Goal: Information Seeking & Learning: Learn about a topic

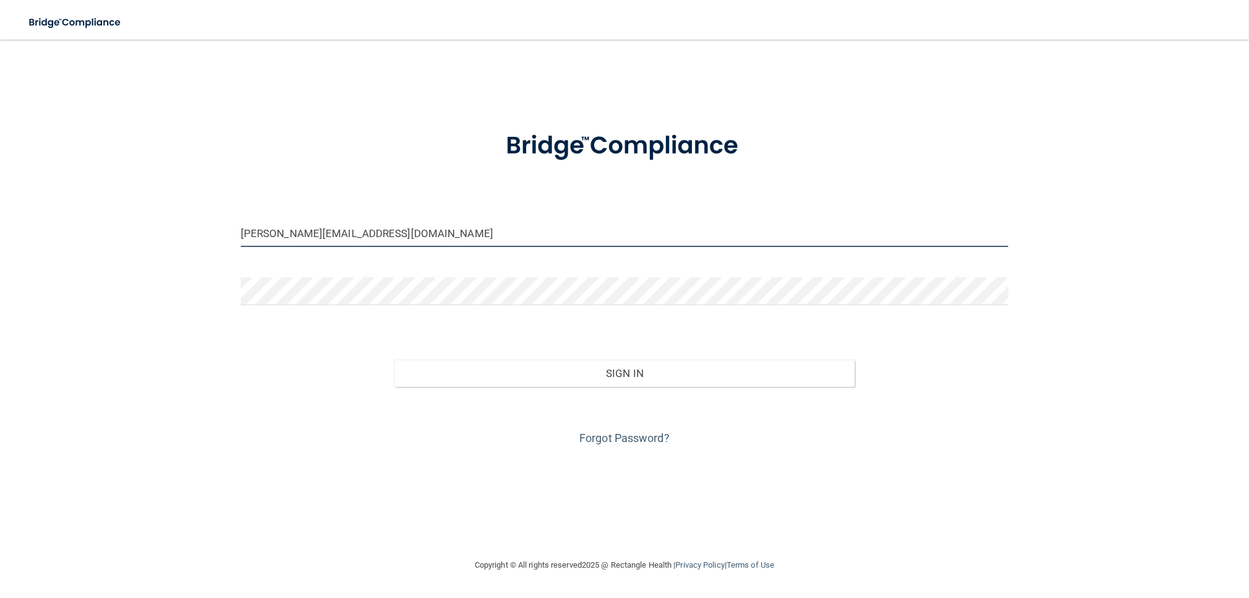
click at [379, 232] on input "[PERSON_NAME][EMAIL_ADDRESS][DOMAIN_NAME]" at bounding box center [624, 233] width 767 height 28
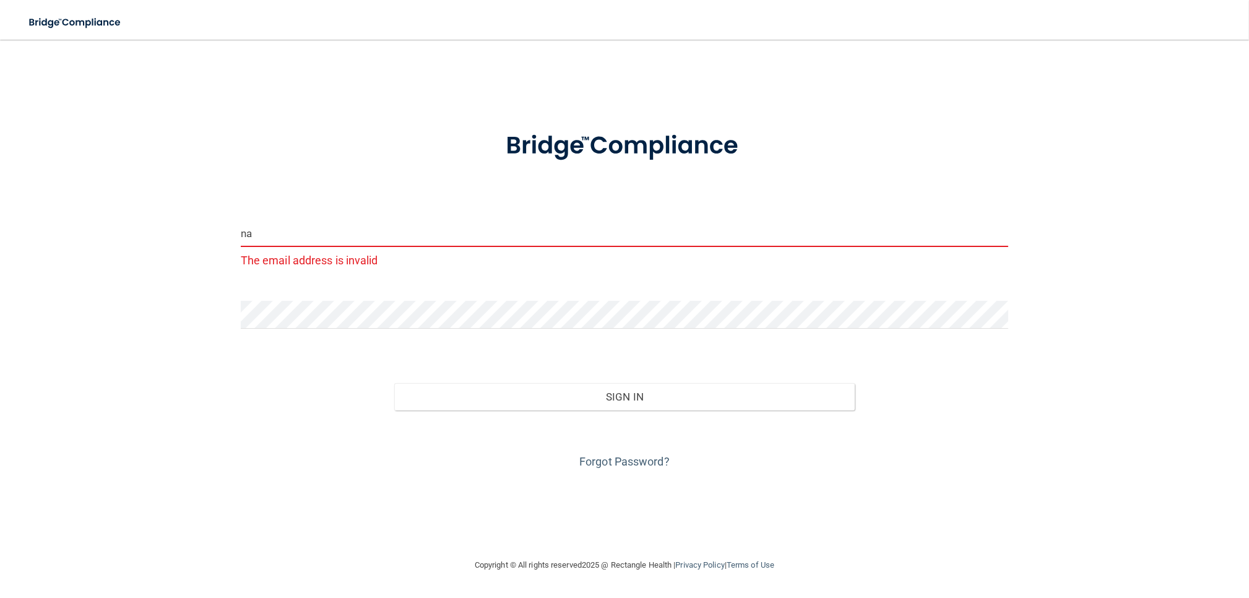
type input "n"
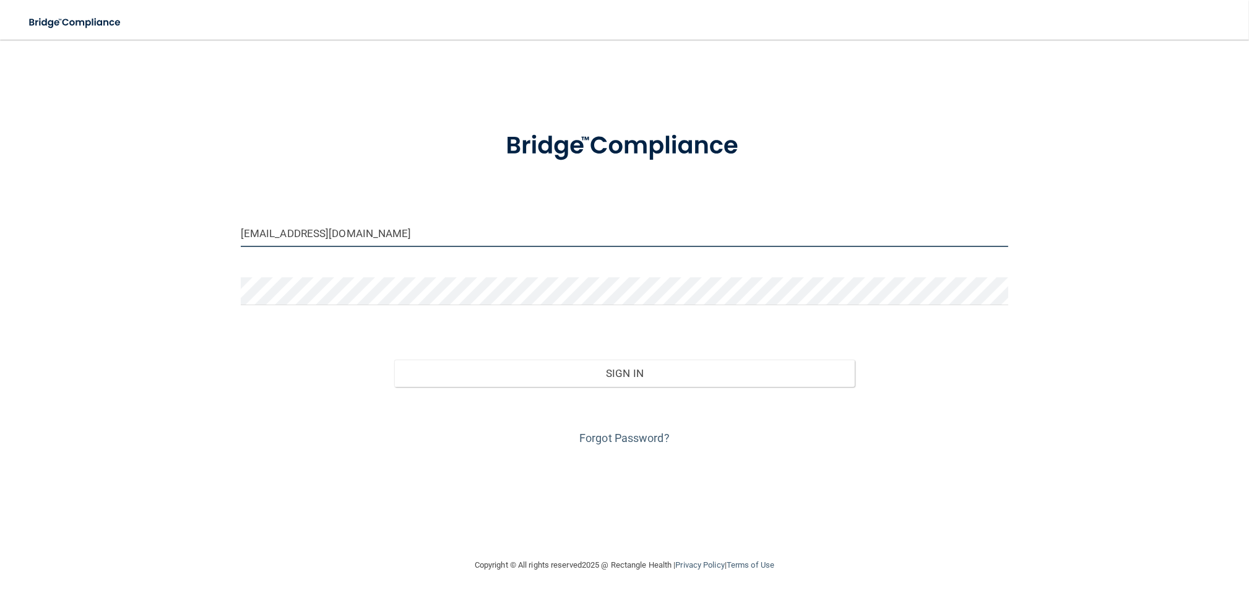
type input "[EMAIL_ADDRESS][DOMAIN_NAME]"
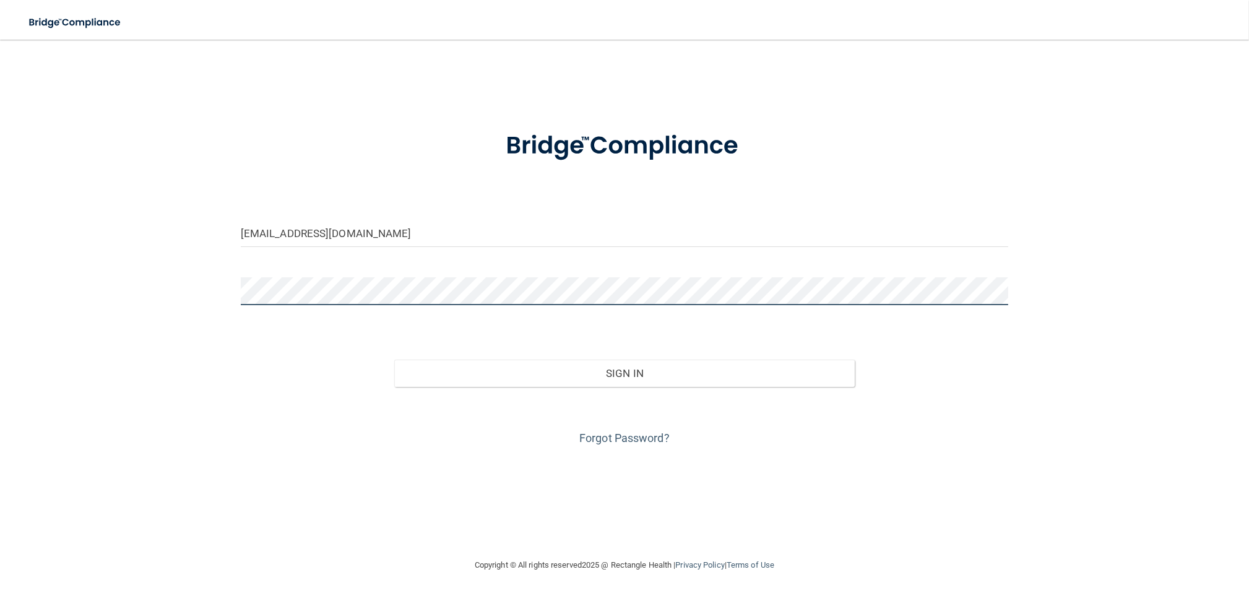
click at [394, 360] on button "Sign In" at bounding box center [624, 373] width 460 height 27
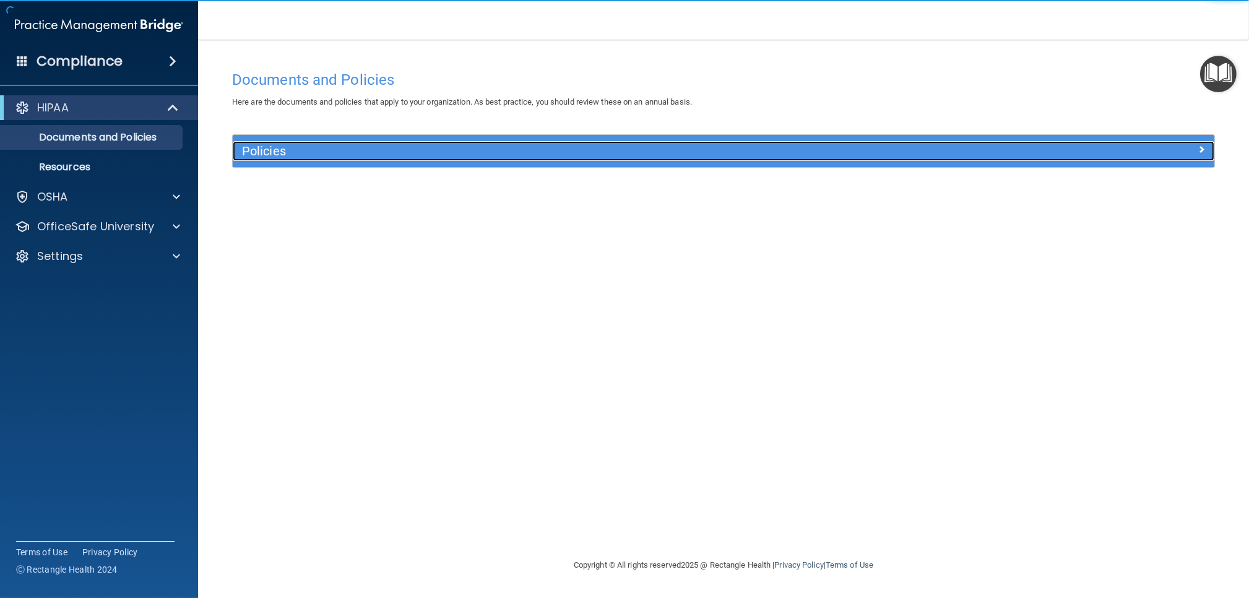
click at [288, 156] on h5 "Policies" at bounding box center [601, 151] width 718 height 14
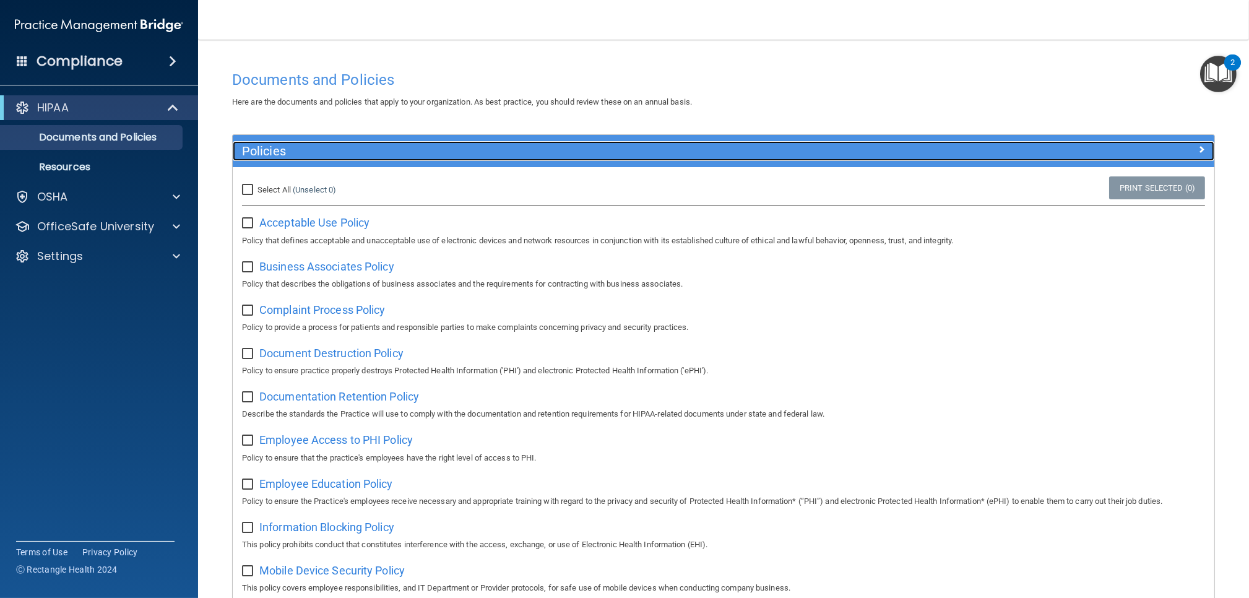
scroll to position [31, 0]
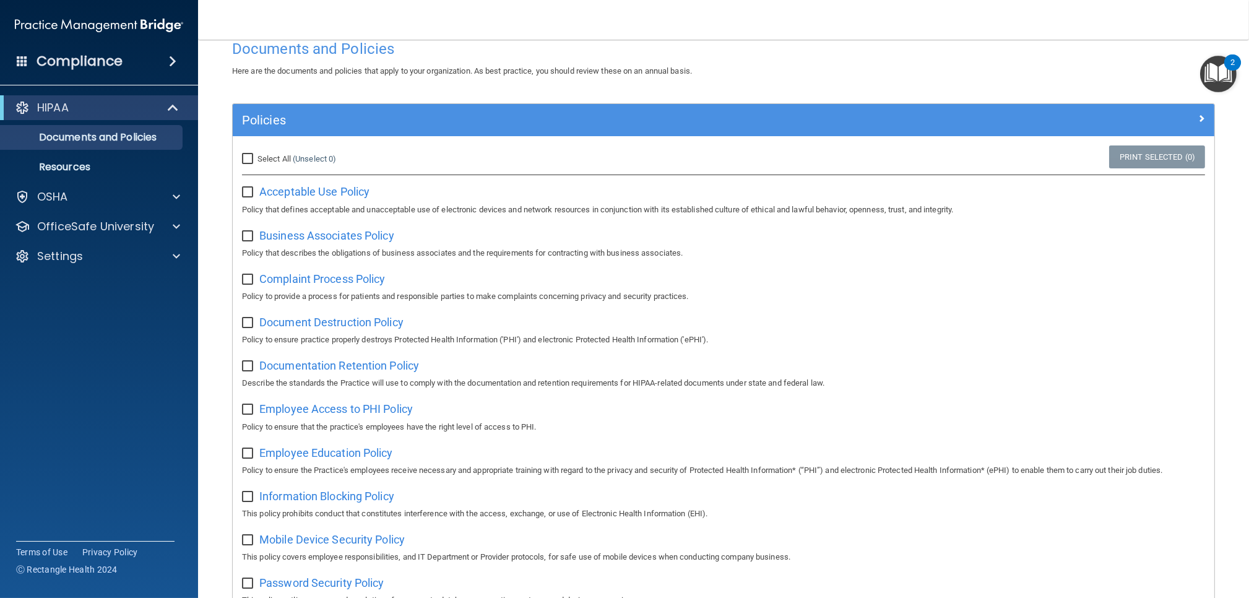
click at [1216, 73] on img "Open Resource Center, 2 new notifications" at bounding box center [1218, 74] width 37 height 37
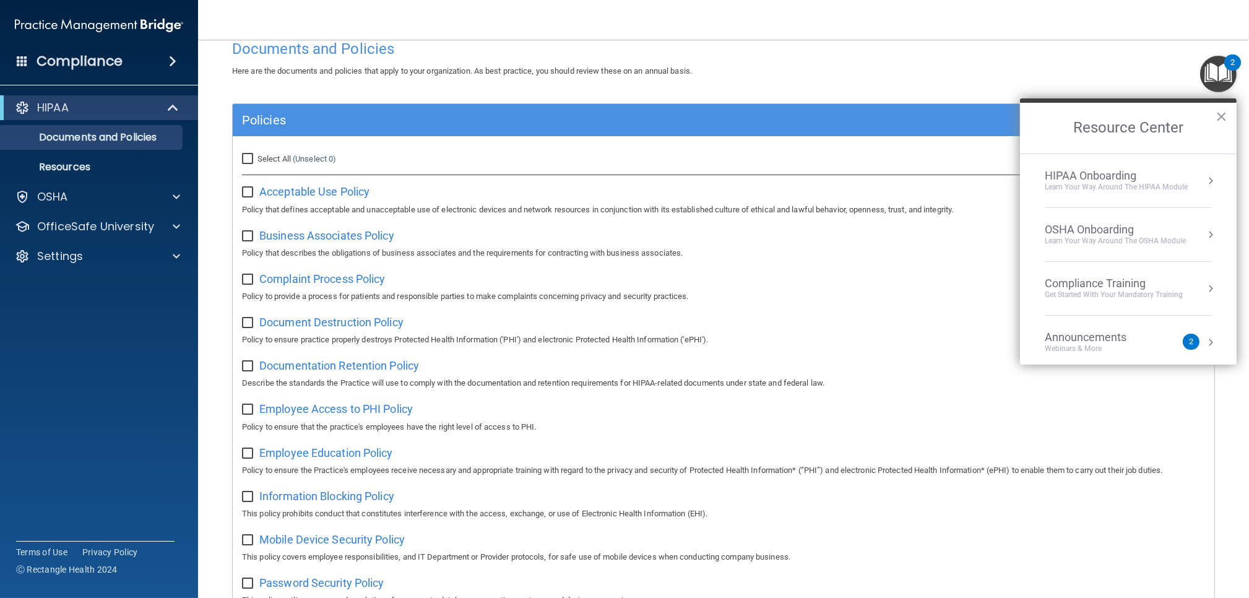
scroll to position [2, 0]
click at [1101, 189] on div "Learn Your Way around the HIPAA module" at bounding box center [1116, 185] width 143 height 11
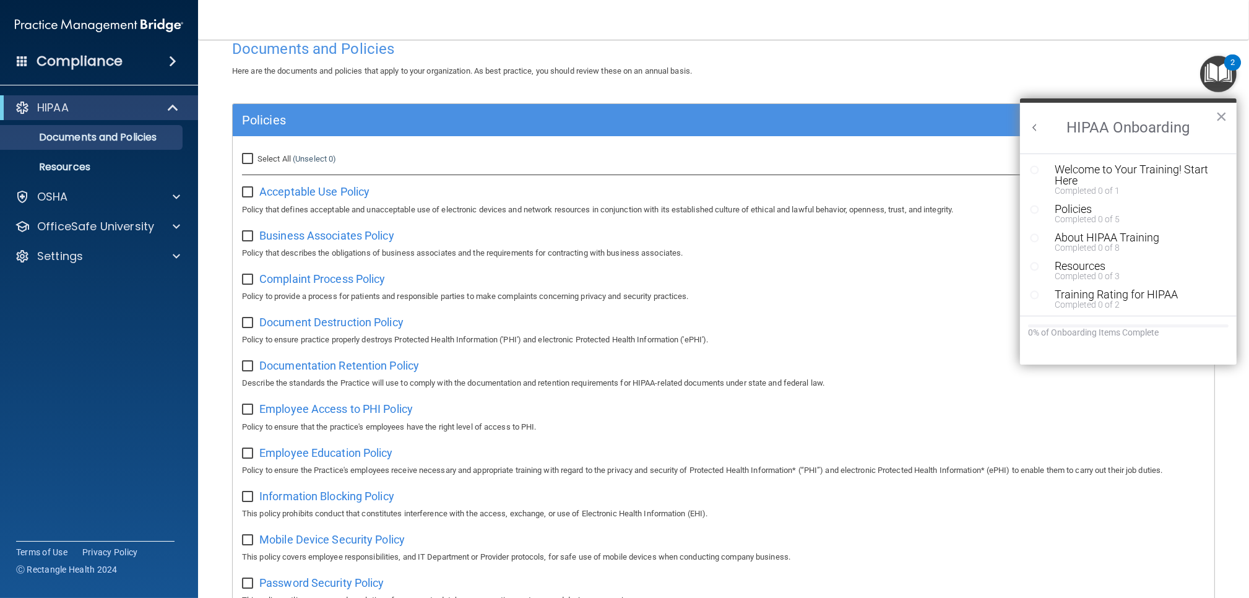
scroll to position [0, 0]
click at [1077, 173] on div "Welcome to Your Training! Start Here" at bounding box center [1138, 175] width 166 height 22
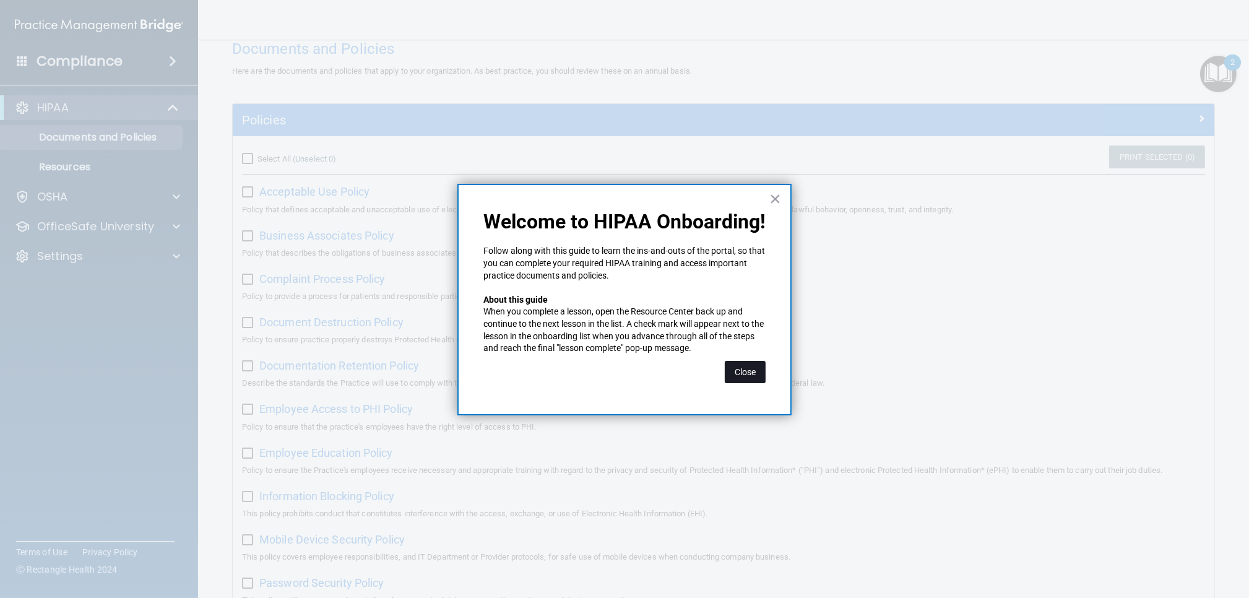
click at [754, 371] on button "Close" at bounding box center [745, 372] width 41 height 22
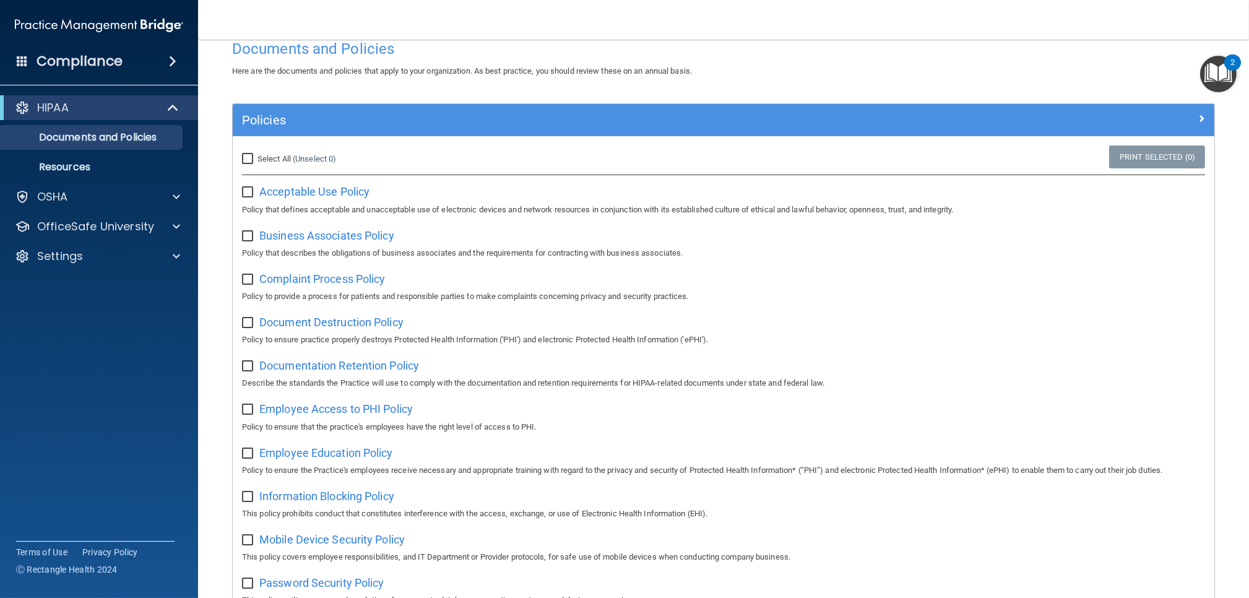
scroll to position [26, 0]
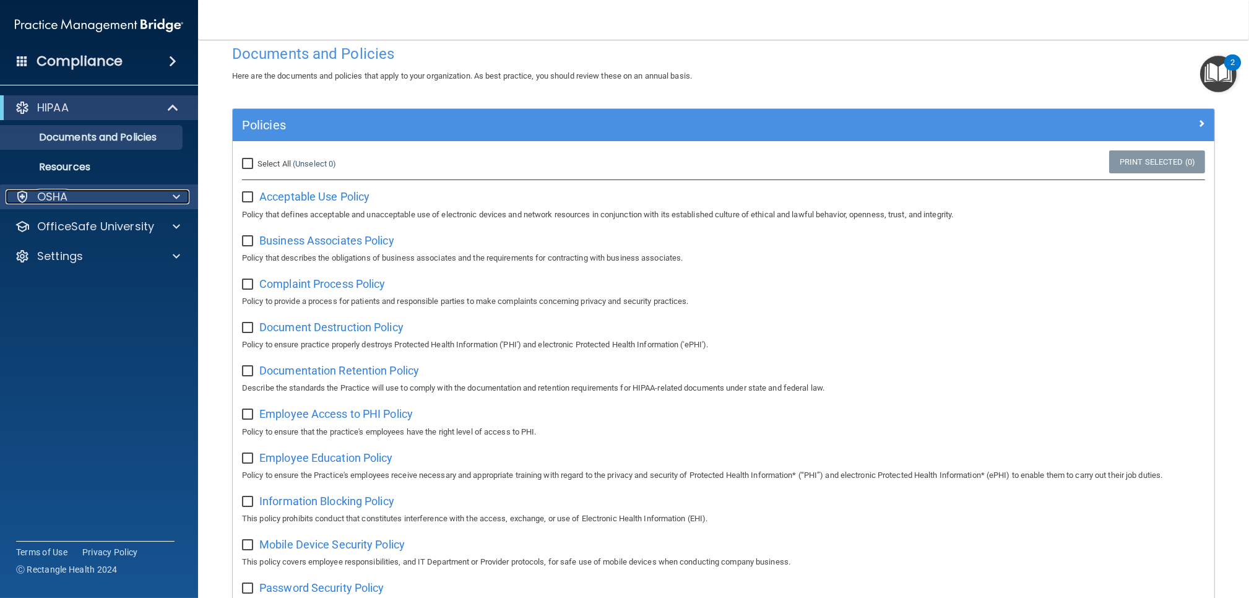
click at [106, 198] on div "OSHA" at bounding box center [82, 196] width 153 height 15
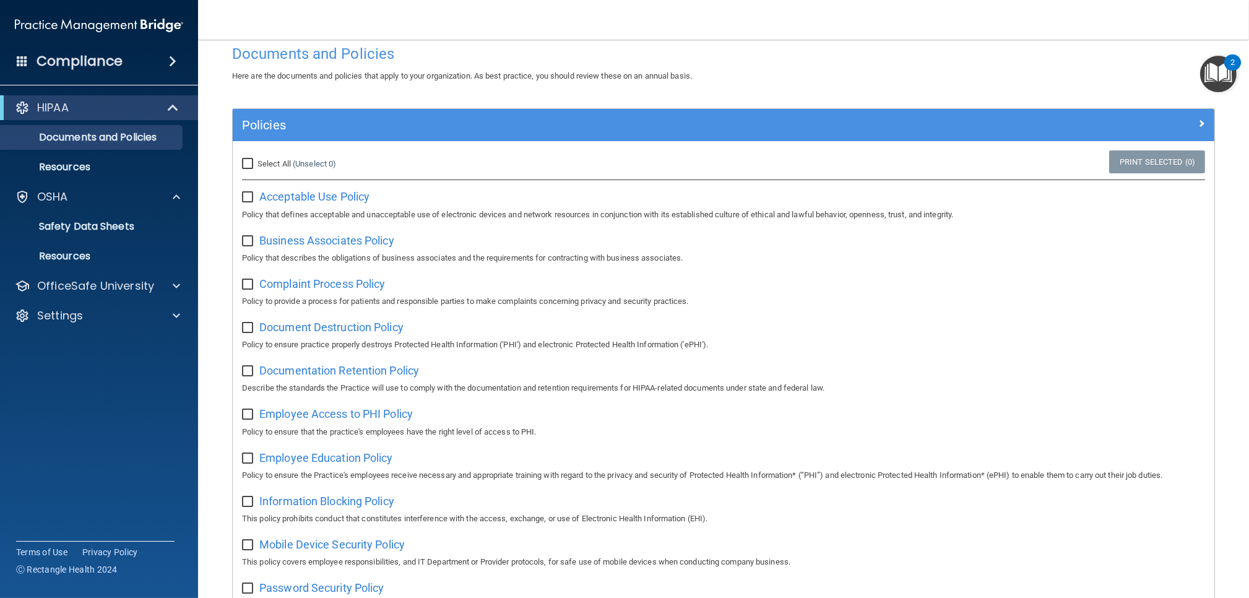
click at [1224, 70] on img "Open Resource Center, 2 new notifications" at bounding box center [1218, 74] width 37 height 37
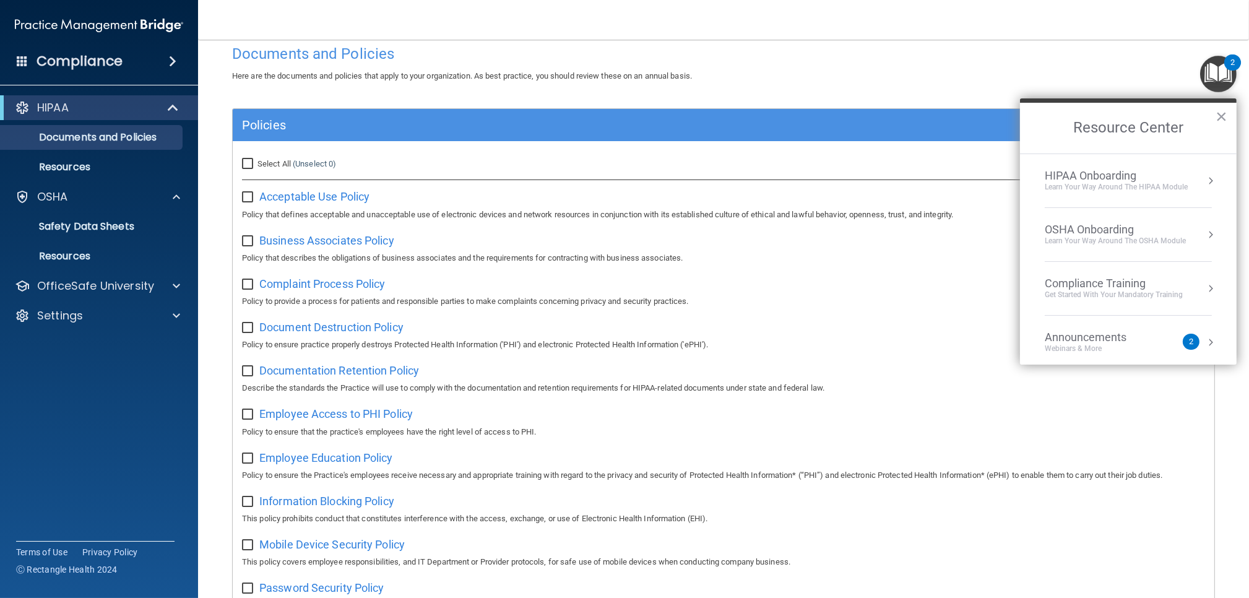
click at [1141, 348] on div "Webinars & More" at bounding box center [1098, 348] width 106 height 11
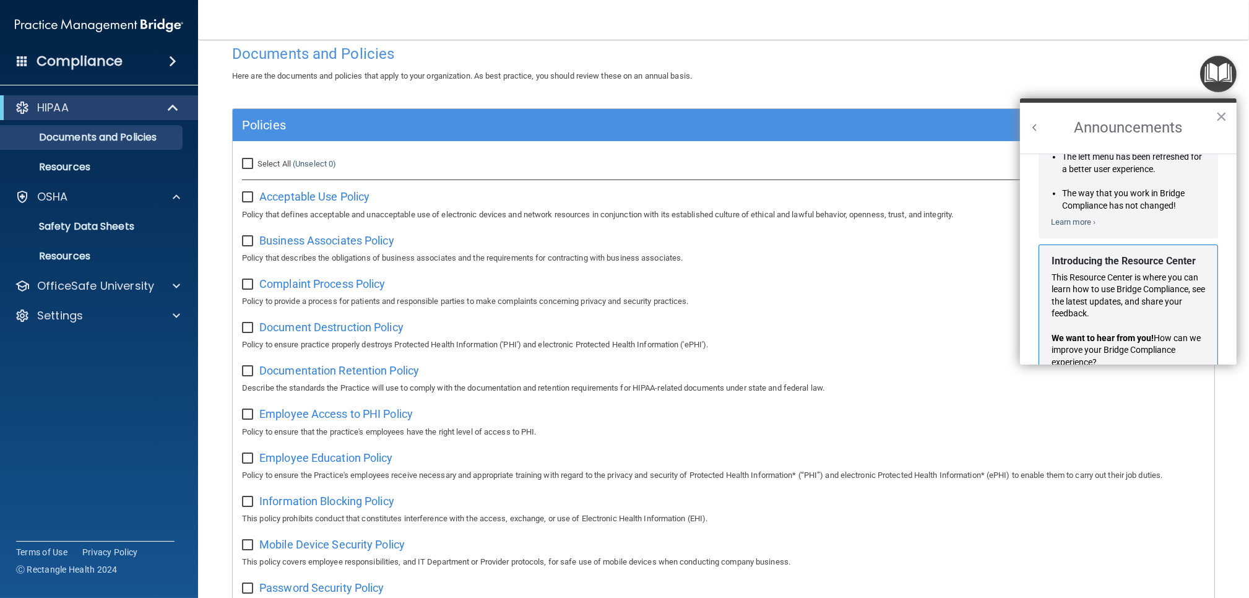
scroll to position [190, 0]
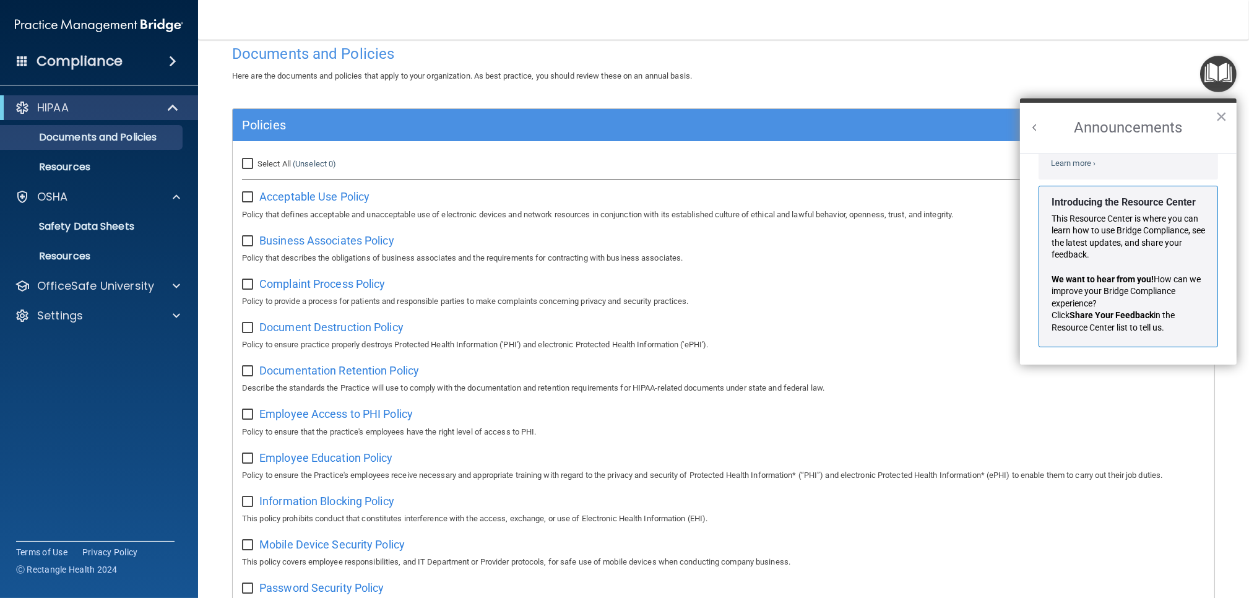
click at [1031, 126] on button "Back to Resource Center Home" at bounding box center [1035, 127] width 12 height 12
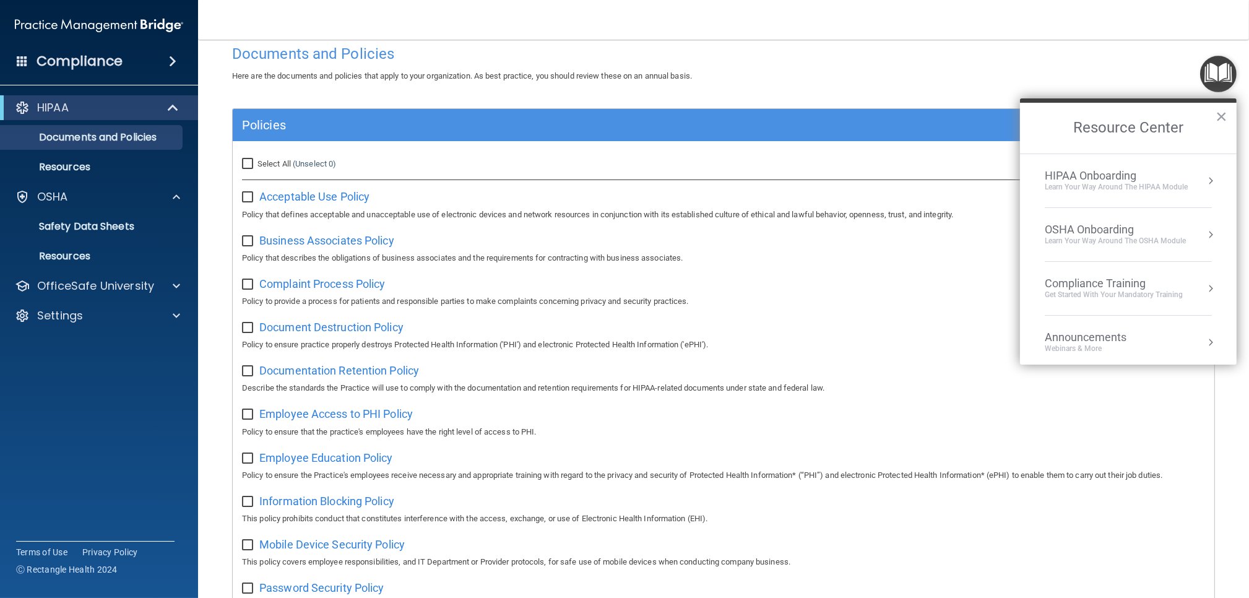
scroll to position [175, 0]
click at [1084, 186] on div "Learn Your Way around the HIPAA module" at bounding box center [1116, 187] width 143 height 11
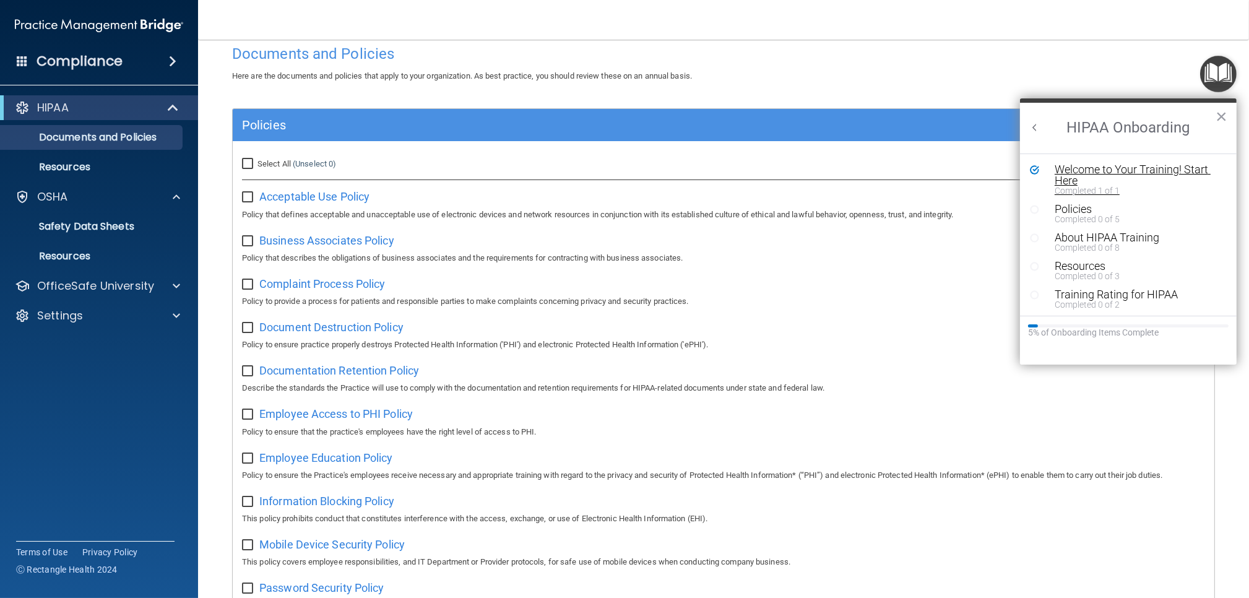
scroll to position [0, 0]
click at [1074, 209] on div "Policies" at bounding box center [1138, 209] width 166 height 11
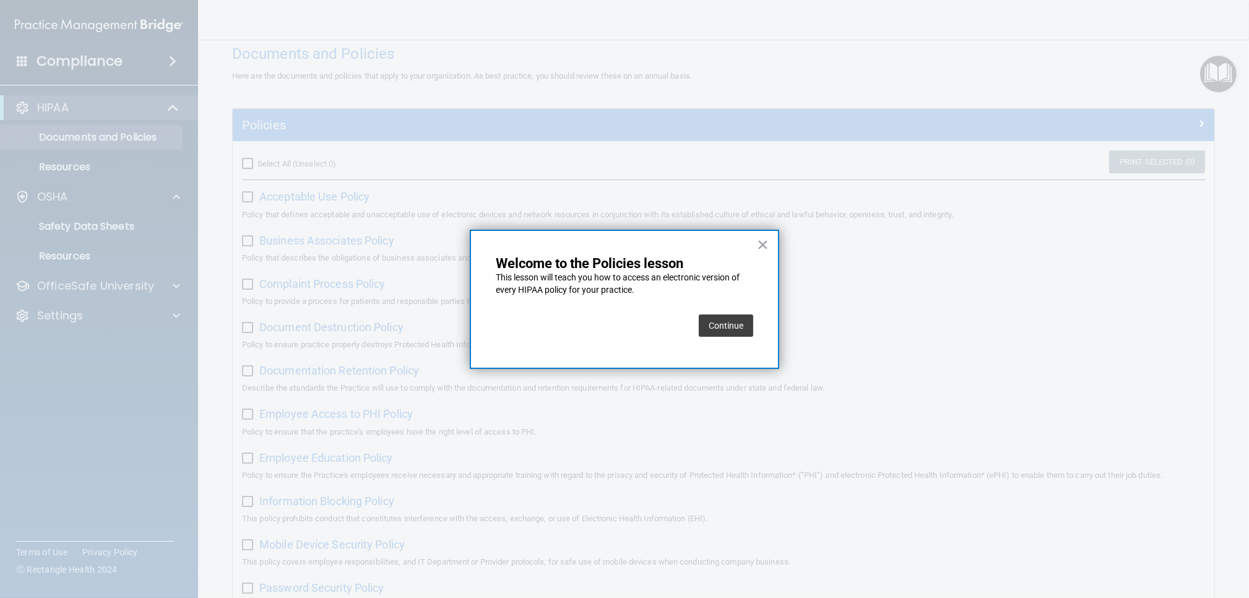
click at [725, 322] on button "Continue" at bounding box center [726, 325] width 54 height 22
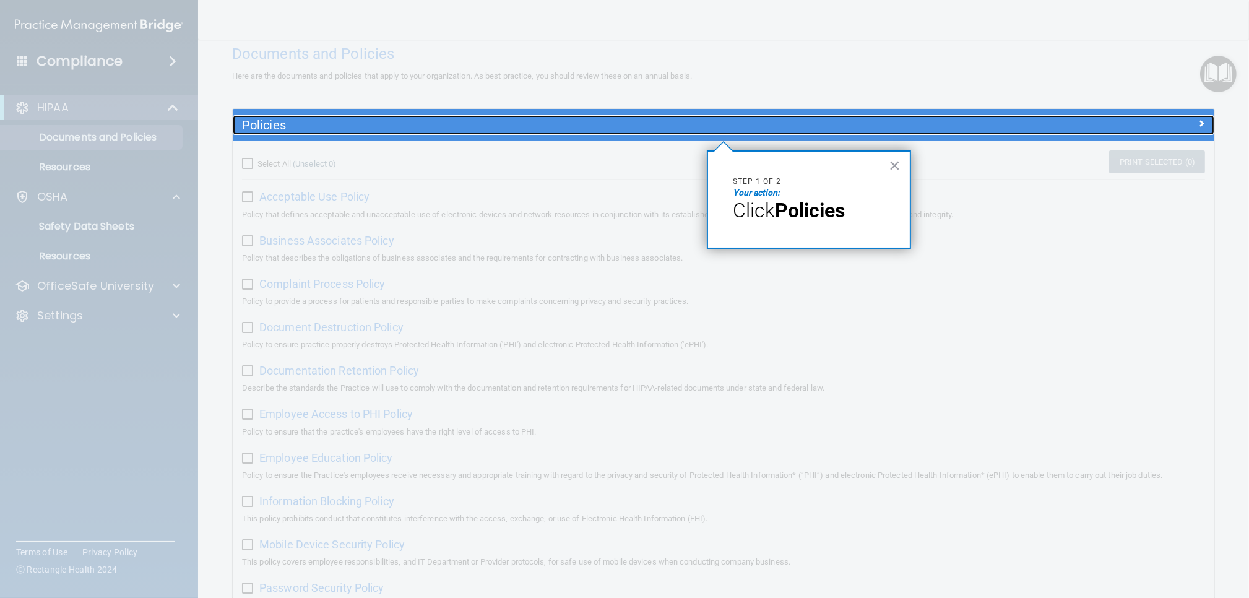
click at [663, 127] on h5 "Policies" at bounding box center [601, 125] width 718 height 14
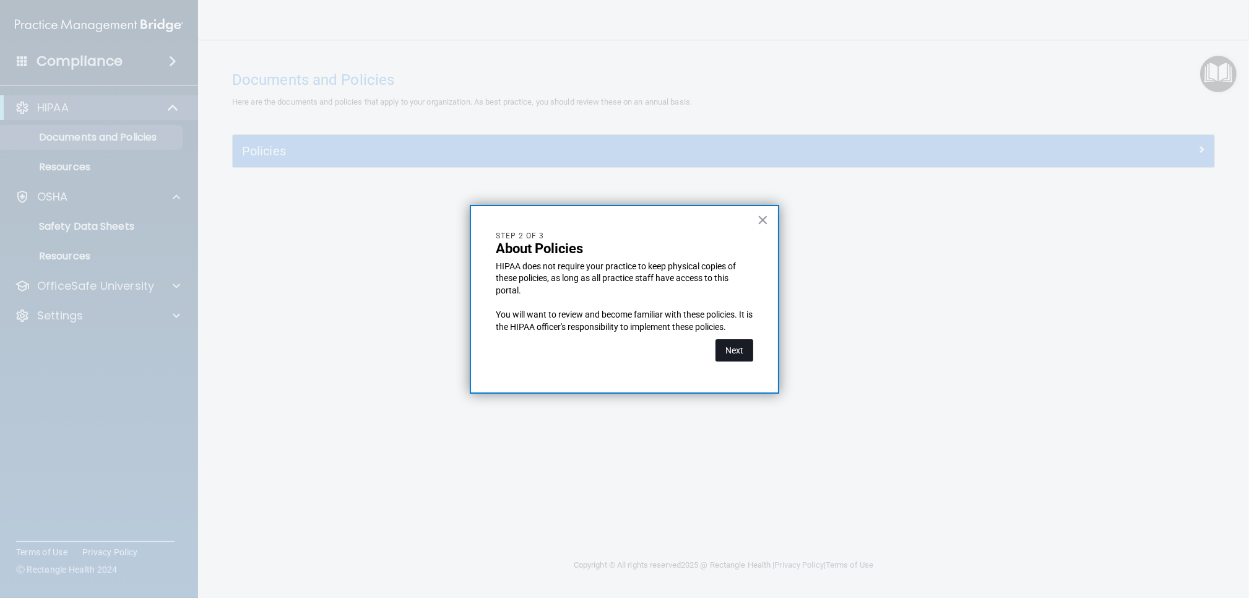
click at [737, 345] on button "Next" at bounding box center [734, 350] width 38 height 22
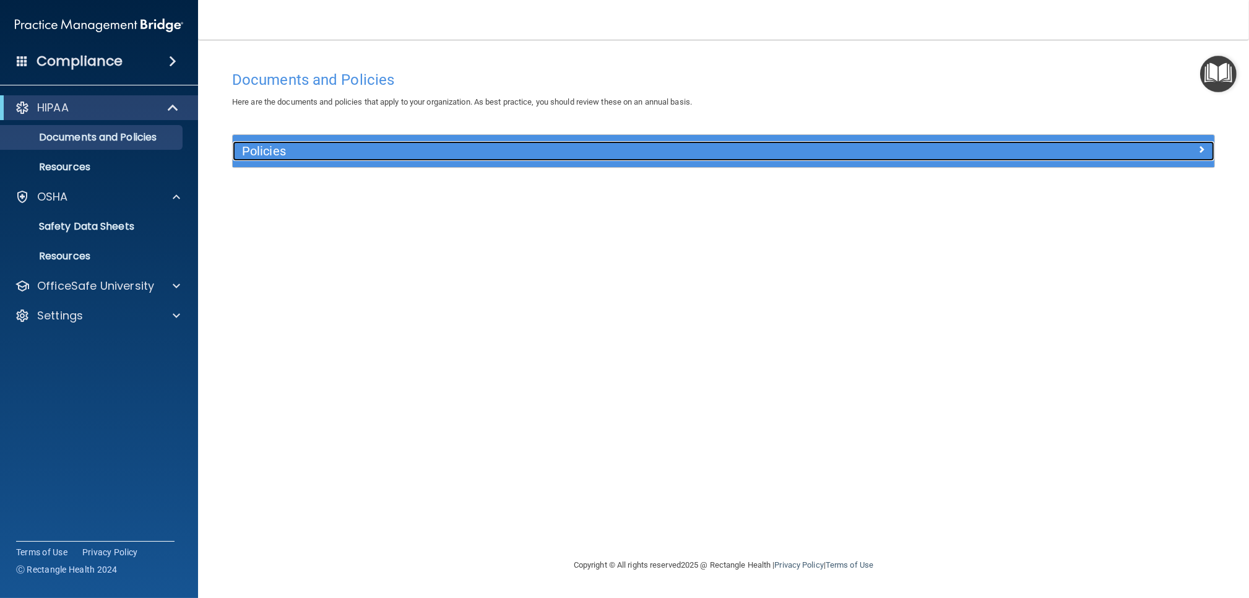
click at [557, 159] on div "Policies" at bounding box center [601, 151] width 737 height 20
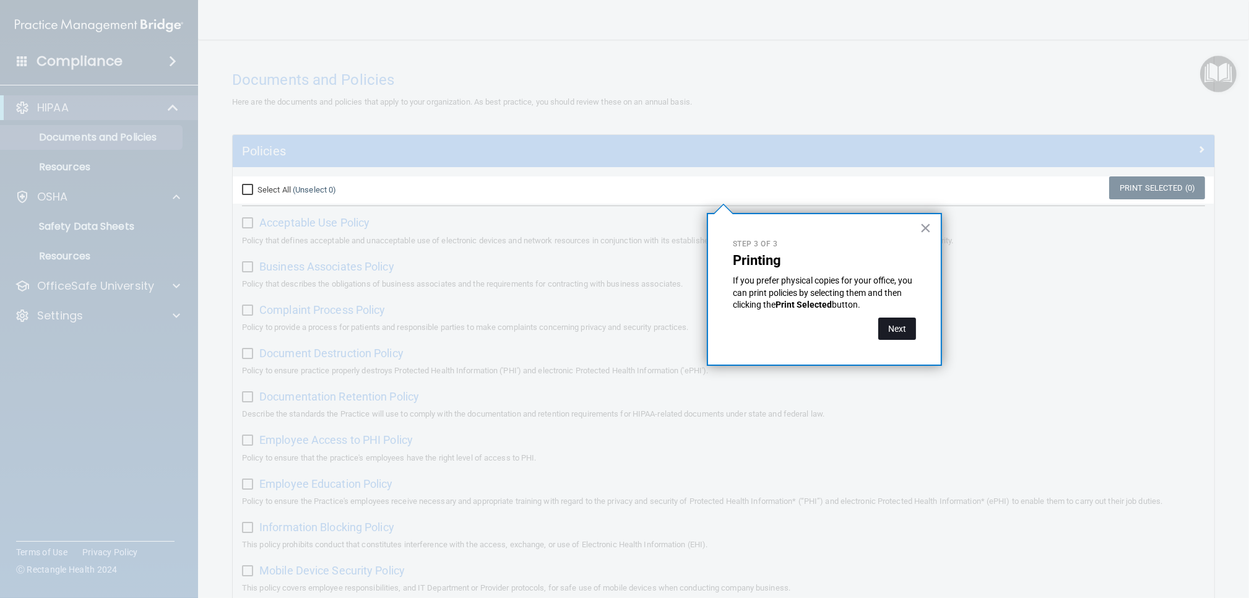
click at [889, 330] on button "Next" at bounding box center [897, 328] width 38 height 22
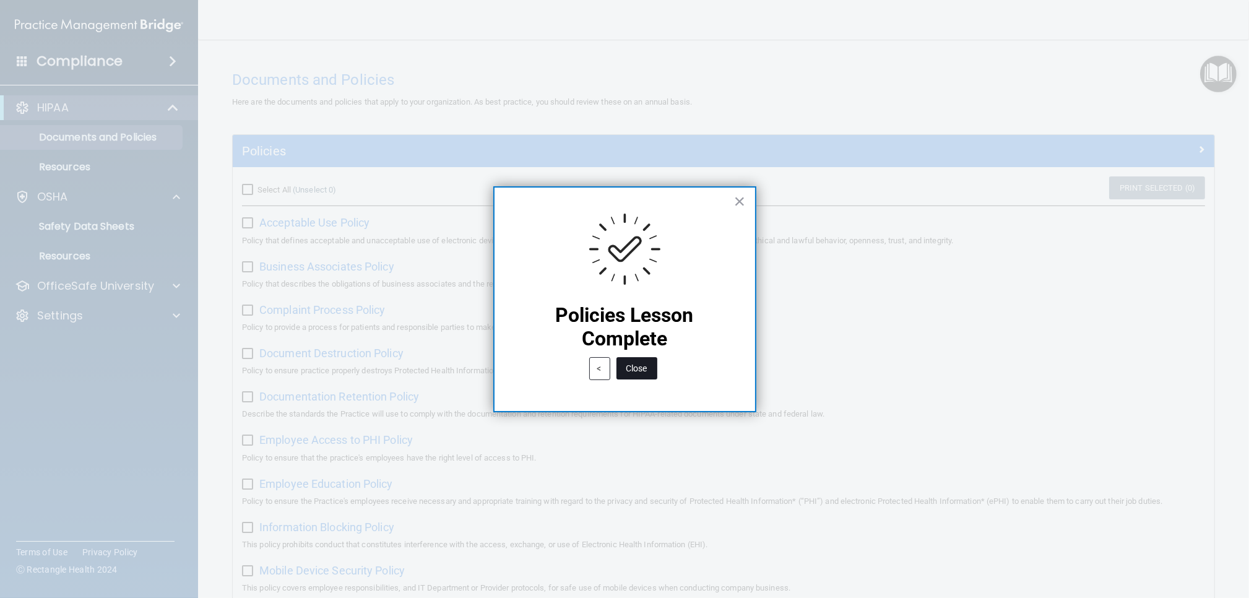
click at [642, 372] on button "Close" at bounding box center [636, 368] width 41 height 22
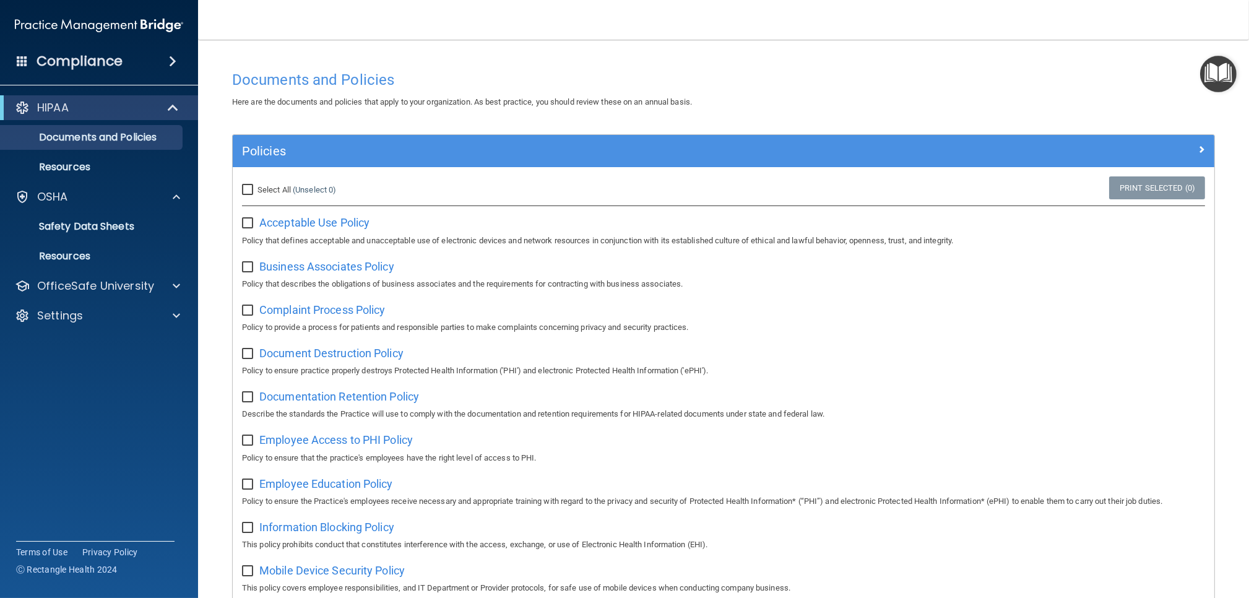
click at [1217, 85] on img "Open Resource Center" at bounding box center [1218, 74] width 37 height 37
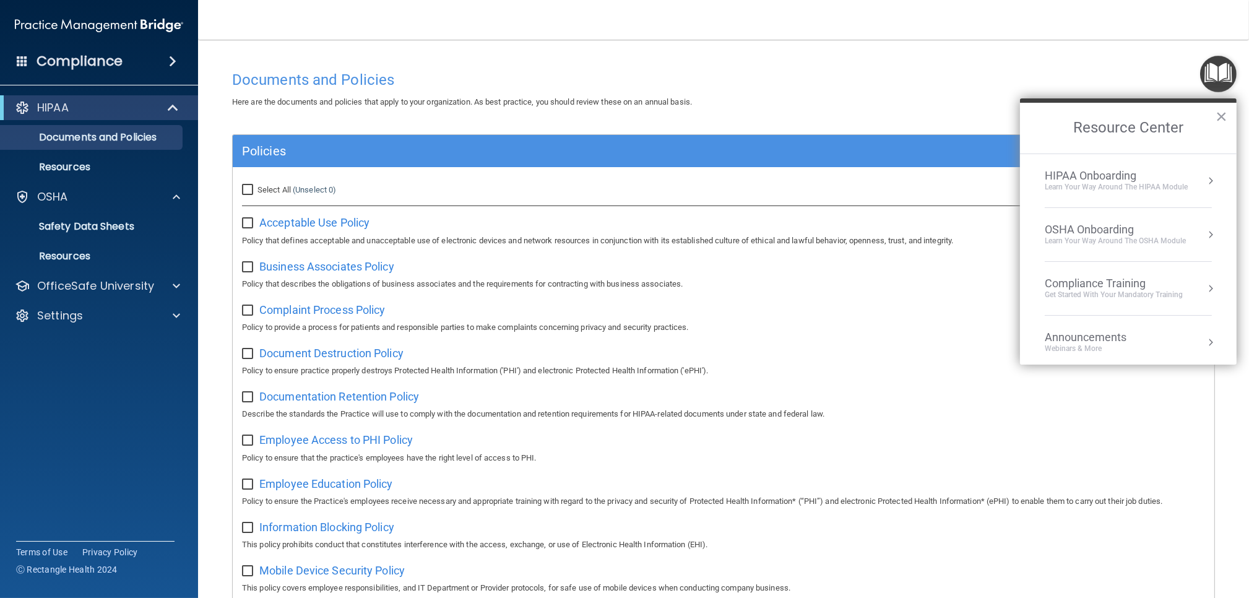
click at [1143, 193] on li "HIPAA Onboarding Learn Your Way around the HIPAA module" at bounding box center [1128, 181] width 167 height 54
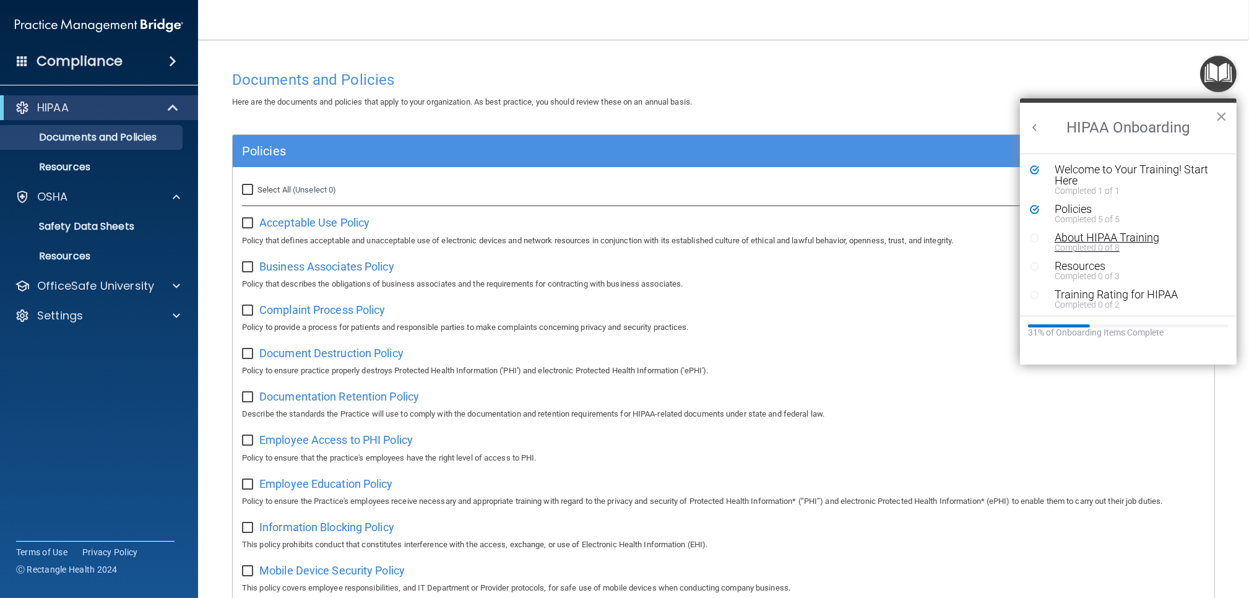
click at [1068, 236] on div "About HIPAA Training" at bounding box center [1138, 237] width 166 height 11
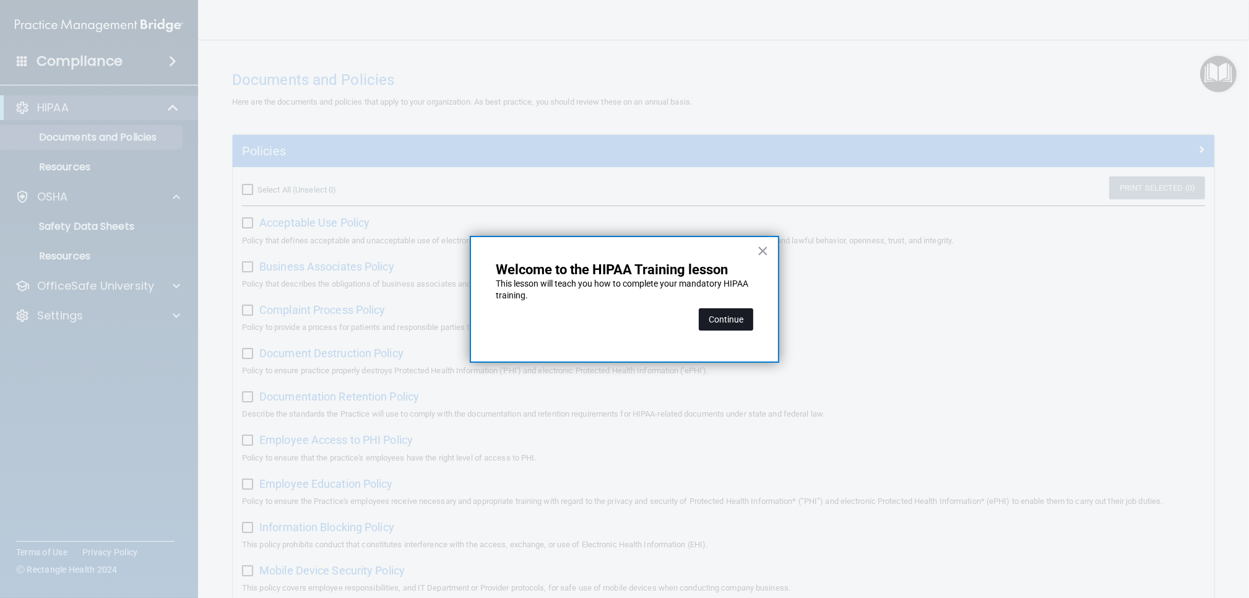
click at [733, 324] on button "Continue" at bounding box center [726, 319] width 54 height 22
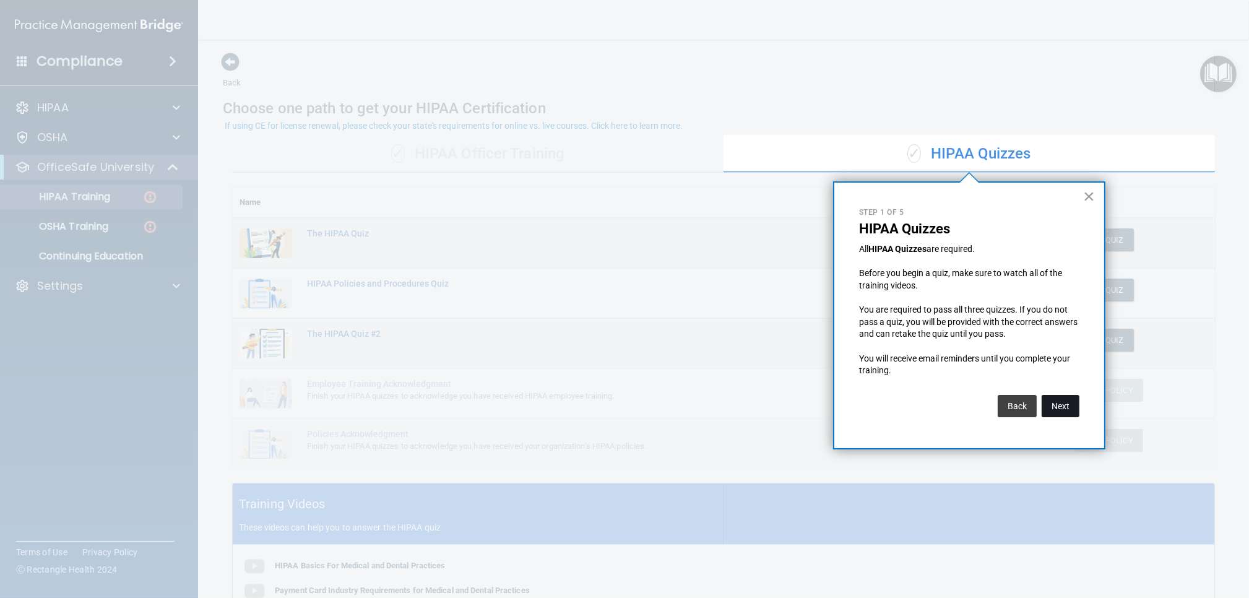
click at [1050, 404] on button "Next" at bounding box center [1061, 406] width 38 height 22
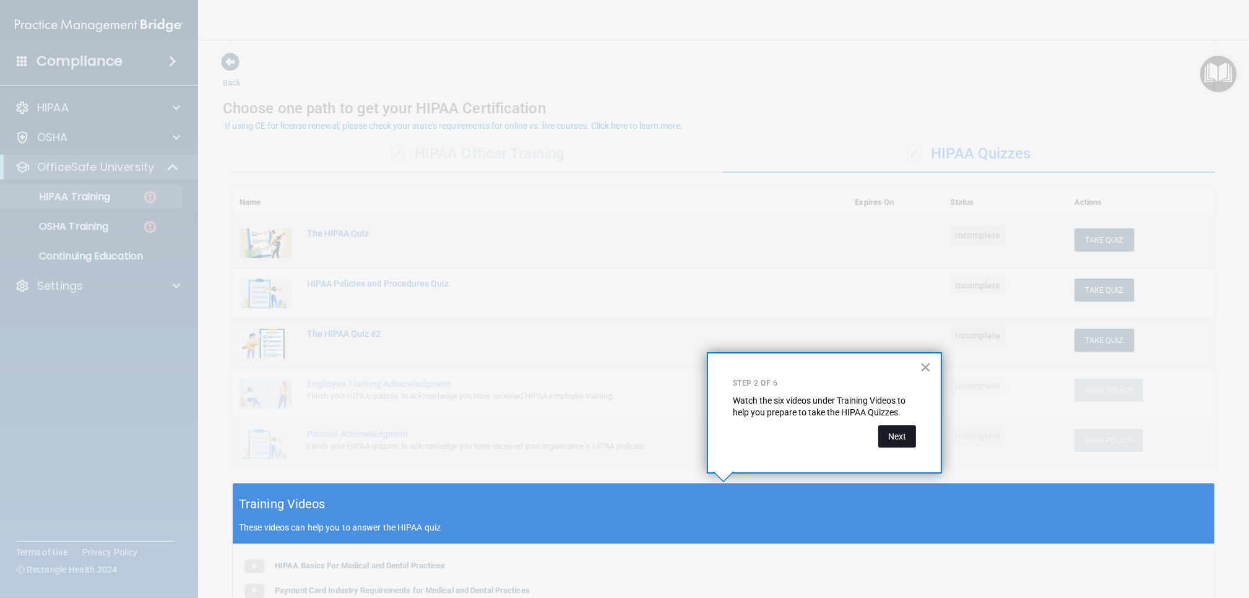
click at [902, 435] on button "Next" at bounding box center [897, 436] width 38 height 22
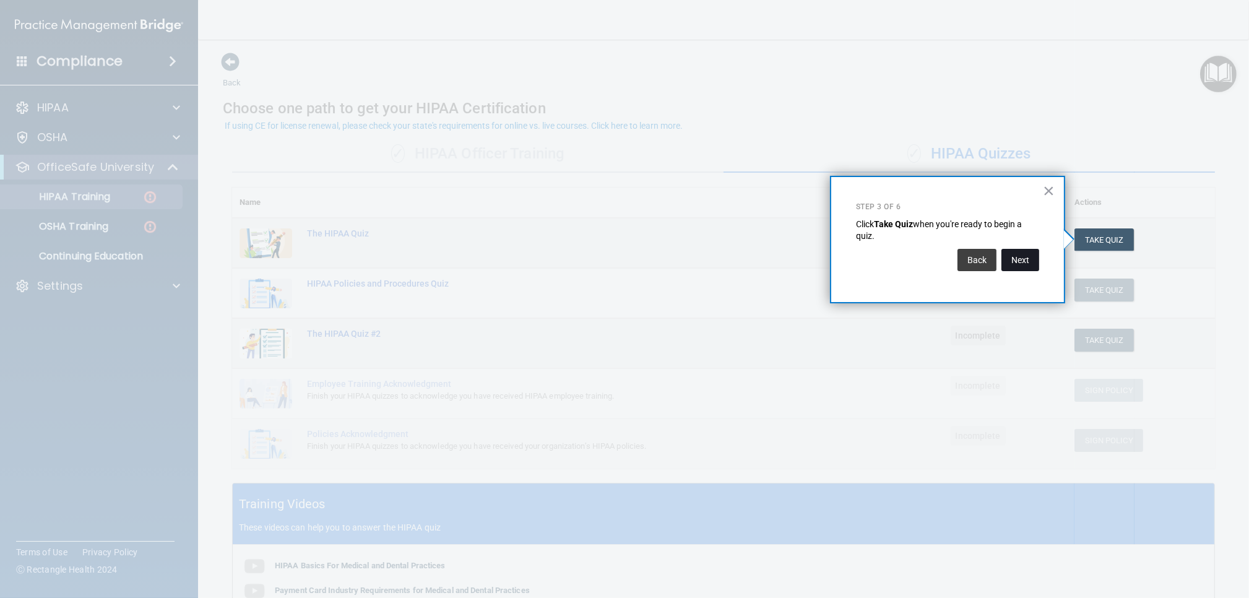
click at [1021, 258] on button "Next" at bounding box center [1020, 260] width 38 height 22
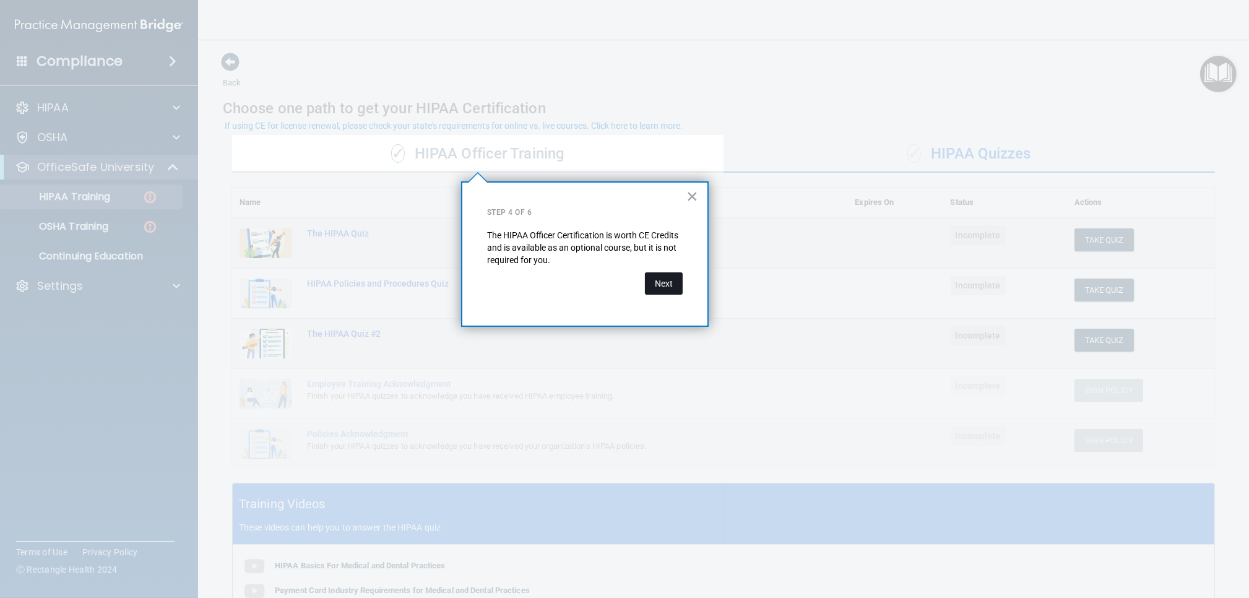
click at [665, 291] on button "Next" at bounding box center [664, 283] width 38 height 22
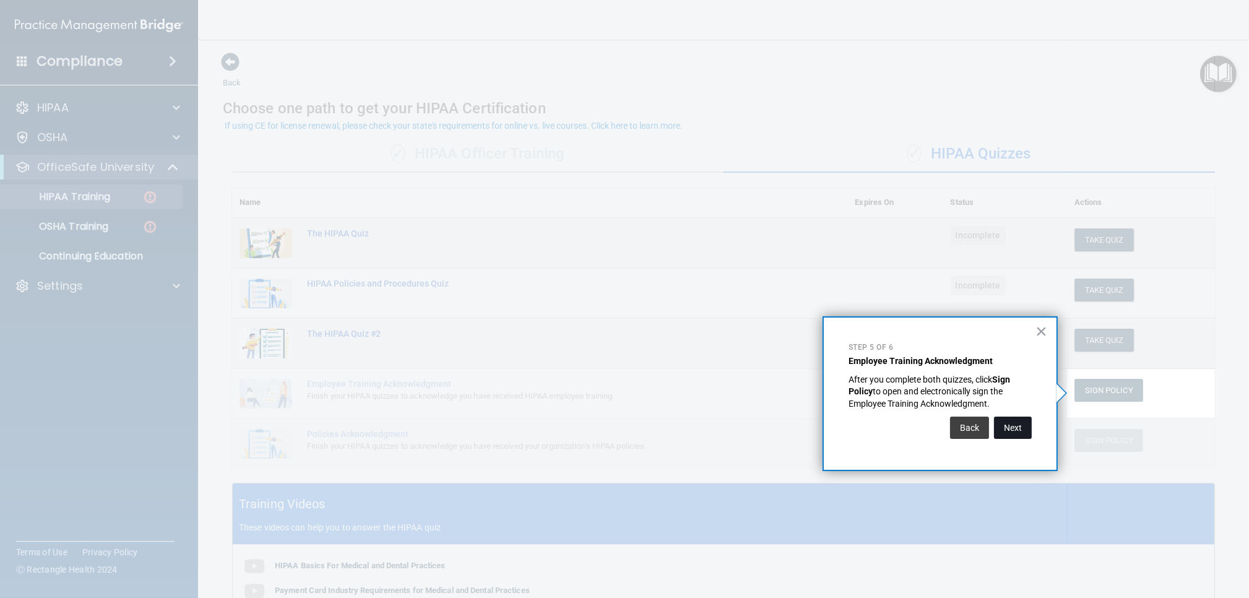
click at [1004, 425] on button "Next" at bounding box center [1013, 428] width 38 height 22
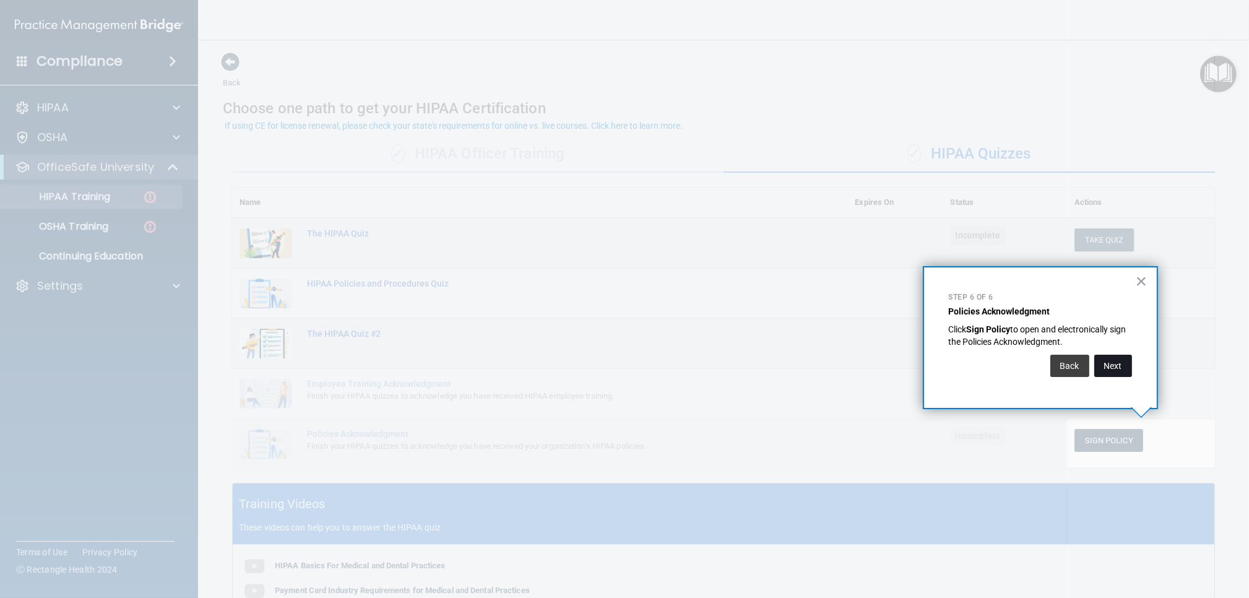
click at [1112, 371] on button "Next" at bounding box center [1113, 366] width 38 height 22
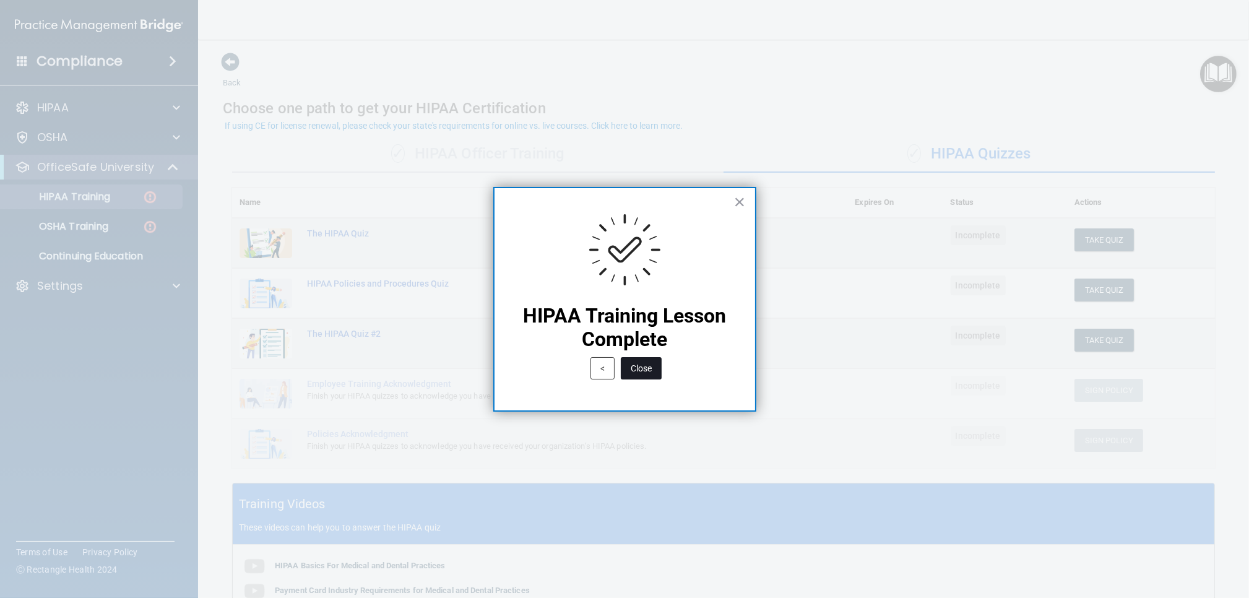
click at [647, 375] on button "Close" at bounding box center [641, 368] width 41 height 22
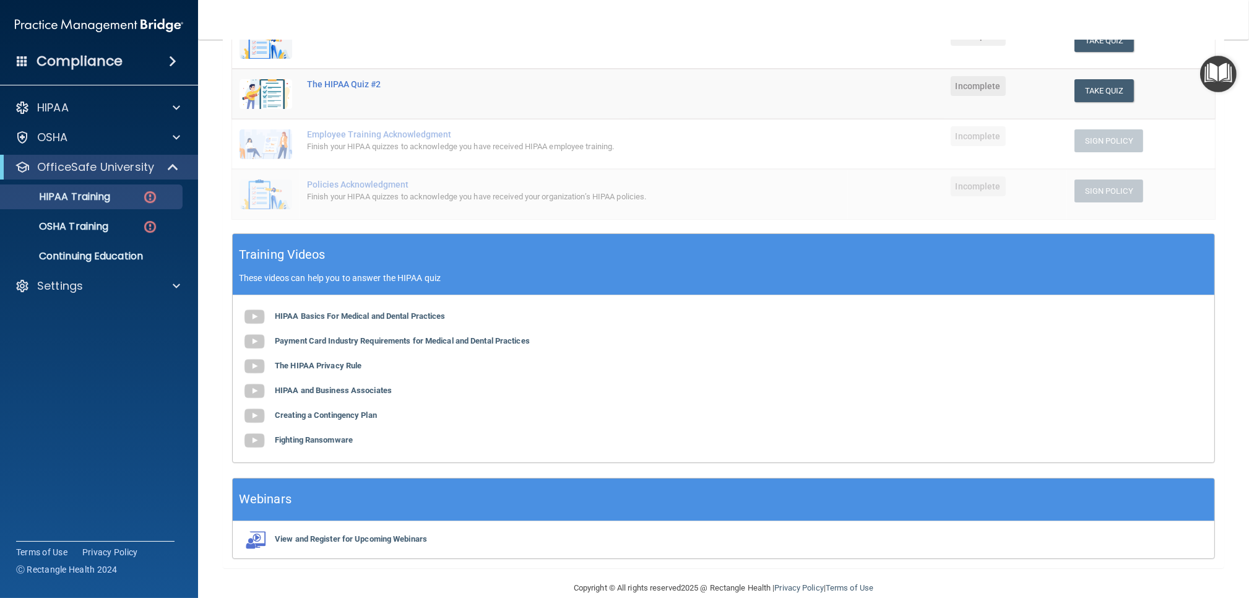
scroll to position [267, 0]
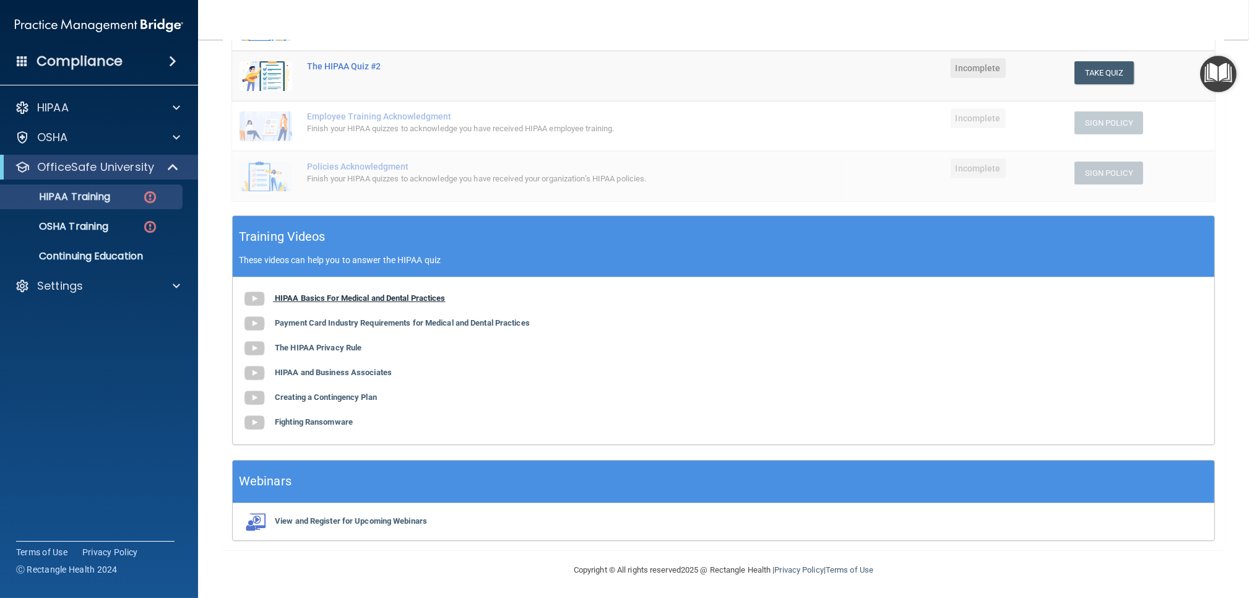
click at [391, 300] on b "HIPAA Basics For Medical and Dental Practices" at bounding box center [360, 297] width 171 height 9
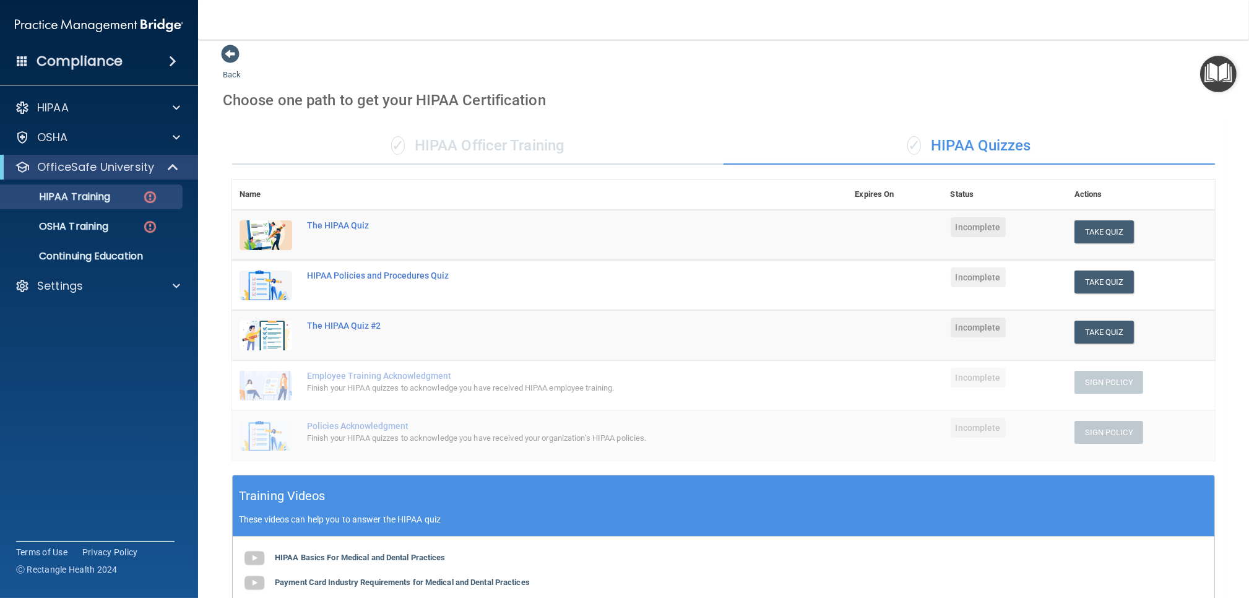
scroll to position [0, 0]
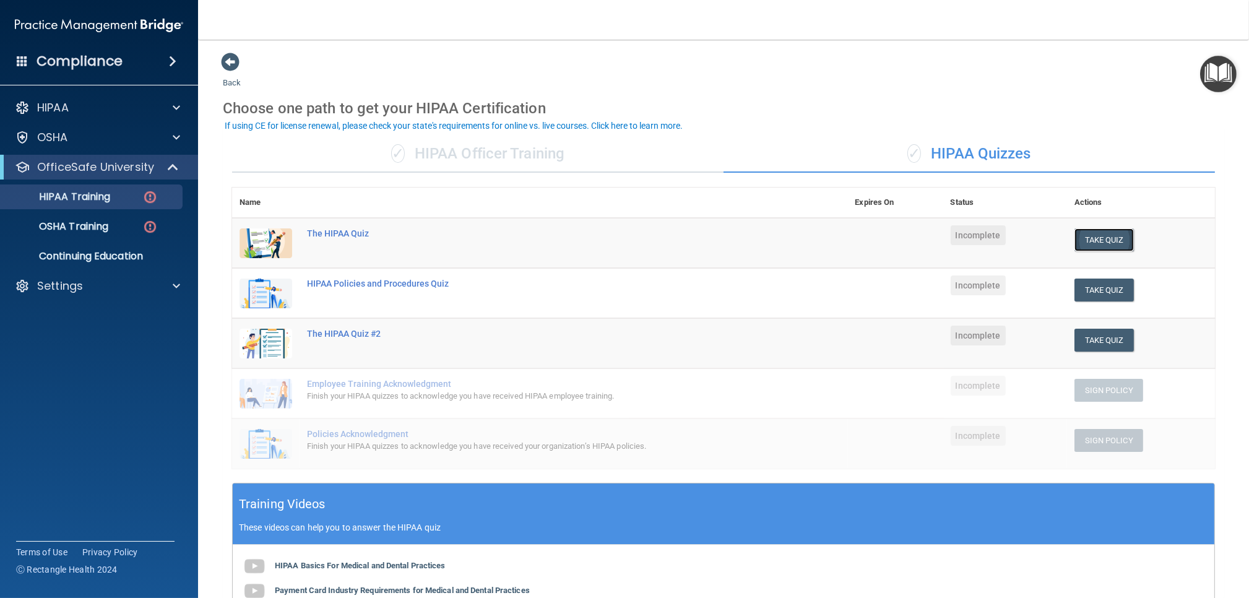
click at [1119, 244] on button "Take Quiz" at bounding box center [1103, 239] width 59 height 23
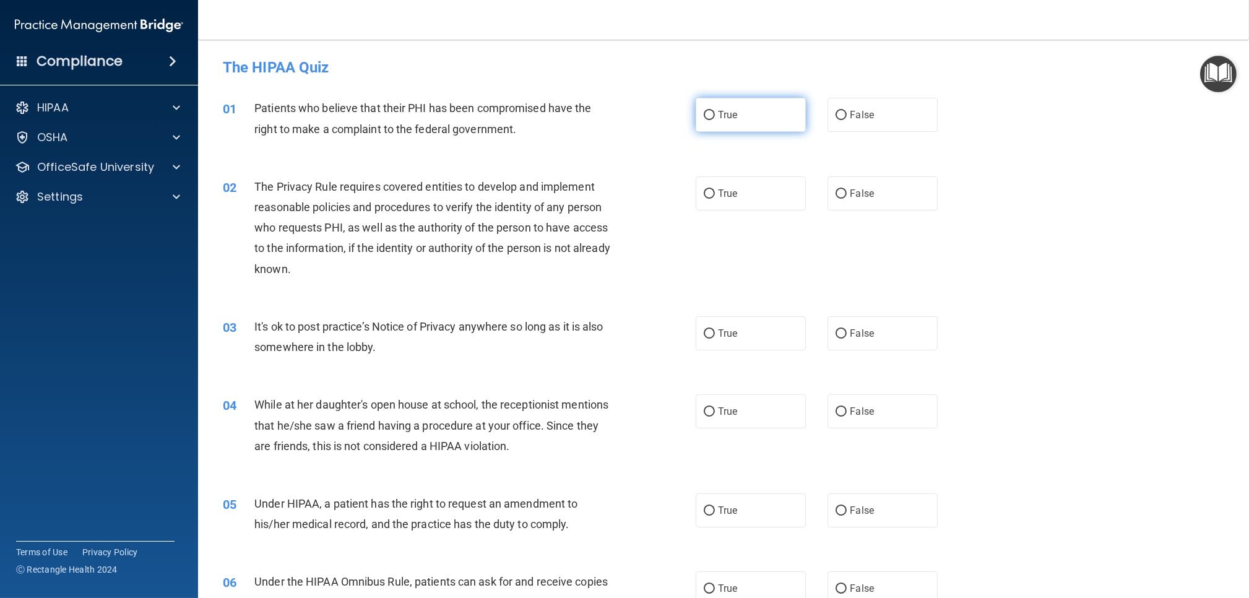
click at [731, 117] on span "True" at bounding box center [727, 115] width 19 height 12
click at [715, 117] on input "True" at bounding box center [709, 115] width 11 height 9
radio input "true"
click at [721, 184] on label "True" at bounding box center [751, 192] width 110 height 34
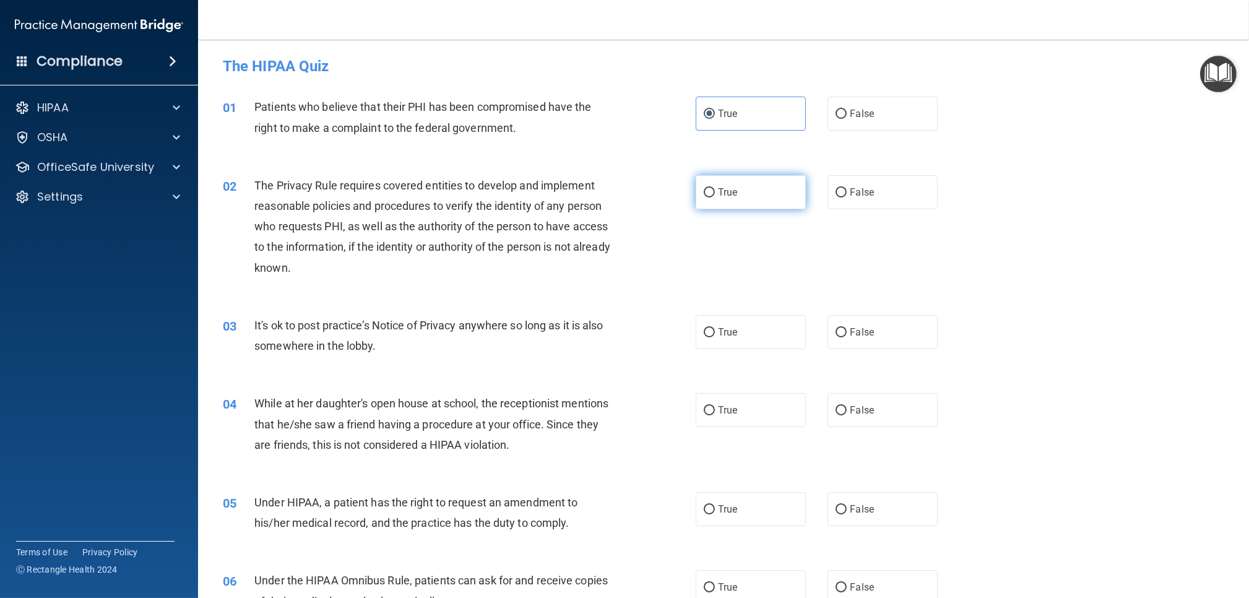
click at [715, 188] on input "True" at bounding box center [709, 192] width 11 height 9
radio input "true"
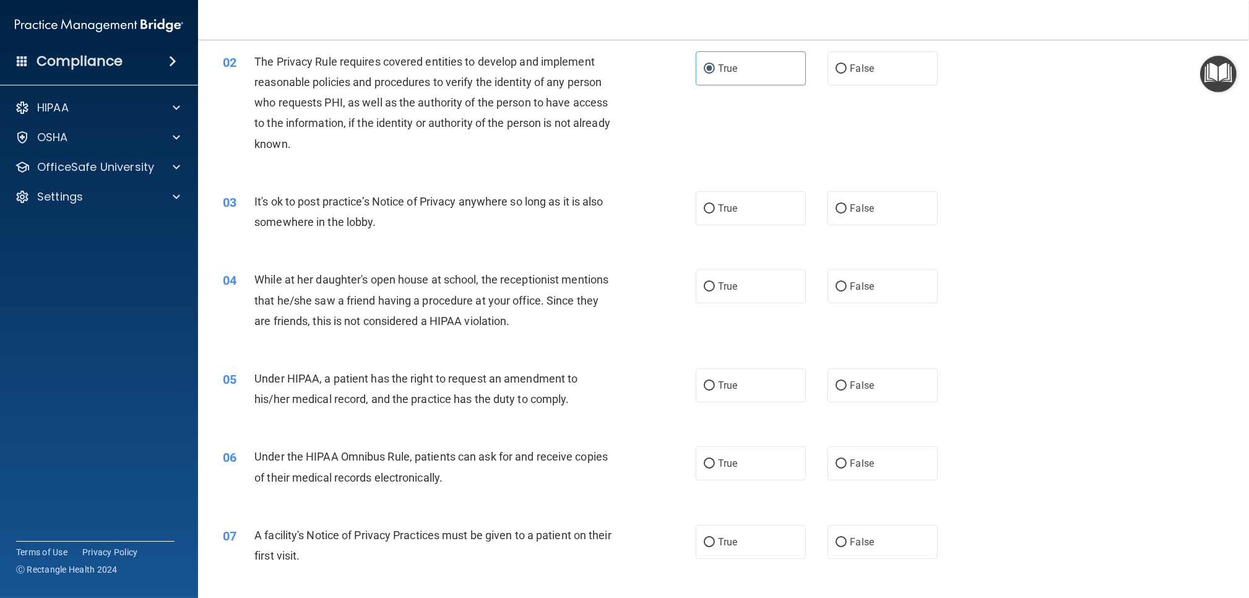
scroll to position [126, 0]
click at [764, 209] on label "True" at bounding box center [751, 208] width 110 height 34
click at [715, 209] on input "True" at bounding box center [709, 208] width 11 height 9
radio input "true"
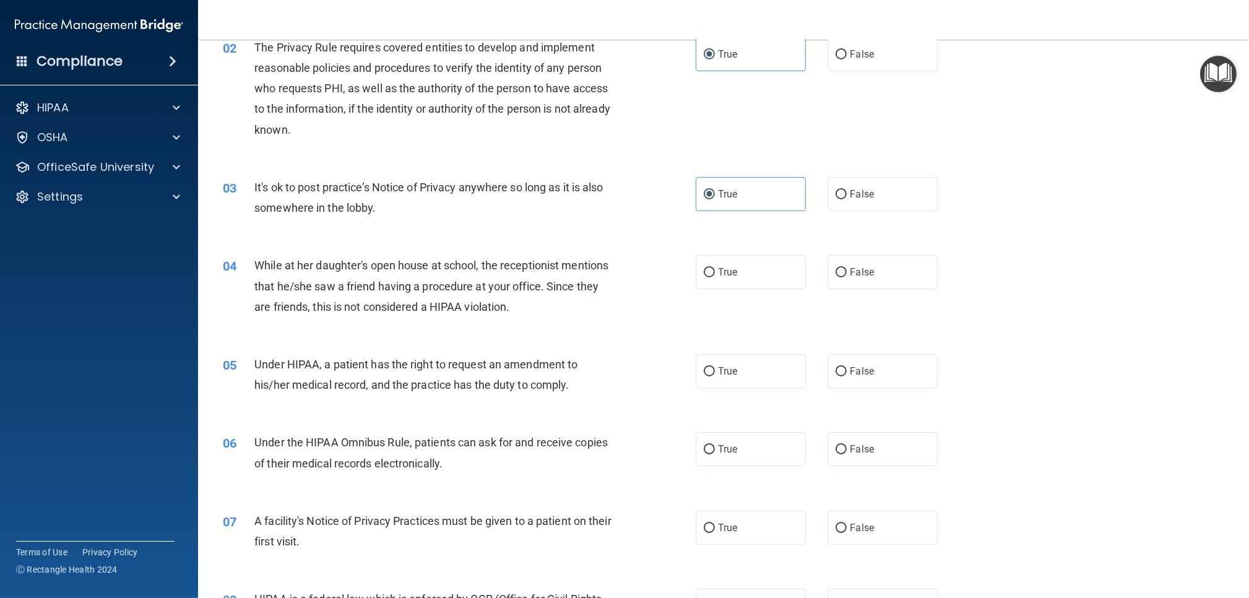
scroll to position [140, 0]
click at [855, 263] on label "False" at bounding box center [882, 271] width 110 height 34
click at [847, 267] on input "False" at bounding box center [841, 271] width 11 height 9
radio input "true"
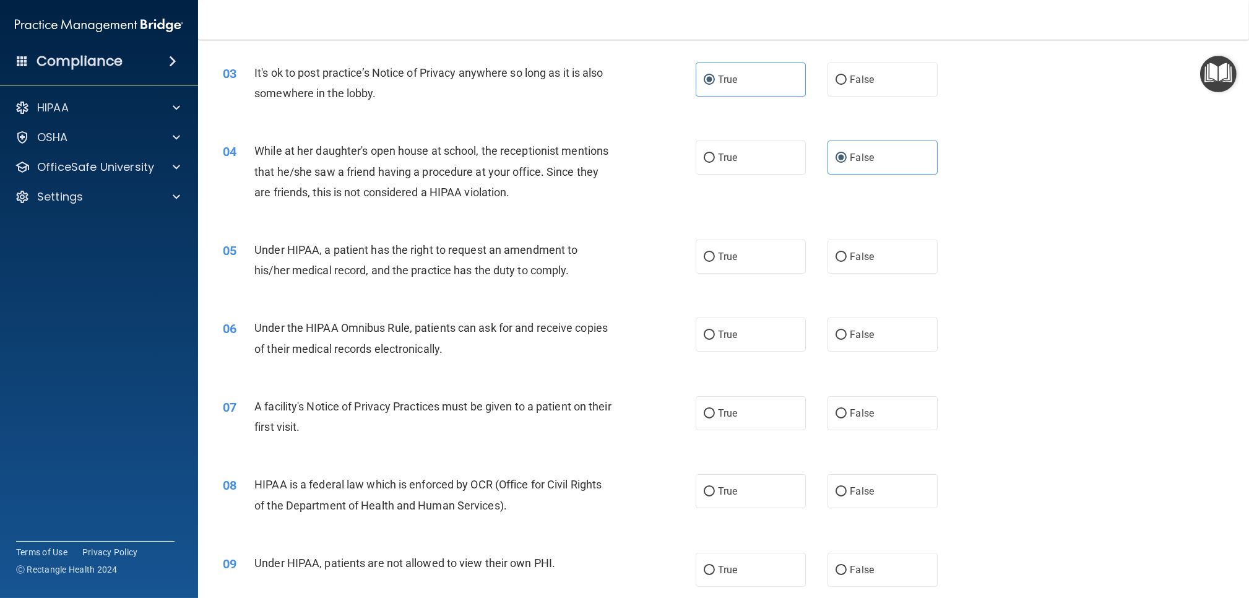
scroll to position [256, 0]
click at [710, 257] on input "True" at bounding box center [709, 255] width 11 height 9
radio input "true"
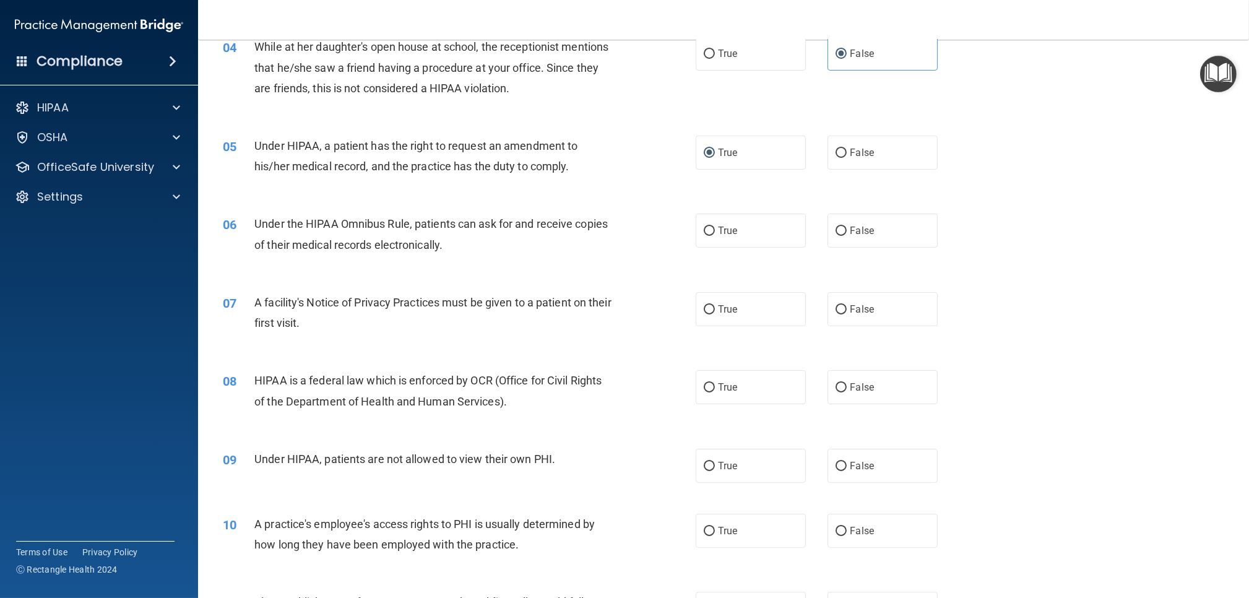
scroll to position [358, 0]
click at [707, 238] on label "True" at bounding box center [751, 230] width 110 height 34
click at [707, 235] on input "True" at bounding box center [709, 230] width 11 height 9
radio input "true"
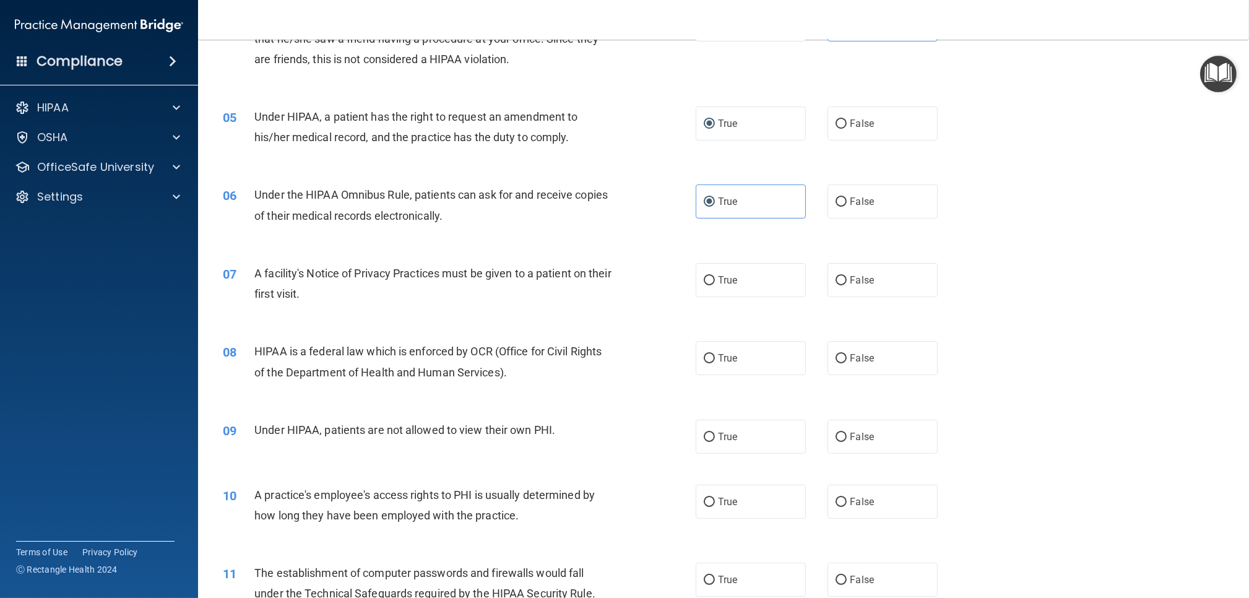
scroll to position [404, 0]
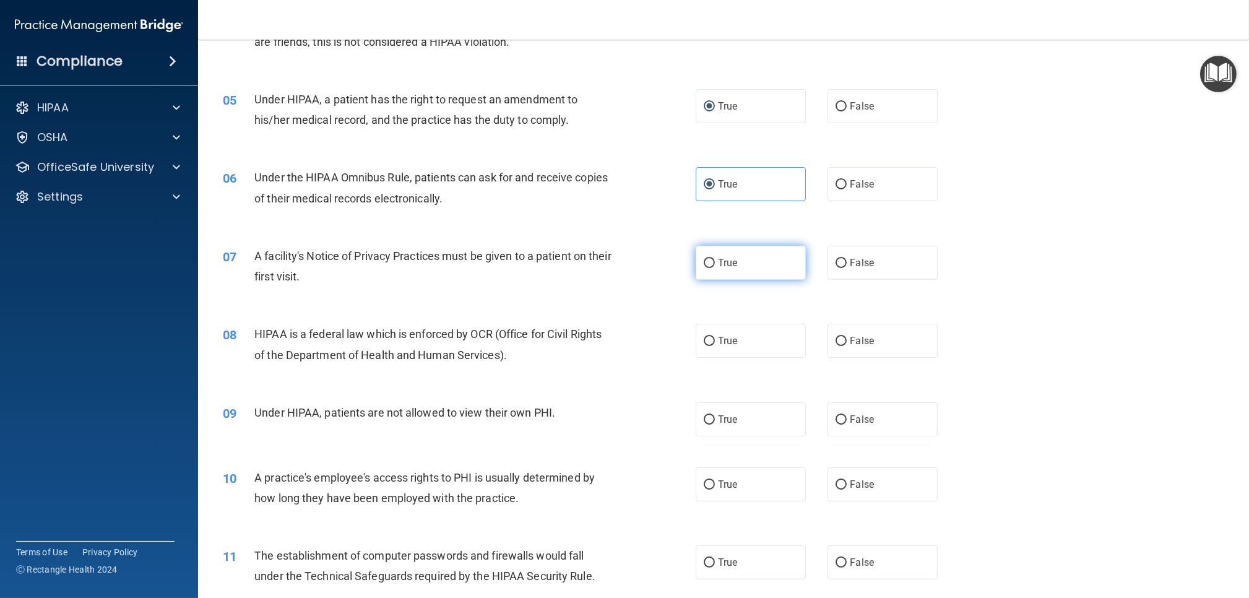
click at [714, 269] on label "True" at bounding box center [751, 263] width 110 height 34
click at [714, 268] on input "True" at bounding box center [709, 263] width 11 height 9
radio input "true"
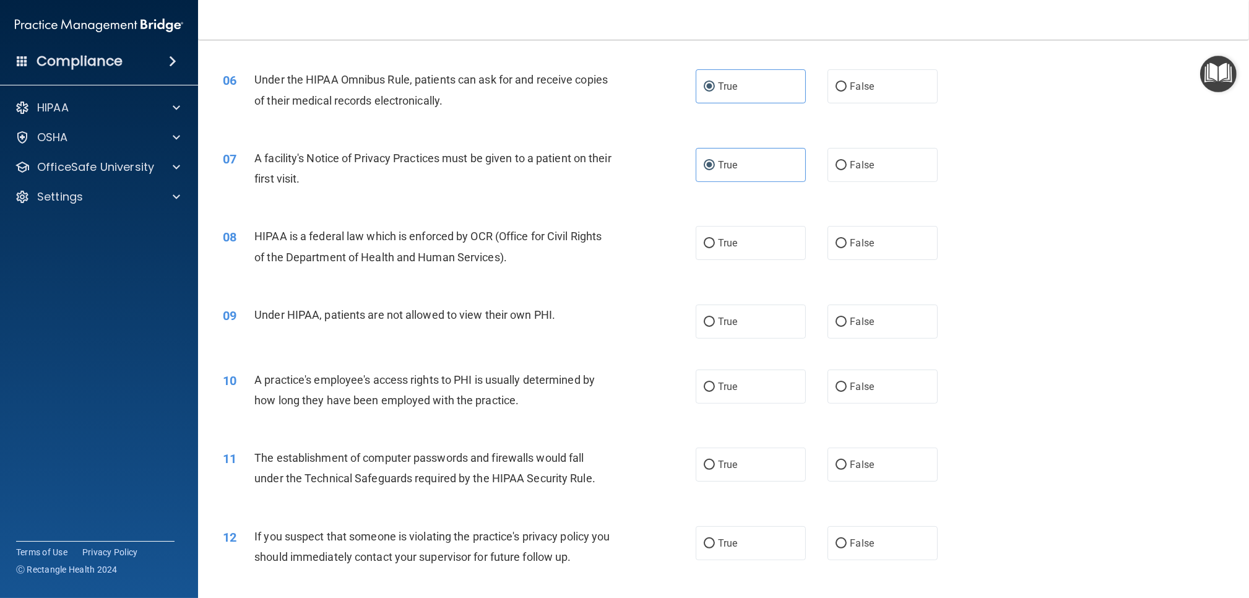
scroll to position [519, 0]
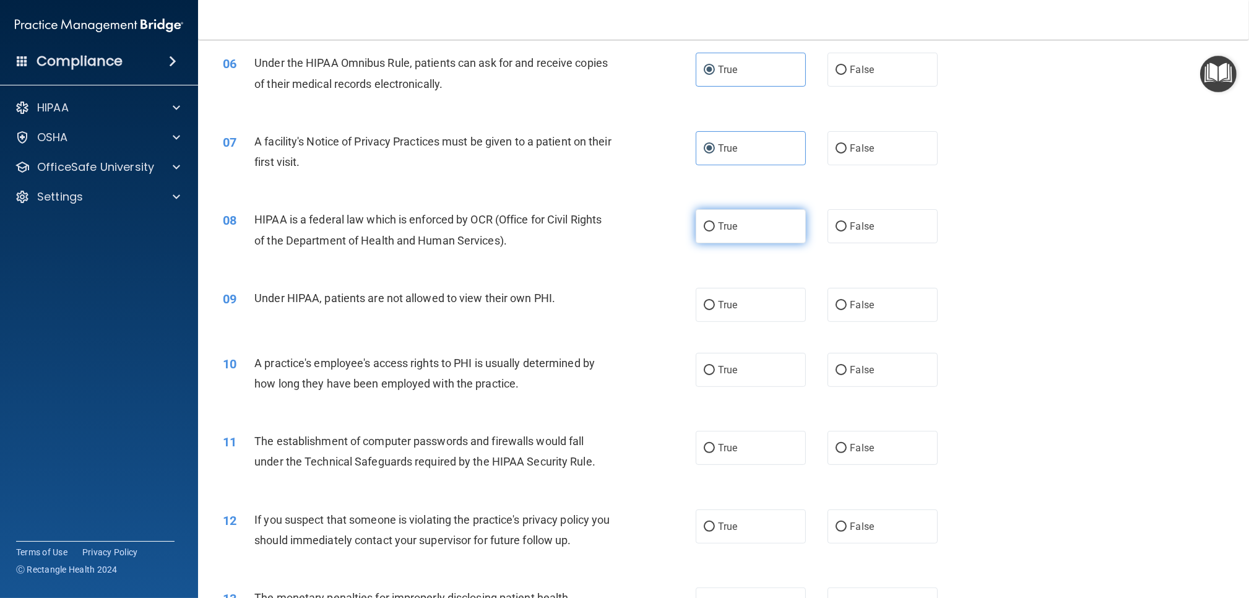
click at [732, 233] on label "True" at bounding box center [751, 226] width 110 height 34
click at [715, 231] on input "True" at bounding box center [709, 226] width 11 height 9
radio input "true"
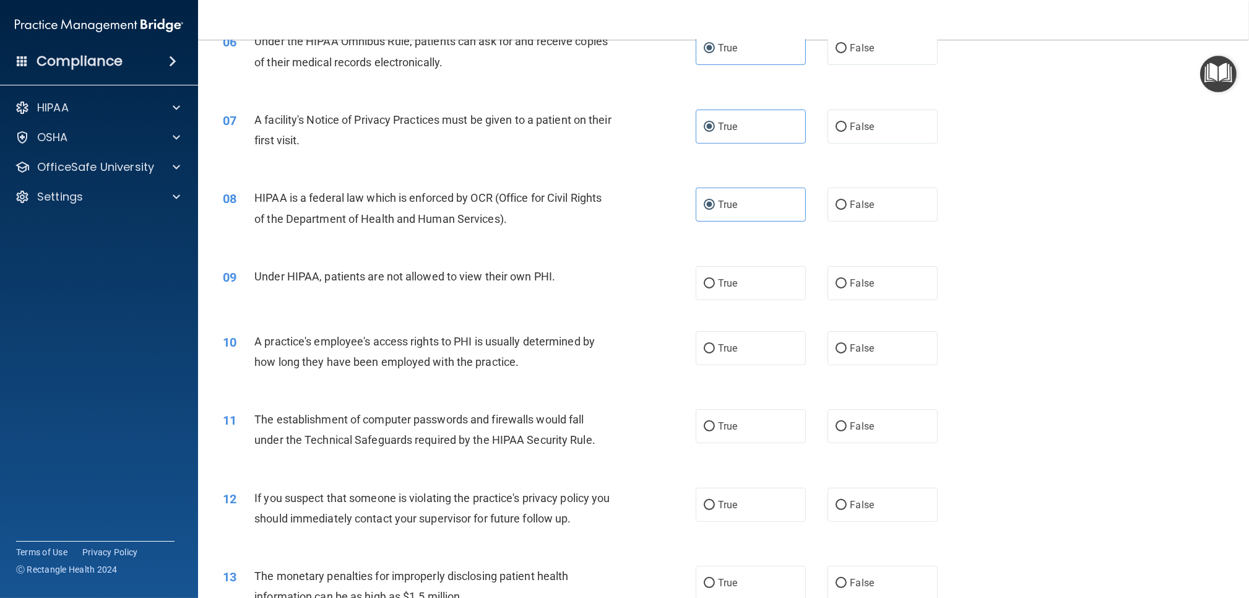
scroll to position [544, 0]
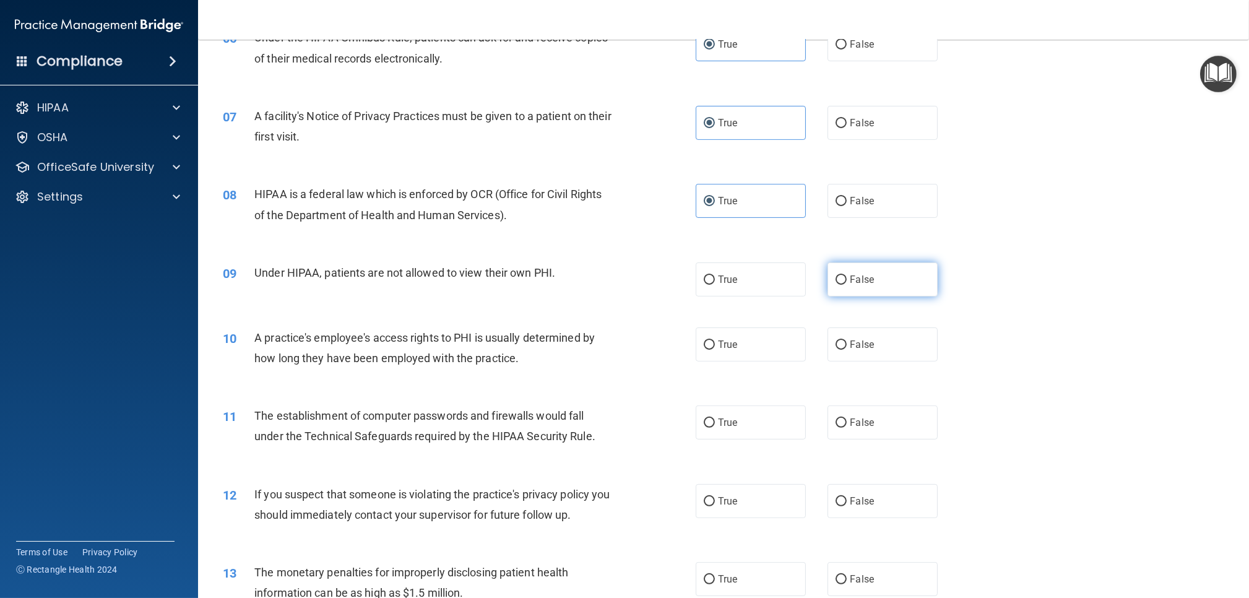
click at [841, 287] on label "False" at bounding box center [882, 279] width 110 height 34
click at [841, 285] on input "False" at bounding box center [841, 279] width 11 height 9
radio input "true"
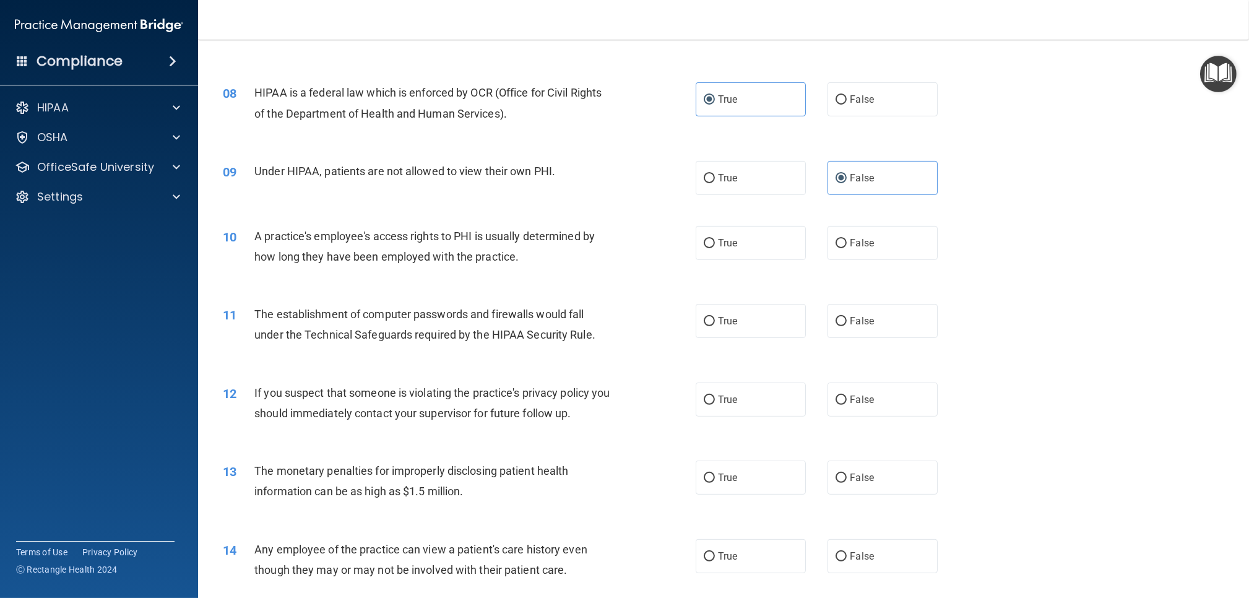
scroll to position [658, 0]
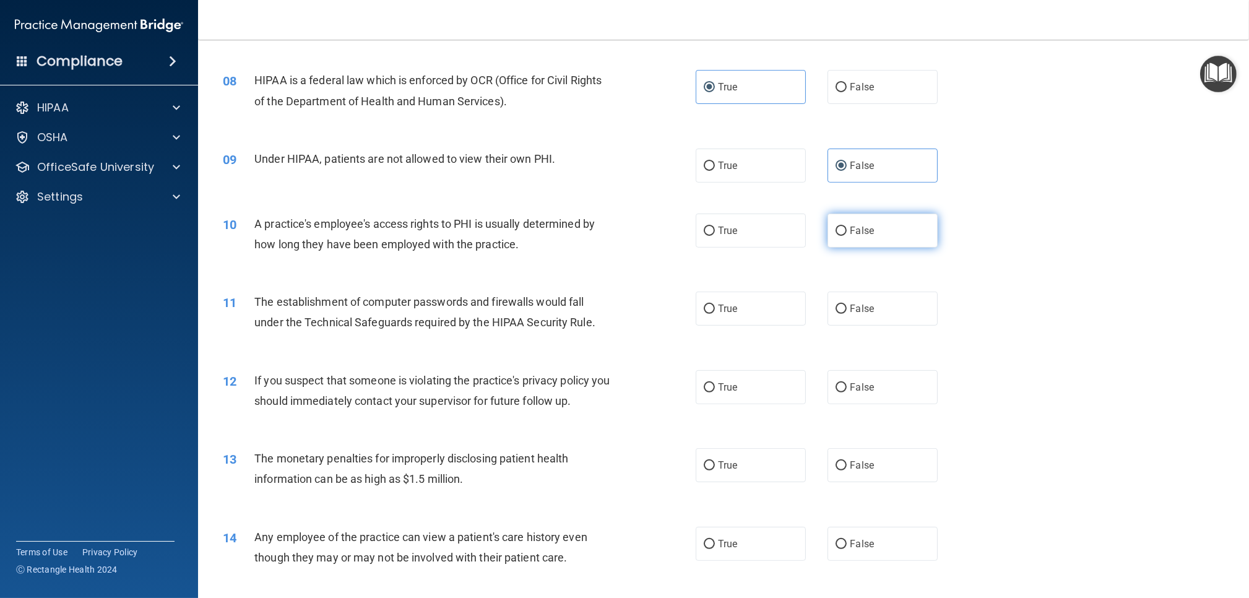
click at [837, 230] on input "False" at bounding box center [841, 231] width 11 height 9
radio input "true"
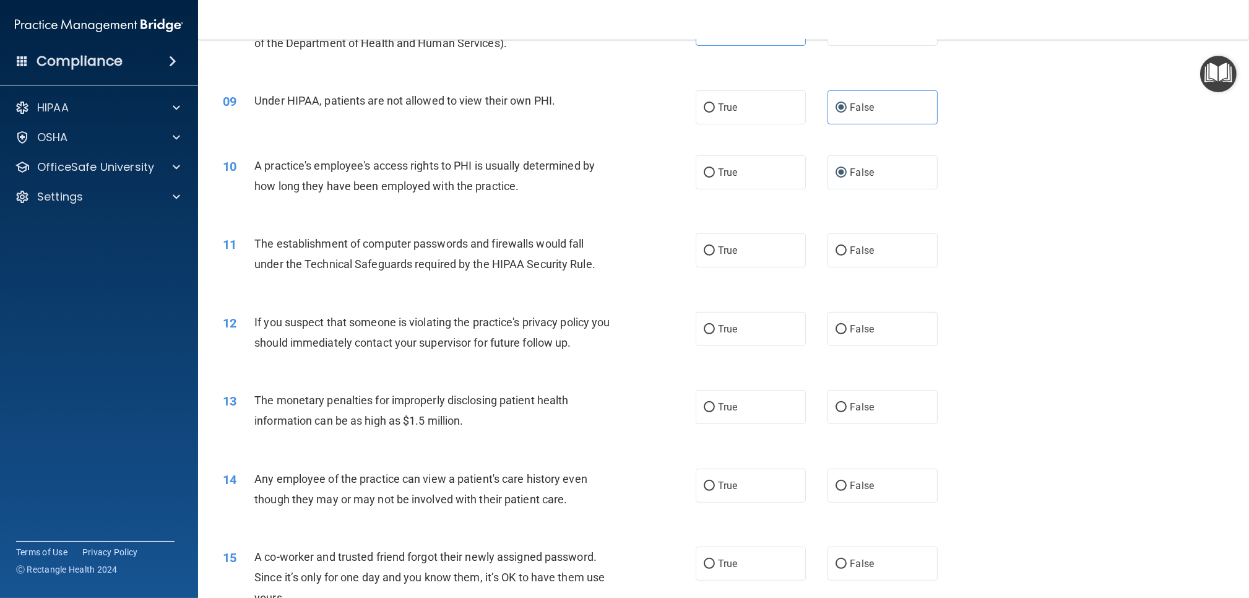
scroll to position [723, 0]
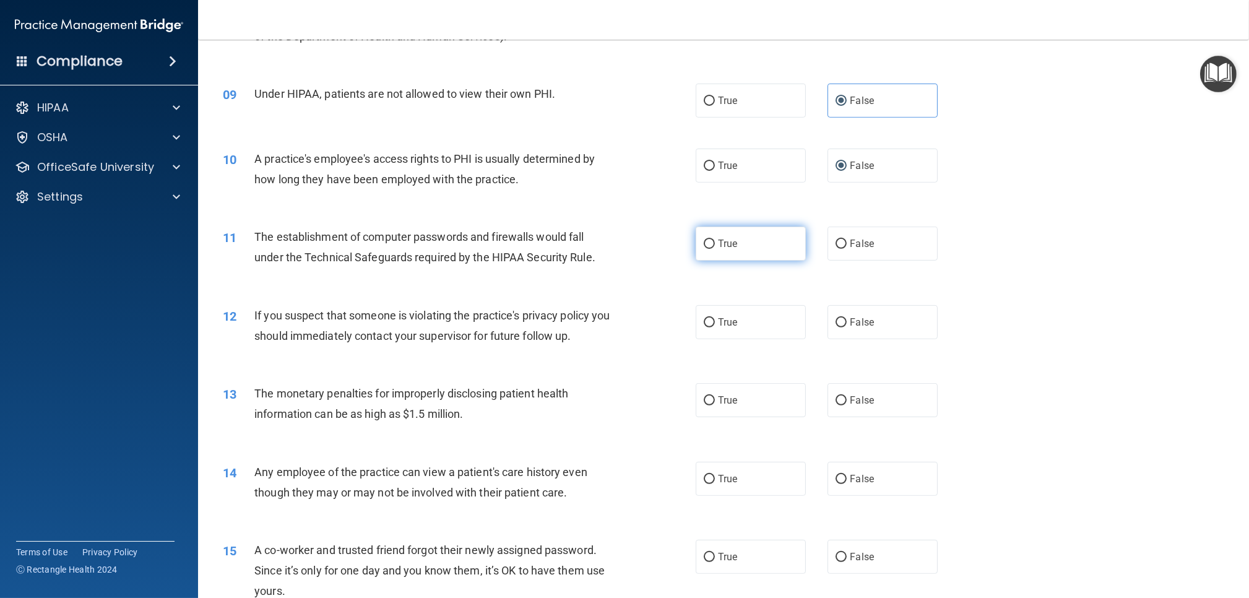
click at [769, 238] on label "True" at bounding box center [751, 244] width 110 height 34
click at [715, 240] on input "True" at bounding box center [709, 244] width 11 height 9
radio input "true"
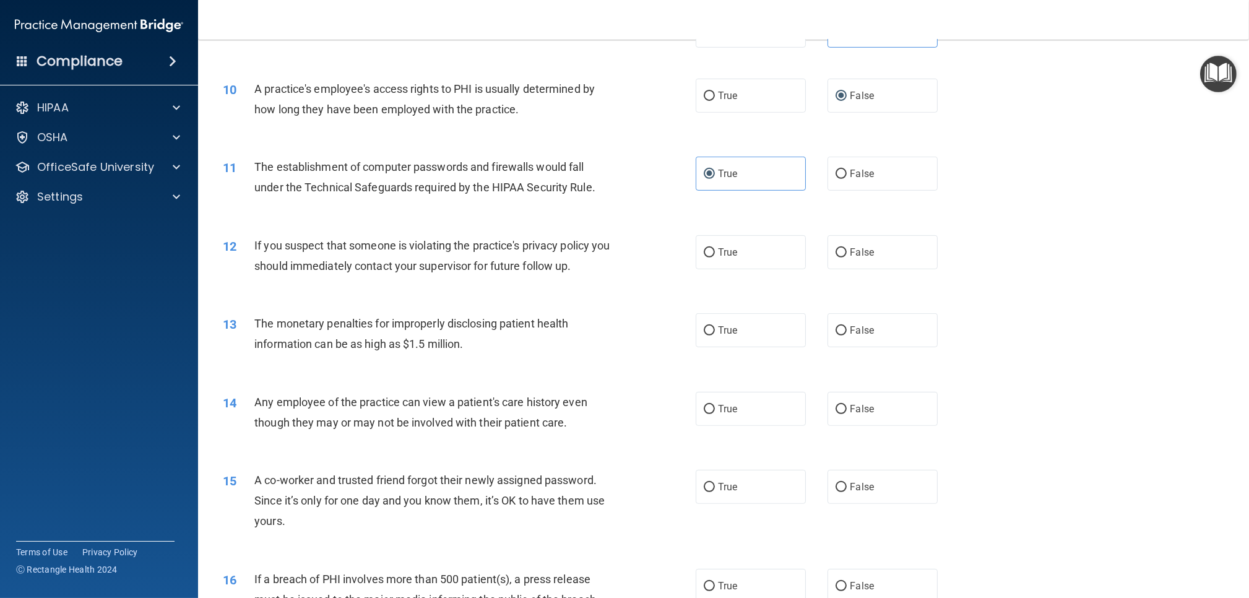
scroll to position [795, 0]
drag, startPoint x: 725, startPoint y: 254, endPoint x: 688, endPoint y: 272, distance: 41.8
click at [725, 254] on span "True" at bounding box center [727, 250] width 19 height 12
click at [715, 254] on input "True" at bounding box center [709, 250] width 11 height 9
radio input "true"
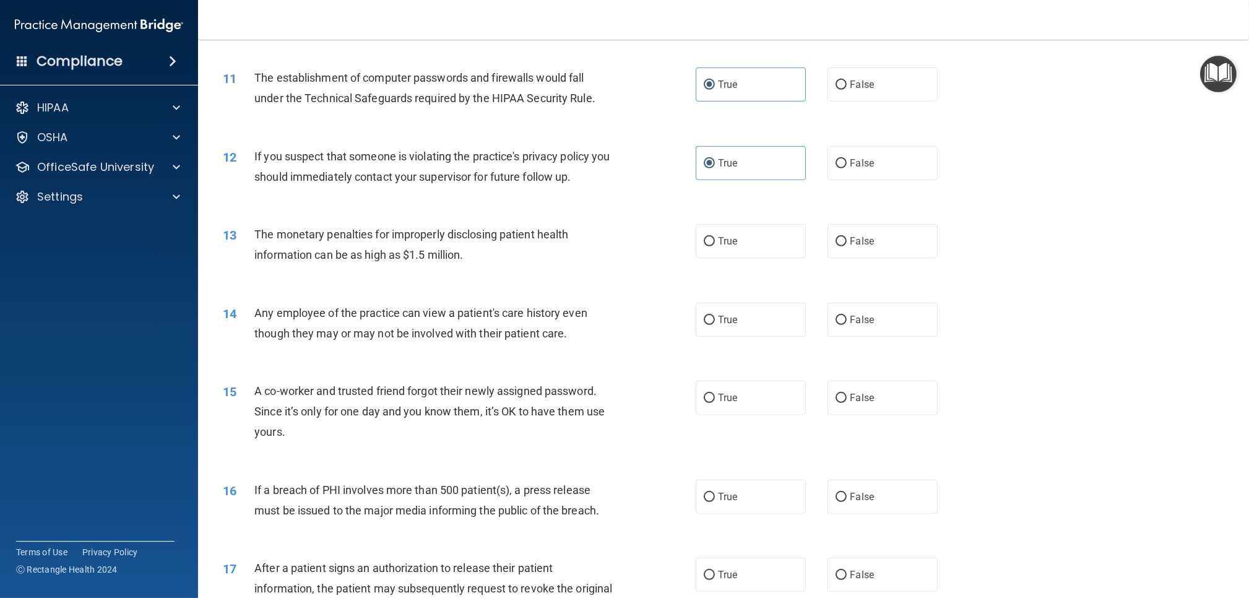
scroll to position [886, 0]
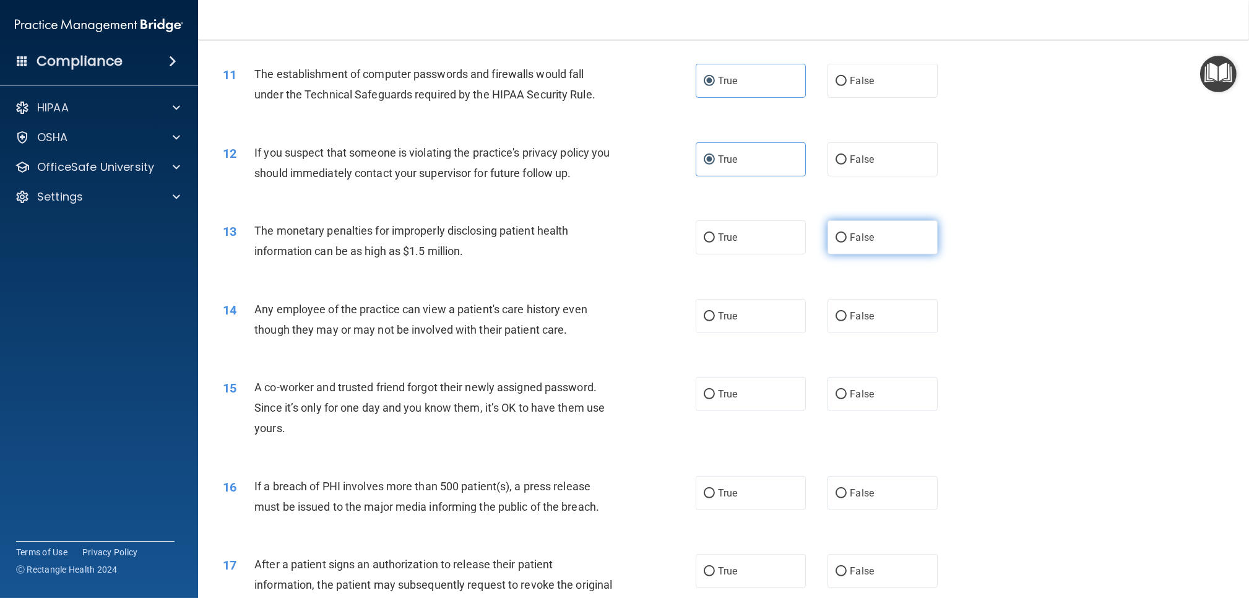
click at [840, 240] on input "False" at bounding box center [841, 237] width 11 height 9
radio input "true"
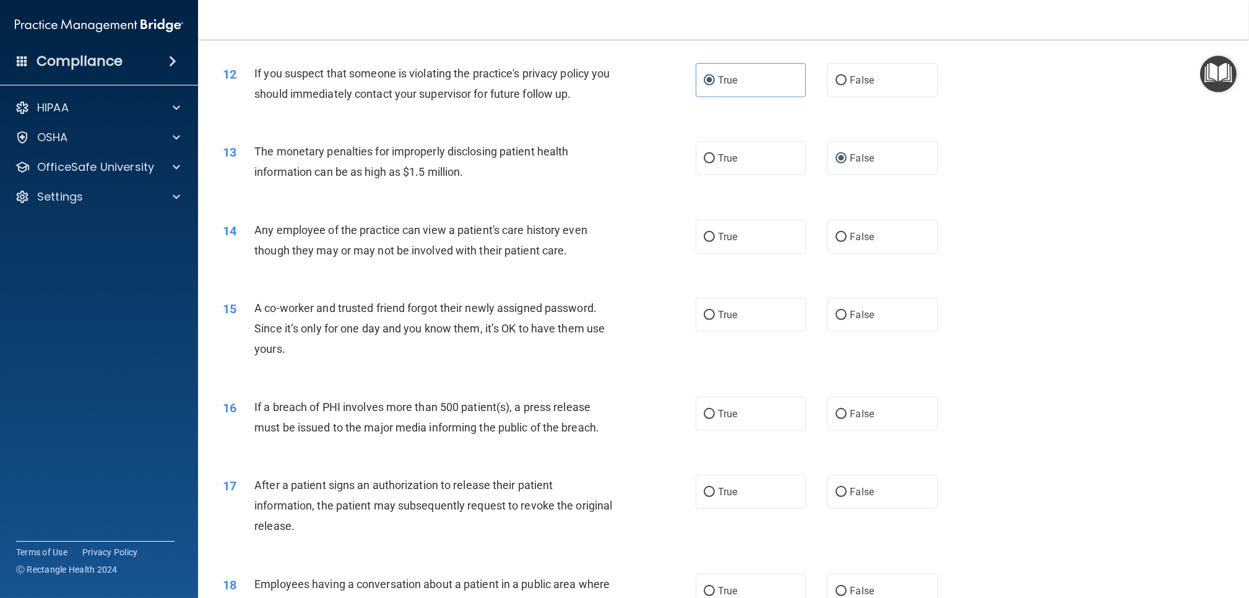
scroll to position [966, 0]
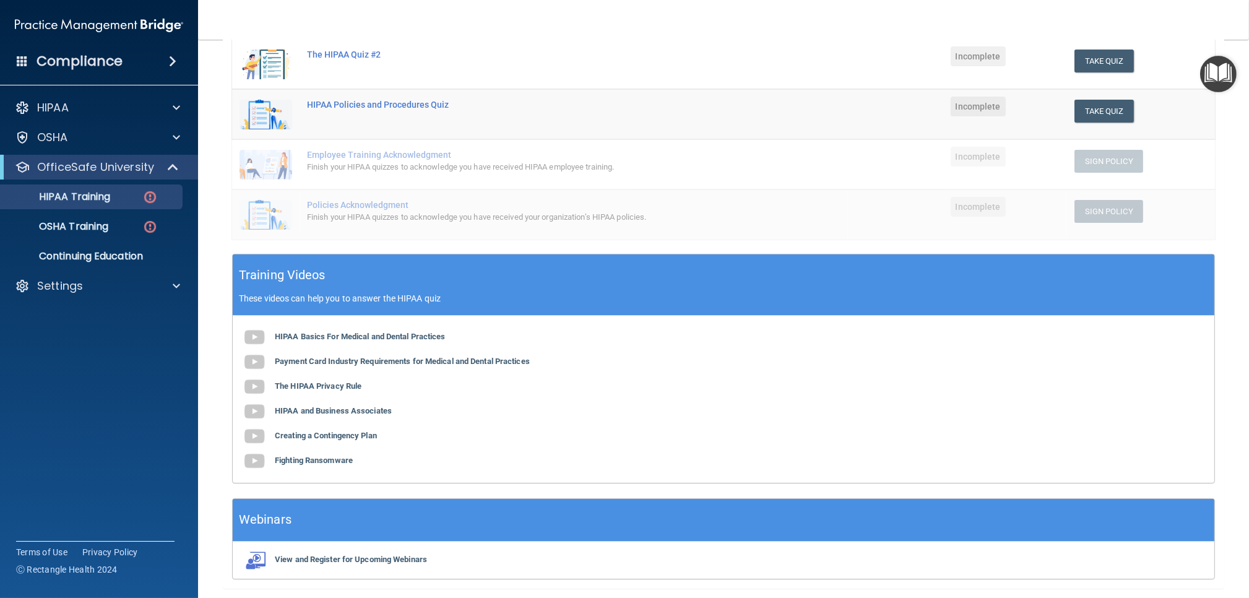
scroll to position [267, 0]
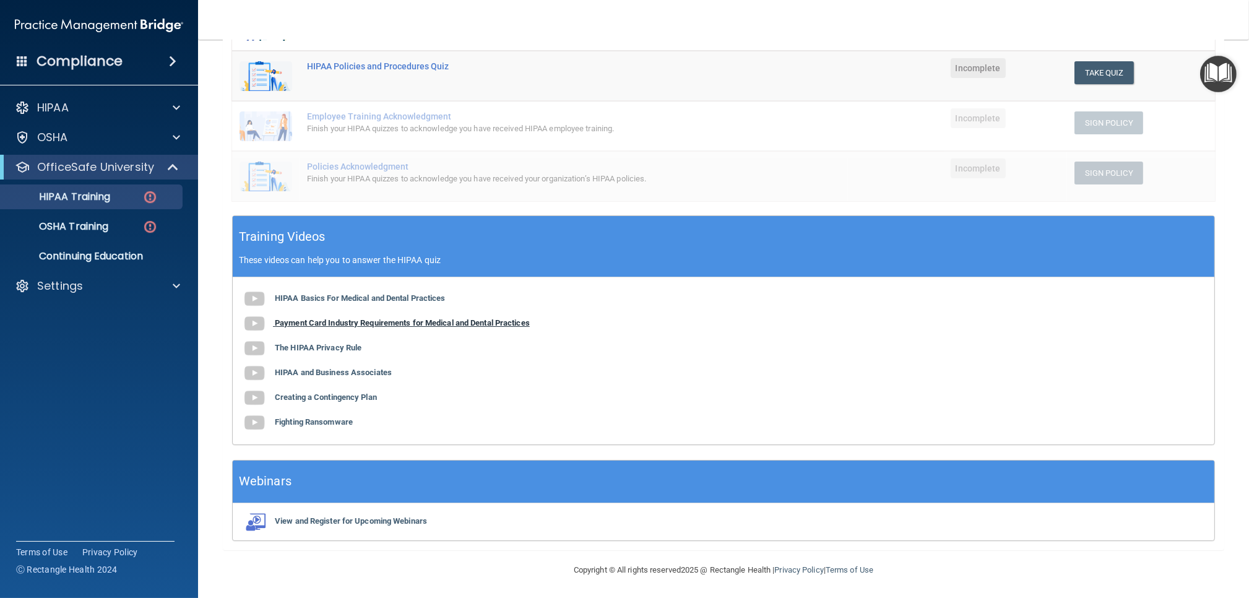
click at [509, 321] on b "Payment Card Industry Requirements for Medical and Dental Practices" at bounding box center [402, 322] width 255 height 9
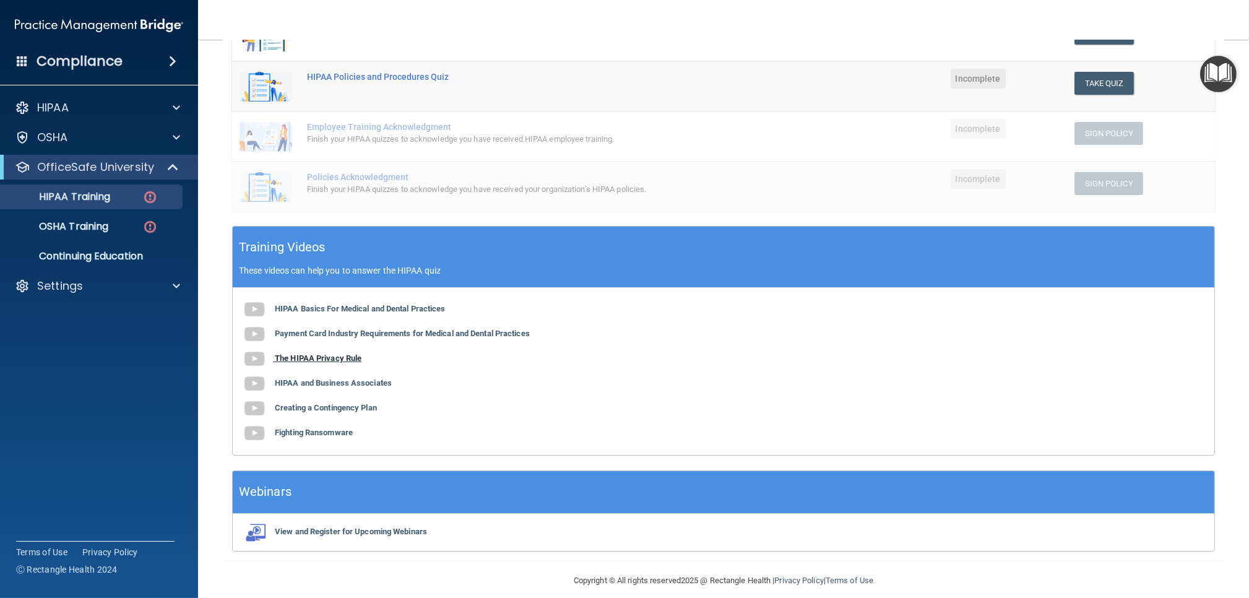
scroll to position [261, 0]
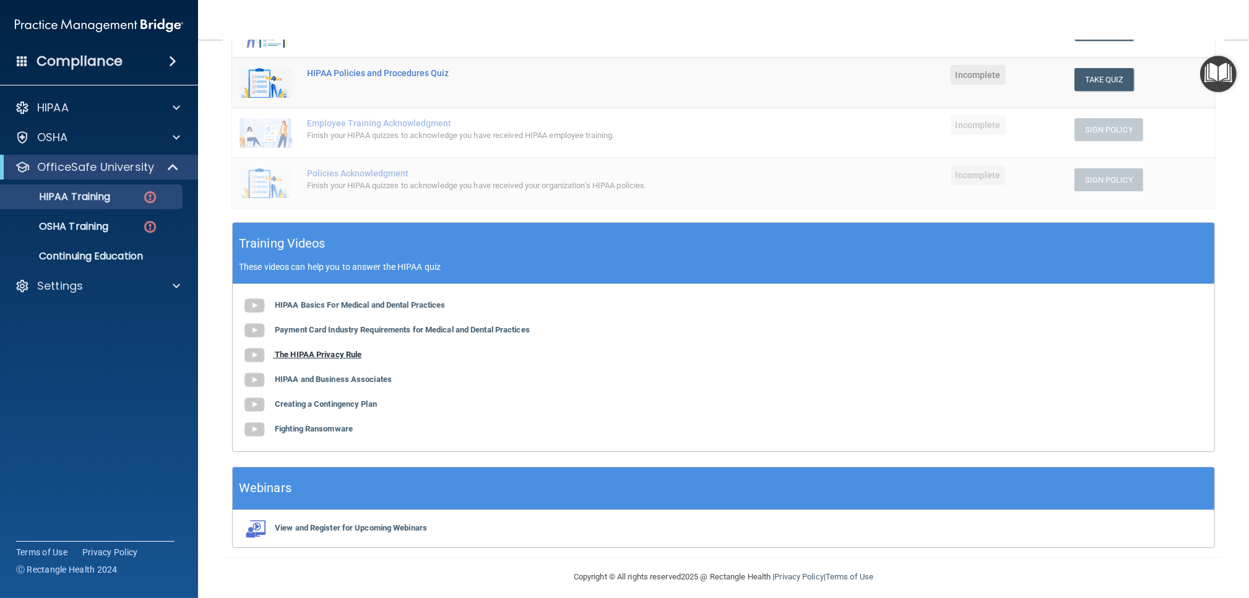
click at [325, 357] on b "The HIPAA Privacy Rule" at bounding box center [318, 354] width 87 height 9
click at [356, 379] on b "HIPAA and Business Associates" at bounding box center [333, 378] width 117 height 9
click at [368, 402] on b "Creating a Contingency Plan" at bounding box center [326, 403] width 102 height 9
click at [340, 426] on b "Fighting Ransomware" at bounding box center [314, 428] width 78 height 9
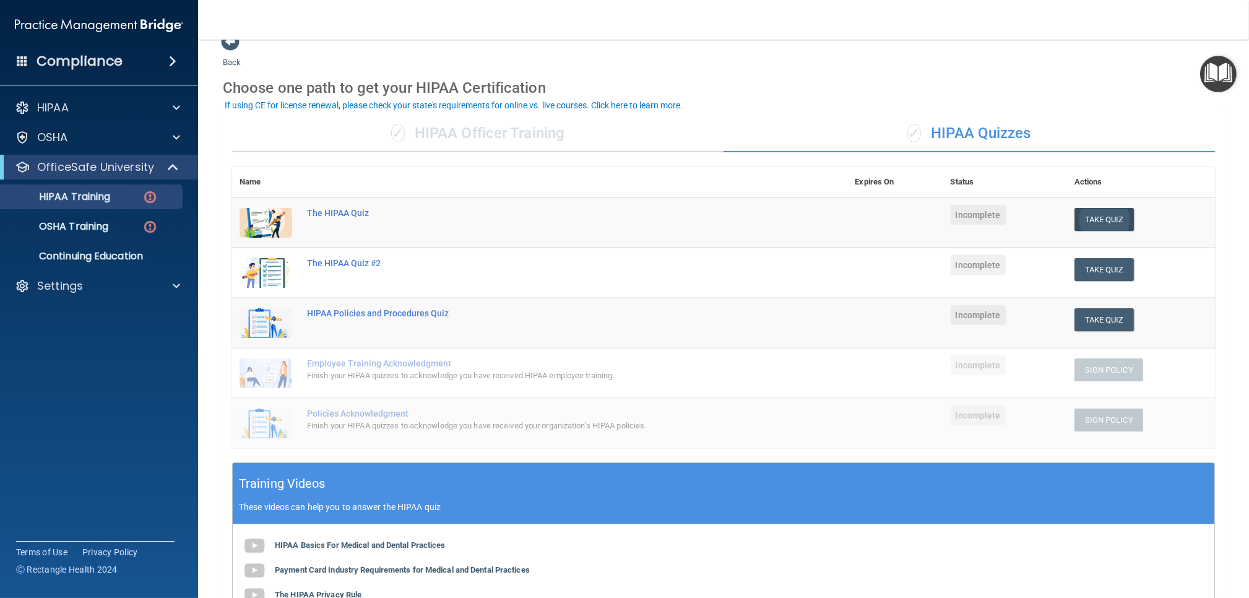
scroll to position [19, 0]
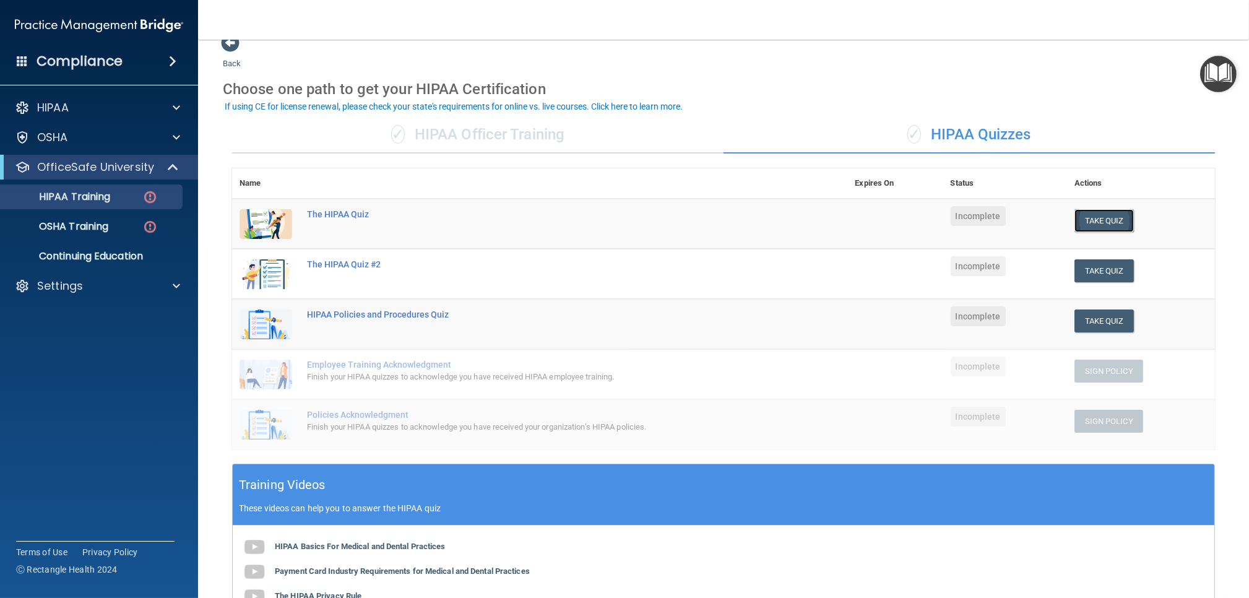
click at [1095, 225] on button "Take Quiz" at bounding box center [1103, 220] width 59 height 23
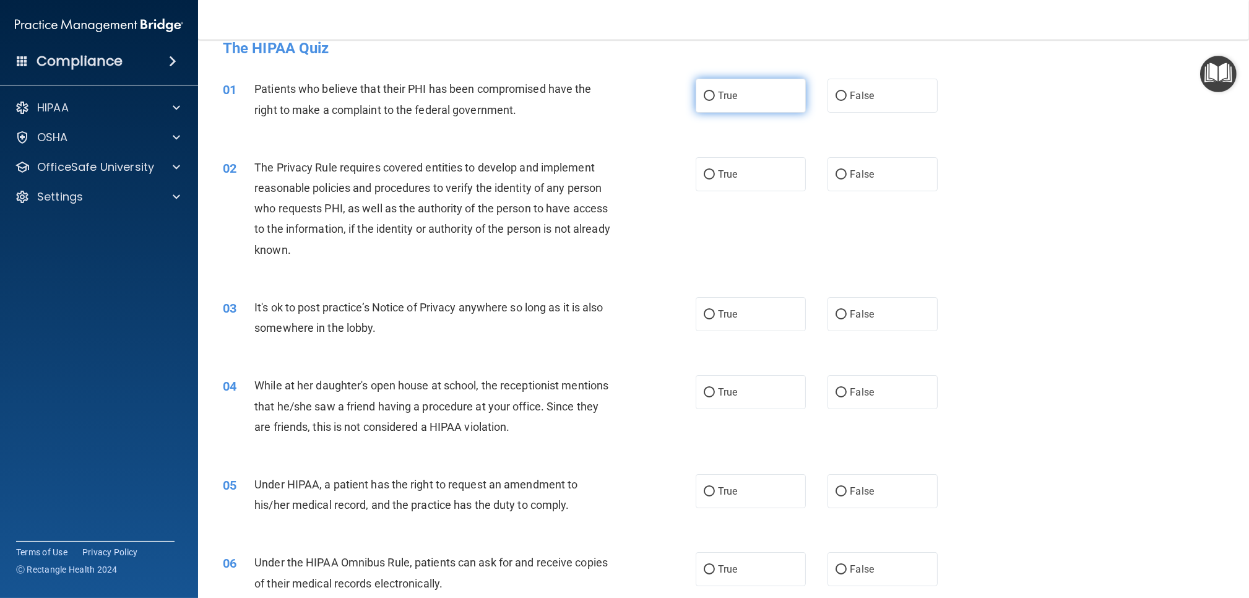
click at [708, 101] on label "True" at bounding box center [751, 96] width 110 height 34
click at [708, 101] on input "True" at bounding box center [709, 96] width 11 height 9
radio input "true"
click at [769, 182] on label "True" at bounding box center [751, 174] width 110 height 34
click at [715, 179] on input "True" at bounding box center [709, 174] width 11 height 9
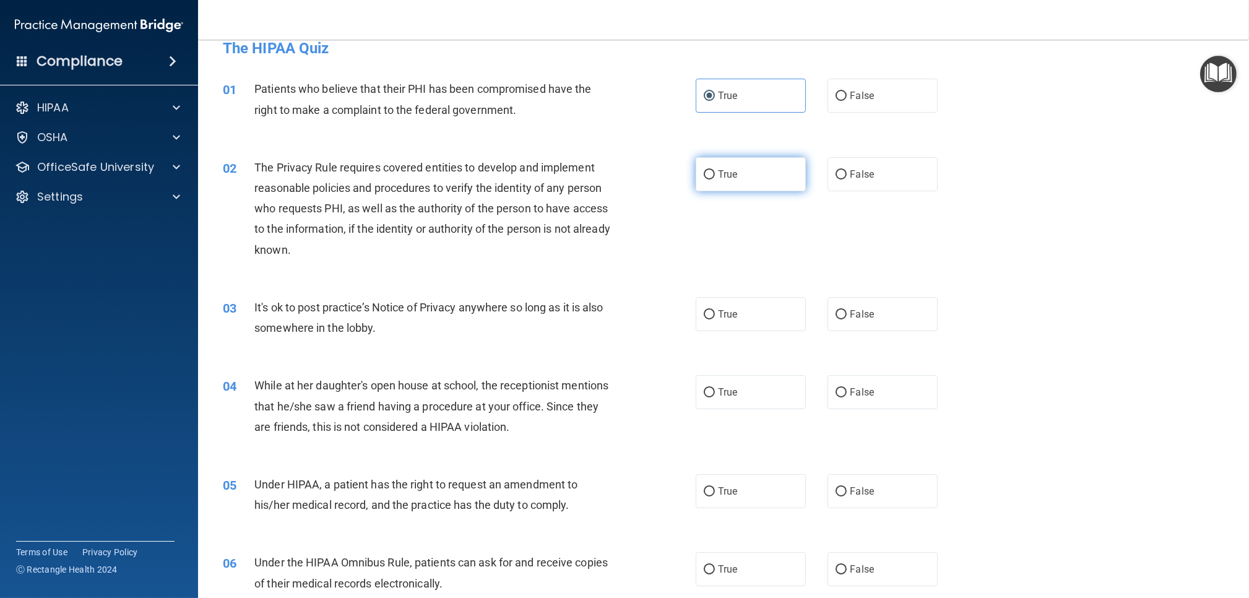
radio input "true"
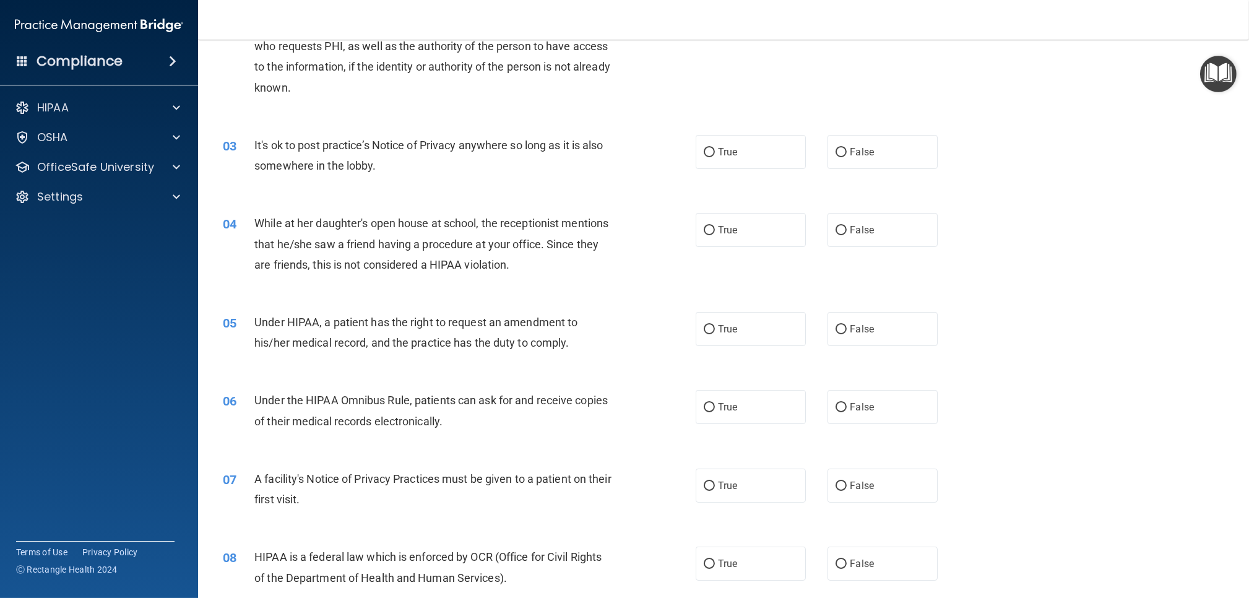
scroll to position [184, 0]
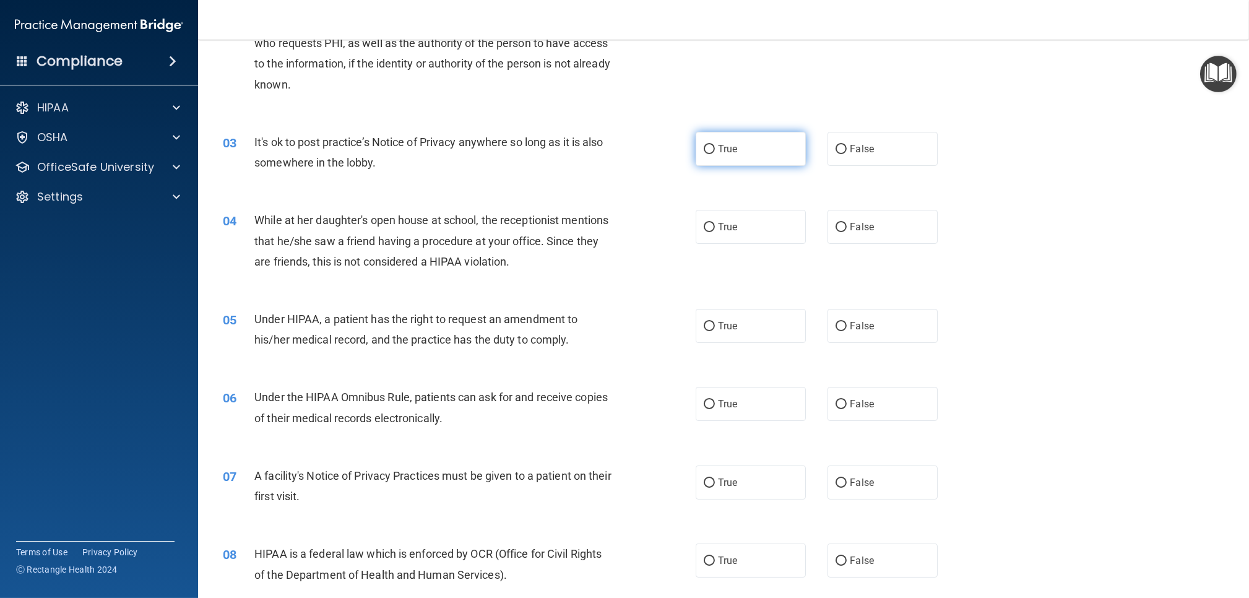
click at [748, 160] on label "True" at bounding box center [751, 149] width 110 height 34
click at [715, 154] on input "True" at bounding box center [709, 149] width 11 height 9
radio input "true"
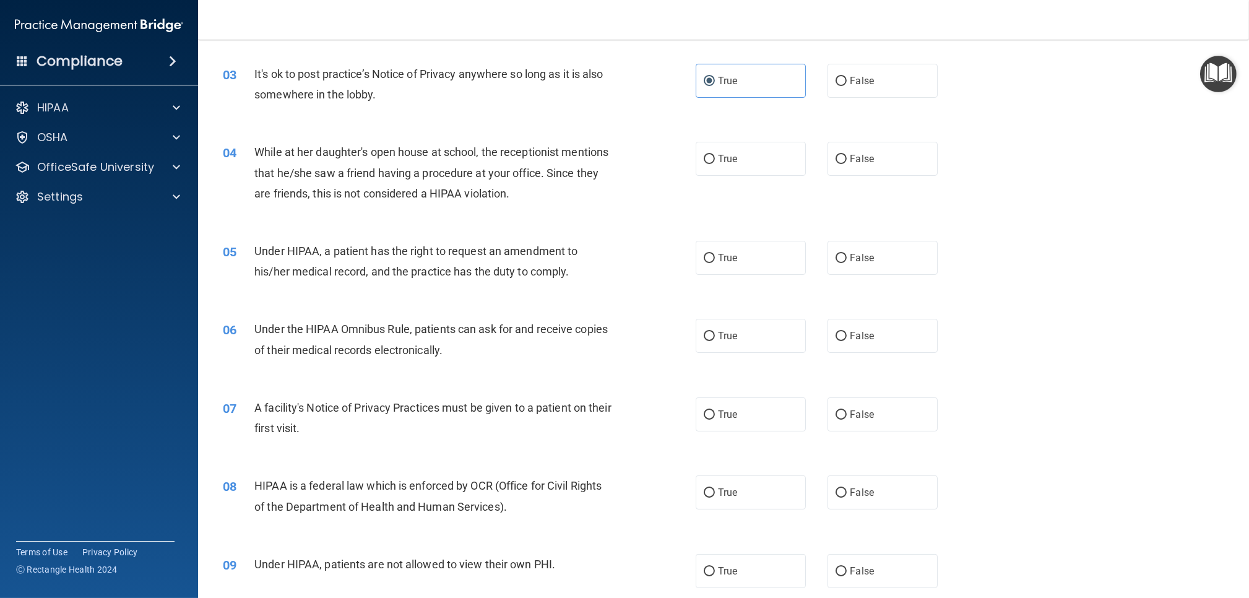
scroll to position [257, 0]
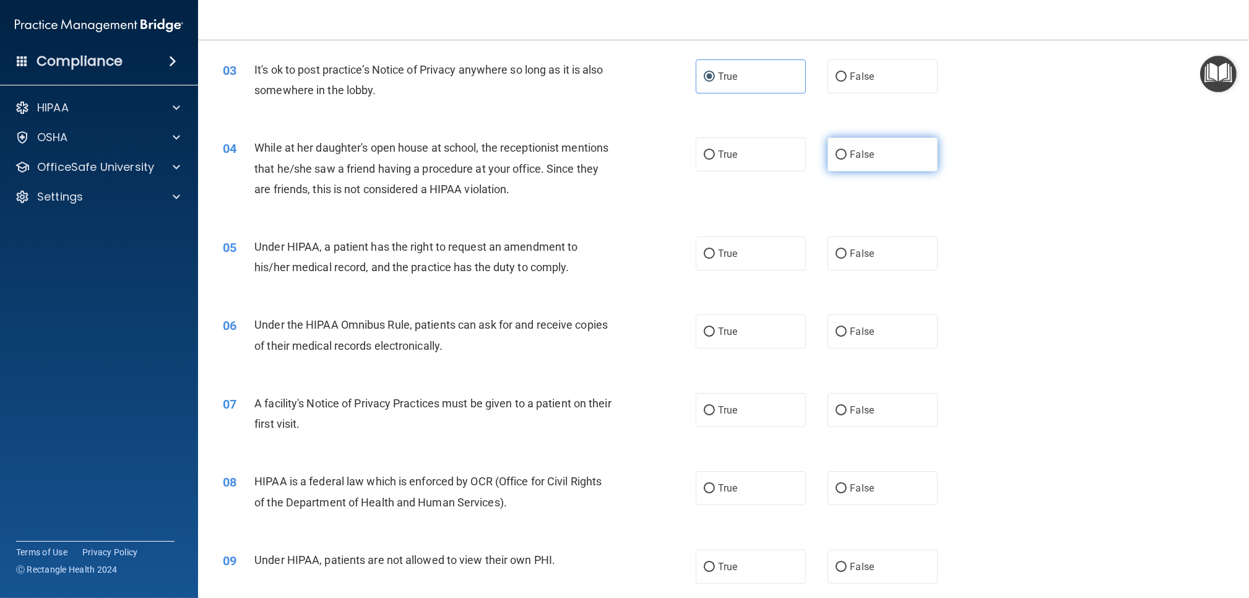
click at [861, 152] on span "False" at bounding box center [862, 155] width 24 height 12
click at [847, 152] on input "False" at bounding box center [841, 154] width 11 height 9
radio input "true"
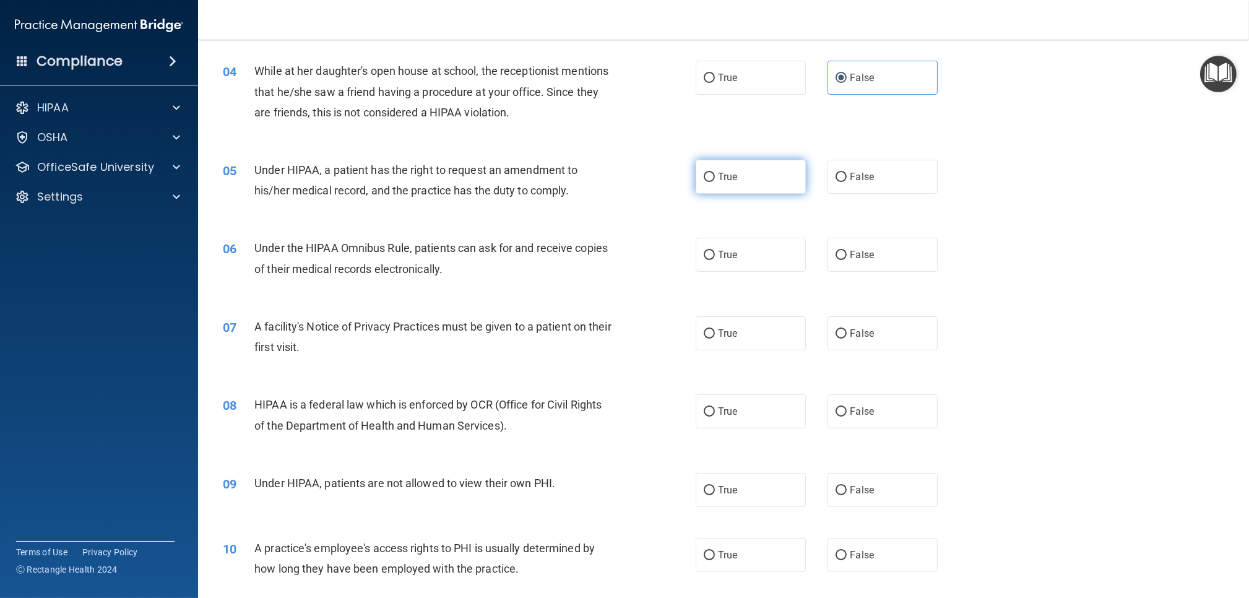
scroll to position [335, 0]
drag, startPoint x: 859, startPoint y: 179, endPoint x: 810, endPoint y: 189, distance: 50.5
click at [857, 180] on label "False" at bounding box center [882, 175] width 110 height 34
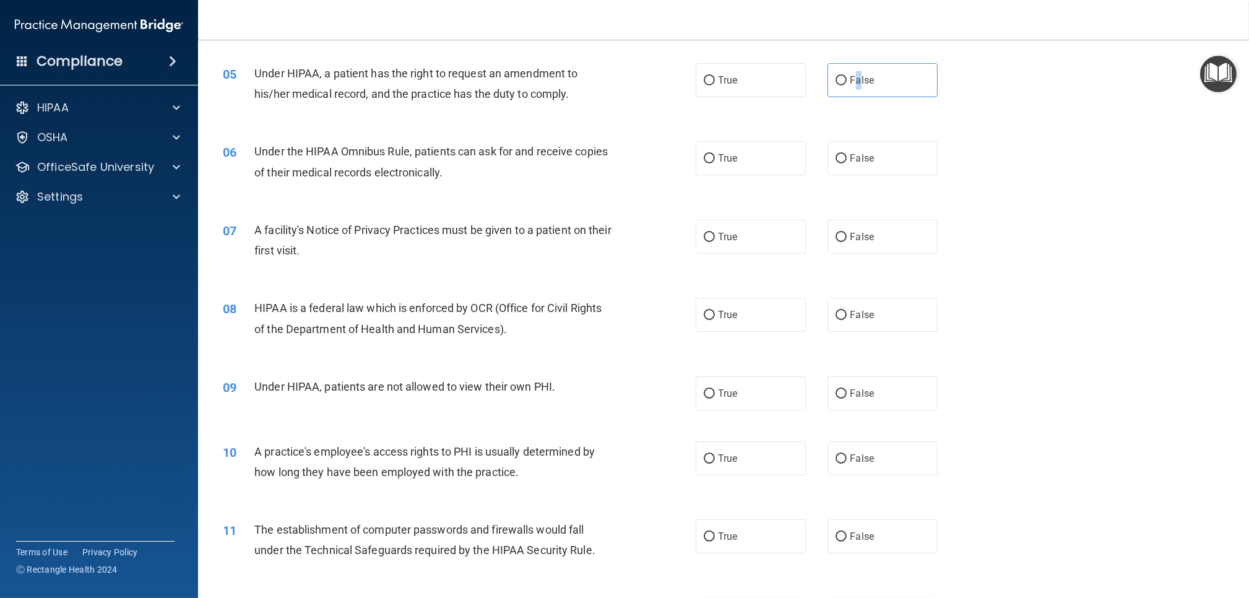
scroll to position [434, 0]
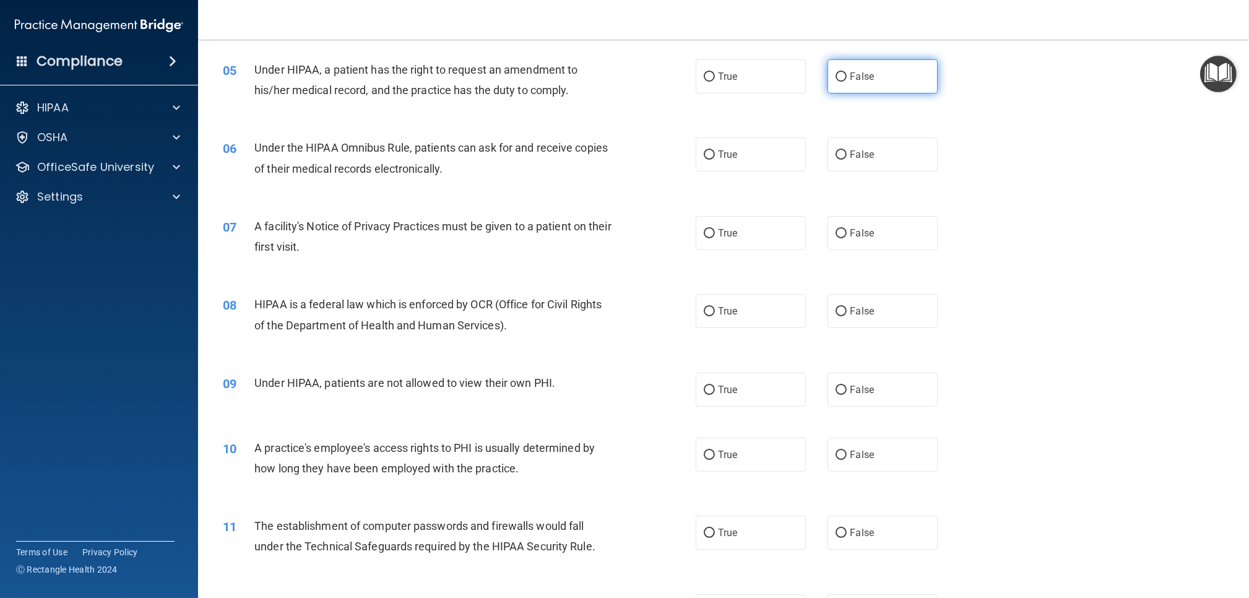
click at [849, 85] on label "False" at bounding box center [882, 76] width 110 height 34
click at [847, 82] on input "False" at bounding box center [841, 76] width 11 height 9
radio input "true"
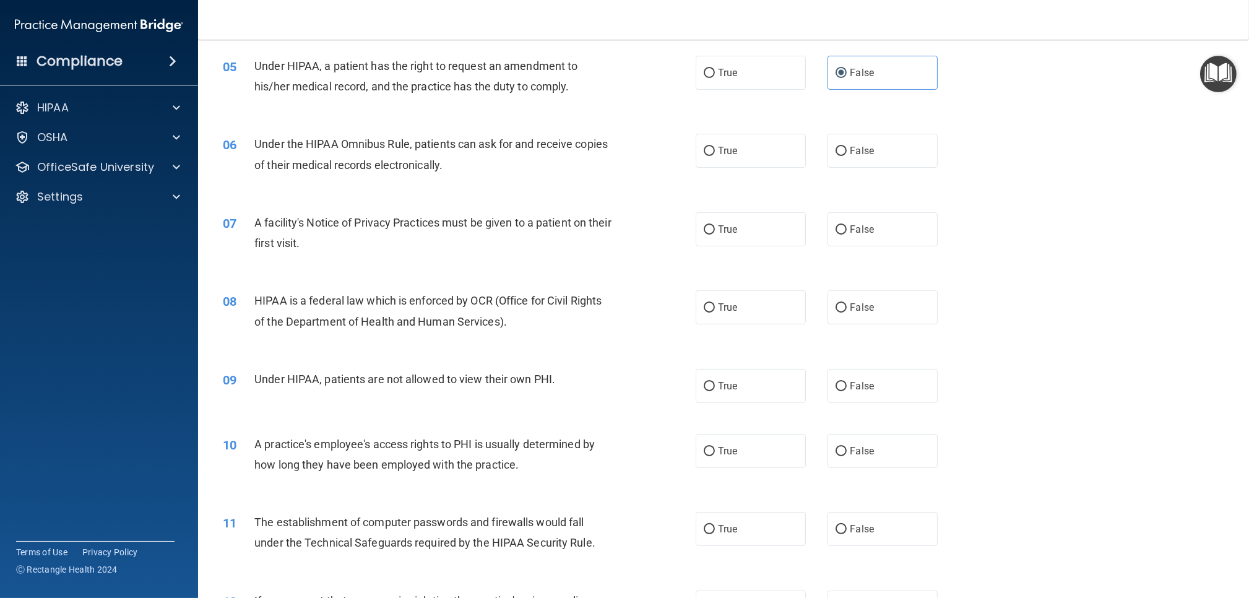
scroll to position [440, 0]
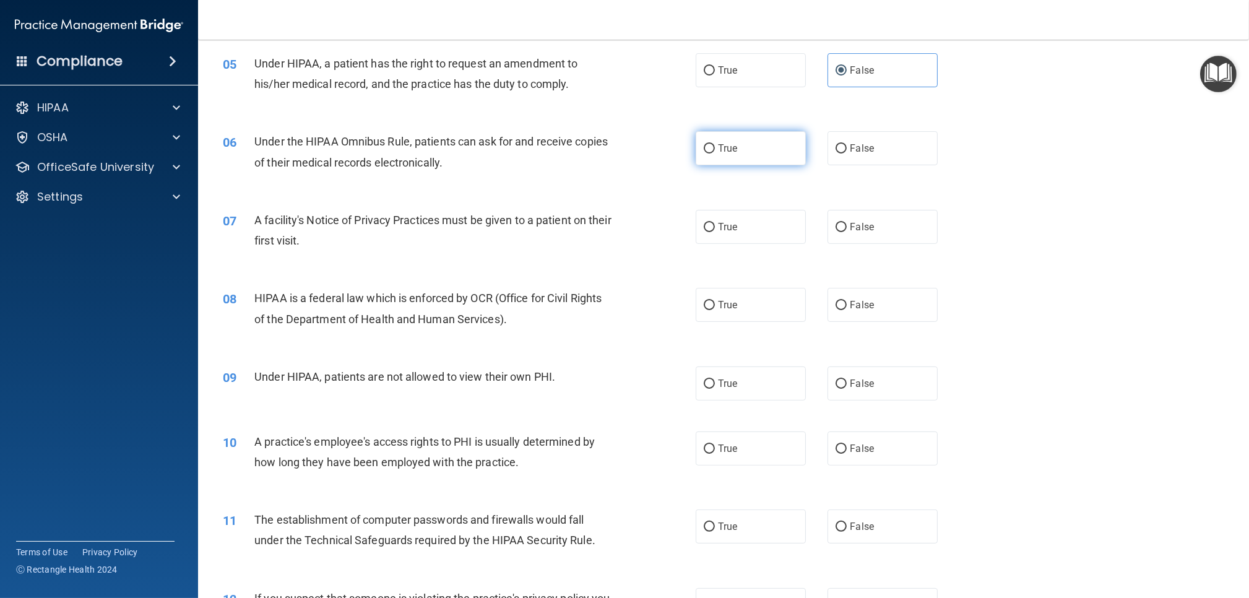
click at [760, 147] on label "True" at bounding box center [751, 148] width 110 height 34
click at [715, 147] on input "True" at bounding box center [709, 148] width 11 height 9
radio input "true"
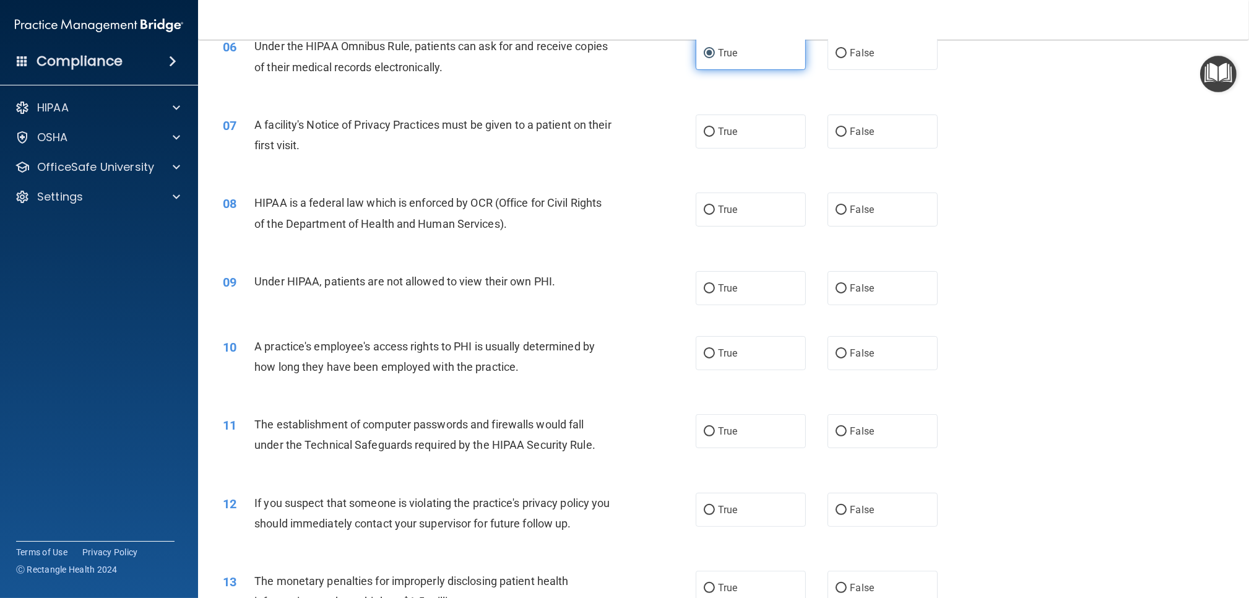
scroll to position [542, 0]
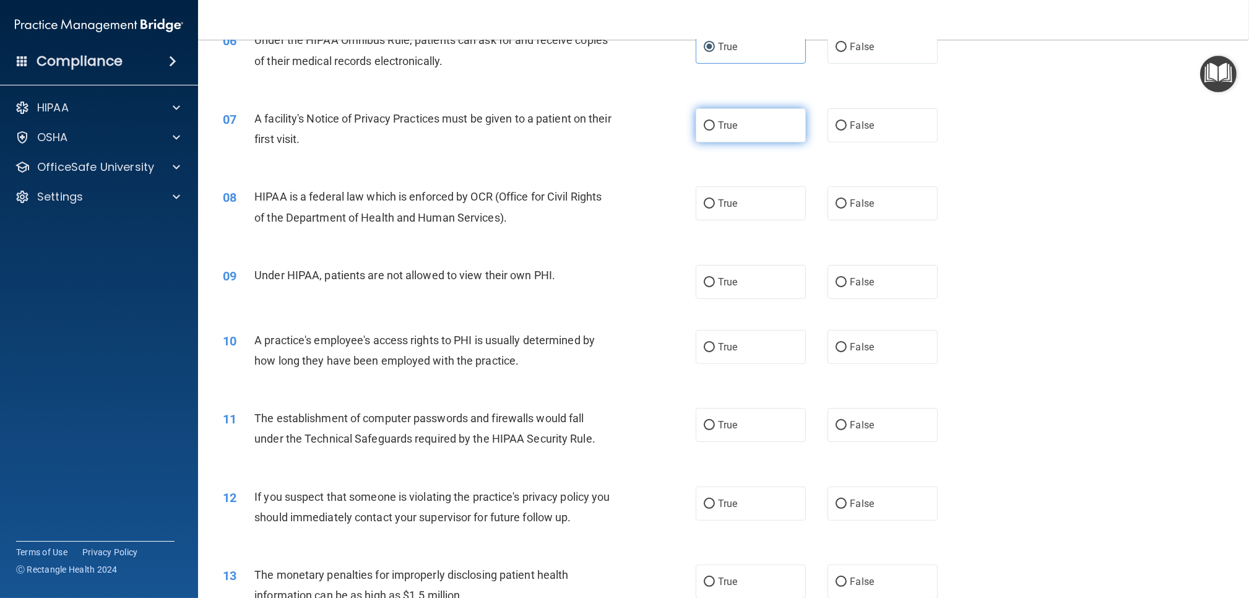
click at [741, 136] on label "True" at bounding box center [751, 125] width 110 height 34
click at [715, 131] on input "True" at bounding box center [709, 125] width 11 height 9
radio input "true"
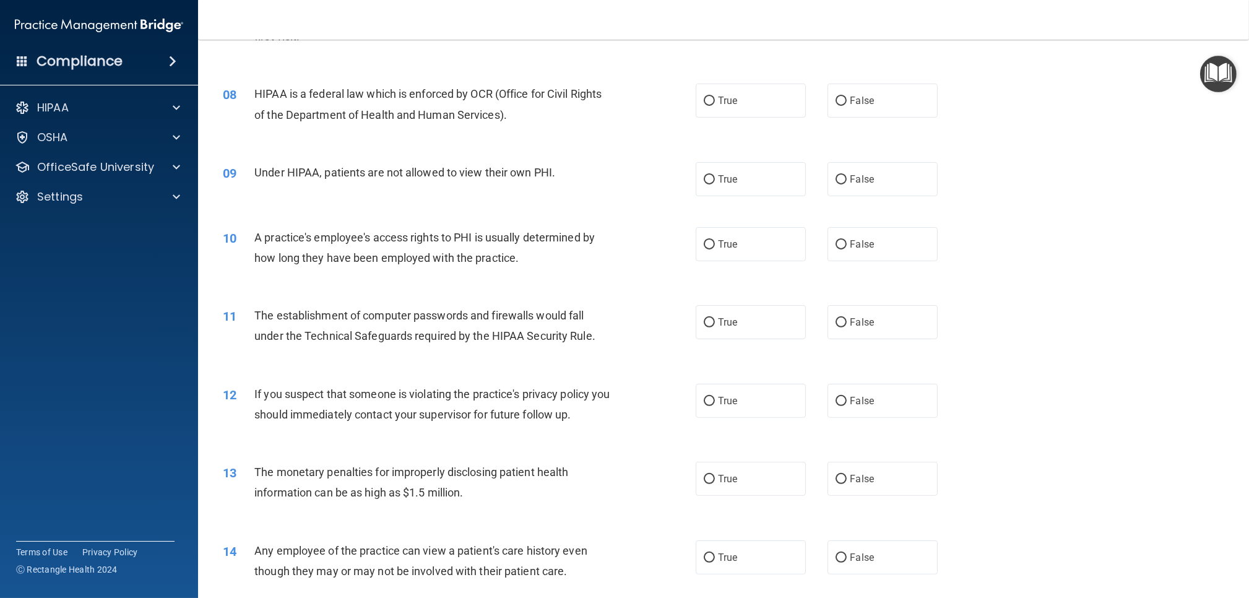
scroll to position [645, 0]
drag, startPoint x: 782, startPoint y: 112, endPoint x: 772, endPoint y: 114, distance: 10.2
click at [782, 112] on label "True" at bounding box center [751, 100] width 110 height 34
click at [715, 105] on input "True" at bounding box center [709, 100] width 11 height 9
radio input "true"
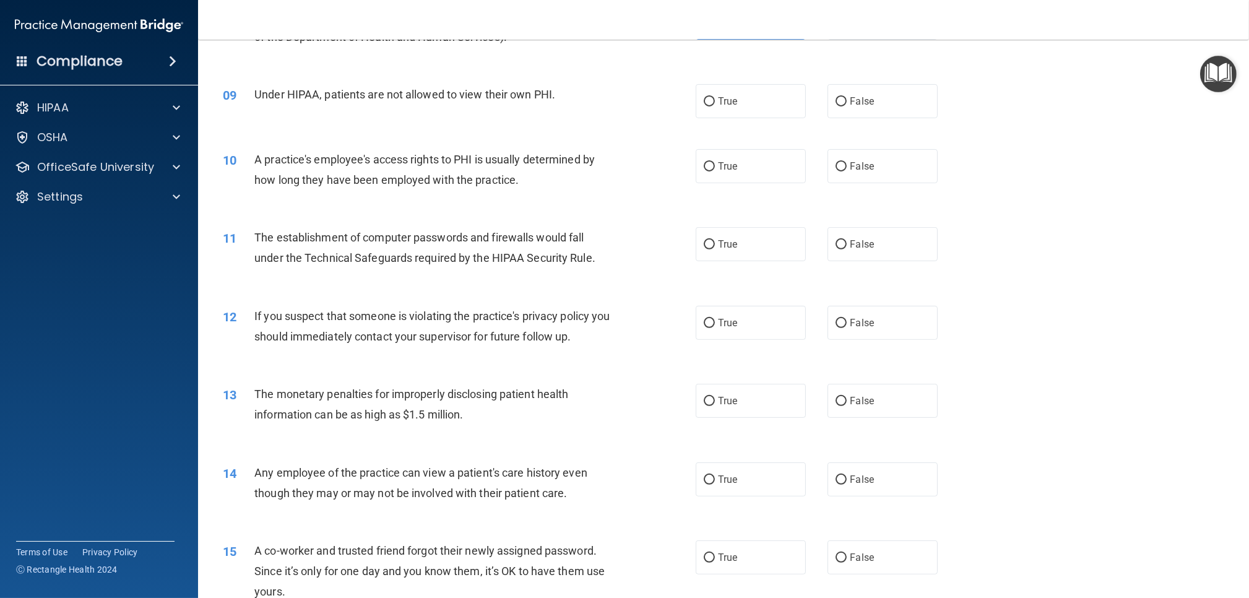
scroll to position [728, 0]
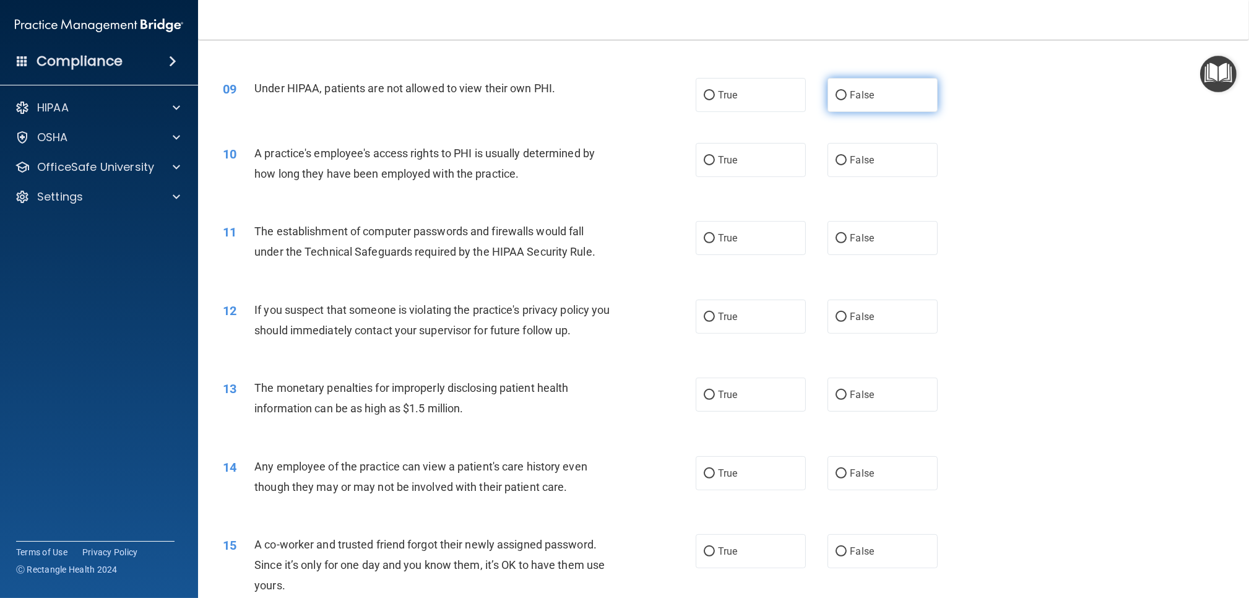
click at [836, 106] on label "False" at bounding box center [882, 95] width 110 height 34
click at [836, 100] on input "False" at bounding box center [841, 95] width 11 height 9
radio input "true"
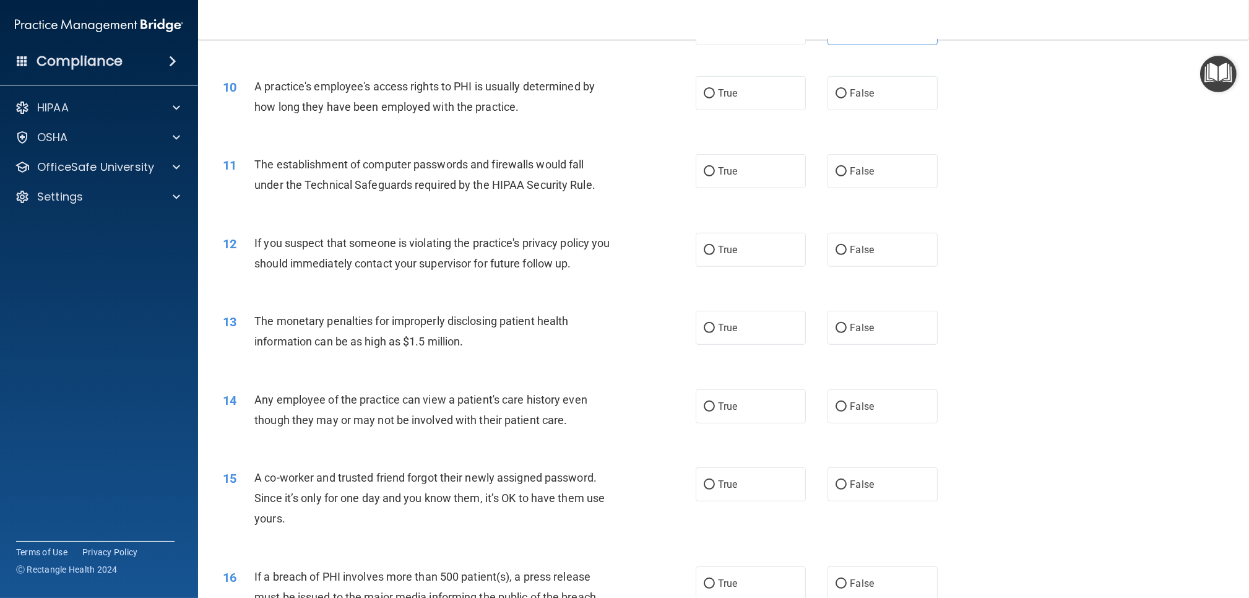
scroll to position [796, 0]
click at [847, 85] on label "False" at bounding box center [882, 93] width 110 height 34
click at [847, 89] on input "False" at bounding box center [841, 93] width 11 height 9
radio input "true"
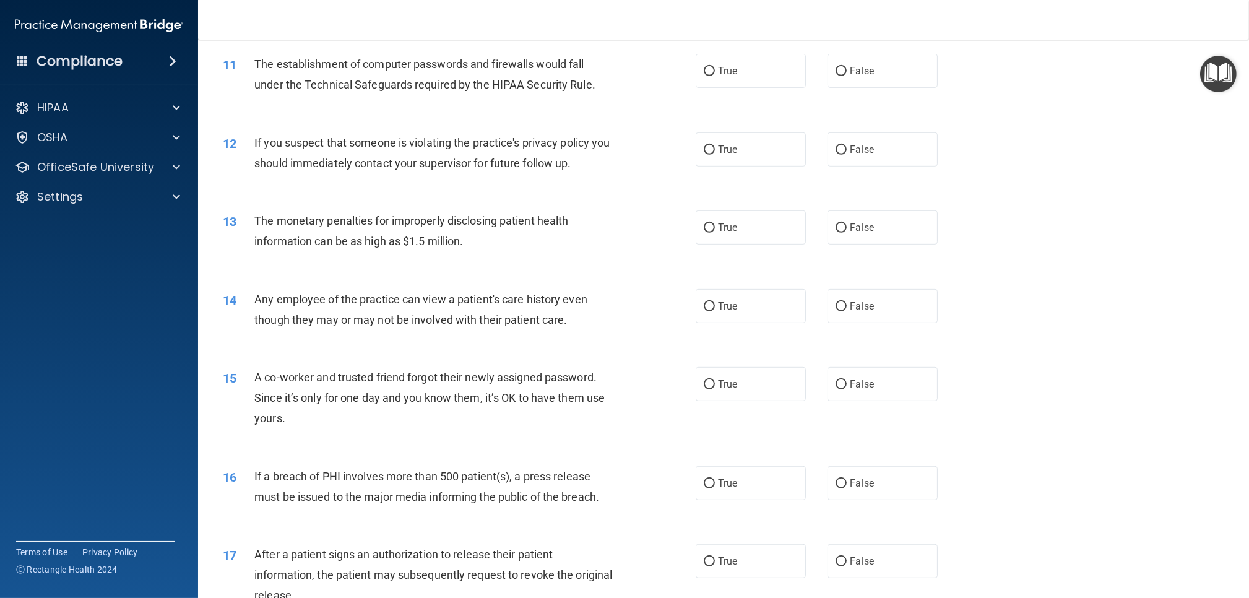
scroll to position [897, 0]
click at [760, 80] on label "True" at bounding box center [751, 70] width 110 height 34
click at [715, 75] on input "True" at bounding box center [709, 70] width 11 height 9
radio input "true"
click at [723, 158] on label "True" at bounding box center [751, 148] width 110 height 34
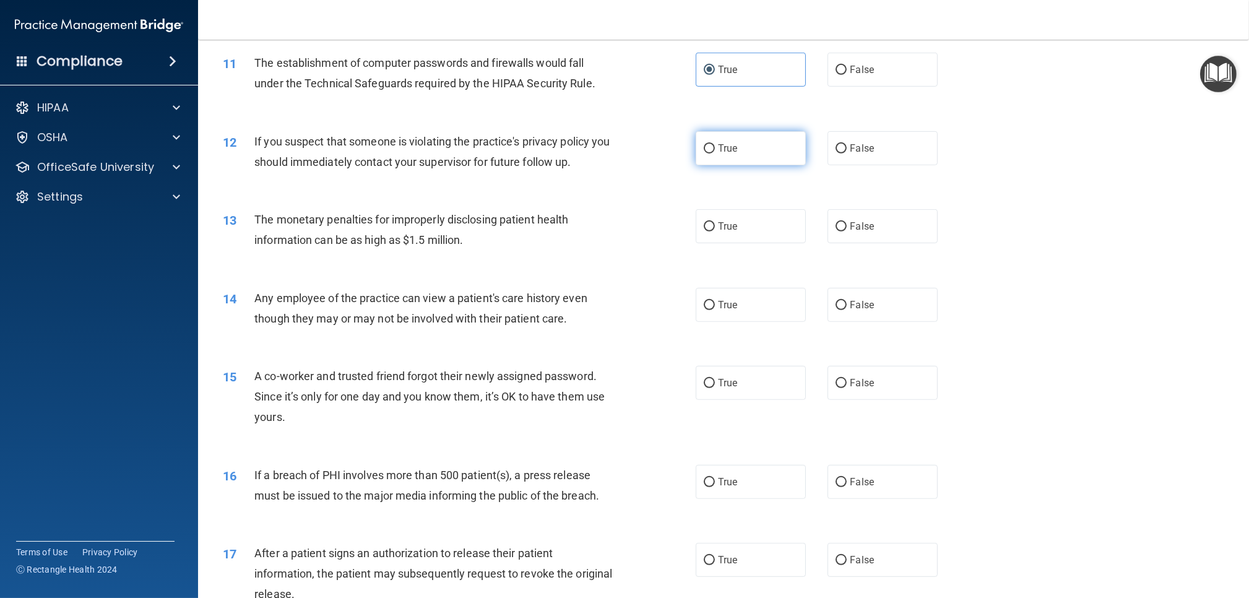
click at [715, 153] on input "True" at bounding box center [709, 148] width 11 height 9
radio input "true"
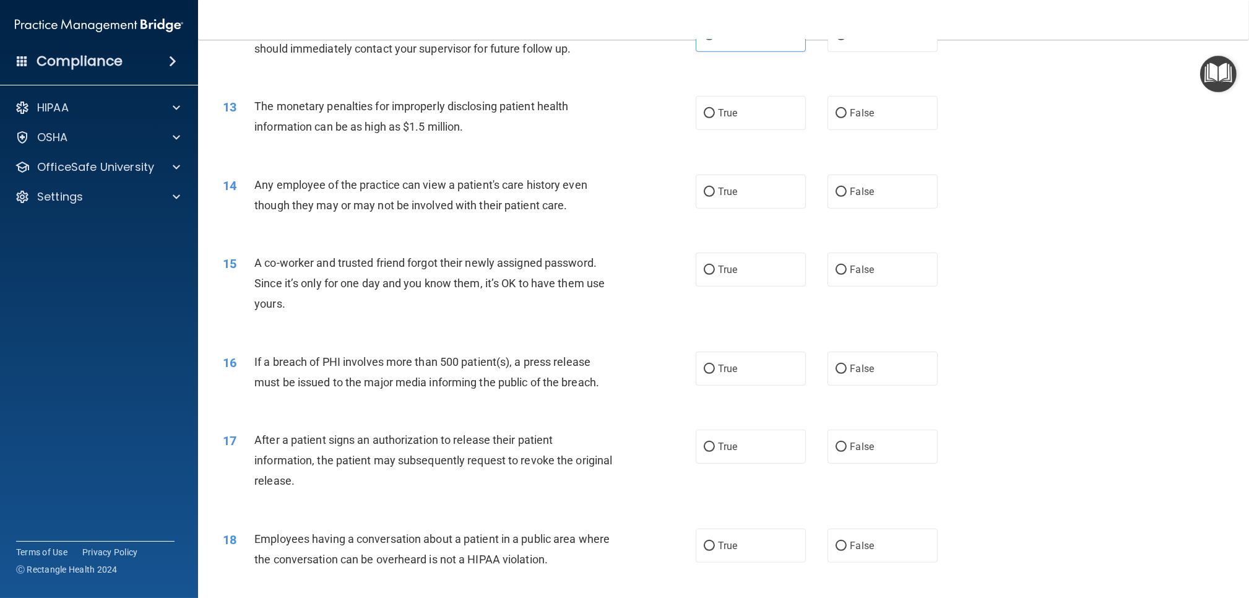
scroll to position [1010, 0]
click at [840, 109] on input "False" at bounding box center [841, 113] width 11 height 9
radio input "true"
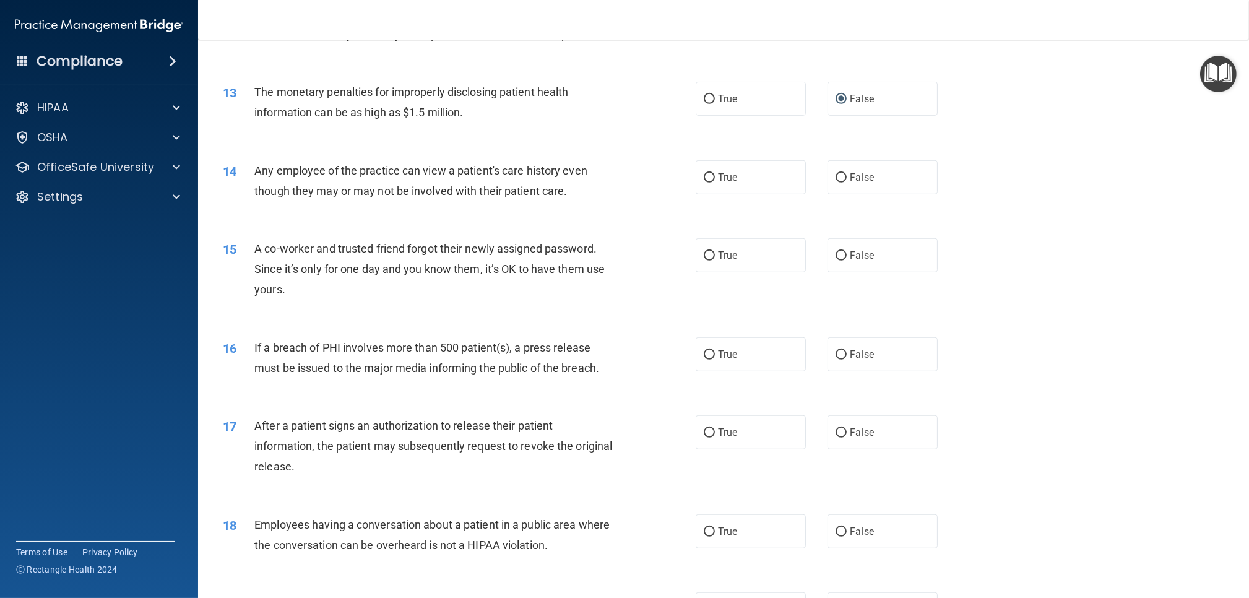
scroll to position [1019, 0]
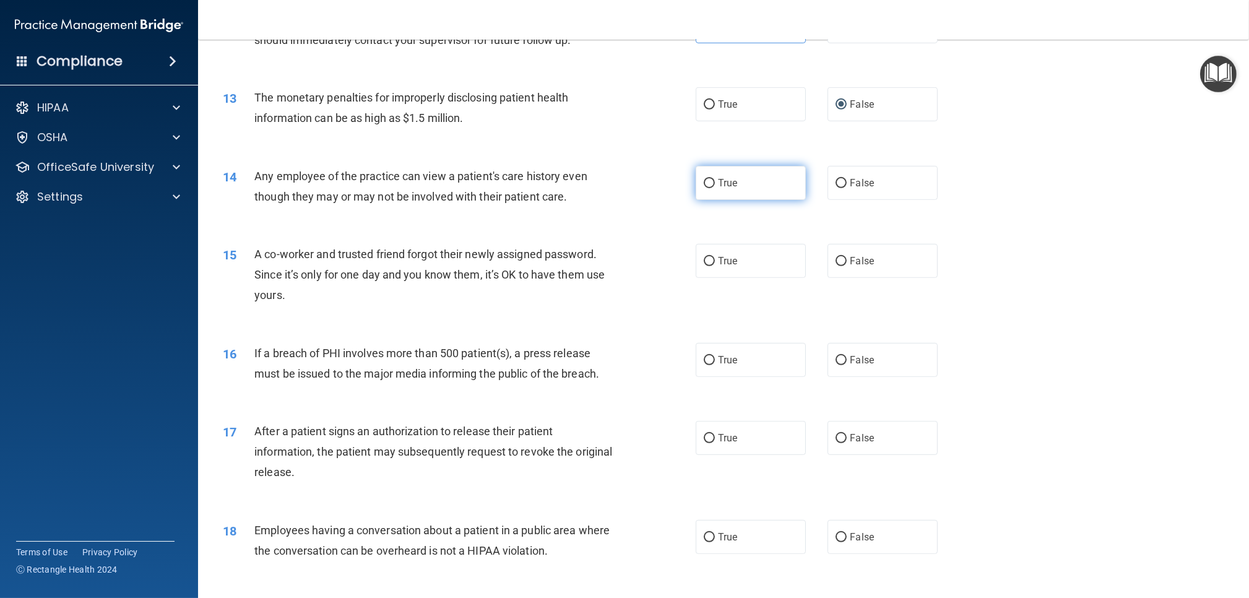
click at [727, 182] on span "True" at bounding box center [727, 183] width 19 height 12
click at [715, 182] on input "True" at bounding box center [709, 183] width 11 height 9
radio input "true"
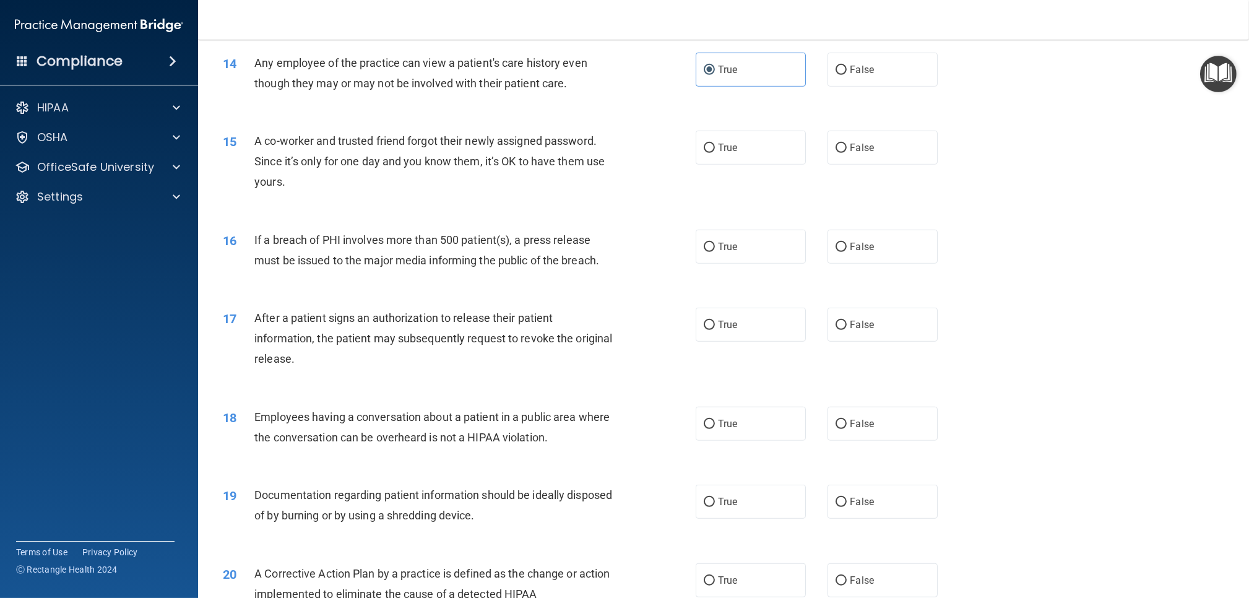
scroll to position [1133, 0]
click at [777, 144] on label "True" at bounding box center [751, 147] width 110 height 34
click at [715, 144] on input "True" at bounding box center [709, 147] width 11 height 9
radio input "true"
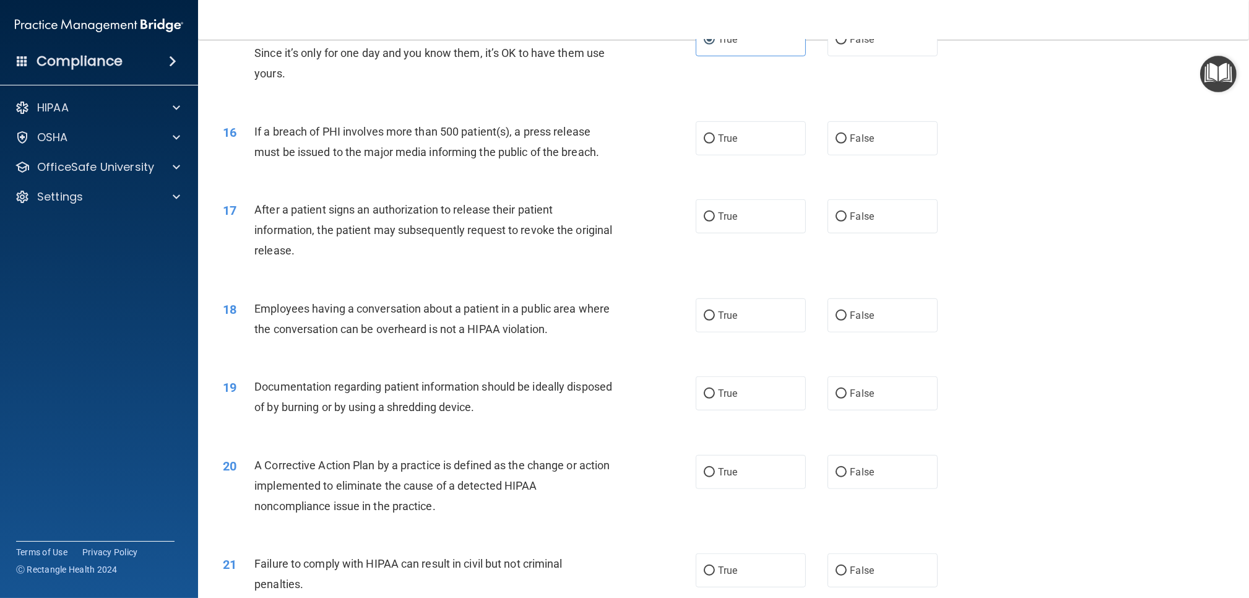
scroll to position [1243, 0]
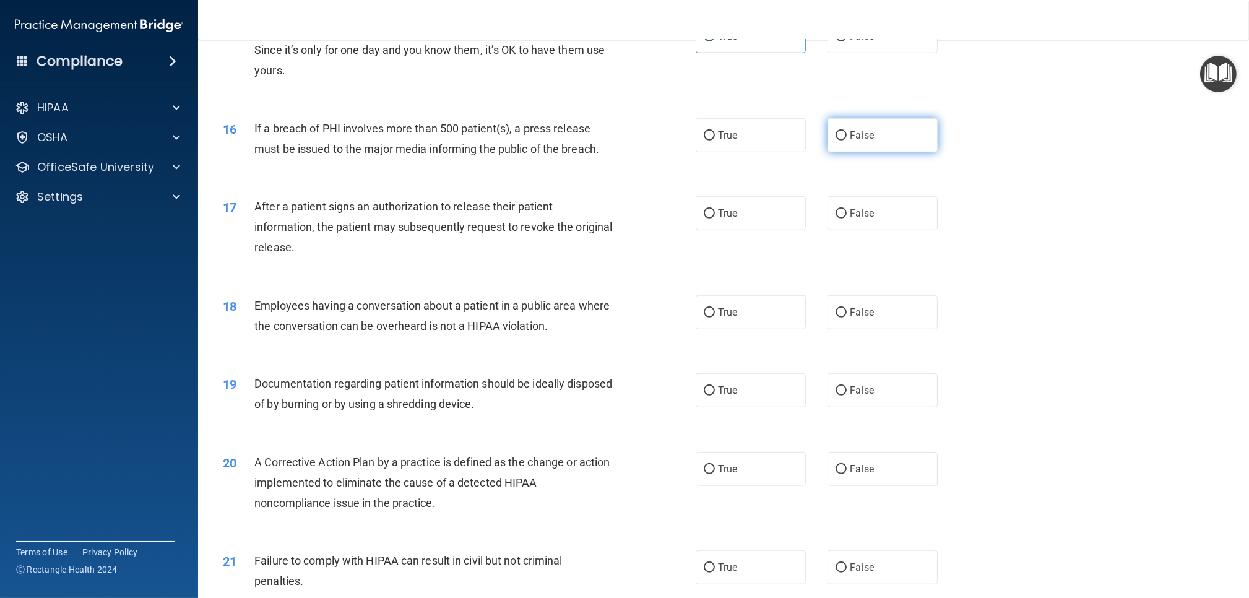
click at [850, 131] on span "False" at bounding box center [862, 135] width 24 height 12
click at [847, 131] on input "False" at bounding box center [841, 135] width 11 height 9
radio input "true"
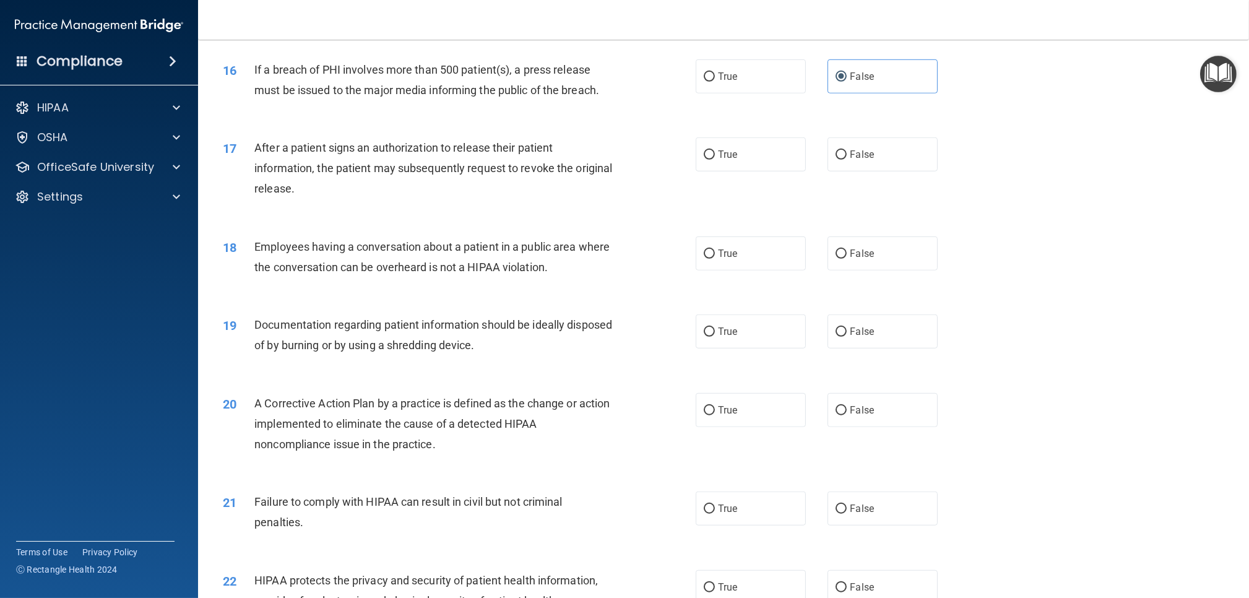
scroll to position [1303, 0]
click at [788, 160] on label "True" at bounding box center [751, 154] width 110 height 34
click at [715, 159] on input "True" at bounding box center [709, 154] width 11 height 9
radio input "true"
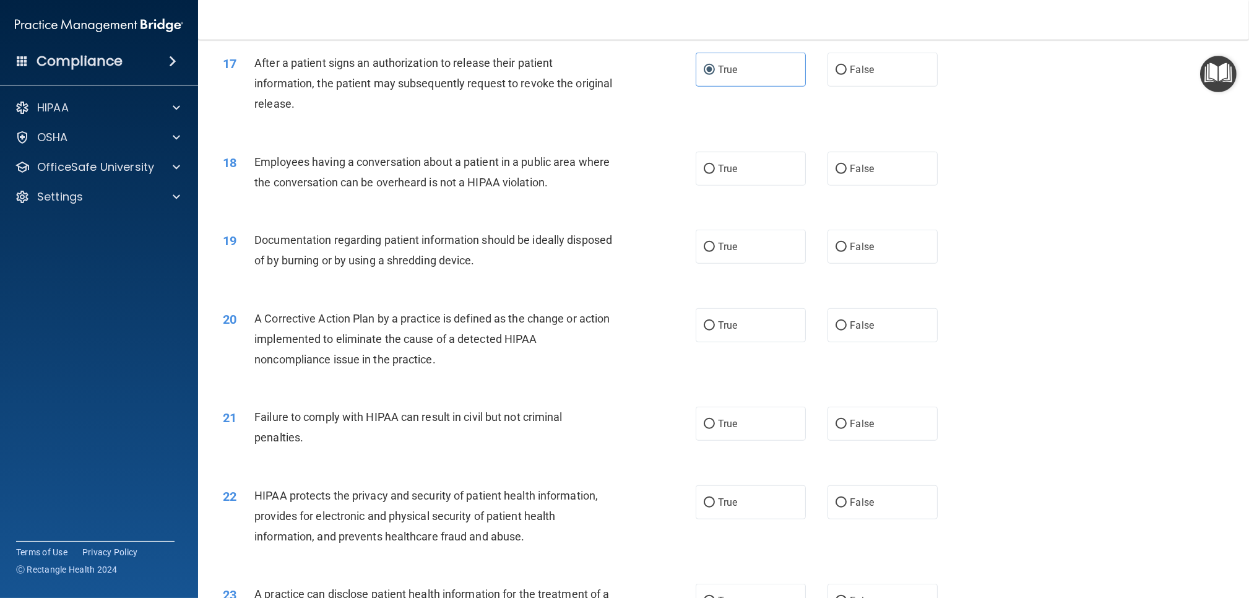
scroll to position [1401, 0]
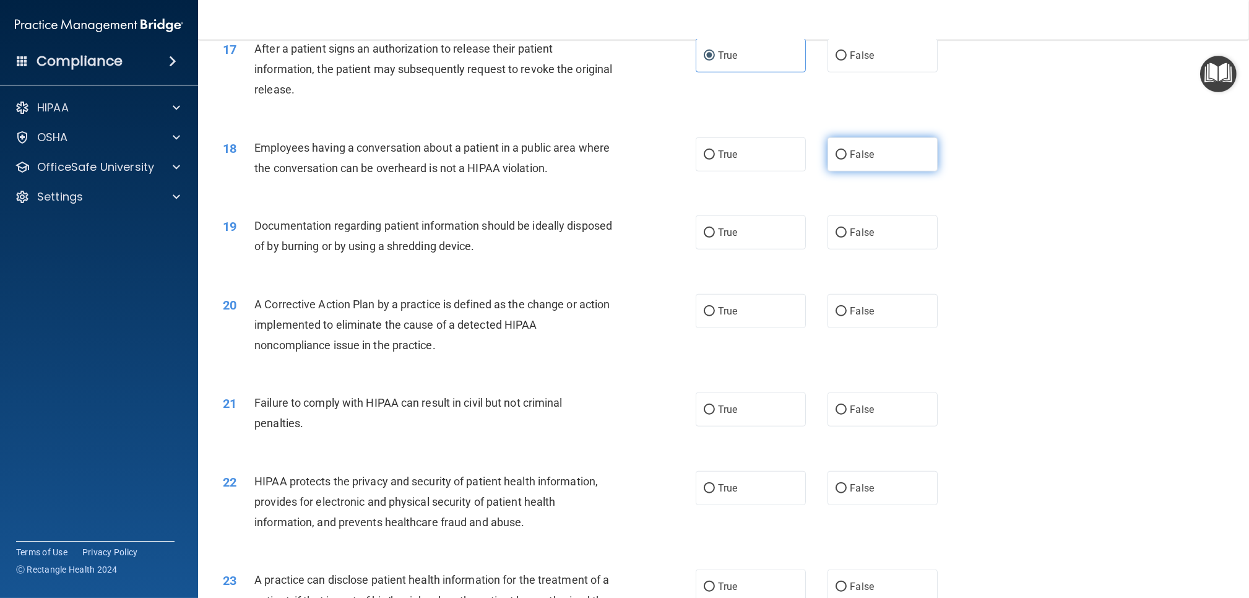
click at [846, 166] on label "False" at bounding box center [882, 154] width 110 height 34
click at [846, 160] on input "False" at bounding box center [841, 154] width 11 height 9
radio input "true"
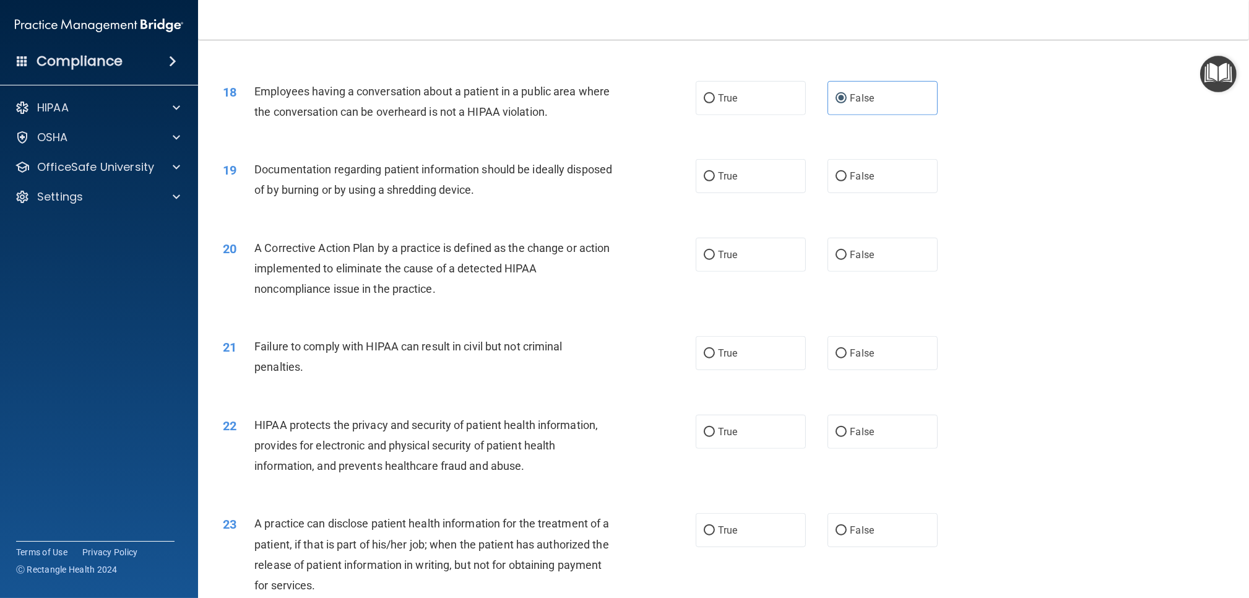
scroll to position [1458, 0]
click at [743, 184] on label "True" at bounding box center [751, 175] width 110 height 34
click at [715, 181] on input "True" at bounding box center [709, 175] width 11 height 9
radio input "true"
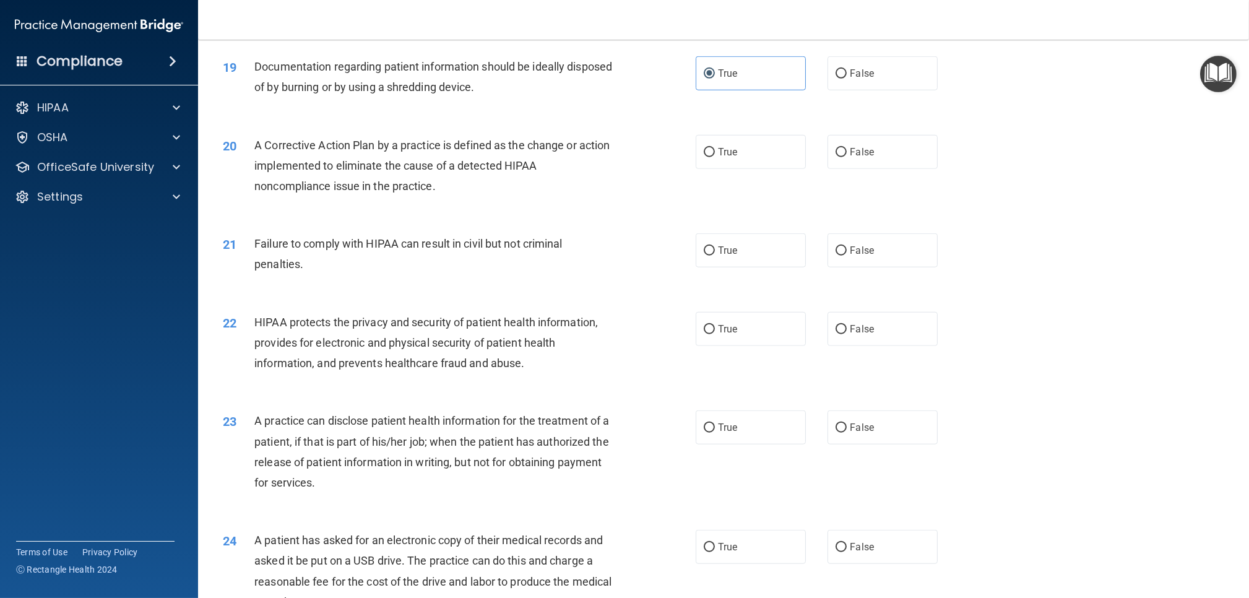
scroll to position [1558, 0]
click at [860, 245] on label "False" at bounding box center [882, 252] width 110 height 34
click at [847, 248] on input "False" at bounding box center [841, 252] width 11 height 9
radio input "true"
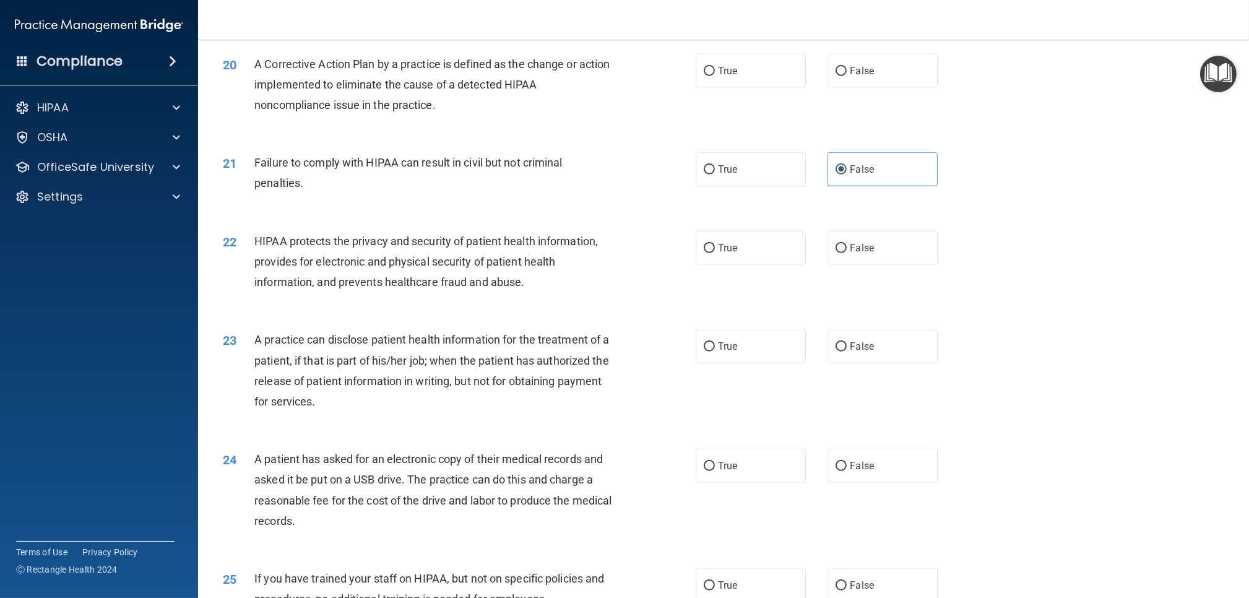
scroll to position [1646, 0]
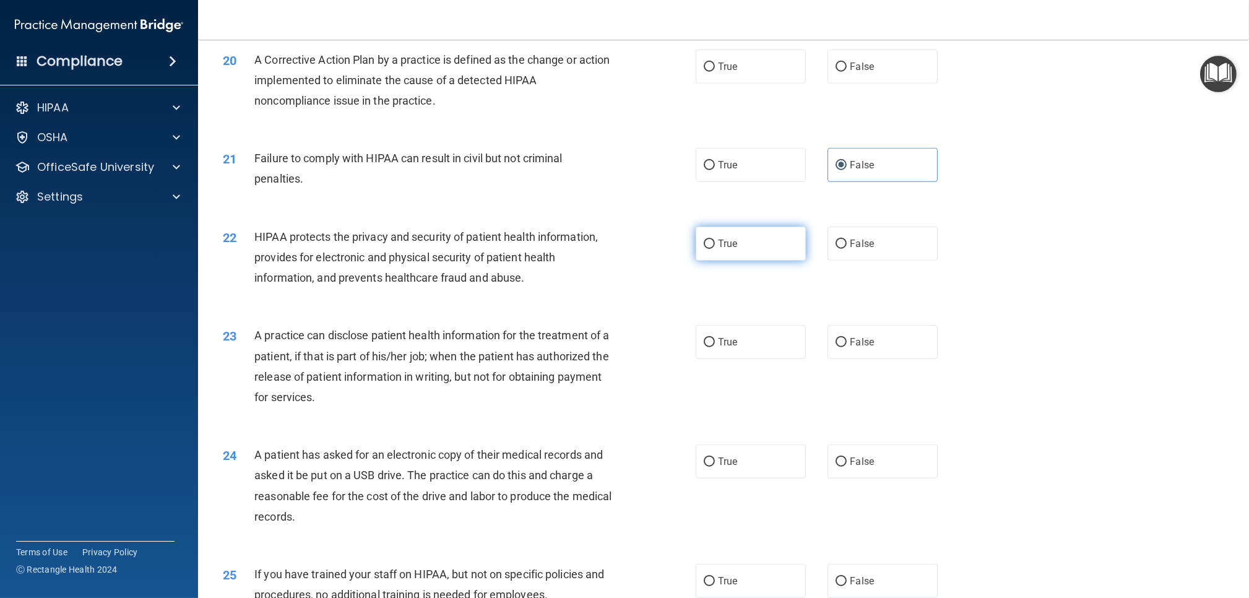
click at [709, 245] on input "True" at bounding box center [709, 244] width 11 height 9
radio input "true"
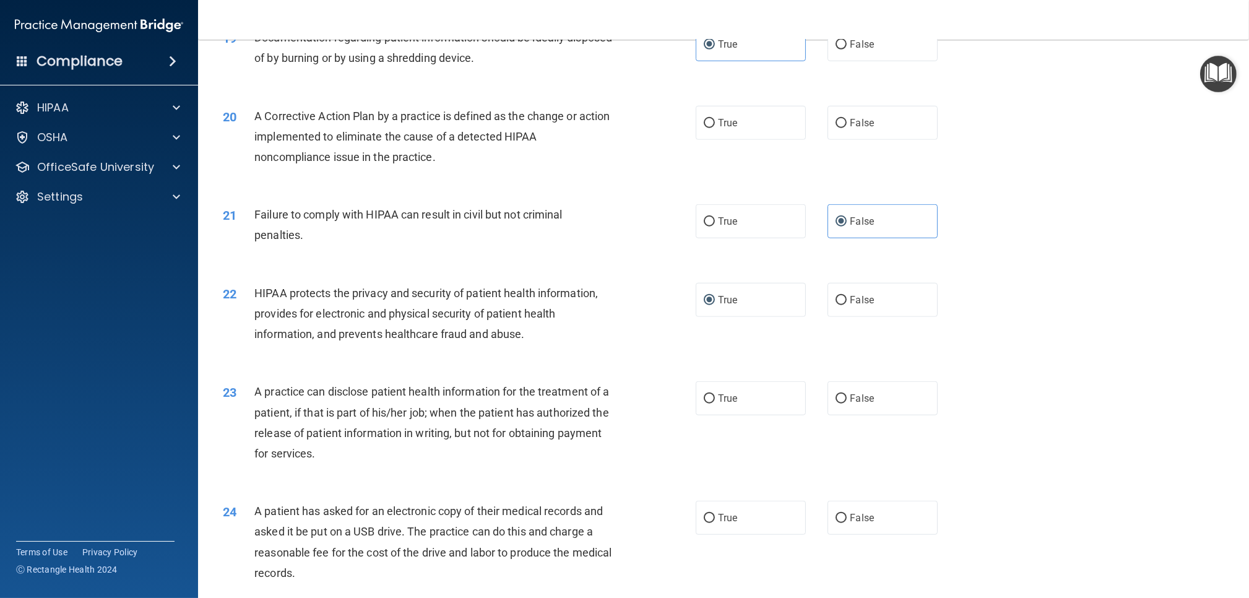
scroll to position [1578, 0]
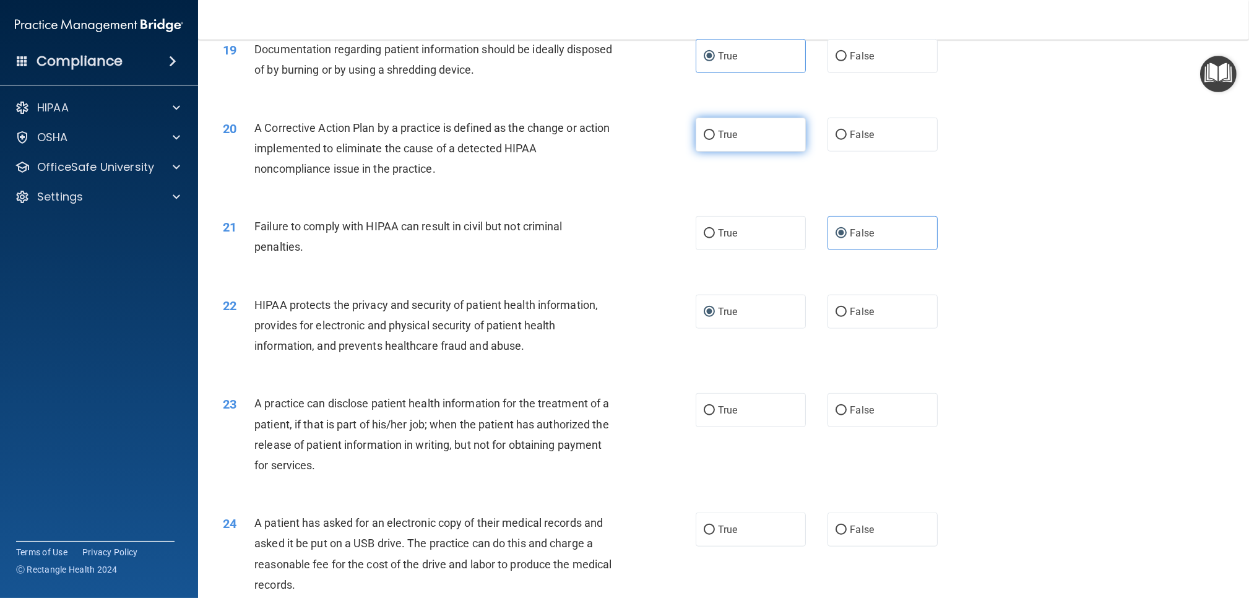
click at [723, 146] on label "True" at bounding box center [751, 135] width 110 height 34
click at [715, 140] on input "True" at bounding box center [709, 135] width 11 height 9
radio input "true"
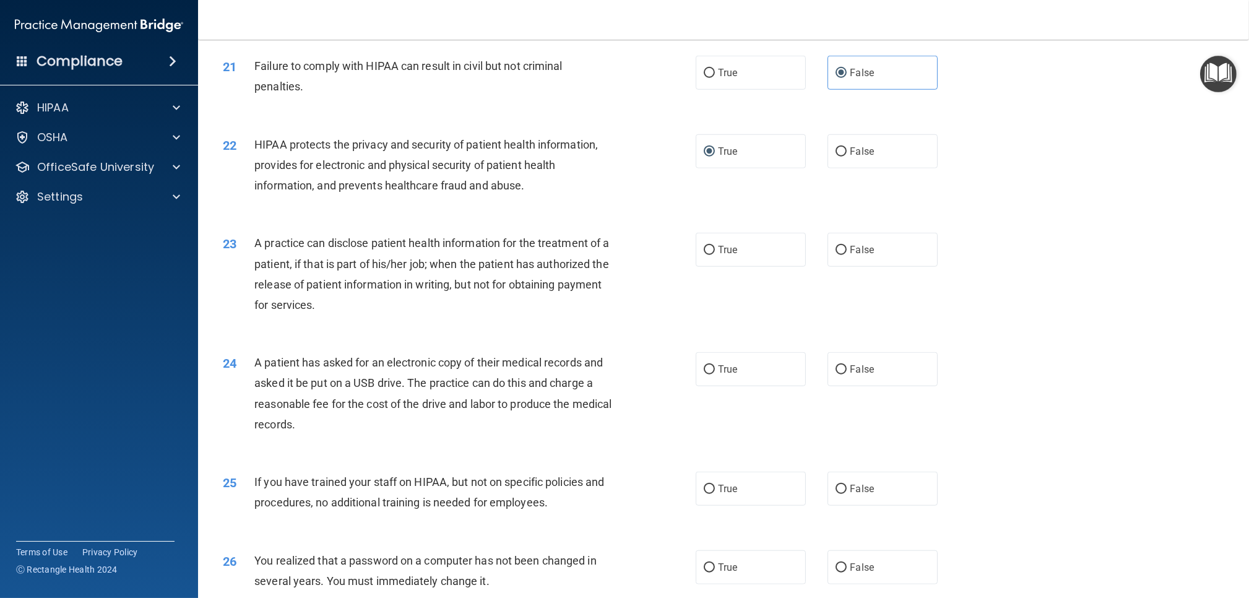
scroll to position [1755, 0]
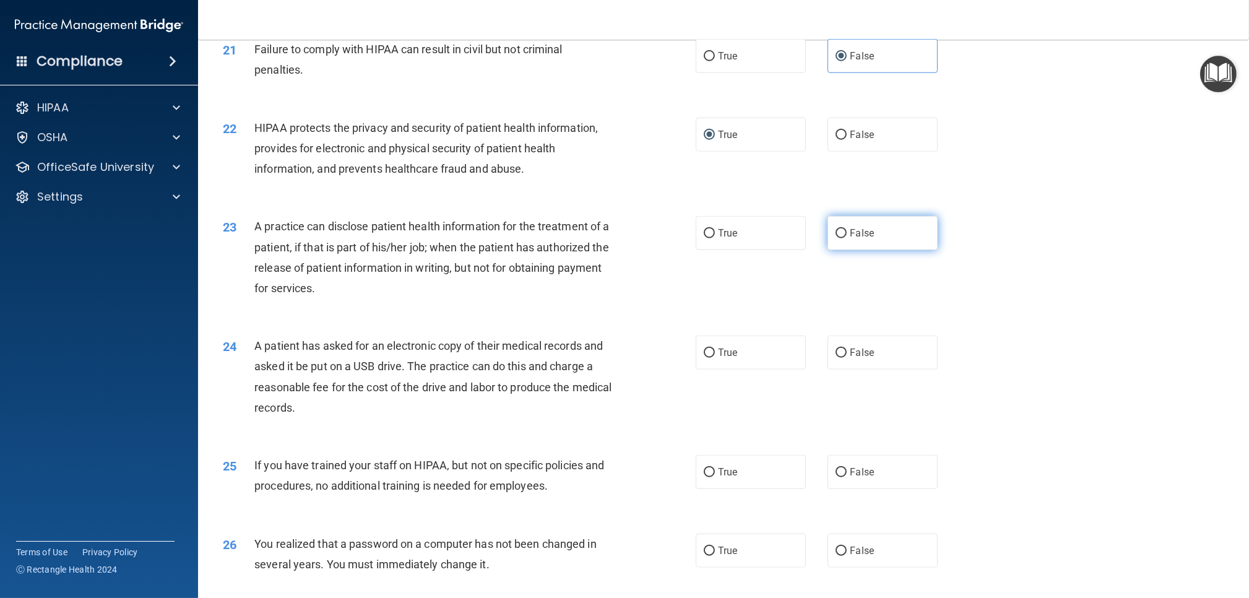
click at [840, 234] on input "False" at bounding box center [841, 233] width 11 height 9
radio input "true"
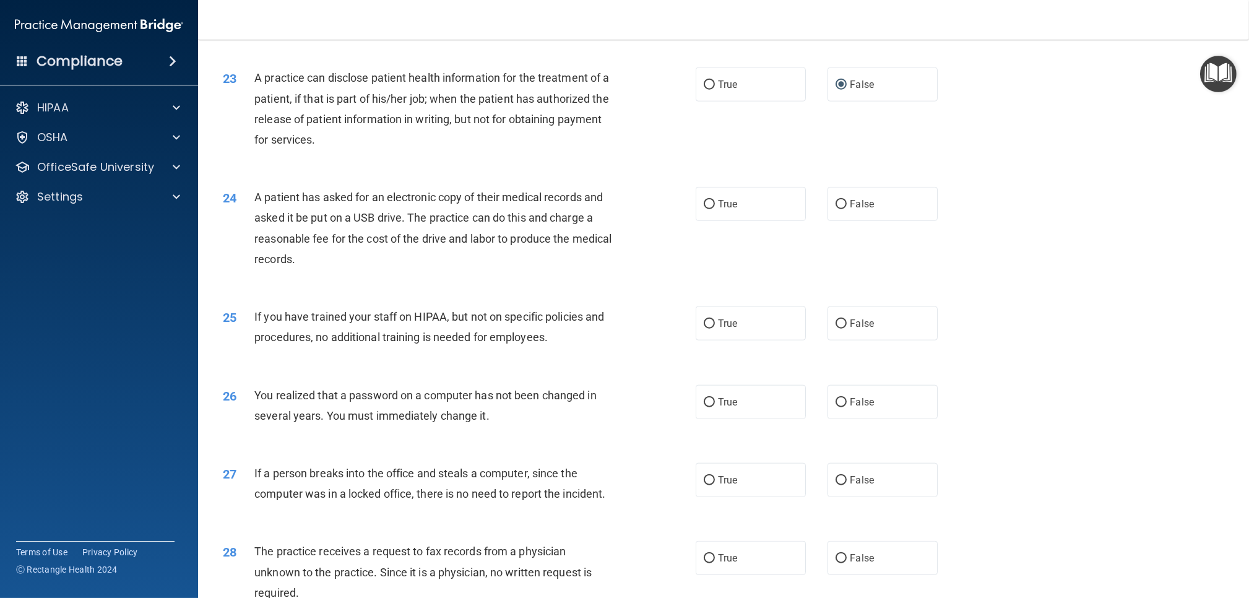
scroll to position [1907, 0]
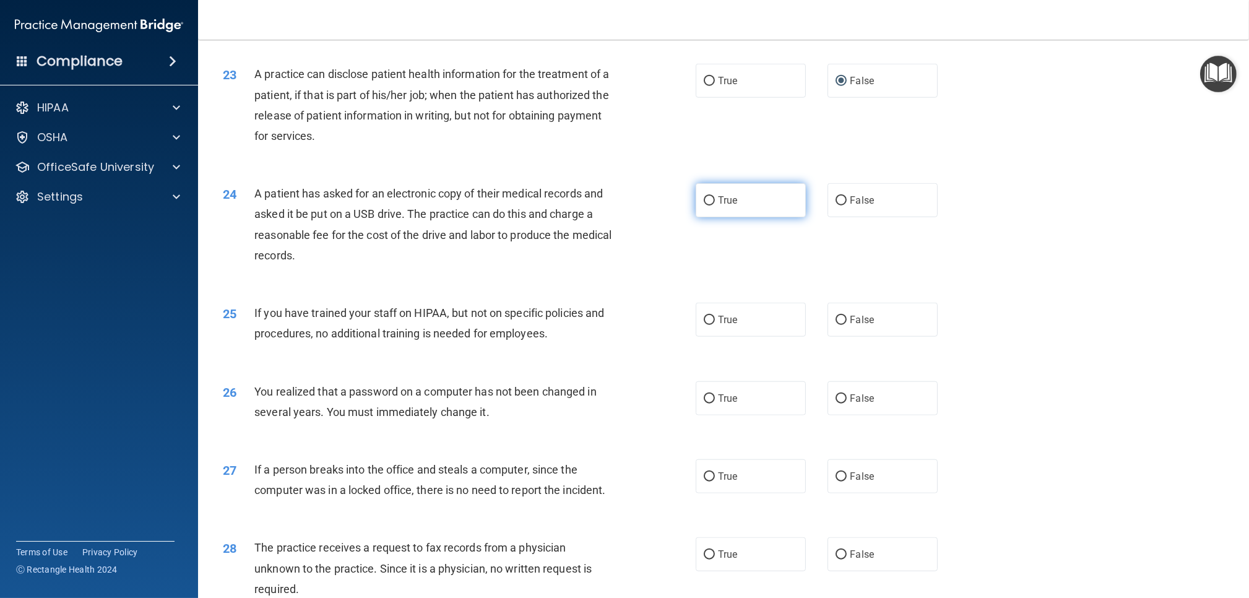
click at [767, 205] on label "True" at bounding box center [751, 200] width 110 height 34
click at [715, 205] on input "True" at bounding box center [709, 200] width 11 height 9
radio input "true"
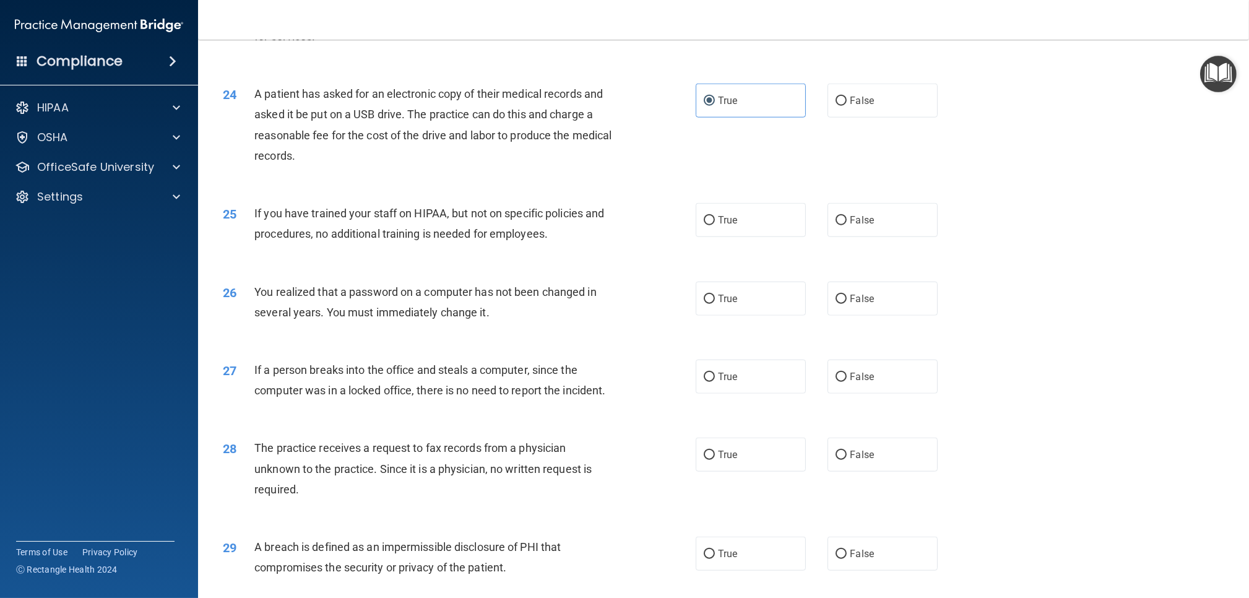
scroll to position [2008, 0]
click at [831, 221] on label "False" at bounding box center [882, 218] width 110 height 34
click at [836, 221] on input "False" at bounding box center [841, 218] width 11 height 9
radio input "true"
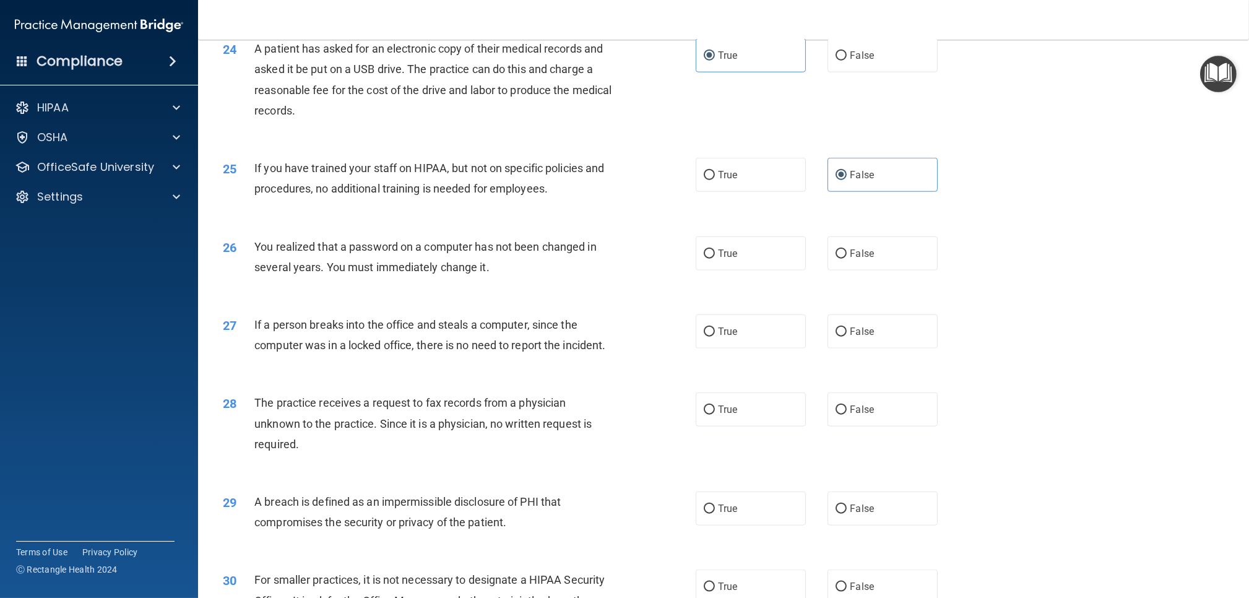
scroll to position [2055, 0]
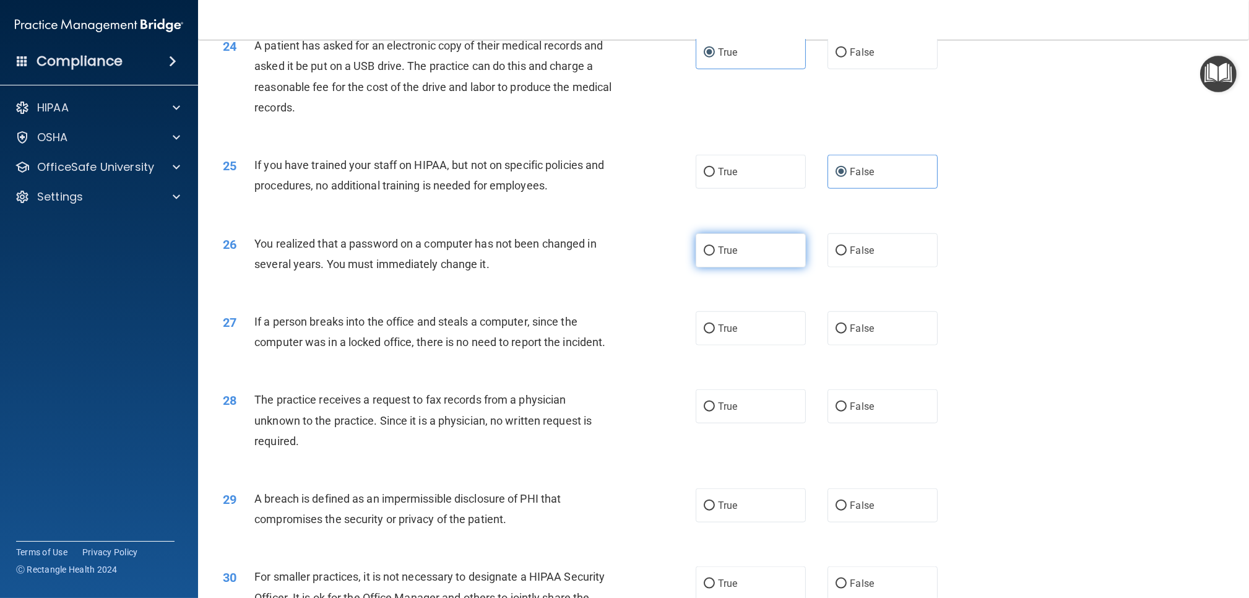
click at [729, 259] on label "True" at bounding box center [751, 250] width 110 height 34
click at [715, 256] on input "True" at bounding box center [709, 250] width 11 height 9
radio input "true"
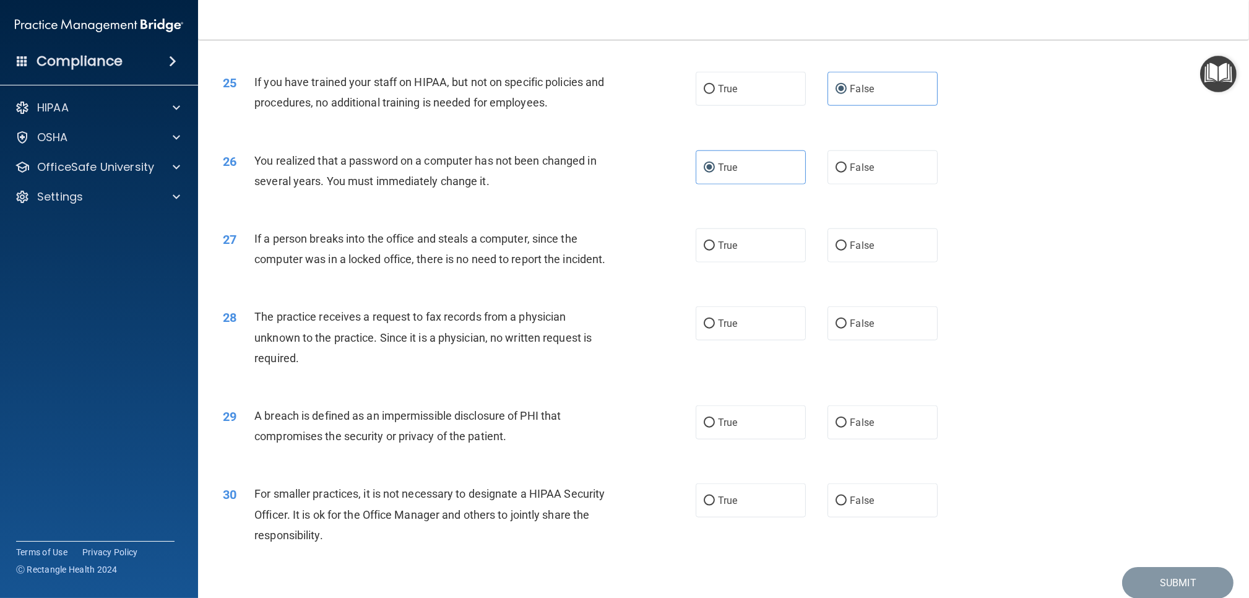
scroll to position [2138, 0]
click at [838, 255] on label "False" at bounding box center [882, 244] width 110 height 34
click at [838, 249] on input "False" at bounding box center [841, 244] width 11 height 9
radio input "true"
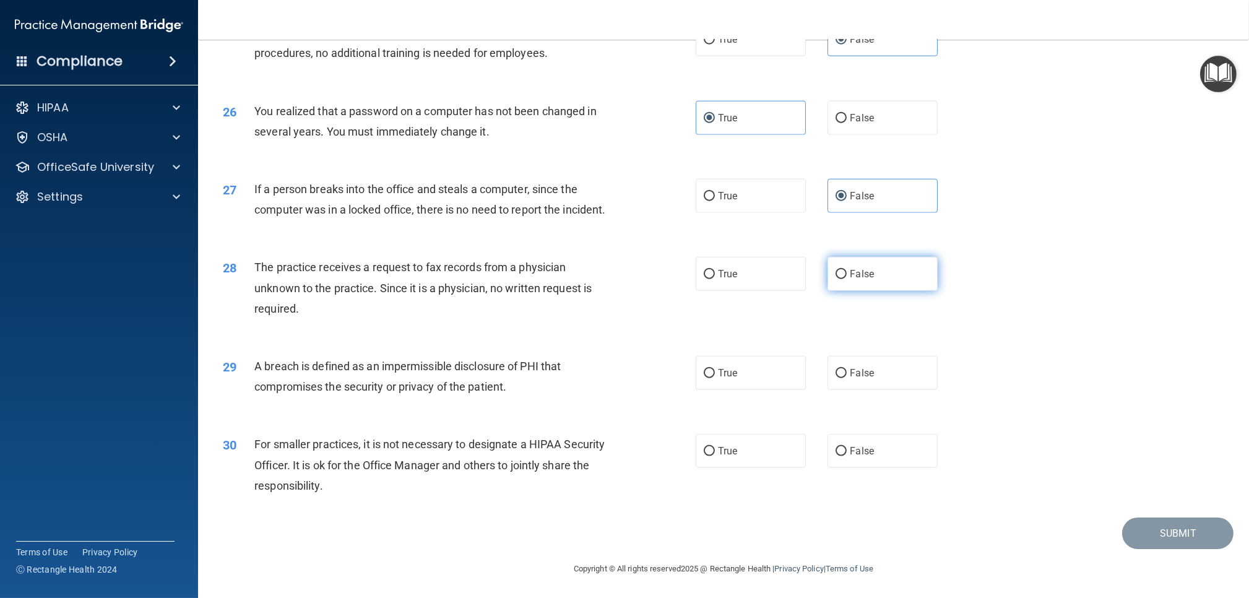
click at [854, 272] on span "False" at bounding box center [862, 274] width 24 height 12
click at [847, 272] on input "False" at bounding box center [841, 274] width 11 height 9
radio input "true"
click at [774, 371] on label "True" at bounding box center [751, 373] width 110 height 34
click at [715, 371] on input "True" at bounding box center [709, 373] width 11 height 9
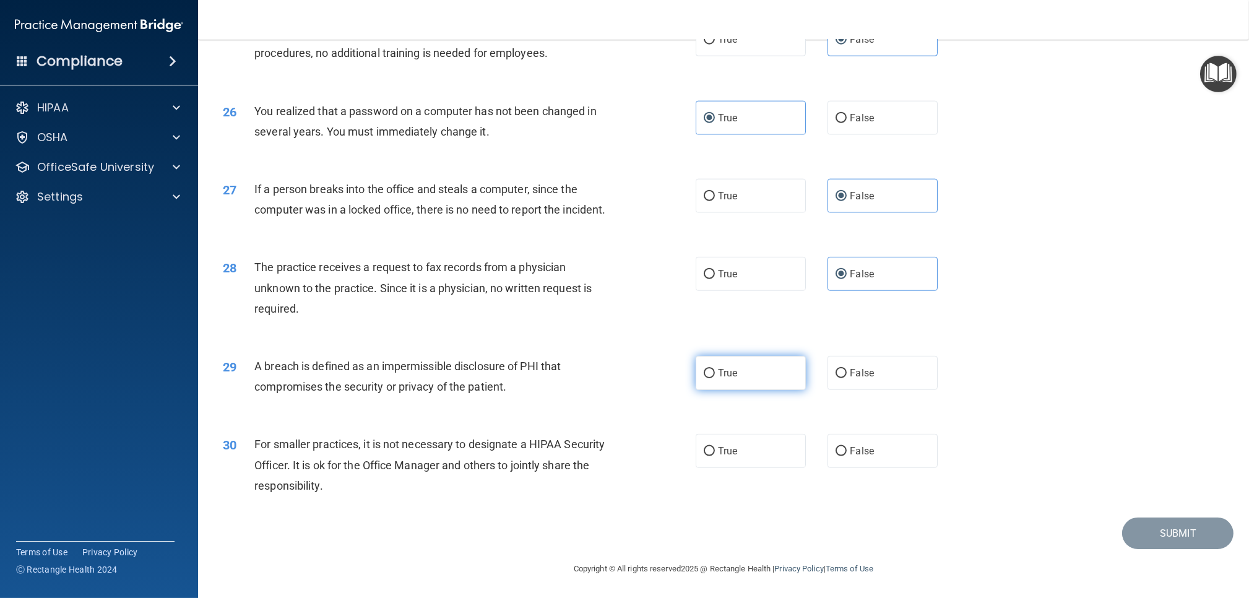
radio input "true"
click at [720, 457] on label "True" at bounding box center [751, 451] width 110 height 34
click at [715, 456] on input "True" at bounding box center [709, 451] width 11 height 9
radio input "true"
click at [1172, 539] on button "Submit" at bounding box center [1177, 534] width 111 height 32
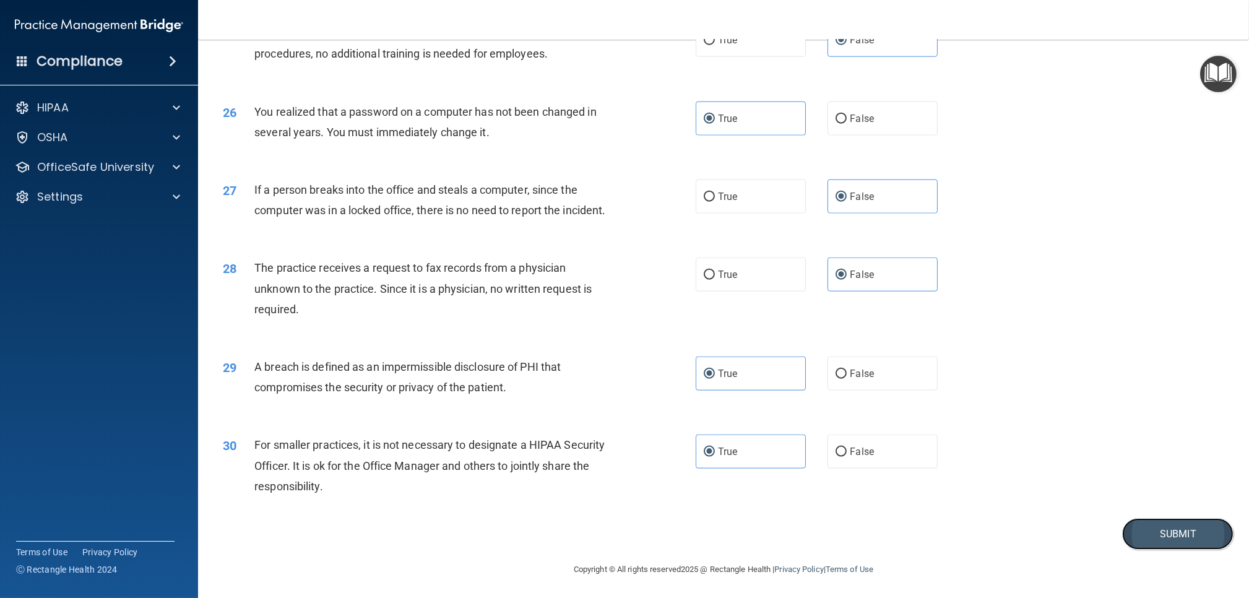
scroll to position [2185, 0]
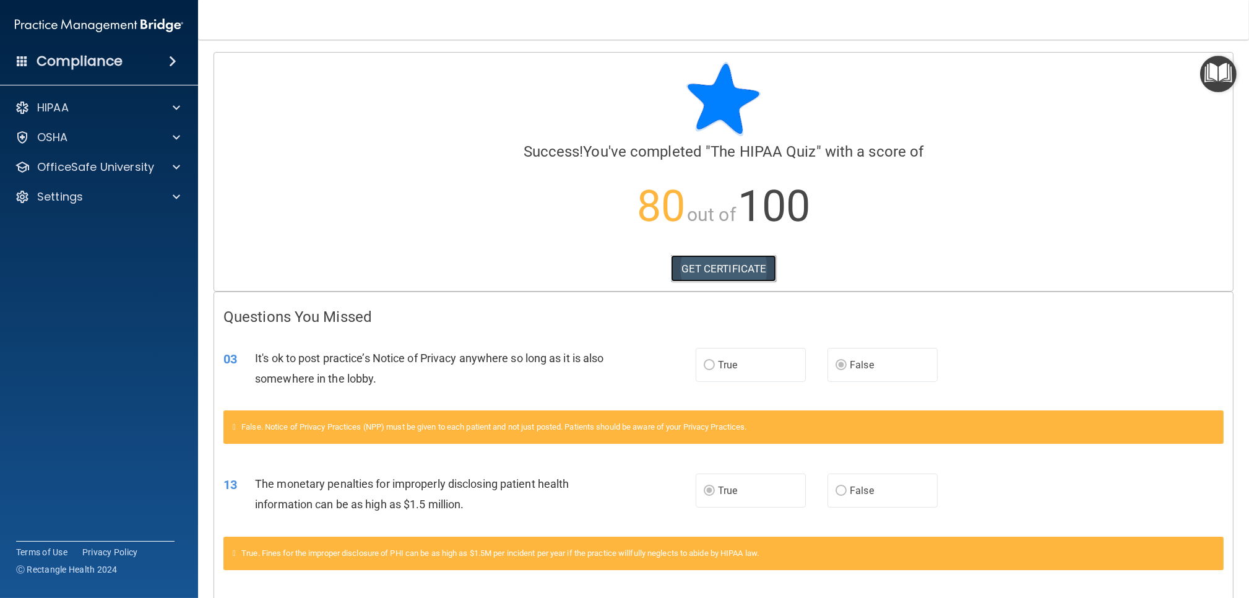
click at [713, 271] on link "GET CERTIFICATE" at bounding box center [724, 268] width 106 height 27
click at [126, 75] on div "Compliance HIPAA Documents and Policies Report an Incident Business Associates …" at bounding box center [99, 299] width 198 height 598
click at [127, 69] on div "Compliance" at bounding box center [99, 61] width 198 height 27
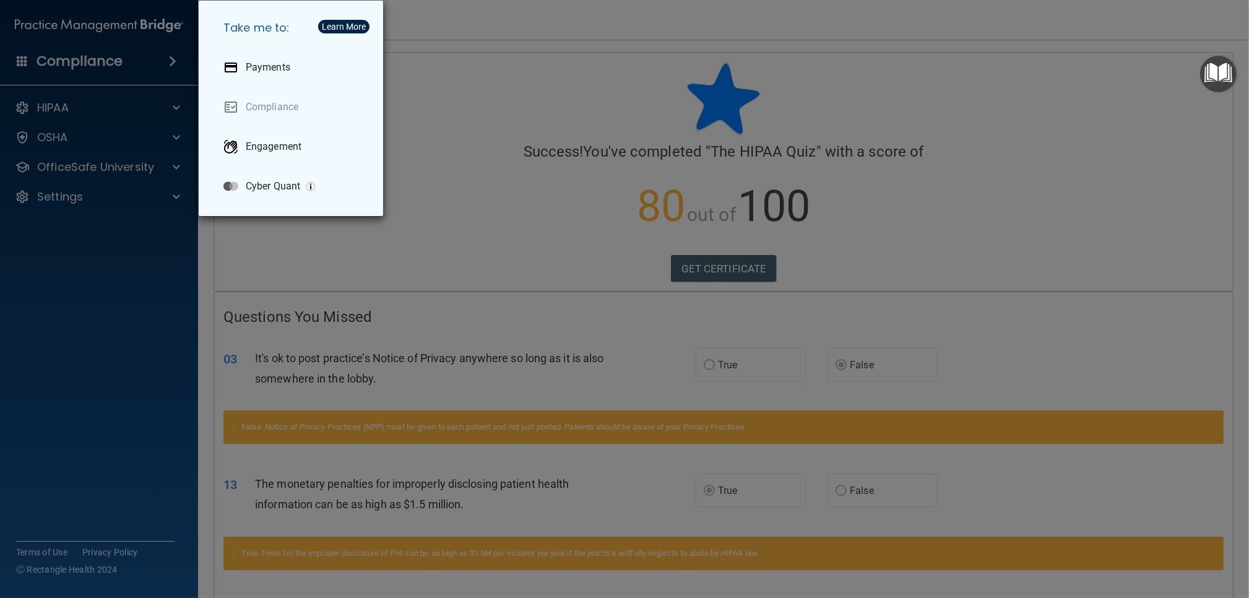
click at [460, 75] on div "Take me to: Payments Compliance Engagement Cyber Quant" at bounding box center [624, 299] width 1249 height 598
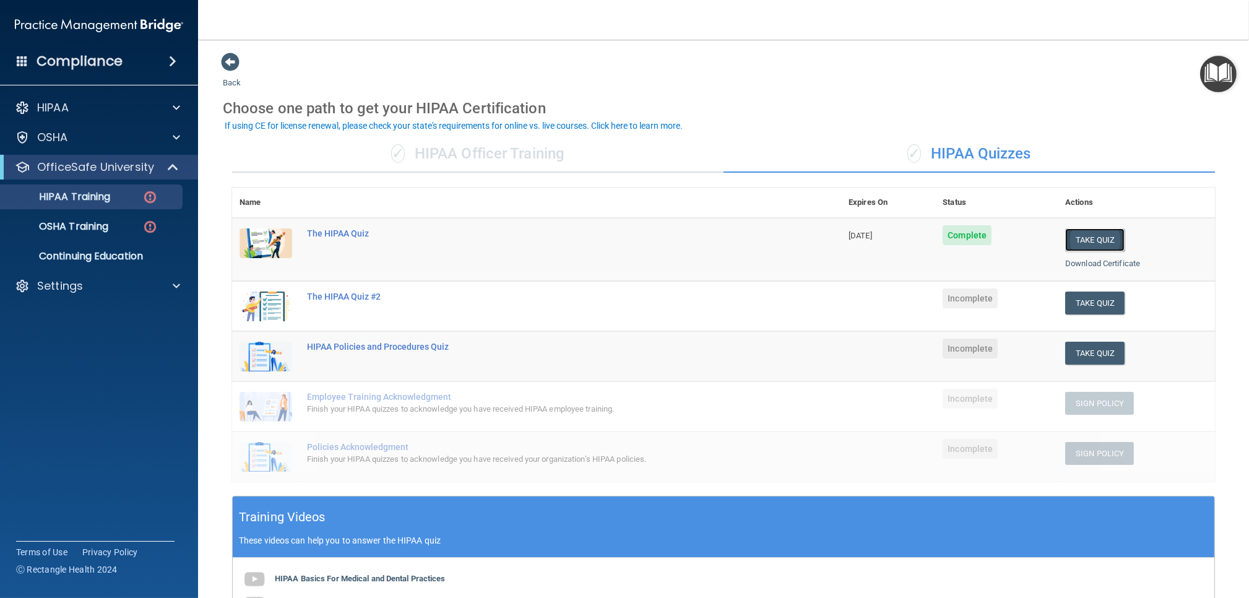
click at [1077, 243] on button "Take Quiz" at bounding box center [1094, 239] width 59 height 23
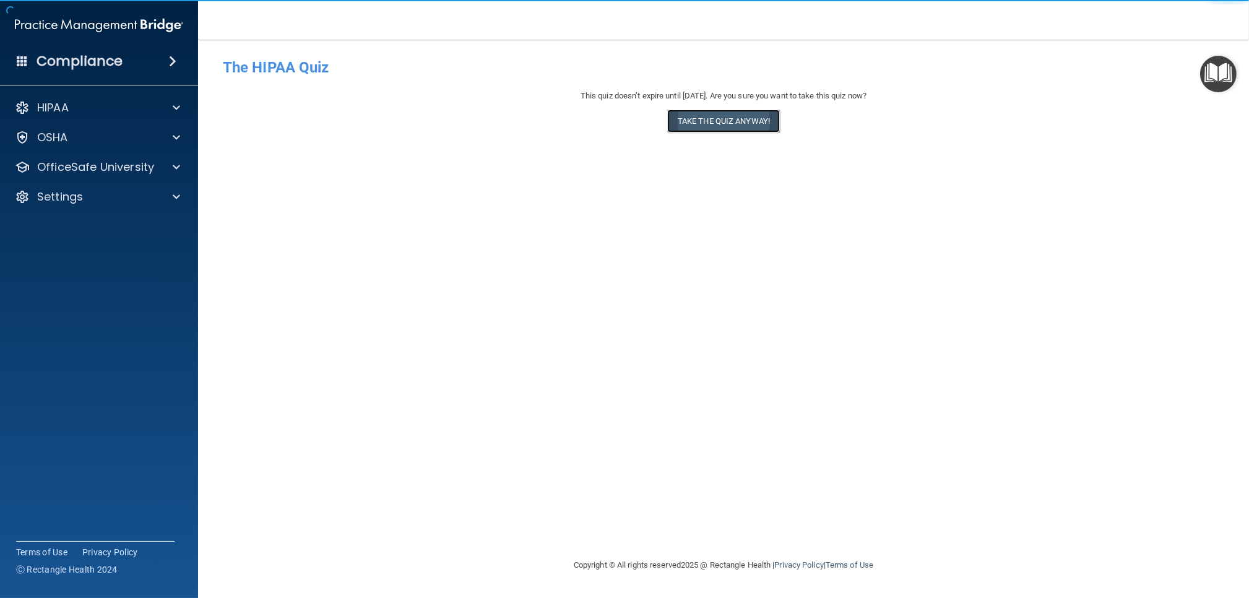
click at [748, 123] on button "Take the quiz anyway!" at bounding box center [723, 121] width 113 height 23
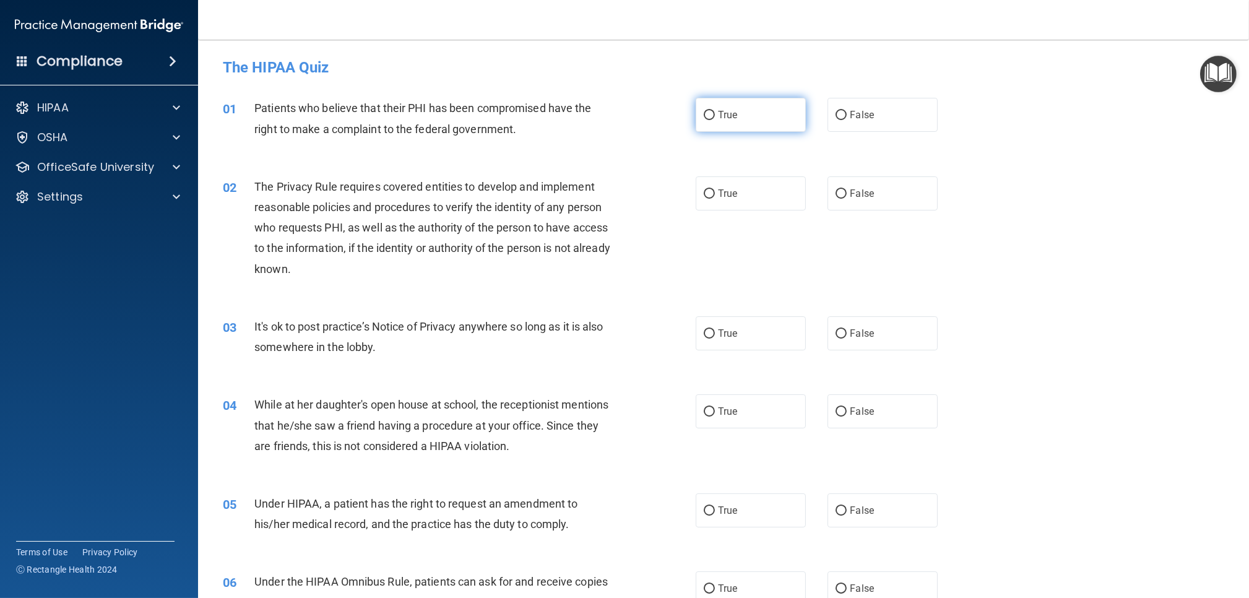
click at [733, 124] on label "True" at bounding box center [751, 115] width 110 height 34
click at [715, 120] on input "True" at bounding box center [709, 115] width 11 height 9
radio input "true"
click at [722, 200] on label "True" at bounding box center [751, 193] width 110 height 34
click at [715, 199] on input "True" at bounding box center [709, 193] width 11 height 9
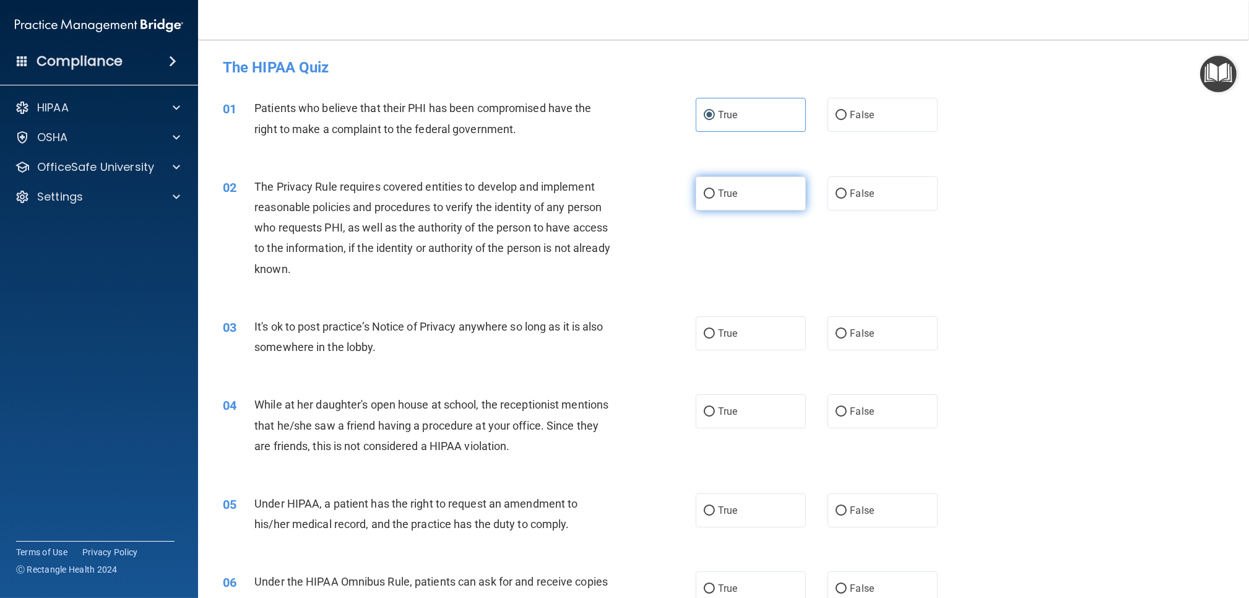
radio input "true"
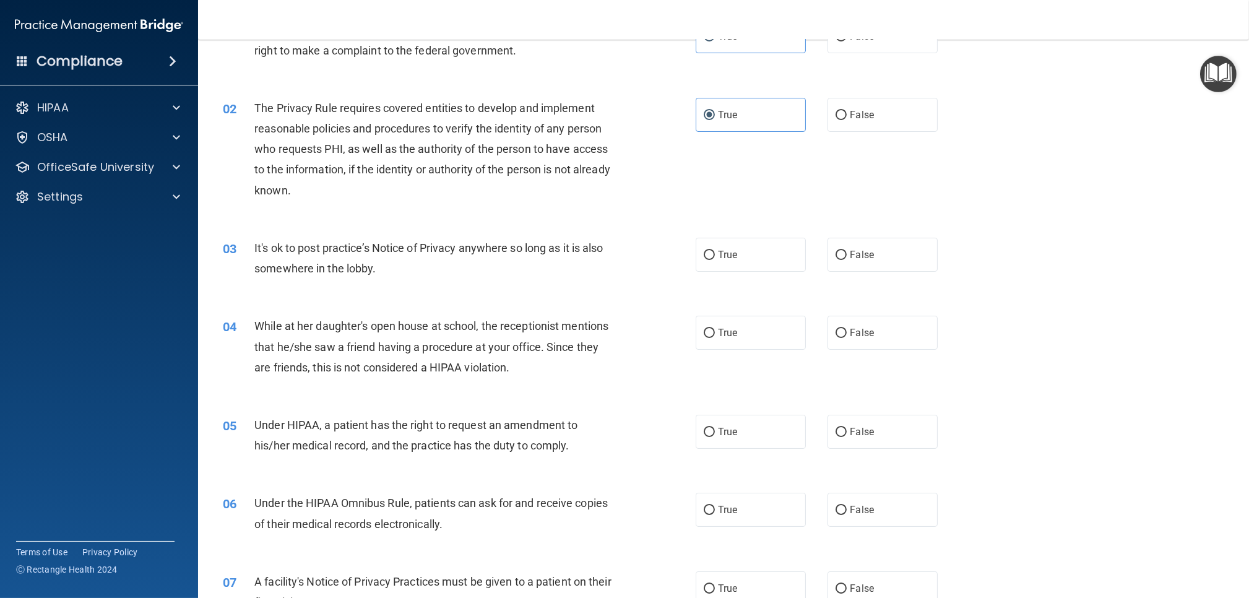
scroll to position [76, 0]
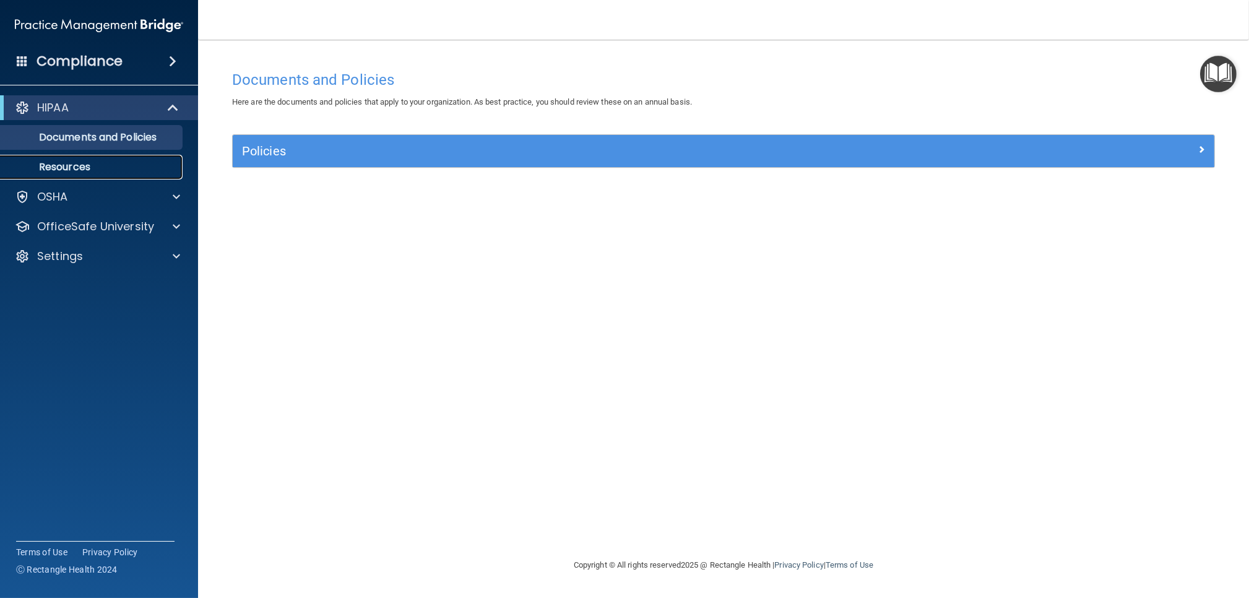
click at [126, 162] on p "Resources" at bounding box center [92, 167] width 169 height 12
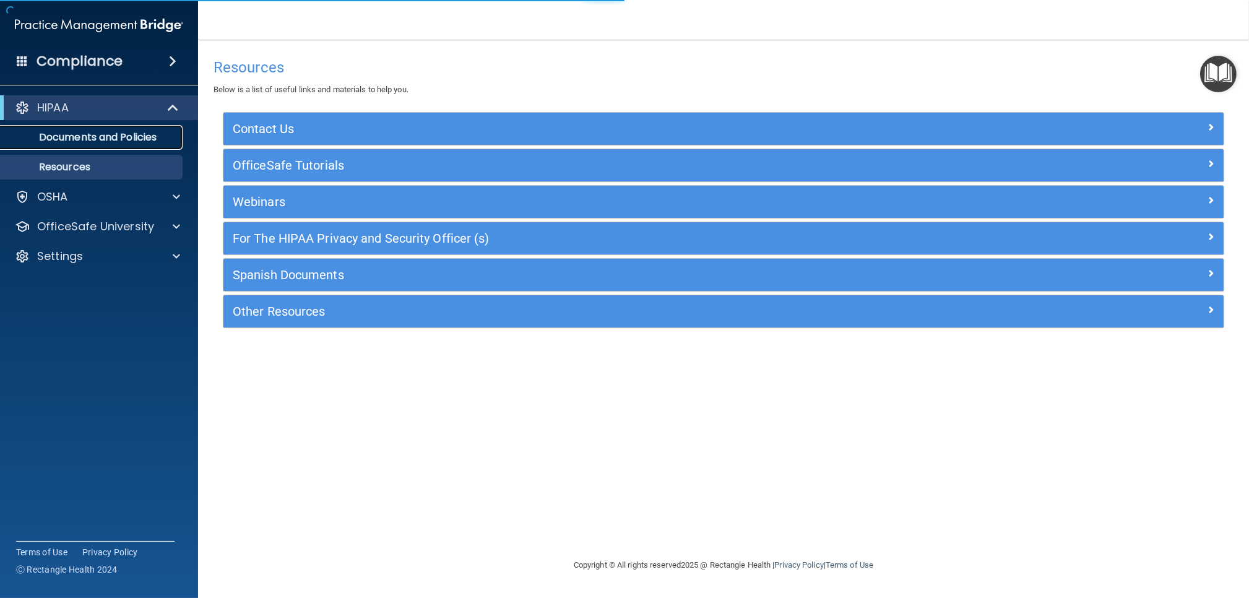
click at [136, 144] on p "Documents and Policies" at bounding box center [92, 137] width 169 height 12
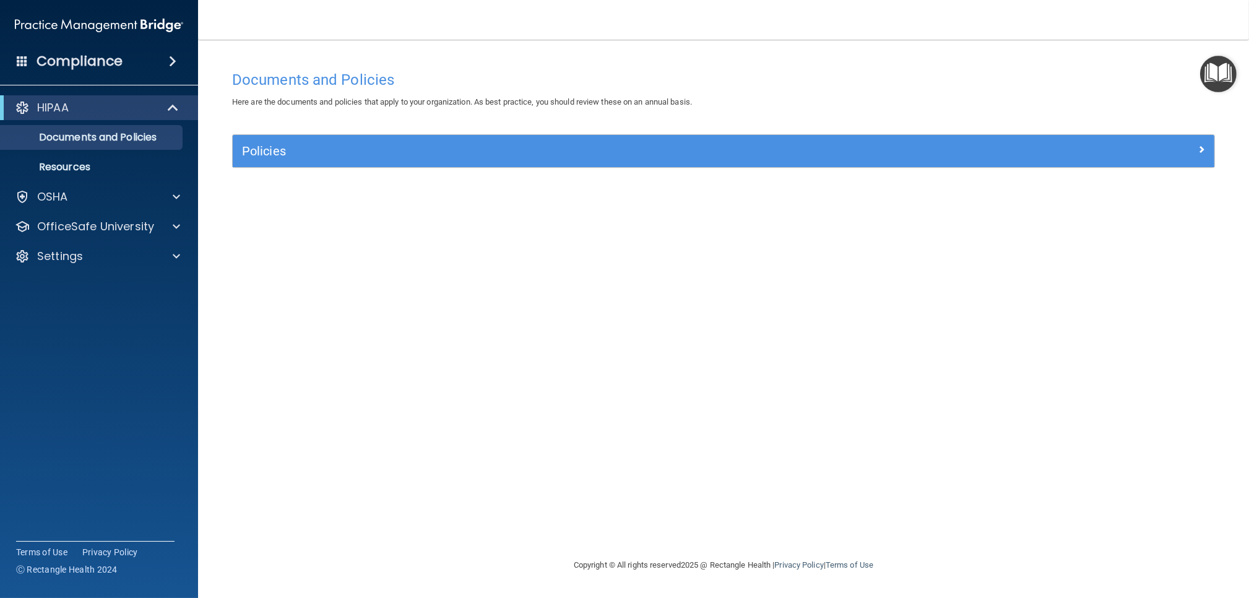
click at [1237, 74] on img "Open Resource Center" at bounding box center [1218, 74] width 37 height 37
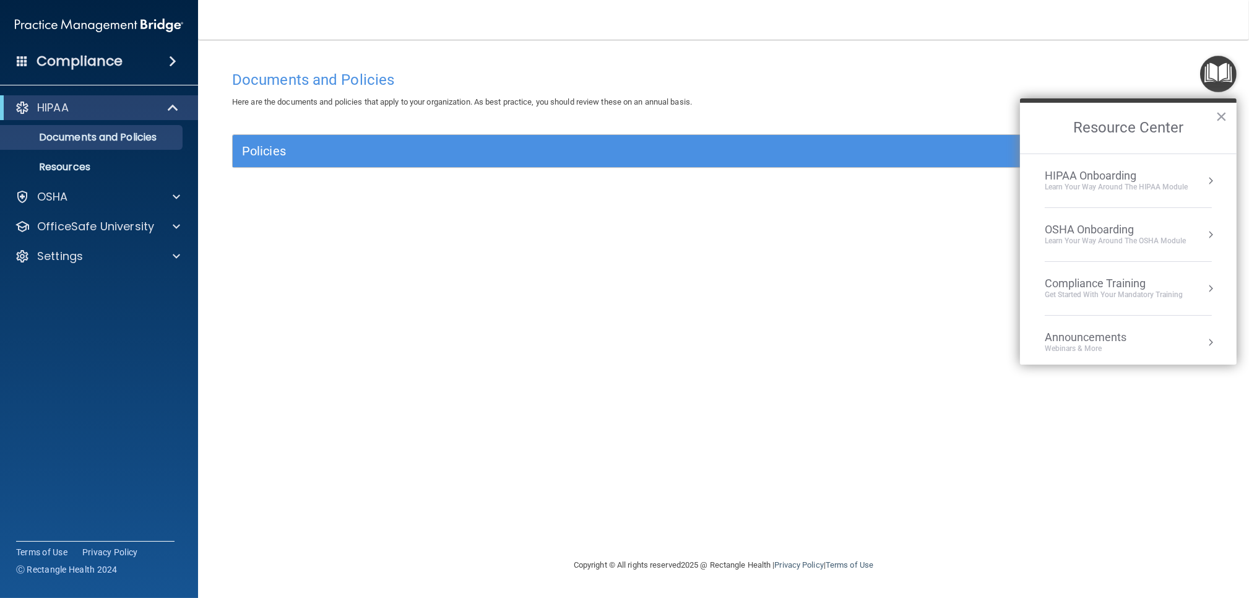
click at [1108, 182] on div "Learn Your Way around the HIPAA module" at bounding box center [1116, 187] width 143 height 11
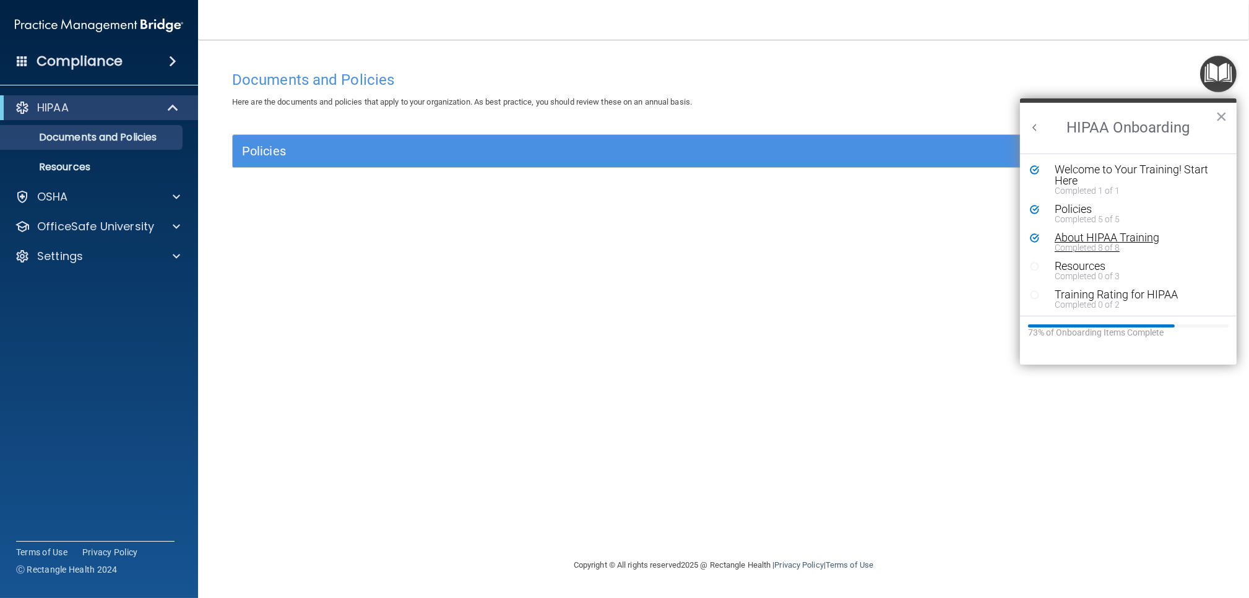
click at [1102, 232] on div "About HIPAA Training" at bounding box center [1138, 237] width 166 height 11
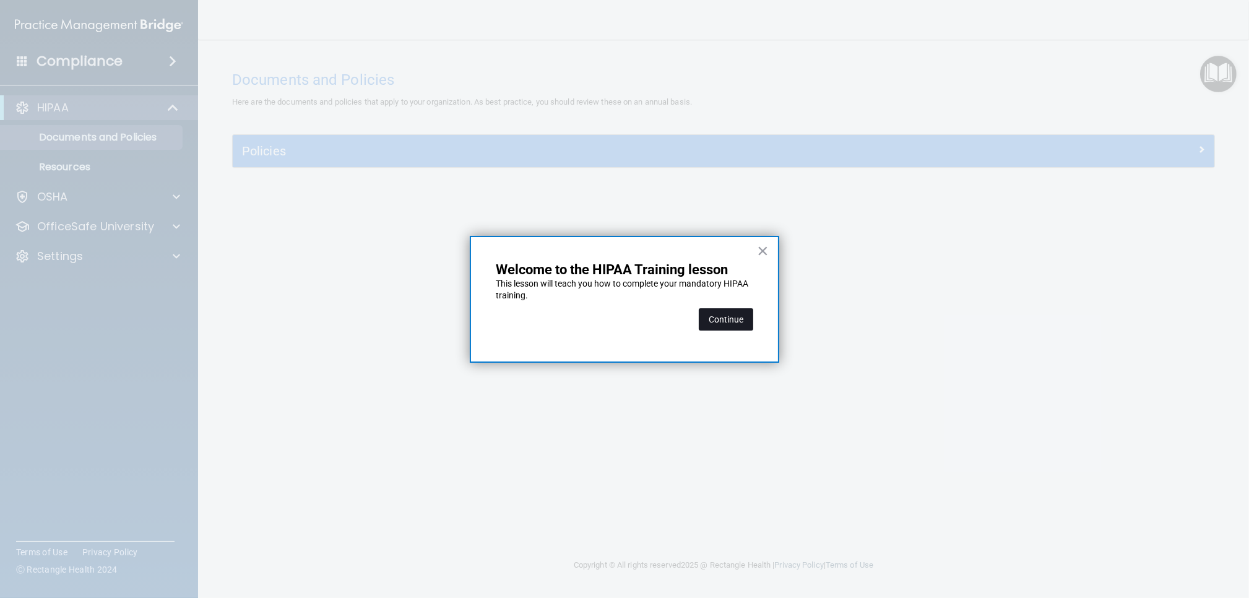
click at [724, 324] on button "Continue" at bounding box center [726, 319] width 54 height 22
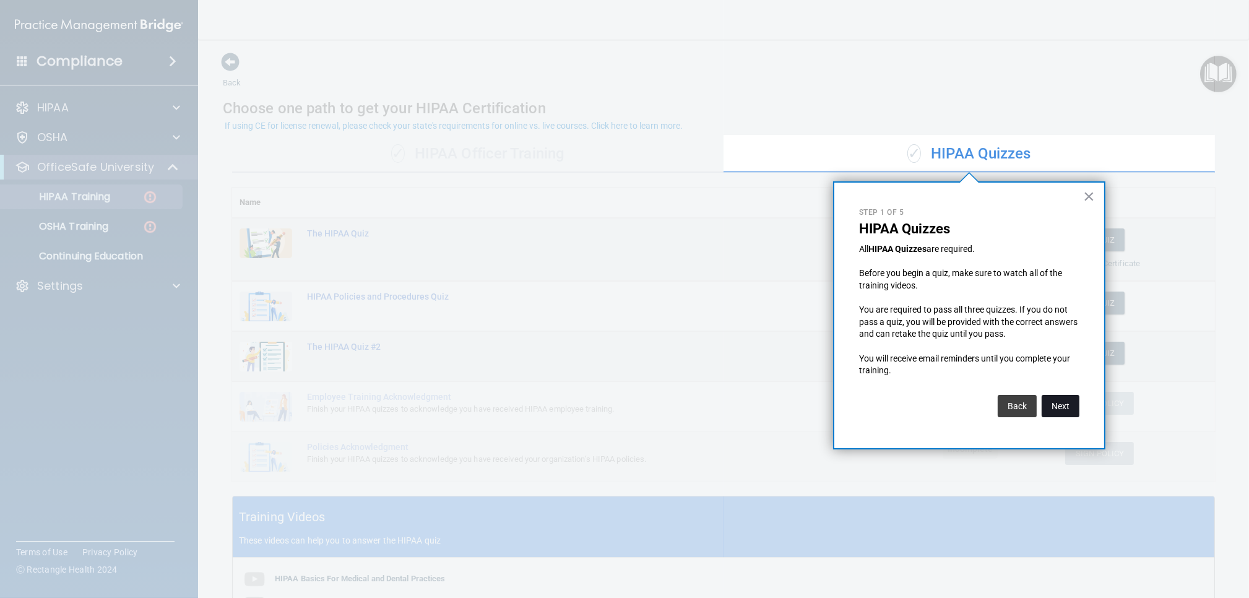
click at [1066, 406] on button "Next" at bounding box center [1061, 406] width 38 height 22
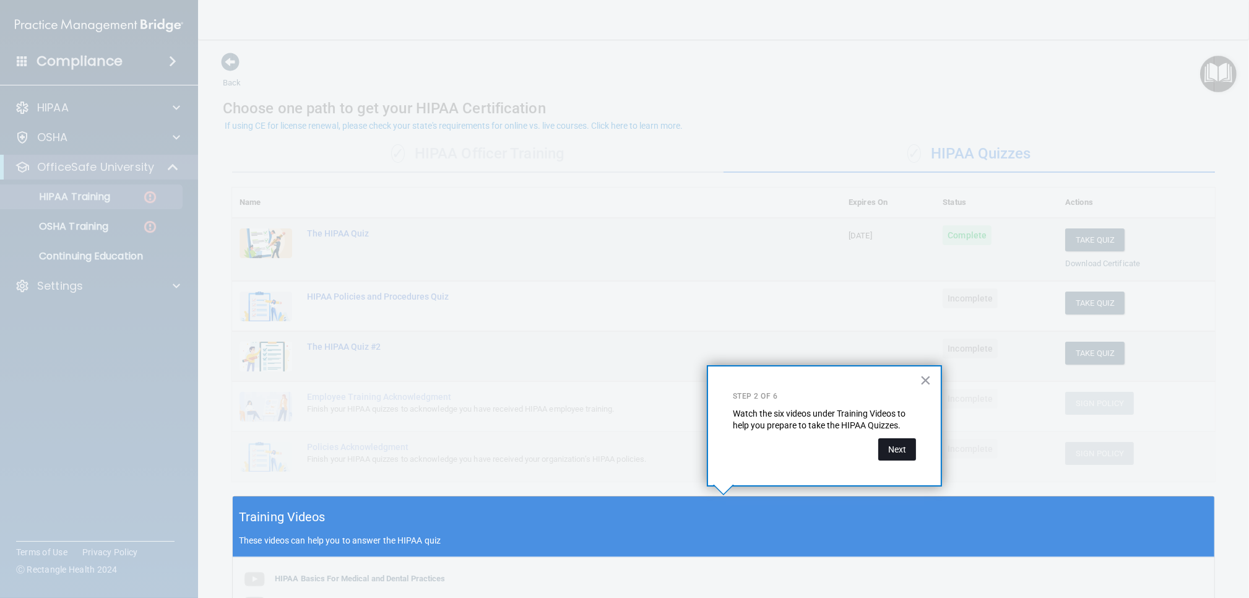
click at [902, 455] on button "Next" at bounding box center [897, 449] width 38 height 22
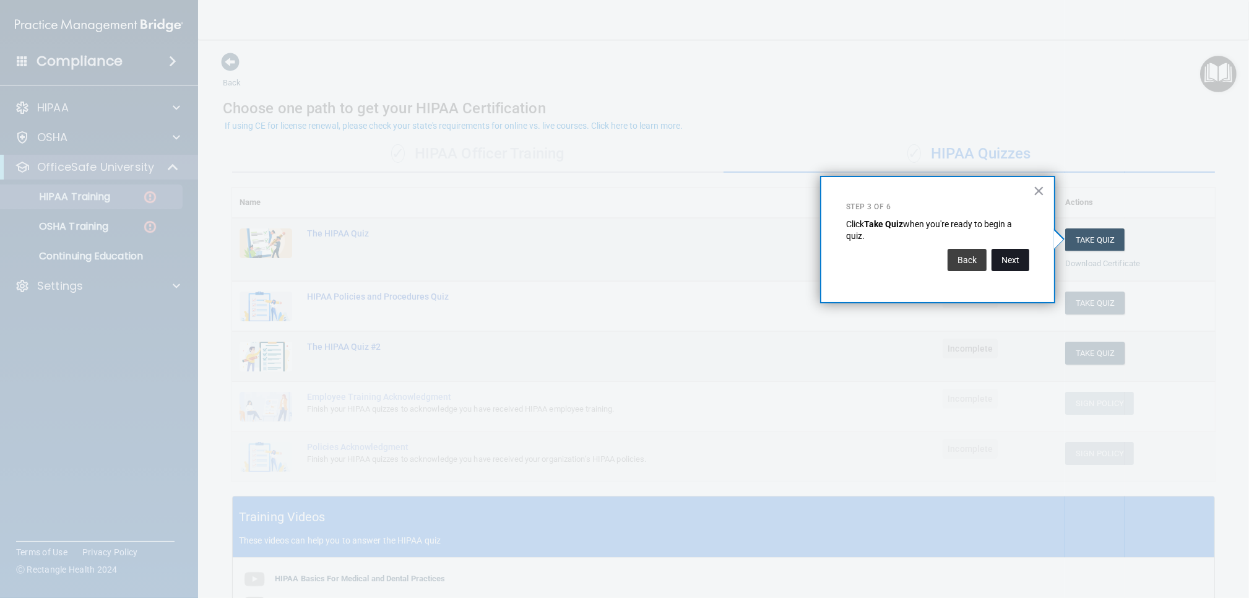
click at [1009, 254] on button "Next" at bounding box center [1010, 260] width 38 height 22
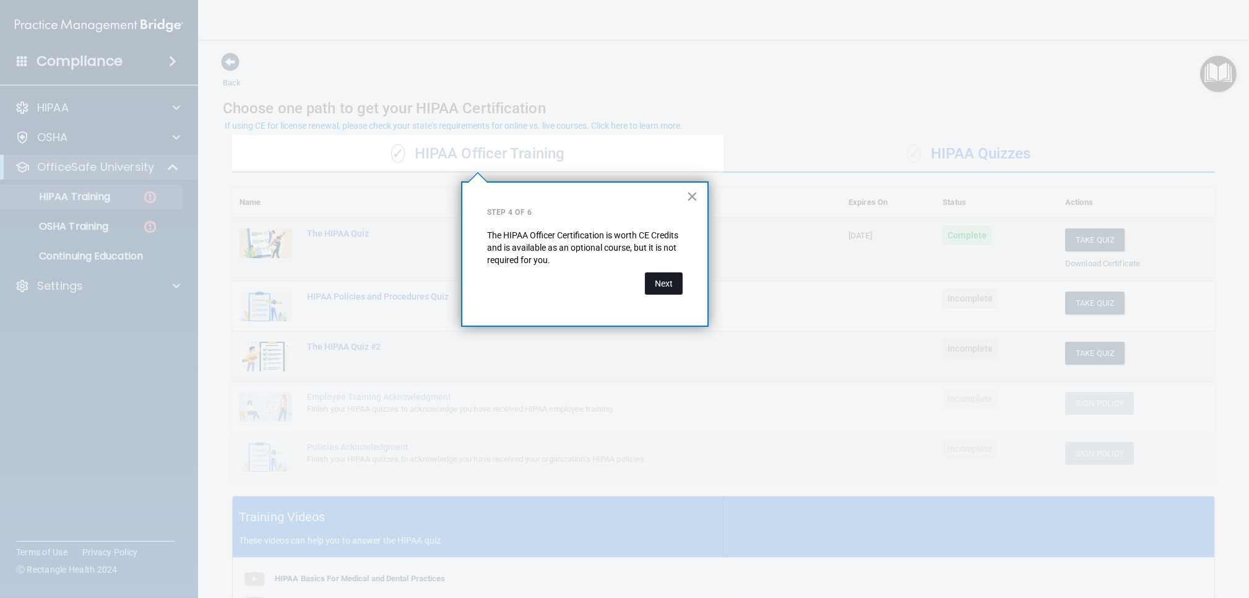
click at [670, 287] on button "Next" at bounding box center [664, 283] width 38 height 22
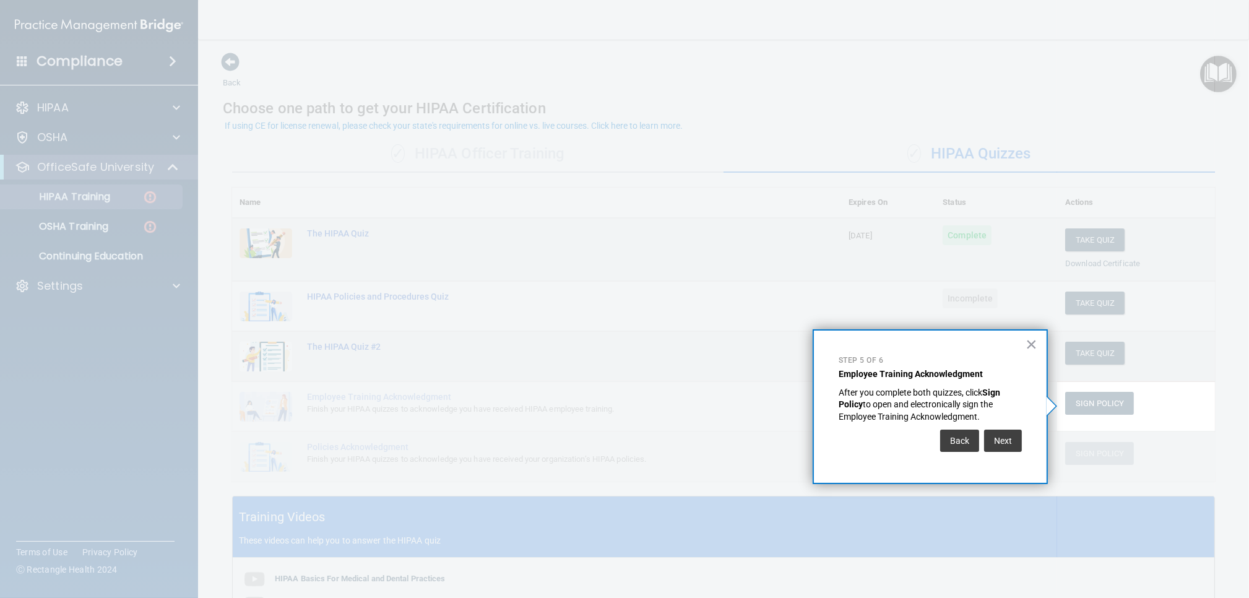
click at [1003, 427] on div "Next" at bounding box center [1001, 437] width 41 height 28
click at [1006, 434] on button "Next" at bounding box center [1003, 441] width 38 height 22
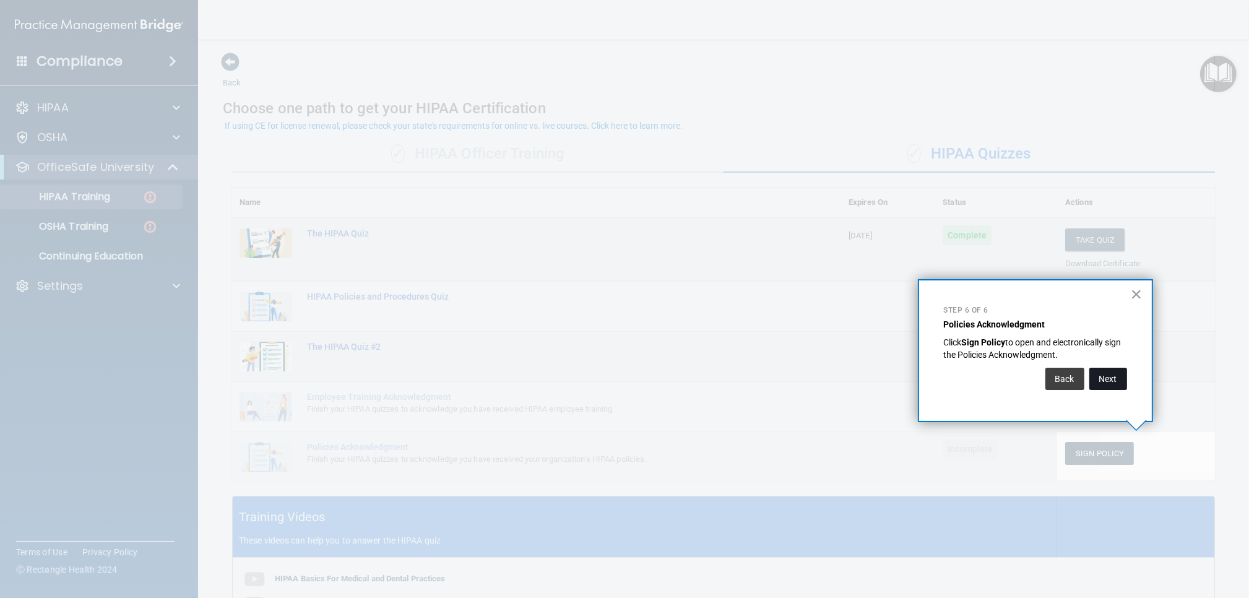
click at [1099, 378] on button "Next" at bounding box center [1108, 379] width 38 height 22
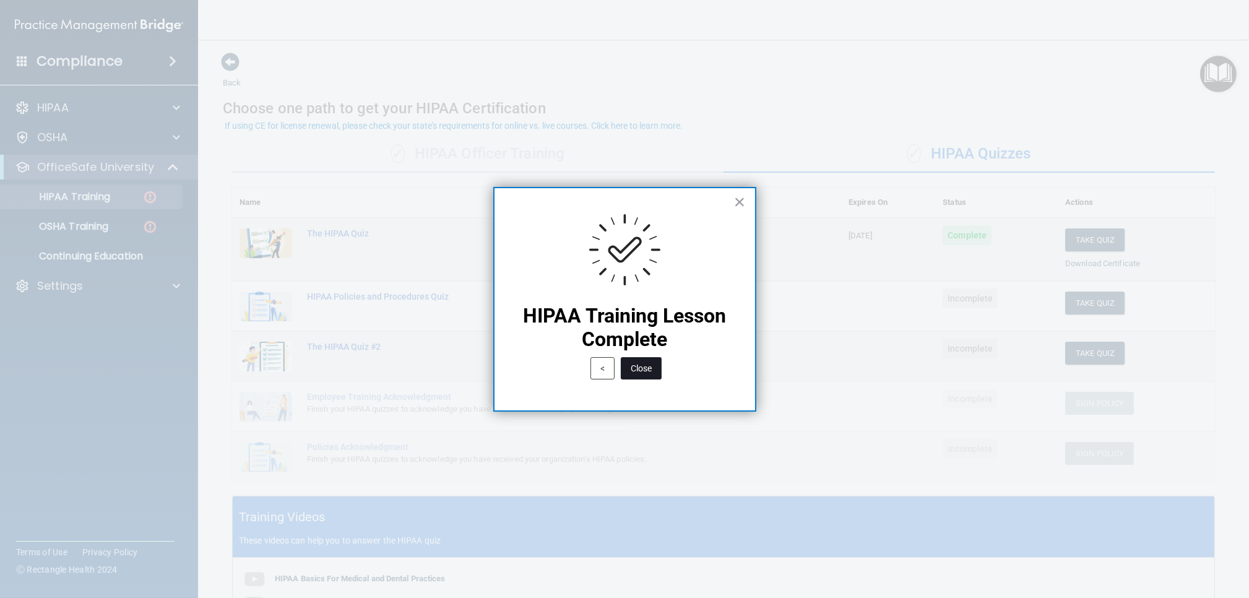
click at [642, 368] on button "Close" at bounding box center [641, 368] width 41 height 22
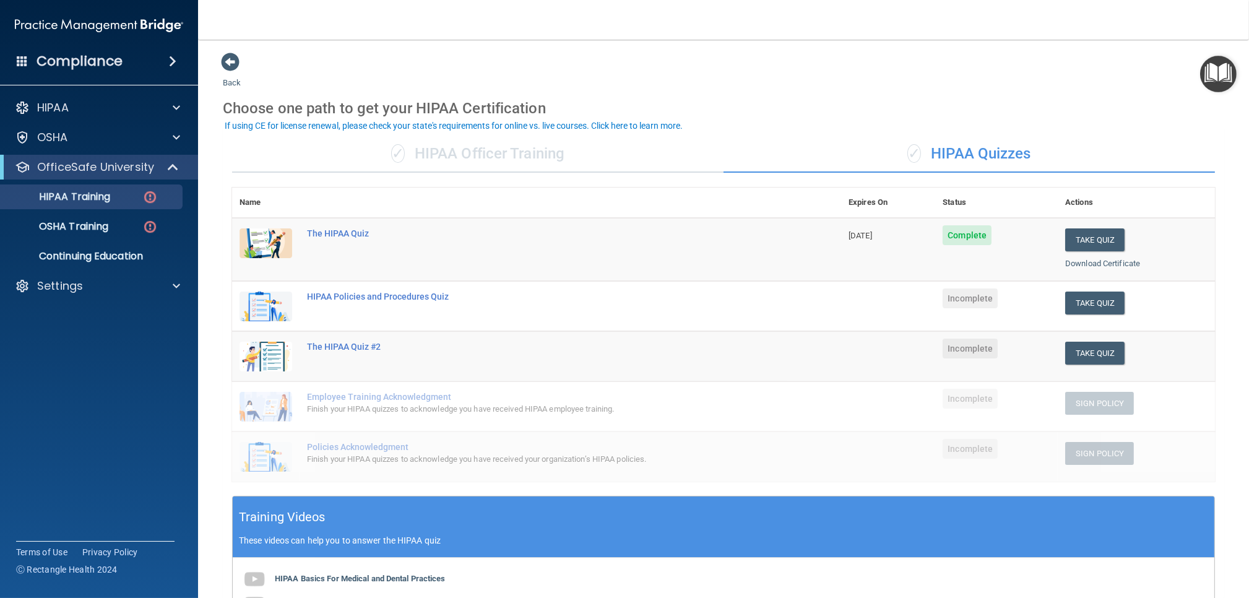
click at [962, 238] on span "Complete" at bounding box center [967, 235] width 49 height 20
click at [1082, 302] on button "Take Quiz" at bounding box center [1094, 303] width 59 height 23
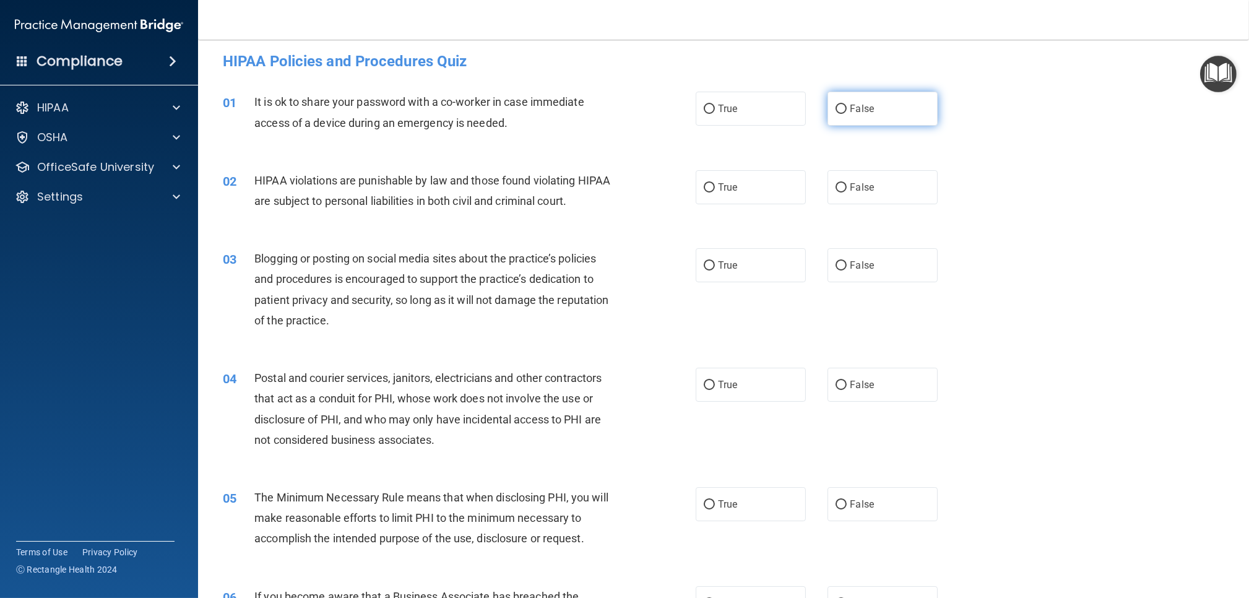
scroll to position [7, 0]
click at [860, 111] on span "False" at bounding box center [862, 108] width 24 height 12
click at [847, 111] on input "False" at bounding box center [841, 107] width 11 height 9
radio input "true"
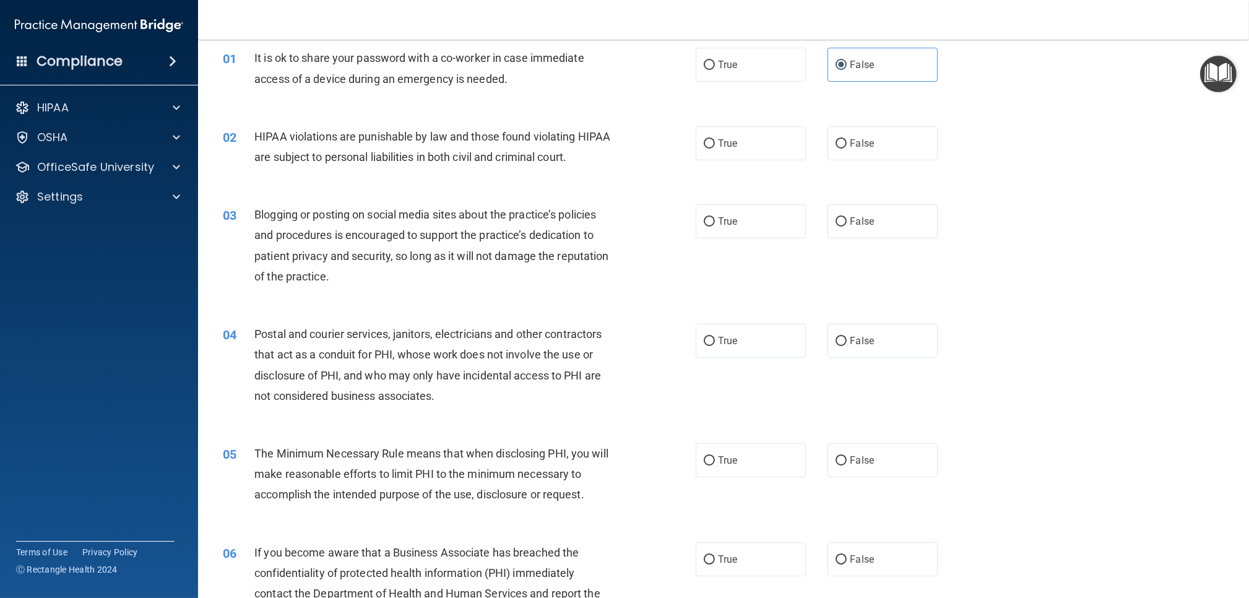
scroll to position [50, 0]
click at [712, 147] on input "True" at bounding box center [709, 144] width 11 height 9
radio input "true"
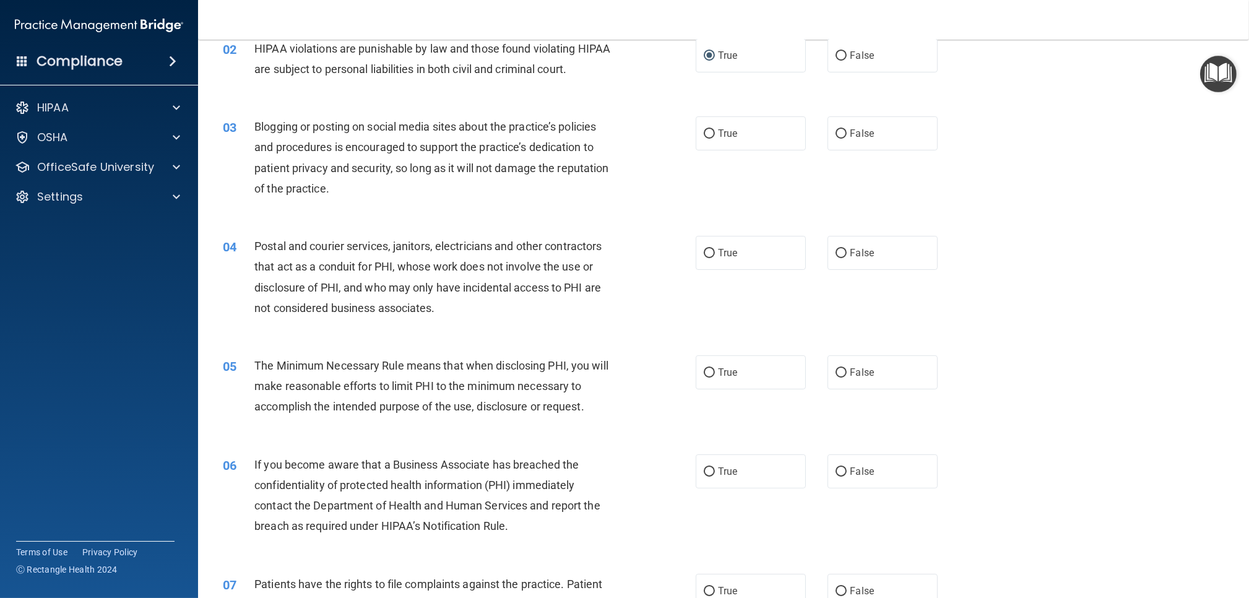
scroll to position [139, 0]
click at [746, 134] on label "True" at bounding box center [751, 133] width 110 height 34
click at [715, 134] on input "True" at bounding box center [709, 133] width 11 height 9
radio input "true"
click at [848, 124] on label "False" at bounding box center [882, 133] width 110 height 34
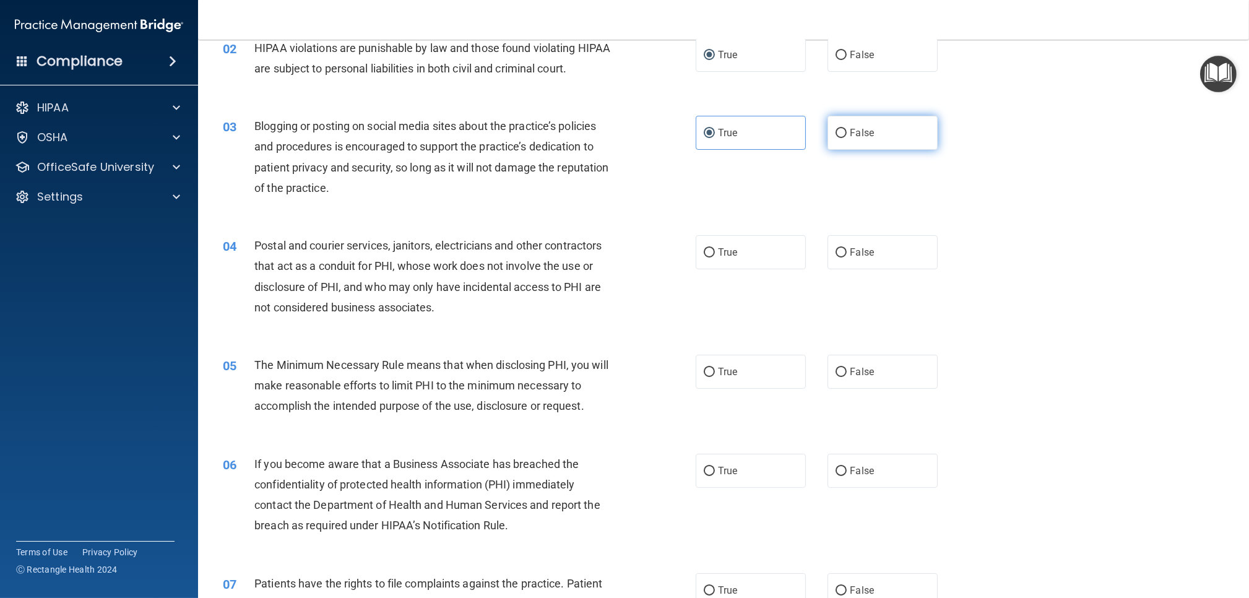
click at [847, 129] on input "False" at bounding box center [841, 133] width 11 height 9
radio input "true"
click at [741, 139] on label "True" at bounding box center [751, 133] width 110 height 34
click at [715, 138] on input "True" at bounding box center [709, 133] width 11 height 9
radio input "true"
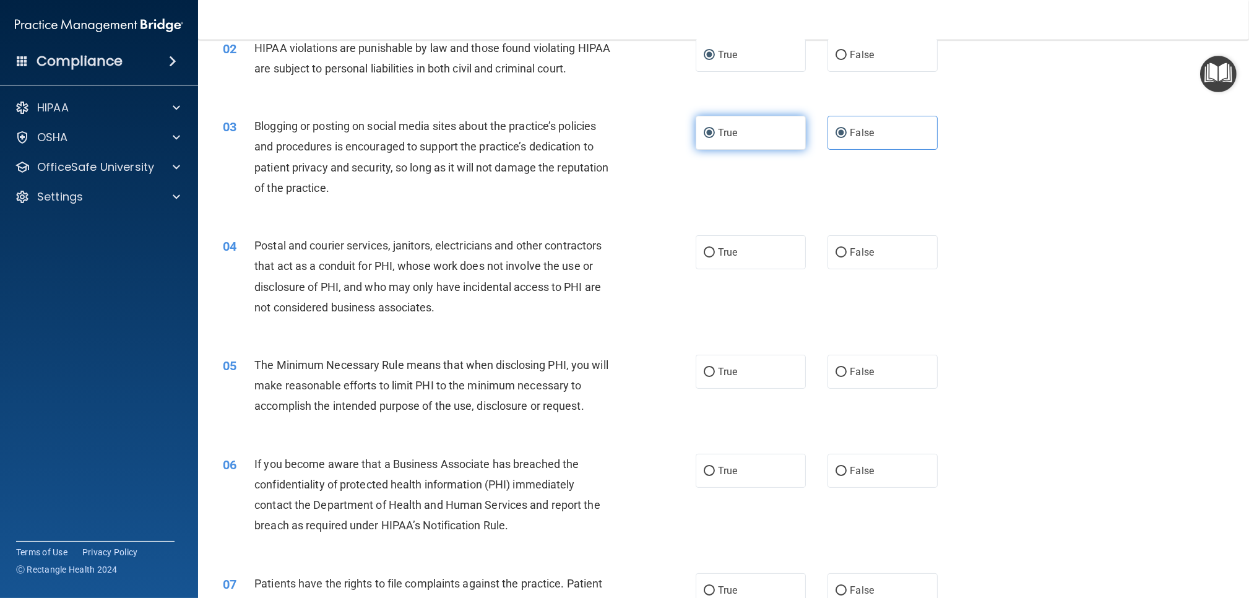
radio input "false"
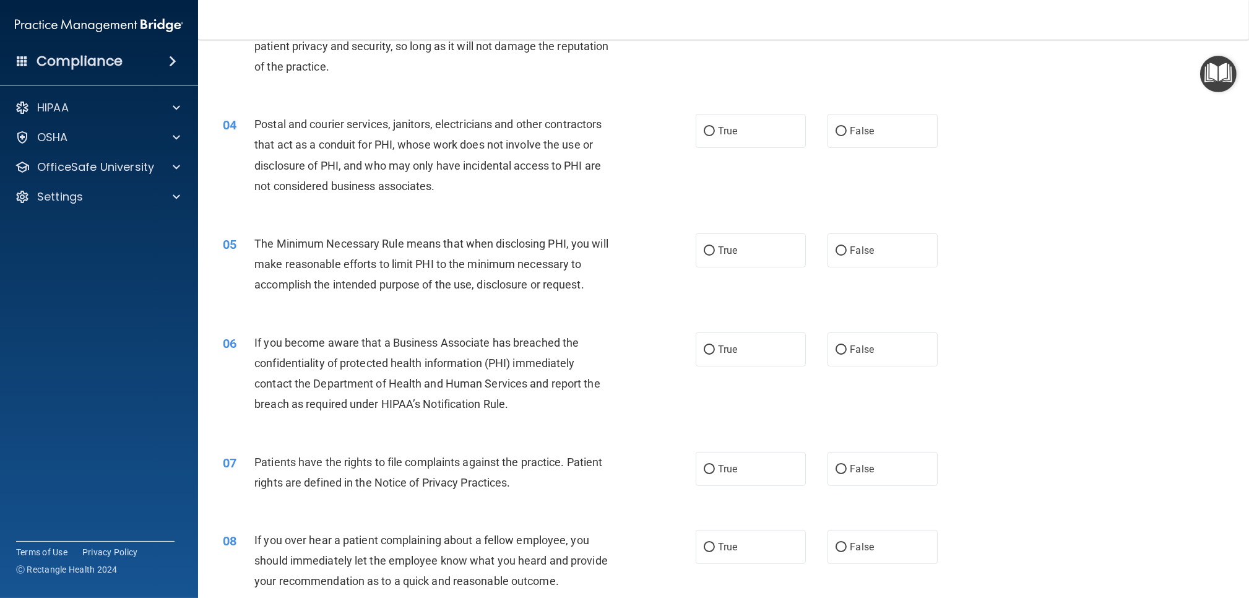
scroll to position [261, 0]
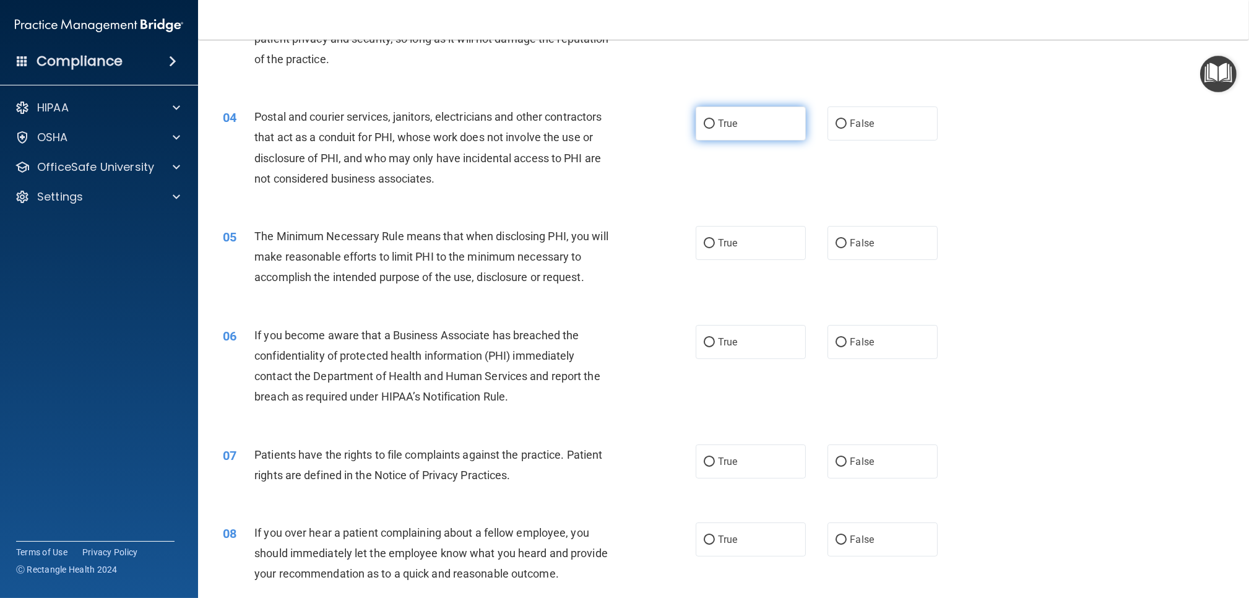
click at [738, 136] on label "True" at bounding box center [751, 123] width 110 height 34
click at [715, 129] on input "True" at bounding box center [709, 123] width 11 height 9
radio input "true"
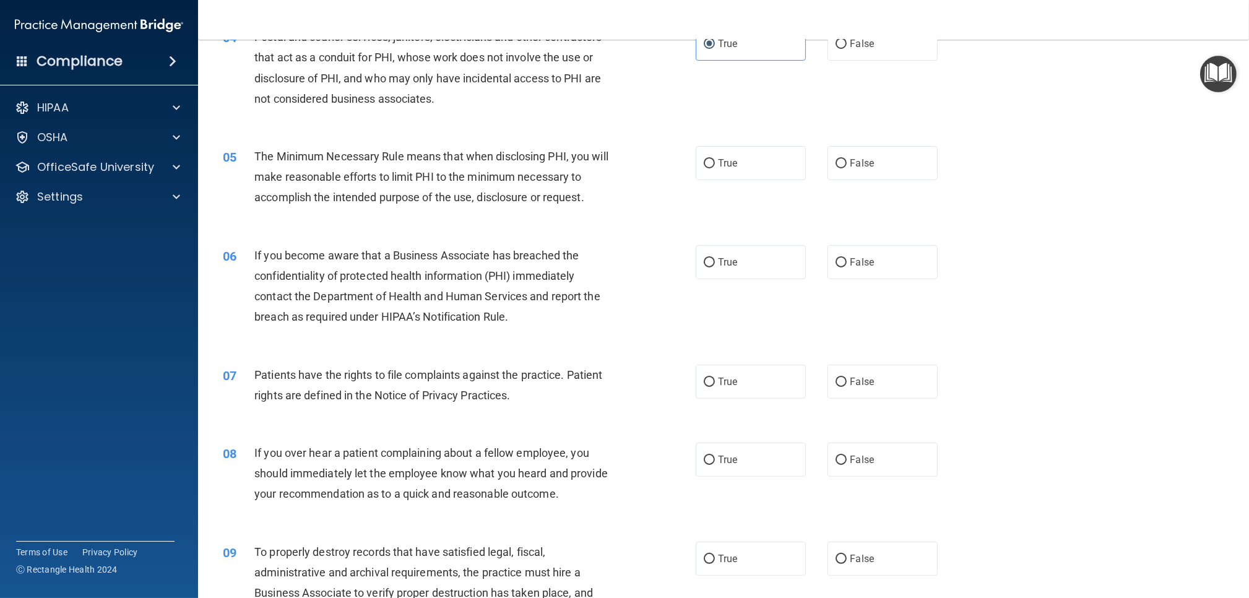
scroll to position [355, 0]
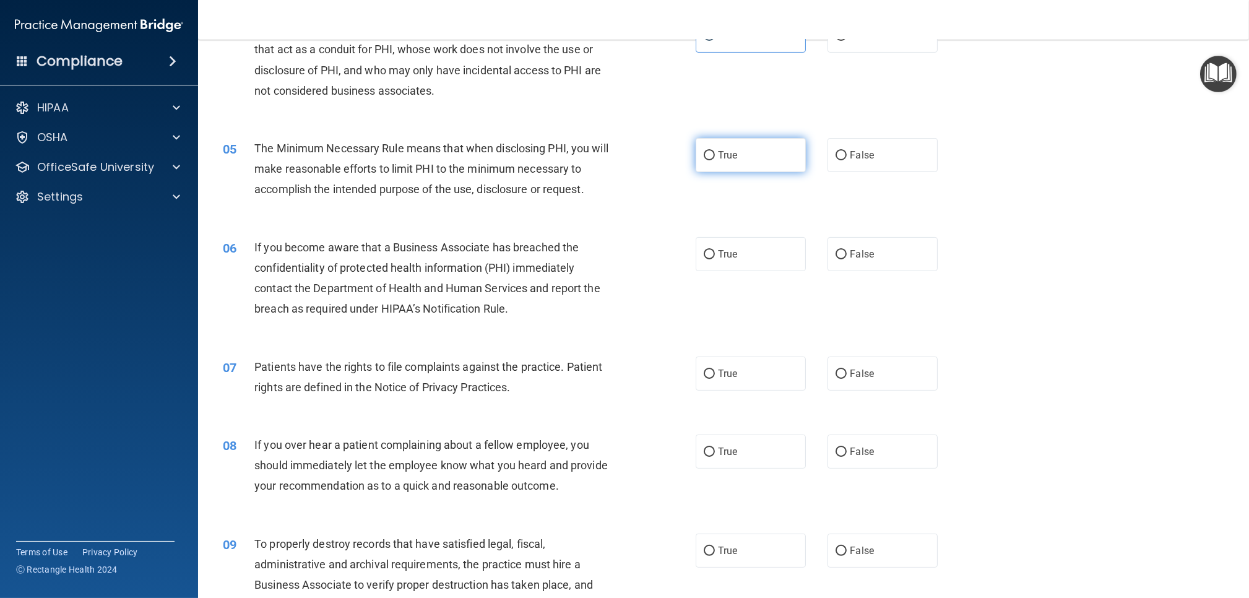
click at [740, 166] on label "True" at bounding box center [751, 155] width 110 height 34
click at [715, 160] on input "True" at bounding box center [709, 155] width 11 height 9
radio input "true"
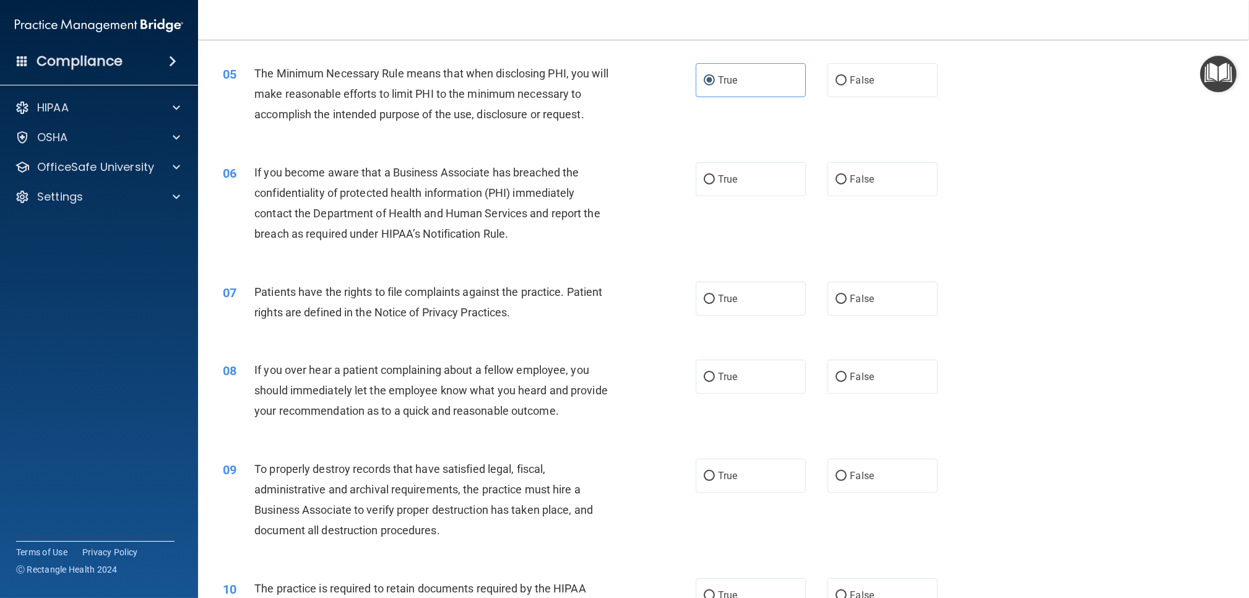
scroll to position [433, 0]
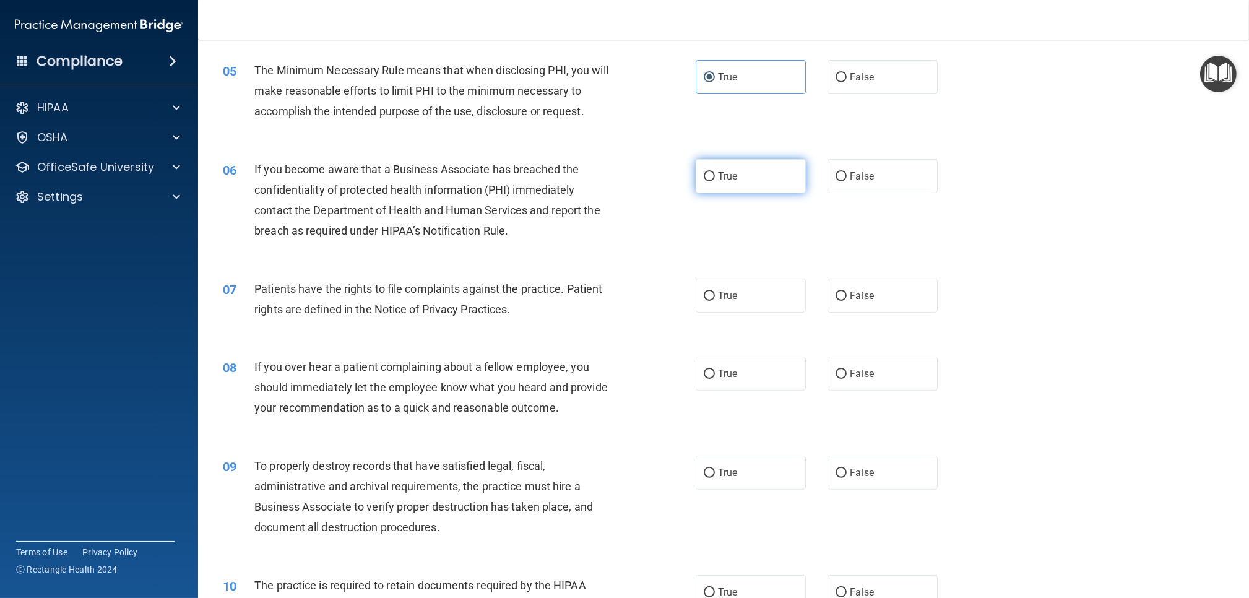
click at [764, 171] on label "True" at bounding box center [751, 176] width 110 height 34
click at [715, 172] on input "True" at bounding box center [709, 176] width 11 height 9
radio input "true"
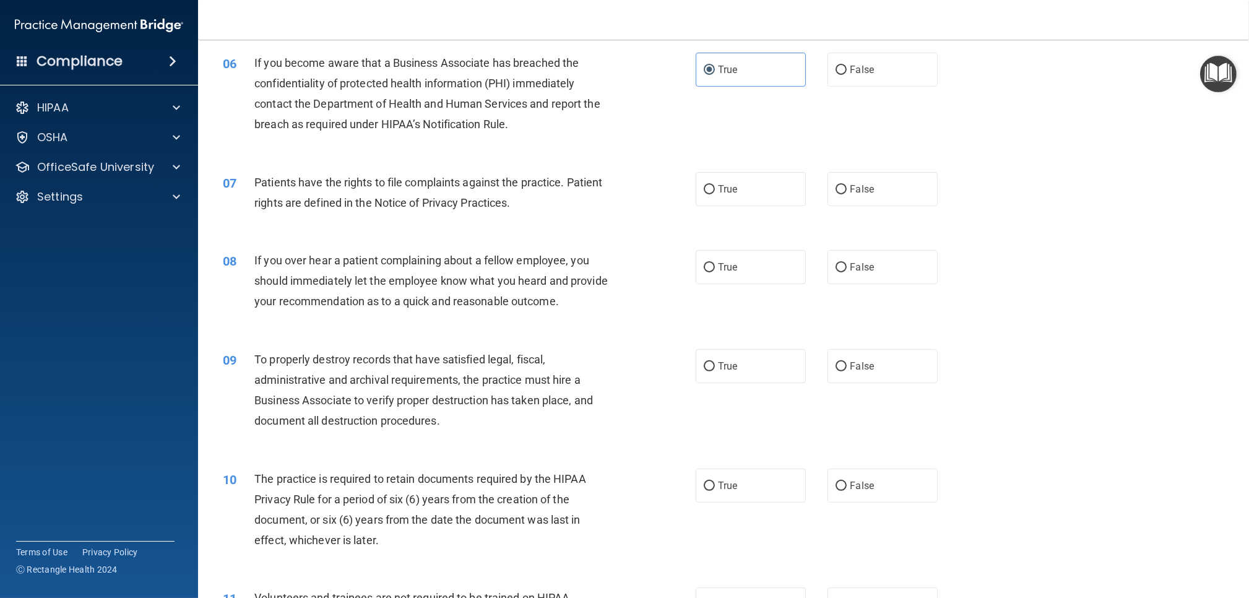
scroll to position [543, 0]
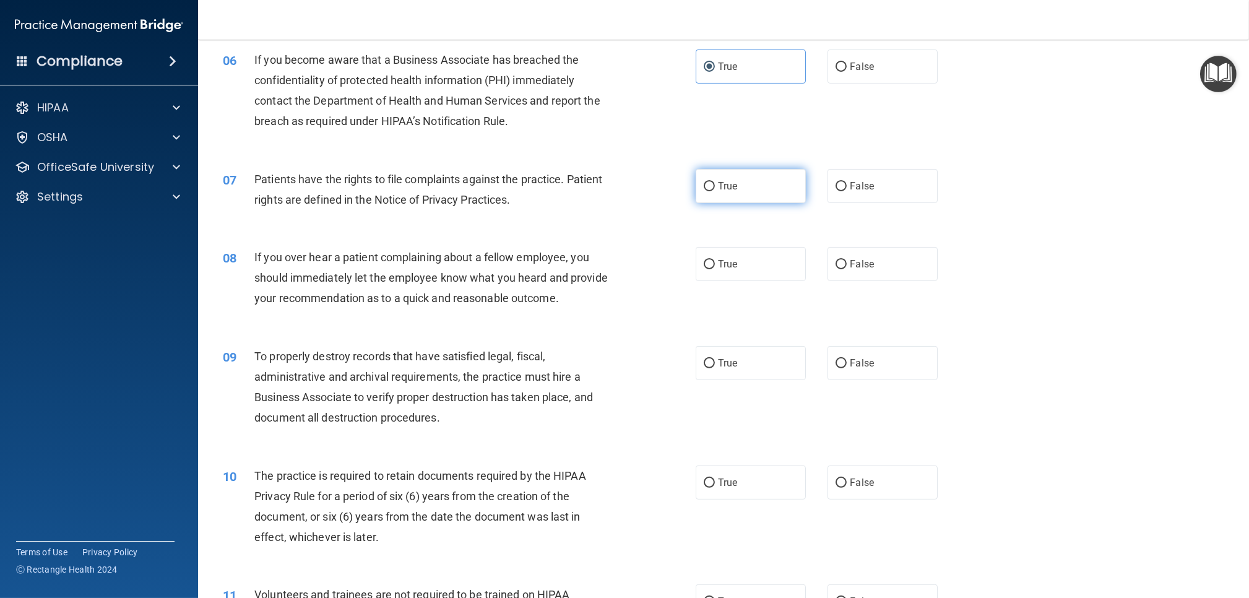
click at [709, 198] on label "True" at bounding box center [751, 186] width 110 height 34
click at [709, 191] on input "True" at bounding box center [709, 186] width 11 height 9
radio input "true"
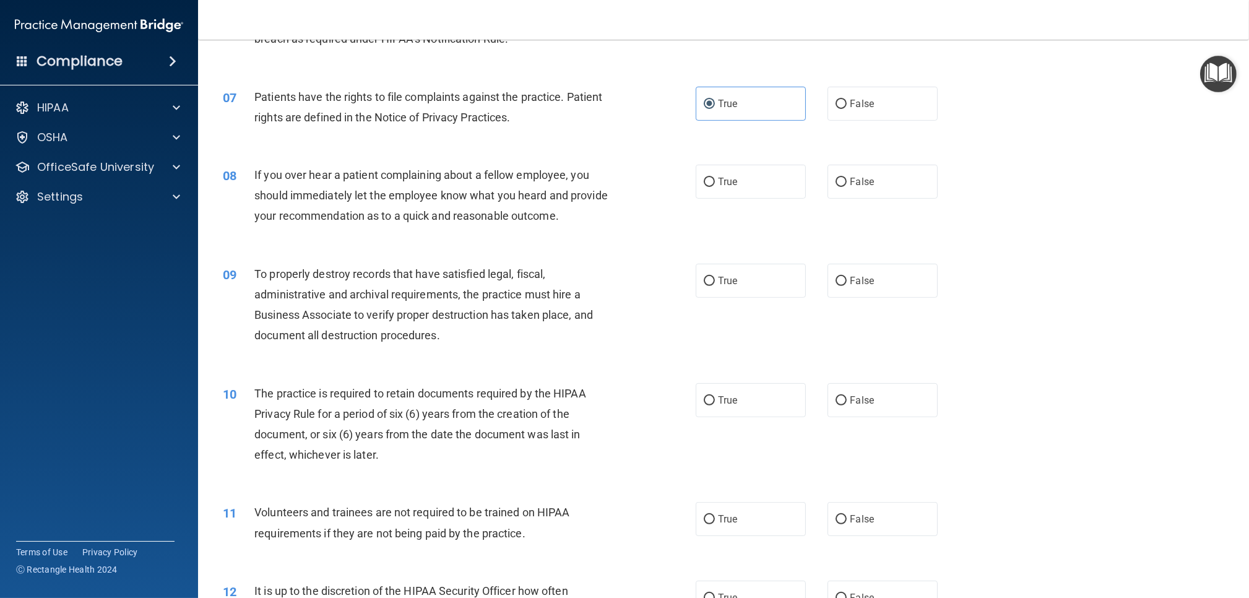
scroll to position [626, 0]
click at [840, 186] on label "False" at bounding box center [882, 181] width 110 height 34
click at [840, 186] on input "False" at bounding box center [841, 181] width 11 height 9
radio input "true"
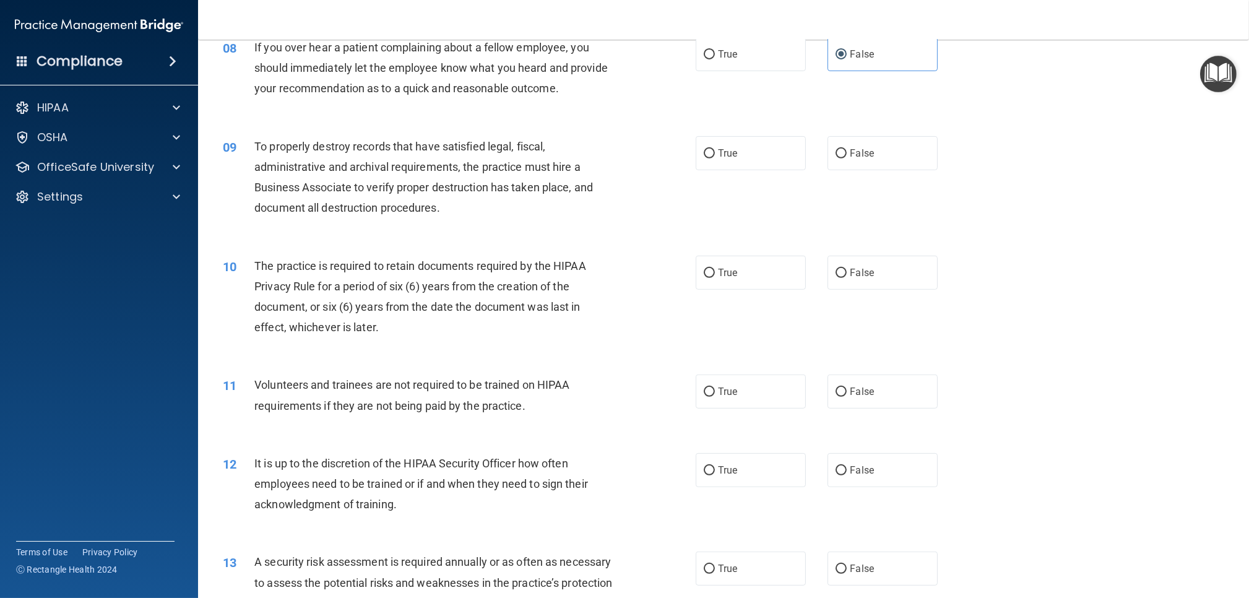
scroll to position [757, 0]
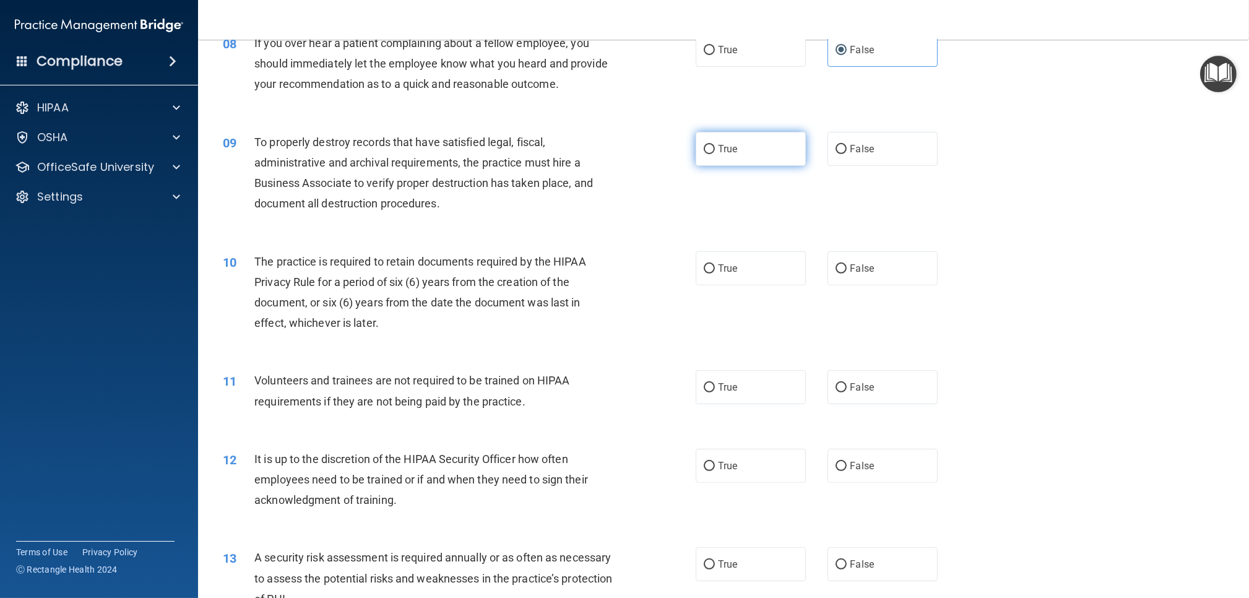
click at [739, 158] on label "True" at bounding box center [751, 149] width 110 height 34
click at [715, 154] on input "True" at bounding box center [709, 149] width 11 height 9
radio input "true"
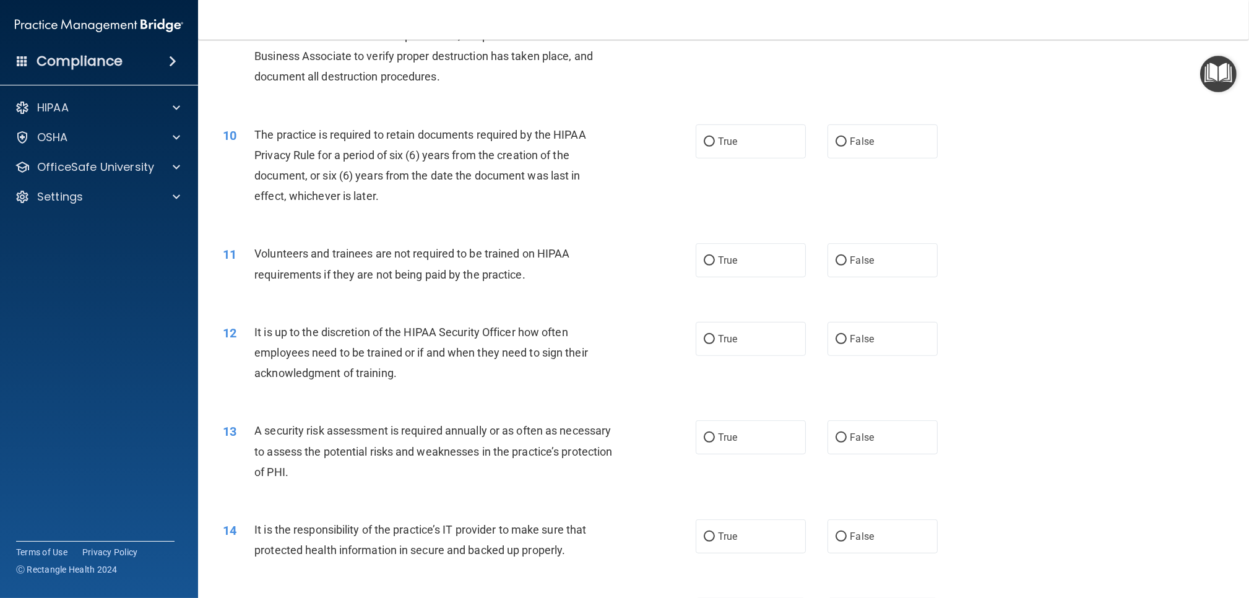
scroll to position [886, 0]
click at [711, 145] on label "True" at bounding box center [751, 140] width 110 height 34
click at [711, 145] on input "True" at bounding box center [709, 140] width 11 height 9
radio input "true"
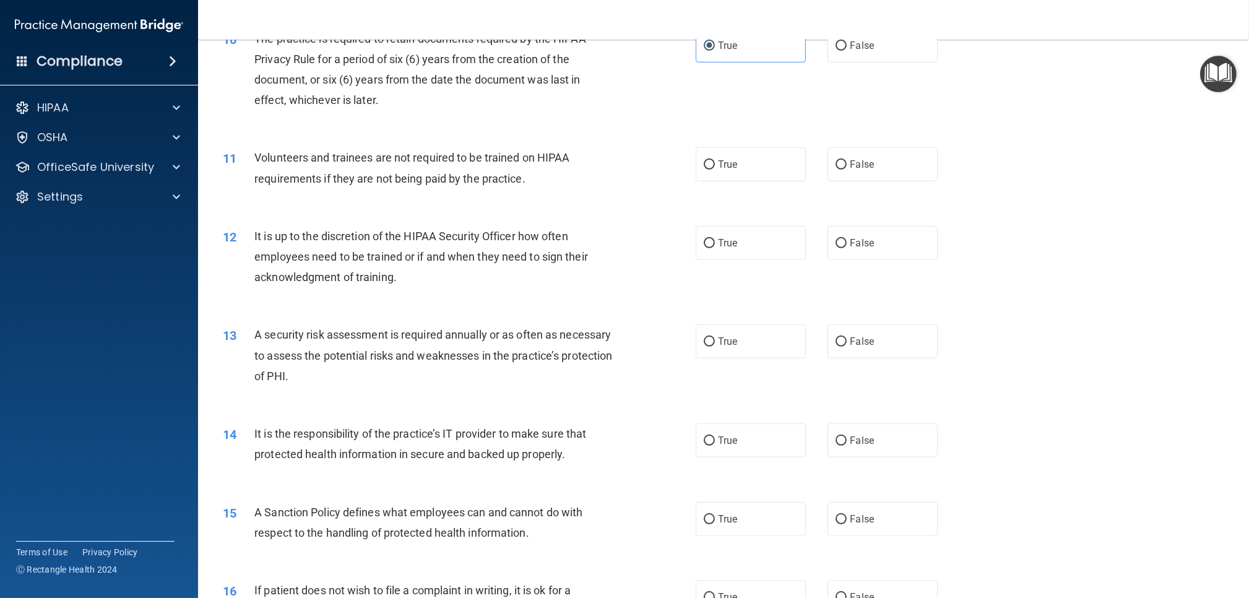
scroll to position [983, 0]
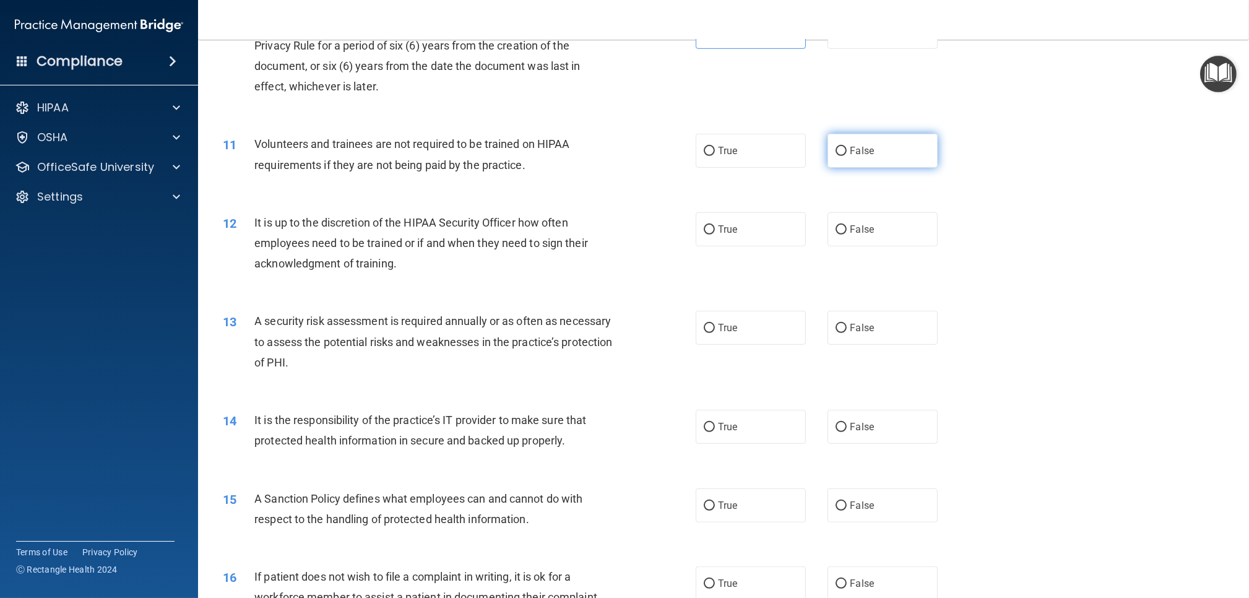
click at [850, 168] on div "11 Volunteers and trainees are not required to be trained on HIPAA requirements…" at bounding box center [724, 157] width 1020 height 78
click at [854, 160] on label "False" at bounding box center [882, 149] width 110 height 34
click at [847, 155] on input "False" at bounding box center [841, 149] width 11 height 9
radio input "true"
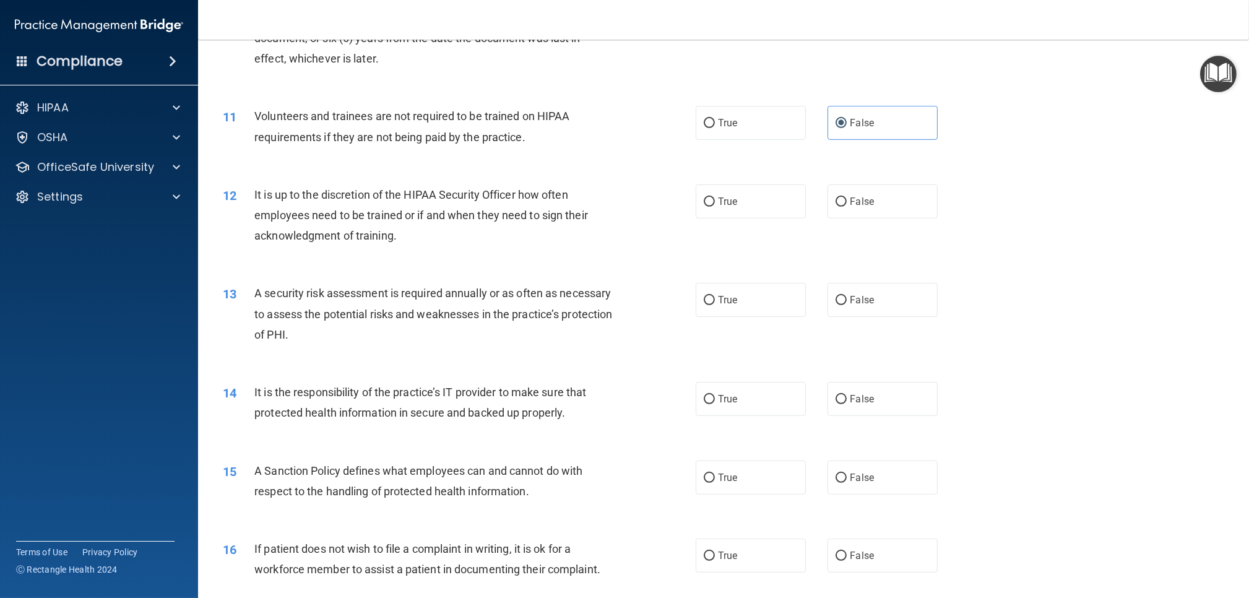
scroll to position [1024, 0]
click at [785, 206] on label "True" at bounding box center [751, 199] width 110 height 34
click at [715, 204] on input "True" at bounding box center [709, 199] width 11 height 9
radio input "true"
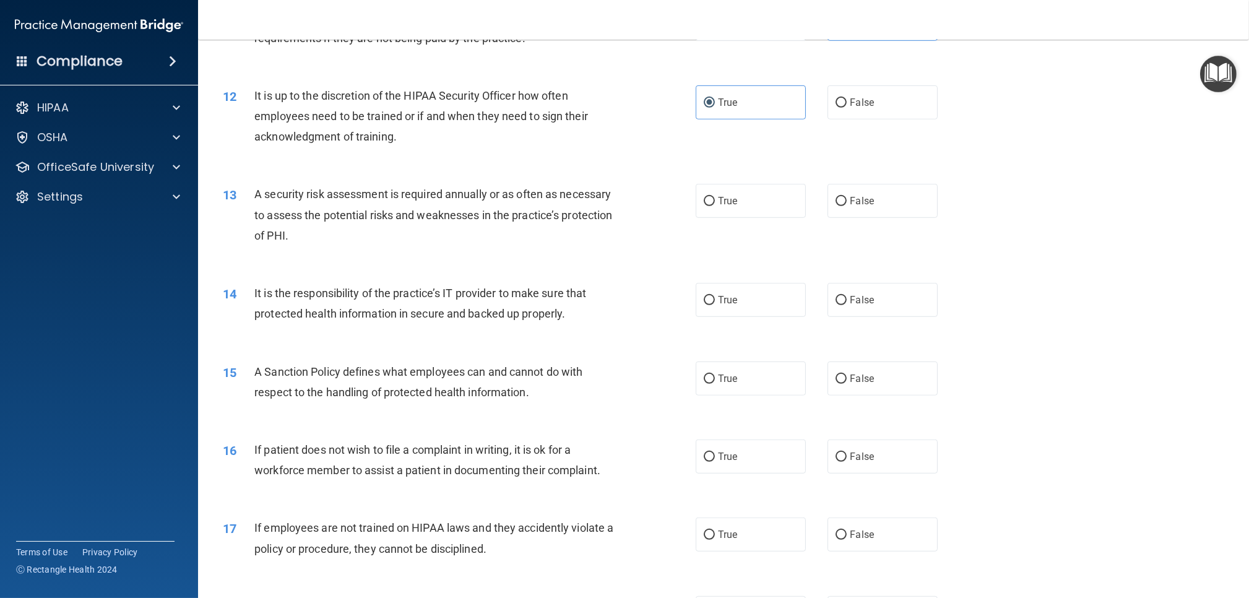
scroll to position [1123, 0]
click at [732, 204] on label "True" at bounding box center [751, 198] width 110 height 34
click at [715, 204] on input "True" at bounding box center [709, 198] width 11 height 9
radio input "true"
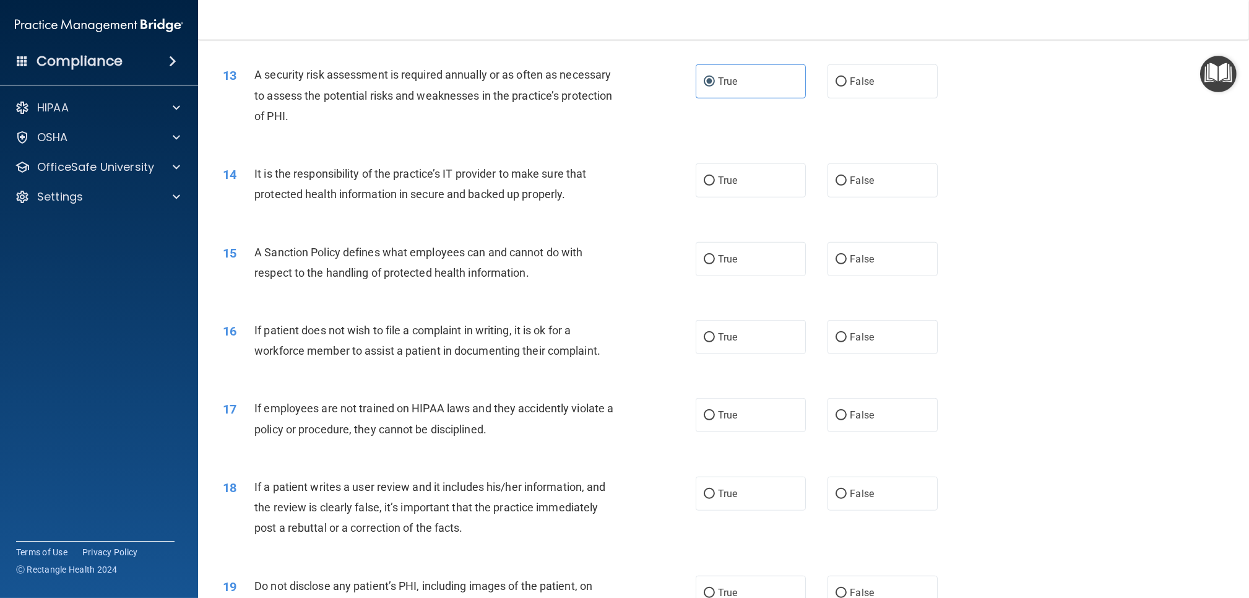
scroll to position [1243, 0]
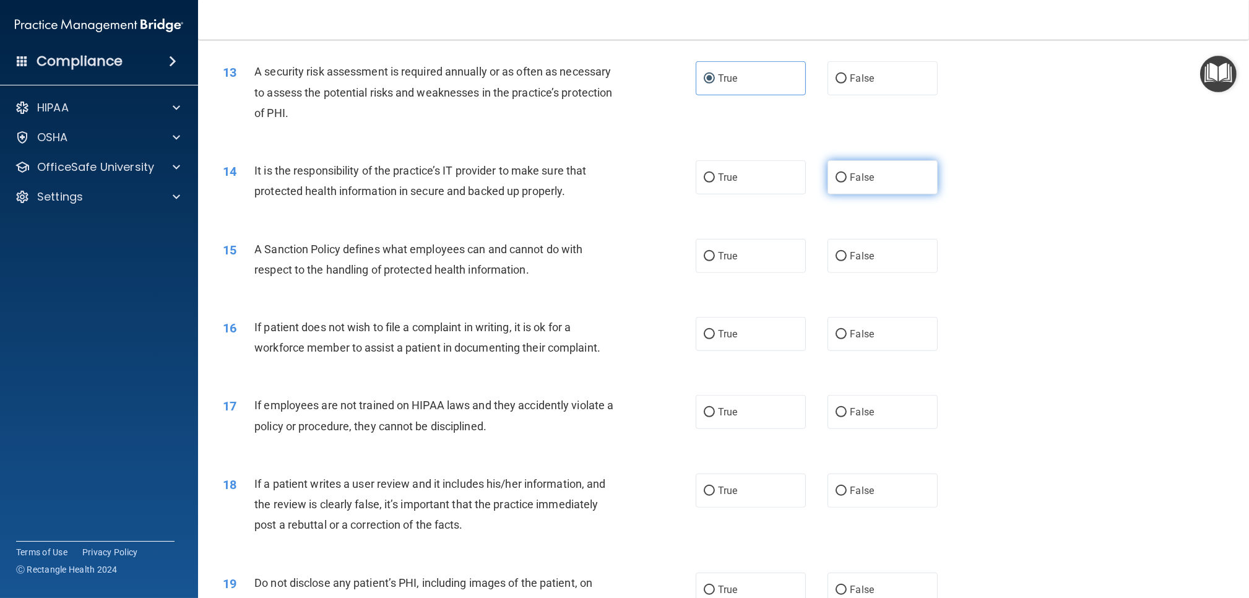
click at [896, 169] on label "False" at bounding box center [882, 177] width 110 height 34
click at [847, 173] on input "False" at bounding box center [841, 177] width 11 height 9
radio input "true"
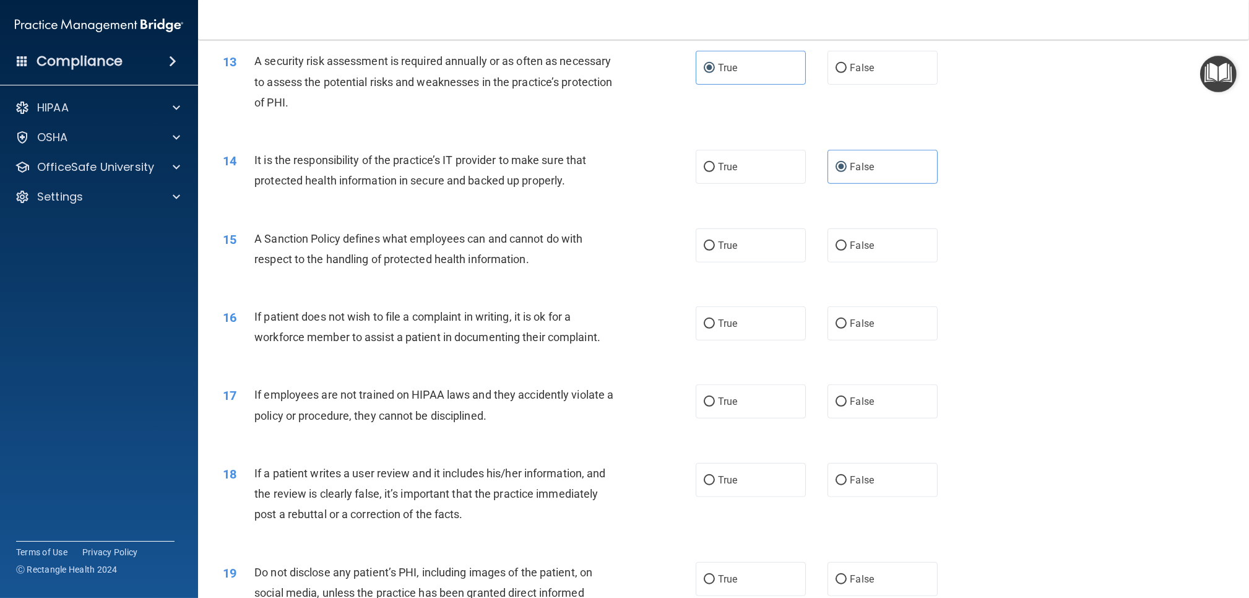
scroll to position [1256, 0]
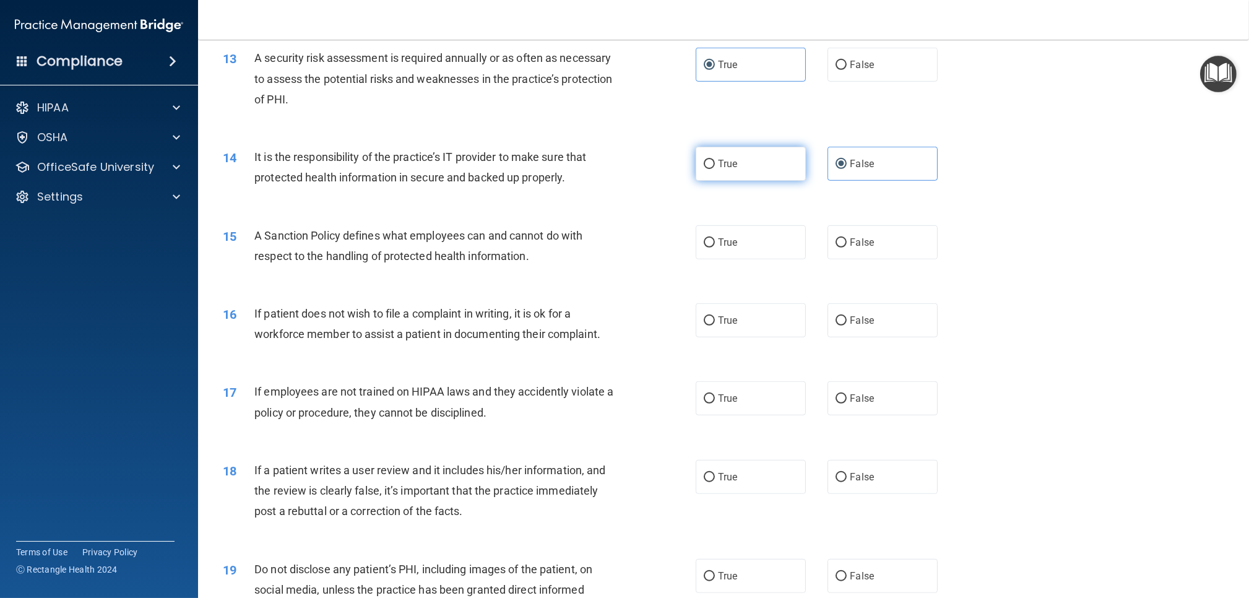
click at [748, 179] on label "True" at bounding box center [751, 164] width 110 height 34
click at [715, 169] on input "True" at bounding box center [709, 164] width 11 height 9
radio input "true"
radio input "false"
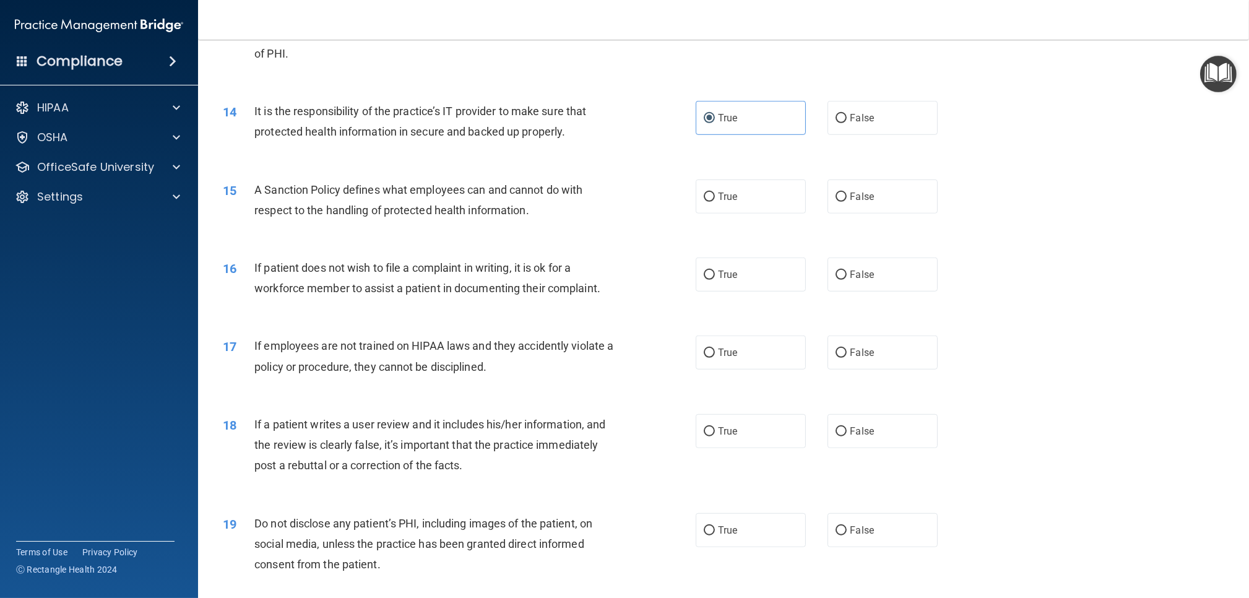
scroll to position [1310, 0]
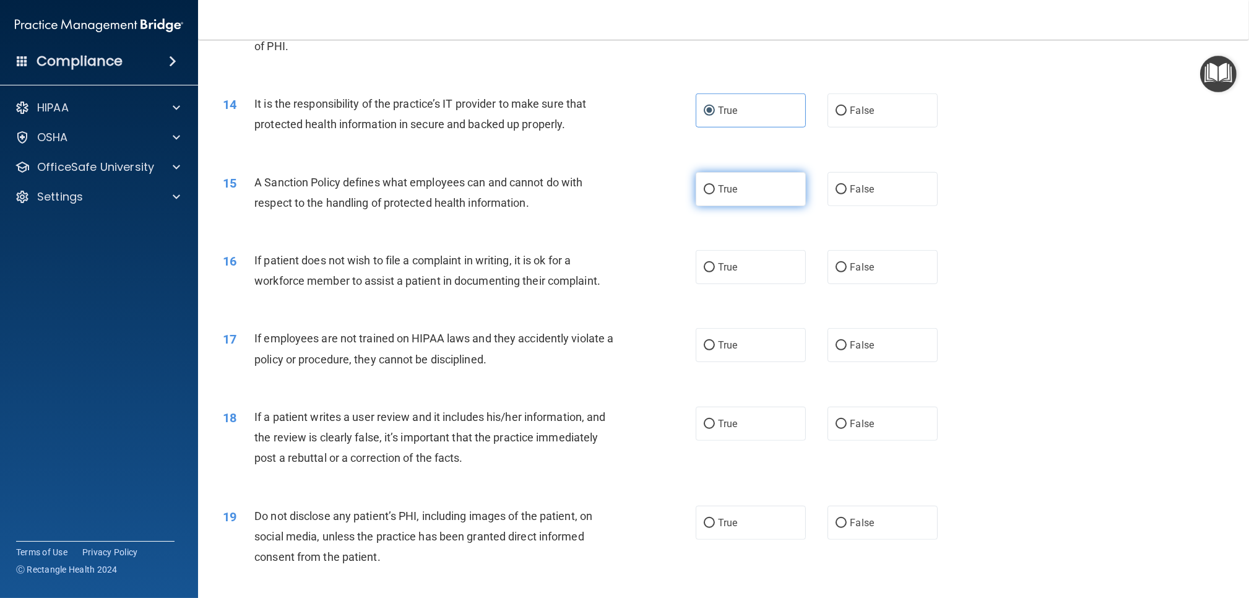
click at [728, 197] on label "True" at bounding box center [751, 189] width 110 height 34
click at [715, 194] on input "True" at bounding box center [709, 189] width 11 height 9
radio input "true"
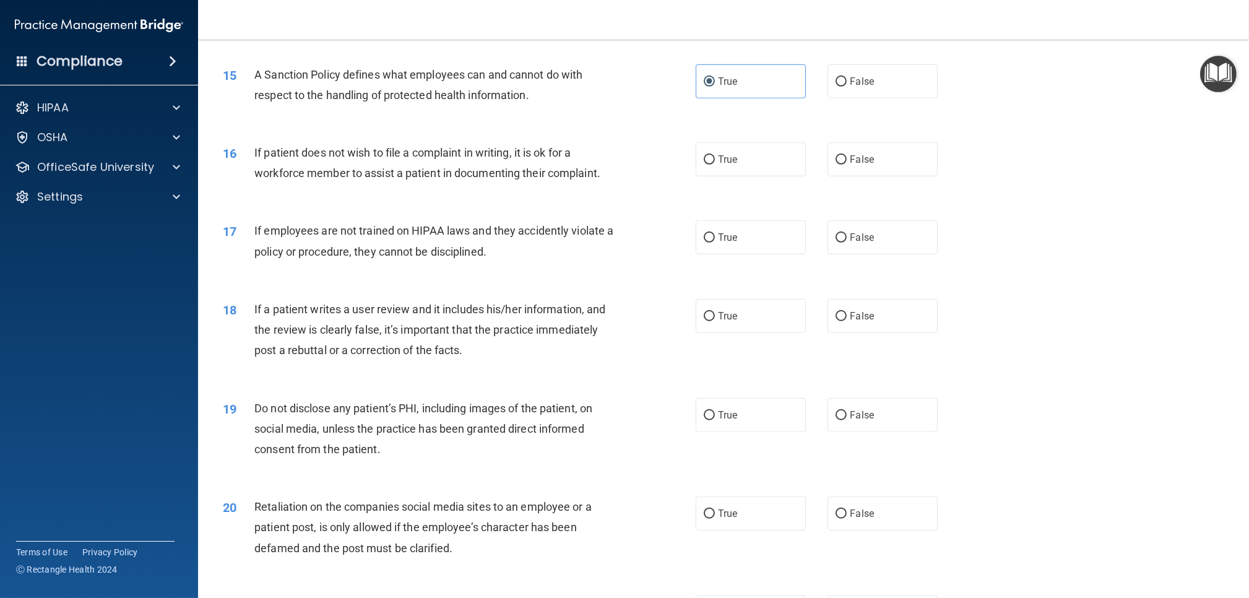
scroll to position [1420, 0]
click at [741, 170] on label "True" at bounding box center [751, 157] width 110 height 34
click at [715, 162] on input "True" at bounding box center [709, 157] width 11 height 9
radio input "true"
click at [841, 227] on label "False" at bounding box center [882, 235] width 110 height 34
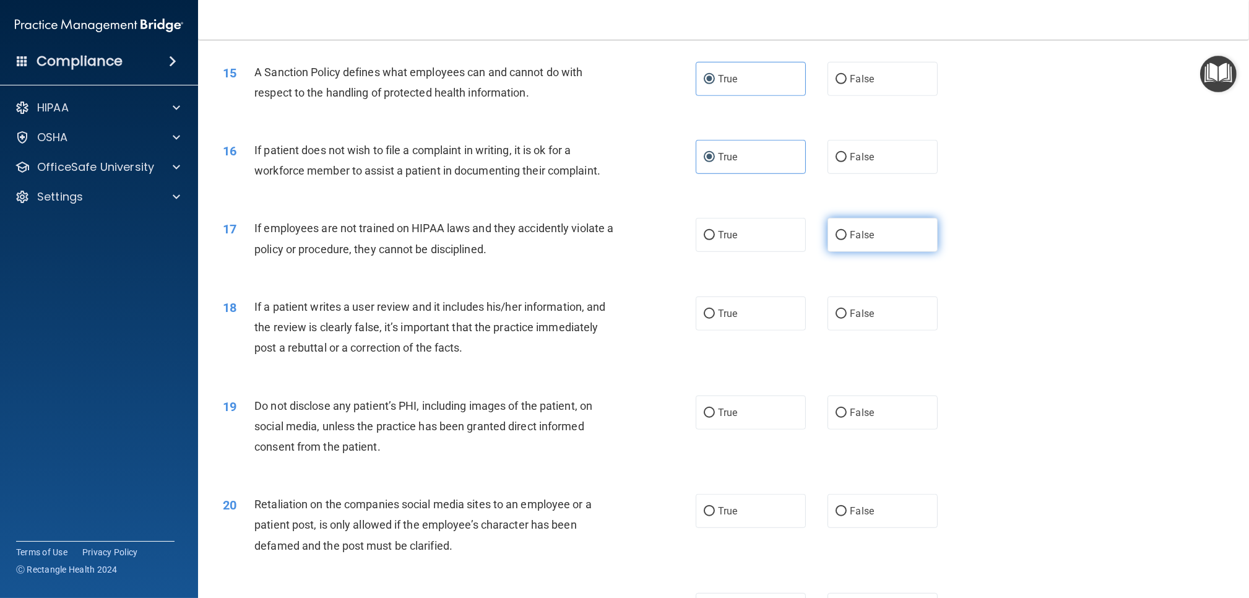
click at [841, 231] on input "False" at bounding box center [841, 235] width 11 height 9
radio input "true"
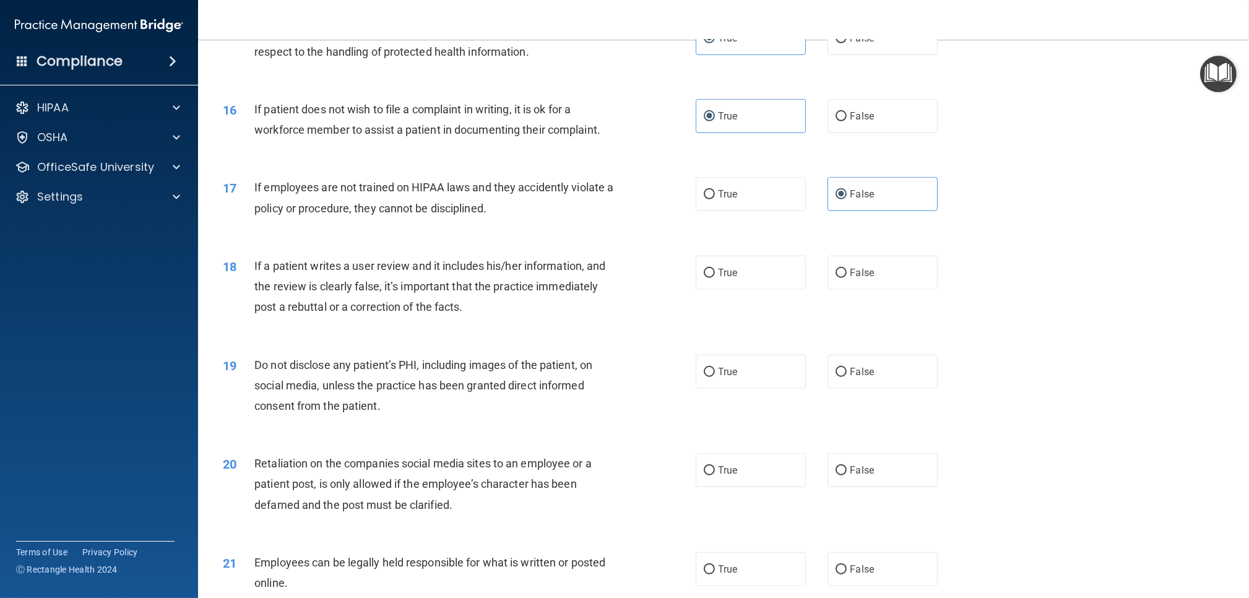
scroll to position [1461, 0]
click at [730, 270] on span "True" at bounding box center [727, 272] width 19 height 12
click at [715, 270] on input "True" at bounding box center [709, 272] width 11 height 9
radio input "true"
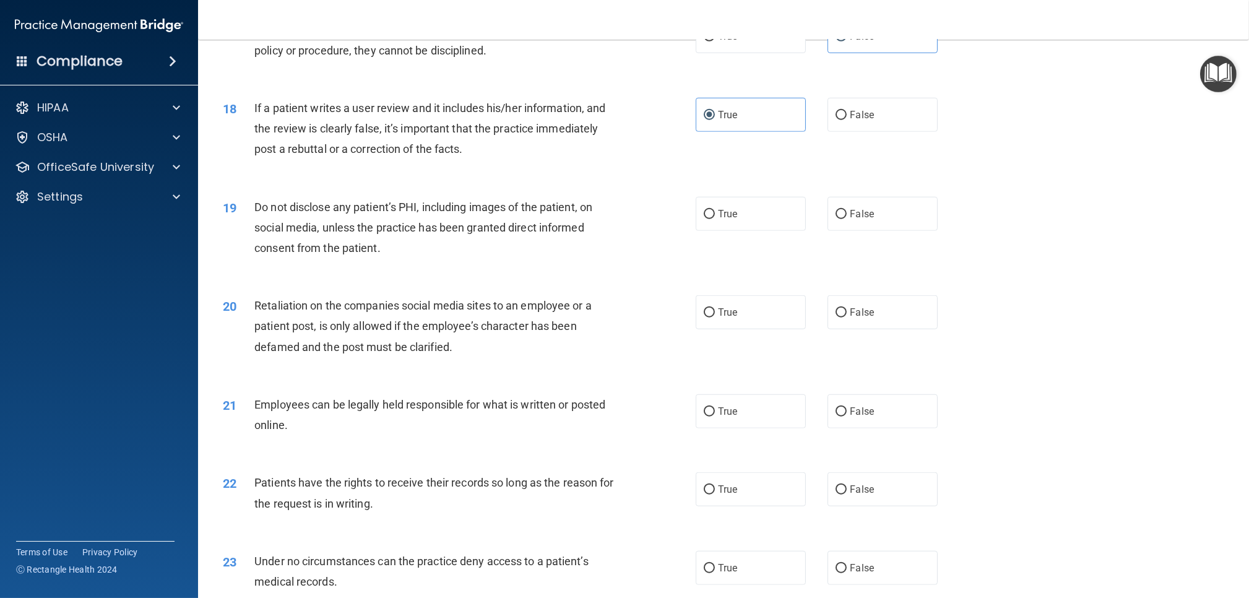
scroll to position [1620, 0]
click at [861, 106] on label "False" at bounding box center [882, 114] width 110 height 34
click at [847, 110] on input "False" at bounding box center [841, 114] width 11 height 9
radio input "true"
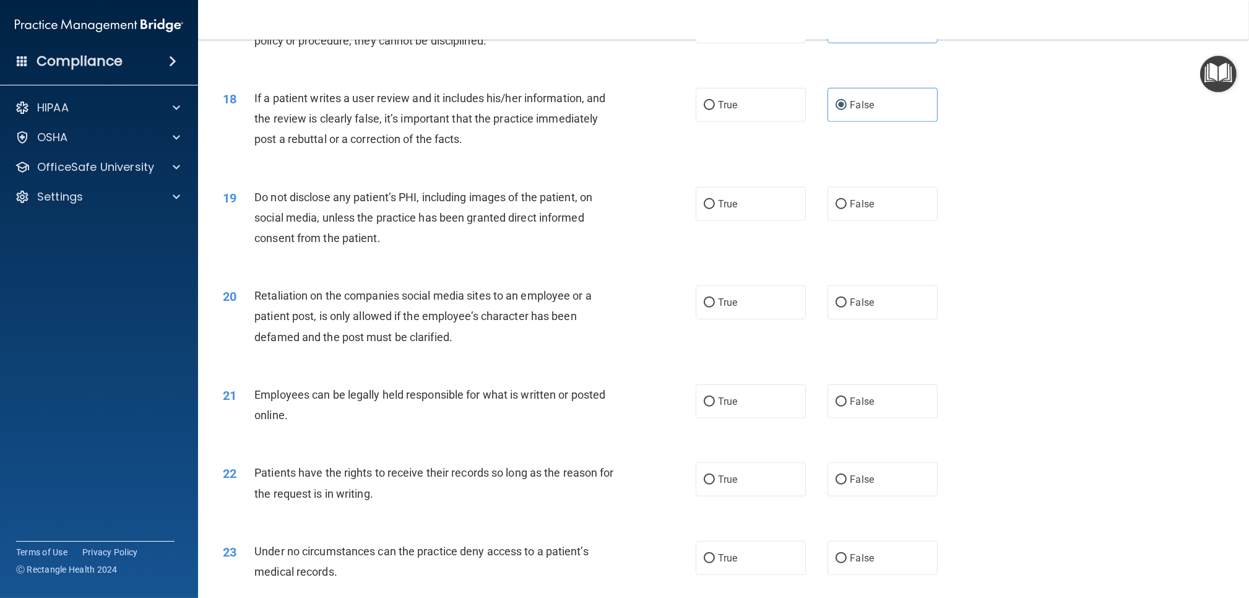
scroll to position [1627, 0]
click at [721, 118] on label "True" at bounding box center [751, 106] width 110 height 34
click at [715, 111] on input "True" at bounding box center [709, 106] width 11 height 9
radio input "true"
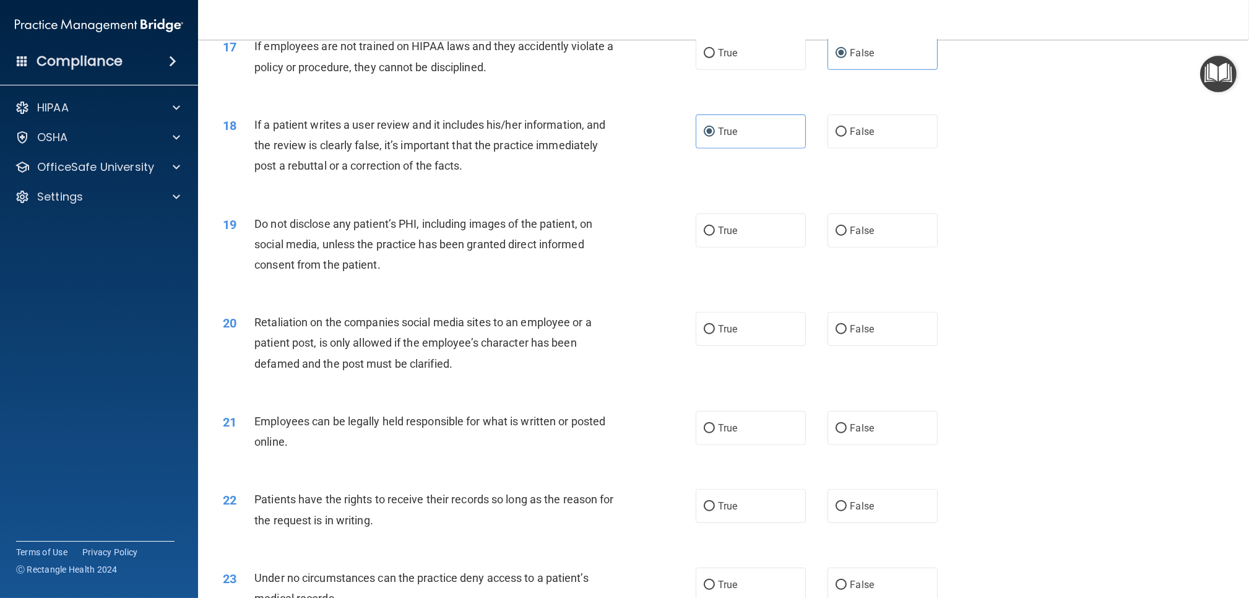
scroll to position [1599, 0]
click at [859, 147] on label "False" at bounding box center [882, 134] width 110 height 34
click at [847, 139] on input "False" at bounding box center [841, 134] width 11 height 9
radio input "true"
radio input "false"
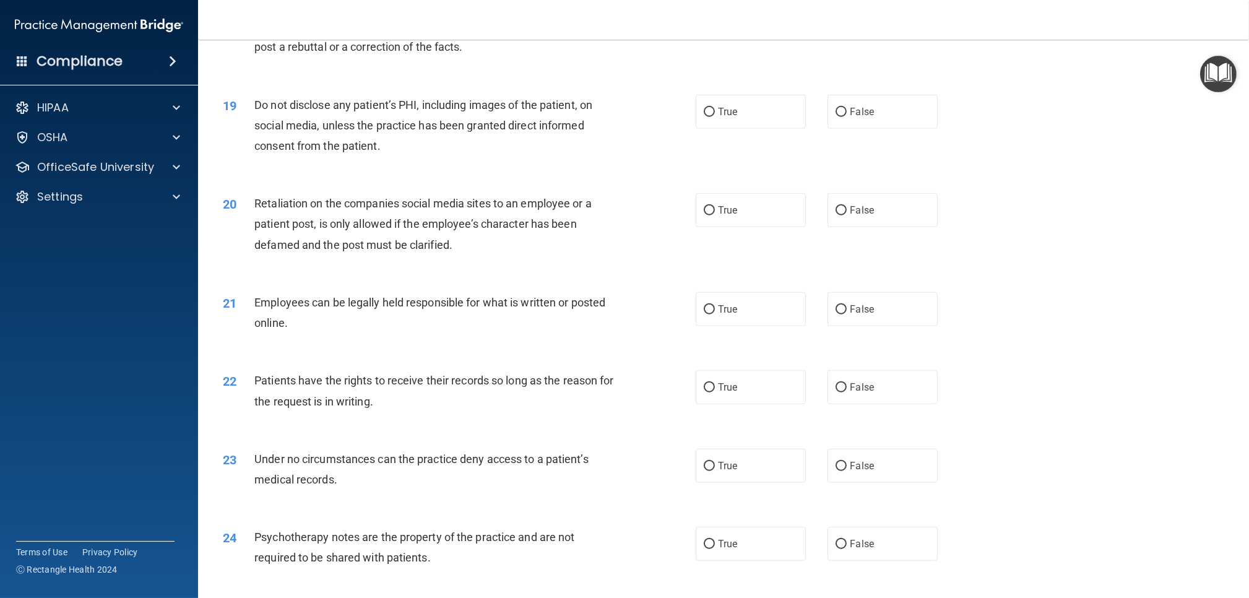
scroll to position [1724, 0]
click at [723, 113] on span "True" at bounding box center [727, 109] width 19 height 12
click at [715, 113] on input "True" at bounding box center [709, 109] width 11 height 9
radio input "true"
click at [831, 204] on label "False" at bounding box center [882, 207] width 110 height 34
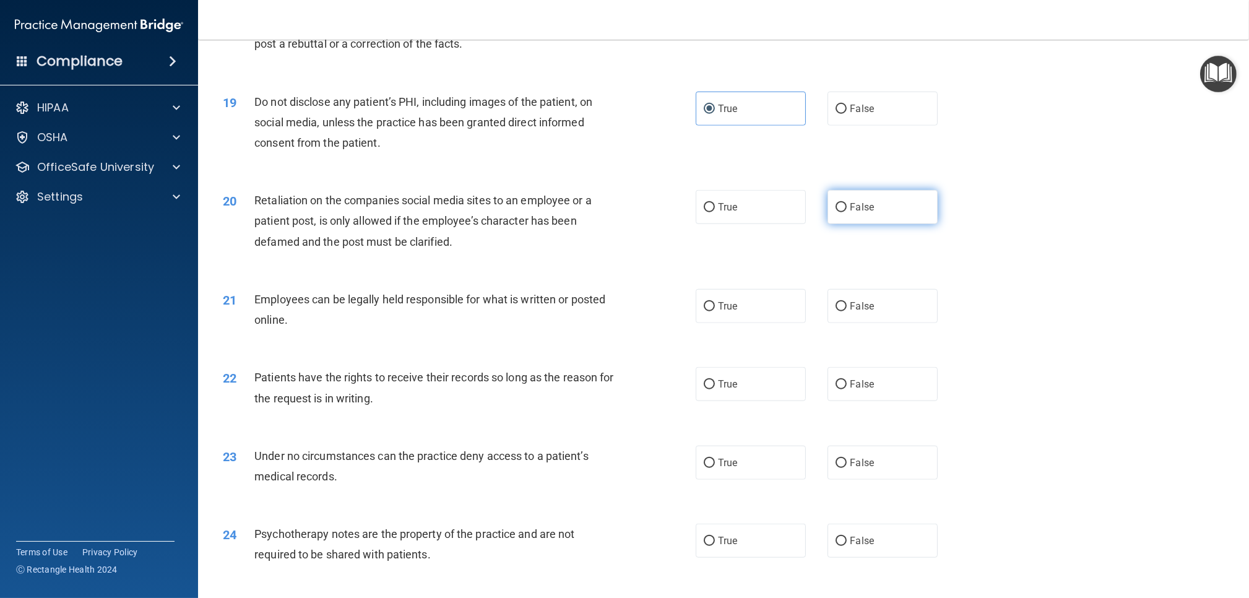
click at [836, 204] on input "False" at bounding box center [841, 207] width 11 height 9
radio input "true"
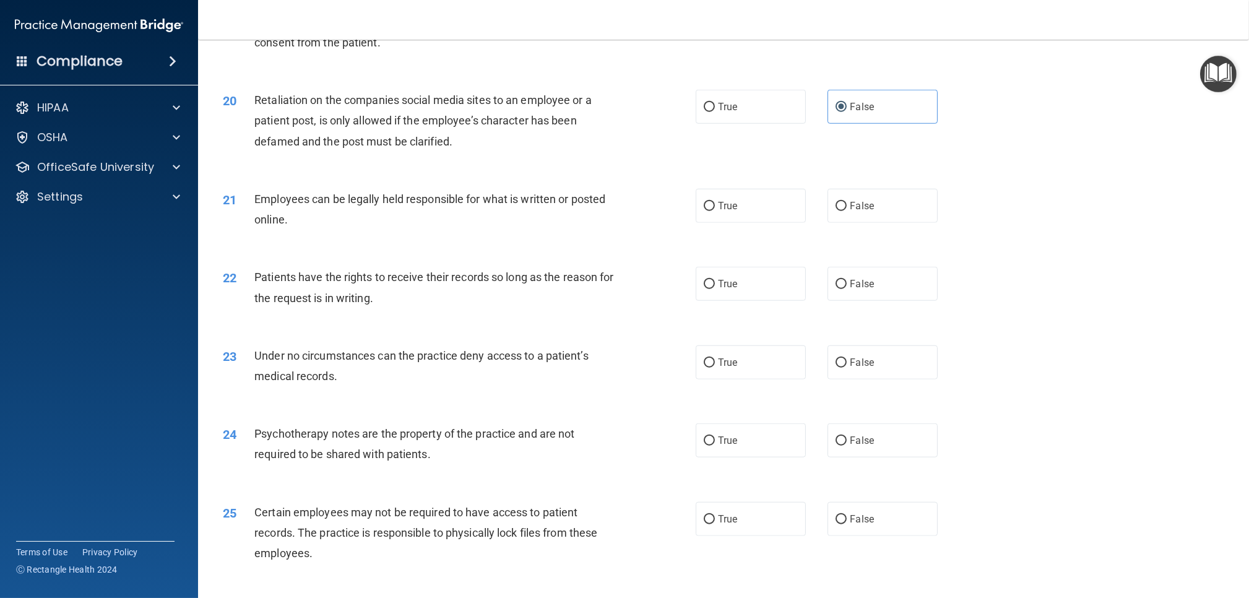
scroll to position [1826, 0]
click at [771, 205] on label "True" at bounding box center [751, 204] width 110 height 34
click at [715, 205] on input "True" at bounding box center [709, 204] width 11 height 9
radio input "true"
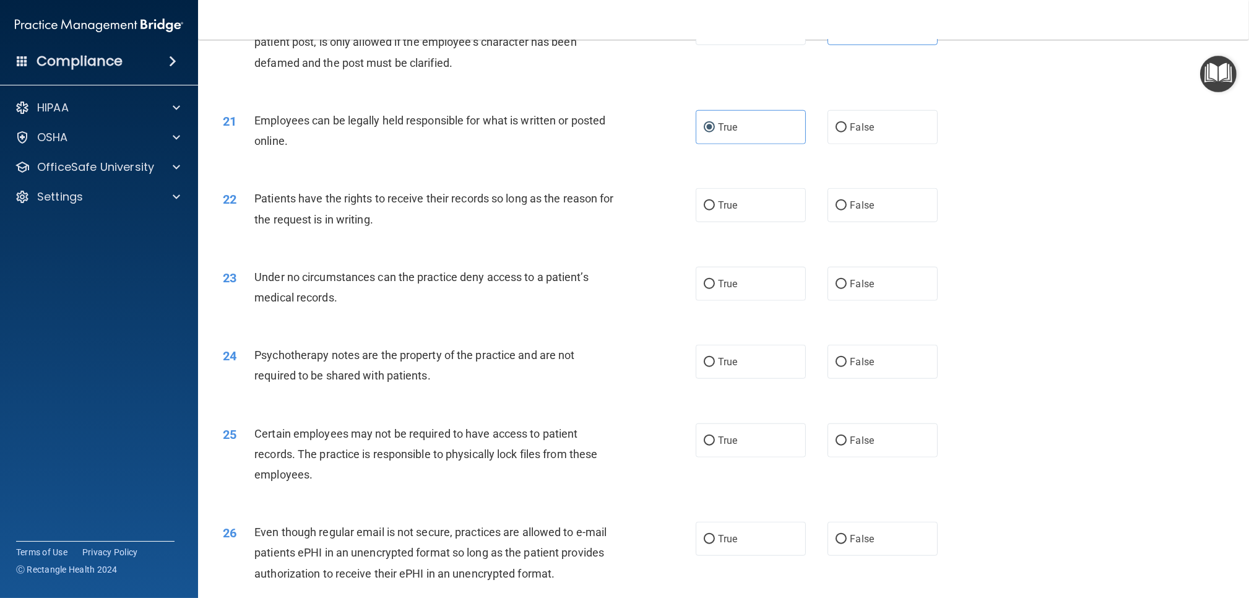
scroll to position [1904, 0]
click at [840, 207] on input "False" at bounding box center [841, 203] width 11 height 9
radio input "true"
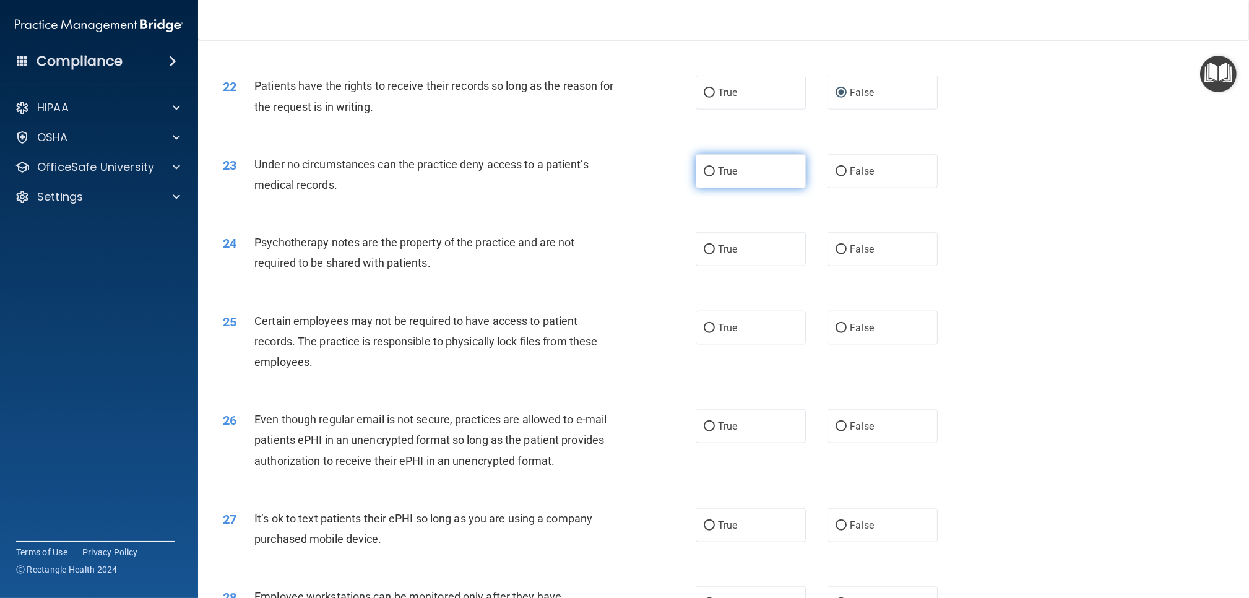
scroll to position [2018, 0]
click at [780, 177] on label "True" at bounding box center [751, 169] width 110 height 34
click at [715, 174] on input "True" at bounding box center [709, 169] width 11 height 9
radio input "true"
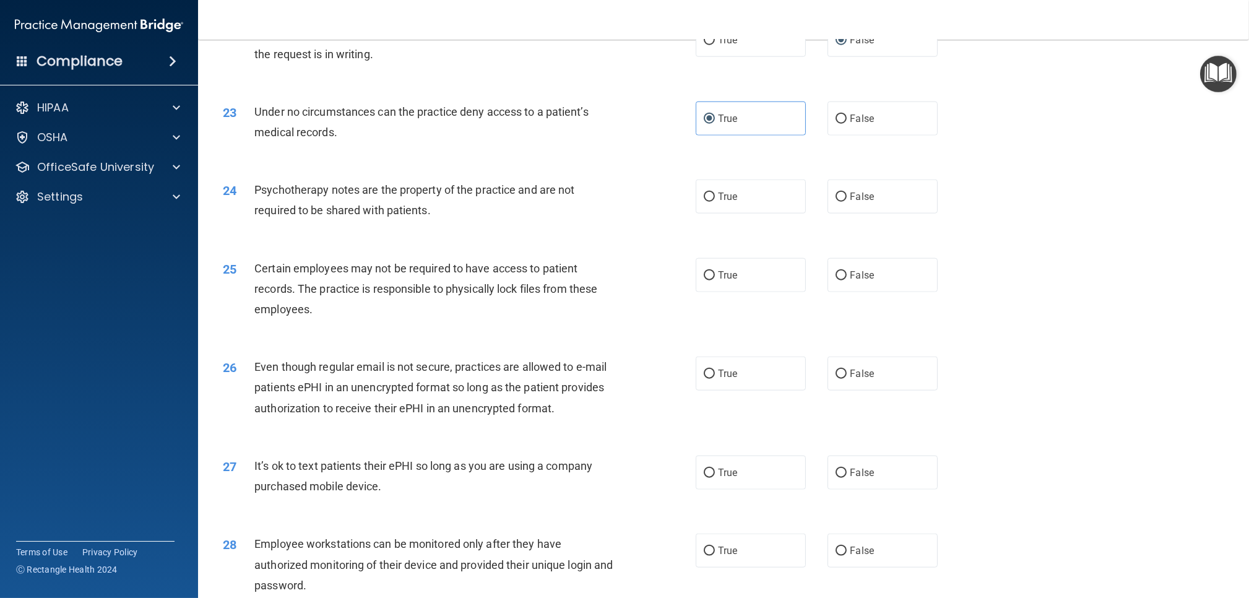
scroll to position [2048, 0]
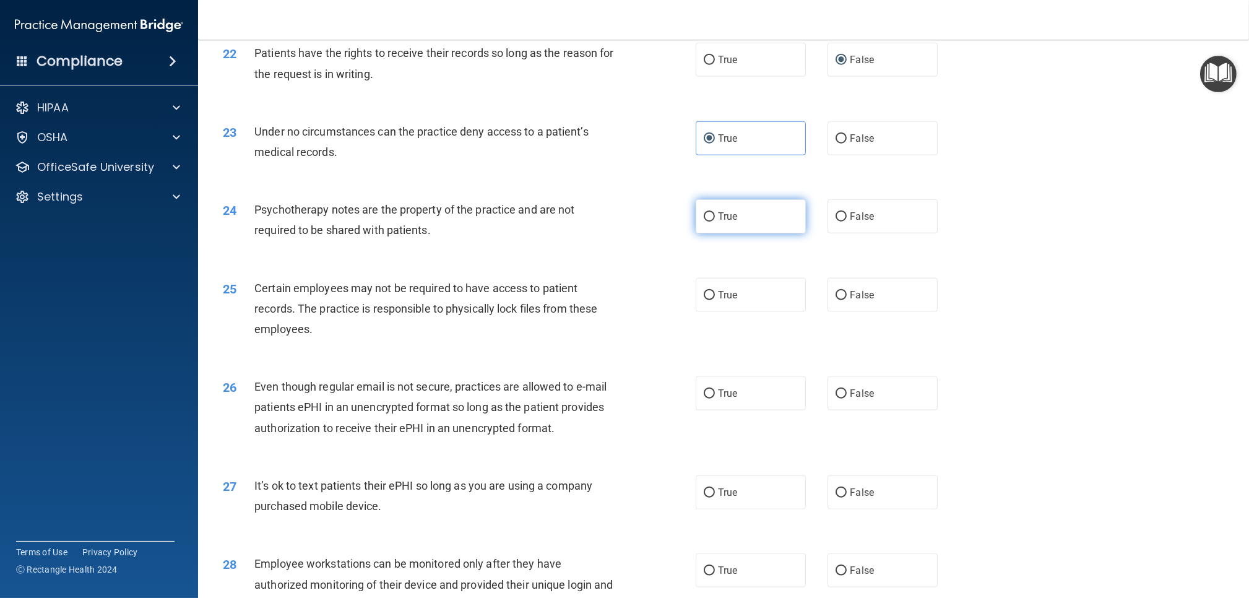
click at [762, 225] on label "True" at bounding box center [751, 216] width 110 height 34
click at [715, 222] on input "True" at bounding box center [709, 216] width 11 height 9
radio input "true"
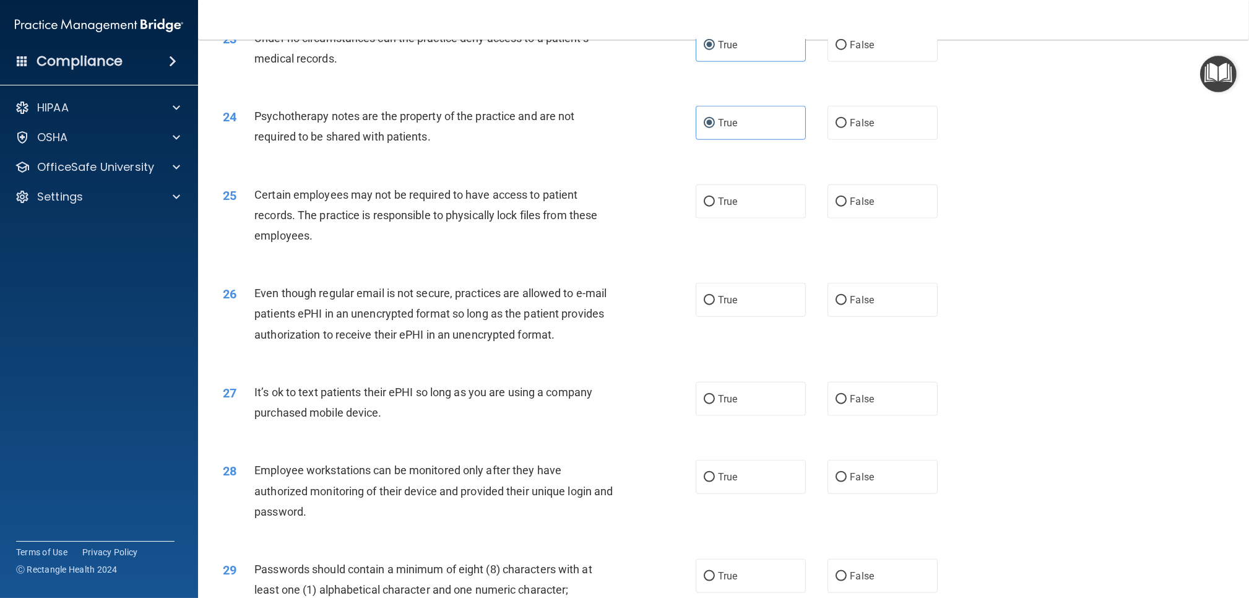
scroll to position [2143, 0]
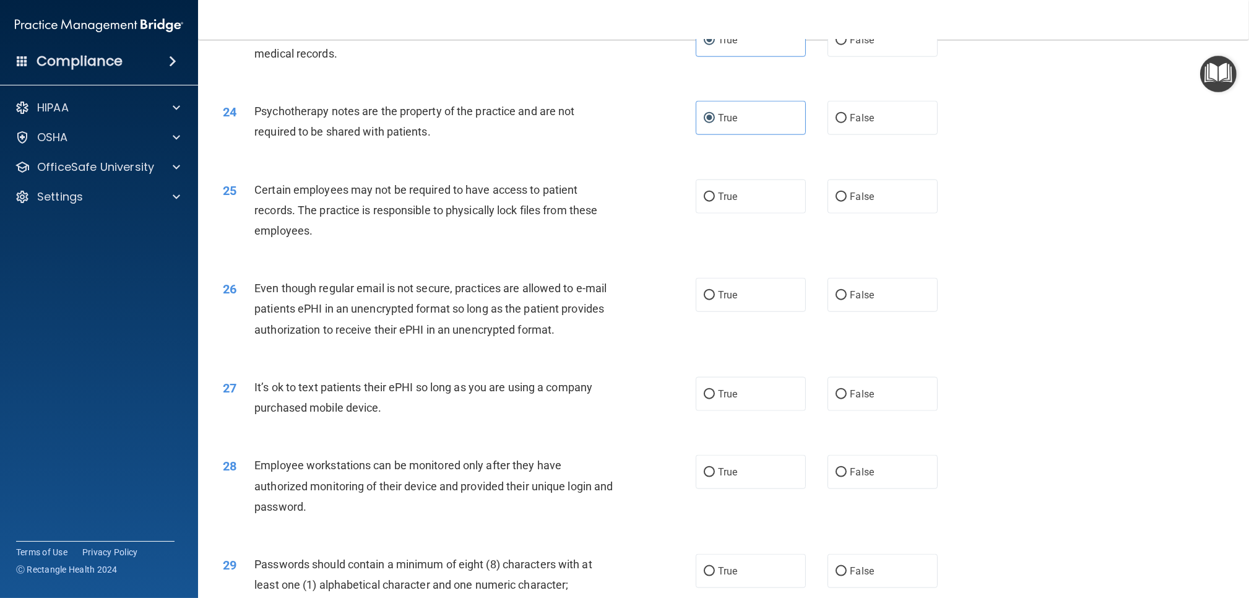
click at [904, 136] on div "24 Psychotherapy notes are the property of the practice and are not required to…" at bounding box center [724, 124] width 1020 height 78
click at [887, 121] on label "False" at bounding box center [882, 117] width 110 height 34
click at [847, 121] on input "False" at bounding box center [841, 117] width 11 height 9
radio input "true"
radio input "false"
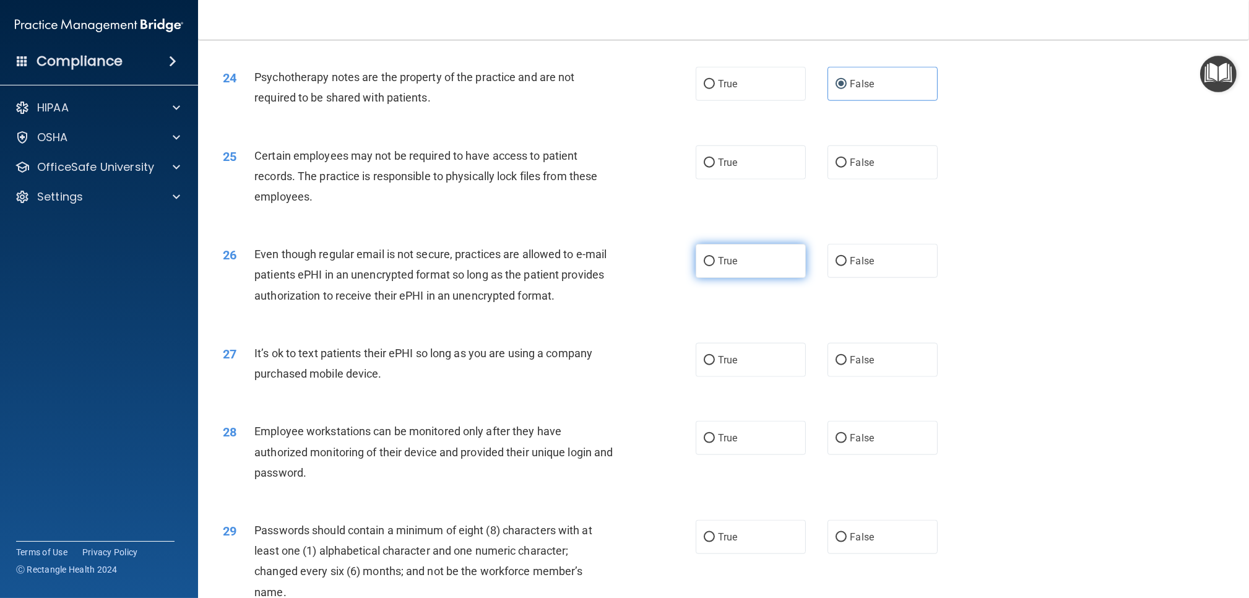
scroll to position [2181, 0]
click at [849, 161] on label "False" at bounding box center [882, 162] width 110 height 34
click at [847, 161] on input "False" at bounding box center [841, 162] width 11 height 9
radio input "true"
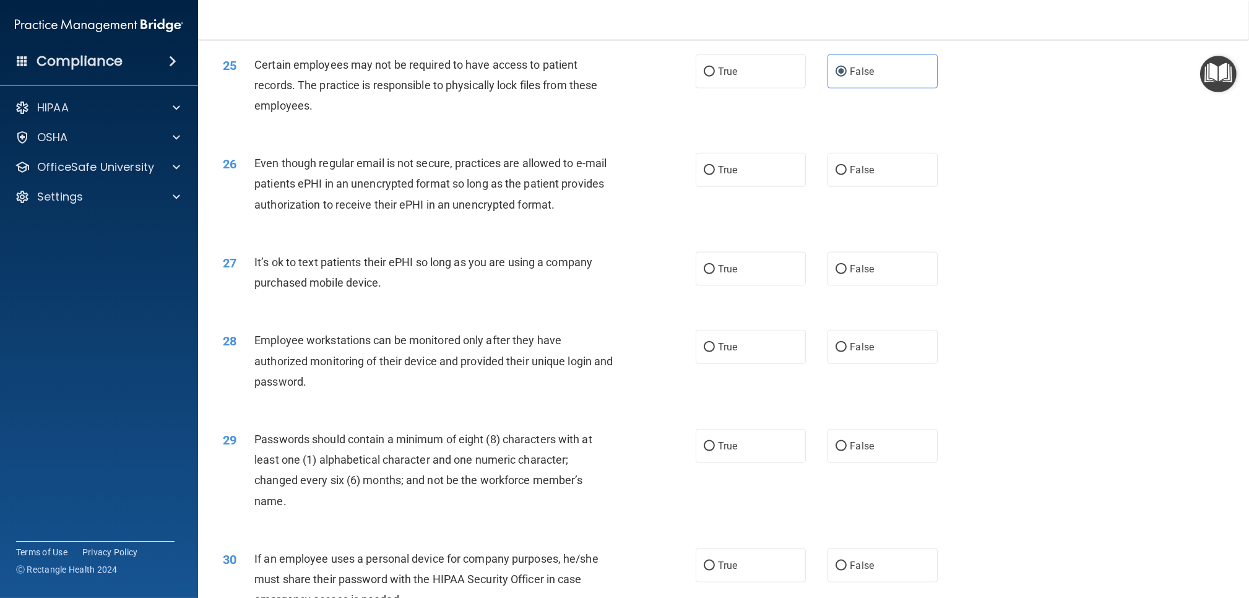
scroll to position [2273, 0]
click at [717, 79] on label "True" at bounding box center [751, 70] width 110 height 34
click at [715, 76] on input "True" at bounding box center [709, 70] width 11 height 9
radio input "true"
radio input "false"
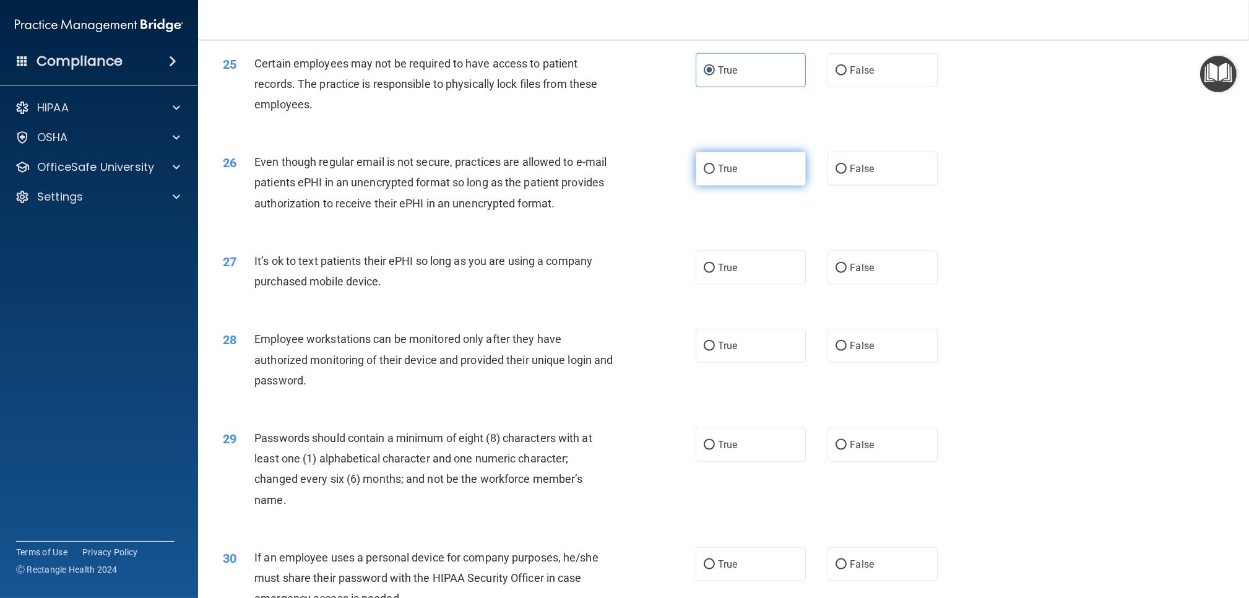
click at [754, 175] on label "True" at bounding box center [751, 169] width 110 height 34
click at [715, 174] on input "True" at bounding box center [709, 169] width 11 height 9
radio input "true"
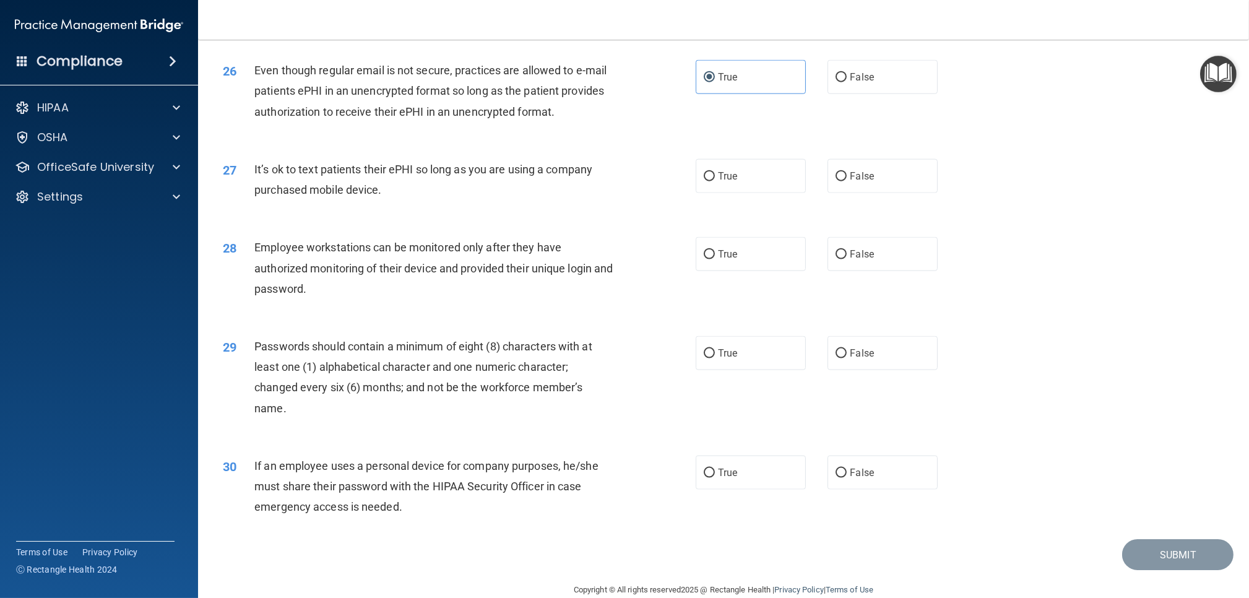
scroll to position [2367, 0]
click at [847, 165] on label "False" at bounding box center [882, 174] width 110 height 34
click at [847, 170] on input "False" at bounding box center [841, 174] width 11 height 9
radio input "true"
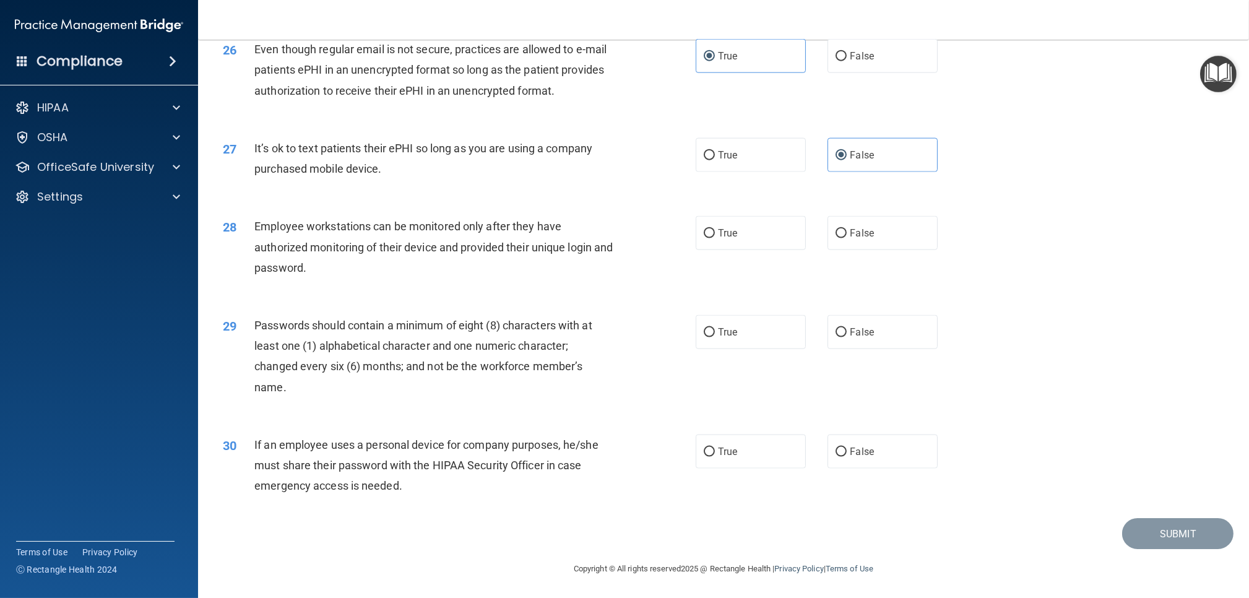
scroll to position [2383, 0]
click at [718, 168] on label "True" at bounding box center [751, 157] width 110 height 34
click at [715, 162] on input "True" at bounding box center [709, 157] width 11 height 9
radio input "true"
radio input "false"
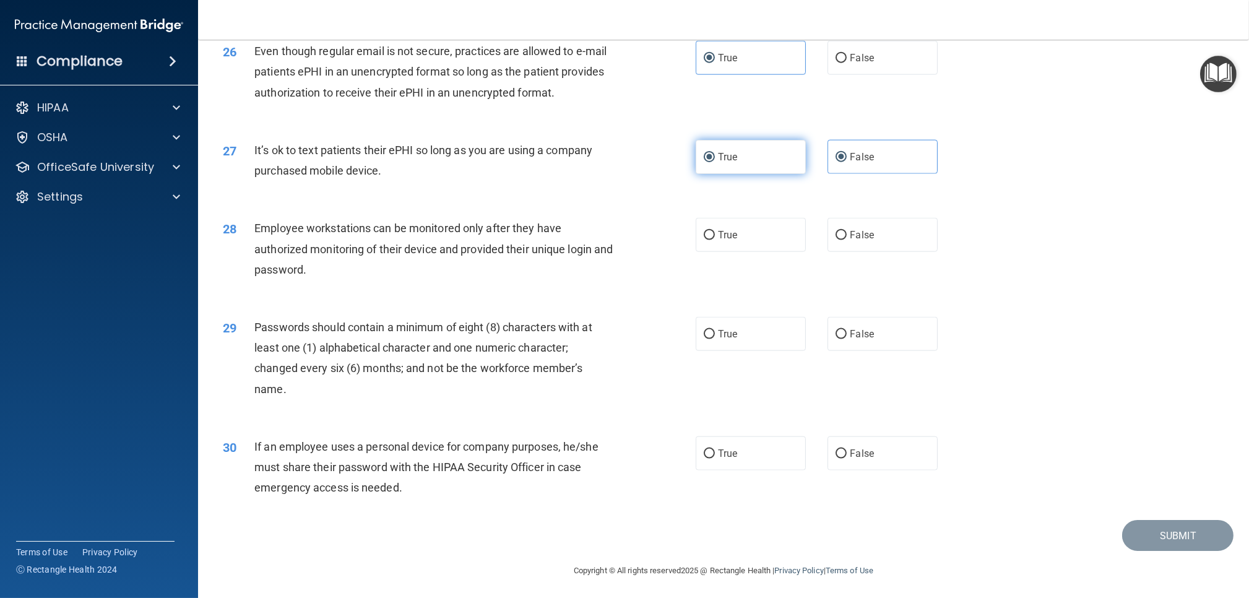
scroll to position [2385, 0]
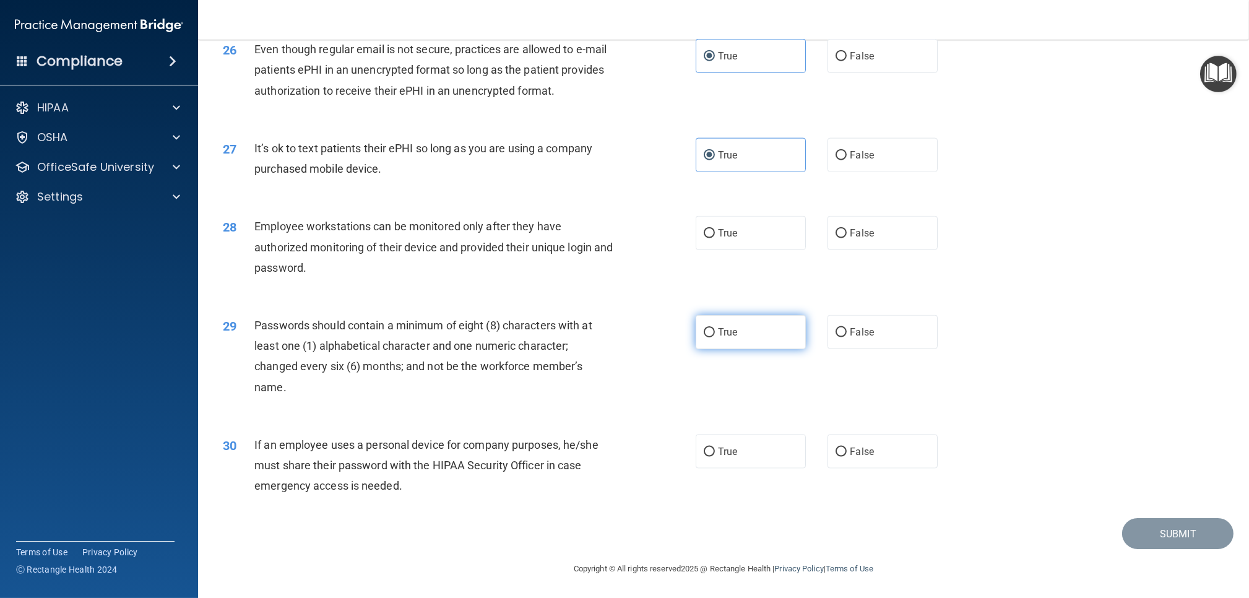
click at [718, 337] on span "True" at bounding box center [727, 332] width 19 height 12
click at [715, 337] on input "True" at bounding box center [709, 332] width 11 height 9
radio input "true"
click at [847, 436] on label "False" at bounding box center [882, 451] width 110 height 34
click at [847, 447] on input "False" at bounding box center [841, 451] width 11 height 9
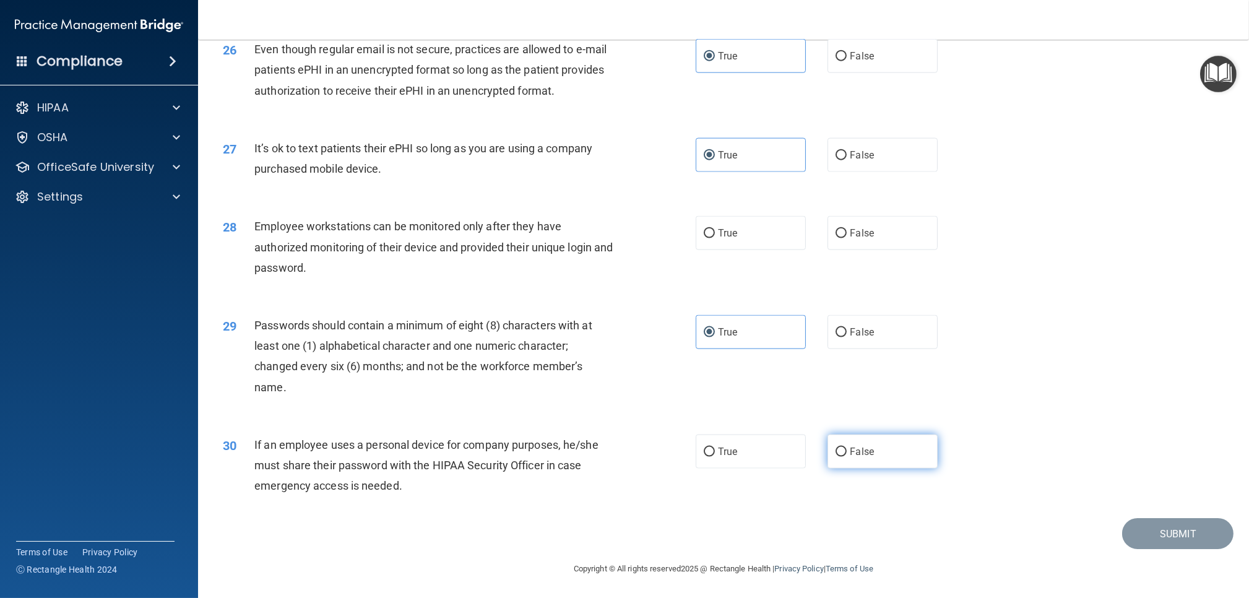
radio input "true"
click at [727, 241] on label "True" at bounding box center [751, 233] width 110 height 34
click at [715, 238] on input "True" at bounding box center [709, 233] width 11 height 9
radio input "true"
click at [826, 236] on div "True False" at bounding box center [828, 233] width 264 height 34
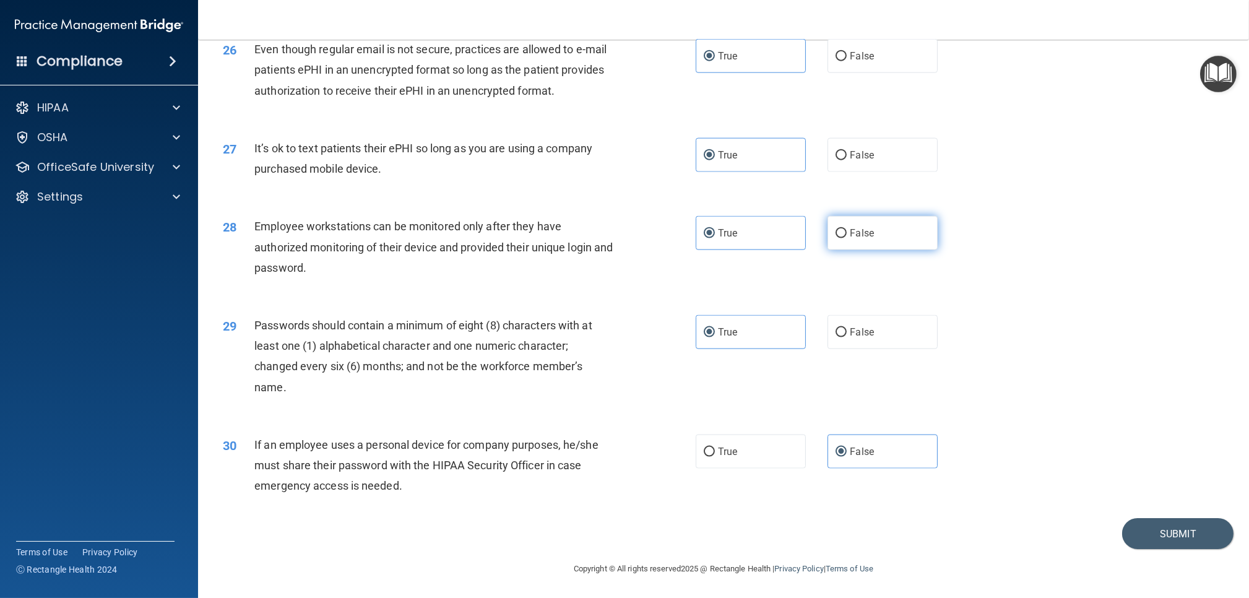
click at [844, 236] on input "False" at bounding box center [841, 233] width 11 height 9
radio input "true"
radio input "false"
click at [1168, 527] on button "Submit" at bounding box center [1177, 534] width 111 height 32
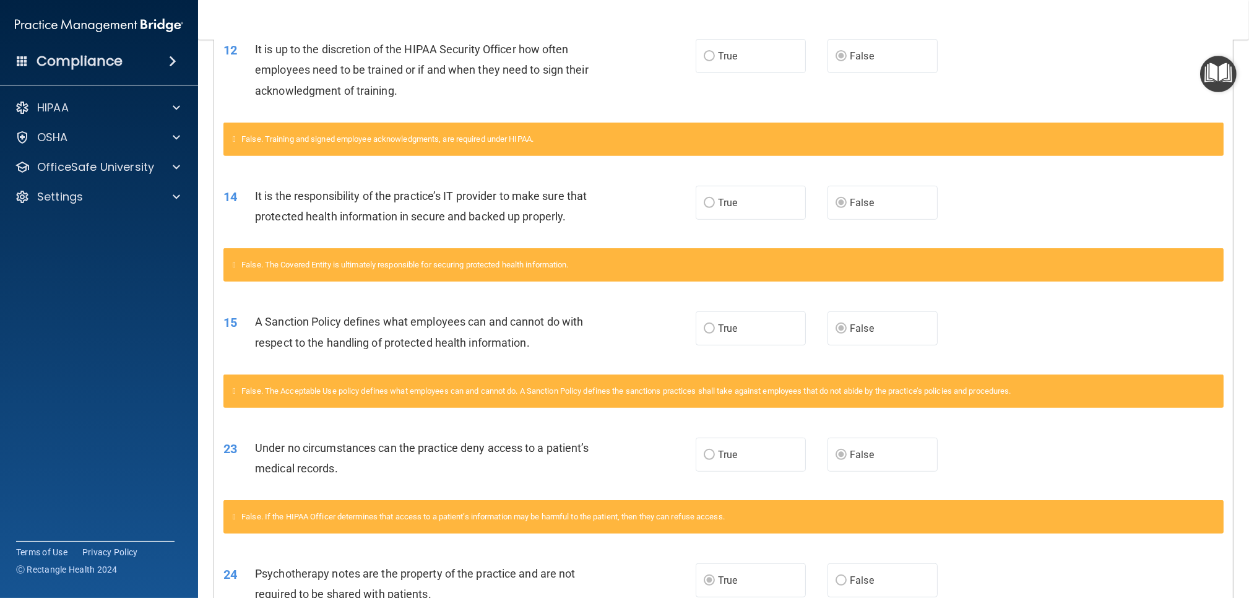
scroll to position [806, 0]
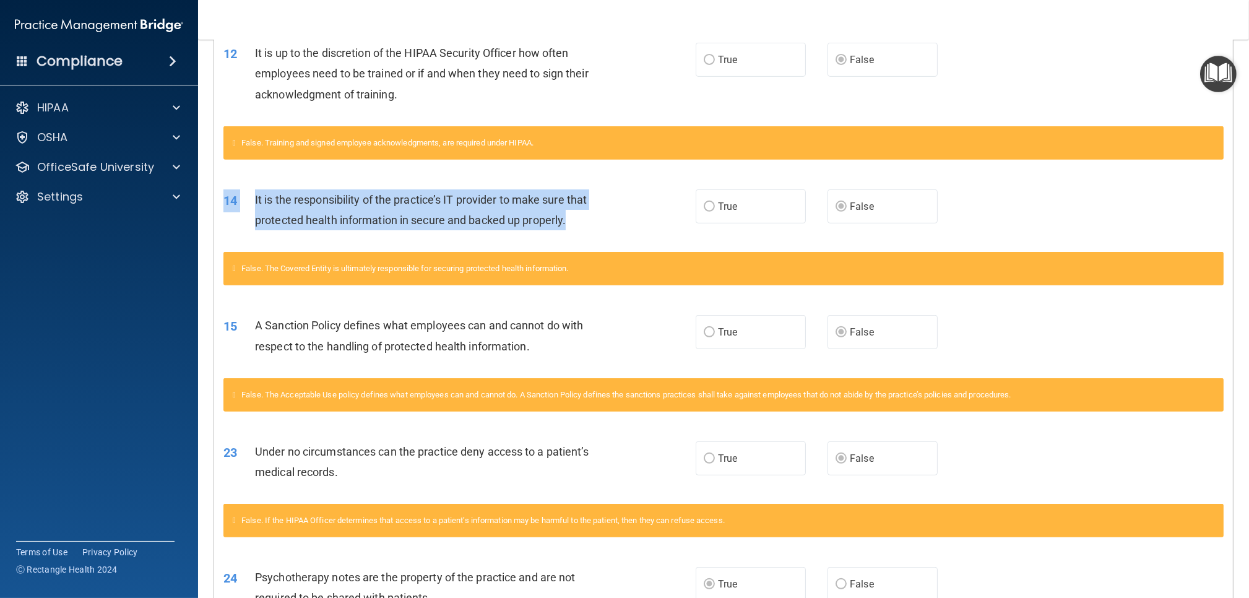
click at [501, 231] on div "14 It is the responsibility of the practice’s IT provider to make sure that pro…" at bounding box center [723, 213] width 1019 height 78
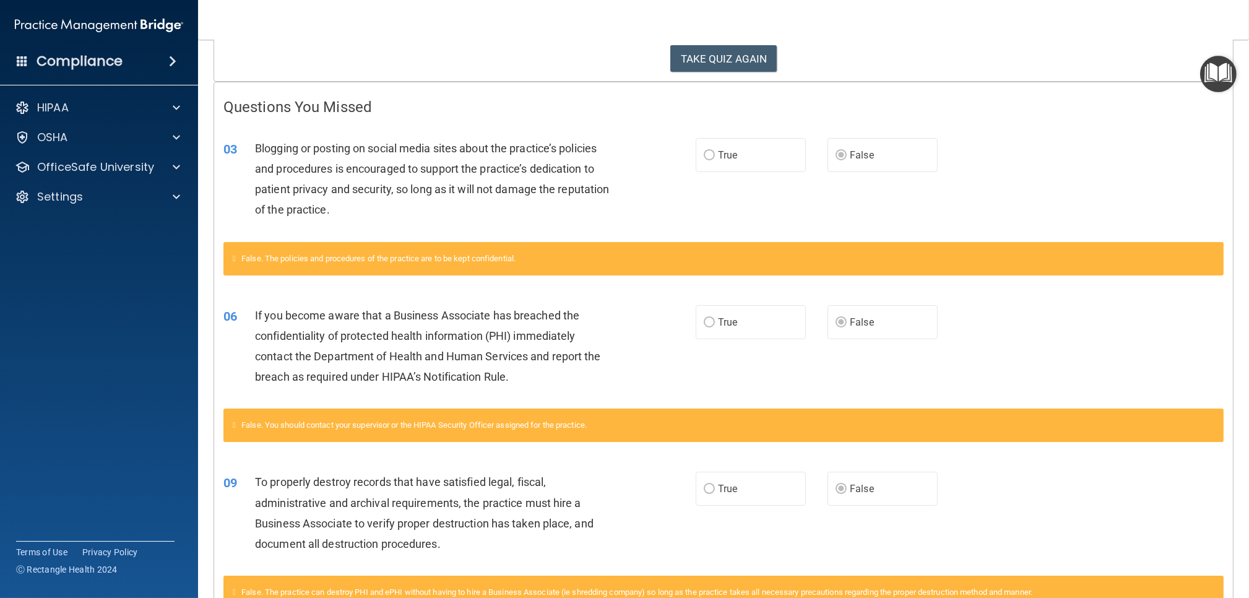
scroll to position [0, 0]
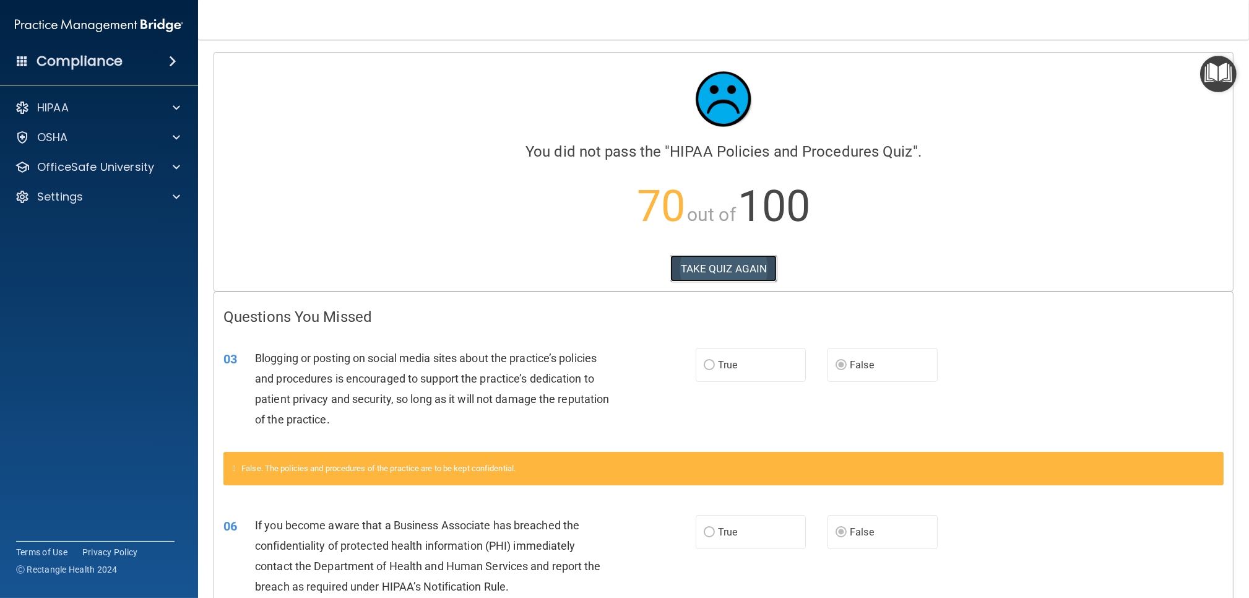
click at [729, 261] on button "TAKE QUIZ AGAIN" at bounding box center [723, 268] width 107 height 27
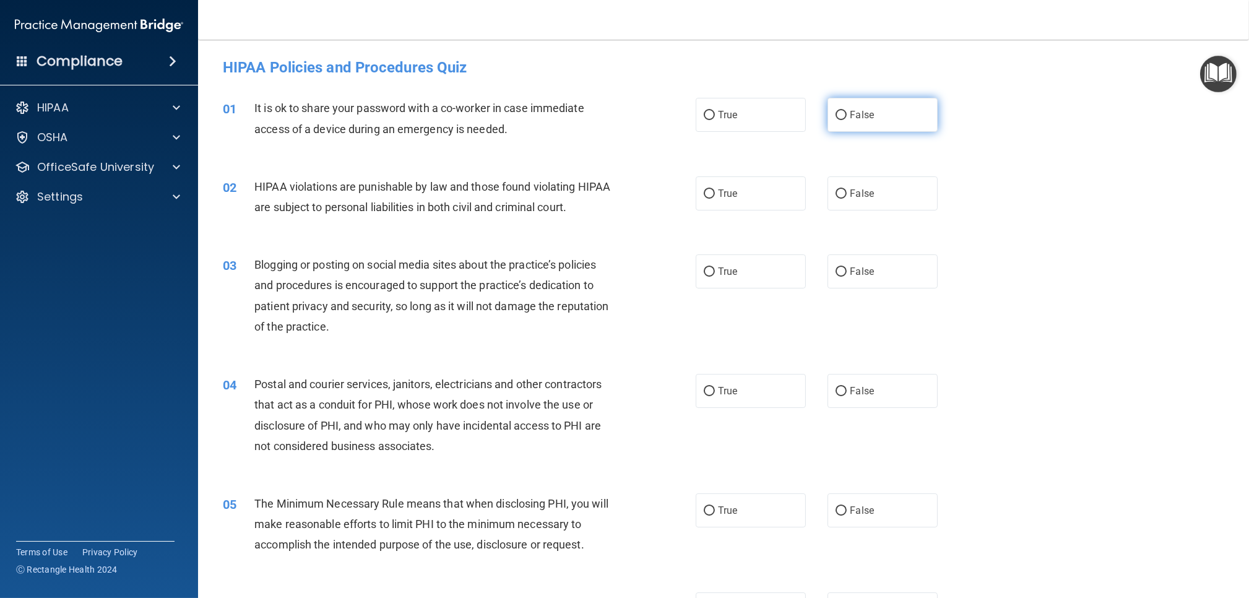
click at [896, 123] on label "False" at bounding box center [882, 115] width 110 height 34
click at [847, 120] on input "False" at bounding box center [841, 115] width 11 height 9
radio input "true"
click at [767, 189] on label "True" at bounding box center [751, 193] width 110 height 34
click at [715, 189] on input "True" at bounding box center [709, 193] width 11 height 9
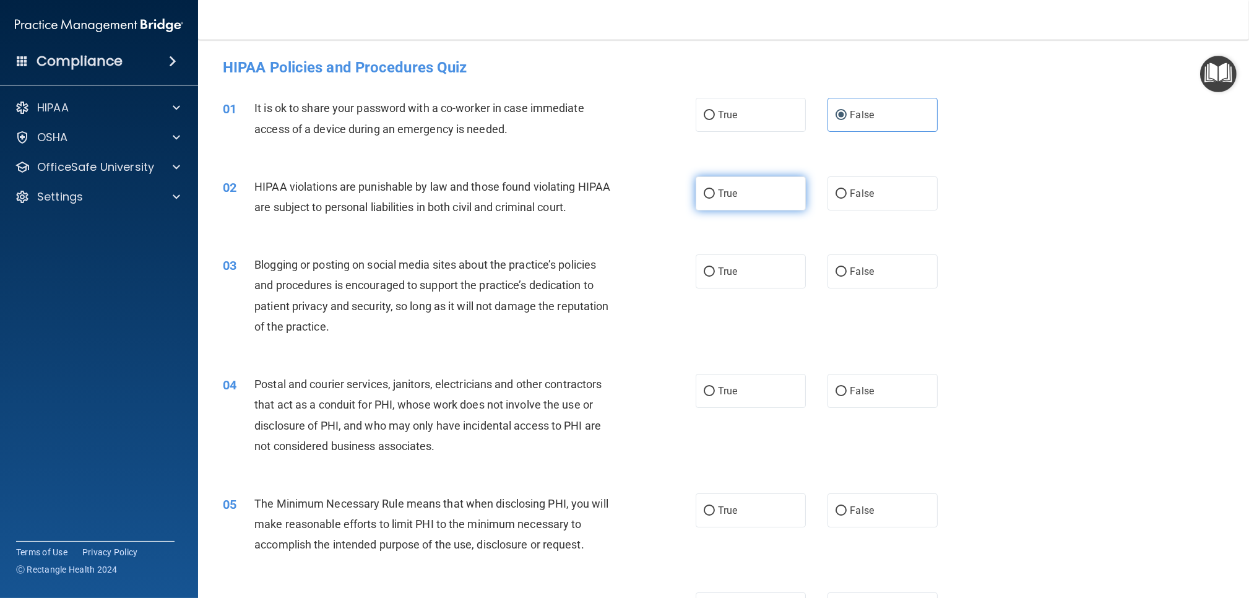
radio input "true"
click at [856, 259] on label "False" at bounding box center [882, 271] width 110 height 34
click at [847, 267] on input "False" at bounding box center [841, 271] width 11 height 9
radio input "true"
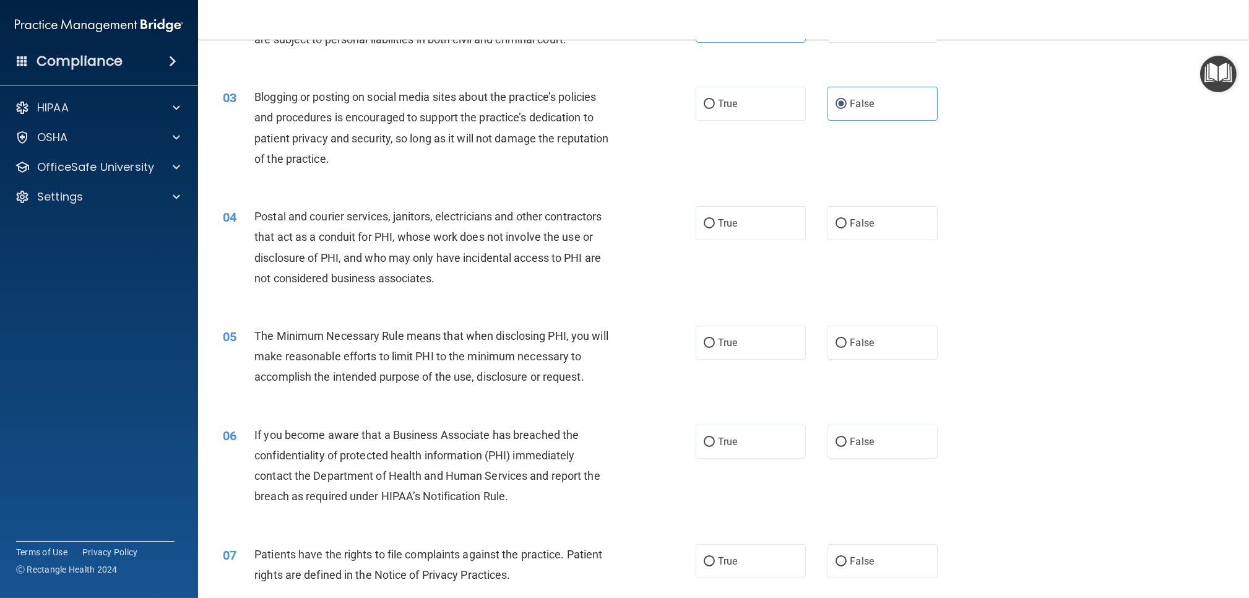
scroll to position [173, 0]
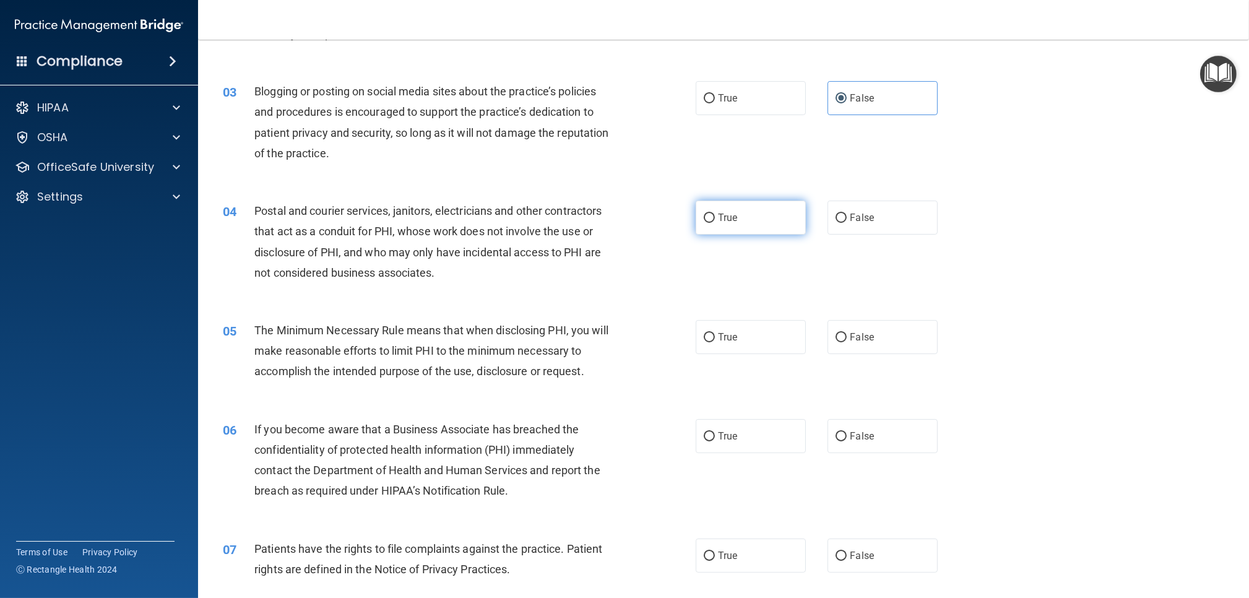
click at [744, 222] on label "True" at bounding box center [751, 218] width 110 height 34
click at [715, 222] on input "True" at bounding box center [709, 218] width 11 height 9
radio input "true"
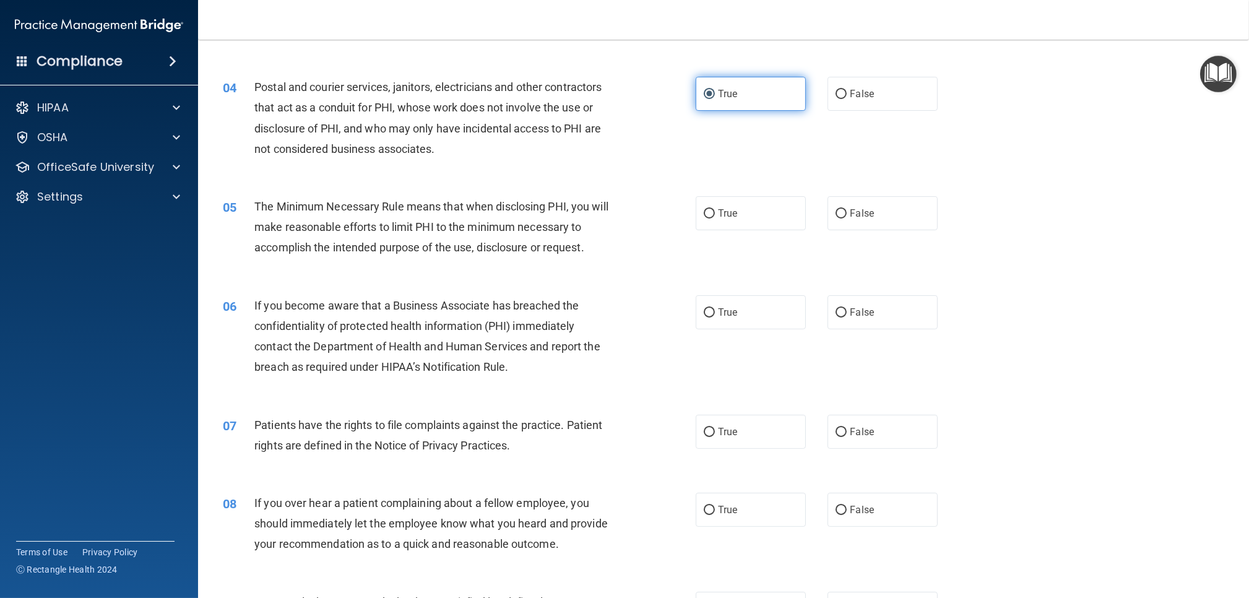
scroll to position [298, 0]
click at [722, 219] on label "True" at bounding box center [751, 213] width 110 height 34
click at [715, 218] on input "True" at bounding box center [709, 213] width 11 height 9
radio input "true"
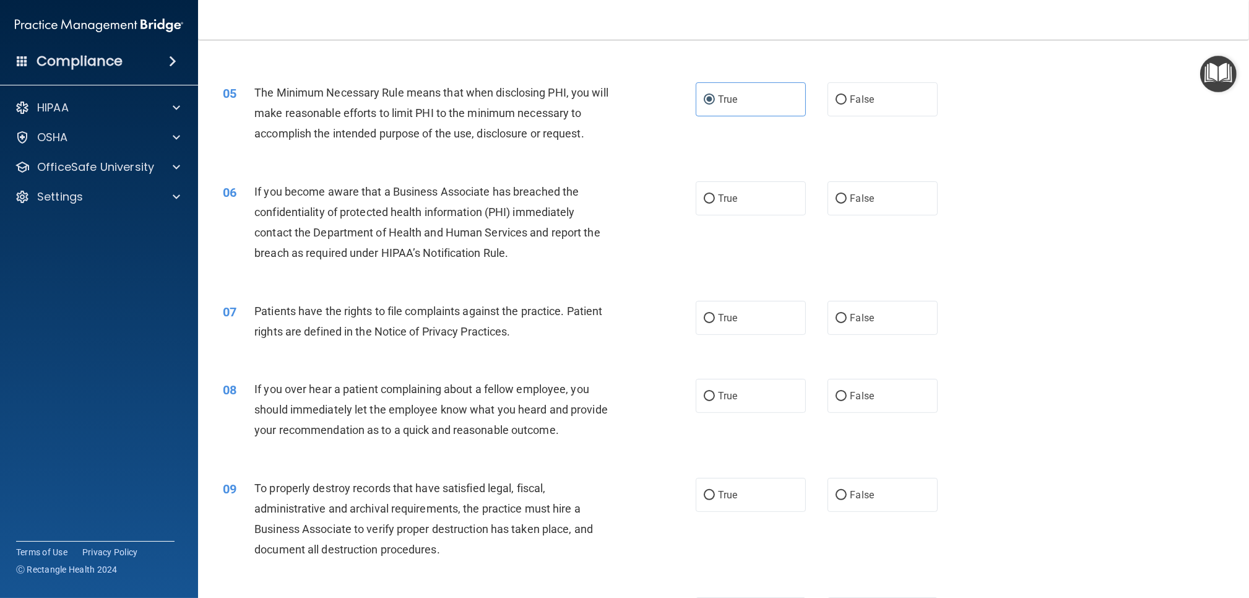
scroll to position [418, 0]
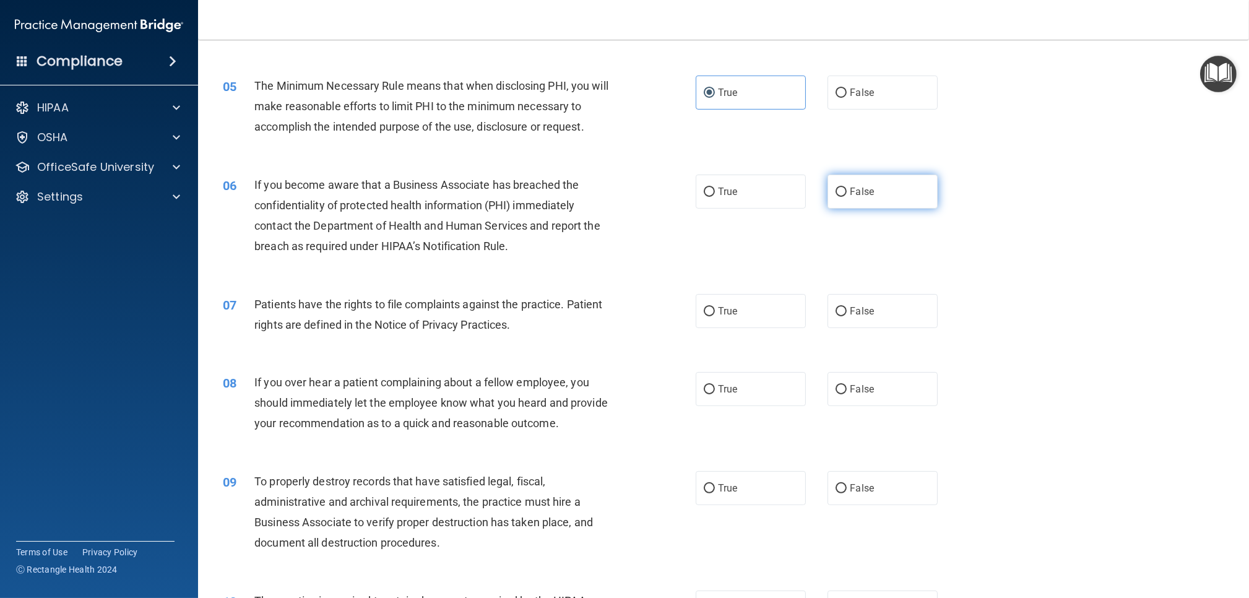
click at [847, 184] on label "False" at bounding box center [882, 192] width 110 height 34
click at [847, 188] on input "False" at bounding box center [841, 192] width 11 height 9
radio input "true"
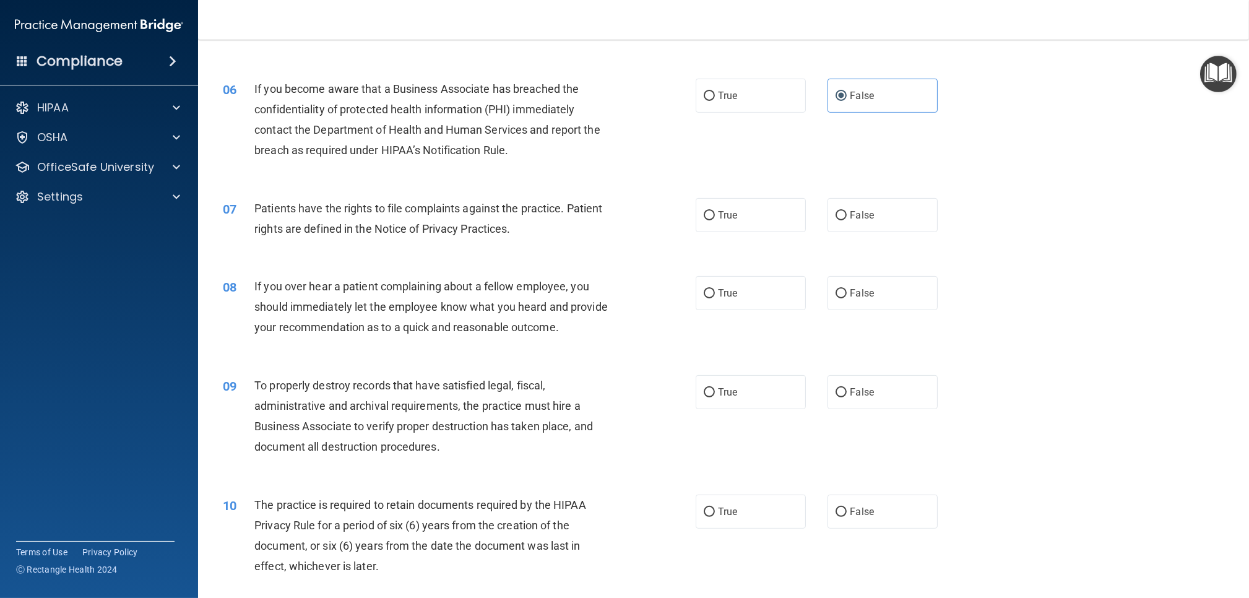
scroll to position [516, 0]
click at [778, 225] on label "True" at bounding box center [751, 213] width 110 height 34
click at [715, 218] on input "True" at bounding box center [709, 213] width 11 height 9
radio input "true"
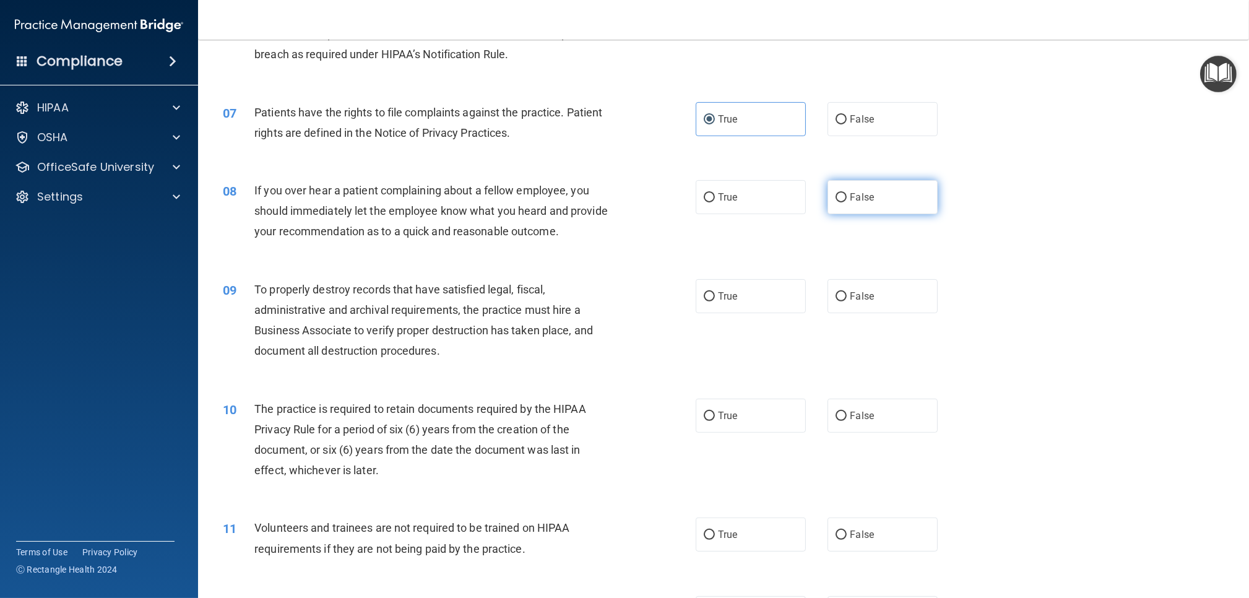
scroll to position [611, 0]
click at [839, 210] on label "False" at bounding box center [882, 196] width 110 height 34
click at [839, 201] on input "False" at bounding box center [841, 196] width 11 height 9
radio input "true"
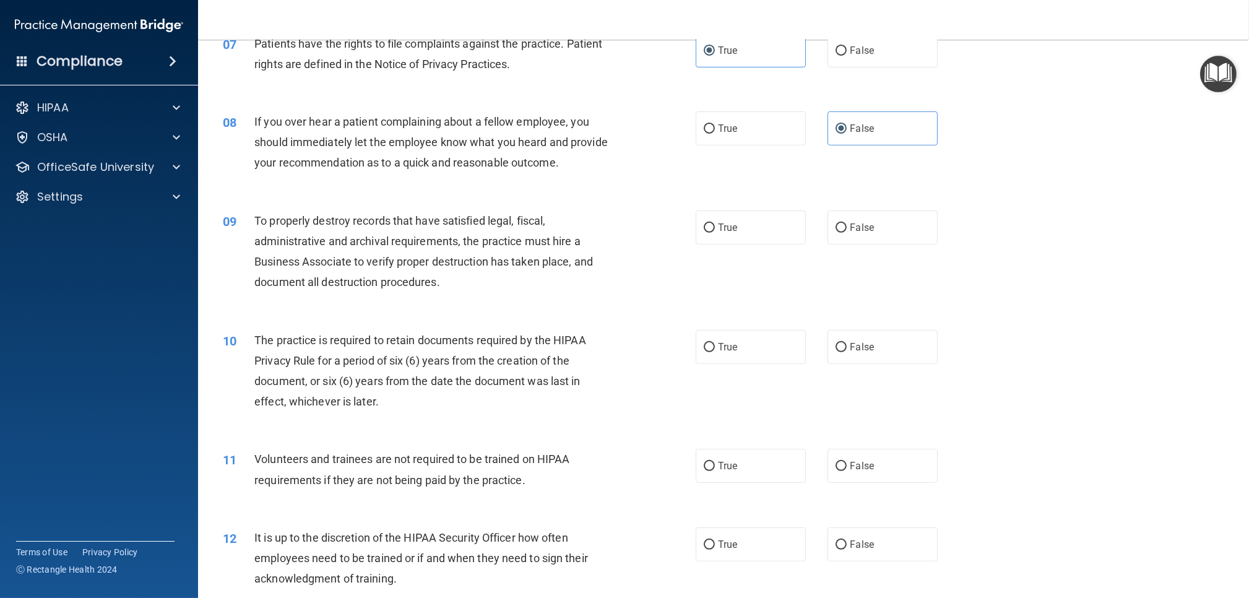
scroll to position [681, 0]
click at [857, 232] on label "False" at bounding box center [882, 225] width 110 height 34
click at [847, 230] on input "False" at bounding box center [841, 225] width 11 height 9
radio input "true"
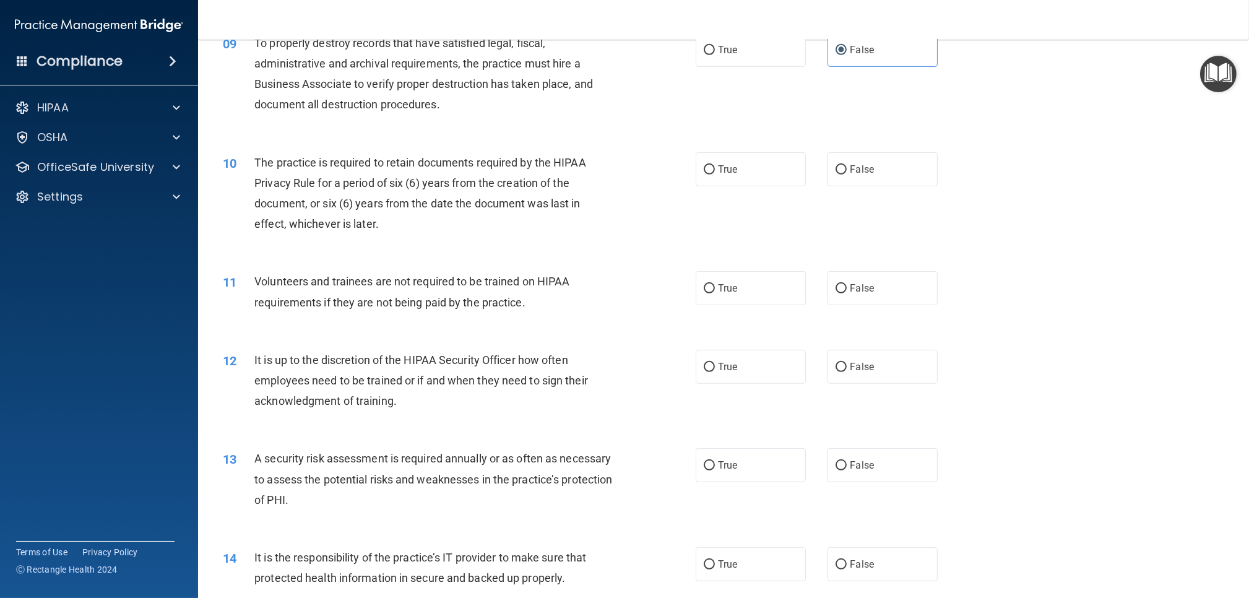
scroll to position [876, 0]
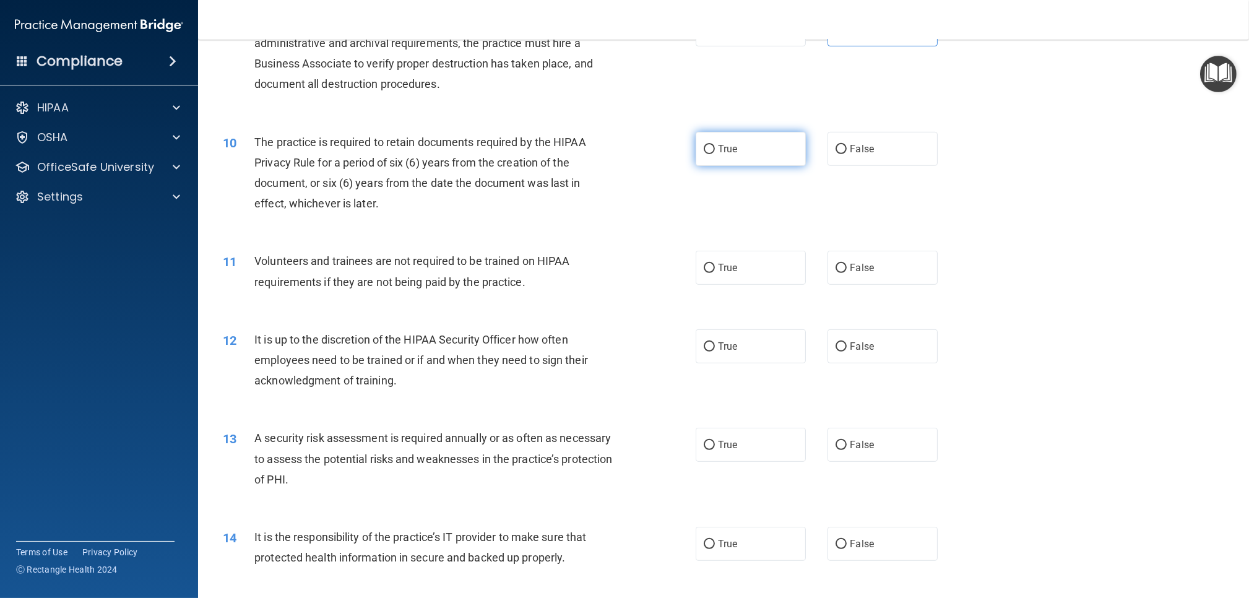
click at [740, 154] on label "True" at bounding box center [751, 149] width 110 height 34
click at [715, 154] on input "True" at bounding box center [709, 149] width 11 height 9
radio input "true"
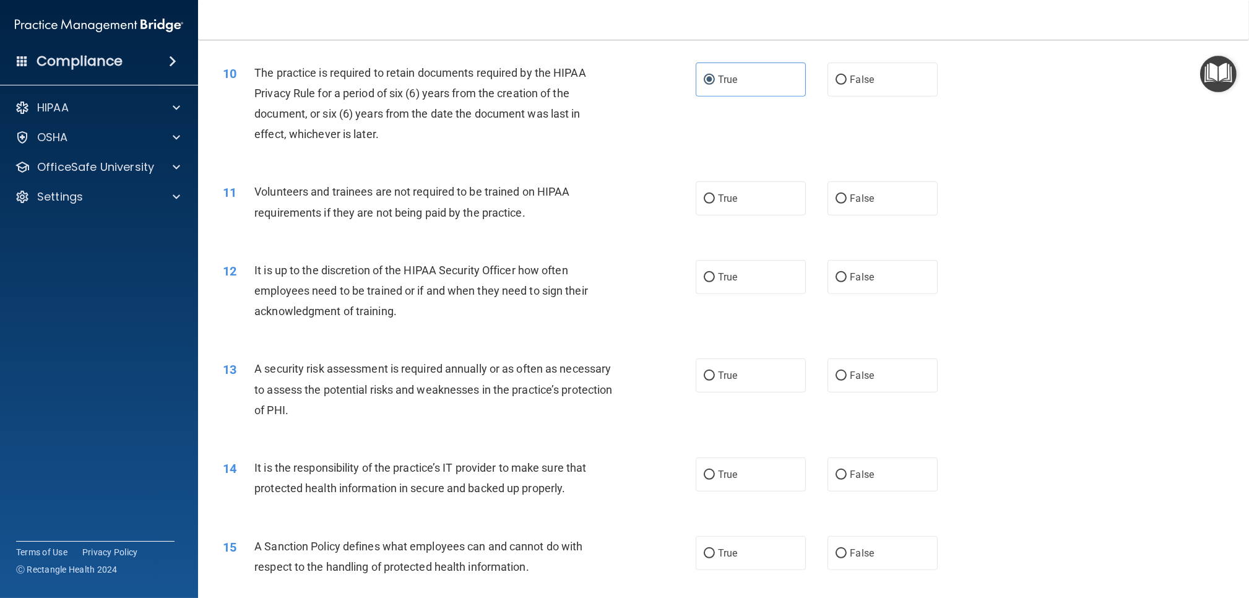
scroll to position [949, 0]
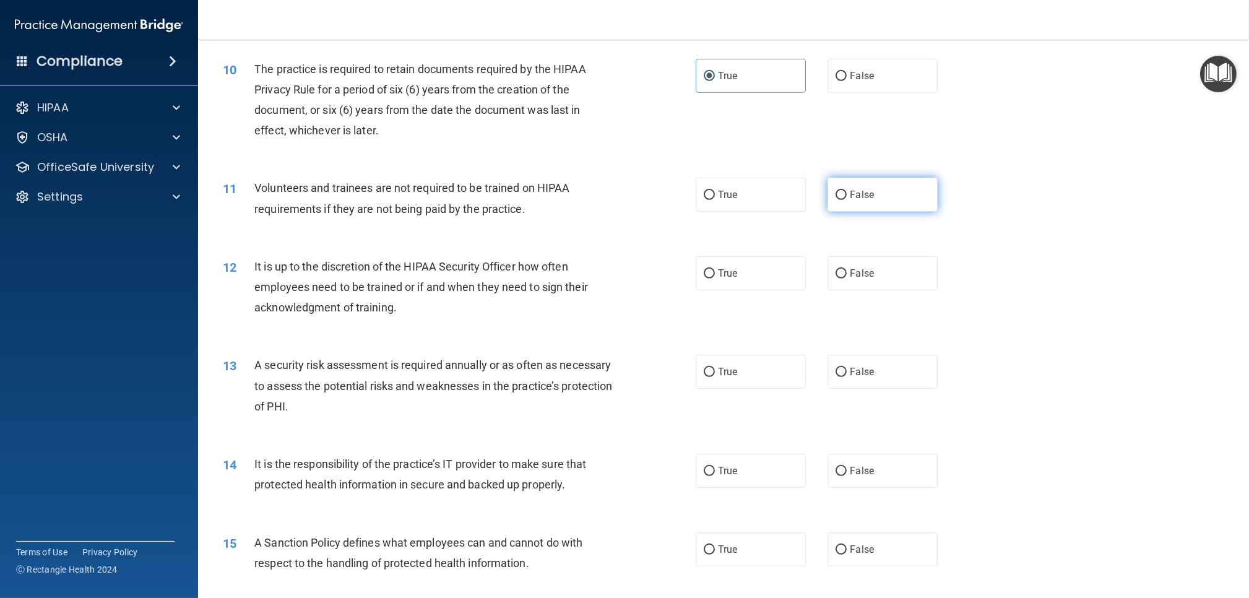
click at [848, 199] on label "False" at bounding box center [882, 195] width 110 height 34
click at [847, 199] on input "False" at bounding box center [841, 195] width 11 height 9
radio input "true"
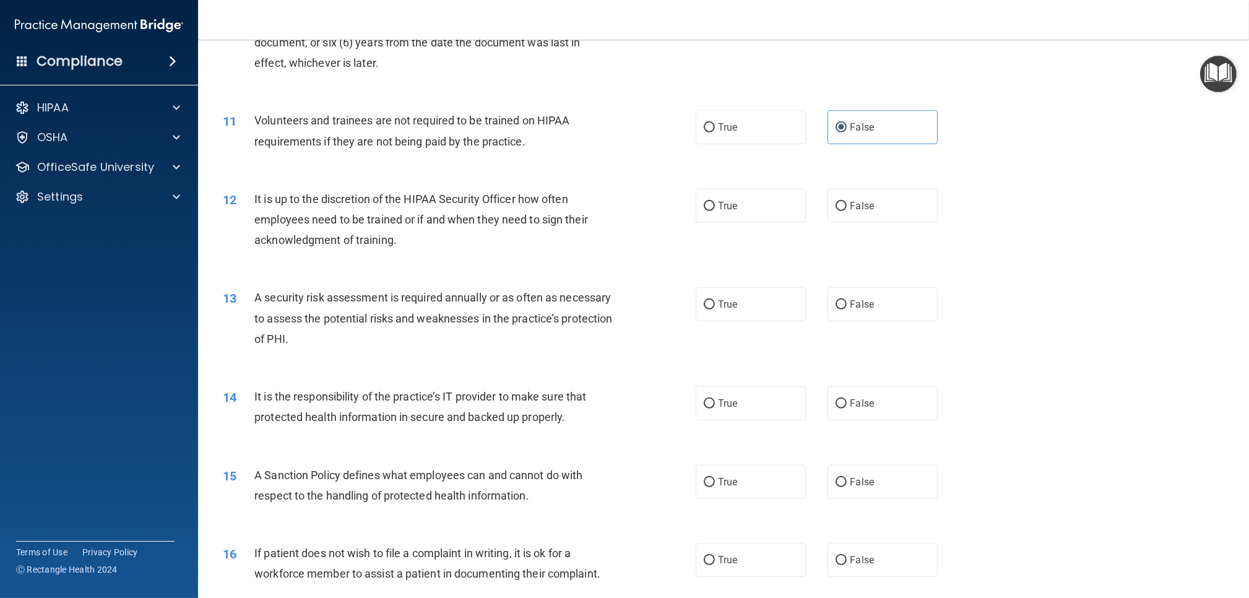
scroll to position [1021, 0]
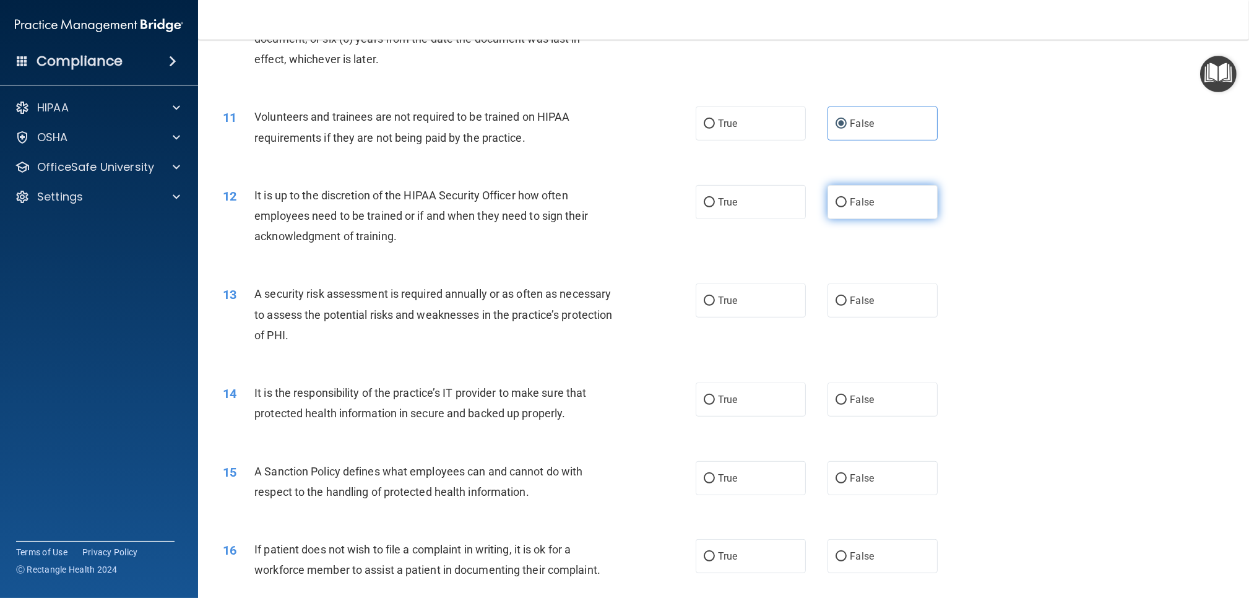
click at [843, 207] on input "False" at bounding box center [841, 202] width 11 height 9
radio input "true"
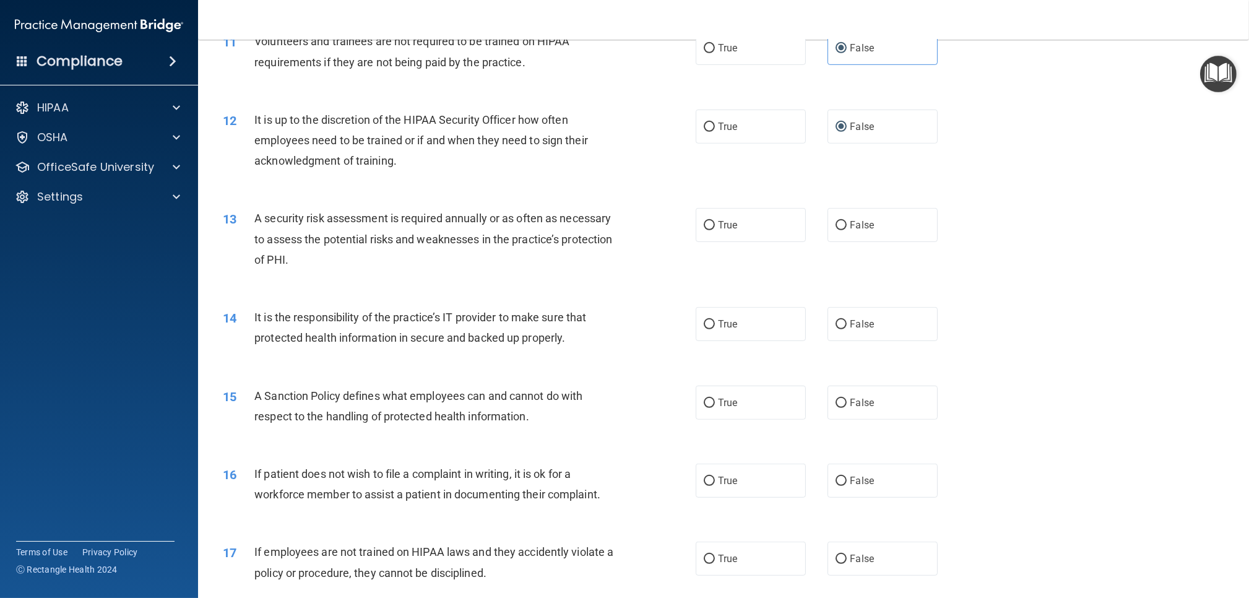
scroll to position [1097, 0]
click at [726, 235] on label "True" at bounding box center [751, 224] width 110 height 34
click at [715, 229] on input "True" at bounding box center [709, 224] width 11 height 9
radio input "true"
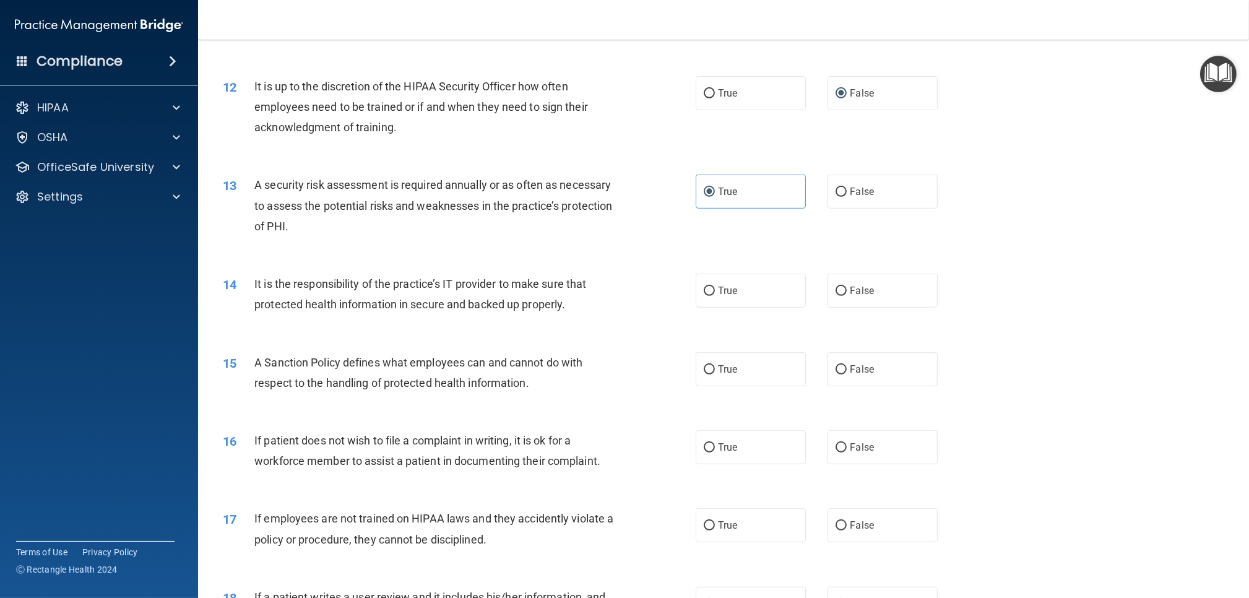
scroll to position [1136, 0]
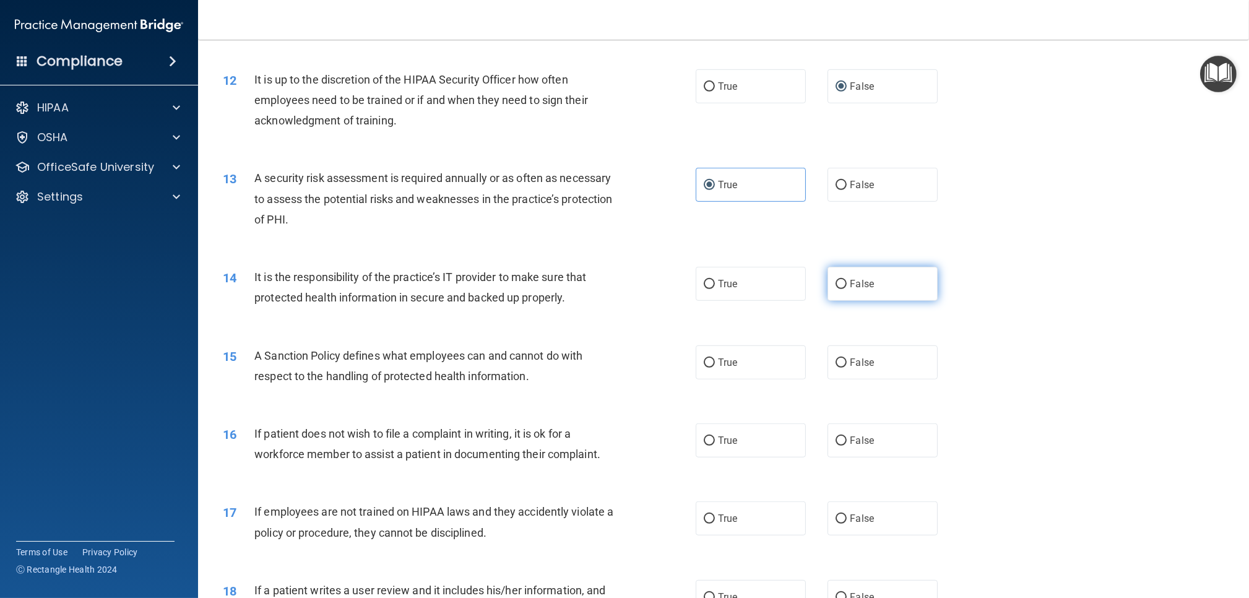
click at [845, 288] on label "False" at bounding box center [882, 284] width 110 height 34
click at [845, 288] on input "False" at bounding box center [841, 284] width 11 height 9
radio input "true"
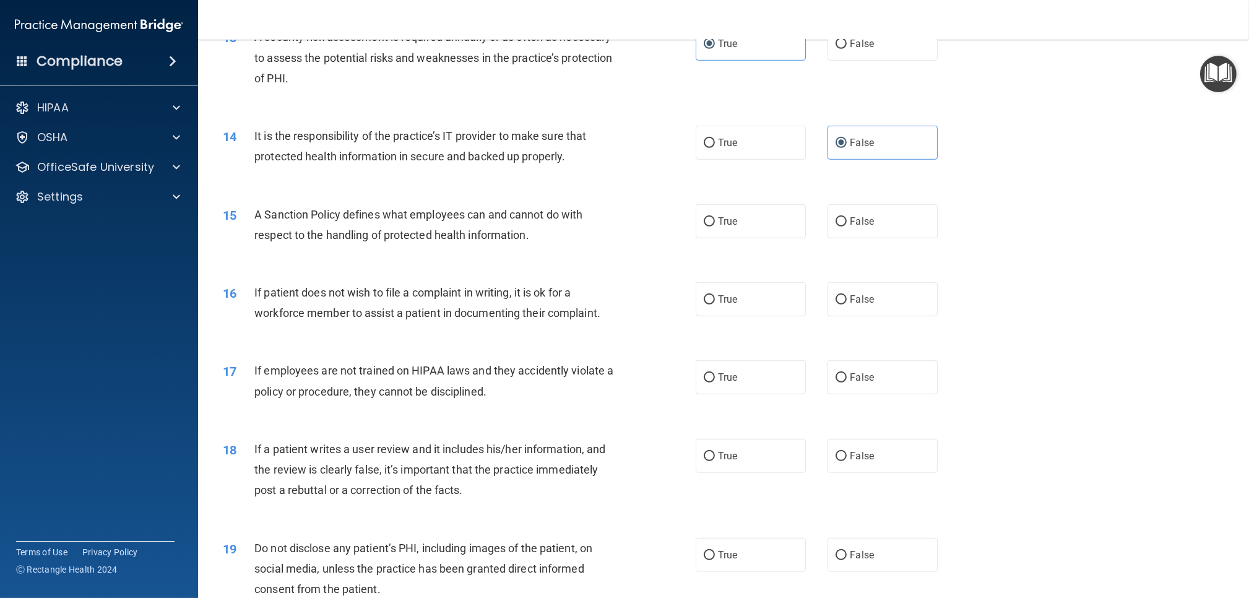
scroll to position [1278, 0]
click at [842, 227] on label "False" at bounding box center [882, 221] width 110 height 34
click at [842, 226] on input "False" at bounding box center [841, 221] width 11 height 9
radio input "true"
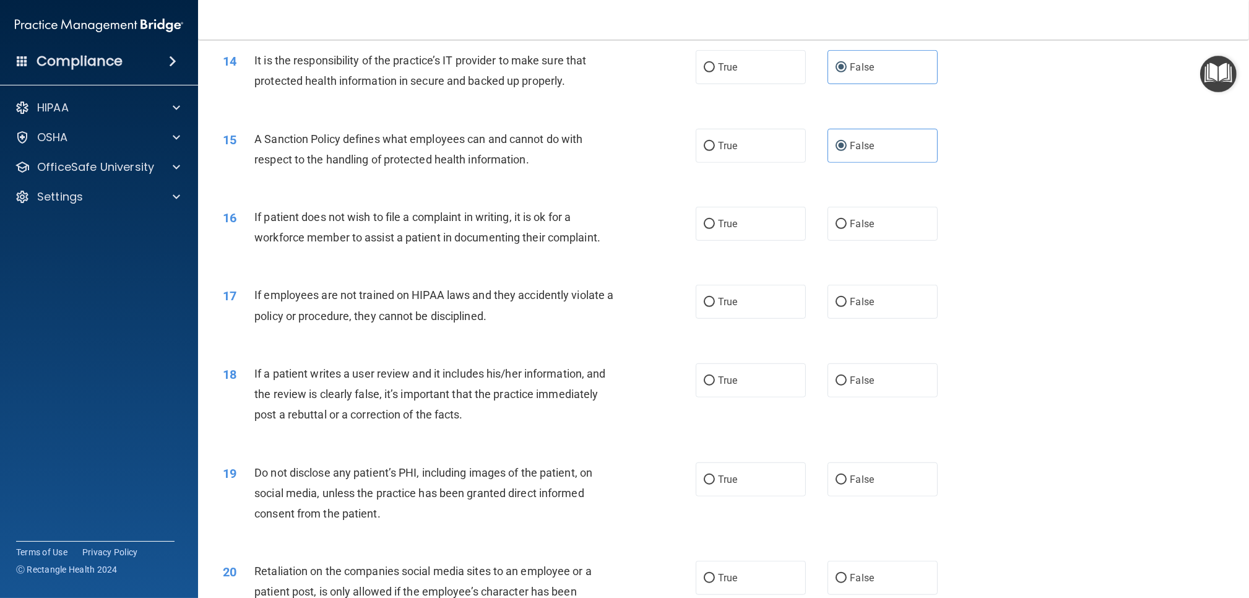
scroll to position [1354, 0]
click at [771, 225] on label "True" at bounding box center [751, 222] width 110 height 34
click at [715, 225] on input "True" at bounding box center [709, 222] width 11 height 9
radio input "true"
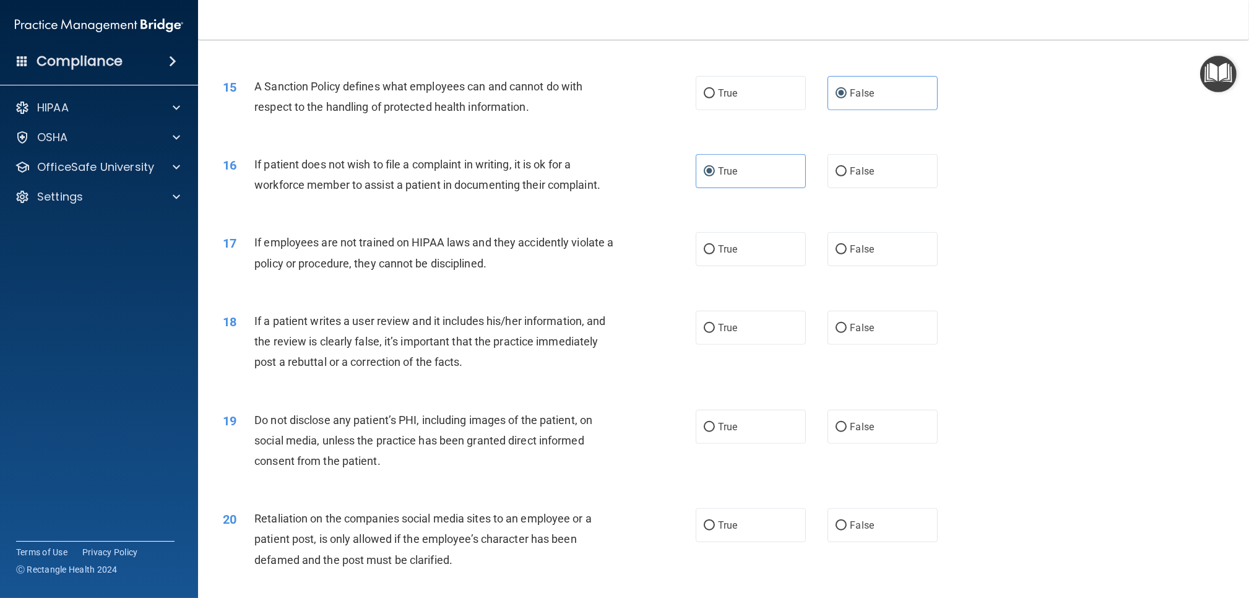
scroll to position [1406, 0]
click at [865, 241] on label "False" at bounding box center [882, 248] width 110 height 34
click at [847, 244] on input "False" at bounding box center [841, 248] width 11 height 9
radio input "true"
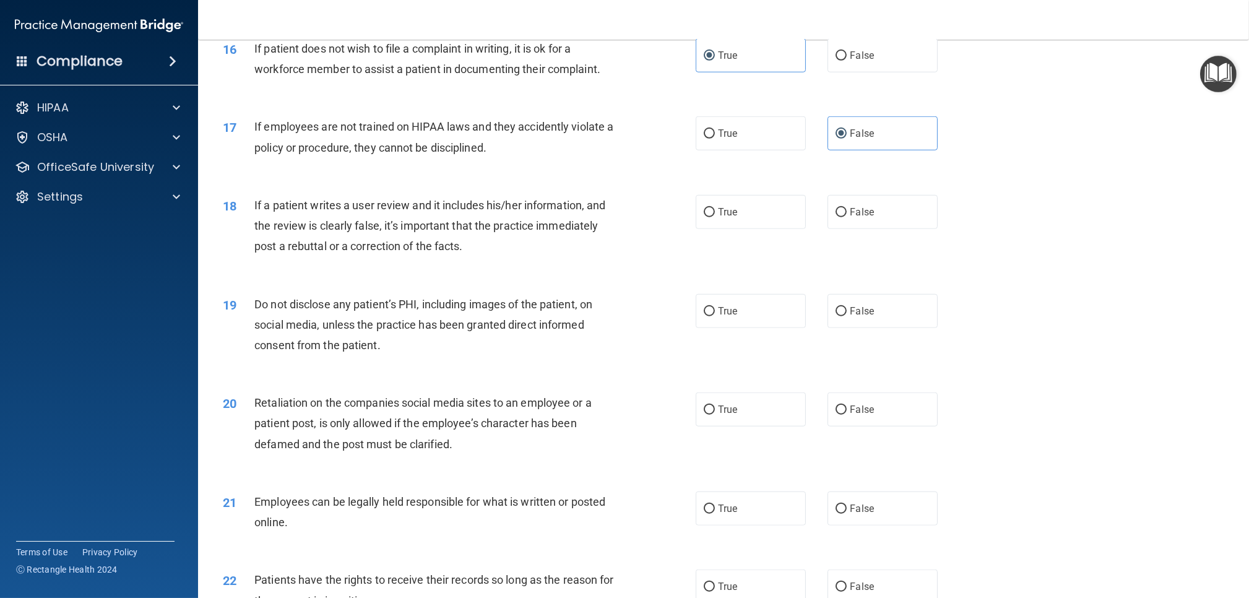
scroll to position [1527, 0]
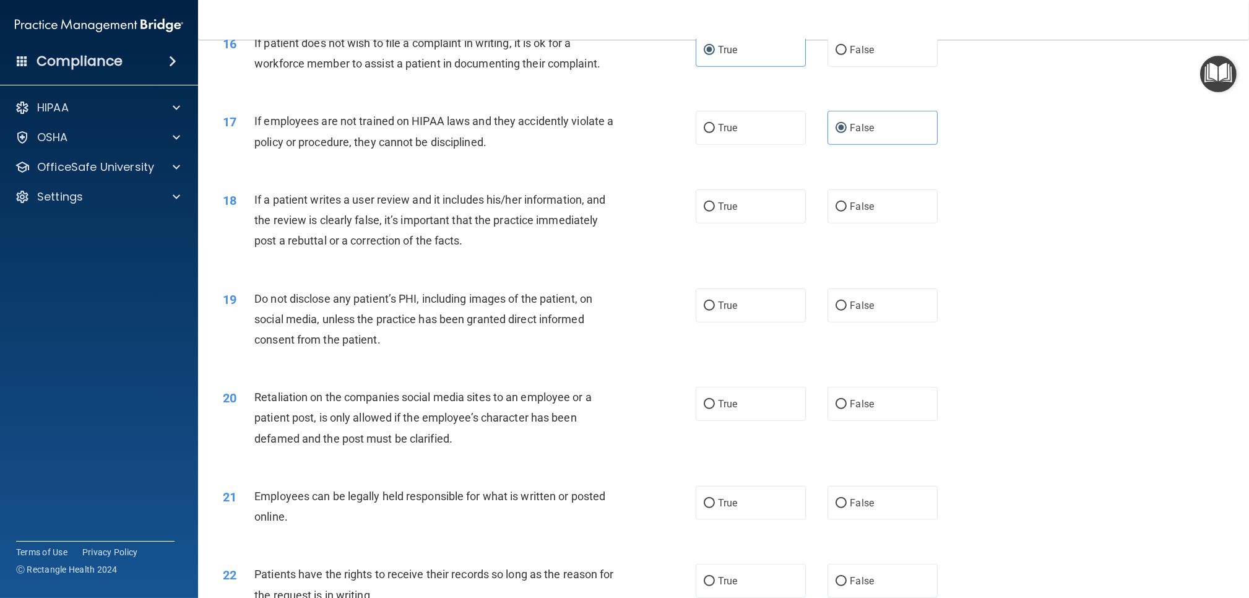
click at [940, 209] on div "True False" at bounding box center [828, 206] width 264 height 34
click at [914, 209] on label "False" at bounding box center [882, 206] width 110 height 34
click at [847, 209] on input "False" at bounding box center [841, 206] width 11 height 9
radio input "true"
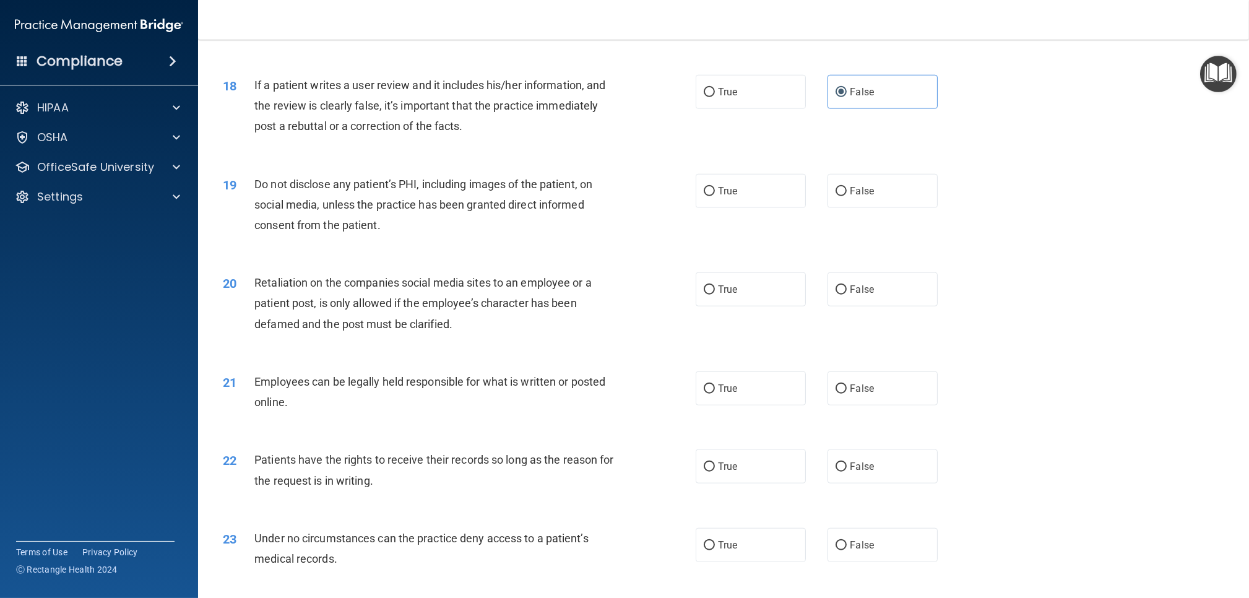
scroll to position [1643, 0]
click at [735, 196] on label "True" at bounding box center [751, 189] width 110 height 34
click at [715, 194] on input "True" at bounding box center [709, 189] width 11 height 9
radio input "true"
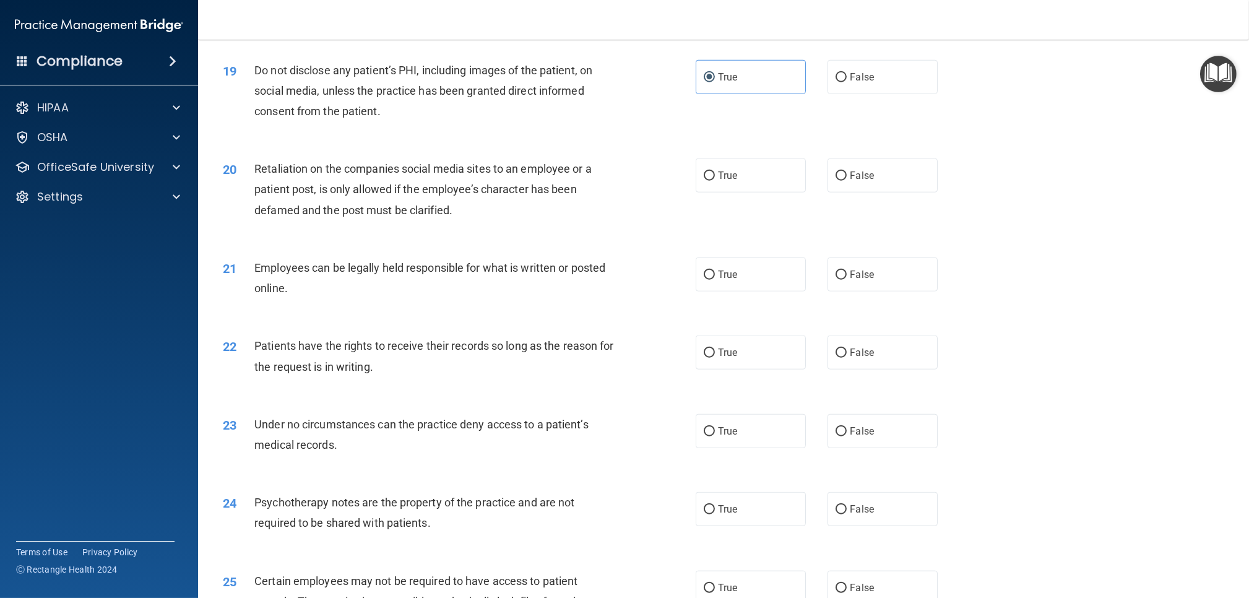
scroll to position [1756, 0]
click at [854, 183] on label "False" at bounding box center [882, 174] width 110 height 34
click at [847, 179] on input "False" at bounding box center [841, 174] width 11 height 9
radio input "true"
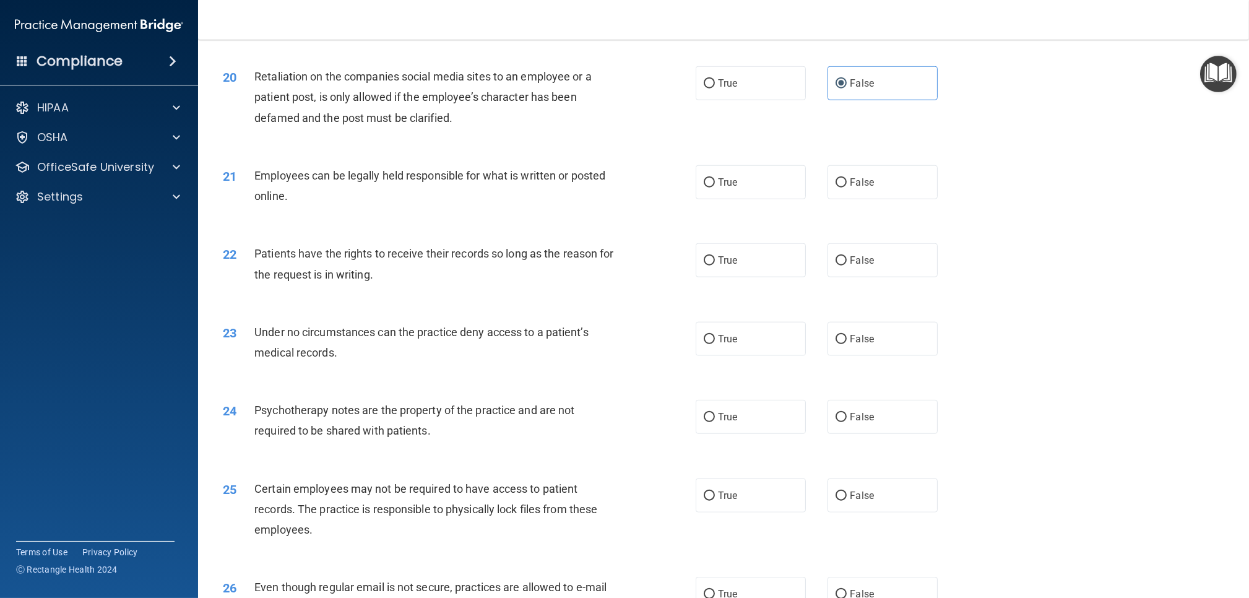
scroll to position [1849, 0]
click at [727, 194] on label "True" at bounding box center [751, 180] width 110 height 34
click at [715, 186] on input "True" at bounding box center [709, 180] width 11 height 9
radio input "true"
click at [870, 243] on label "False" at bounding box center [882, 258] width 110 height 34
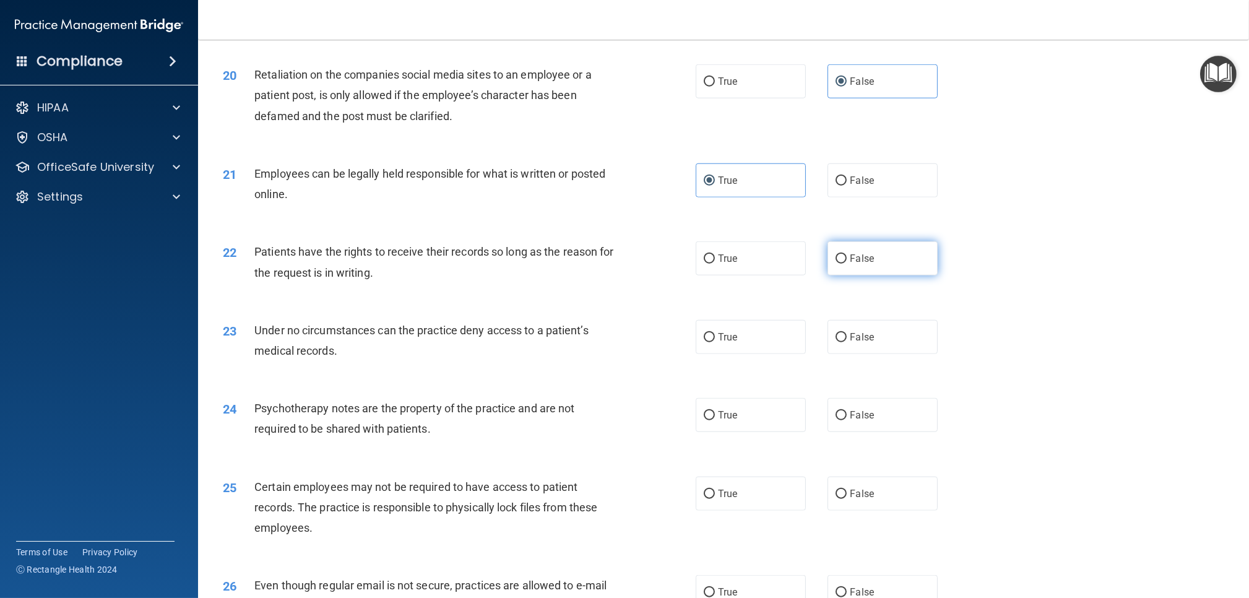
click at [847, 254] on input "False" at bounding box center [841, 258] width 11 height 9
radio input "true"
click at [851, 335] on span "False" at bounding box center [862, 337] width 24 height 12
click at [847, 335] on input "False" at bounding box center [841, 337] width 11 height 9
radio input "true"
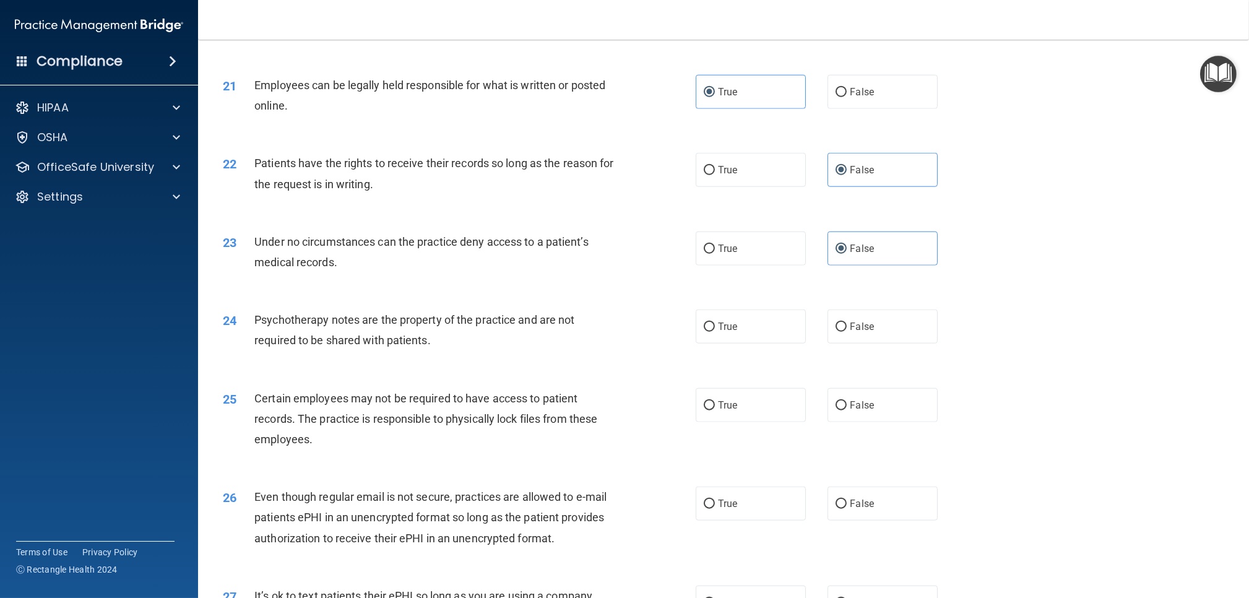
scroll to position [1963, 0]
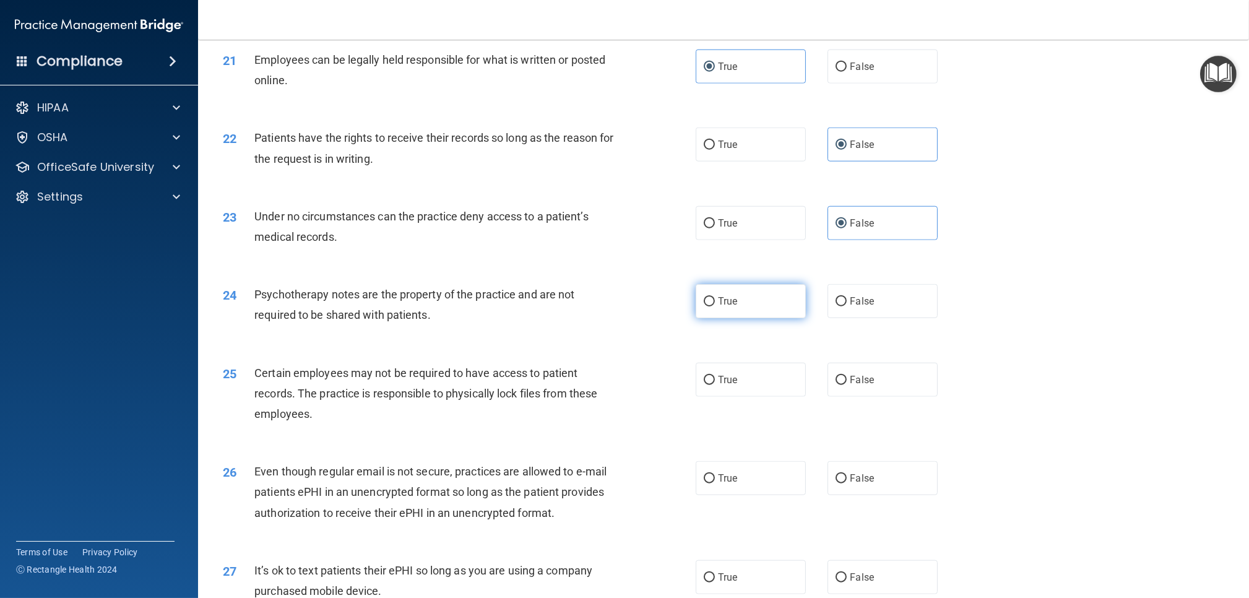
click at [738, 310] on label "True" at bounding box center [751, 301] width 110 height 34
click at [715, 306] on input "True" at bounding box center [709, 301] width 11 height 9
radio input "true"
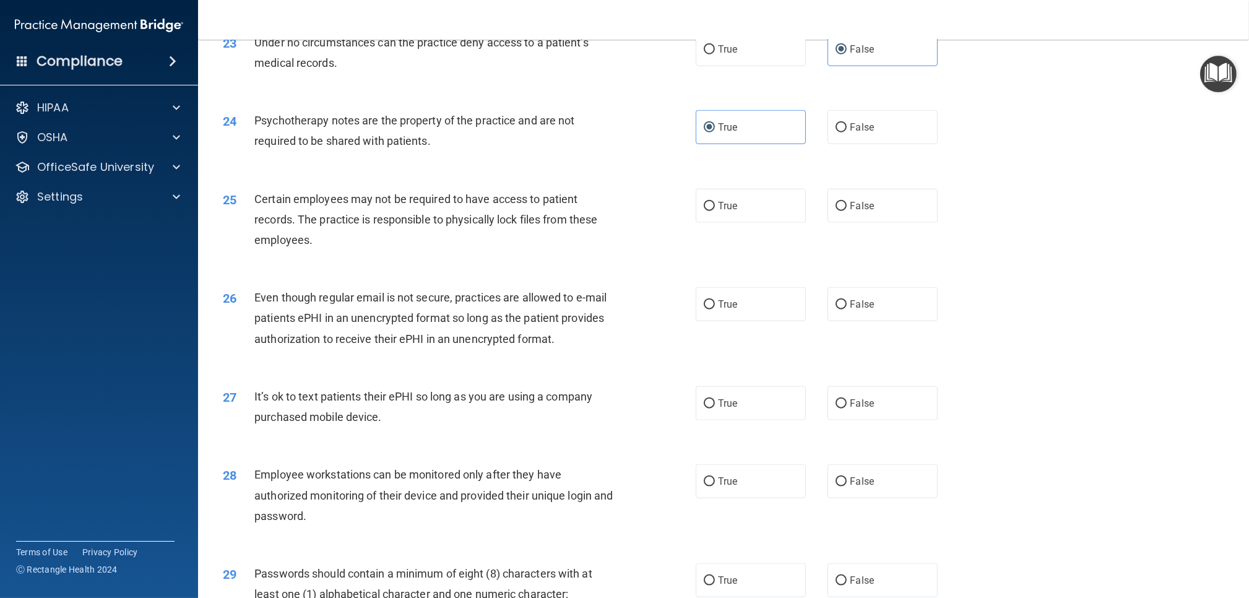
scroll to position [2136, 0]
click at [765, 217] on label "True" at bounding box center [751, 207] width 110 height 34
click at [715, 212] on input "True" at bounding box center [709, 207] width 11 height 9
radio input "true"
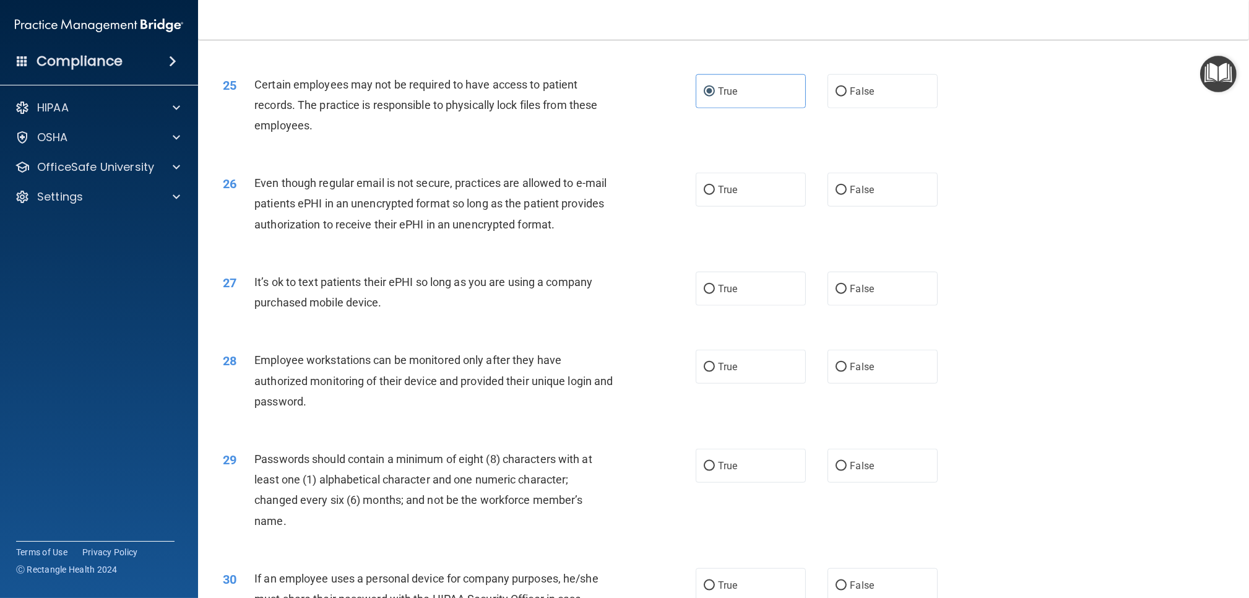
scroll to position [2253, 0]
click at [770, 189] on label "True" at bounding box center [751, 188] width 110 height 34
click at [715, 189] on input "True" at bounding box center [709, 188] width 11 height 9
radio input "true"
click at [844, 276] on label "False" at bounding box center [882, 287] width 110 height 34
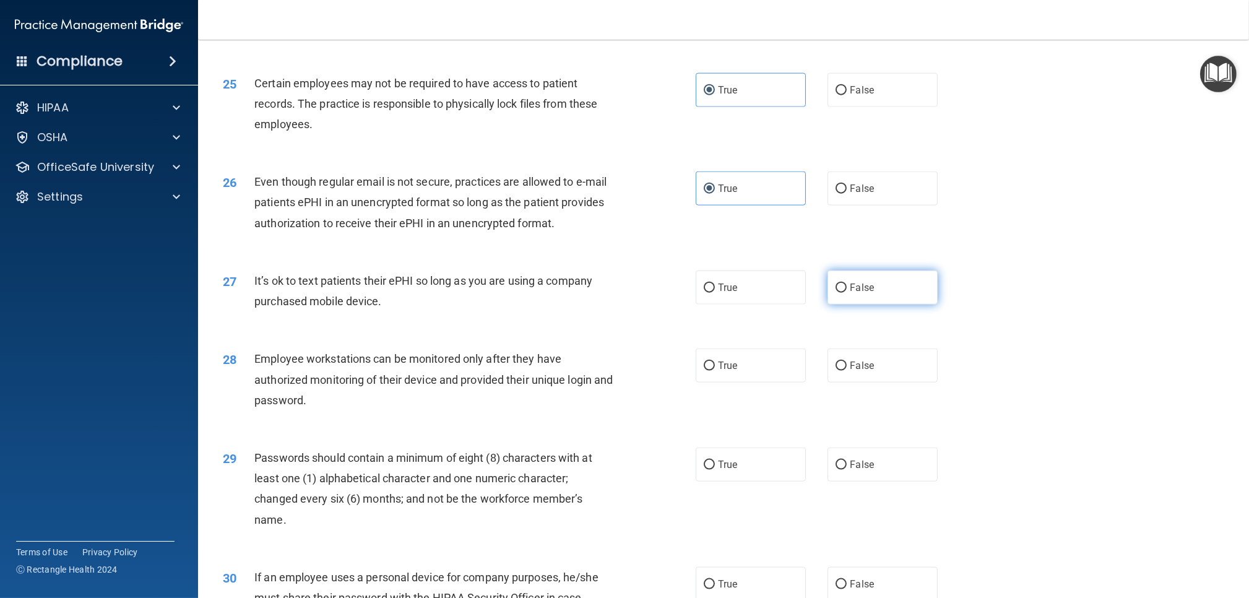
click at [844, 283] on input "False" at bounding box center [841, 287] width 11 height 9
radio input "true"
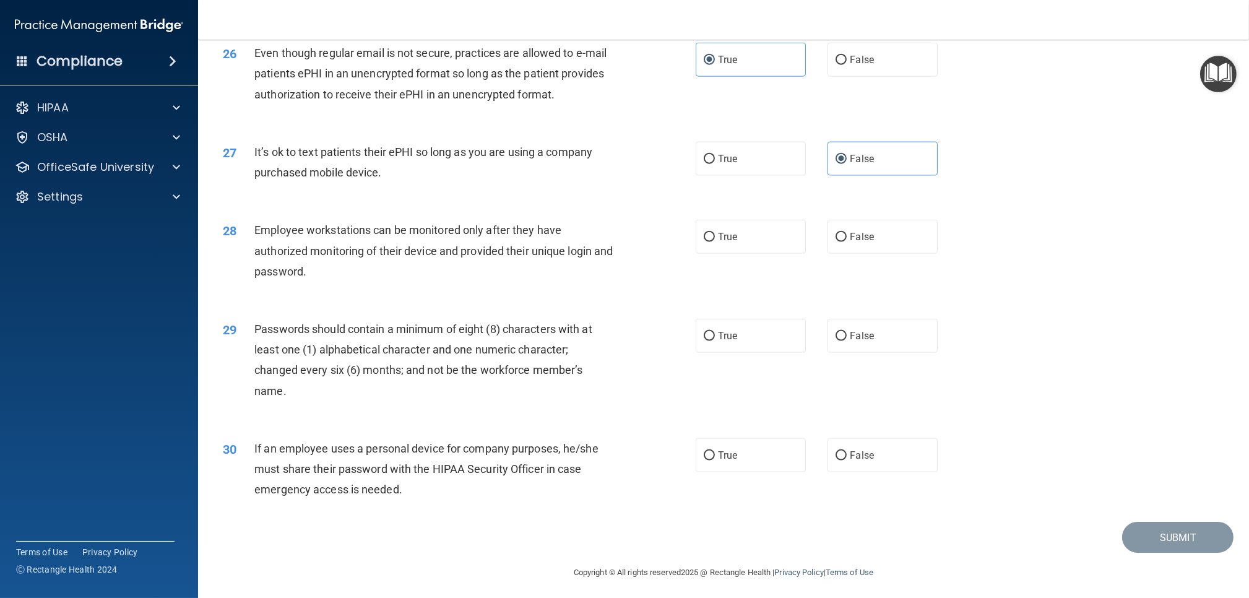
scroll to position [2383, 0]
click at [764, 235] on label "True" at bounding box center [751, 235] width 110 height 34
click at [715, 235] on input "True" at bounding box center [709, 235] width 11 height 9
radio input "true"
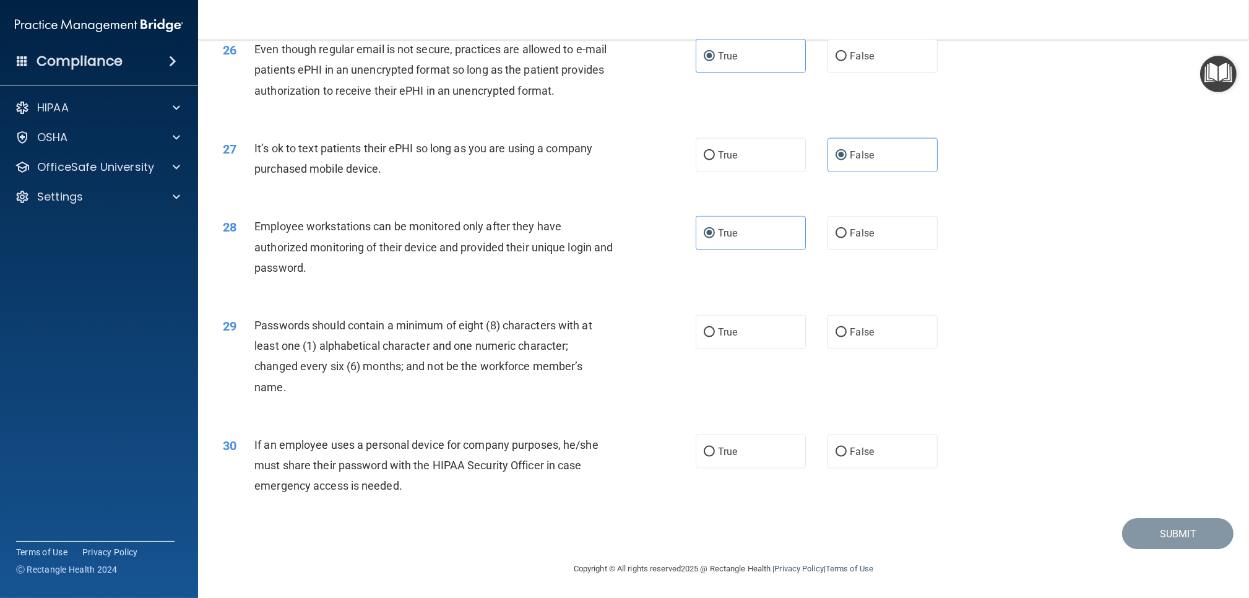
scroll to position [2385, 0]
click at [891, 446] on label "False" at bounding box center [882, 452] width 110 height 34
click at [847, 448] on input "False" at bounding box center [841, 452] width 11 height 9
radio input "true"
click at [761, 340] on label "True" at bounding box center [751, 333] width 110 height 34
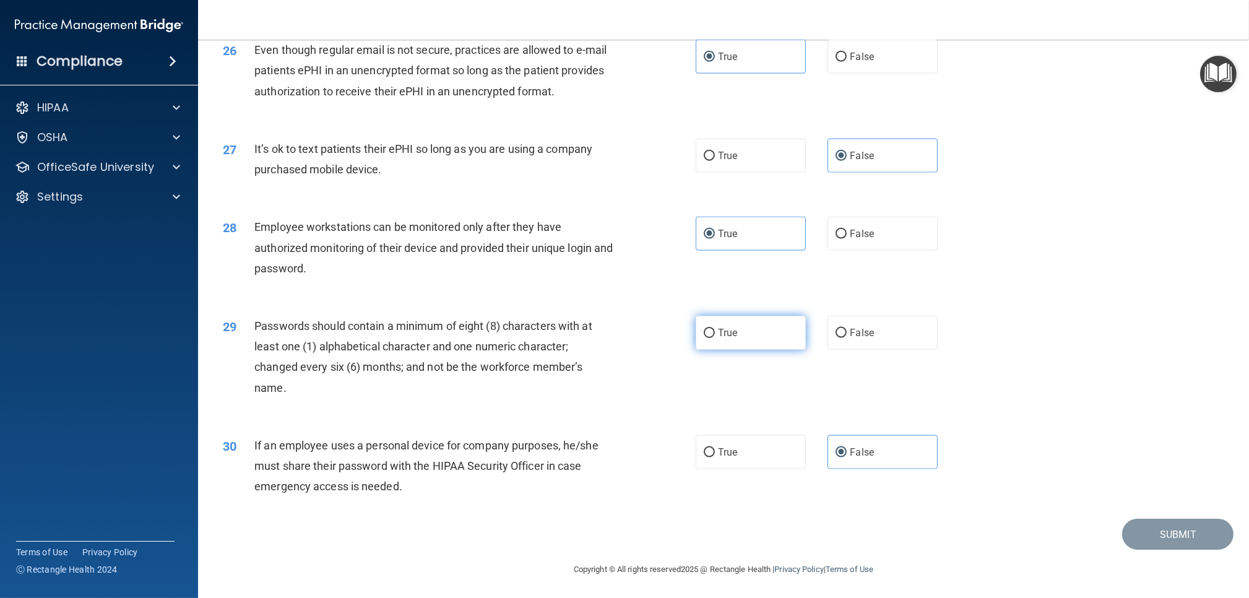
click at [715, 338] on input "True" at bounding box center [709, 333] width 11 height 9
radio input "true"
click at [1169, 530] on button "Submit" at bounding box center [1177, 535] width 111 height 32
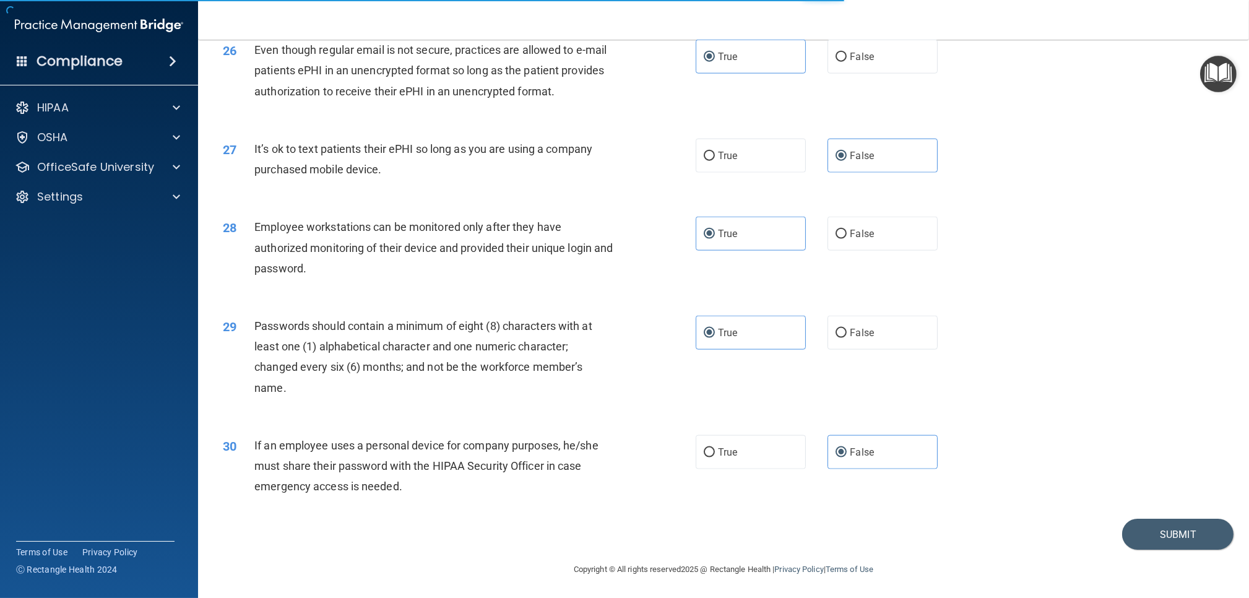
click at [1039, 207] on div "28 Employee workstations can be monitored only after they have authorized monit…" at bounding box center [724, 250] width 1020 height 99
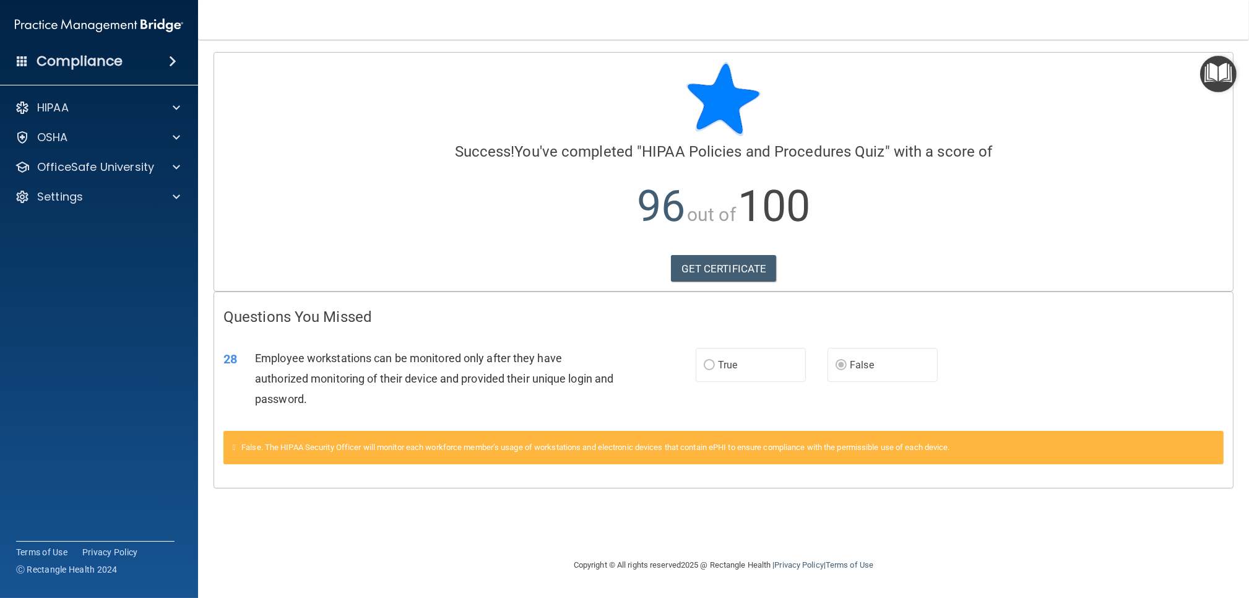
click at [1225, 71] on img "Open Resource Center" at bounding box center [1218, 74] width 37 height 37
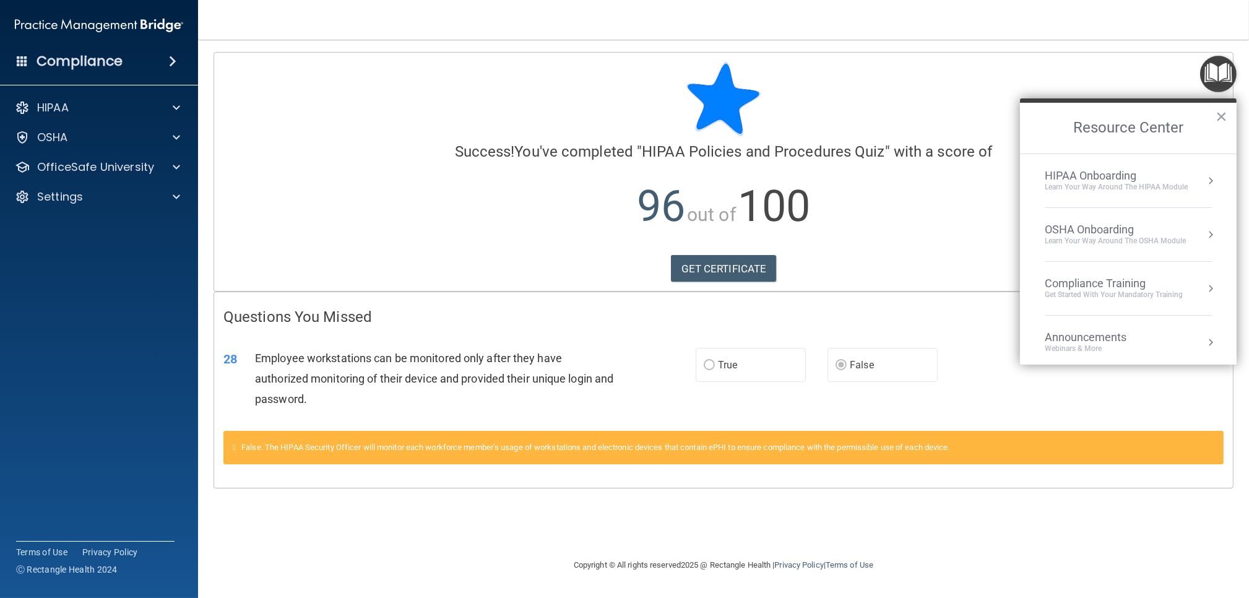
click at [1126, 186] on div "Learn Your Way around the HIPAA module" at bounding box center [1116, 187] width 143 height 11
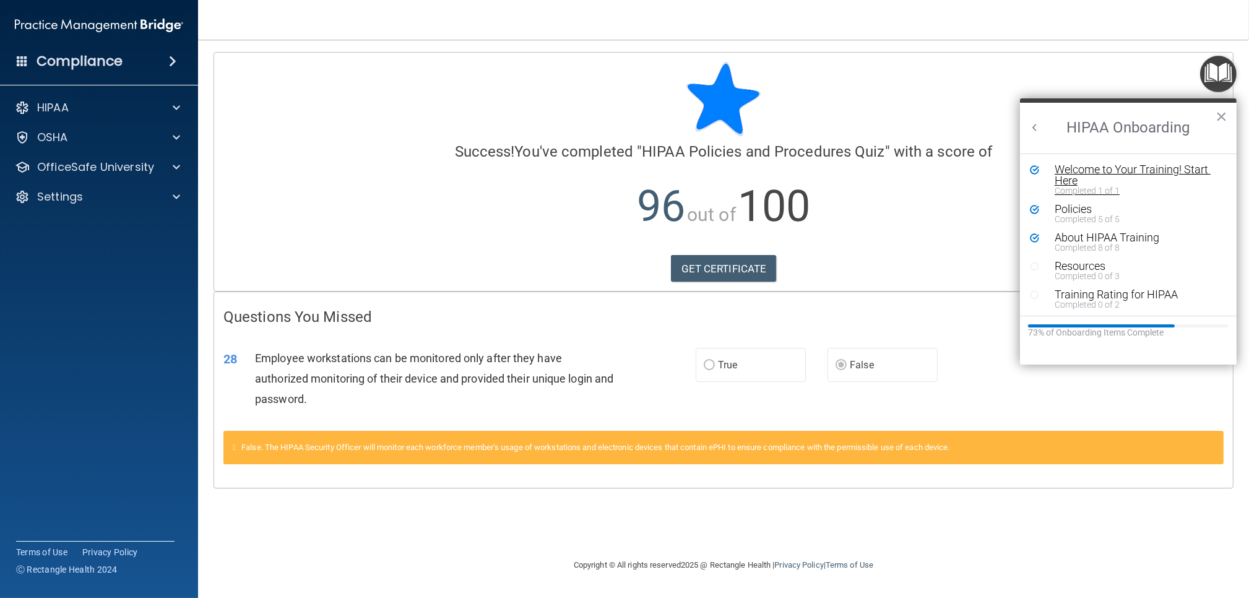
click at [1091, 176] on div "Welcome to Your Training! Start Here" at bounding box center [1138, 175] width 166 height 22
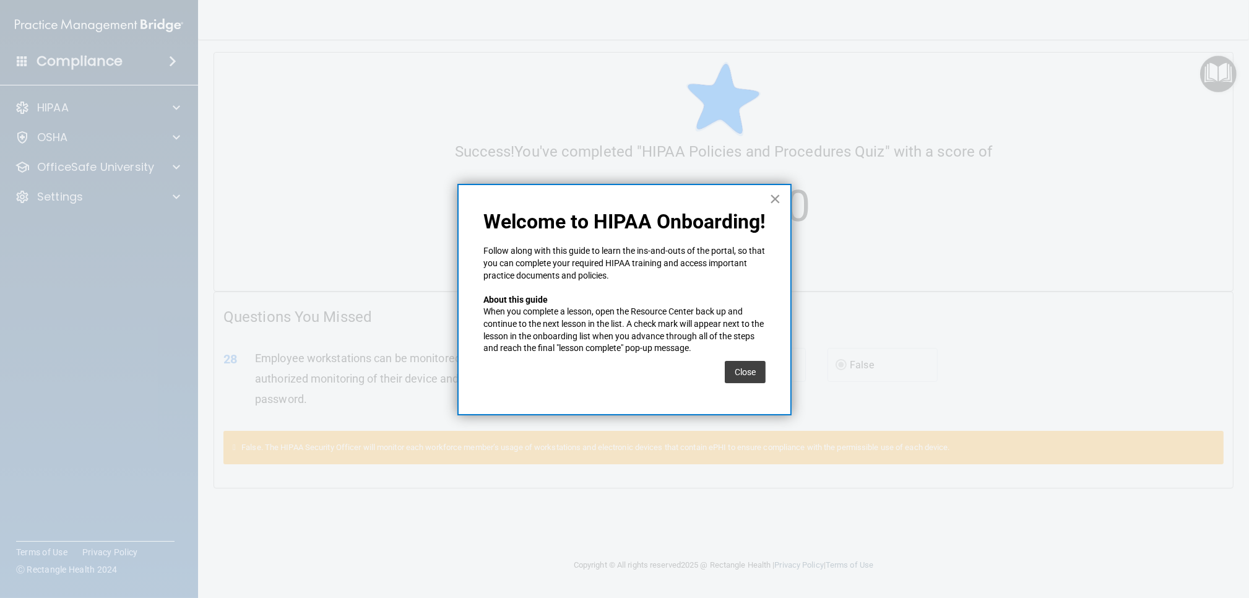
click at [769, 196] on button "×" at bounding box center [775, 199] width 12 height 20
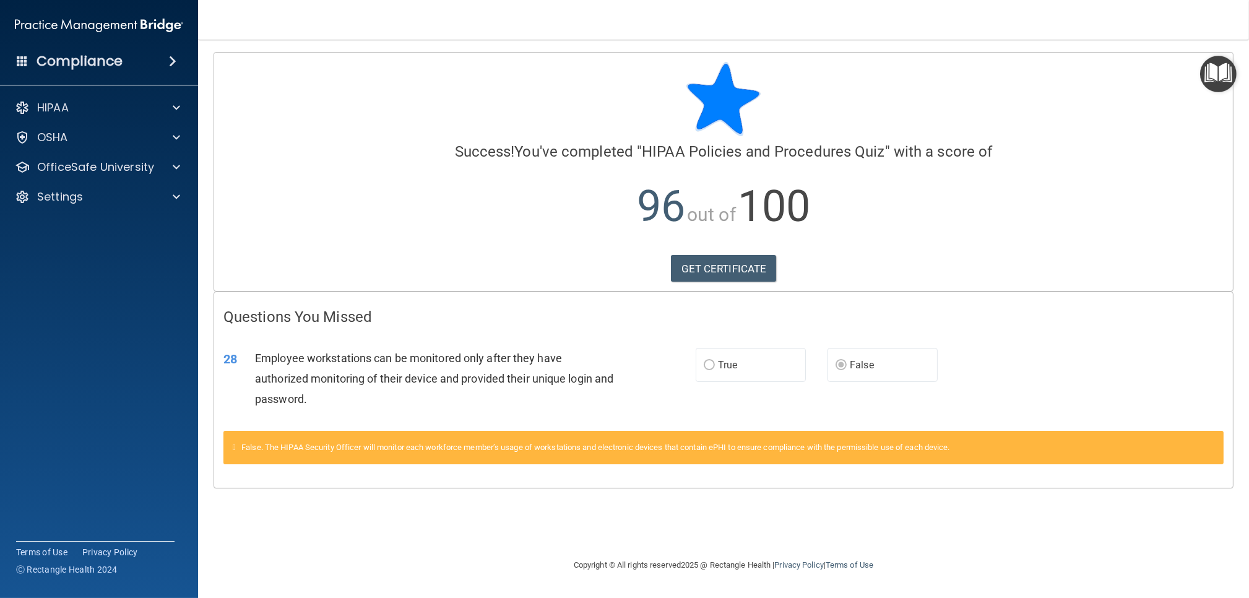
click at [1203, 80] on img "Open Resource Center" at bounding box center [1218, 74] width 37 height 37
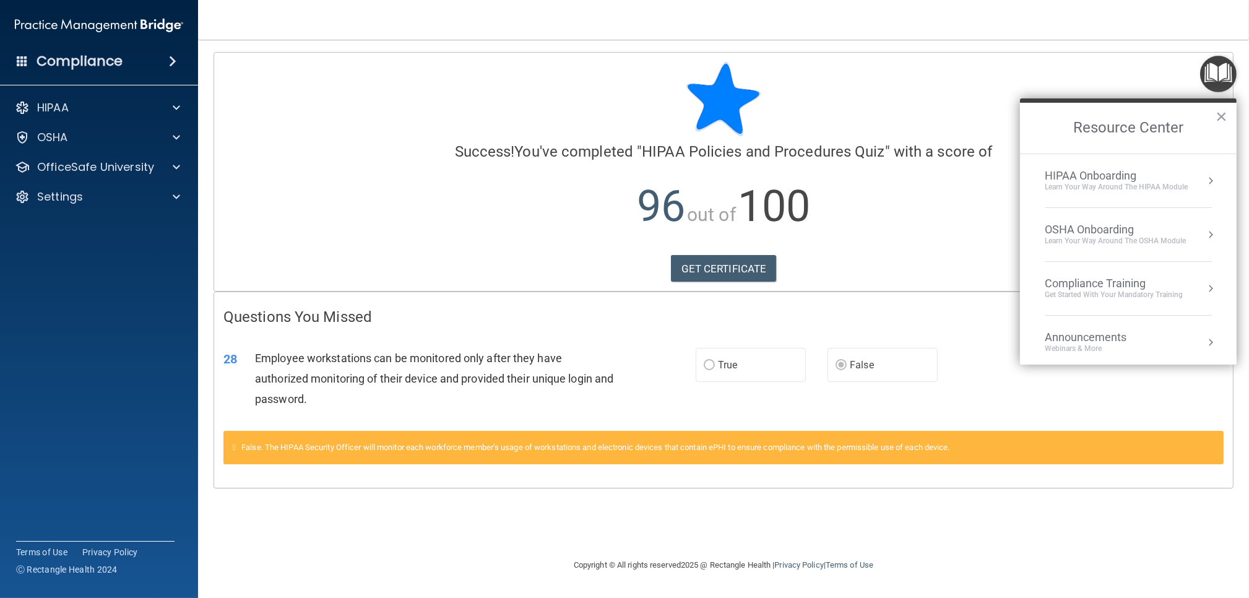
click at [1112, 185] on div "Learn Your Way around the HIPAA module" at bounding box center [1116, 187] width 143 height 11
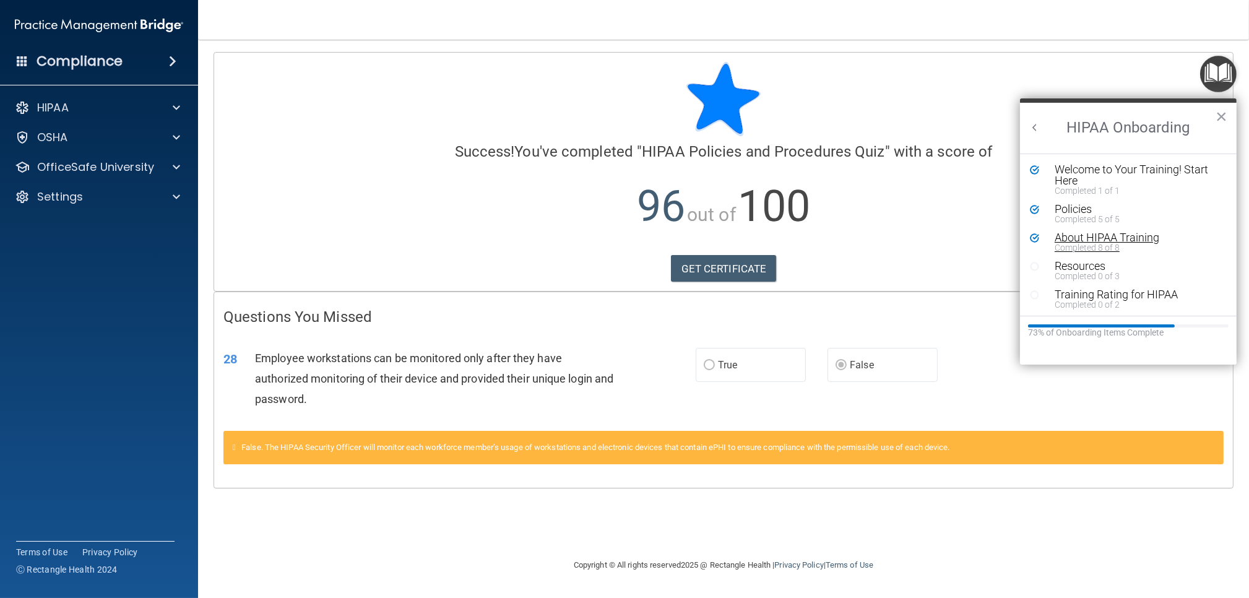
click at [1086, 233] on div "About HIPAA Training" at bounding box center [1138, 237] width 166 height 11
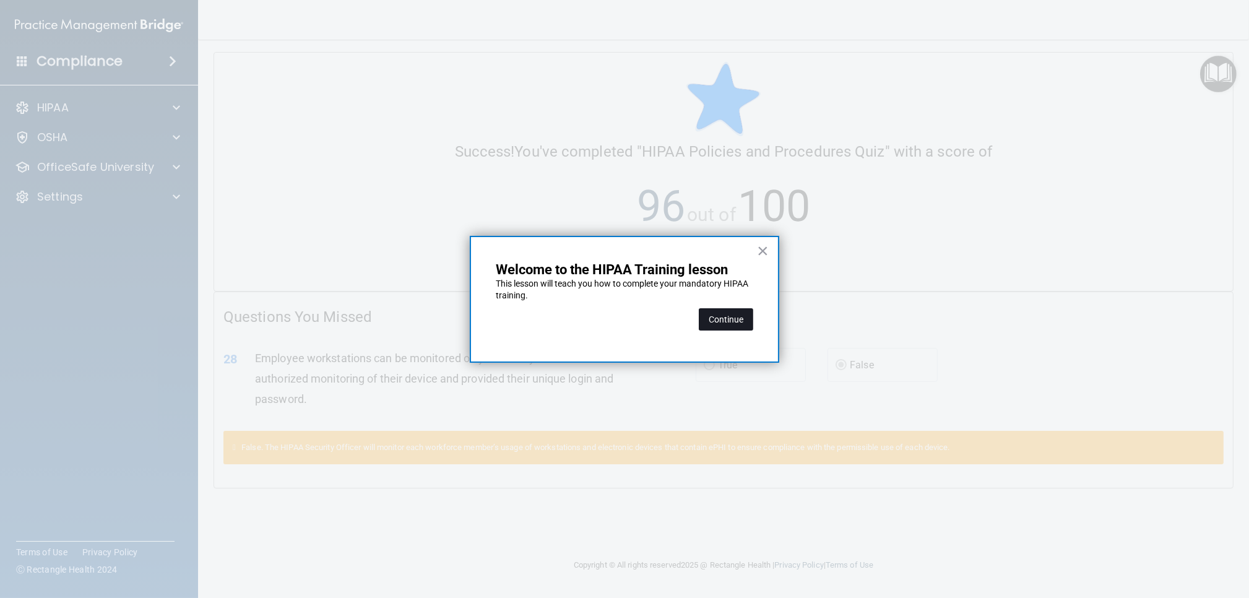
click at [738, 328] on button "Continue" at bounding box center [726, 319] width 54 height 22
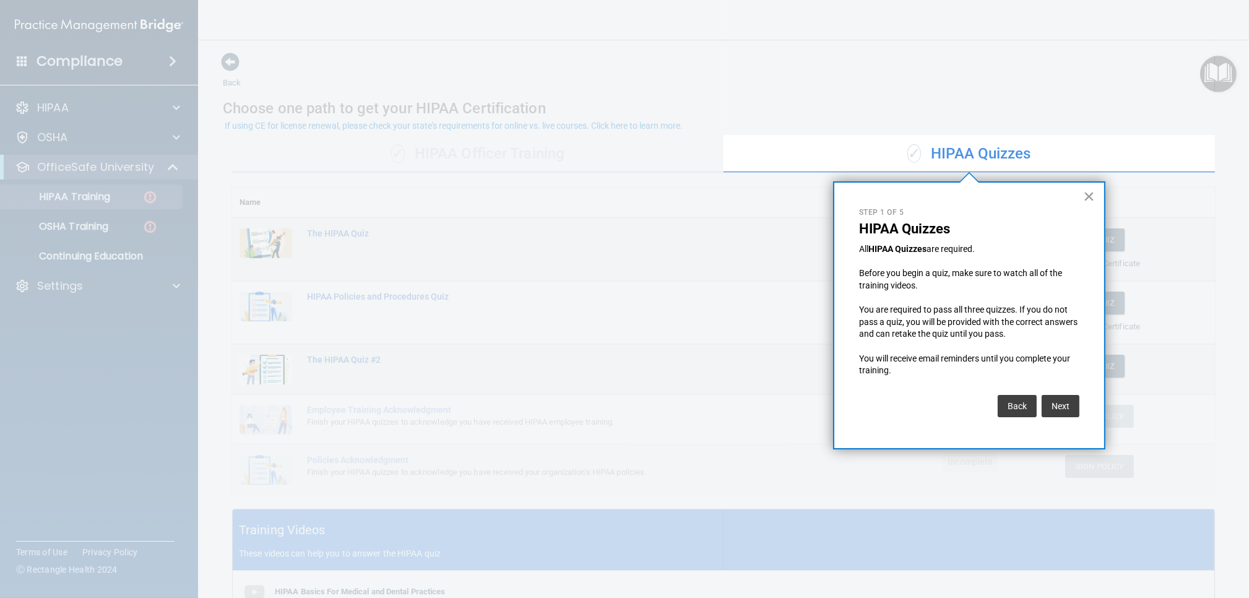
click at [1087, 195] on button "×" at bounding box center [1089, 196] width 12 height 20
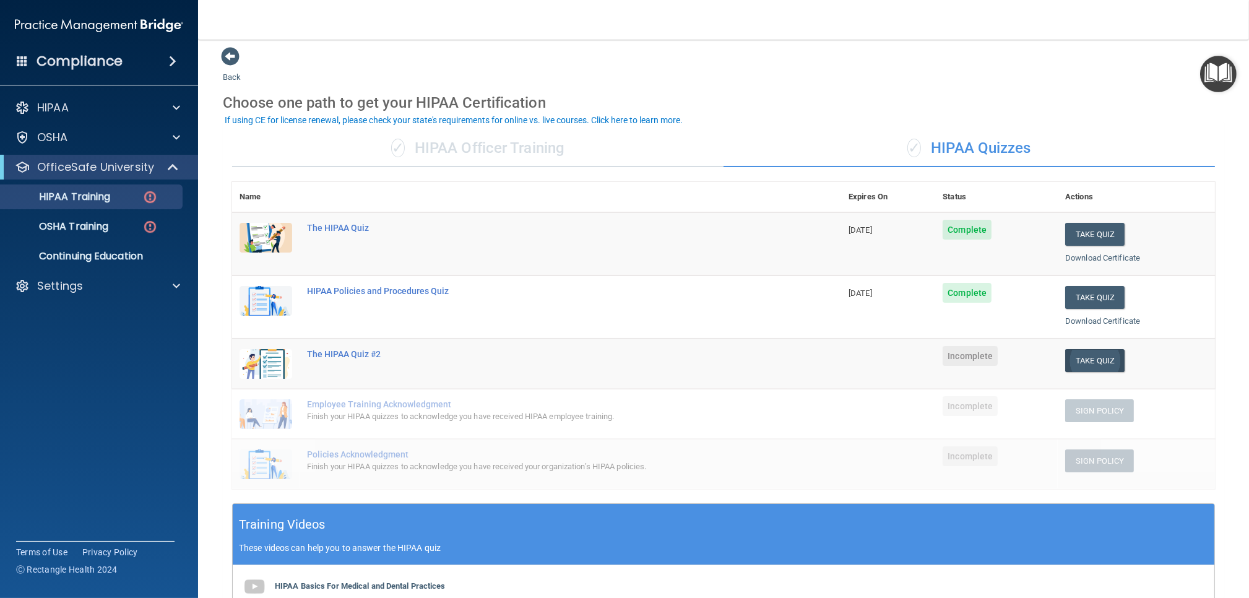
scroll to position [6, 0]
click at [1095, 353] on button "Take Quiz" at bounding box center [1094, 359] width 59 height 23
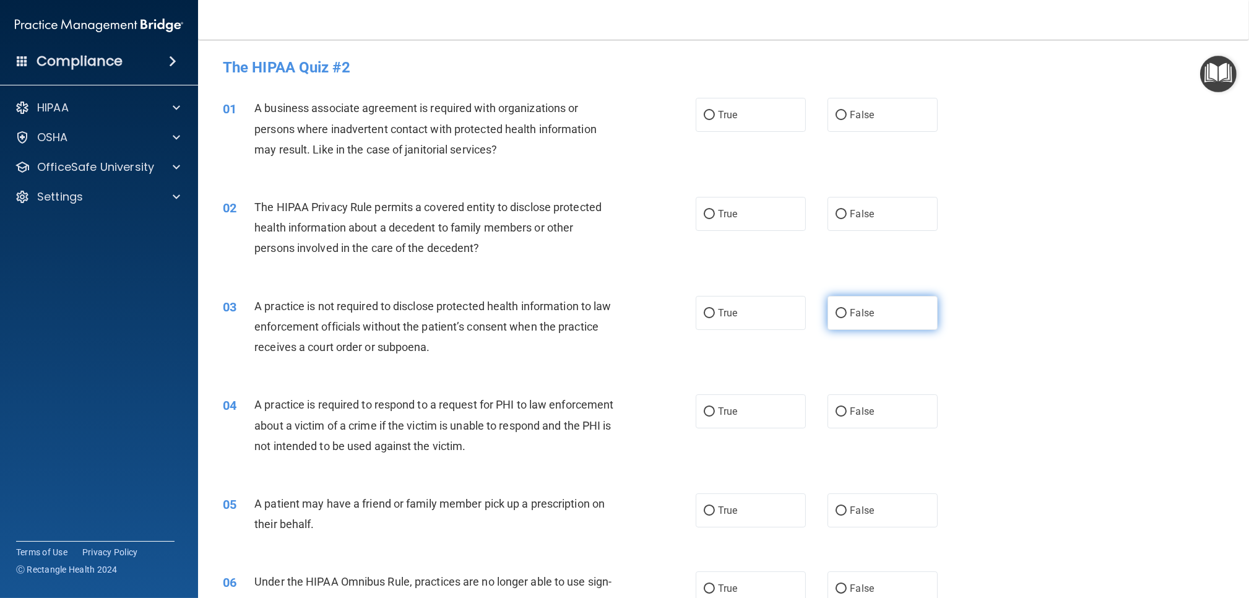
click at [884, 313] on label "False" at bounding box center [882, 313] width 110 height 34
click at [847, 313] on input "False" at bounding box center [841, 313] width 11 height 9
radio input "true"
click at [860, 115] on span "False" at bounding box center [862, 115] width 24 height 12
click at [847, 115] on input "False" at bounding box center [841, 115] width 11 height 9
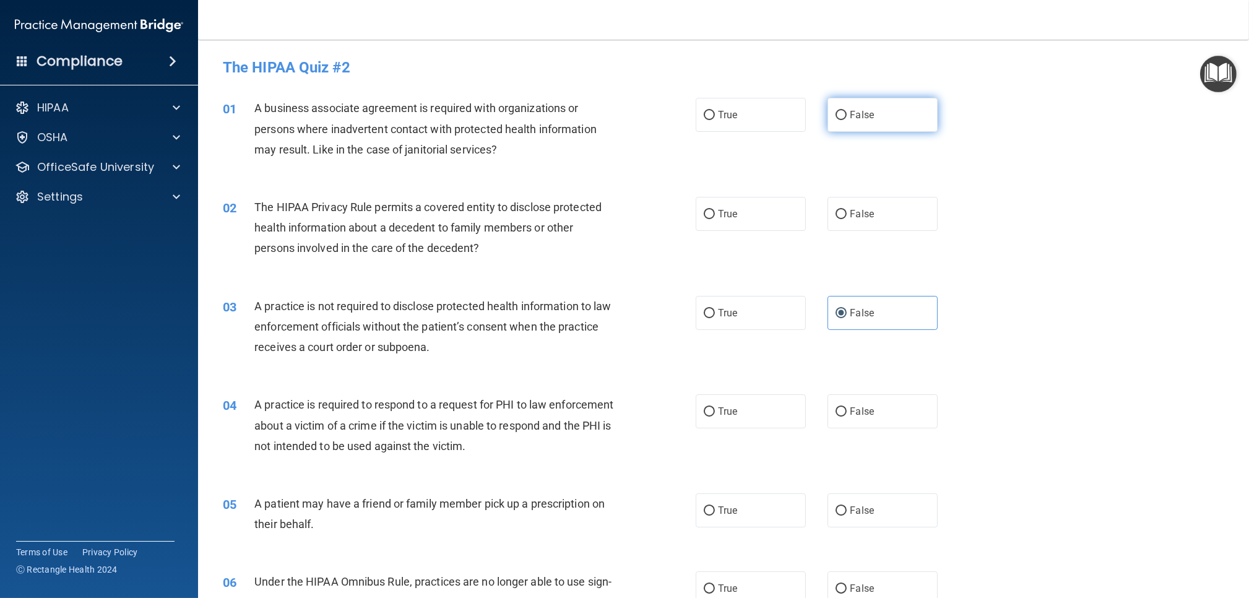
radio input "true"
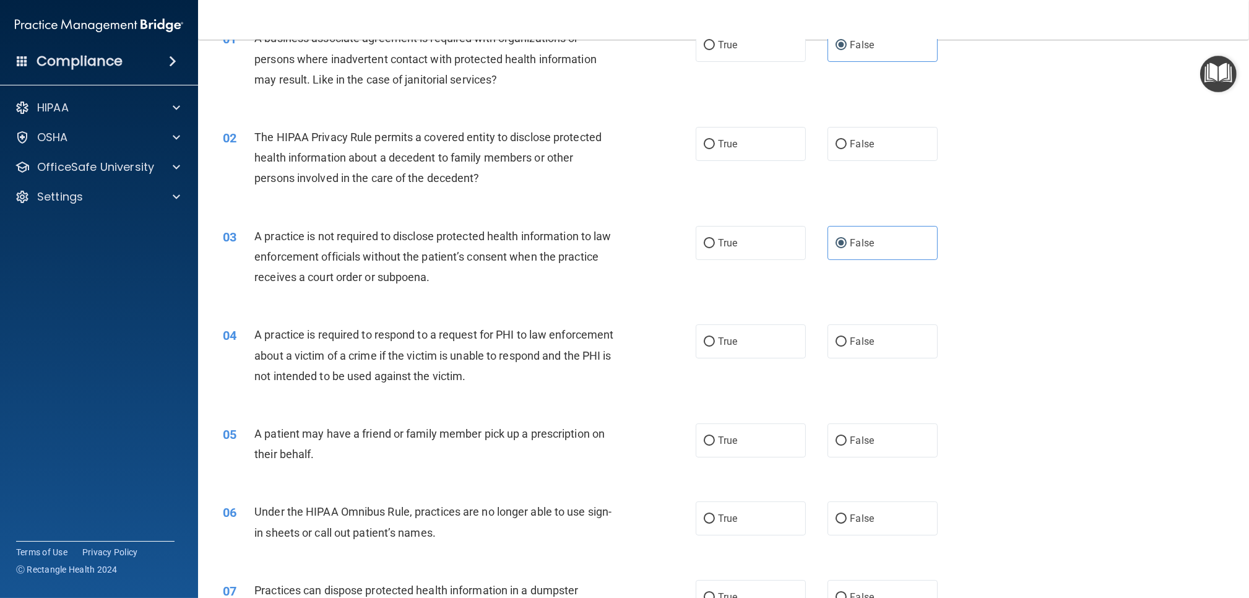
scroll to position [94, 0]
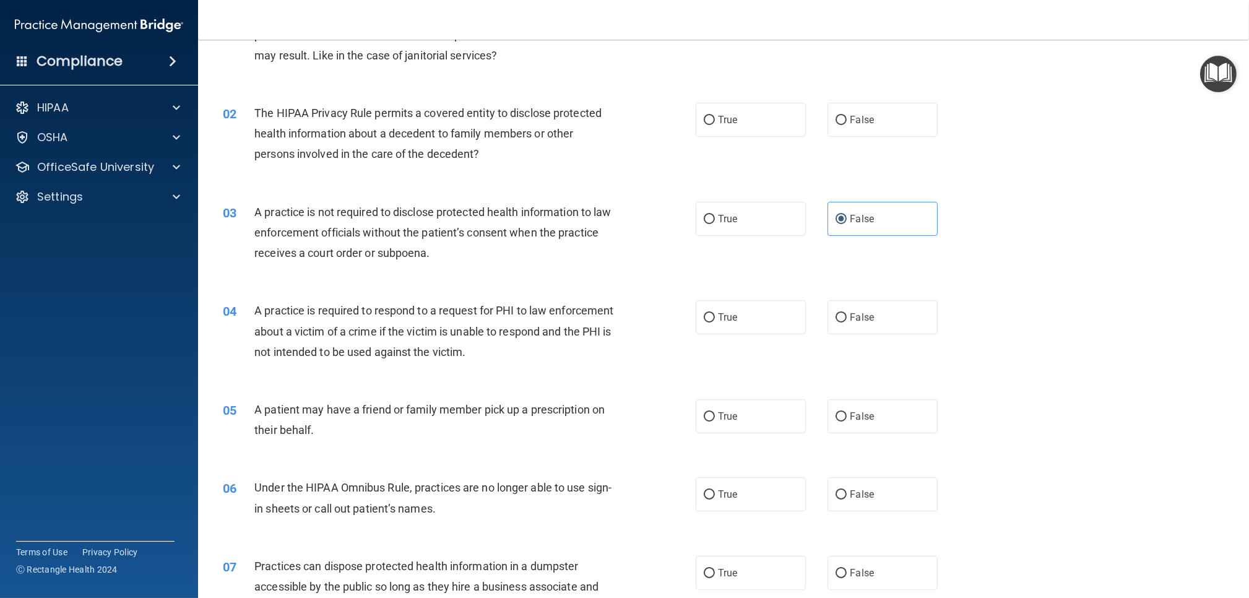
drag, startPoint x: 727, startPoint y: 129, endPoint x: 693, endPoint y: 153, distance: 42.2
click at [727, 130] on label "True" at bounding box center [751, 120] width 110 height 34
click at [715, 125] on input "True" at bounding box center [709, 120] width 11 height 9
radio input "true"
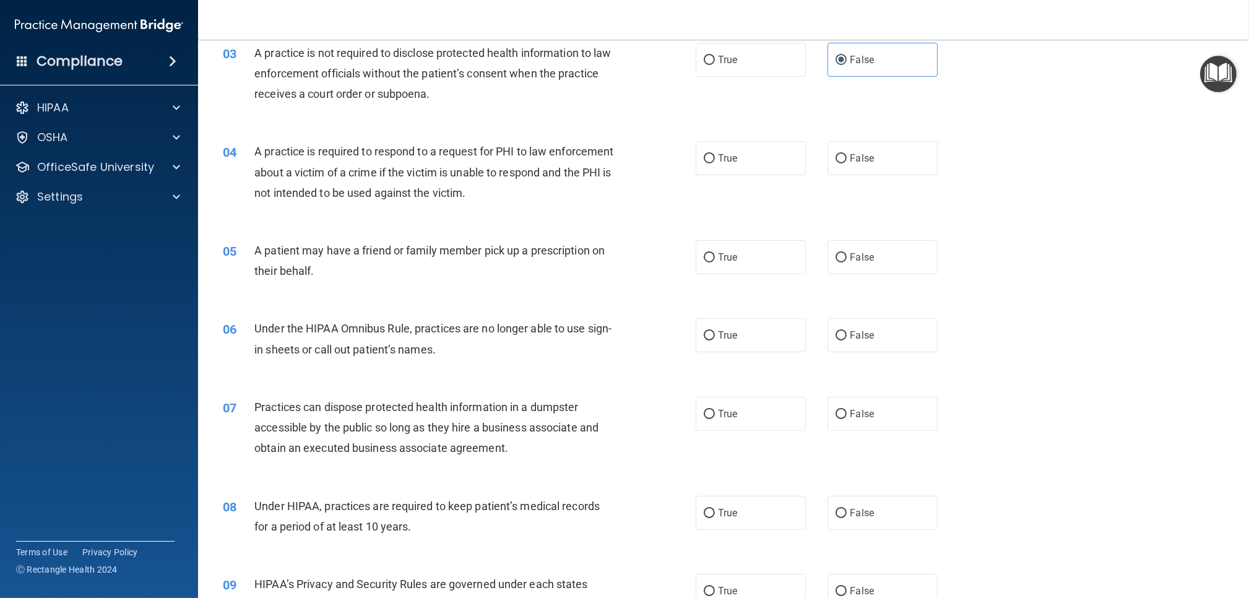
scroll to position [261, 0]
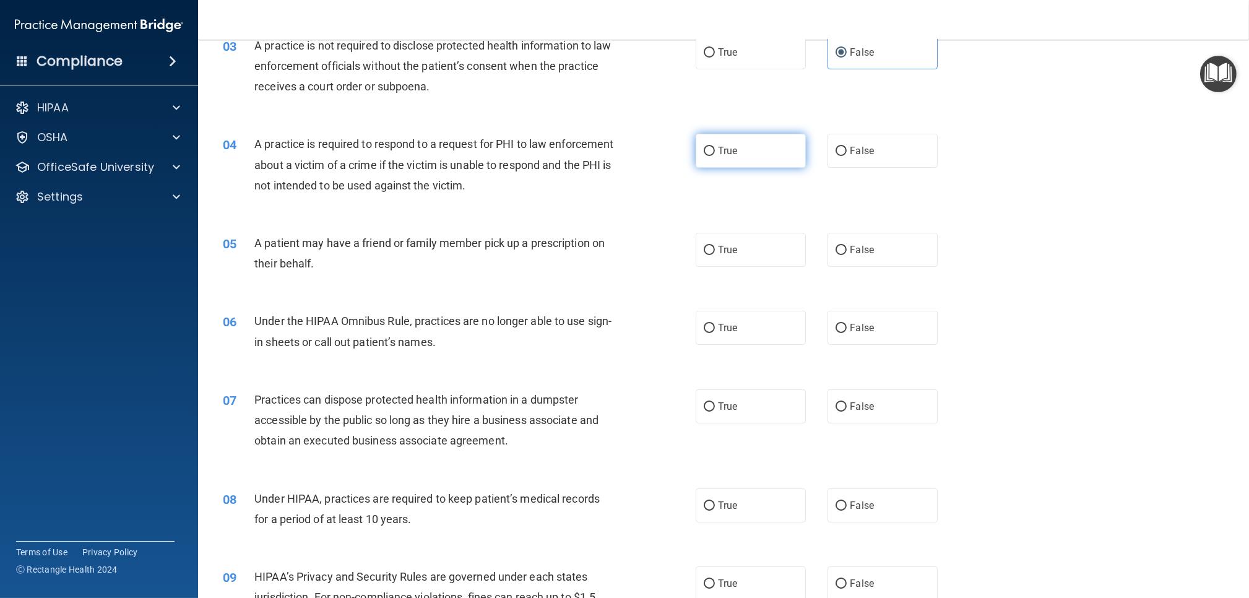
click at [726, 158] on label "True" at bounding box center [751, 151] width 110 height 34
click at [715, 156] on input "True" at bounding box center [709, 151] width 11 height 9
radio input "true"
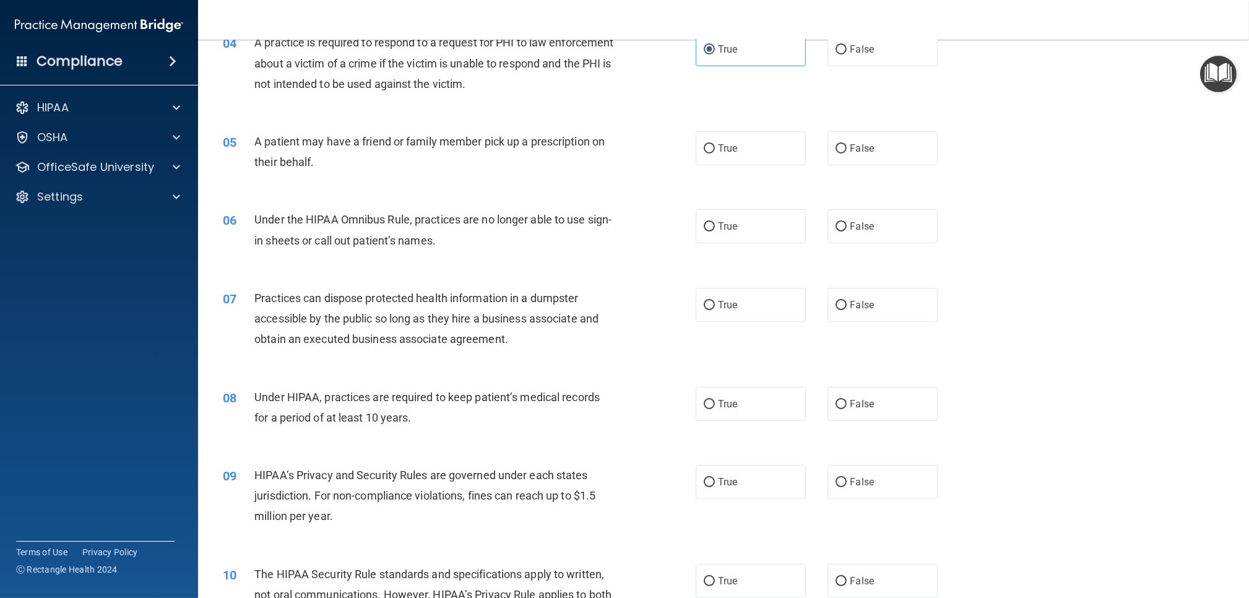
scroll to position [365, 0]
click at [720, 154] on label "True" at bounding box center [751, 146] width 110 height 34
click at [715, 151] on input "True" at bounding box center [709, 146] width 11 height 9
radio input "true"
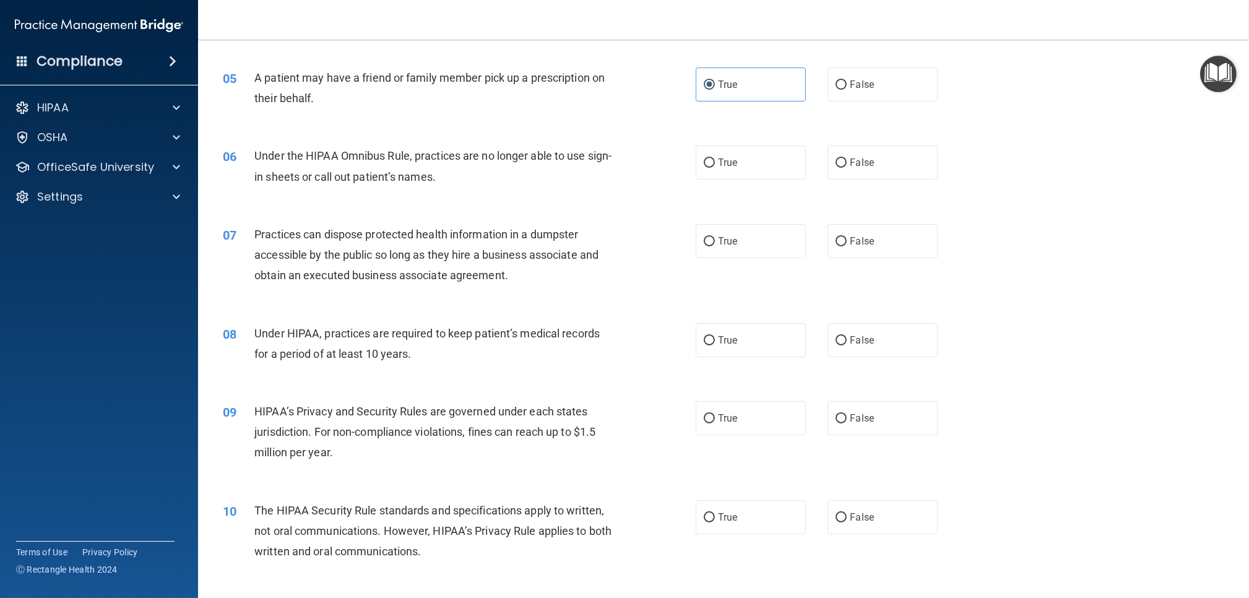
scroll to position [425, 0]
click at [693, 180] on div "06 Under the HIPAA Omnibus Rule, practices are no longer able to use sign-in sh…" at bounding box center [459, 170] width 510 height 47
click at [710, 173] on label "True" at bounding box center [751, 164] width 110 height 34
click at [710, 169] on input "True" at bounding box center [709, 164] width 11 height 9
radio input "true"
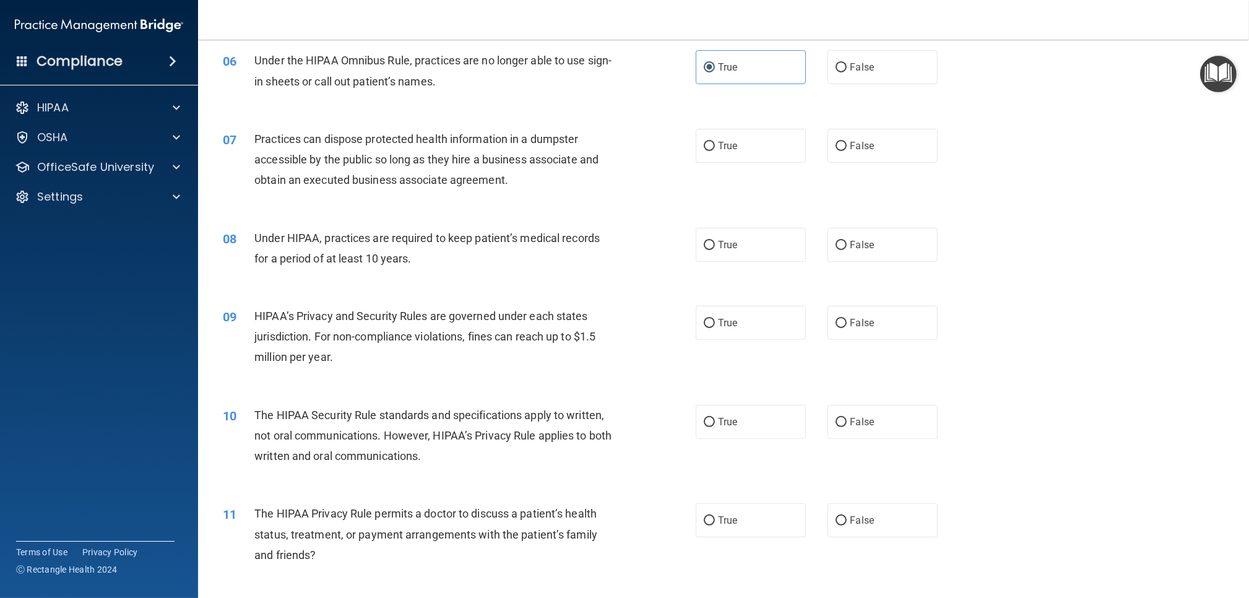
scroll to position [522, 0]
click at [846, 150] on label "False" at bounding box center [882, 145] width 110 height 34
click at [846, 150] on input "False" at bounding box center [841, 145] width 11 height 9
radio input "true"
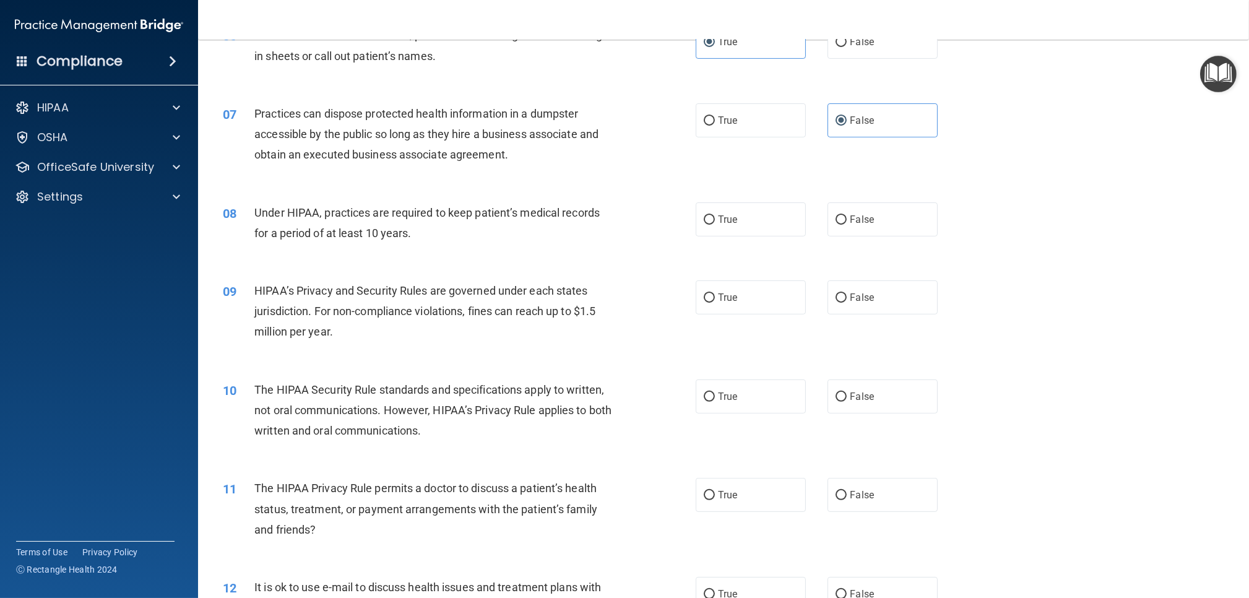
scroll to position [572, 0]
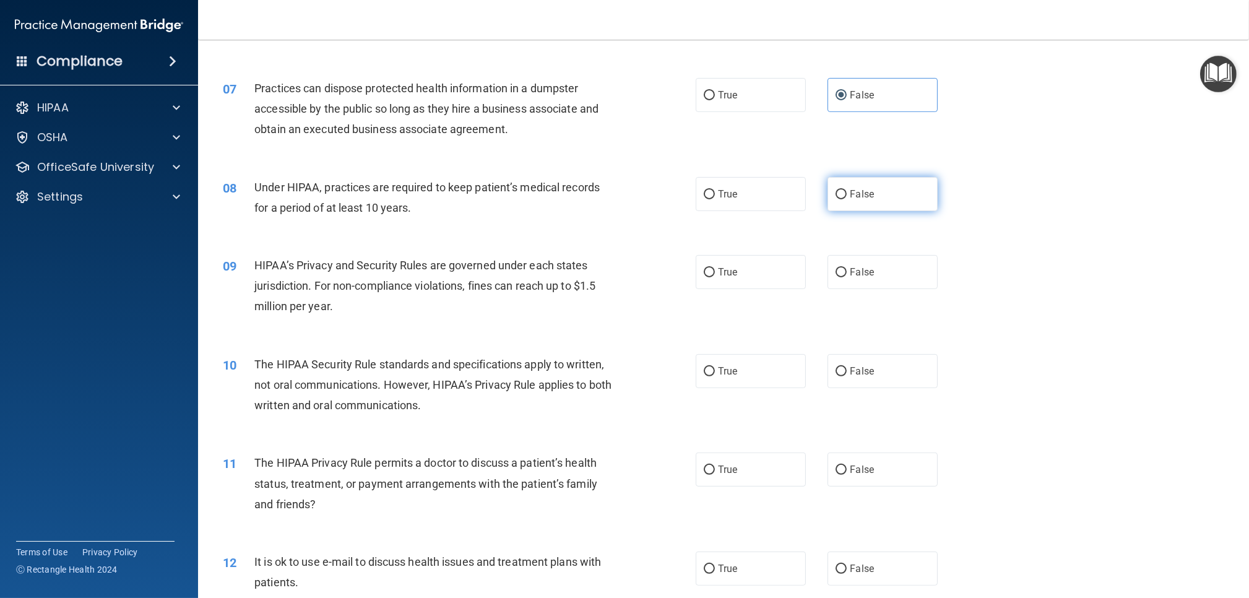
click at [847, 195] on label "False" at bounding box center [882, 194] width 110 height 34
click at [847, 195] on input "False" at bounding box center [841, 194] width 11 height 9
radio input "true"
click at [786, 197] on label "True" at bounding box center [751, 194] width 110 height 34
click at [715, 197] on input "True" at bounding box center [709, 194] width 11 height 9
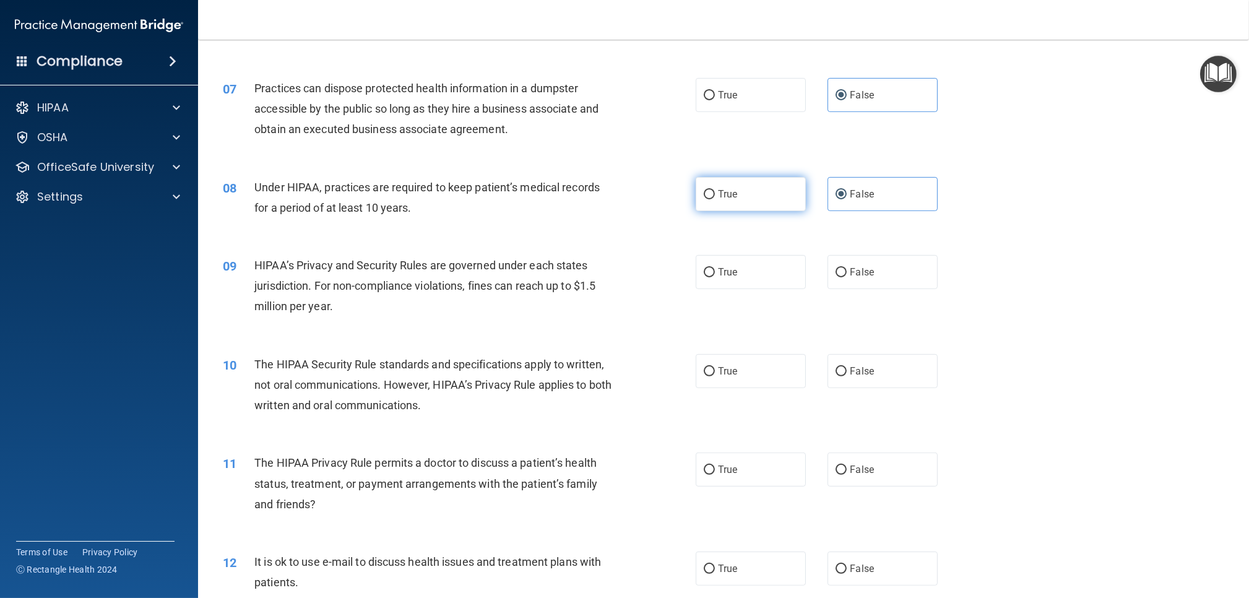
radio input "true"
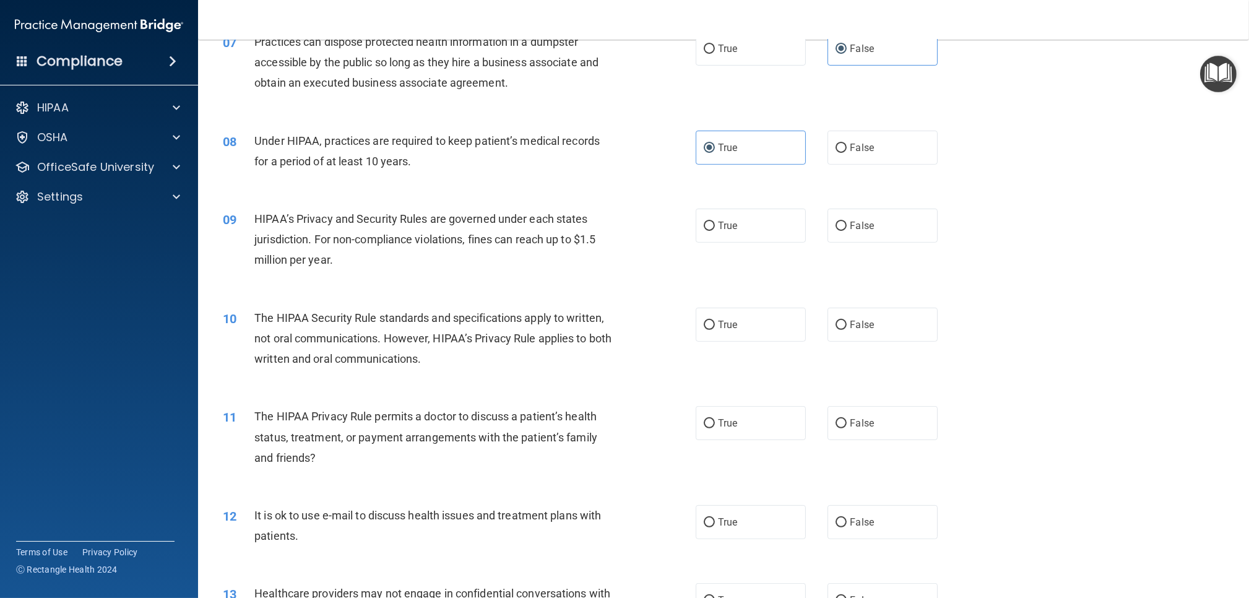
scroll to position [619, 0]
click at [860, 153] on label "False" at bounding box center [882, 147] width 110 height 34
click at [847, 152] on input "False" at bounding box center [841, 147] width 11 height 9
radio input "true"
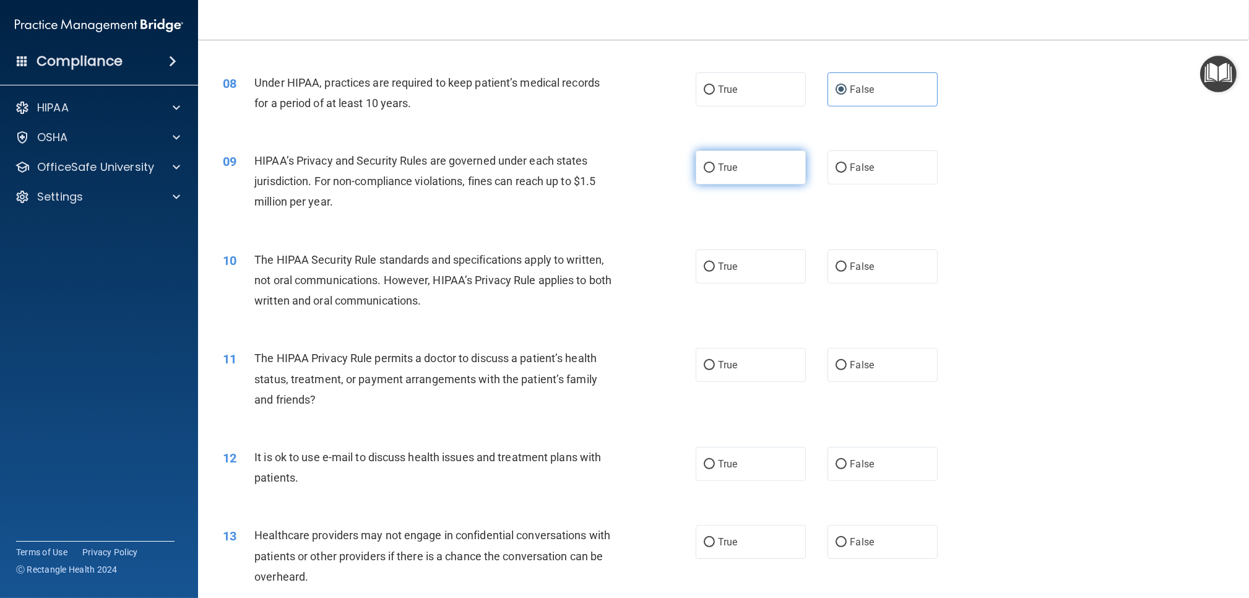
scroll to position [685, 0]
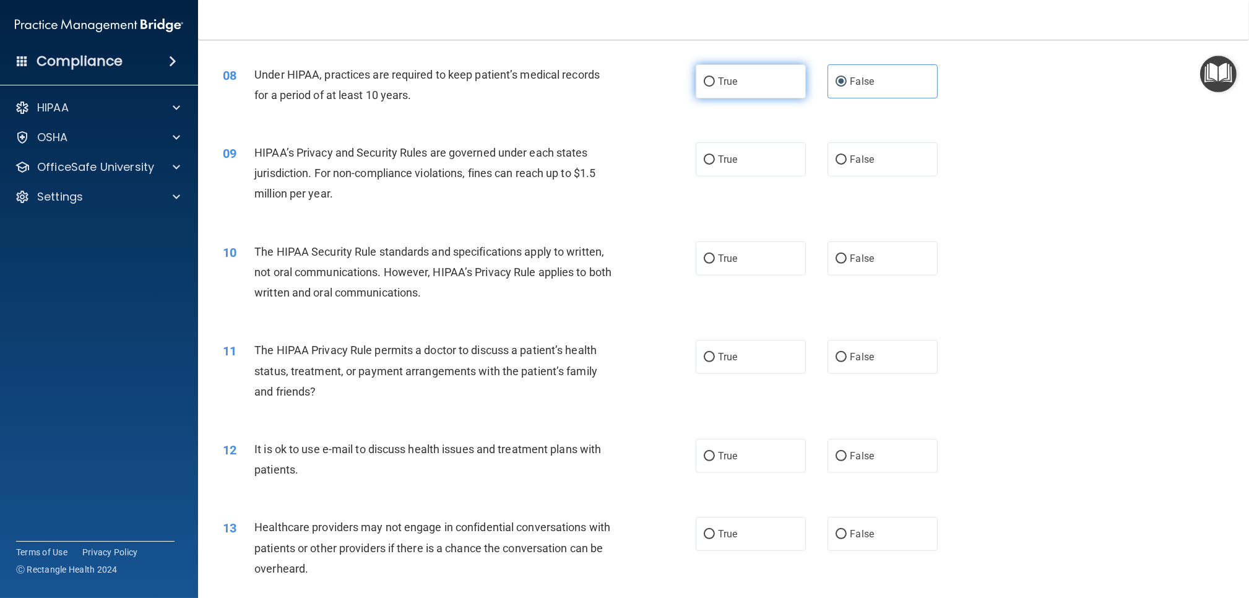
click at [741, 92] on label "True" at bounding box center [751, 81] width 110 height 34
click at [715, 87] on input "True" at bounding box center [709, 81] width 11 height 9
radio input "true"
radio input "false"
click at [735, 167] on label "True" at bounding box center [751, 159] width 110 height 34
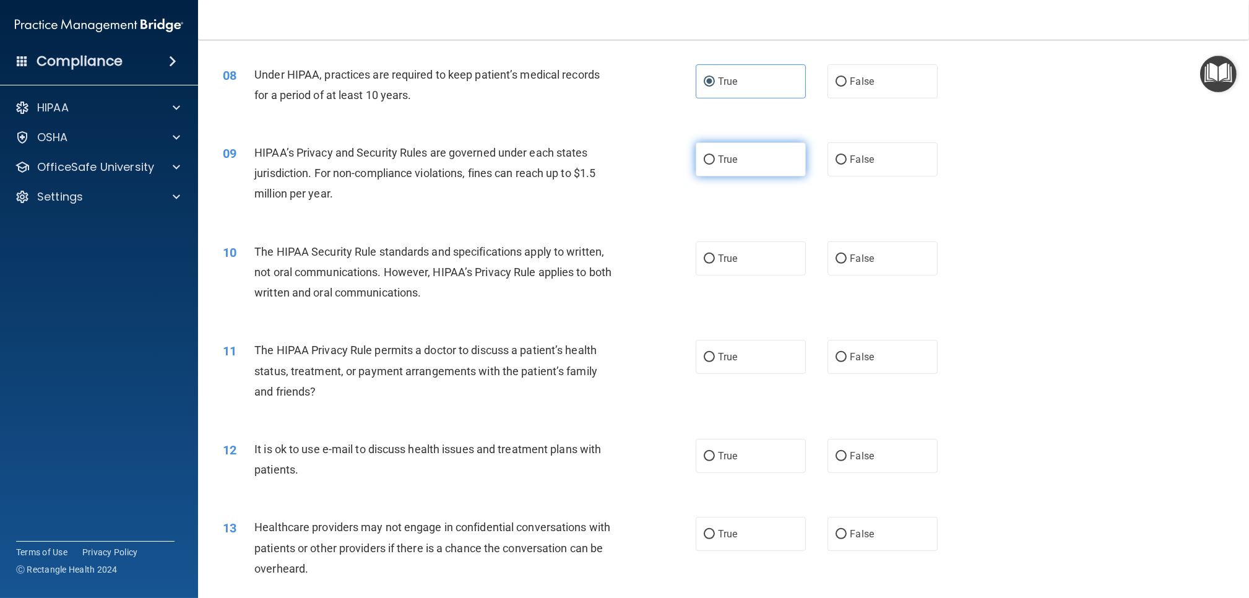
click at [715, 165] on input "True" at bounding box center [709, 159] width 11 height 9
radio input "true"
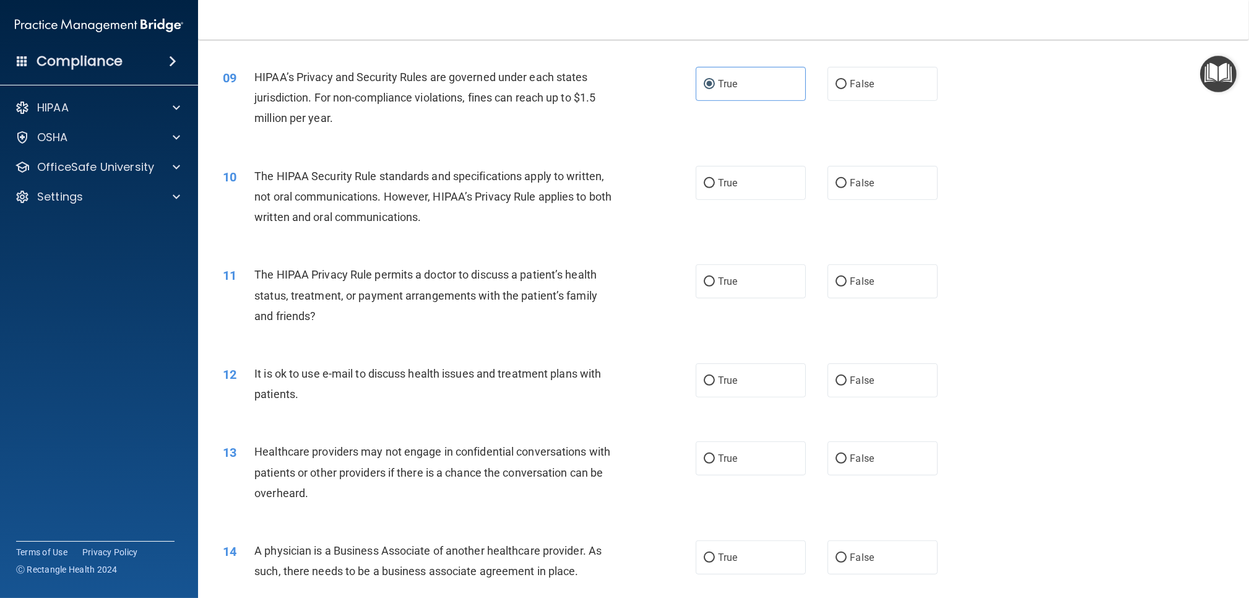
scroll to position [761, 0]
click at [754, 196] on label "True" at bounding box center [751, 182] width 110 height 34
click at [715, 188] on input "True" at bounding box center [709, 182] width 11 height 9
radio input "true"
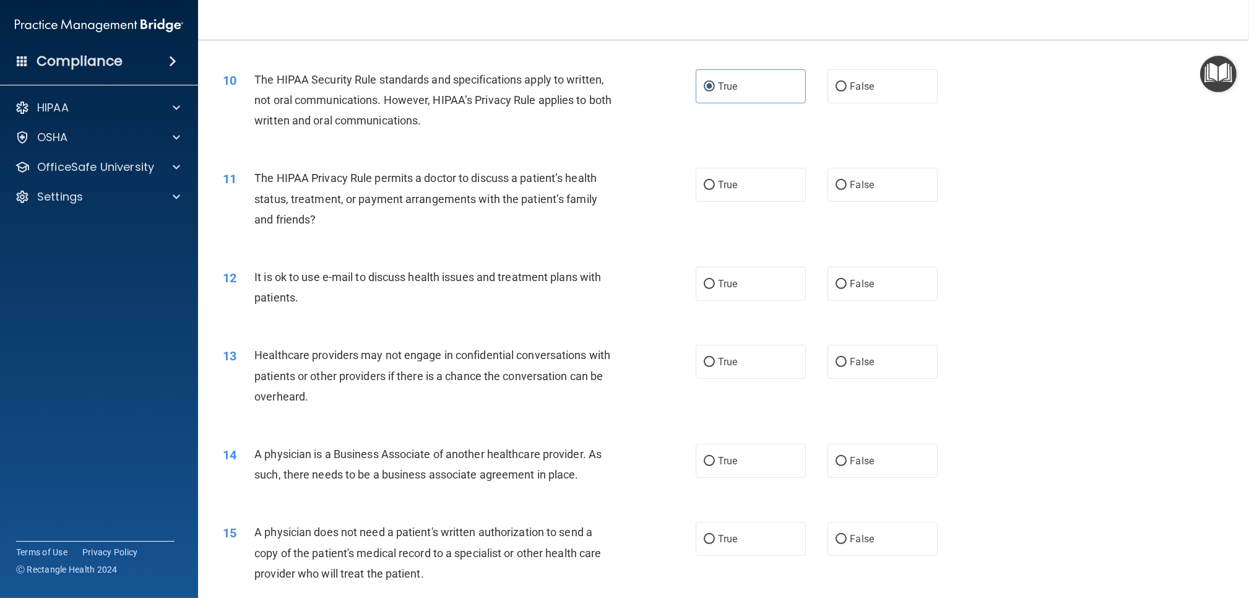
scroll to position [858, 0]
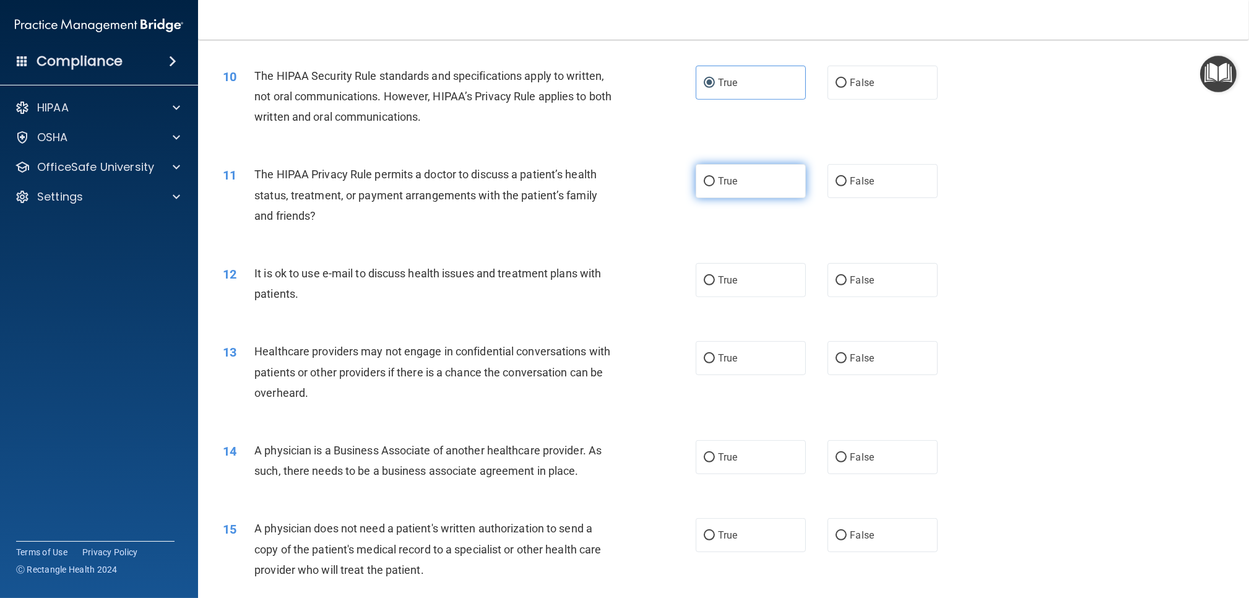
click at [761, 194] on label "True" at bounding box center [751, 181] width 110 height 34
click at [715, 186] on input "True" at bounding box center [709, 181] width 11 height 9
radio input "true"
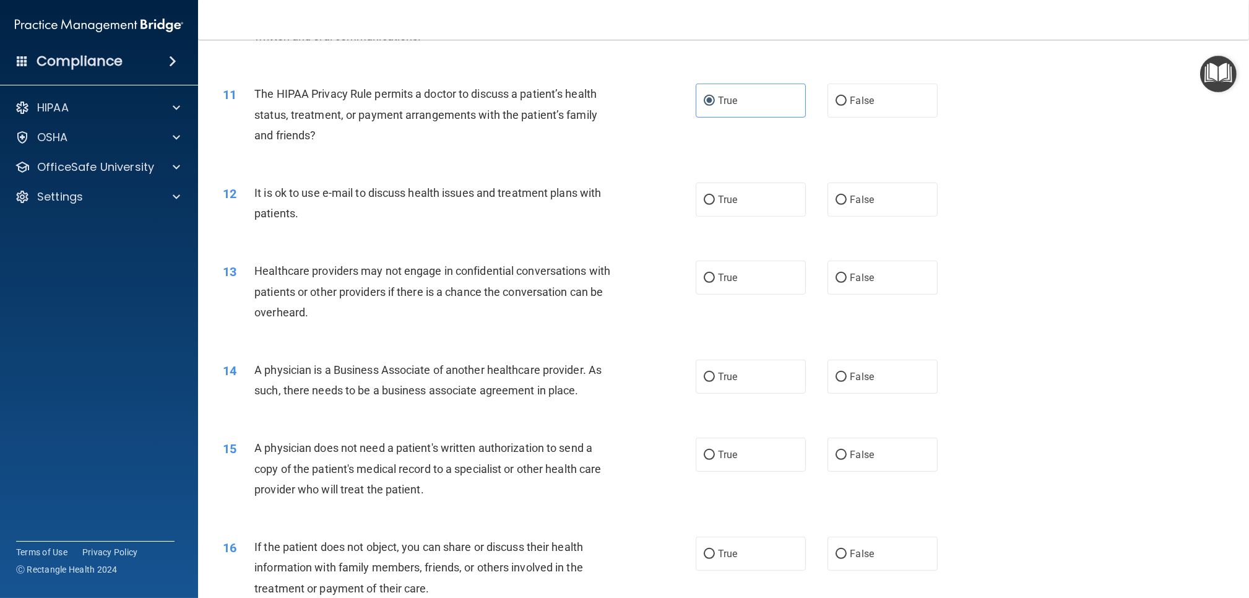
scroll to position [922, 0]
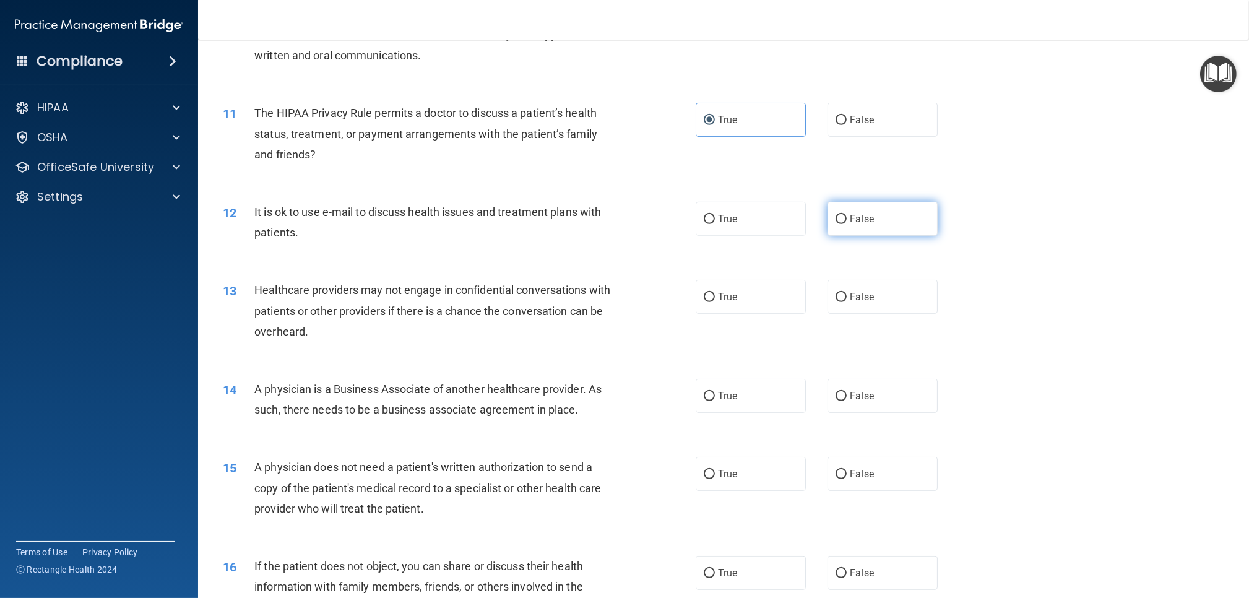
click at [857, 216] on span "False" at bounding box center [862, 219] width 24 height 12
click at [847, 216] on input "False" at bounding box center [841, 219] width 11 height 9
radio input "true"
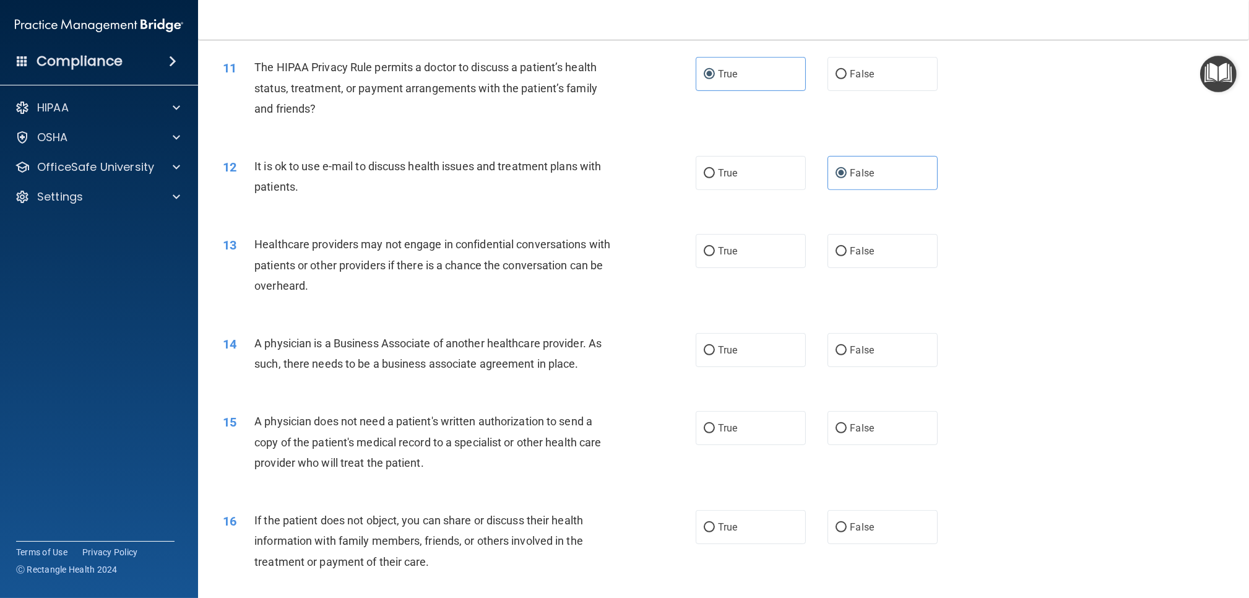
scroll to position [962, 0]
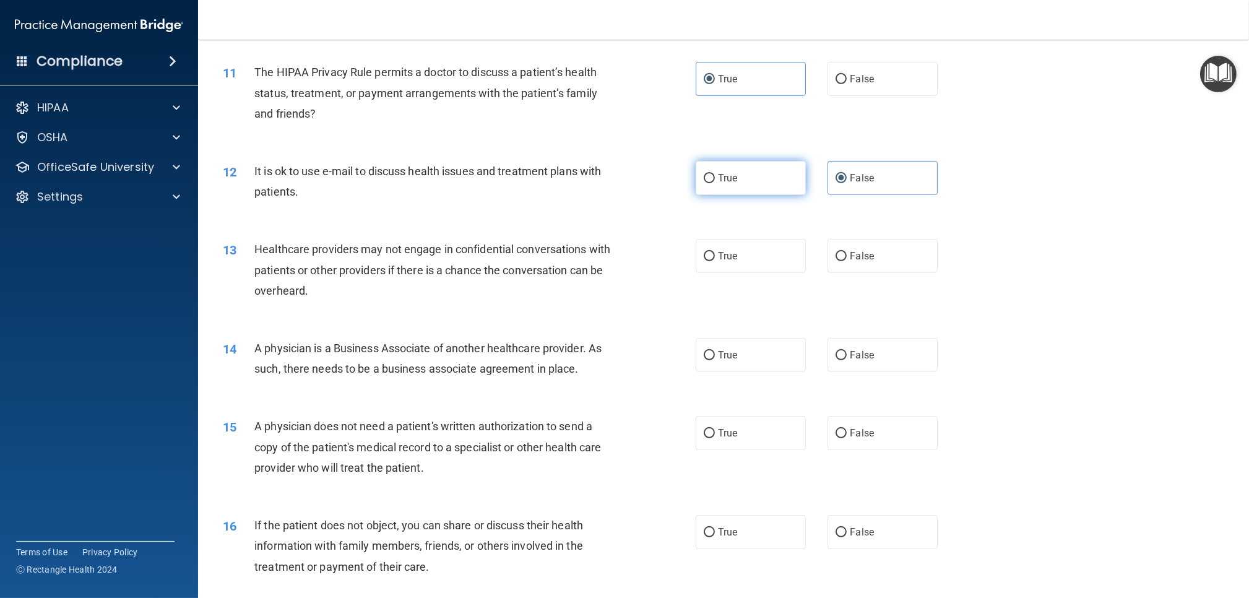
click at [728, 188] on label "True" at bounding box center [751, 178] width 110 height 34
click at [715, 183] on input "True" at bounding box center [709, 178] width 11 height 9
radio input "true"
radio input "false"
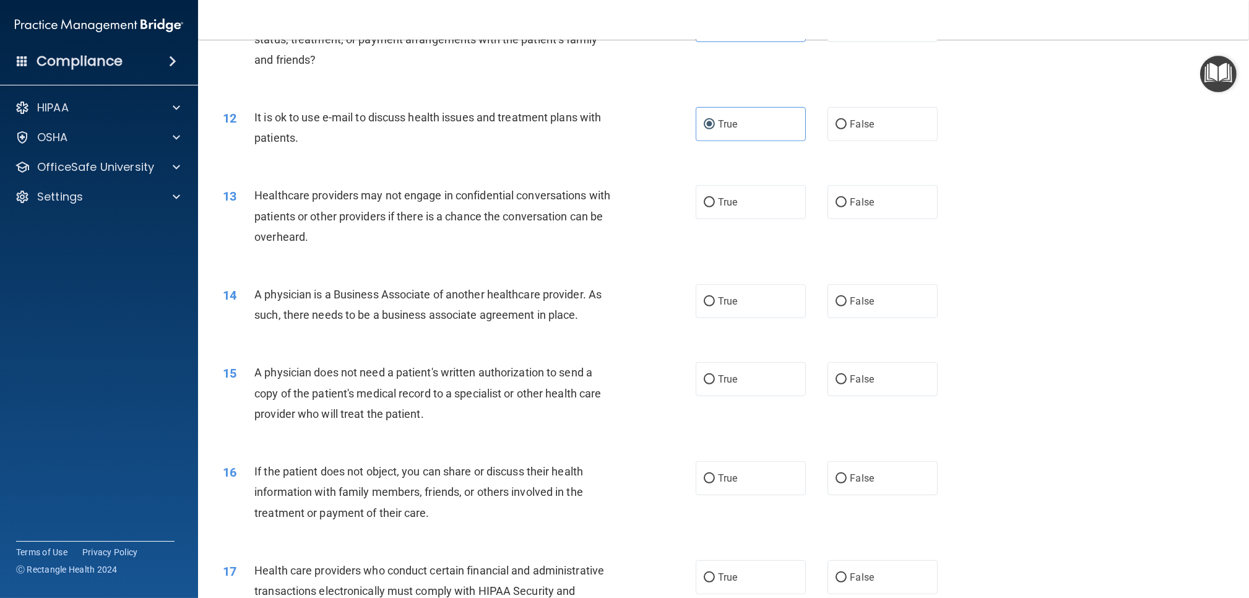
scroll to position [1019, 0]
click at [715, 209] on label "True" at bounding box center [751, 200] width 110 height 34
click at [715, 205] on input "True" at bounding box center [709, 200] width 11 height 9
radio input "true"
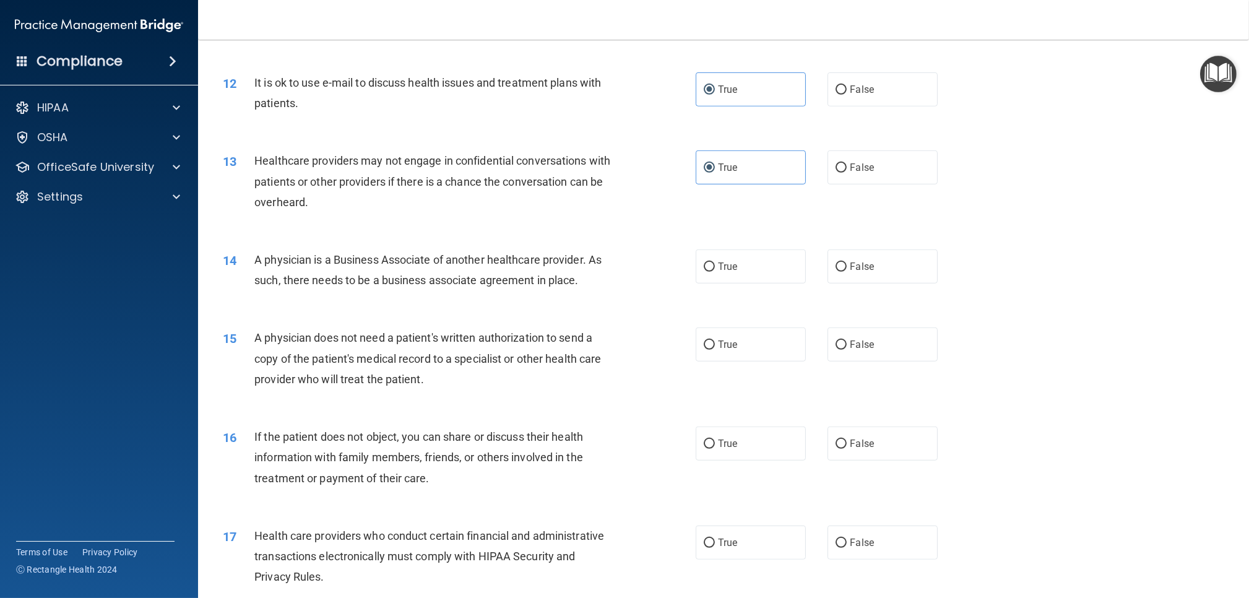
scroll to position [1052, 0]
click at [868, 272] on label "False" at bounding box center [882, 265] width 110 height 34
click at [847, 270] on input "False" at bounding box center [841, 265] width 11 height 9
radio input "true"
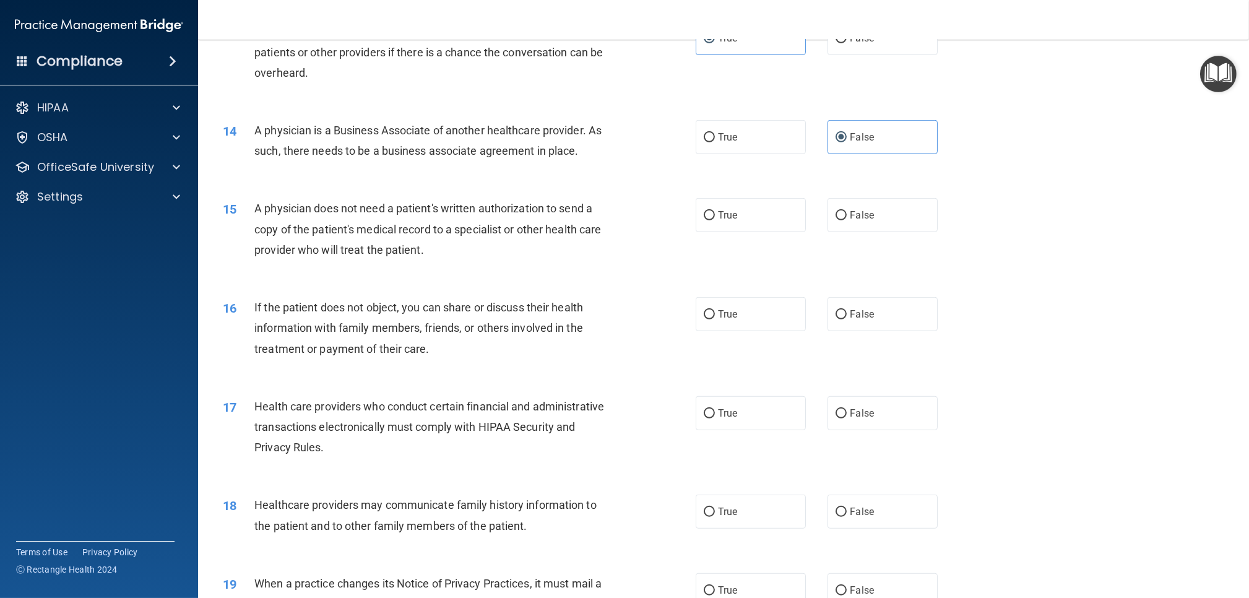
scroll to position [1181, 0]
click at [860, 214] on span "False" at bounding box center [862, 214] width 24 height 12
click at [847, 214] on input "False" at bounding box center [841, 214] width 11 height 9
radio input "true"
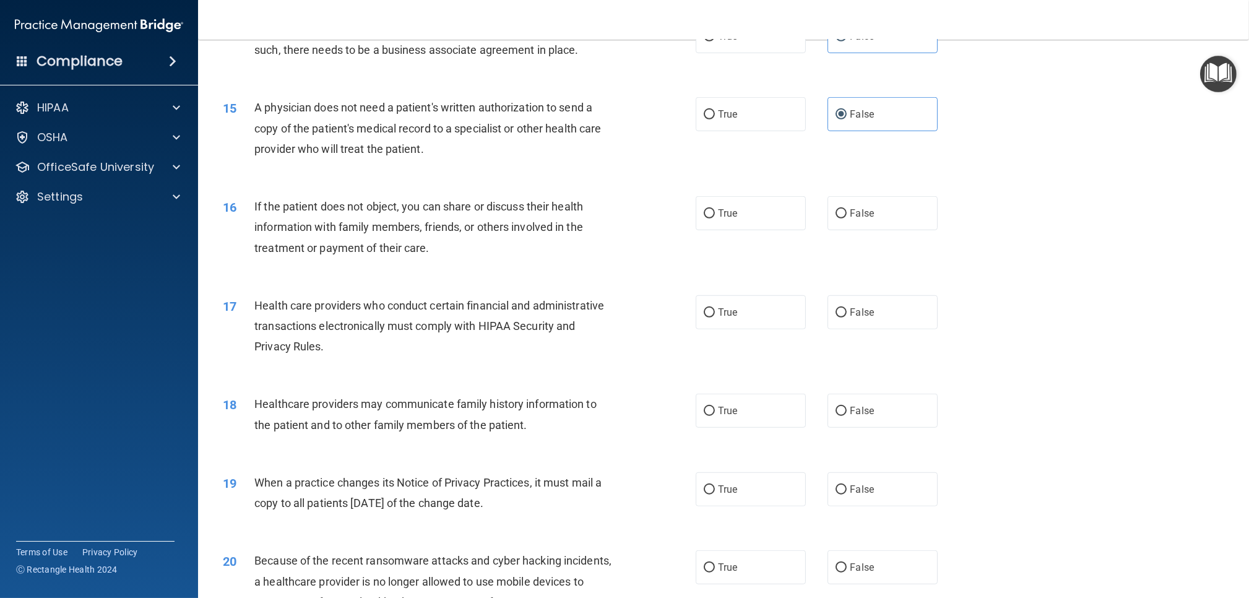
scroll to position [1281, 0]
click at [741, 231] on div "16 If the patient does not object, you can share or discuss their health inform…" at bounding box center [724, 230] width 1020 height 99
click at [743, 223] on label "True" at bounding box center [751, 213] width 110 height 34
click at [715, 218] on input "True" at bounding box center [709, 213] width 11 height 9
radio input "true"
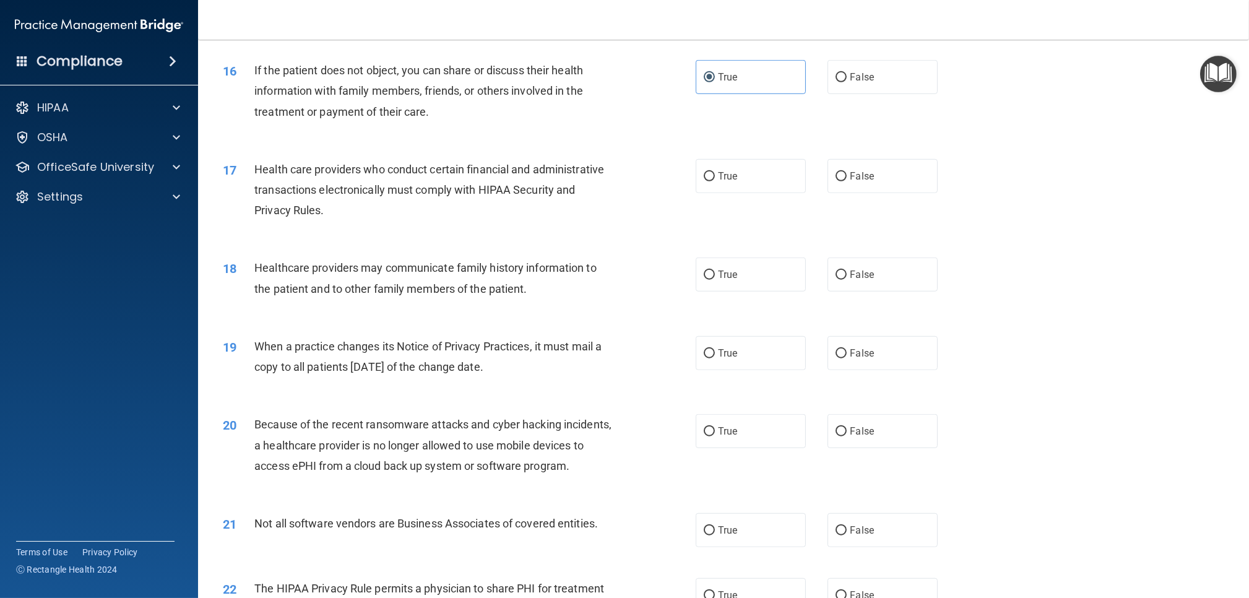
scroll to position [1417, 0]
click at [729, 180] on label "True" at bounding box center [751, 174] width 110 height 34
click at [715, 179] on input "True" at bounding box center [709, 174] width 11 height 9
radio input "true"
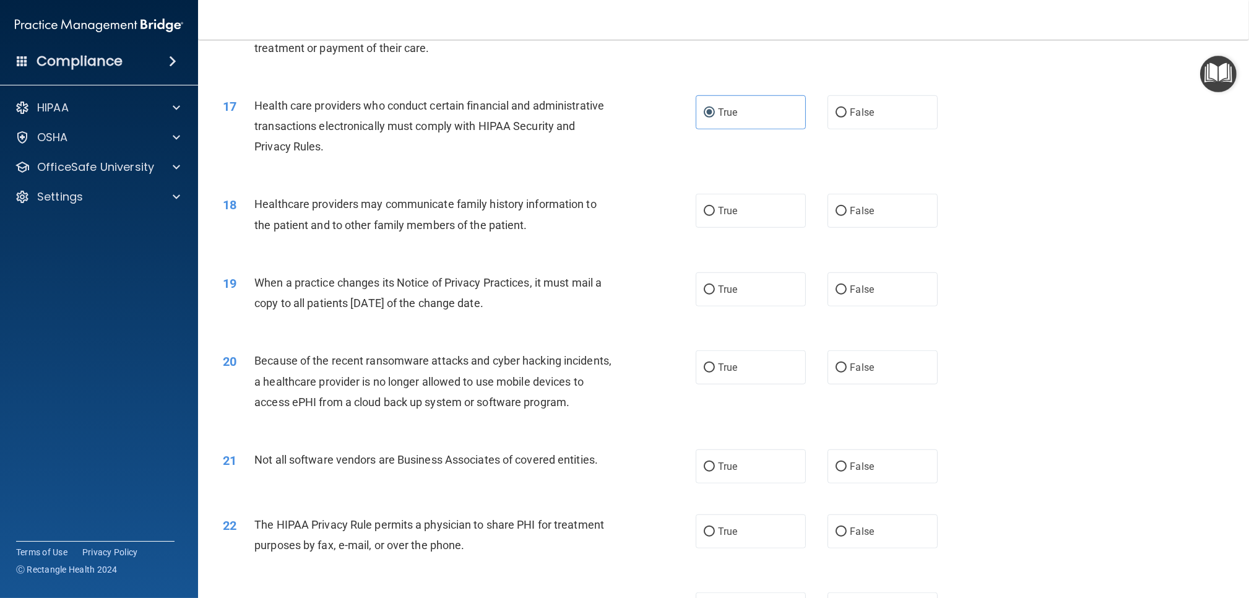
scroll to position [1482, 0]
click at [738, 209] on label "True" at bounding box center [751, 209] width 110 height 34
click at [715, 209] on input "True" at bounding box center [709, 209] width 11 height 9
radio input "true"
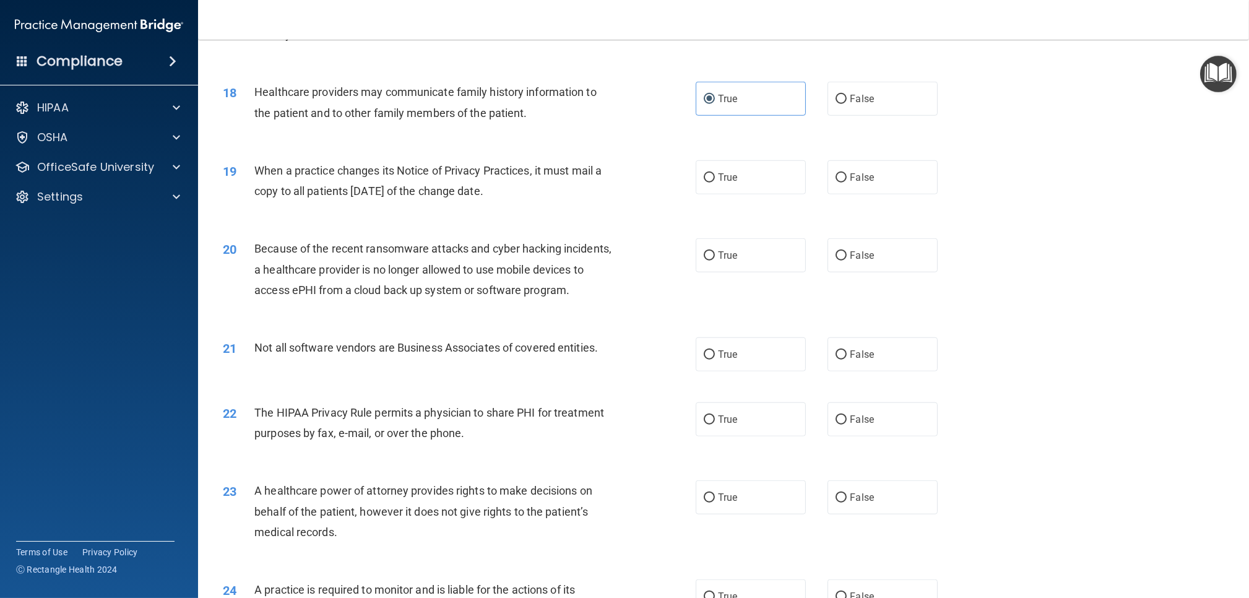
scroll to position [1594, 0]
click at [861, 112] on label "False" at bounding box center [882, 98] width 110 height 34
click at [847, 103] on input "False" at bounding box center [841, 98] width 11 height 9
radio input "true"
radio input "false"
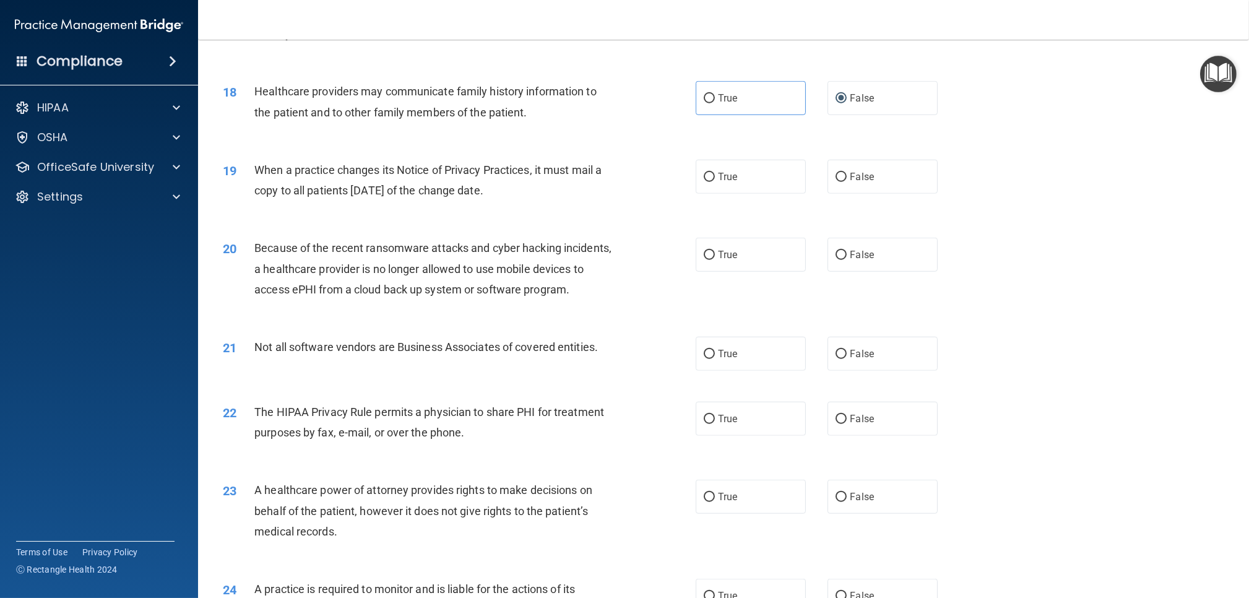
scroll to position [1591, 0]
click at [754, 192] on label "True" at bounding box center [751, 179] width 110 height 34
click at [715, 184] on input "True" at bounding box center [709, 179] width 11 height 9
radio input "true"
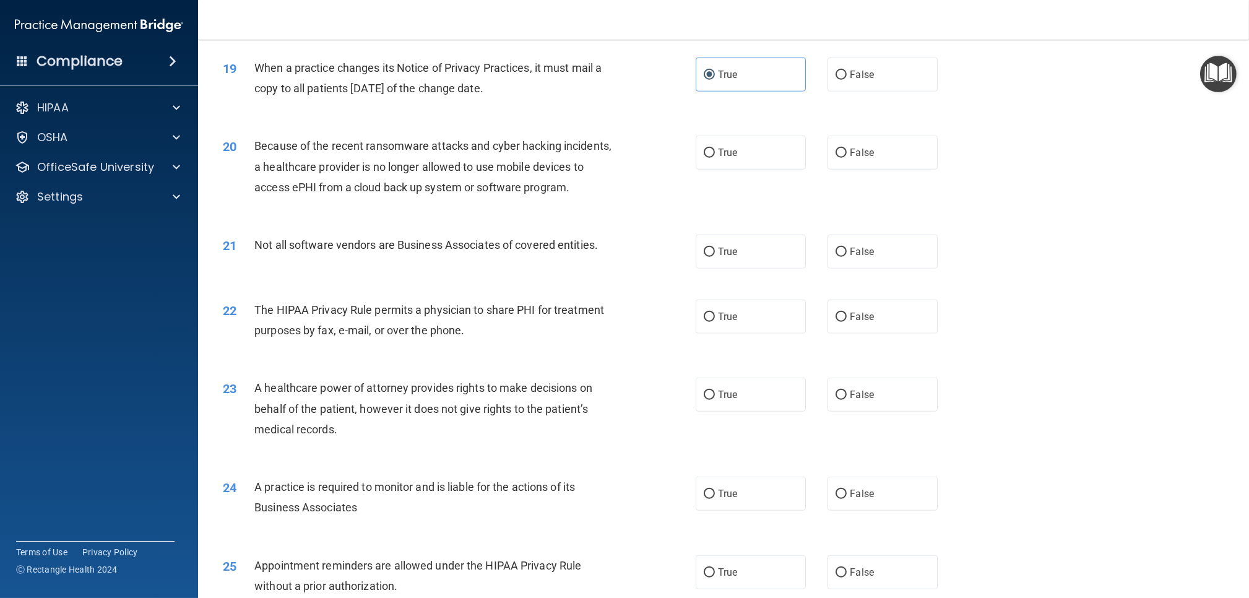
scroll to position [1696, 0]
click at [745, 162] on label "True" at bounding box center [751, 152] width 110 height 34
click at [715, 157] on input "True" at bounding box center [709, 152] width 11 height 9
radio input "true"
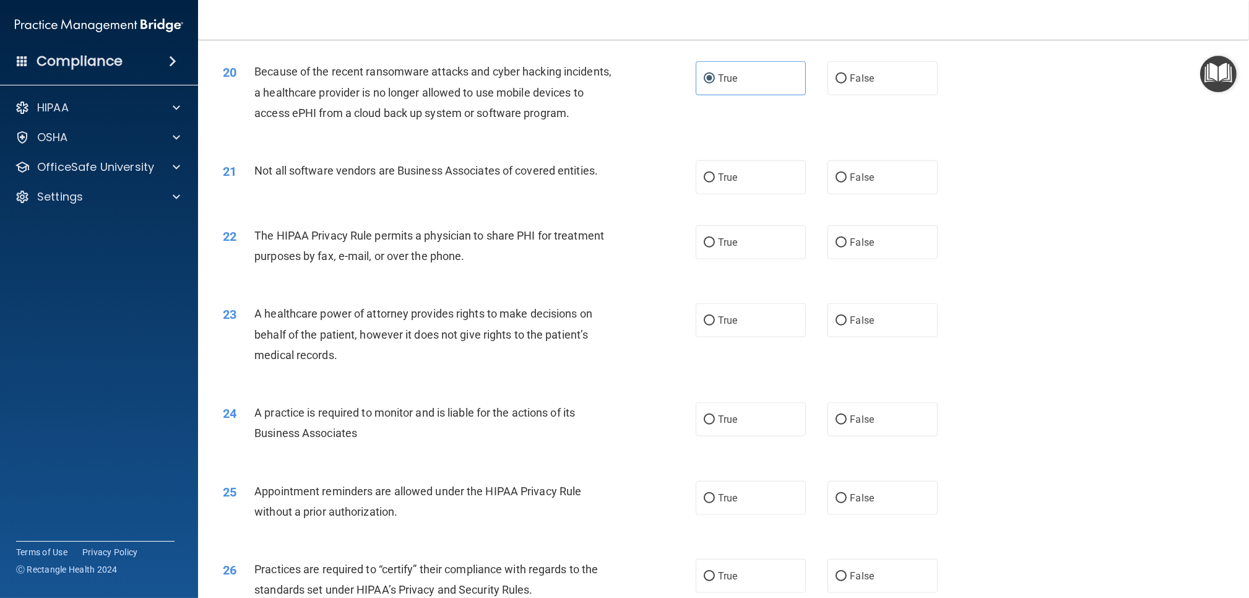
scroll to position [1773, 0]
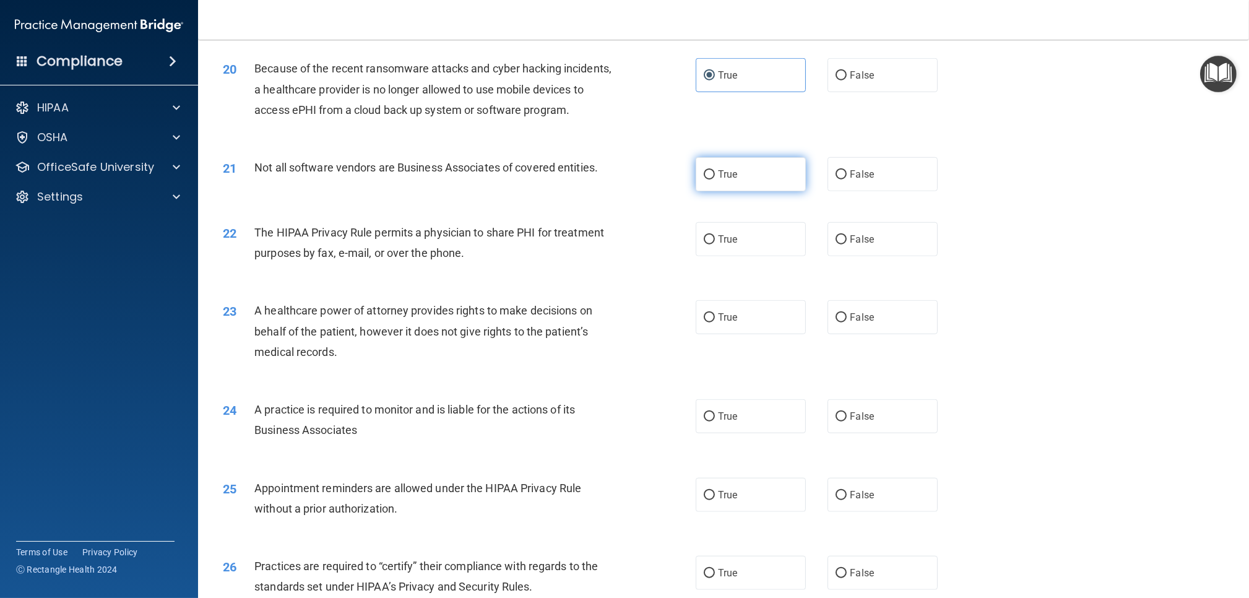
click at [753, 177] on label "True" at bounding box center [751, 174] width 110 height 34
click at [715, 177] on input "True" at bounding box center [709, 174] width 11 height 9
radio input "true"
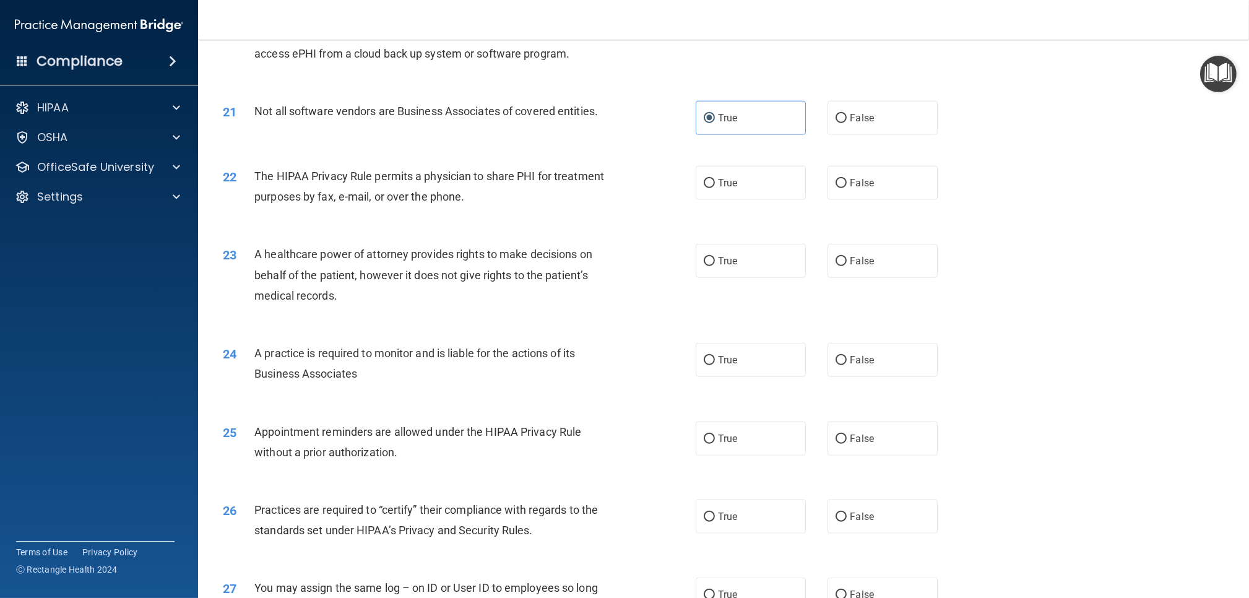
scroll to position [1831, 0]
click at [912, 186] on label "False" at bounding box center [882, 181] width 110 height 34
click at [847, 186] on input "False" at bounding box center [841, 181] width 11 height 9
radio input "true"
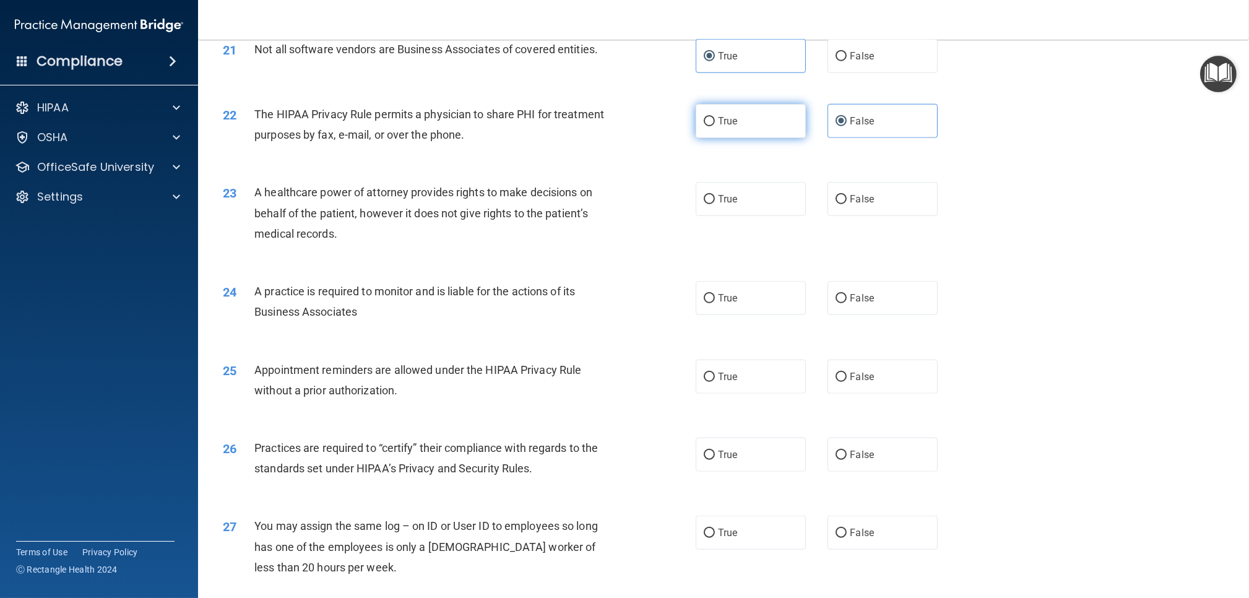
scroll to position [1893, 0]
click at [727, 134] on label "True" at bounding box center [751, 119] width 110 height 34
click at [715, 124] on input "True" at bounding box center [709, 119] width 11 height 9
radio input "true"
radio input "false"
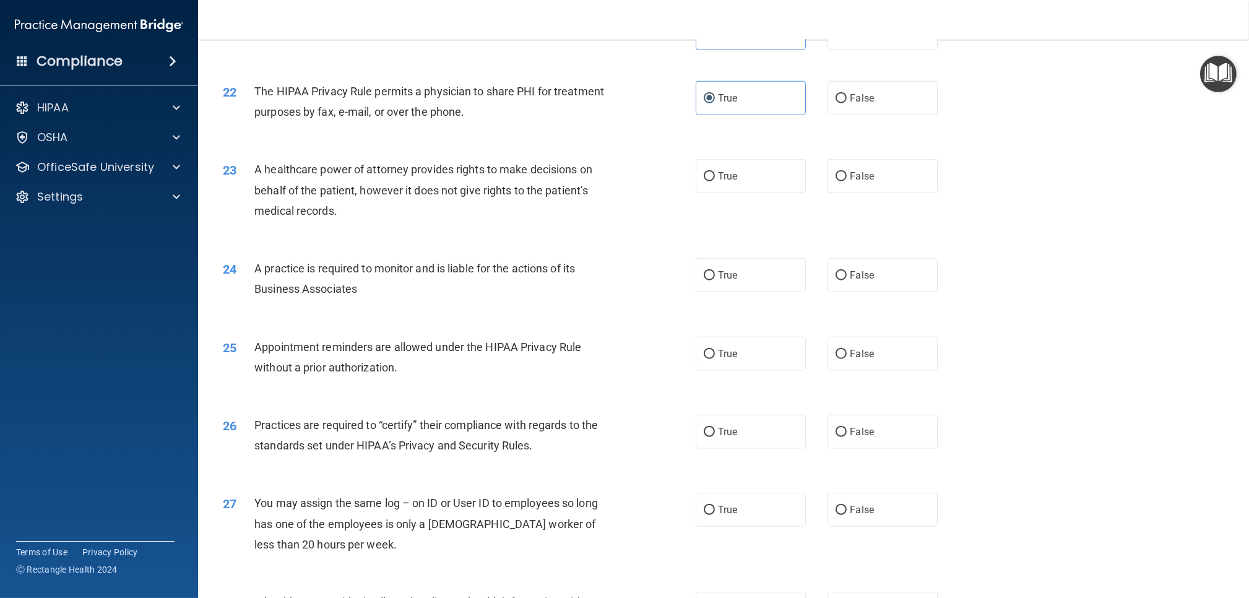
scroll to position [1917, 0]
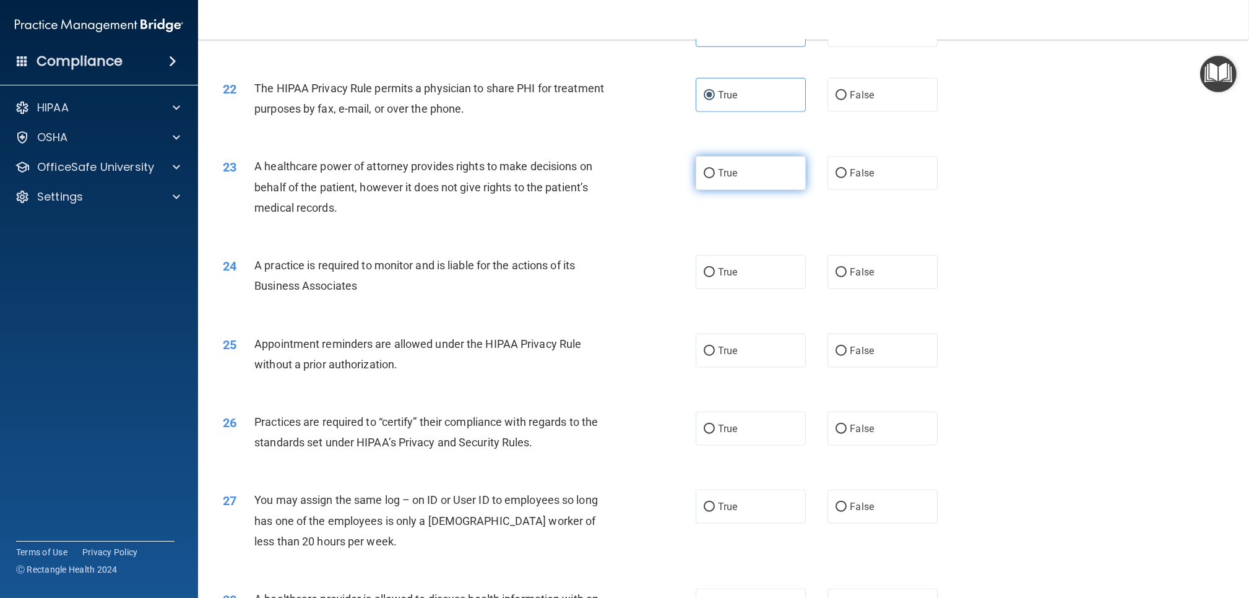
click at [724, 183] on label "True" at bounding box center [751, 173] width 110 height 34
click at [715, 178] on input "True" at bounding box center [709, 173] width 11 height 9
radio input "true"
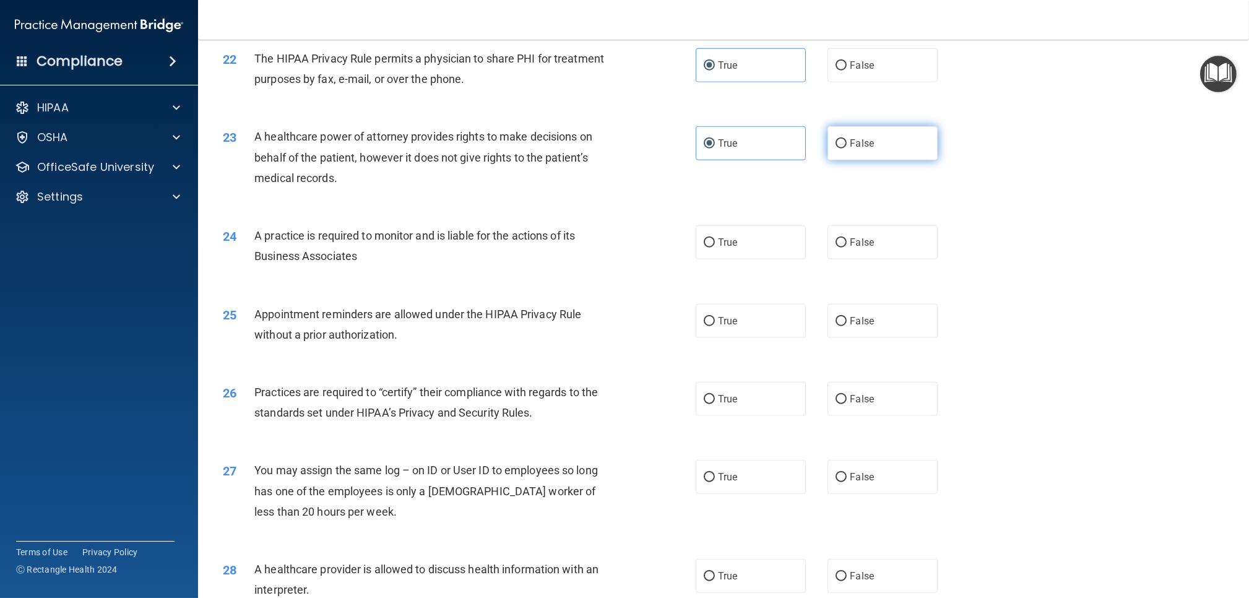
click at [897, 147] on label "False" at bounding box center [882, 143] width 110 height 34
click at [847, 147] on input "False" at bounding box center [841, 143] width 11 height 9
radio input "true"
radio input "false"
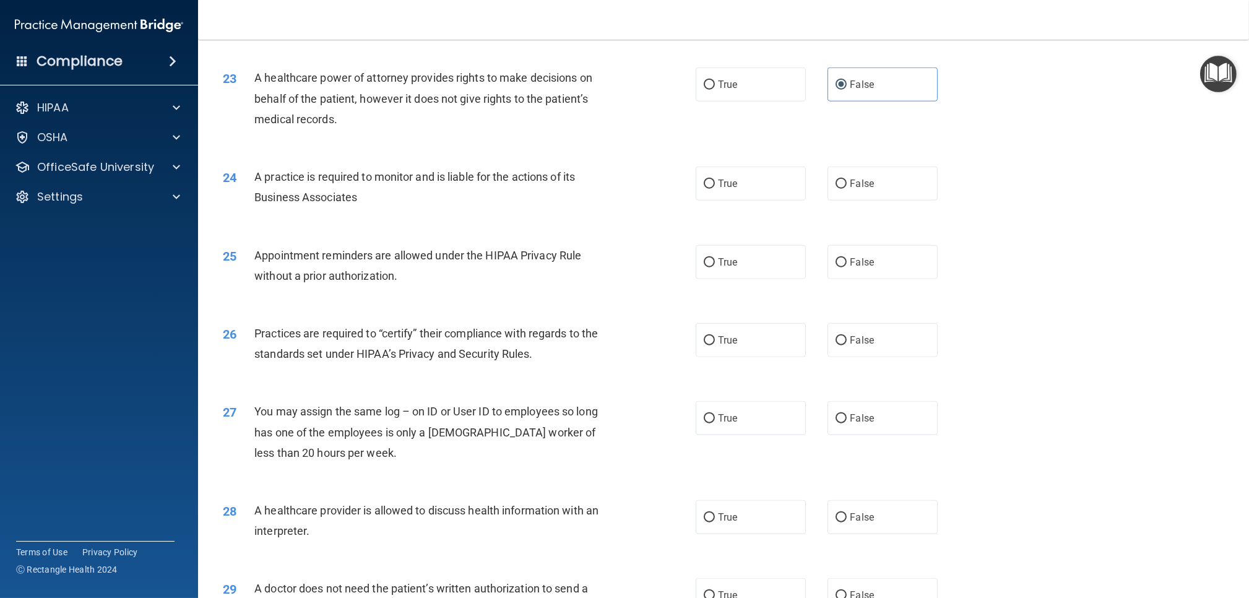
scroll to position [2006, 0]
click at [754, 189] on label "True" at bounding box center [751, 183] width 110 height 34
click at [715, 188] on input "True" at bounding box center [709, 183] width 11 height 9
radio input "true"
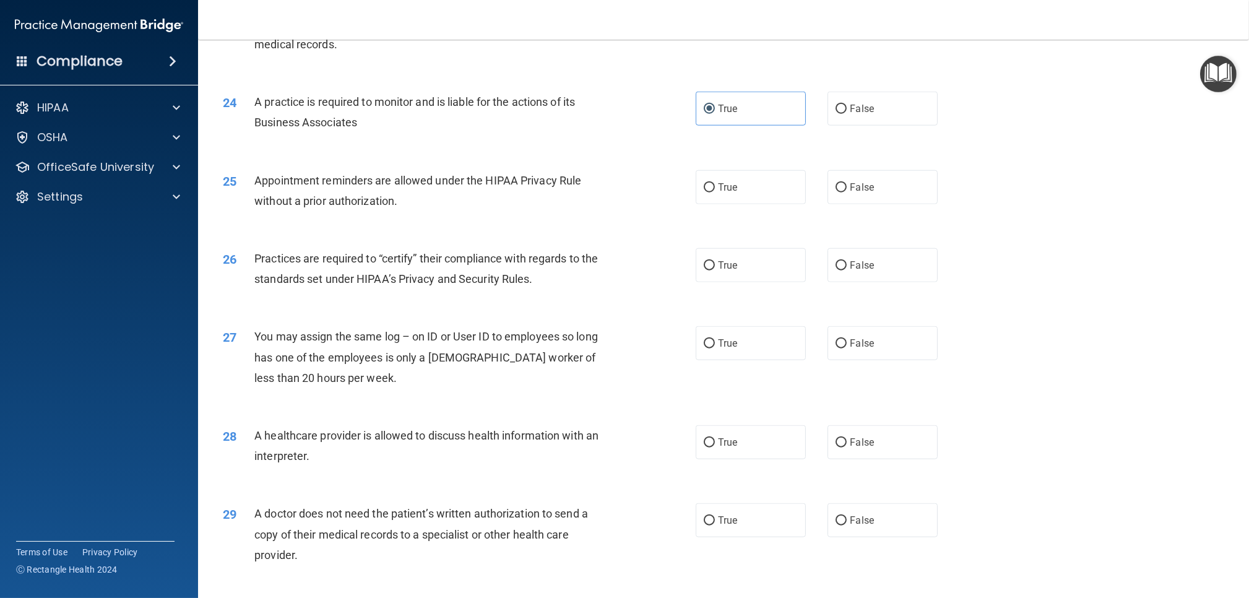
scroll to position [2092, 0]
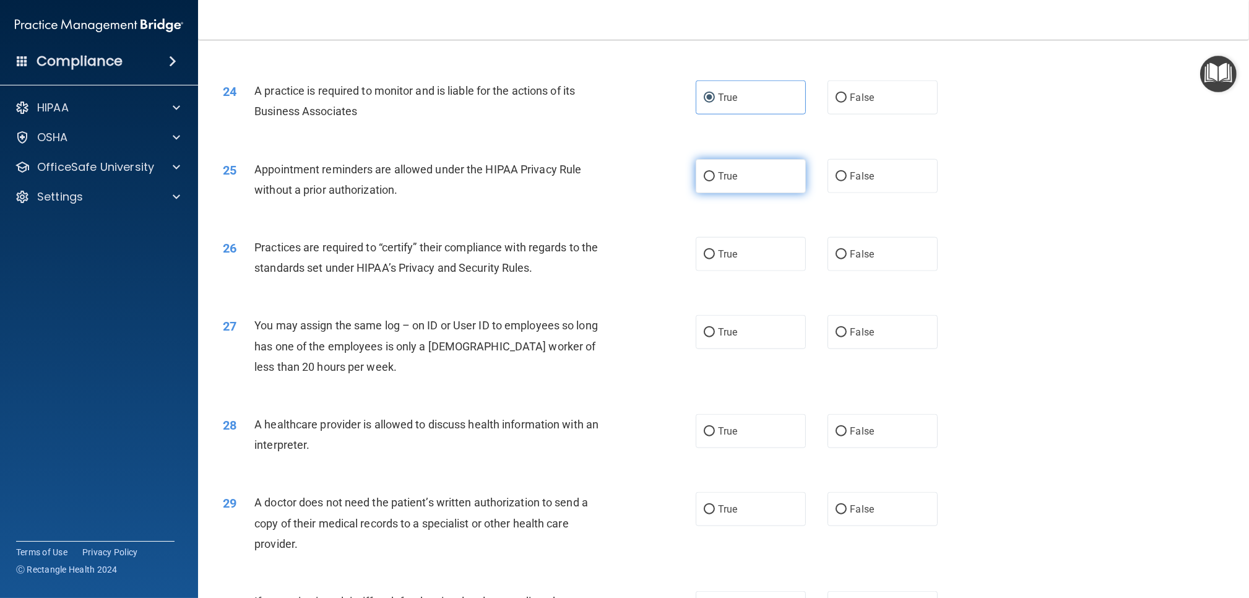
click at [725, 182] on label "True" at bounding box center [751, 176] width 110 height 34
click at [715, 181] on input "True" at bounding box center [709, 176] width 11 height 9
radio input "true"
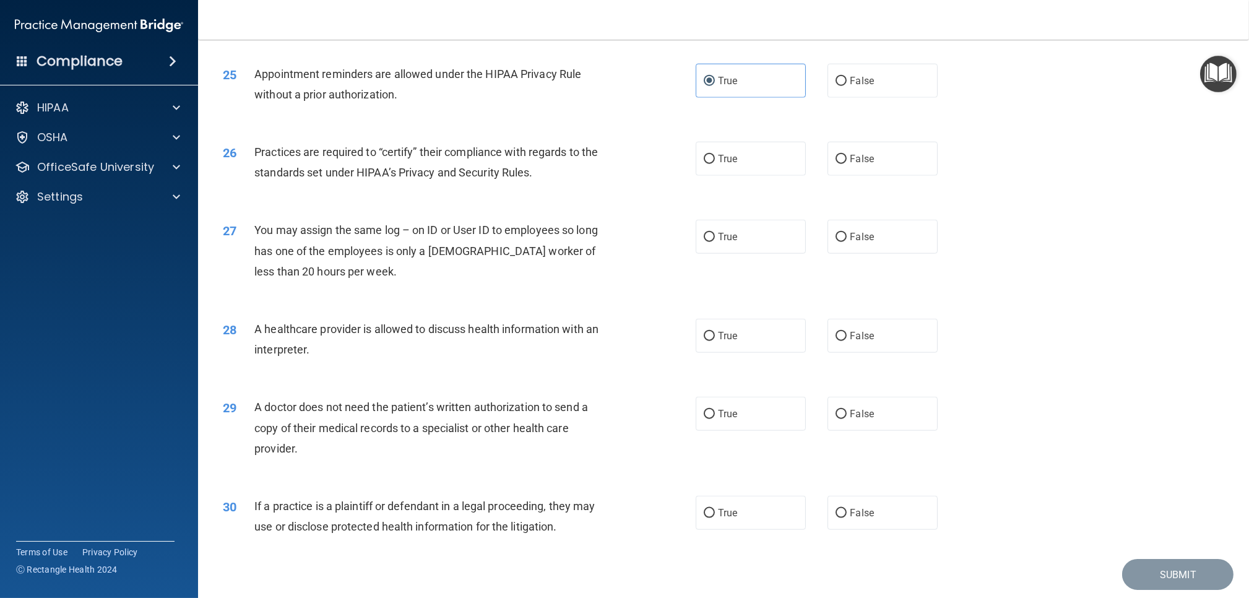
scroll to position [2188, 0]
click at [721, 169] on label "True" at bounding box center [751, 157] width 110 height 34
click at [715, 163] on input "True" at bounding box center [709, 157] width 11 height 9
radio input "true"
click at [897, 230] on label "False" at bounding box center [882, 235] width 110 height 34
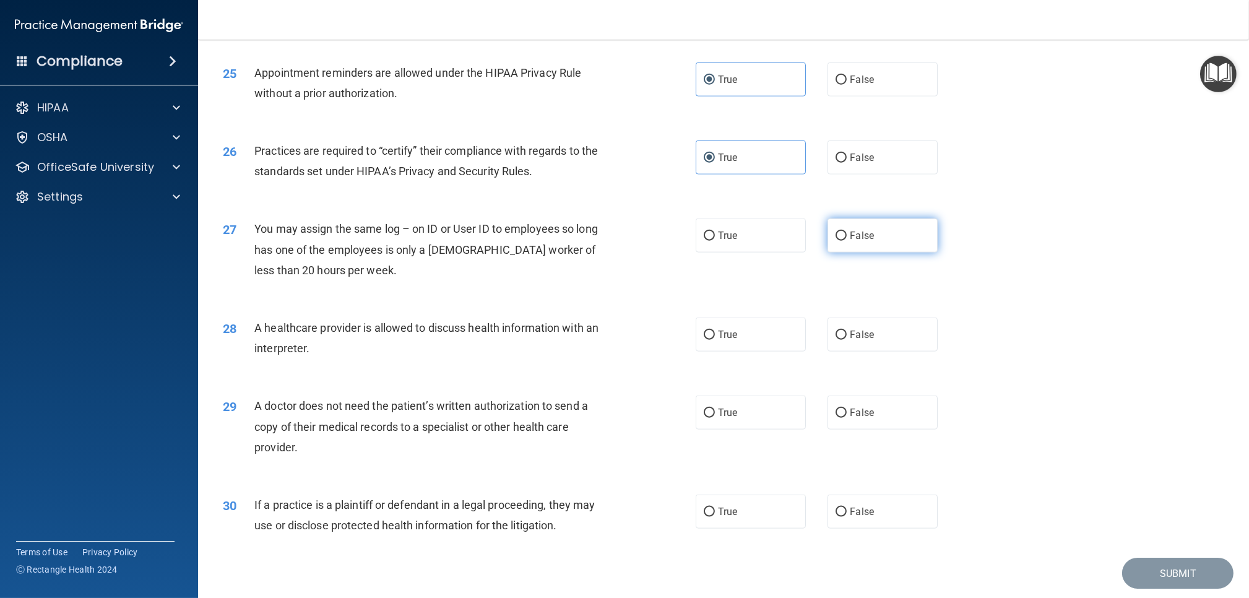
click at [847, 231] on input "False" at bounding box center [841, 235] width 11 height 9
radio input "true"
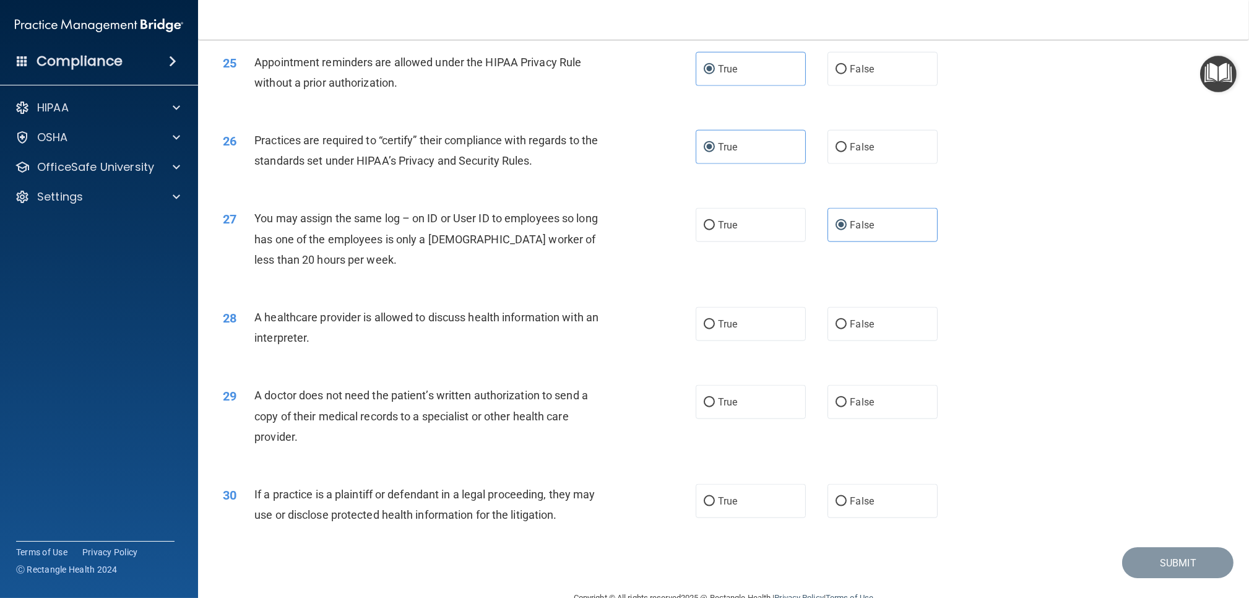
scroll to position [2228, 0]
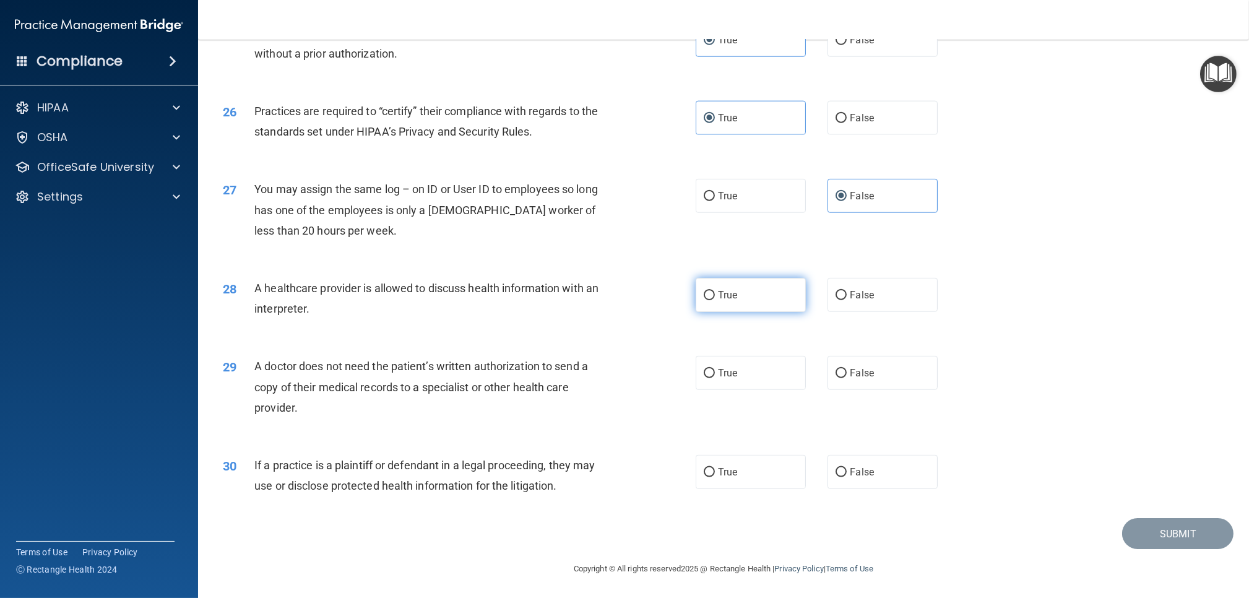
click at [735, 306] on label "True" at bounding box center [751, 295] width 110 height 34
click at [715, 300] on input "True" at bounding box center [709, 295] width 11 height 9
radio input "true"
click at [876, 376] on label "False" at bounding box center [882, 373] width 110 height 34
click at [847, 376] on input "False" at bounding box center [841, 373] width 11 height 9
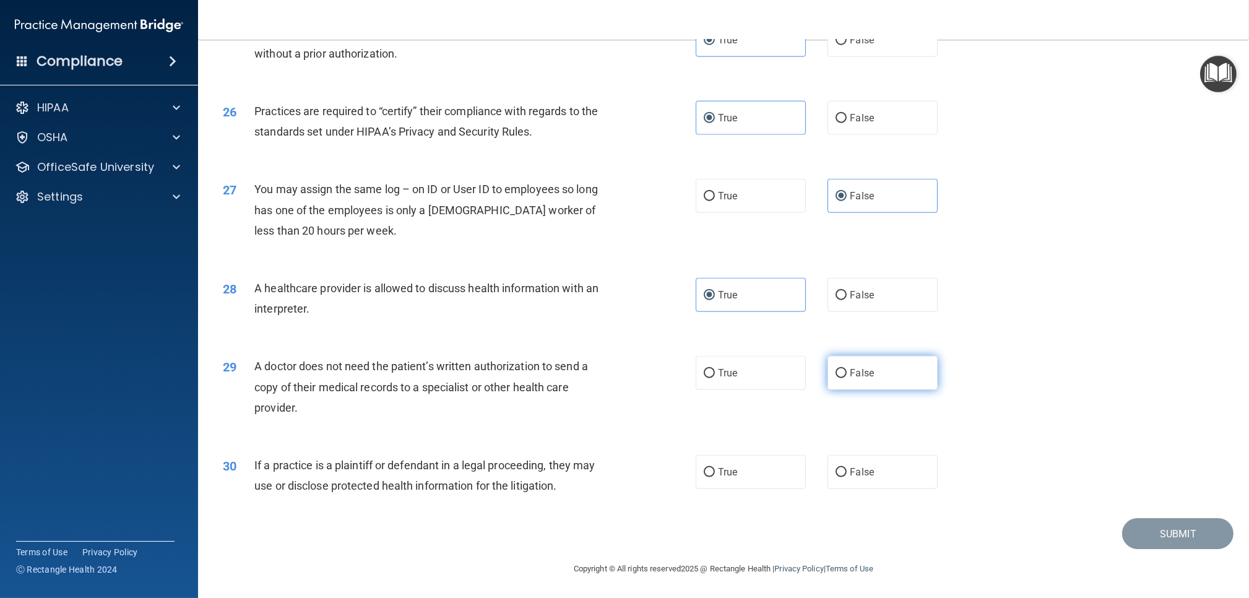
radio input "true"
click at [758, 385] on label "True" at bounding box center [751, 373] width 110 height 34
click at [715, 378] on input "True" at bounding box center [709, 373] width 11 height 9
radio input "true"
radio input "false"
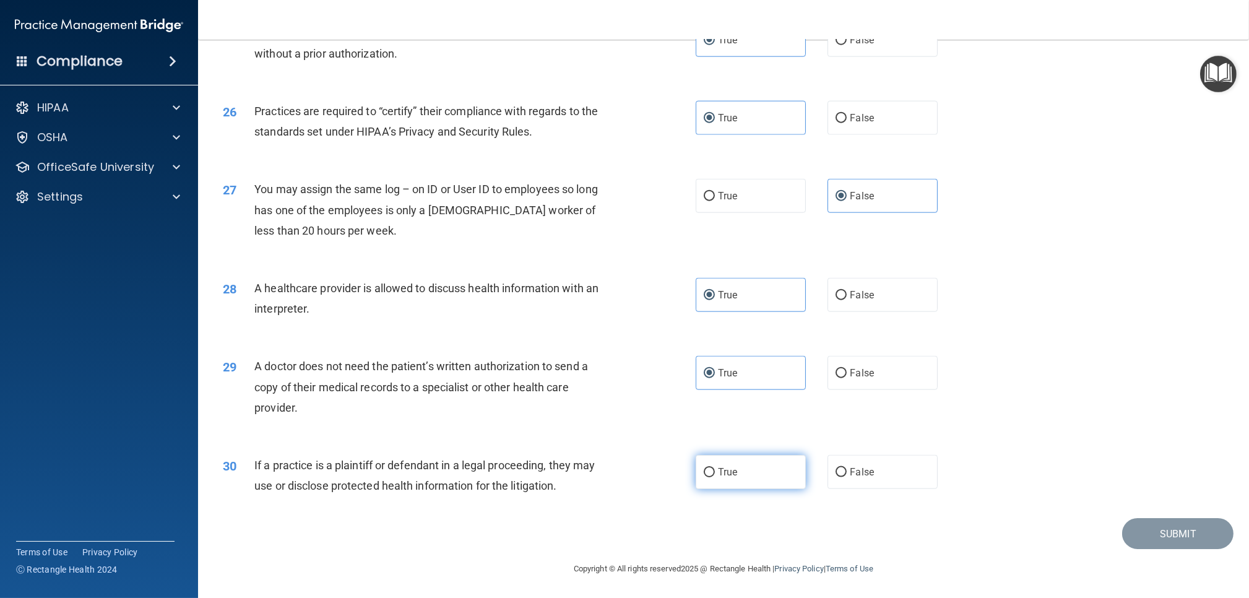
click at [724, 458] on label "True" at bounding box center [751, 472] width 110 height 34
click at [715, 468] on input "True" at bounding box center [709, 472] width 11 height 9
radio input "true"
click at [1136, 522] on button "Submit" at bounding box center [1177, 534] width 111 height 32
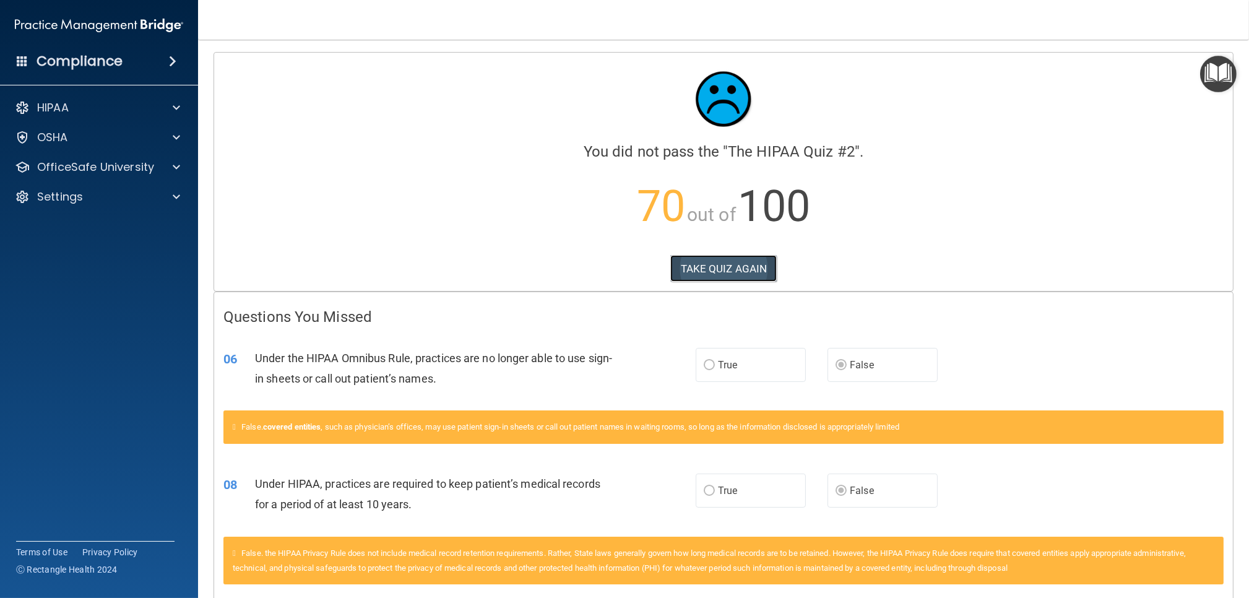
click at [722, 272] on button "TAKE QUIZ AGAIN" at bounding box center [723, 268] width 107 height 27
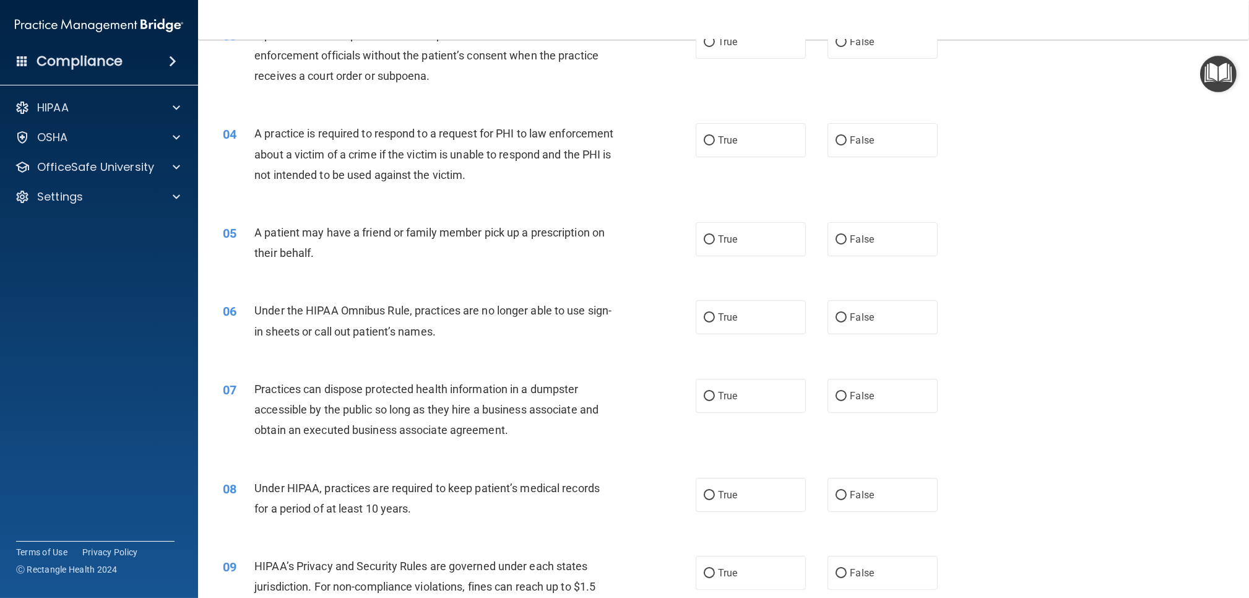
scroll to position [276, 0]
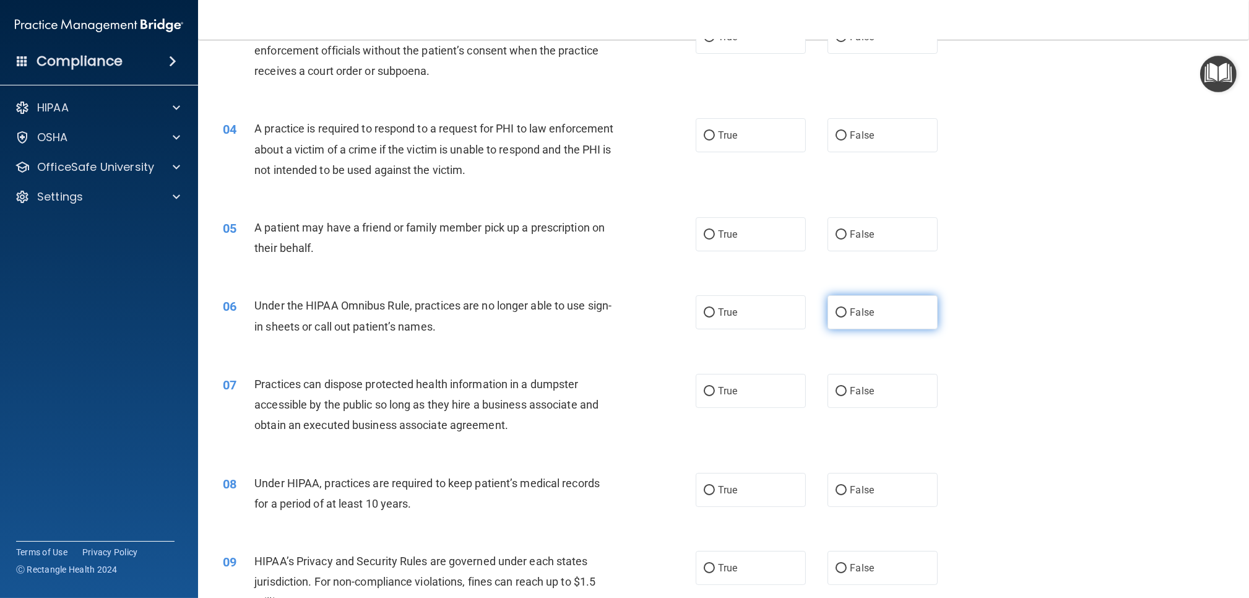
click at [886, 310] on label "False" at bounding box center [882, 312] width 110 height 34
click at [847, 310] on input "False" at bounding box center [841, 312] width 11 height 9
radio input "true"
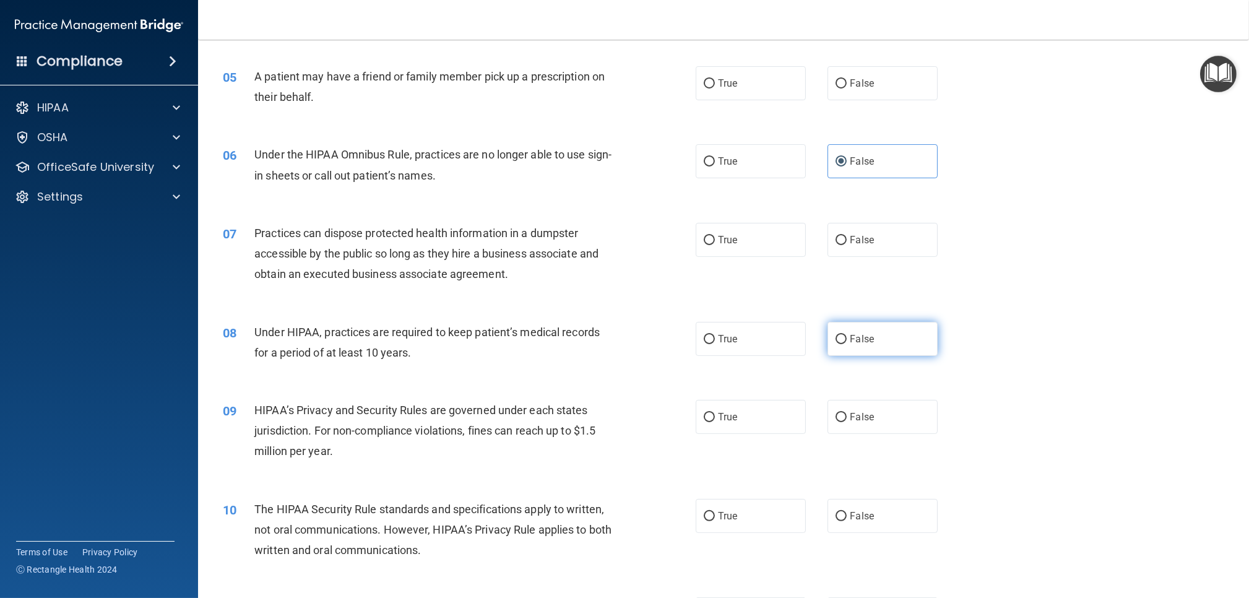
scroll to position [428, 0]
click at [881, 348] on label "False" at bounding box center [882, 338] width 110 height 34
click at [847, 343] on input "False" at bounding box center [841, 338] width 11 height 9
radio input "true"
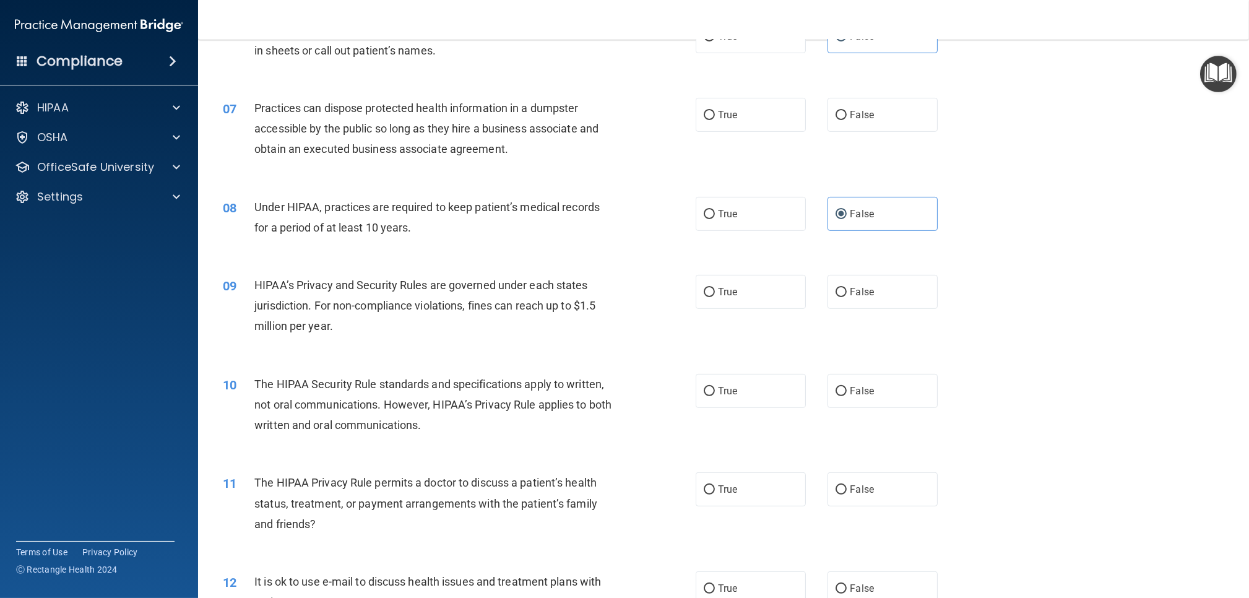
scroll to position [553, 0]
click at [887, 299] on label "False" at bounding box center [882, 291] width 110 height 34
click at [847, 296] on input "False" at bounding box center [841, 291] width 11 height 9
radio input "true"
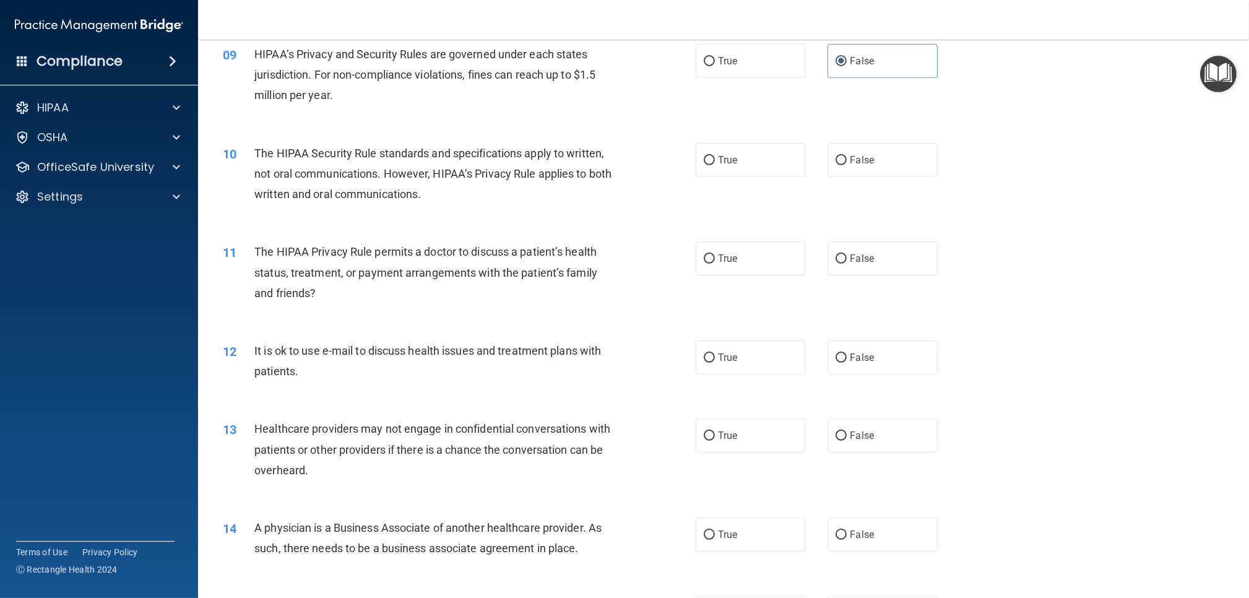
scroll to position [787, 0]
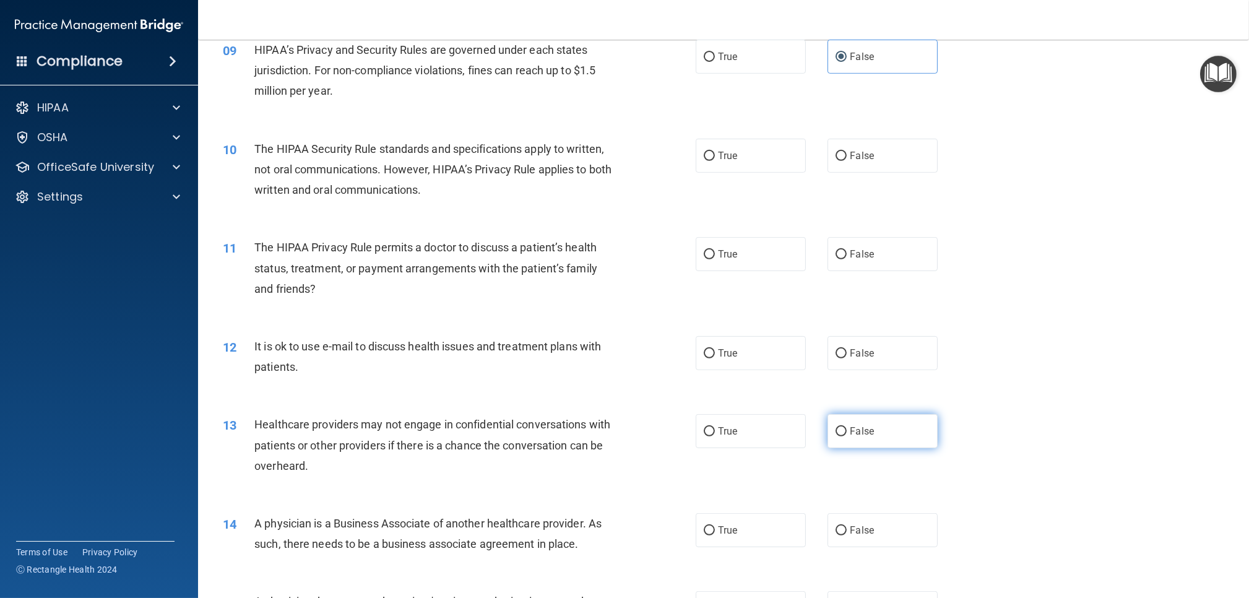
click at [898, 426] on label "False" at bounding box center [882, 431] width 110 height 34
click at [847, 427] on input "False" at bounding box center [841, 431] width 11 height 9
radio input "true"
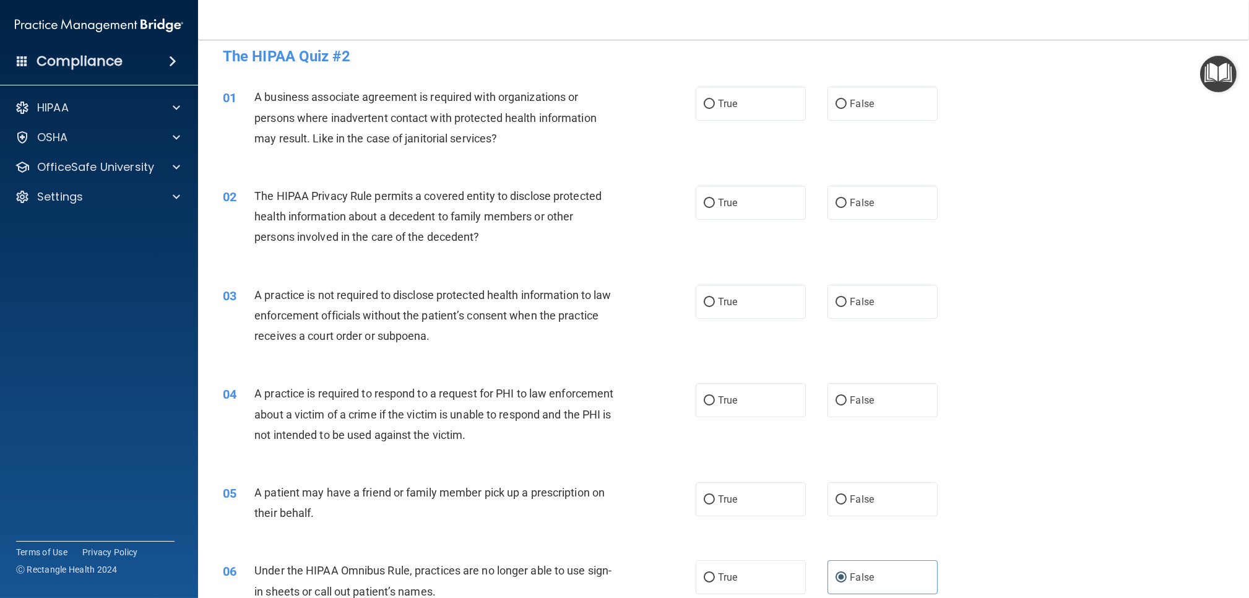
scroll to position [0, 0]
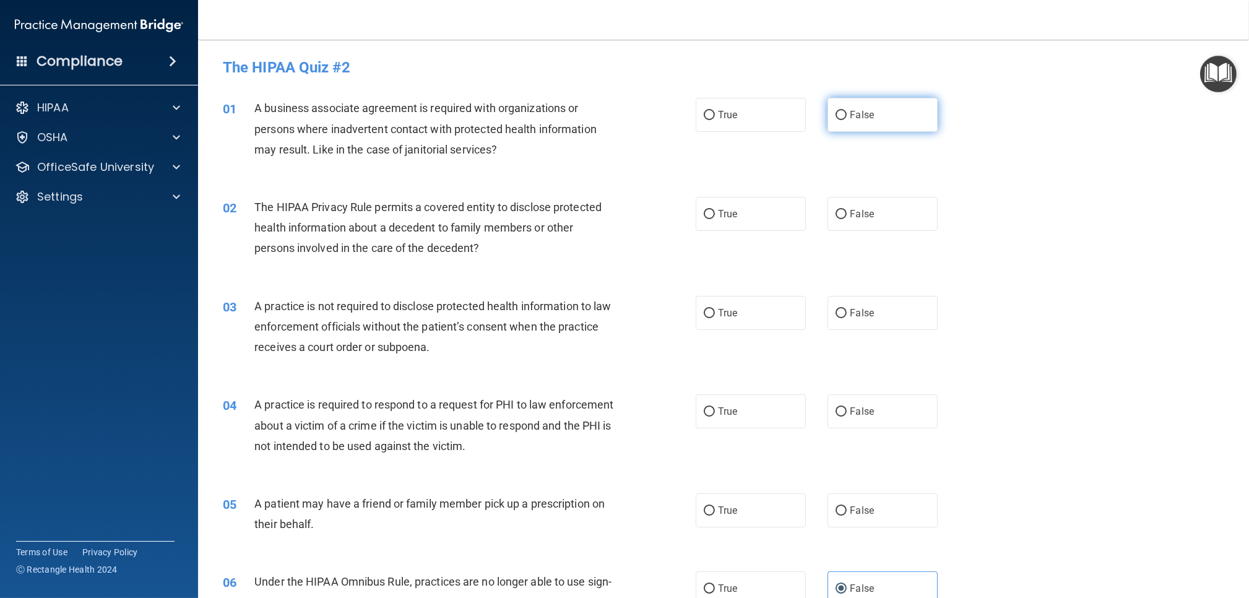
click at [905, 110] on label "False" at bounding box center [882, 115] width 110 height 34
click at [847, 111] on input "False" at bounding box center [841, 115] width 11 height 9
radio input "true"
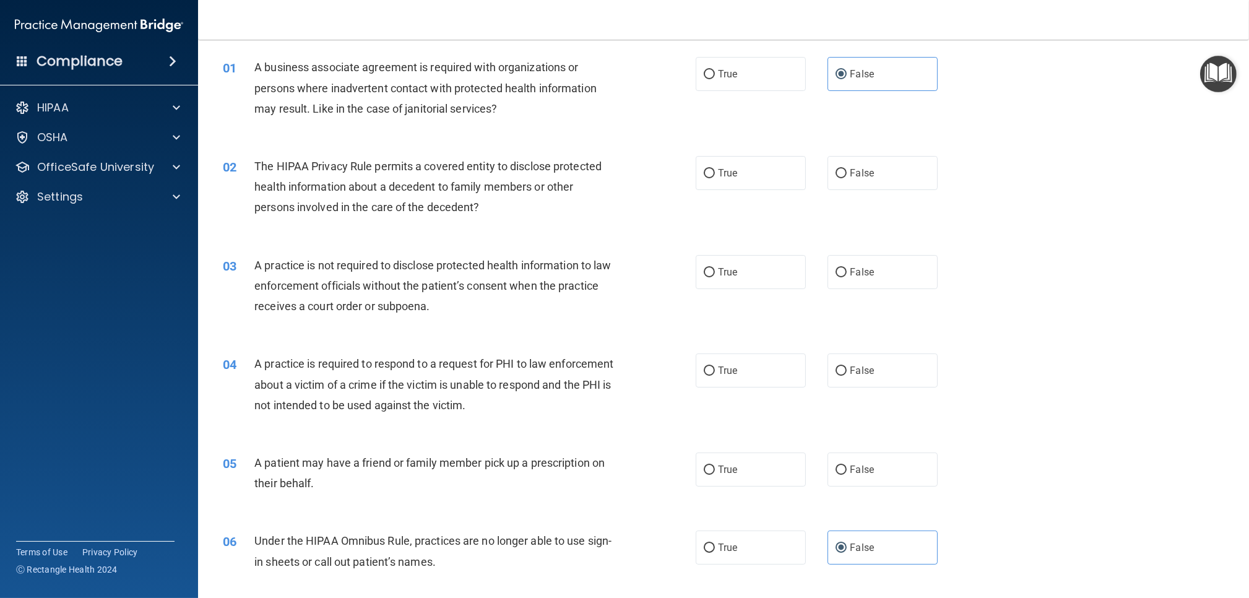
click at [659, 212] on div "02 The HIPAA Privacy Rule permits a covered entity to disclose protected health…" at bounding box center [459, 190] width 510 height 68
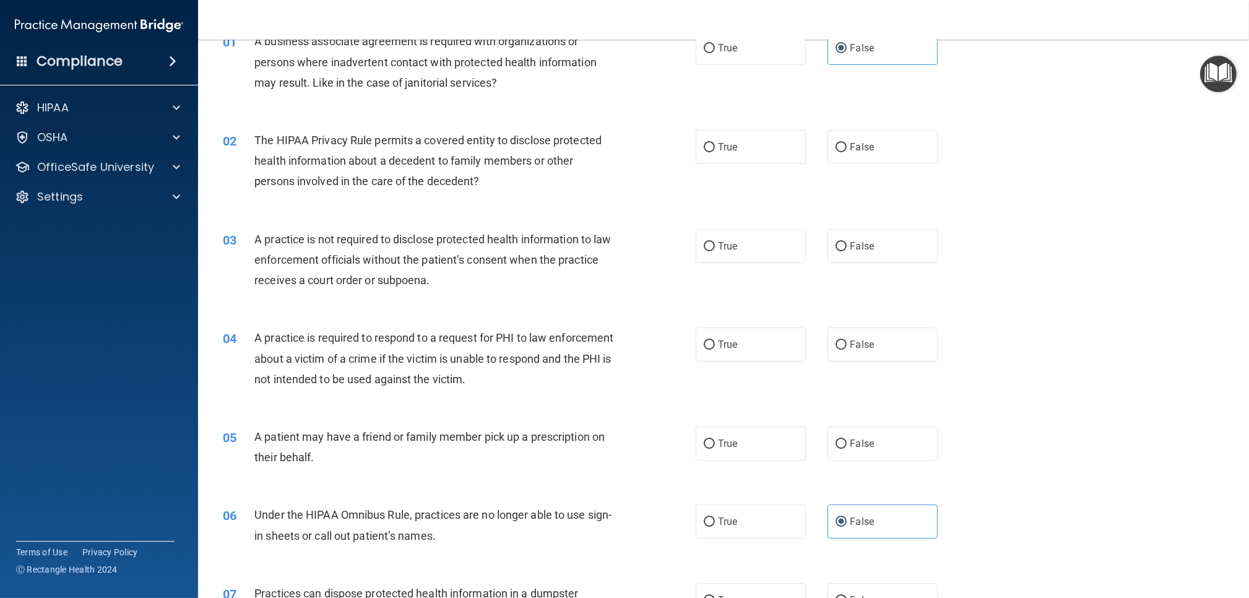
scroll to position [69, 0]
click at [751, 159] on label "True" at bounding box center [751, 145] width 110 height 34
click at [715, 150] on input "True" at bounding box center [709, 145] width 11 height 9
radio input "true"
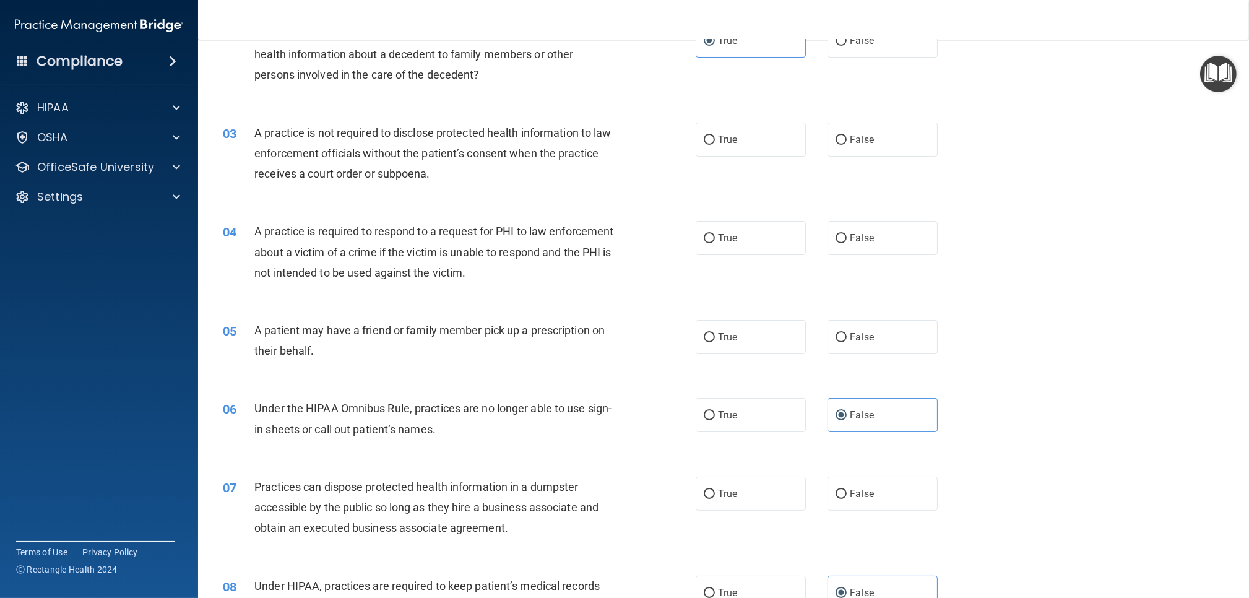
scroll to position [176, 0]
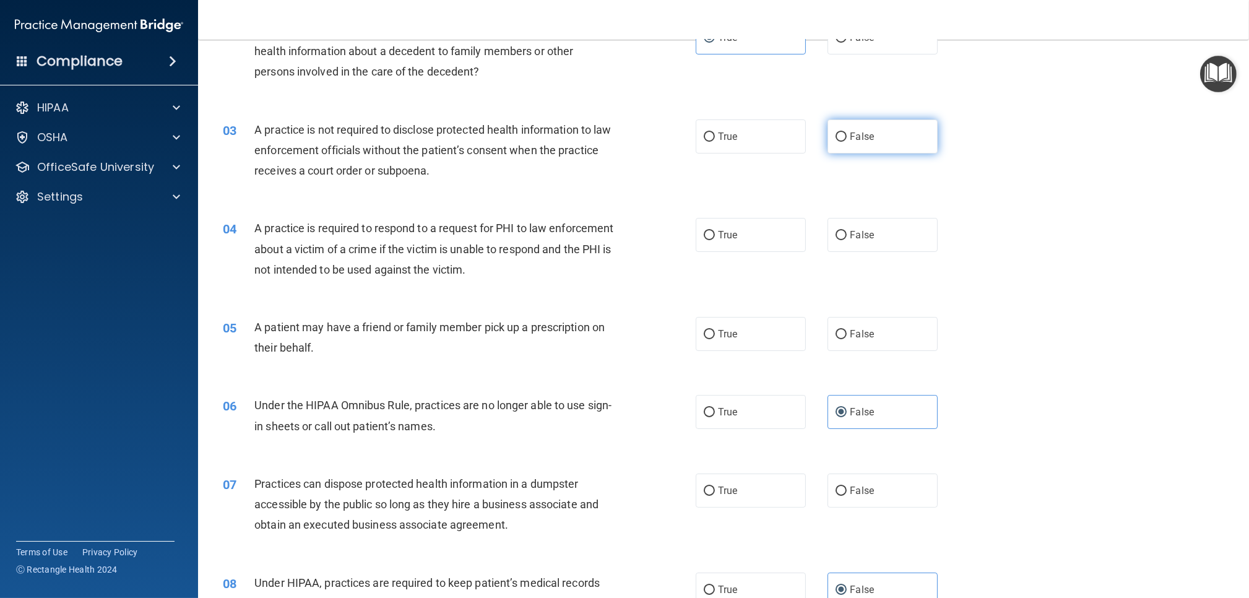
click at [860, 136] on span "False" at bounding box center [862, 137] width 24 height 12
click at [847, 136] on input "False" at bounding box center [841, 136] width 11 height 9
radio input "true"
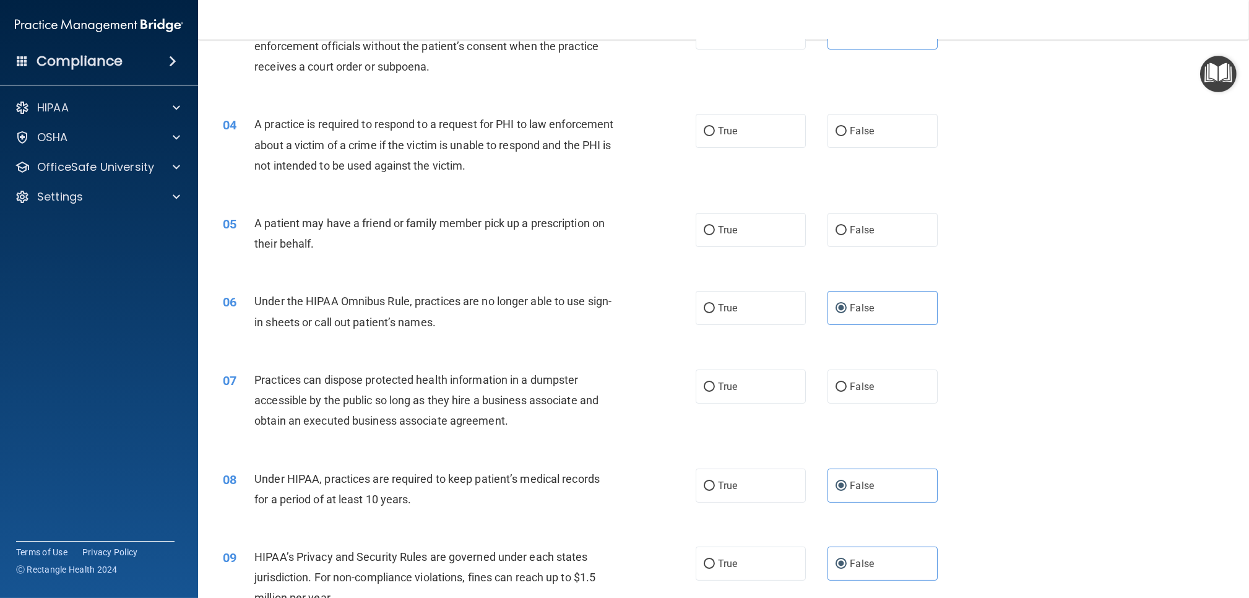
scroll to position [282, 0]
click at [710, 139] on label "True" at bounding box center [751, 129] width 110 height 34
click at [710, 134] on input "True" at bounding box center [709, 129] width 11 height 9
radio input "true"
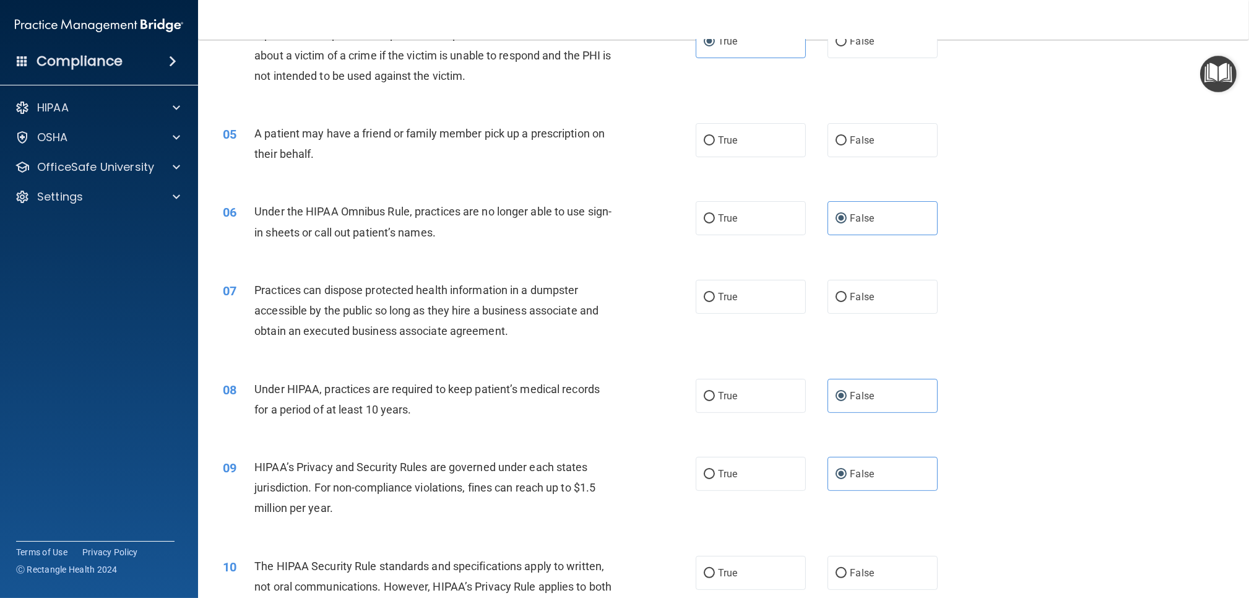
scroll to position [371, 0]
click at [715, 152] on label "True" at bounding box center [751, 139] width 110 height 34
click at [715, 144] on input "True" at bounding box center [709, 139] width 11 height 9
radio input "true"
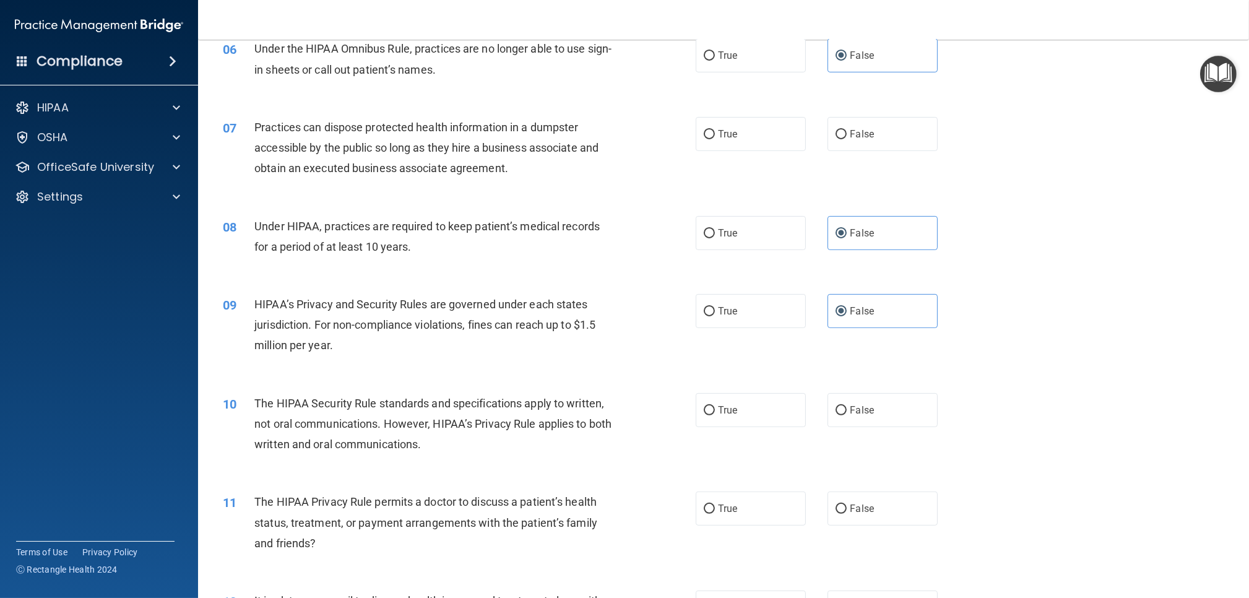
scroll to position [545, 0]
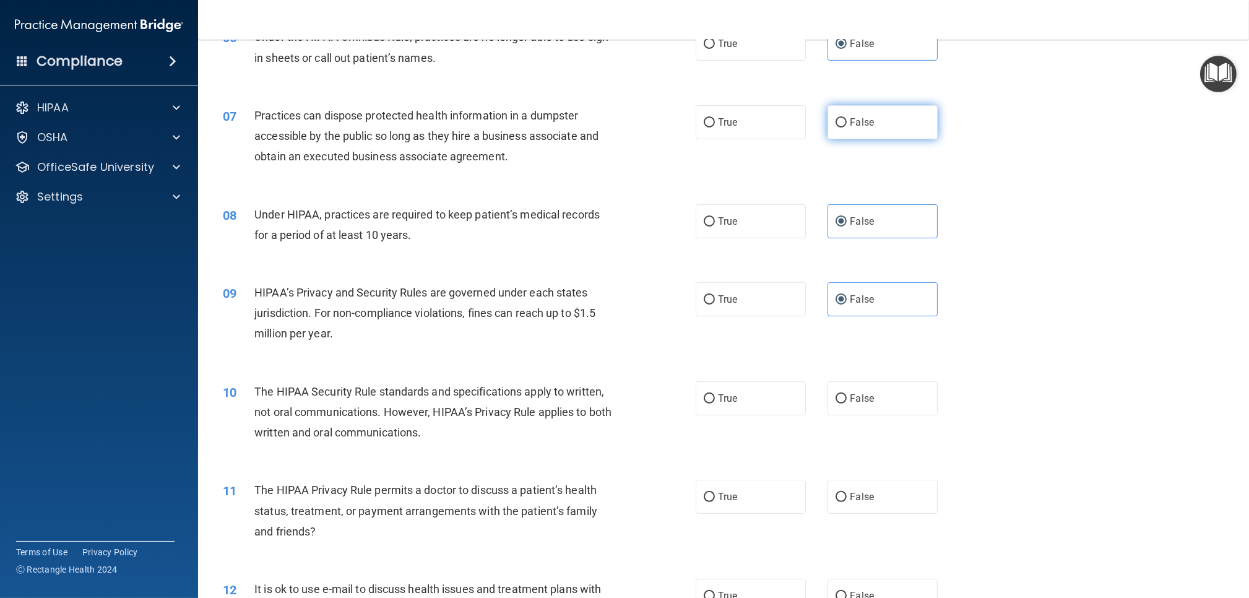
click at [852, 124] on span "False" at bounding box center [862, 122] width 24 height 12
click at [847, 124] on input "False" at bounding box center [841, 122] width 11 height 9
radio input "true"
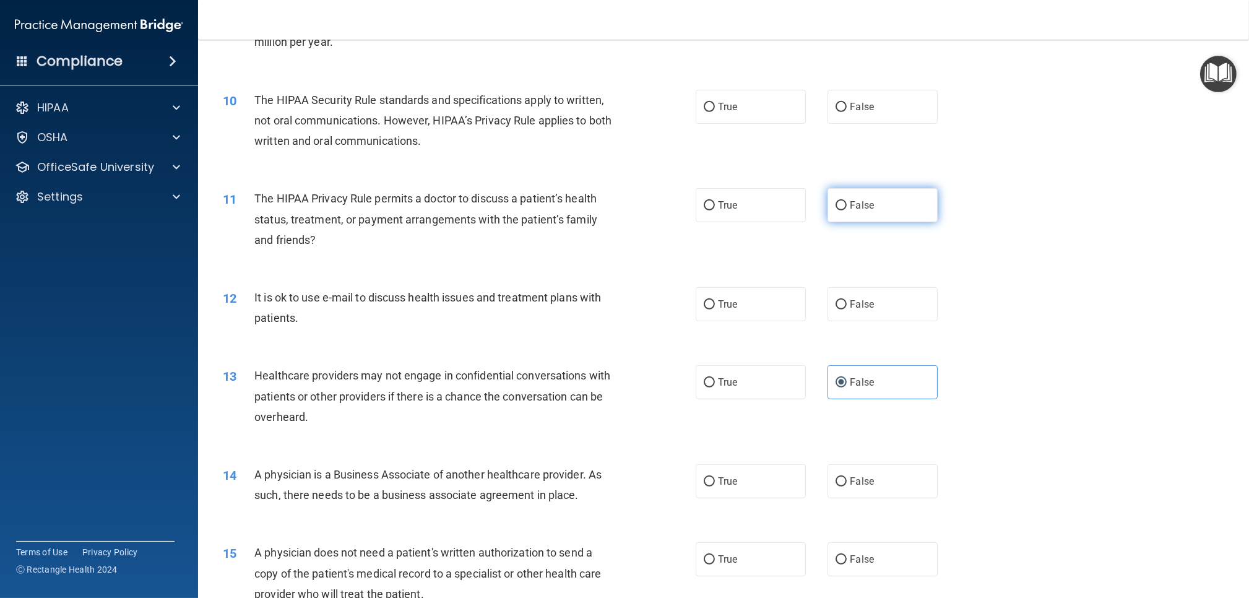
scroll to position [840, 0]
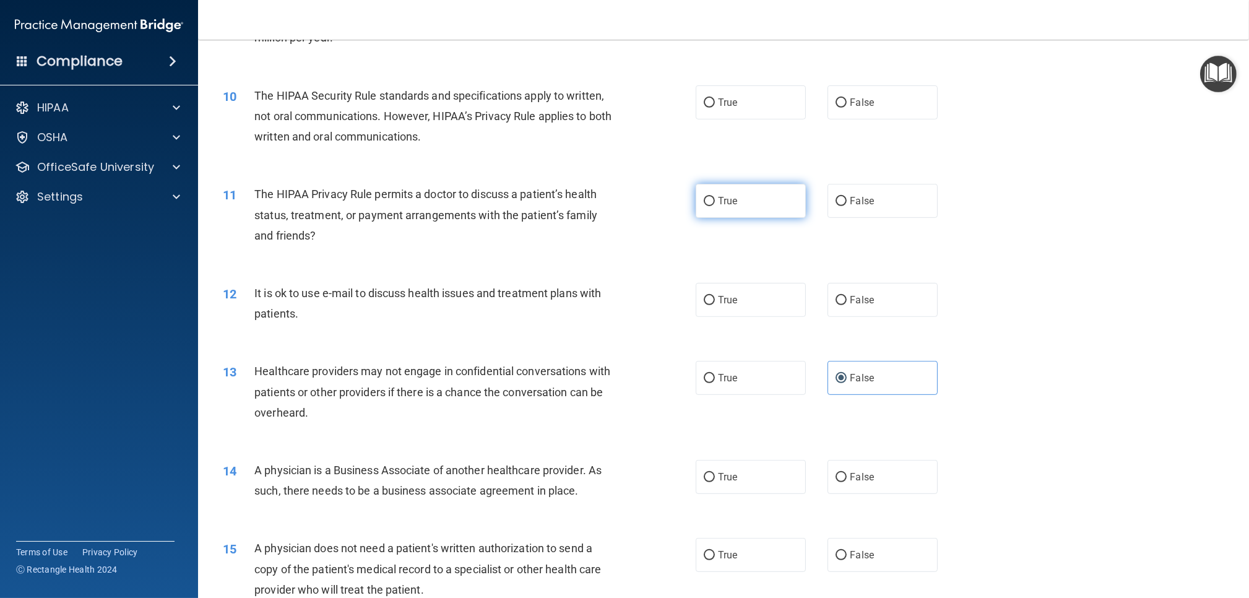
click at [763, 206] on label "True" at bounding box center [751, 201] width 110 height 34
click at [715, 206] on input "True" at bounding box center [709, 201] width 11 height 9
radio input "true"
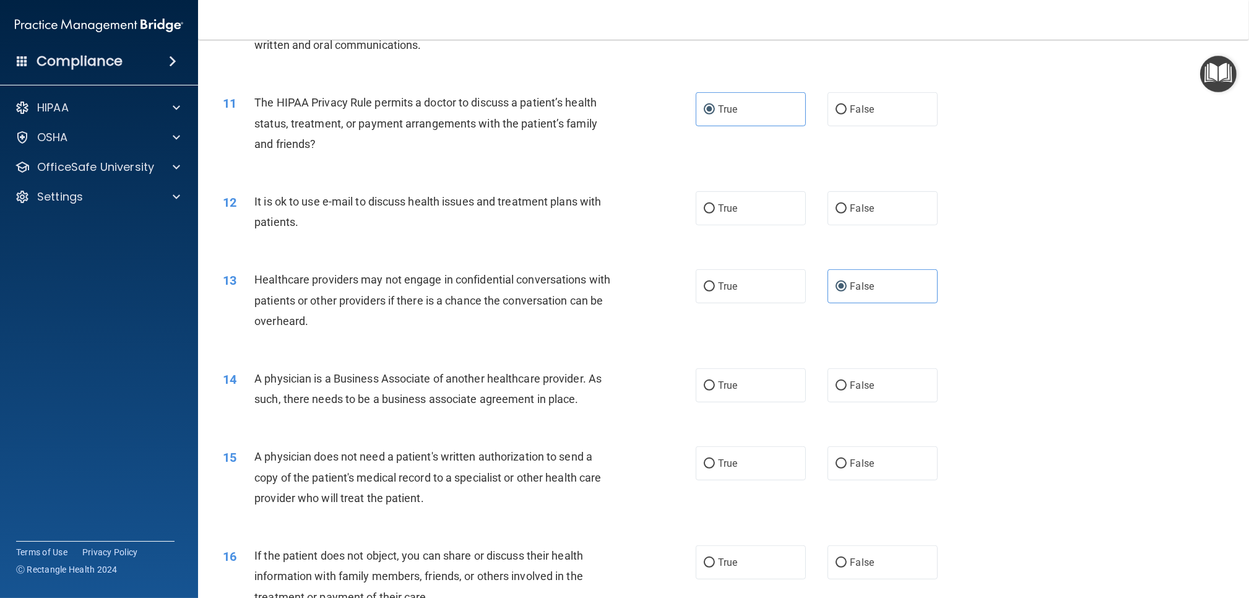
scroll to position [935, 0]
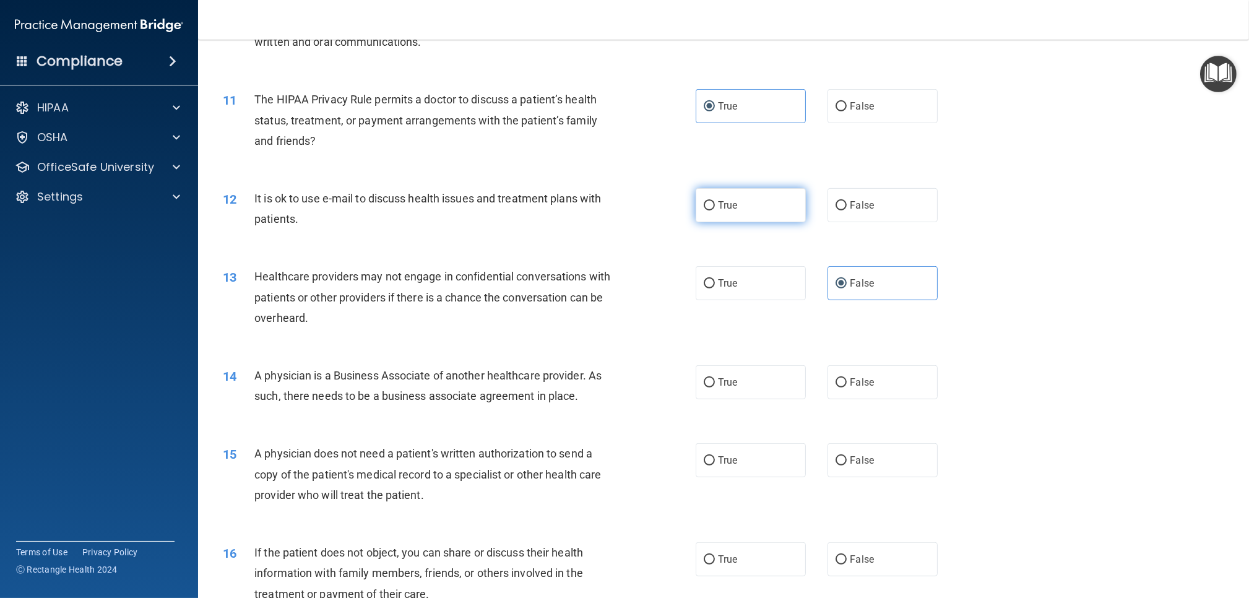
click at [782, 208] on label "True" at bounding box center [751, 205] width 110 height 34
click at [715, 208] on input "True" at bounding box center [709, 205] width 11 height 9
radio input "true"
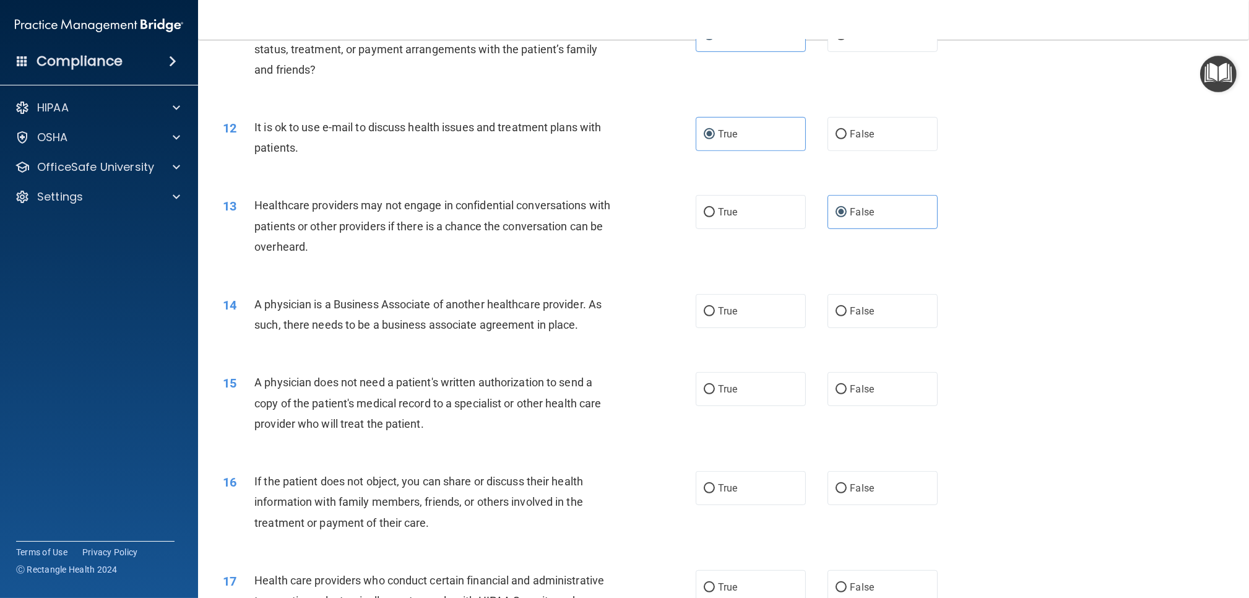
scroll to position [995, 0]
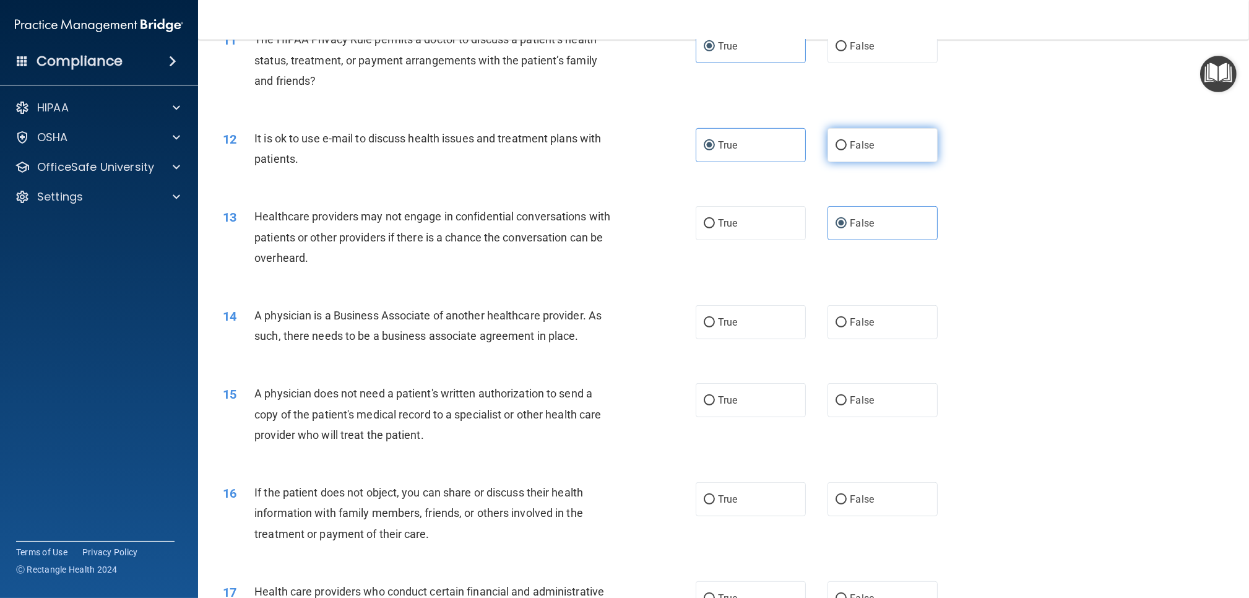
click at [868, 159] on label "False" at bounding box center [882, 145] width 110 height 34
click at [847, 150] on input "False" at bounding box center [841, 145] width 11 height 9
radio input "true"
radio input "false"
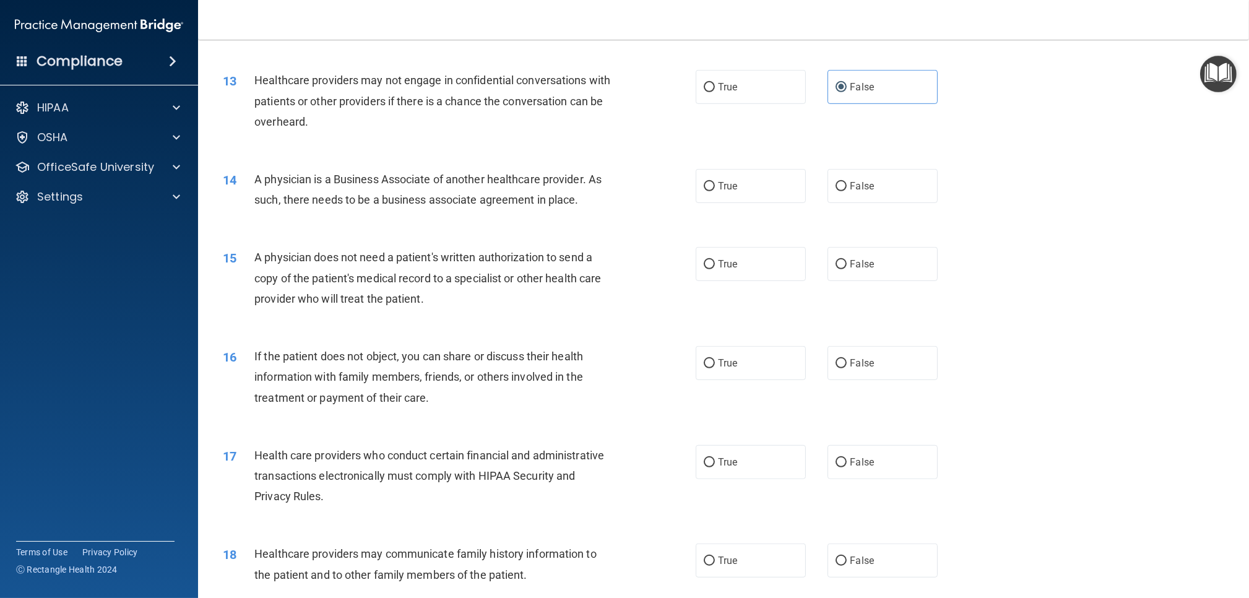
scroll to position [1133, 0]
click at [848, 188] on label "False" at bounding box center [882, 185] width 110 height 34
click at [847, 188] on input "False" at bounding box center [841, 185] width 11 height 9
radio input "true"
click at [719, 253] on label "True" at bounding box center [751, 263] width 110 height 34
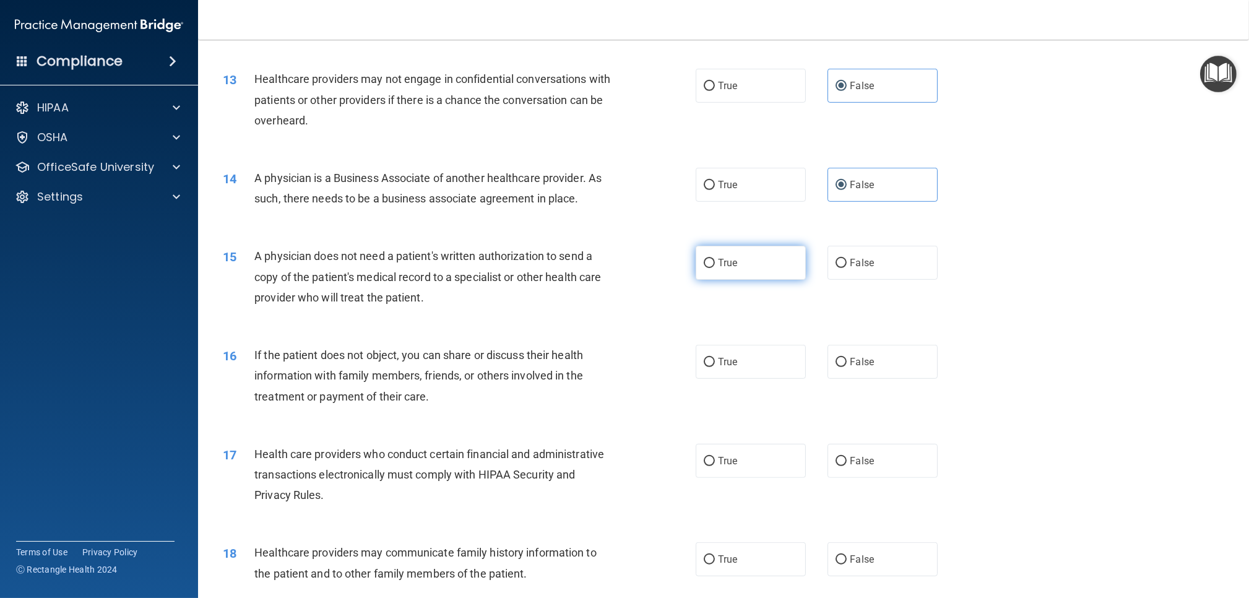
click at [715, 259] on input "True" at bounding box center [709, 263] width 11 height 9
radio input "true"
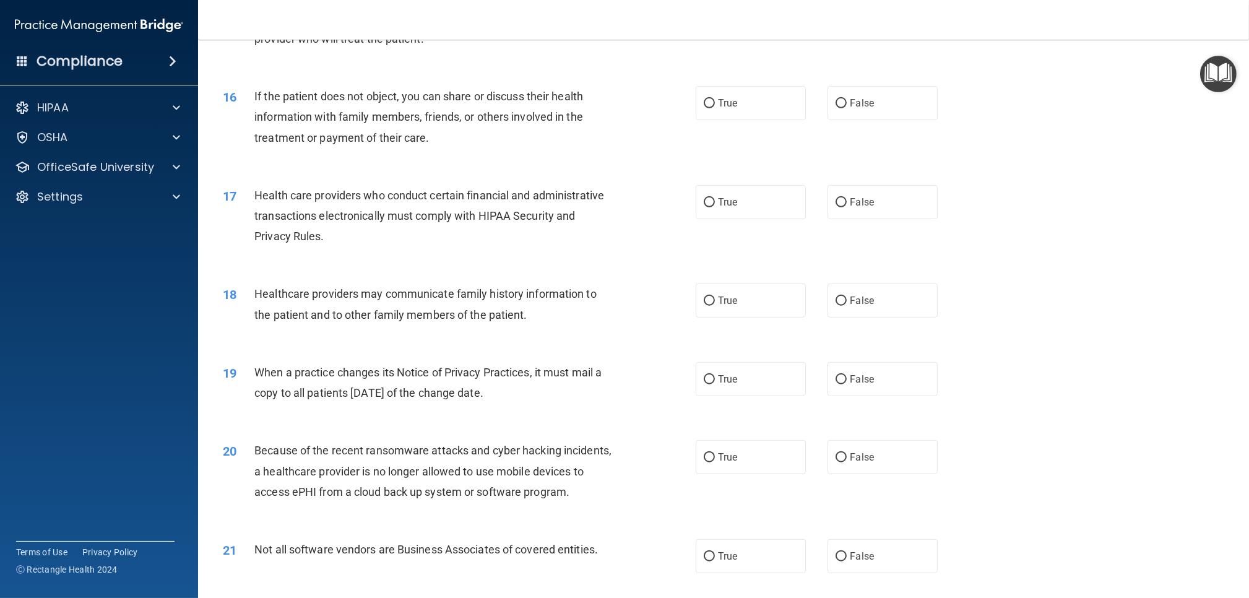
scroll to position [1462, 0]
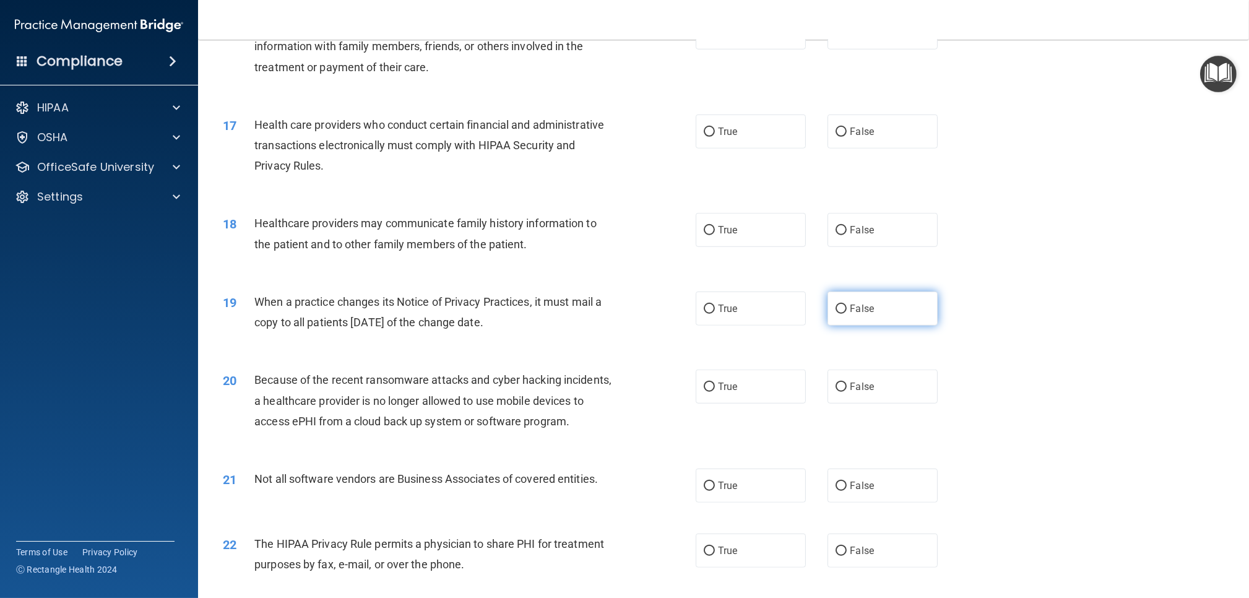
click at [863, 306] on span "False" at bounding box center [862, 309] width 24 height 12
click at [847, 306] on input "False" at bounding box center [841, 309] width 11 height 9
radio input "true"
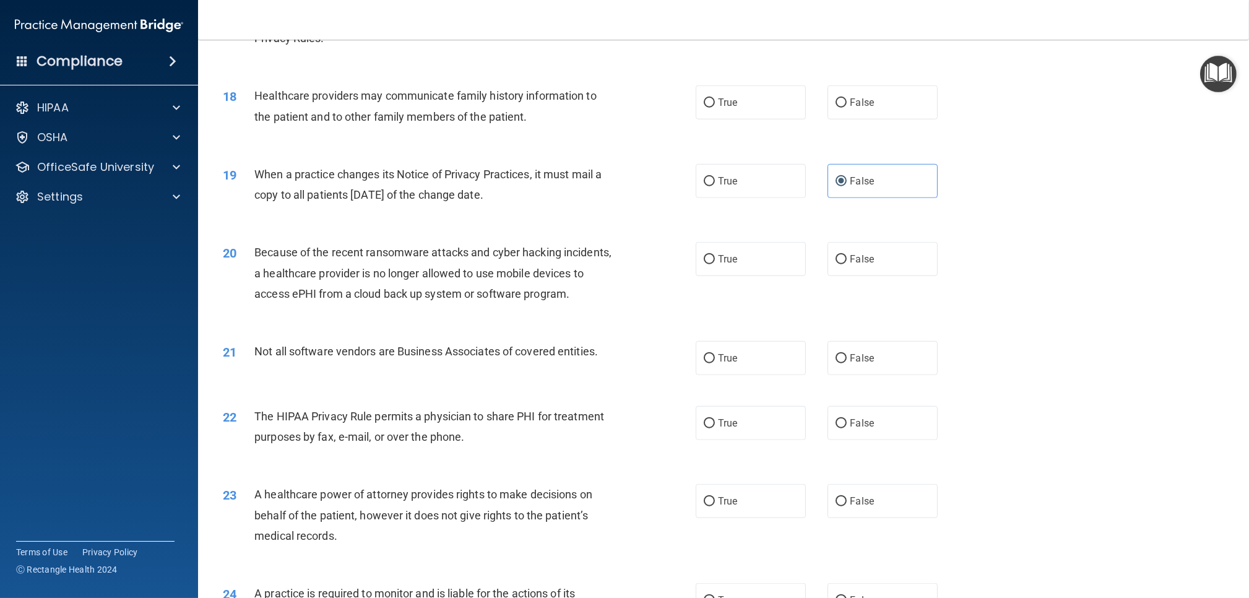
scroll to position [1590, 0]
click at [854, 262] on span "False" at bounding box center [862, 259] width 24 height 12
click at [847, 262] on input "False" at bounding box center [841, 258] width 11 height 9
radio input "true"
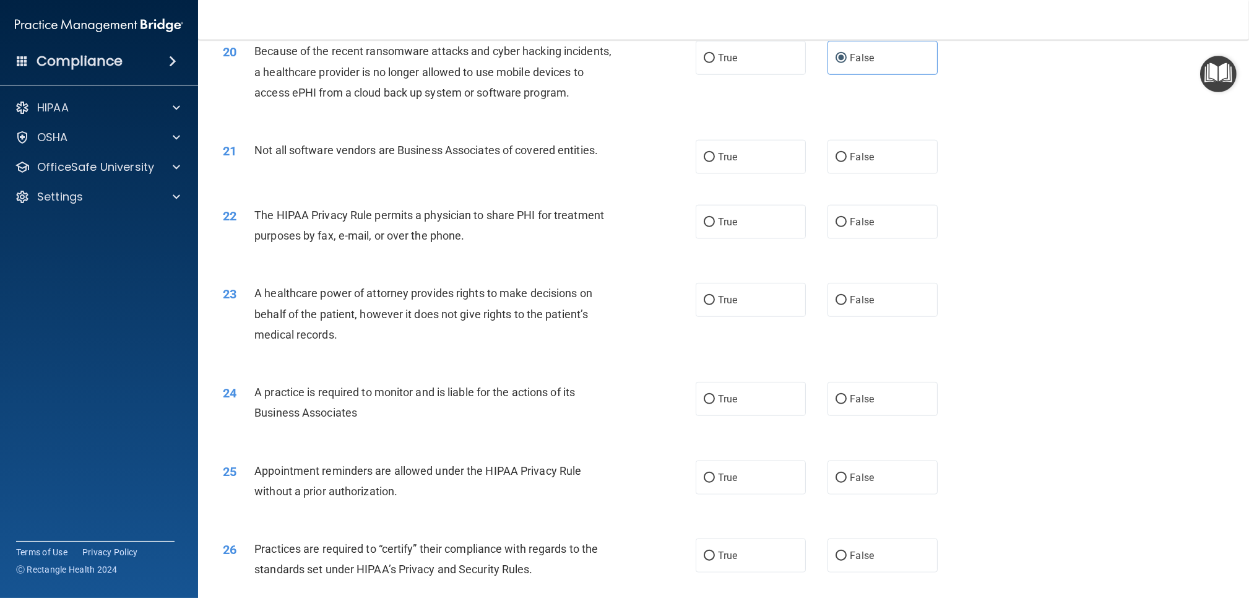
scroll to position [1806, 0]
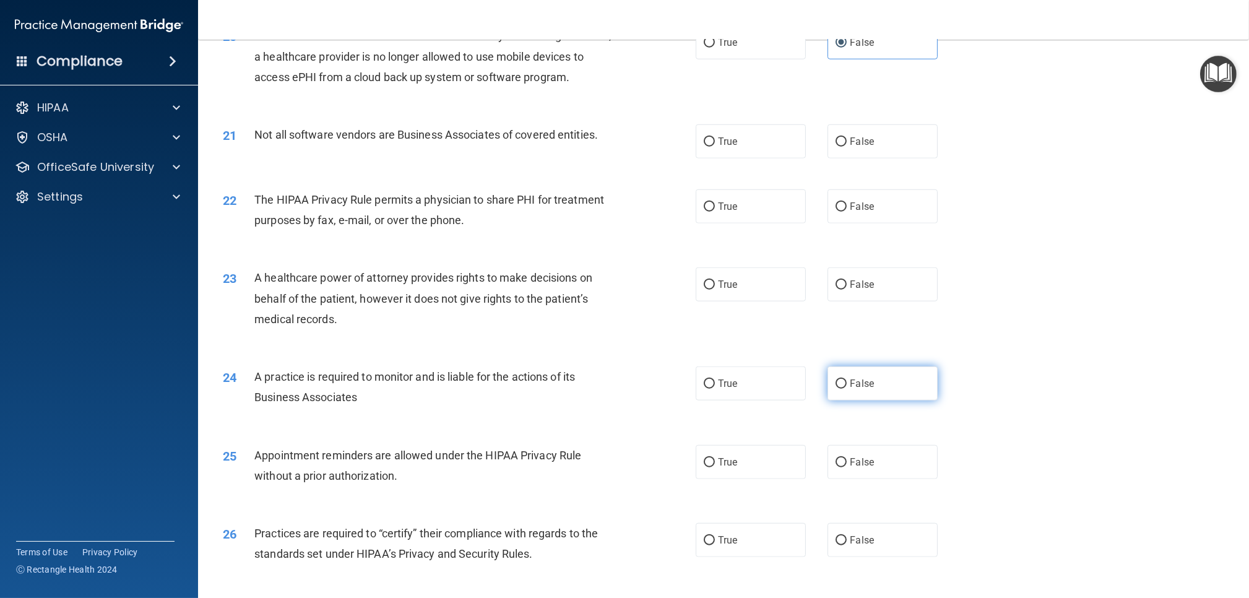
click at [844, 371] on label "False" at bounding box center [882, 383] width 110 height 34
click at [844, 379] on input "False" at bounding box center [841, 383] width 11 height 9
radio input "true"
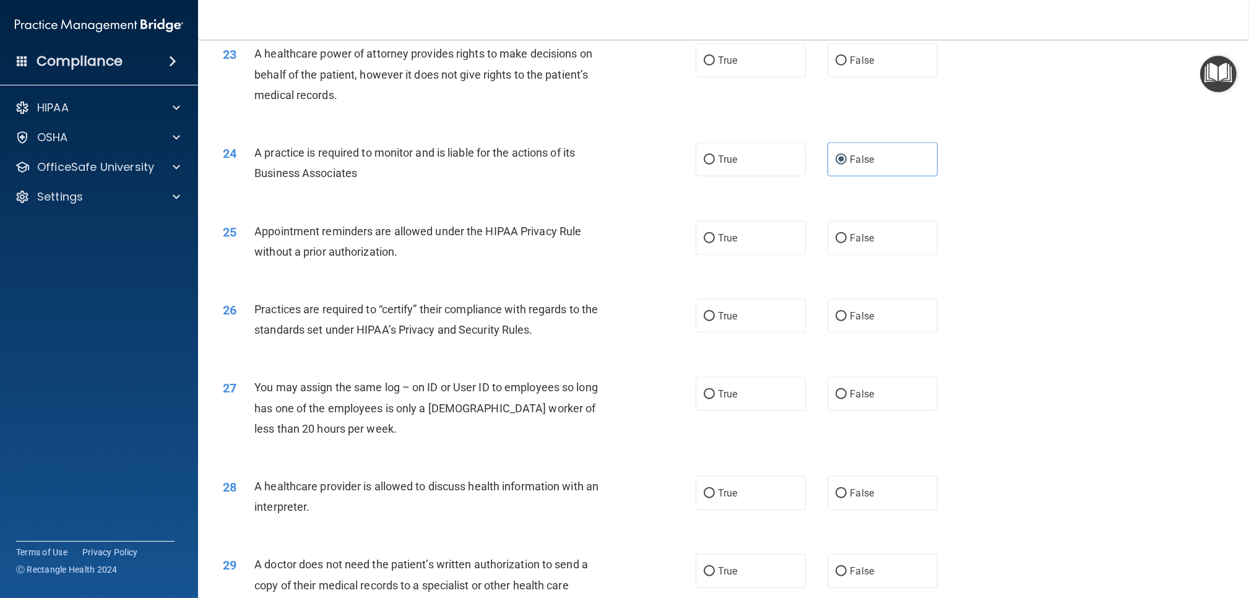
scroll to position [2060, 0]
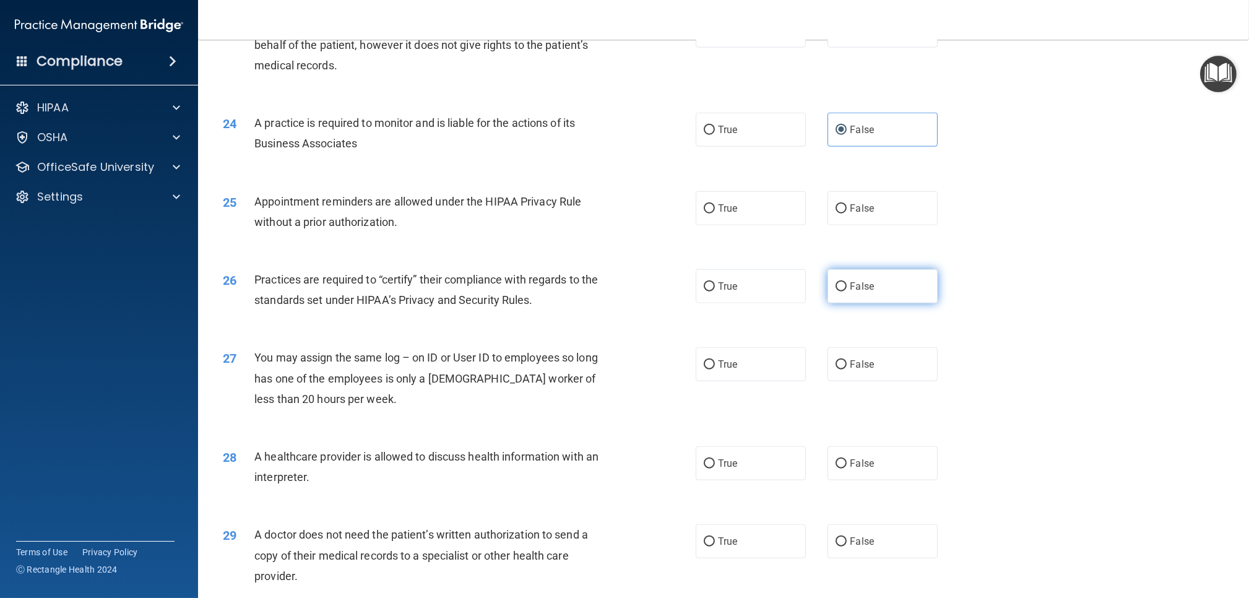
click at [842, 286] on input "False" at bounding box center [841, 286] width 11 height 9
radio input "true"
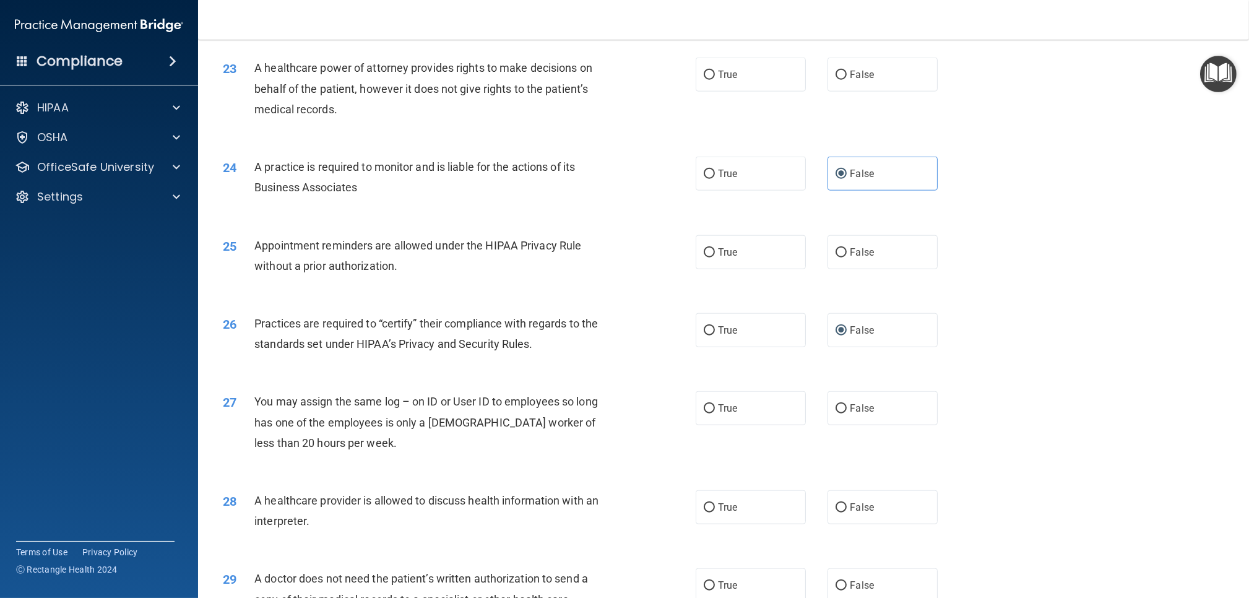
scroll to position [2014, 0]
click at [728, 262] on label "True" at bounding box center [751, 254] width 110 height 34
click at [715, 259] on input "True" at bounding box center [709, 254] width 11 height 9
radio input "true"
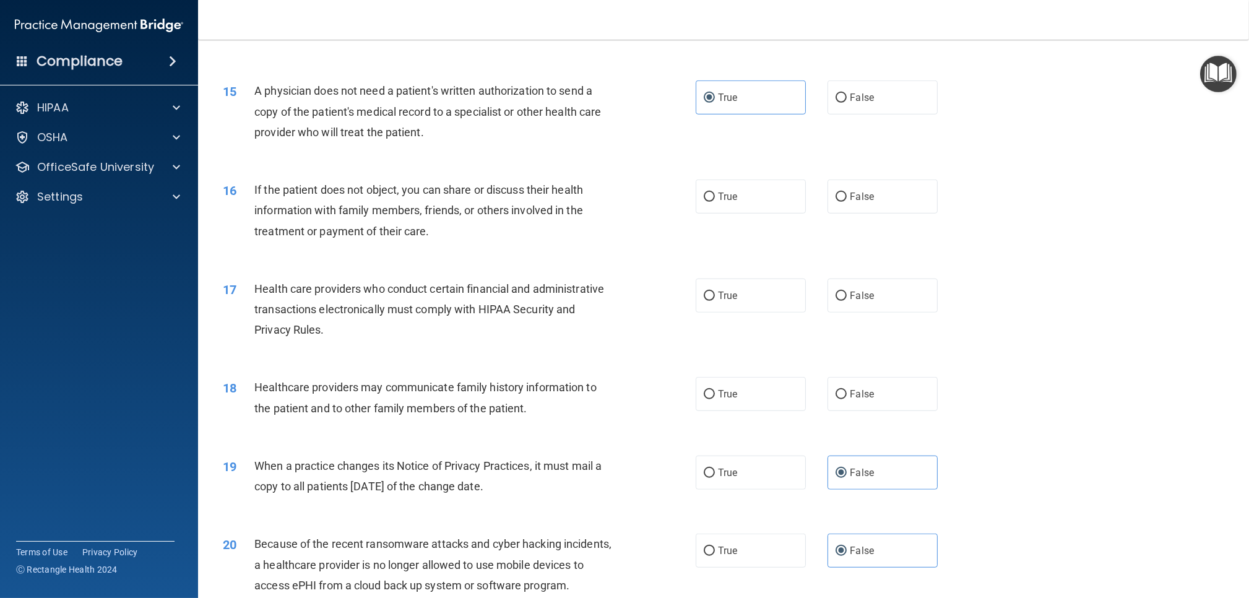
scroll to position [1296, 0]
click at [724, 201] on span "True" at bounding box center [727, 198] width 19 height 12
click at [715, 201] on input "True" at bounding box center [709, 198] width 11 height 9
radio input "true"
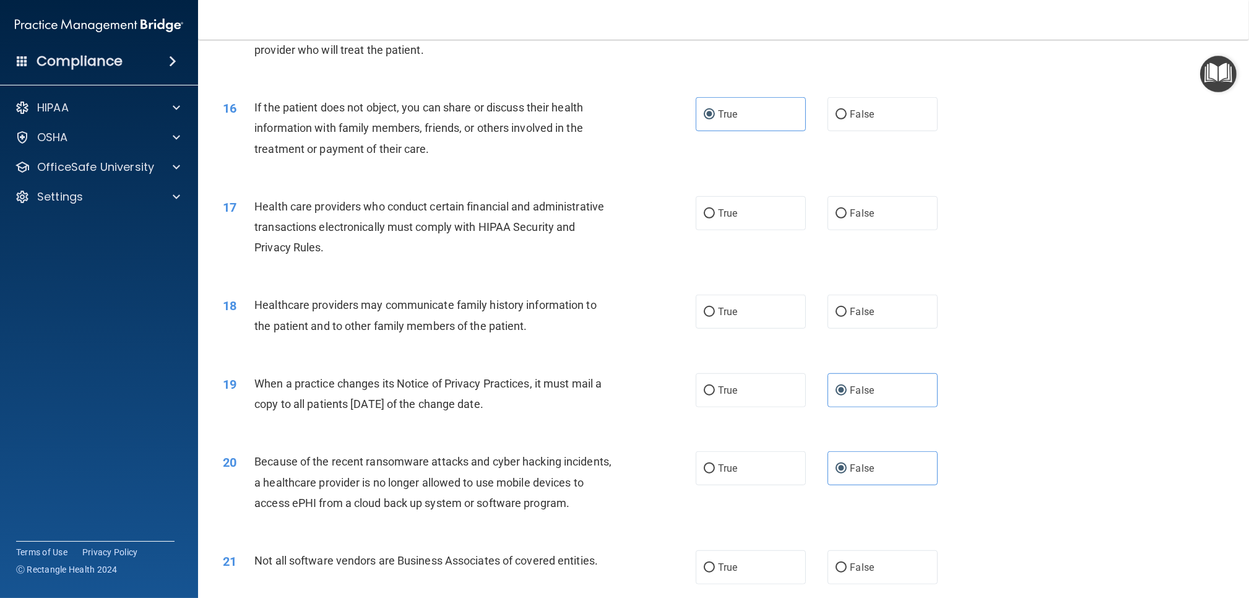
scroll to position [1386, 0]
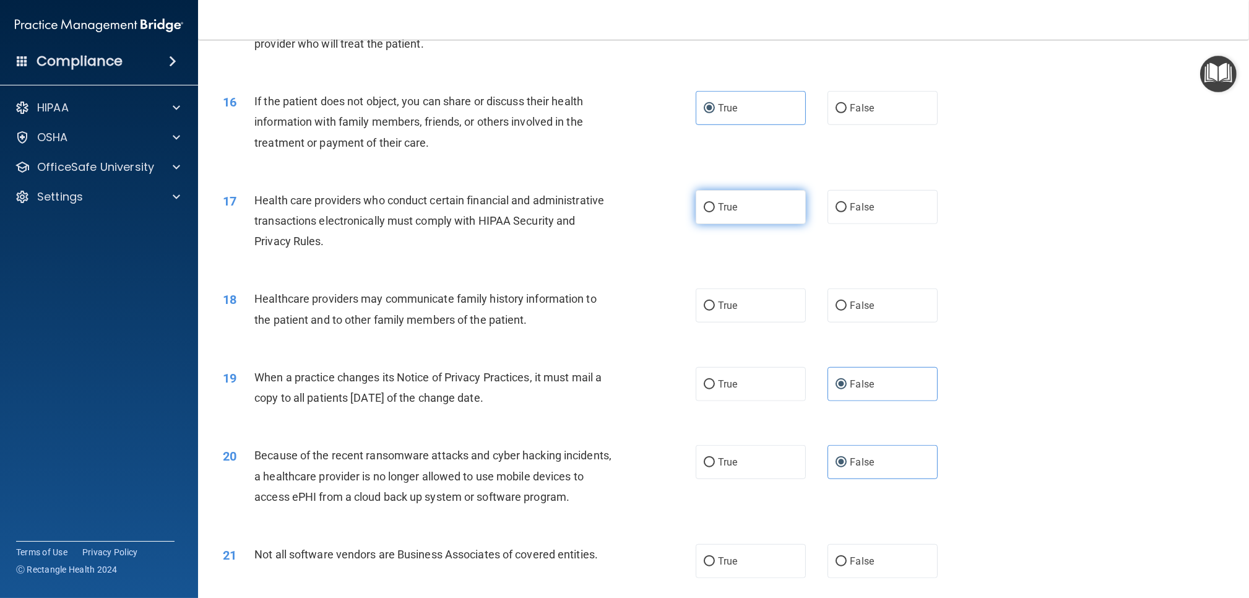
click at [764, 203] on label "True" at bounding box center [751, 207] width 110 height 34
click at [715, 203] on input "True" at bounding box center [709, 207] width 11 height 9
radio input "true"
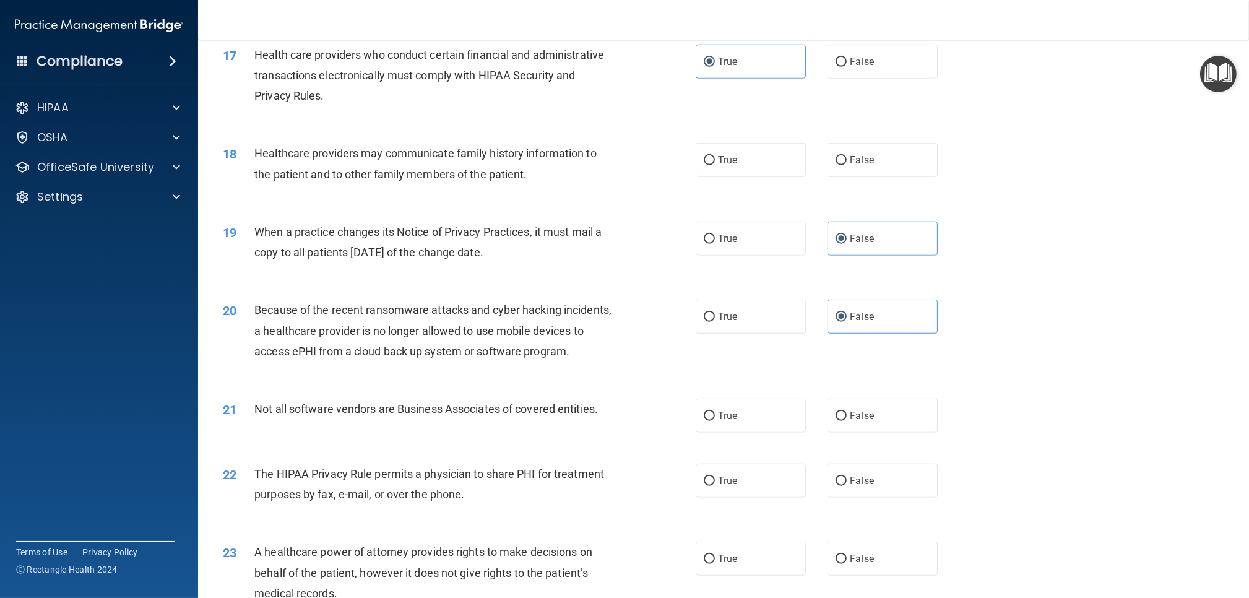
scroll to position [1534, 0]
click at [875, 156] on label "False" at bounding box center [882, 158] width 110 height 34
click at [847, 156] on input "False" at bounding box center [841, 158] width 11 height 9
radio input "true"
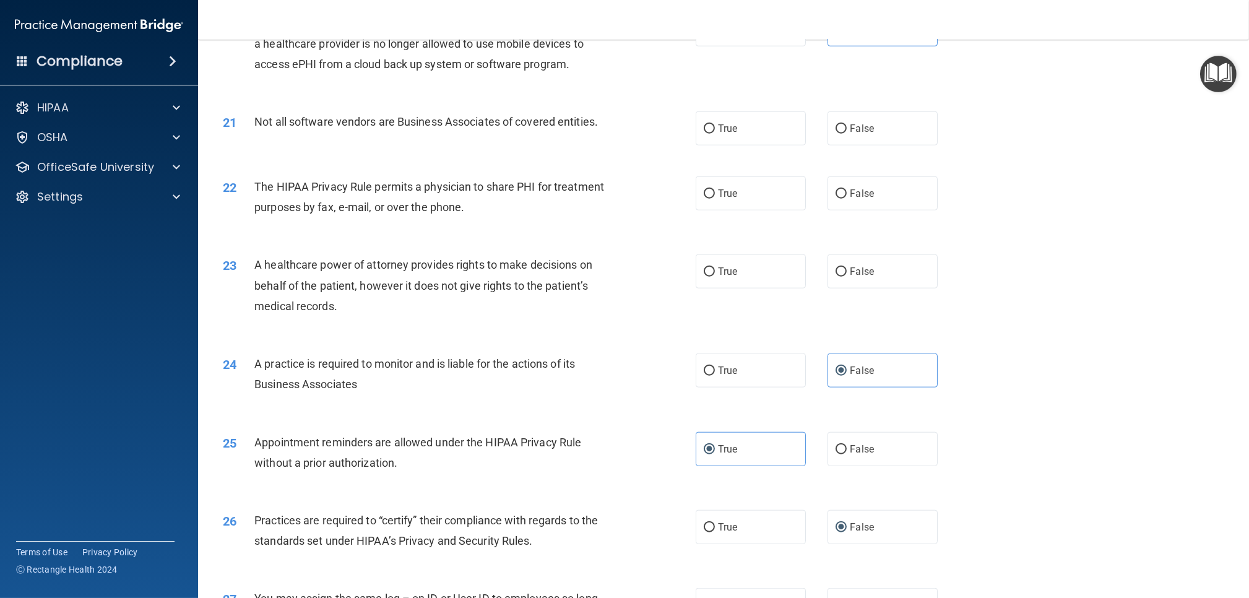
scroll to position [1820, 0]
click at [844, 126] on input "False" at bounding box center [841, 127] width 11 height 9
radio input "true"
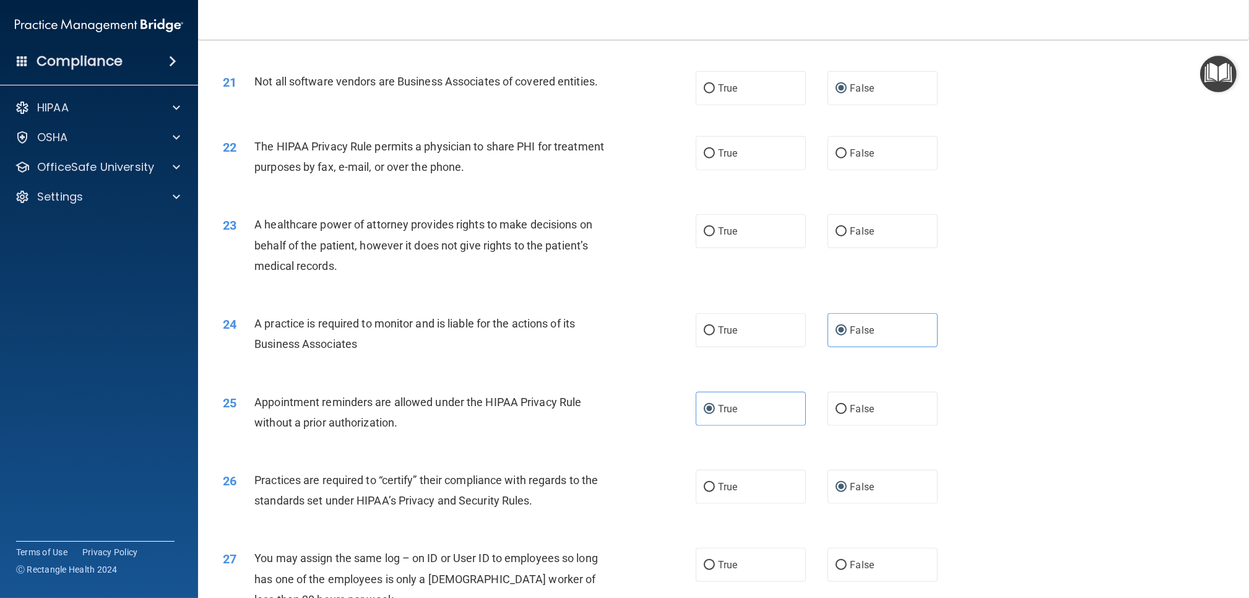
scroll to position [1860, 0]
click at [716, 91] on label "True" at bounding box center [751, 88] width 110 height 34
click at [715, 91] on input "True" at bounding box center [709, 88] width 11 height 9
radio input "true"
radio input "false"
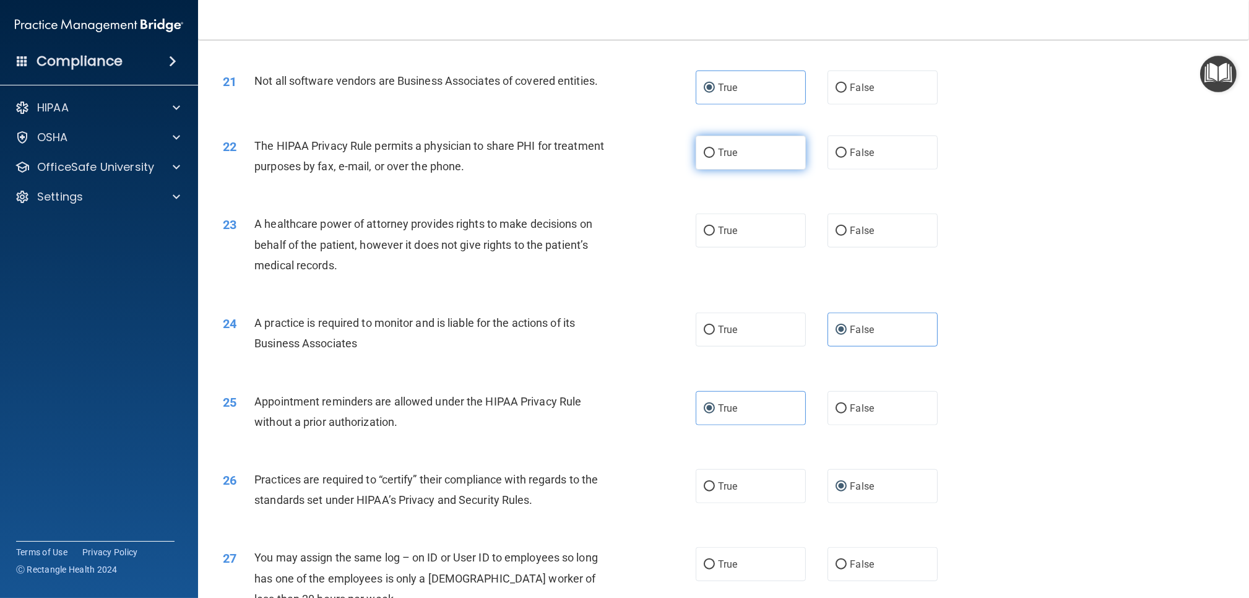
click at [767, 156] on label "True" at bounding box center [751, 153] width 110 height 34
click at [715, 156] on input "True" at bounding box center [709, 153] width 11 height 9
radio input "true"
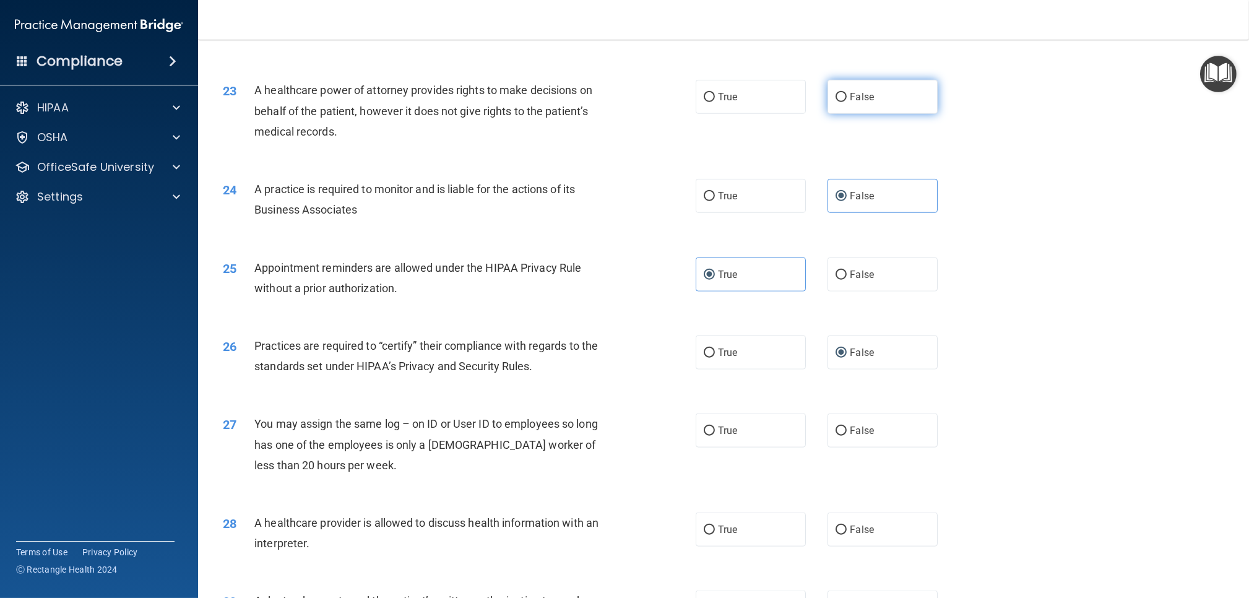
scroll to position [1996, 0]
click at [865, 109] on label "False" at bounding box center [882, 94] width 110 height 34
click at [847, 100] on input "False" at bounding box center [841, 94] width 11 height 9
radio input "true"
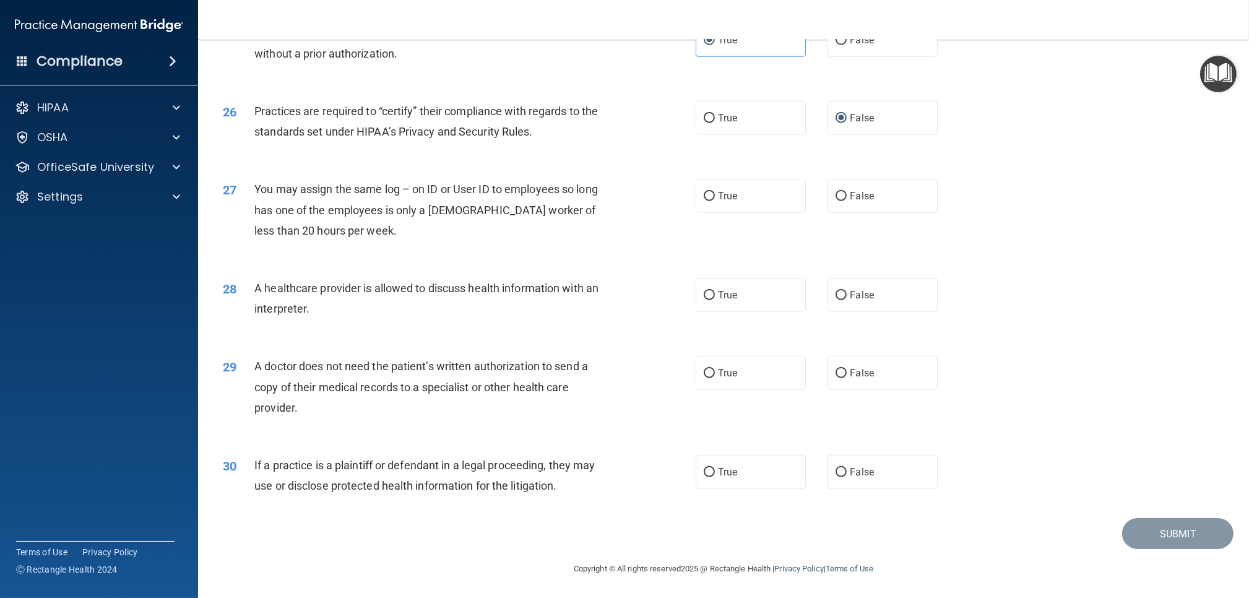
scroll to position [2228, 0]
click at [902, 199] on label "False" at bounding box center [882, 196] width 110 height 34
click at [847, 199] on input "False" at bounding box center [841, 196] width 11 height 9
radio input "true"
click at [756, 307] on label "True" at bounding box center [751, 295] width 110 height 34
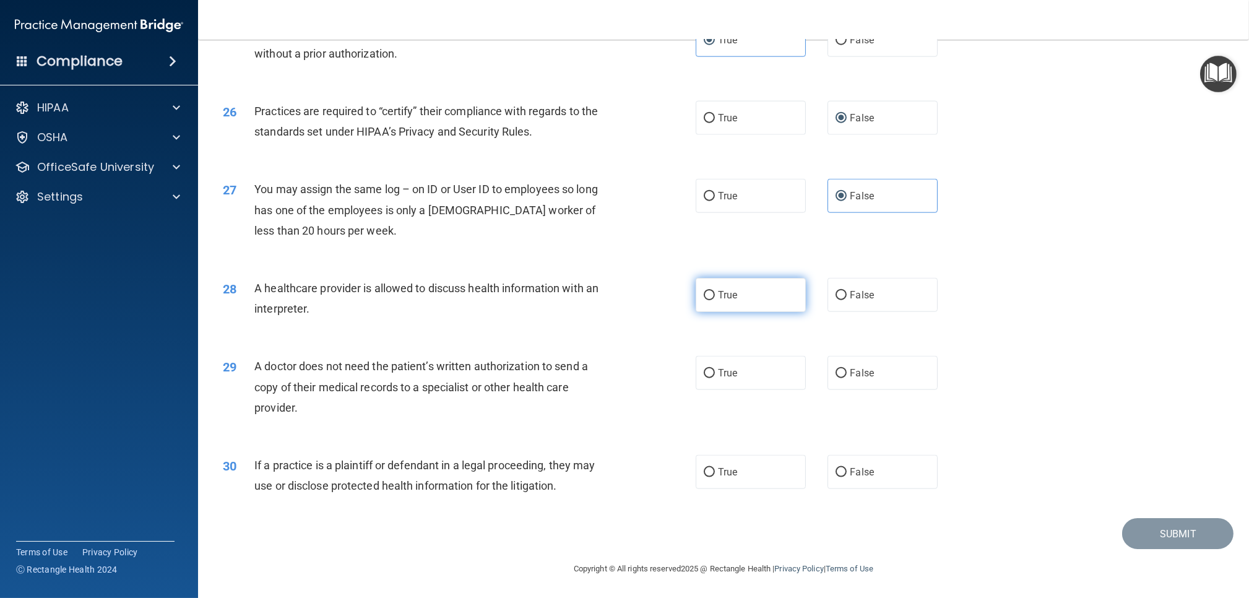
click at [715, 300] on input "True" at bounding box center [709, 295] width 11 height 9
radio input "true"
click at [858, 470] on span "False" at bounding box center [862, 472] width 24 height 12
click at [847, 470] on input "False" at bounding box center [841, 472] width 11 height 9
radio input "true"
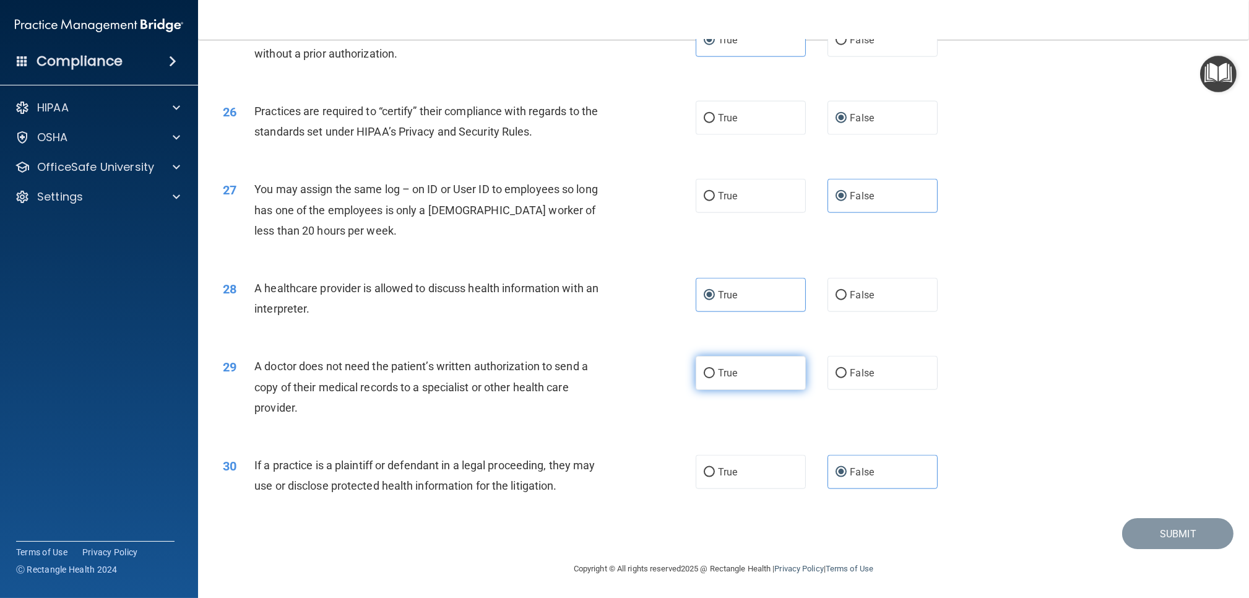
click at [771, 376] on label "True" at bounding box center [751, 373] width 110 height 34
click at [715, 376] on input "True" at bounding box center [709, 373] width 11 height 9
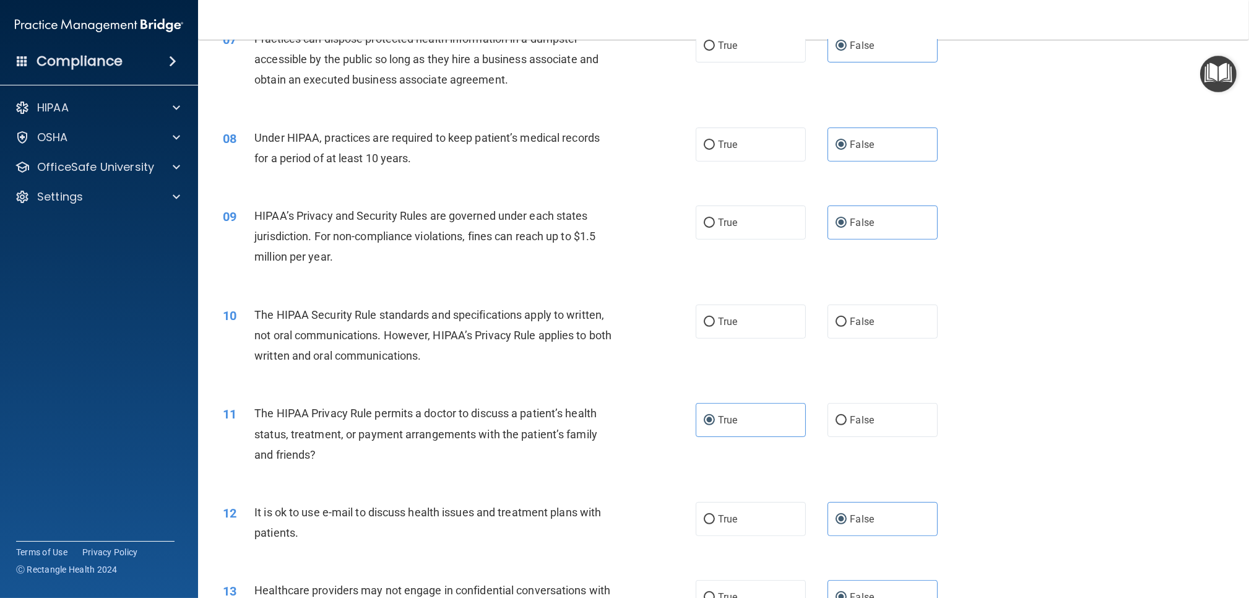
scroll to position [618, 0]
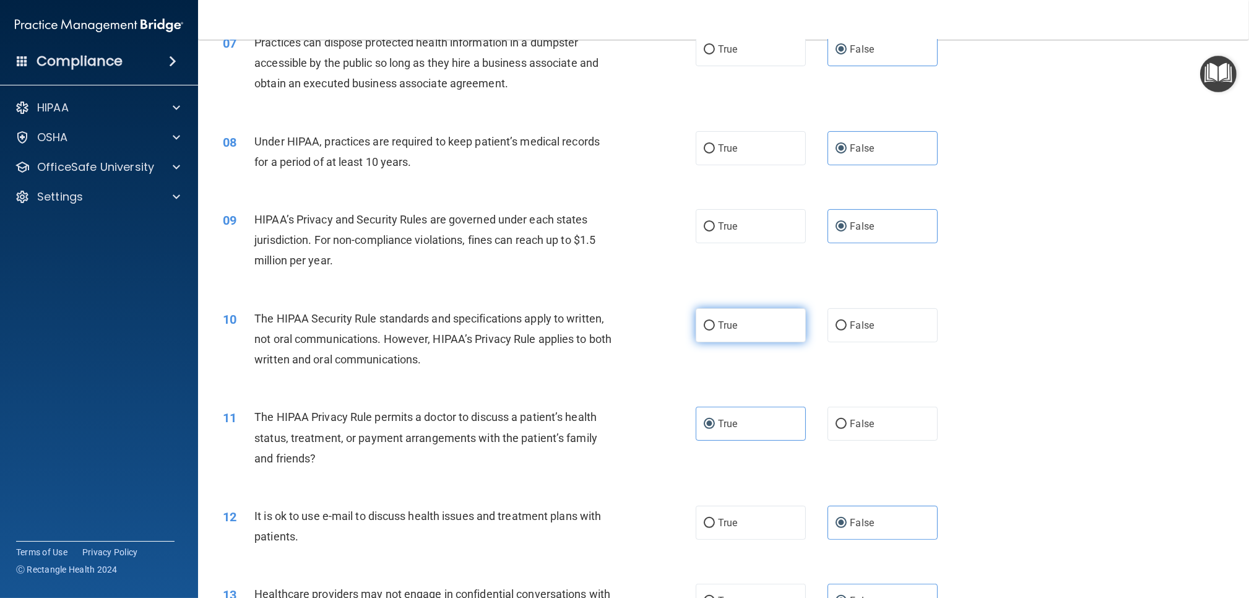
click at [738, 339] on label "True" at bounding box center [751, 325] width 110 height 34
click at [715, 330] on input "True" at bounding box center [709, 325] width 11 height 9
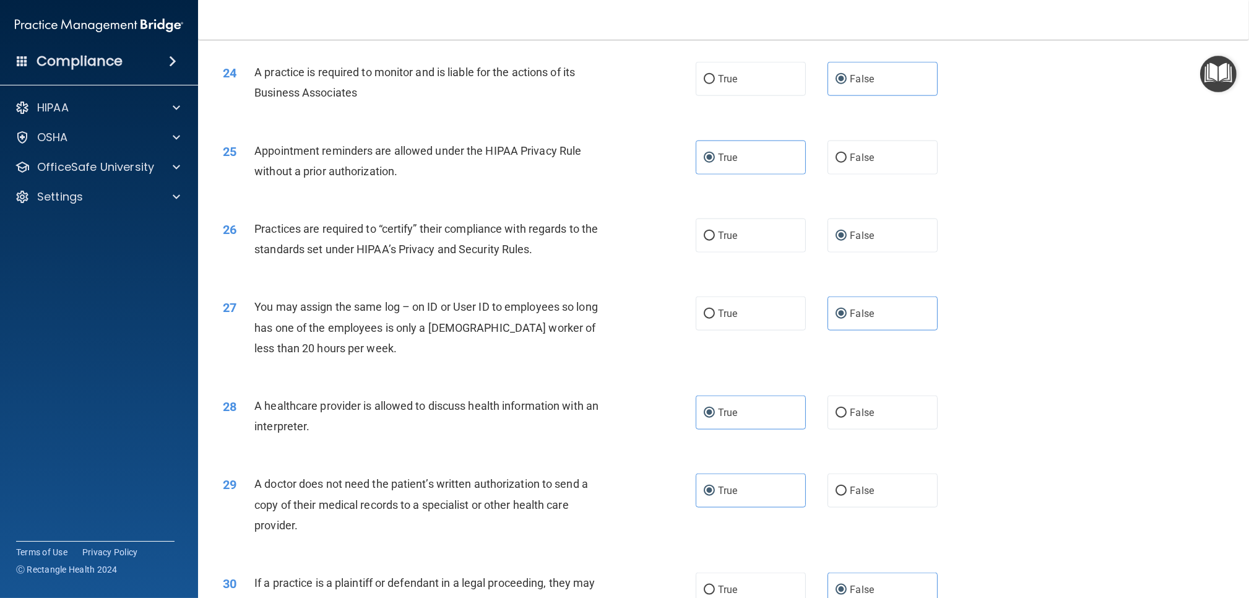
scroll to position [2228, 0]
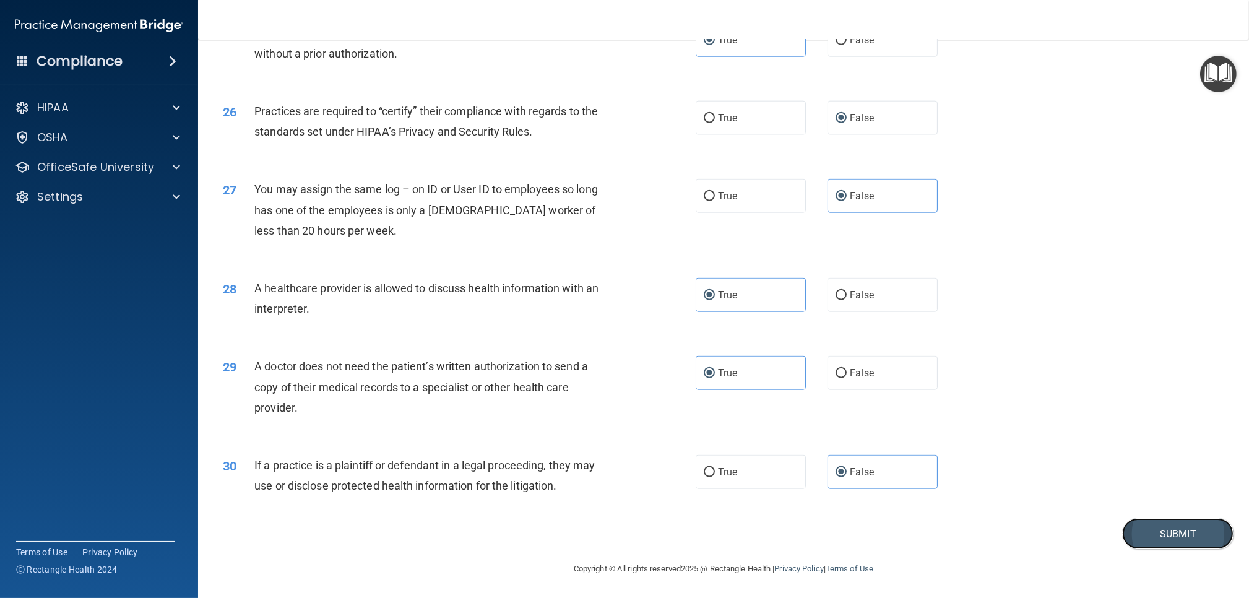
click at [1184, 540] on button "Submit" at bounding box center [1177, 534] width 111 height 32
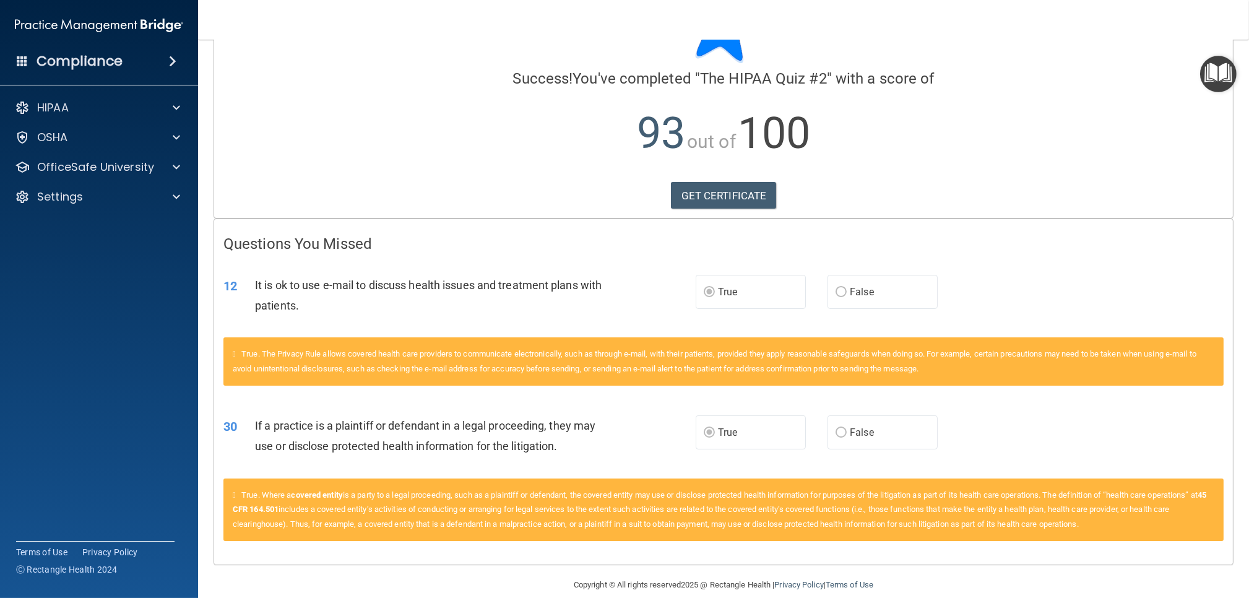
scroll to position [89, 0]
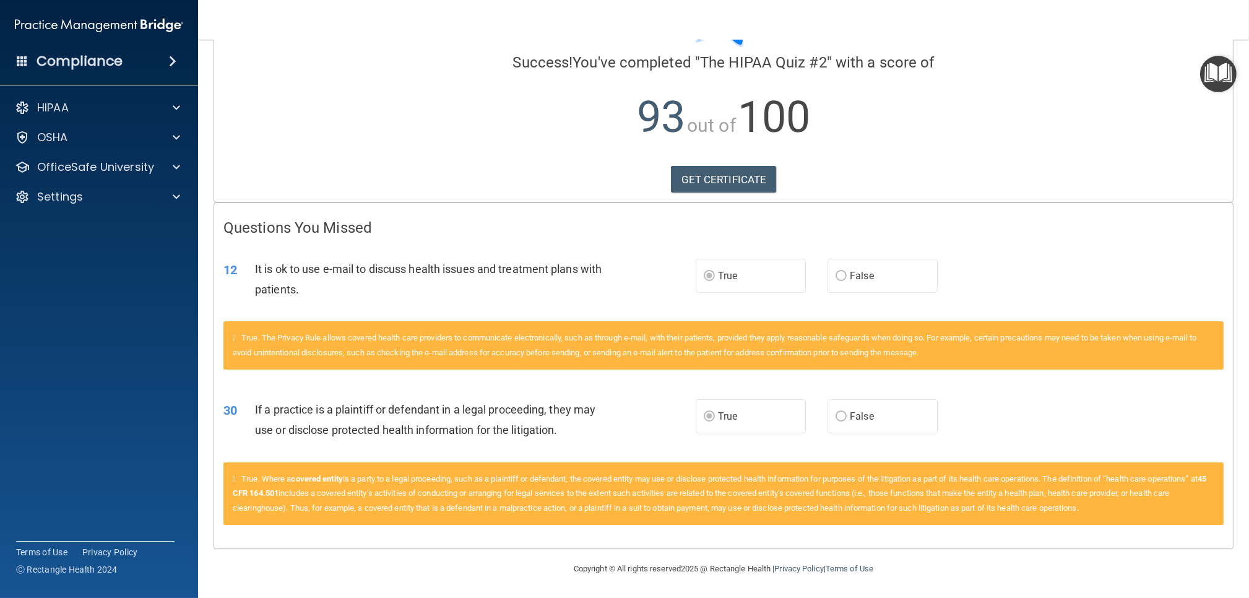
click at [1214, 69] on img "Open Resource Center" at bounding box center [1218, 74] width 37 height 37
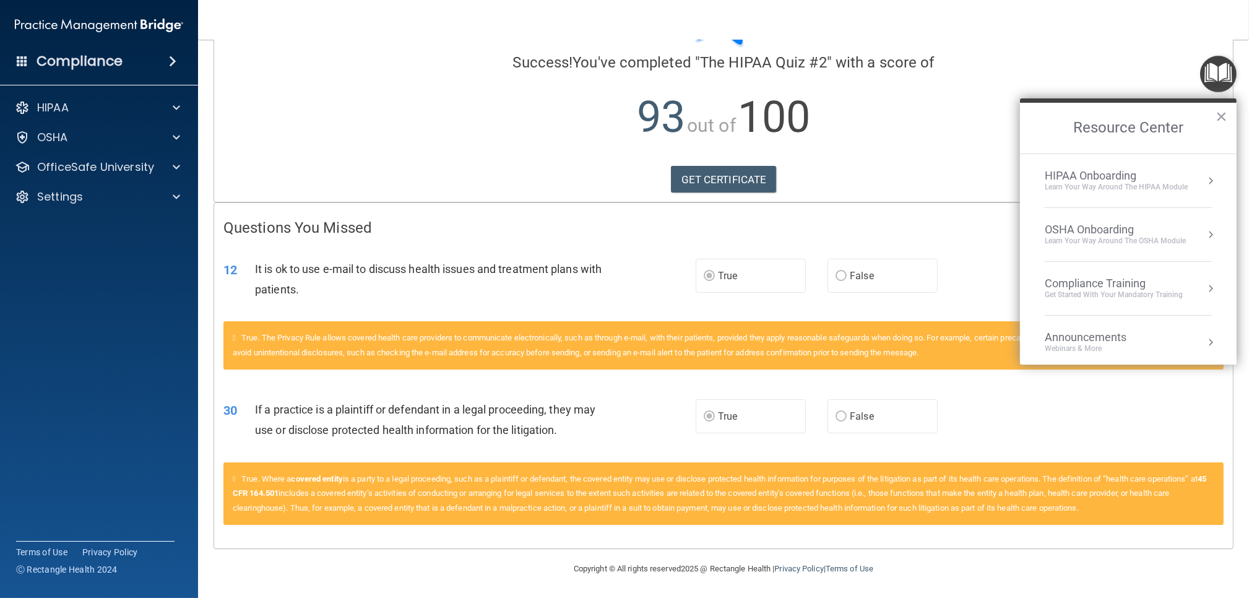
click at [982, 121] on p "93 out of 100" at bounding box center [723, 117] width 1000 height 80
click at [90, 113] on div "HIPAA" at bounding box center [82, 107] width 153 height 15
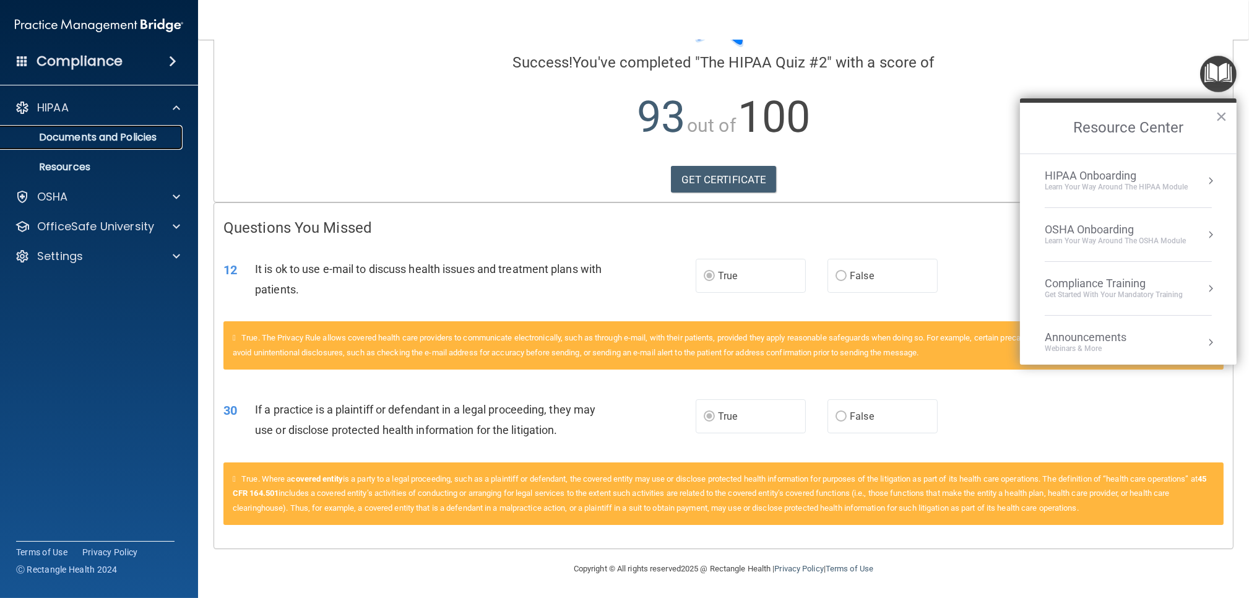
click at [83, 136] on p "Documents and Policies" at bounding box center [92, 137] width 169 height 12
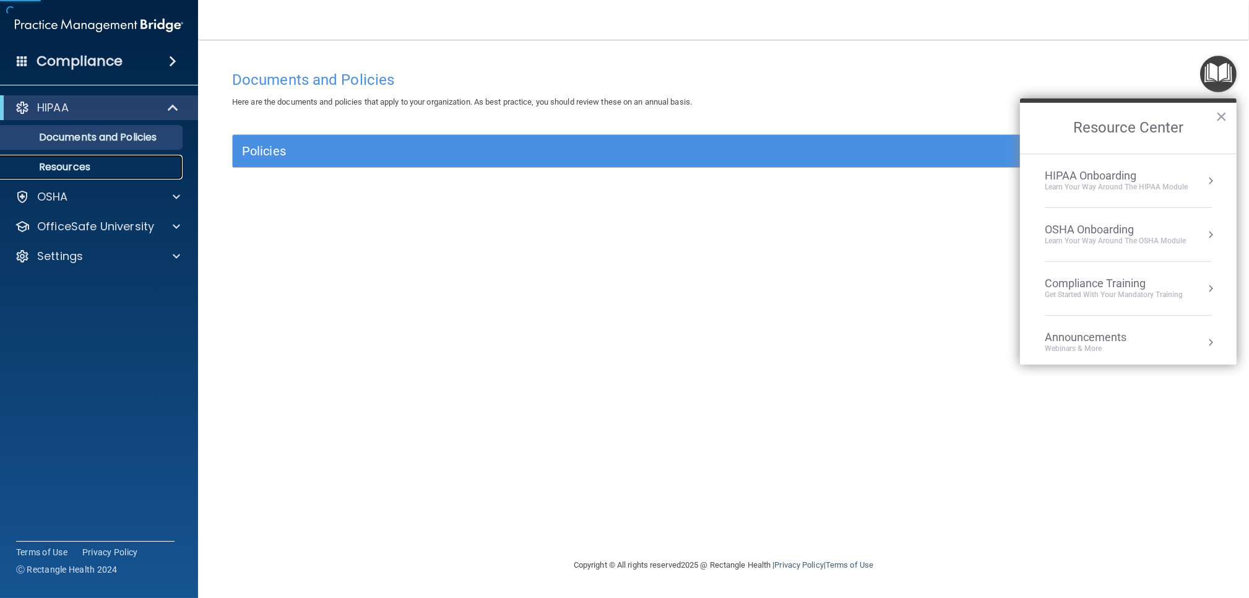
click at [73, 163] on p "Resources" at bounding box center [92, 167] width 169 height 12
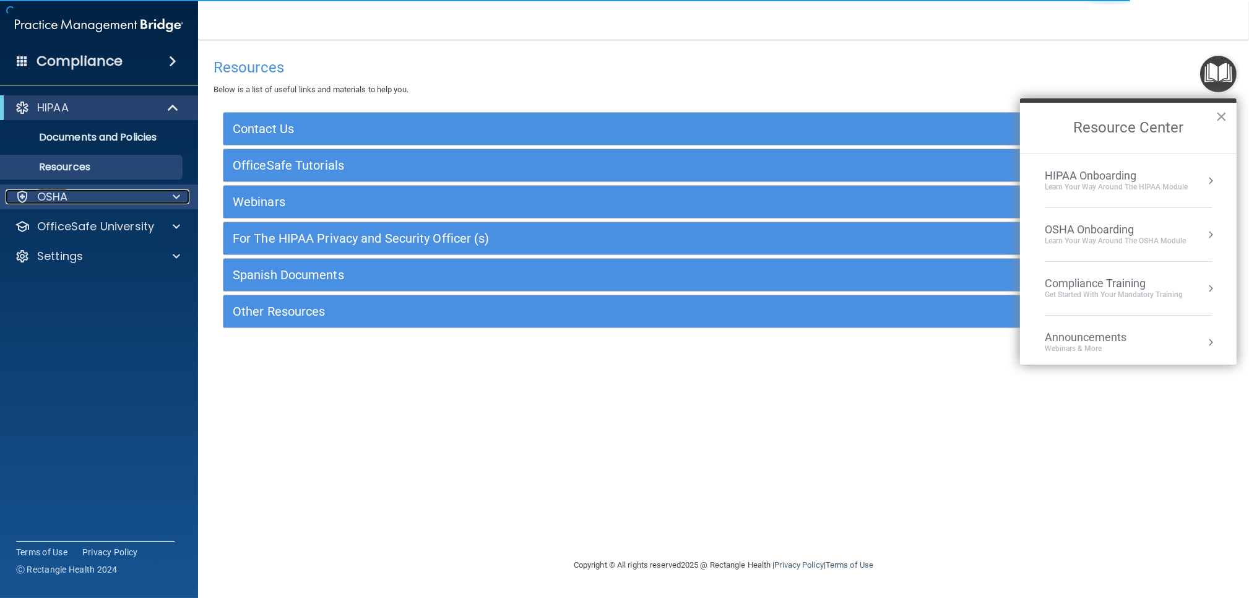
click at [71, 193] on div "OSHA" at bounding box center [82, 196] width 153 height 15
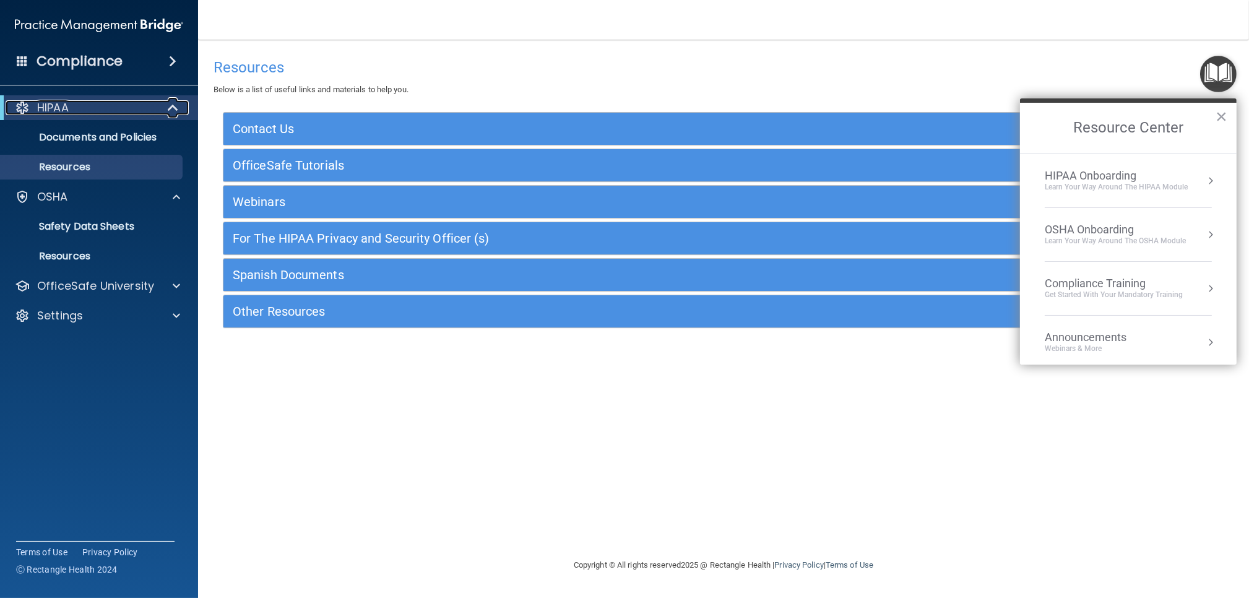
click at [54, 102] on p "HIPAA" at bounding box center [53, 107] width 32 height 15
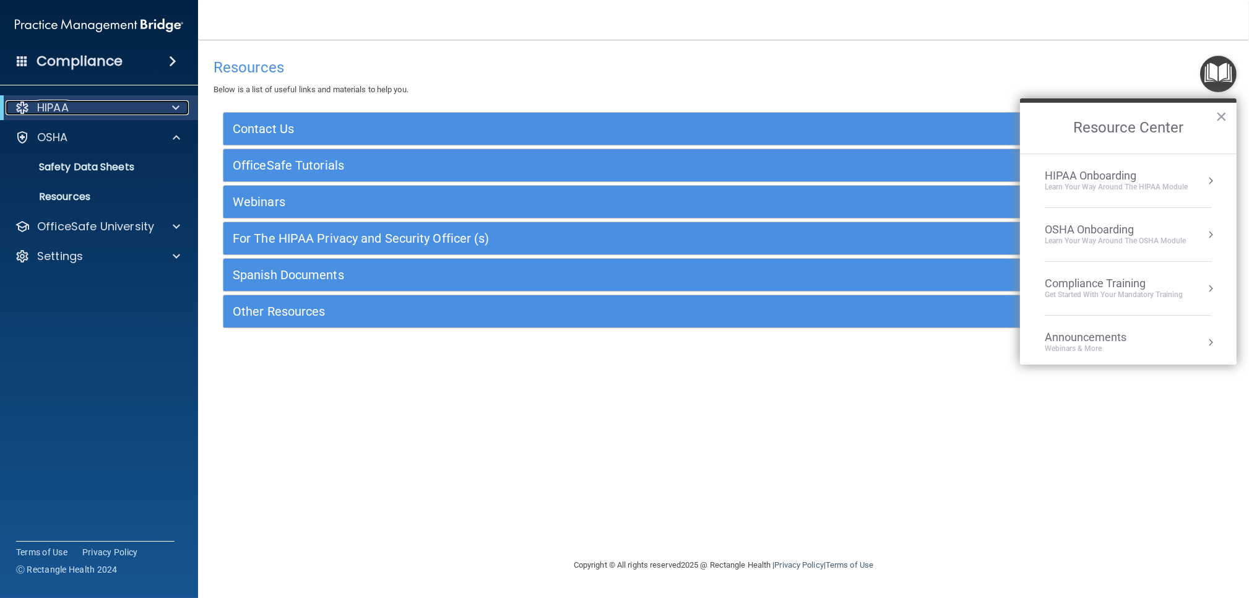
click at [54, 102] on p "HIPAA" at bounding box center [53, 107] width 32 height 15
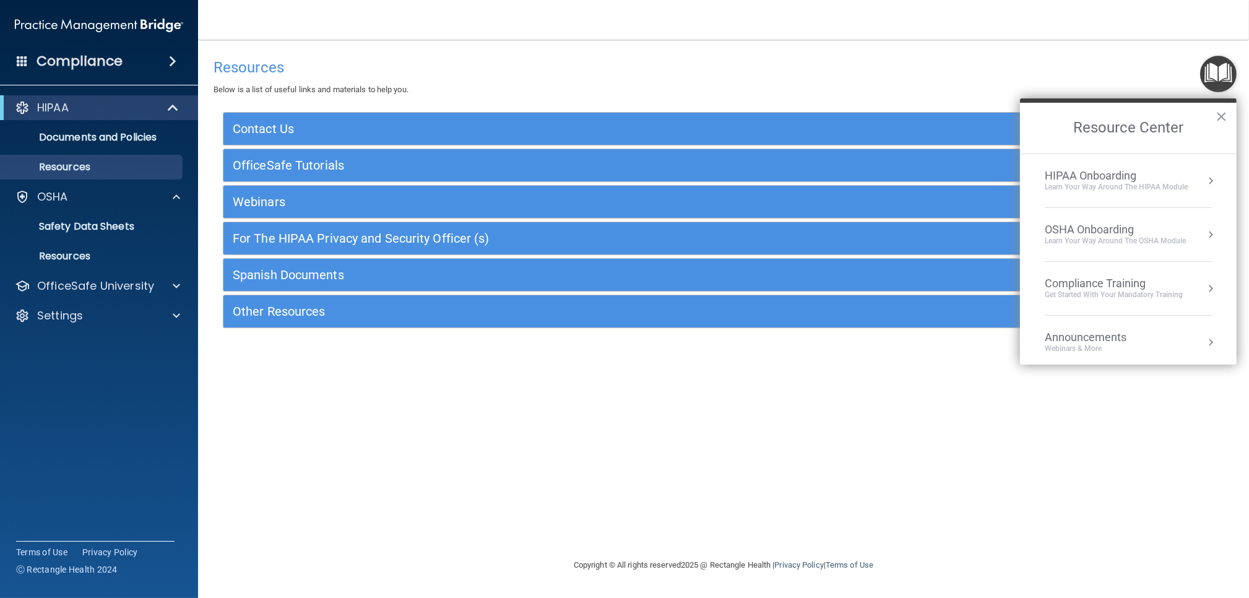
click at [135, 65] on div "Compliance" at bounding box center [99, 61] width 198 height 27
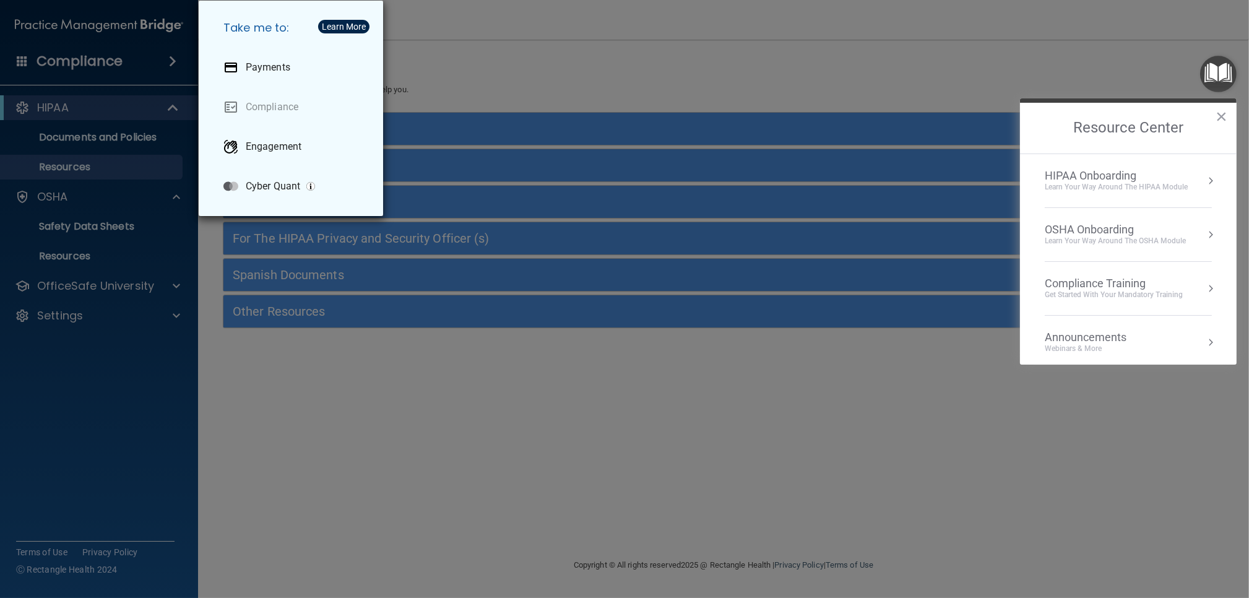
click at [484, 80] on div "Take me to: Payments Compliance Engagement Cyber Quant" at bounding box center [624, 299] width 1249 height 598
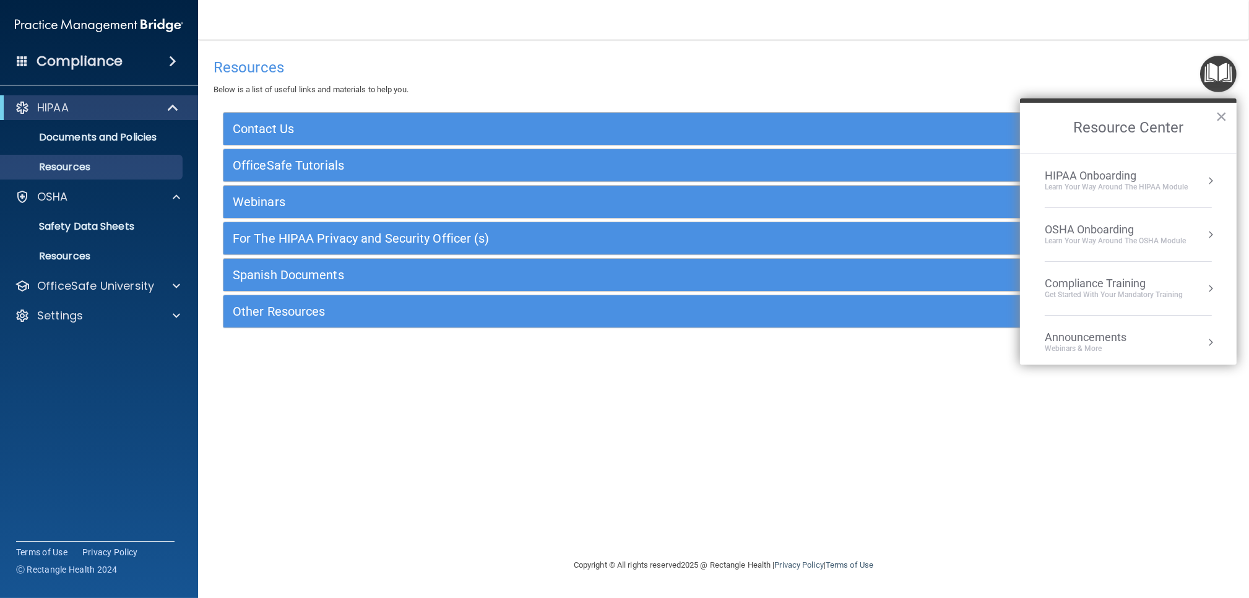
click at [1107, 179] on div "HIPAA Onboarding" at bounding box center [1116, 176] width 143 height 14
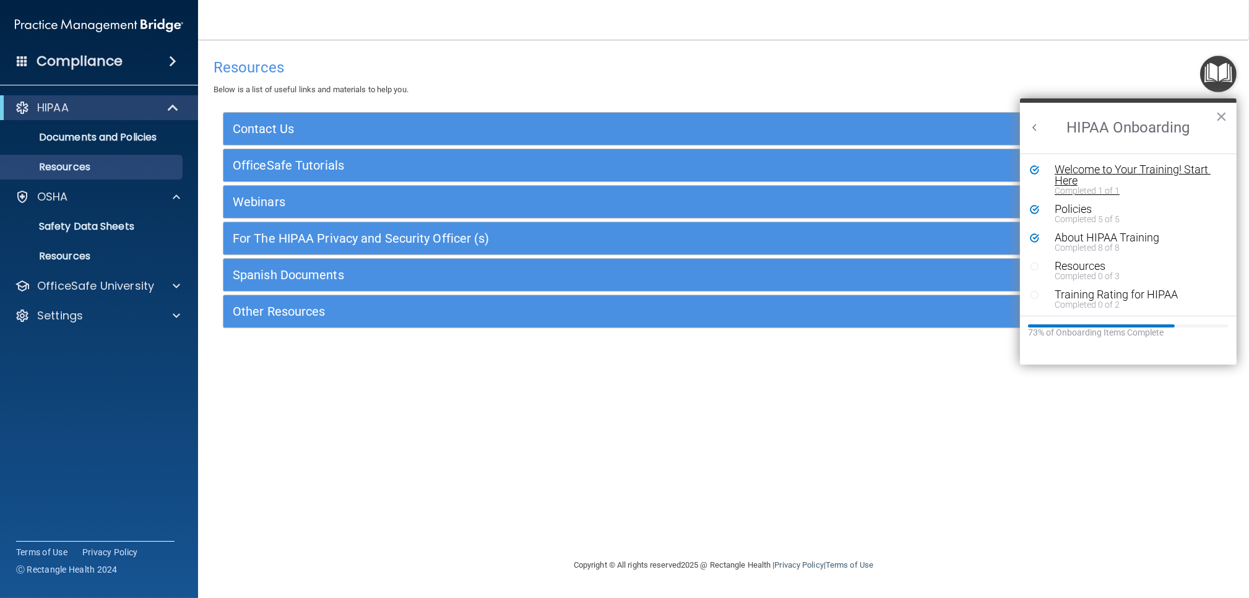
click at [1081, 177] on div "Welcome to Your Training! Start Here" at bounding box center [1138, 175] width 166 height 22
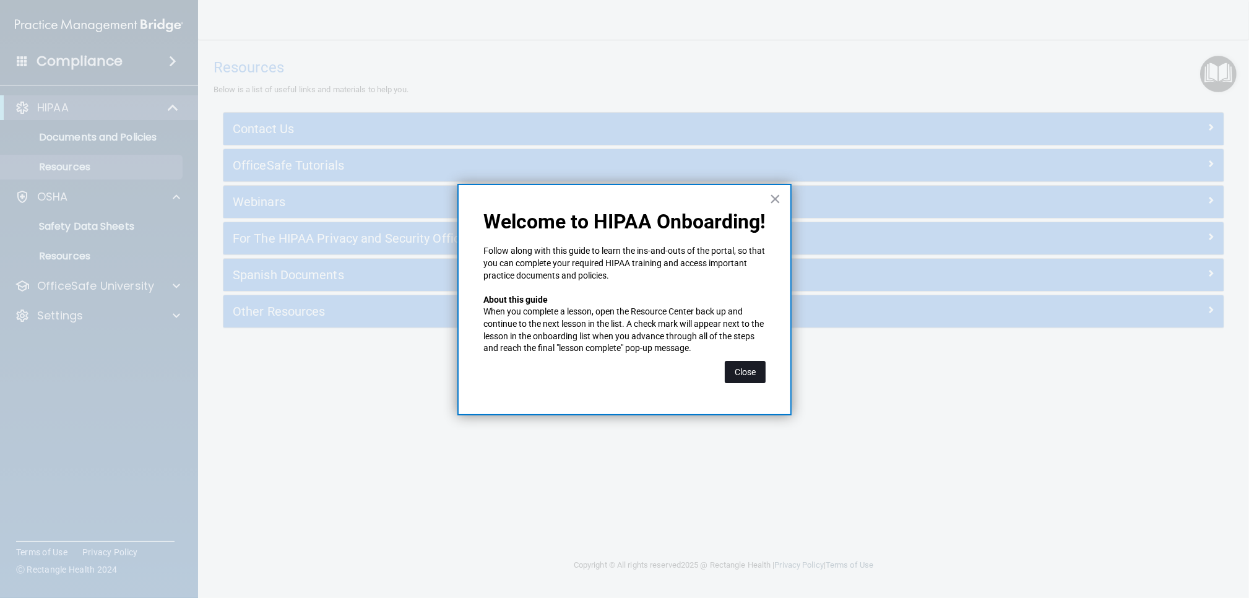
click at [741, 374] on button "Close" at bounding box center [745, 372] width 41 height 22
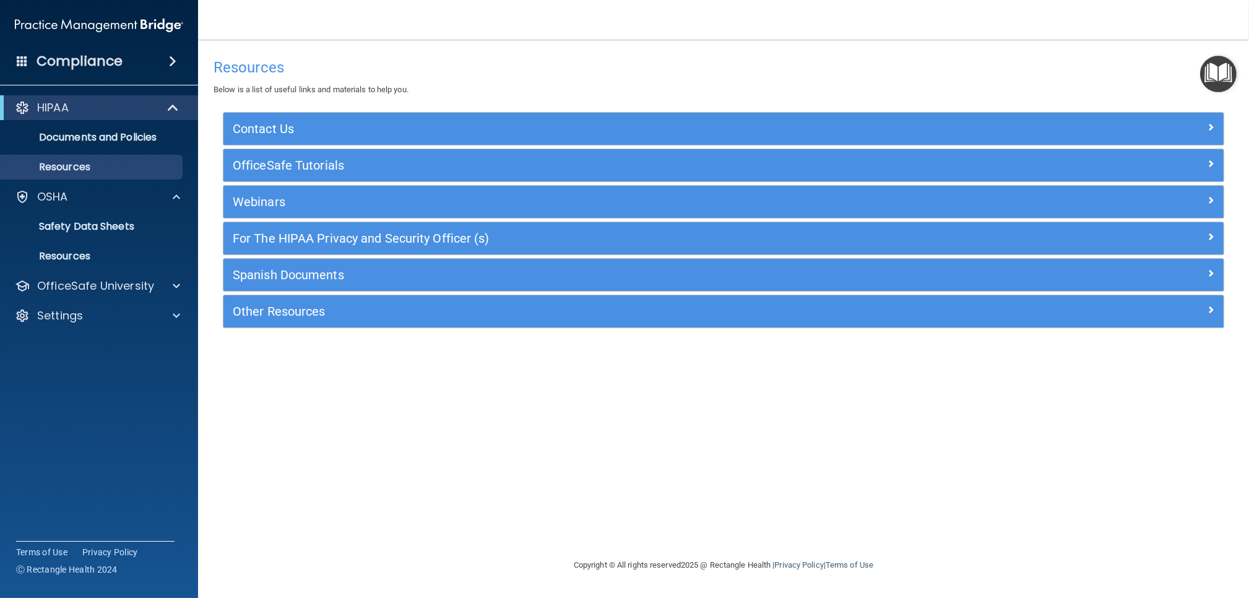
click at [1223, 79] on img "Open Resource Center" at bounding box center [1218, 74] width 37 height 37
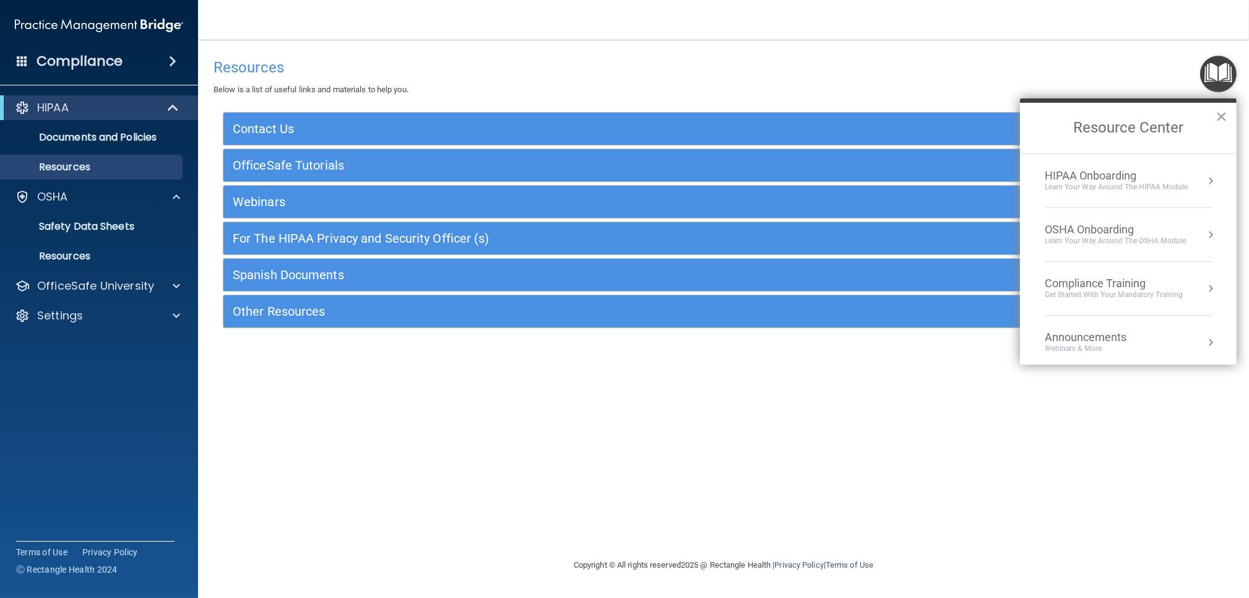
click at [1113, 186] on div "Learn Your Way around the HIPAA module" at bounding box center [1116, 187] width 143 height 11
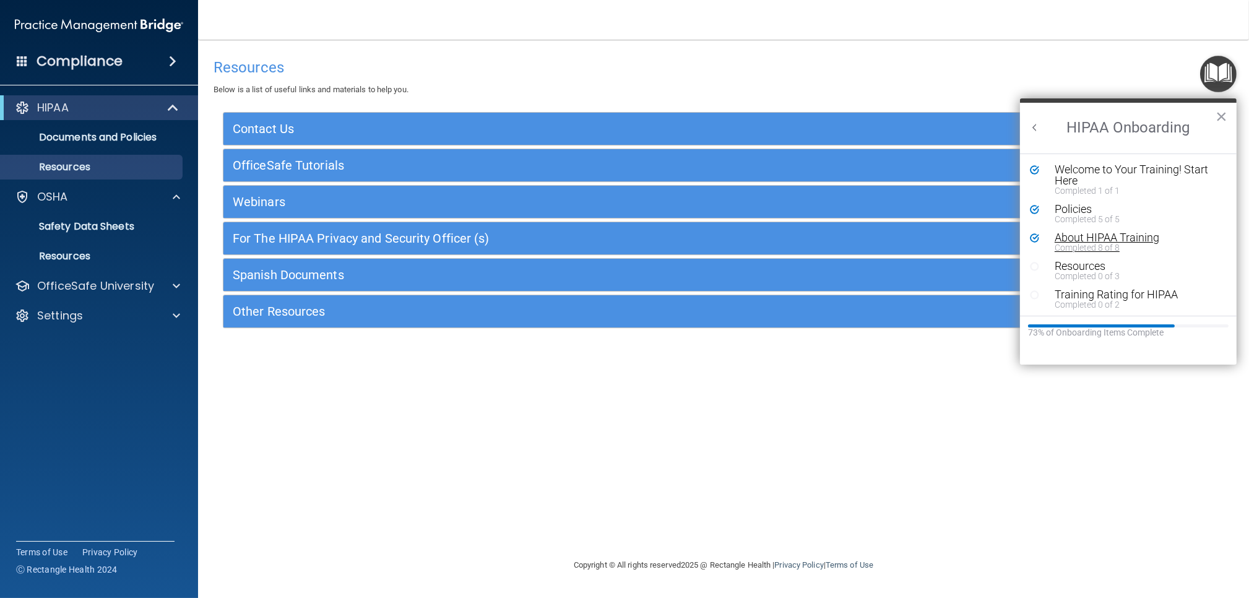
click at [1085, 246] on div "Completed 8 of 8" at bounding box center [1138, 247] width 166 height 9
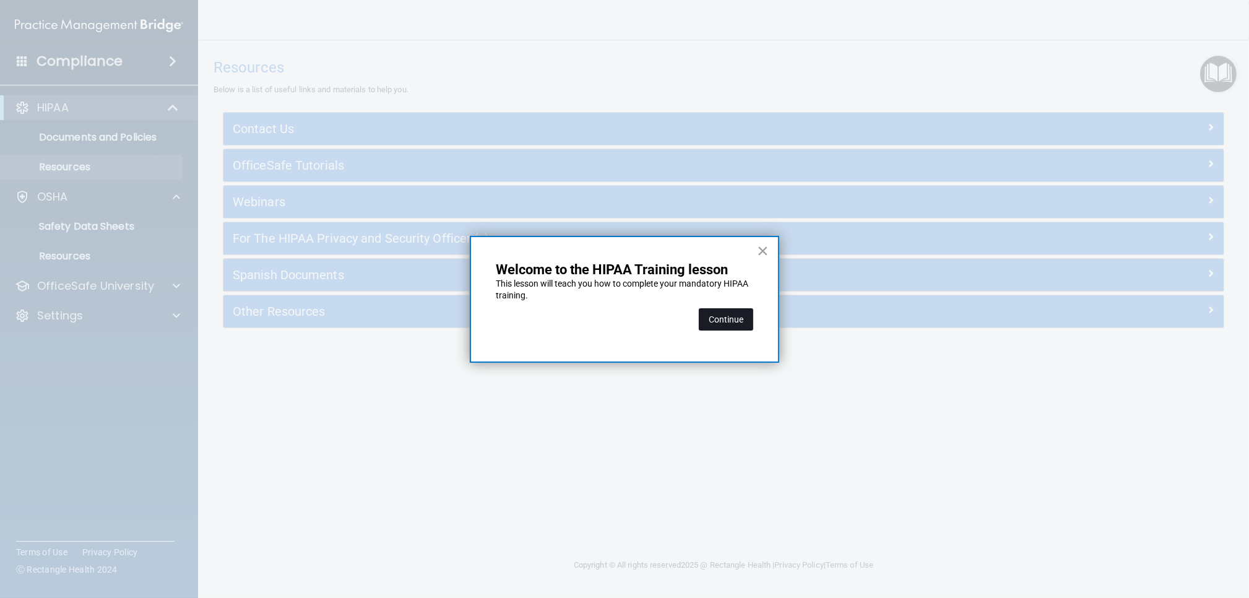
click at [735, 322] on button "Continue" at bounding box center [726, 319] width 54 height 22
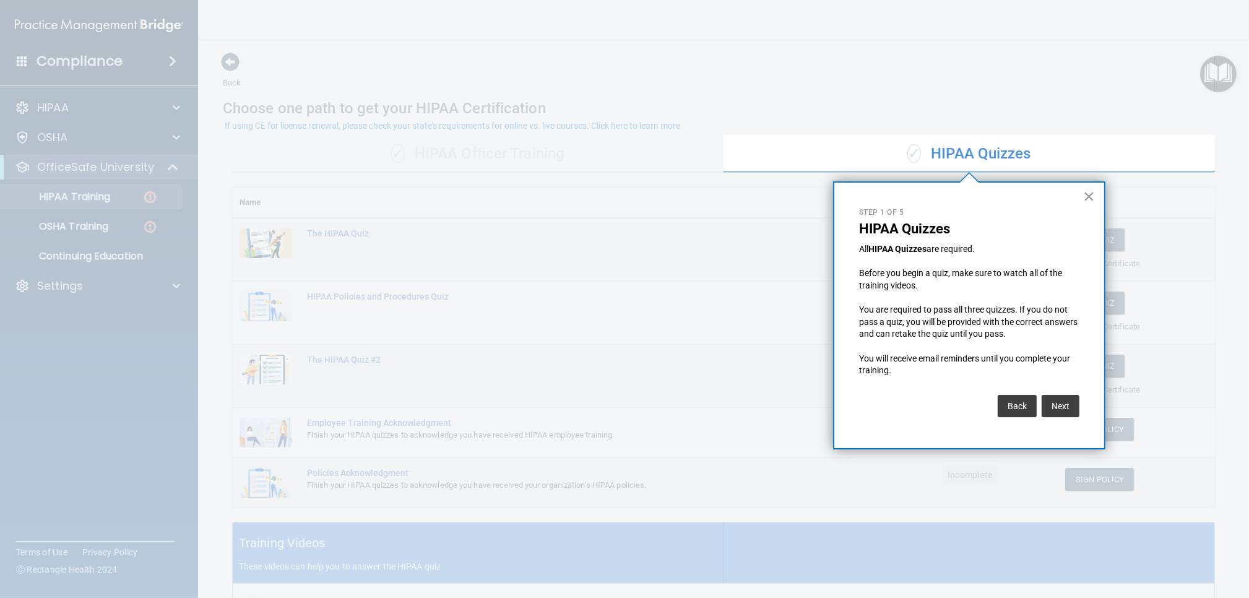
click at [1088, 198] on button "×" at bounding box center [1089, 196] width 12 height 20
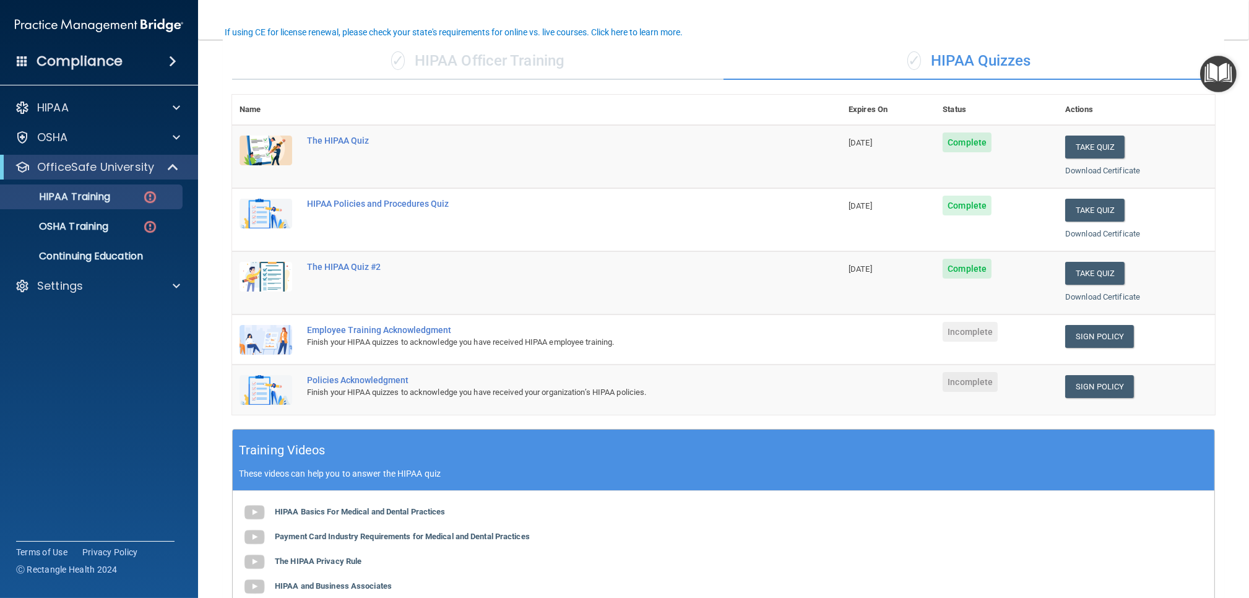
scroll to position [114, 0]
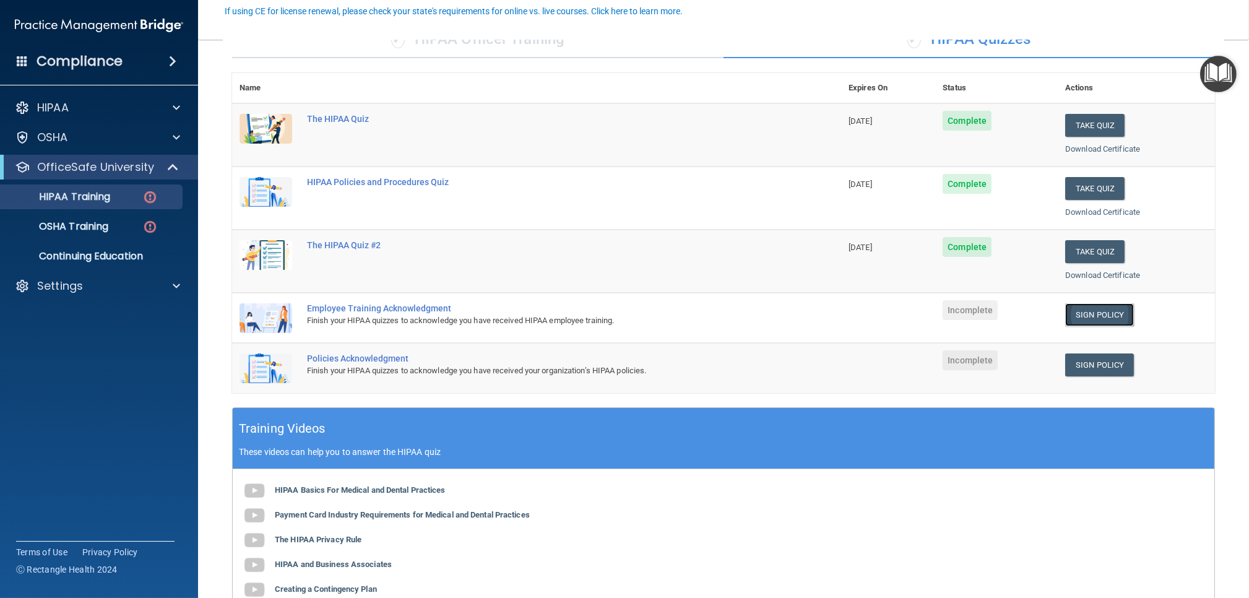
click at [1091, 310] on link "Sign Policy" at bounding box center [1099, 314] width 69 height 23
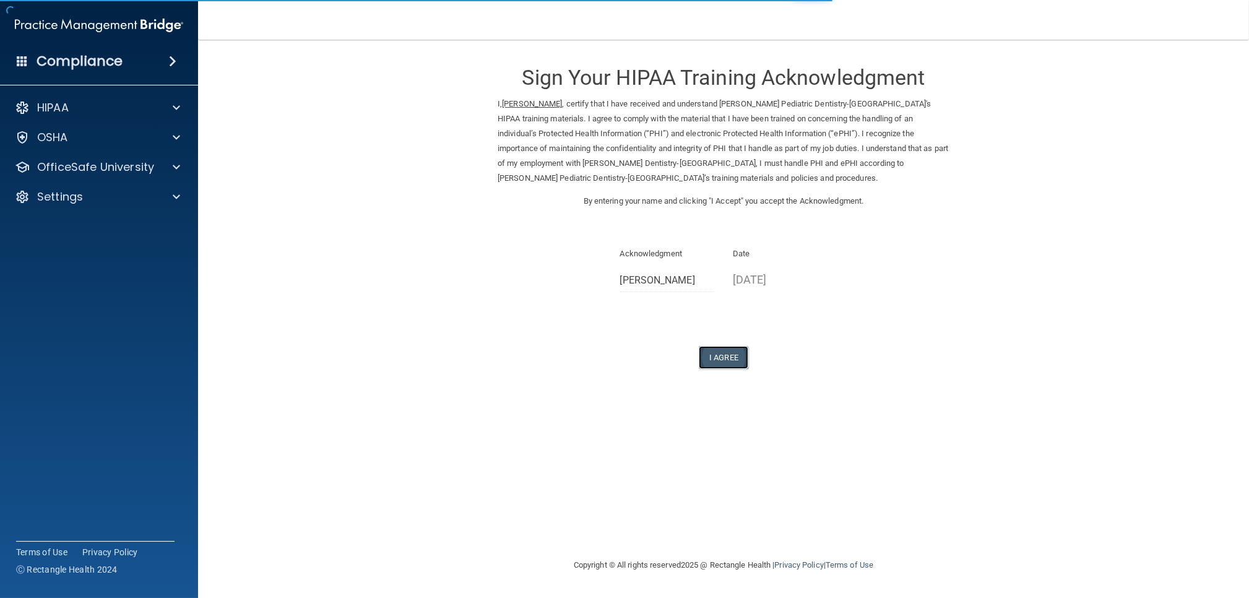
click at [728, 355] on button "I Agree" at bounding box center [724, 357] width 50 height 23
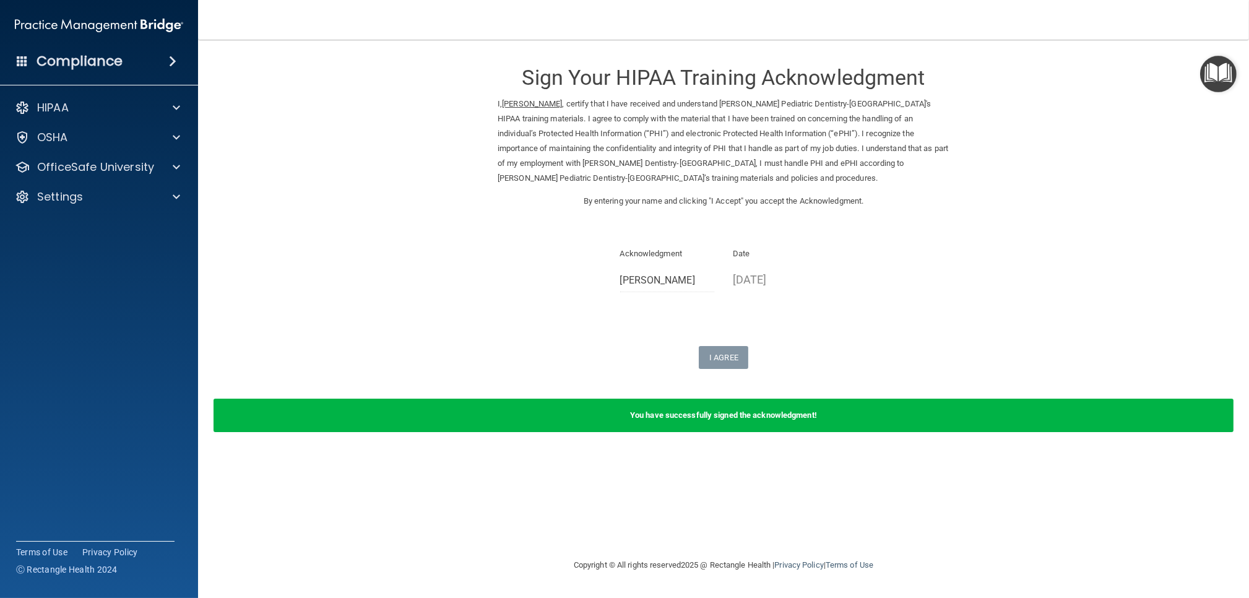
click at [1227, 64] on img "Open Resource Center" at bounding box center [1218, 74] width 37 height 37
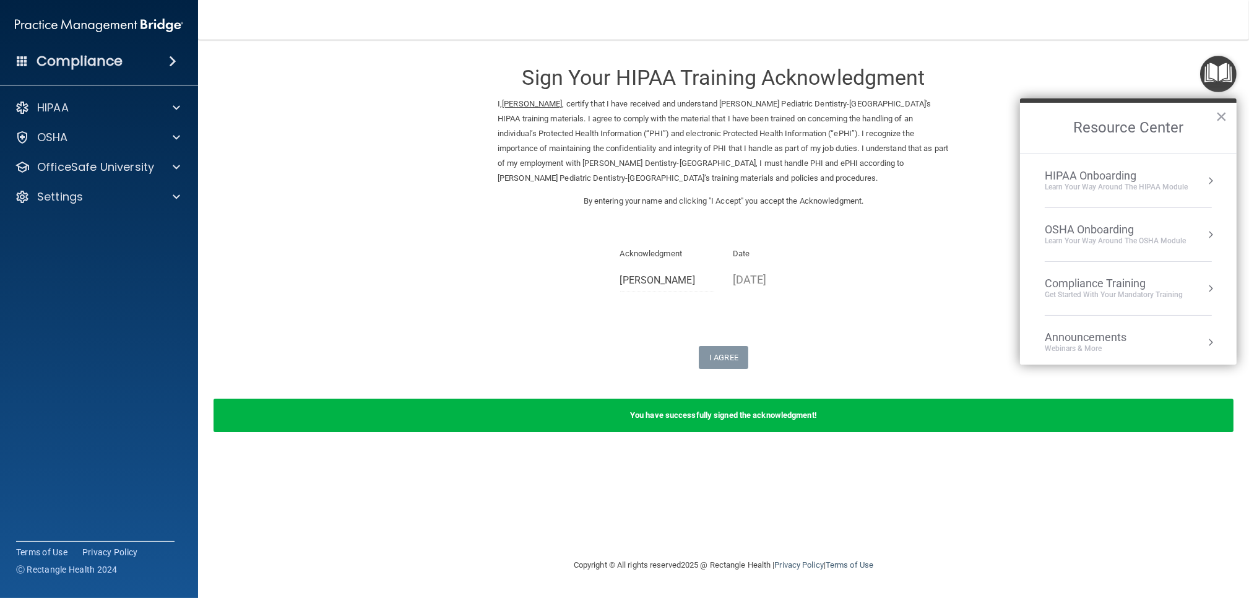
click at [1071, 178] on div "HIPAA Onboarding" at bounding box center [1116, 176] width 143 height 14
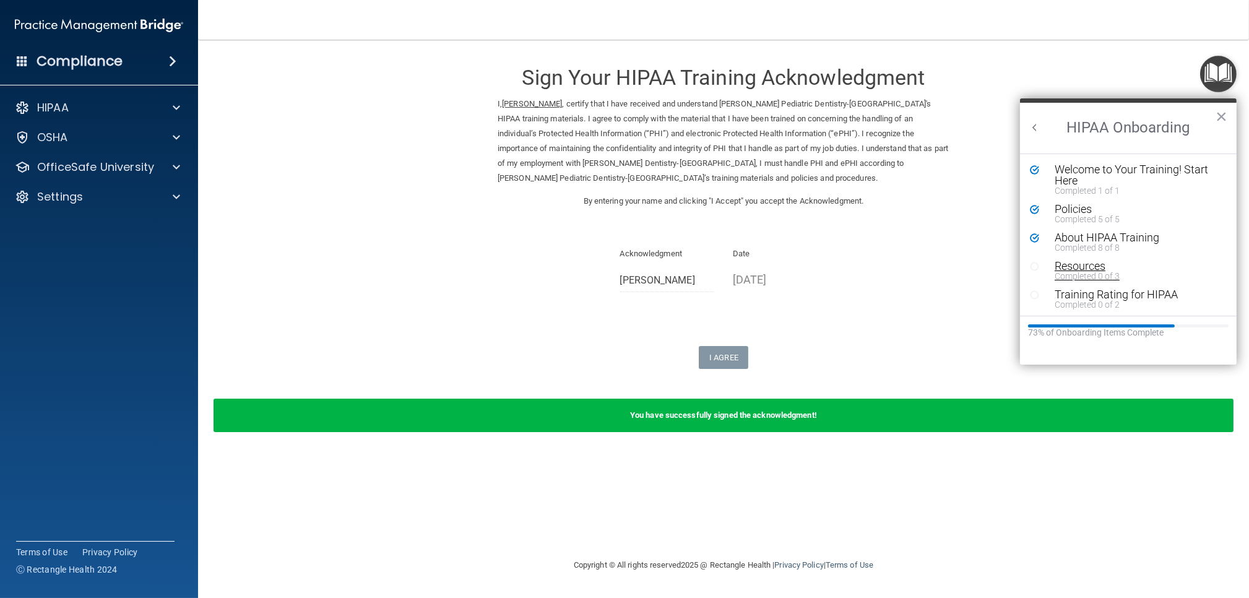
click at [1069, 272] on div "Completed 0 of 3" at bounding box center [1138, 276] width 166 height 9
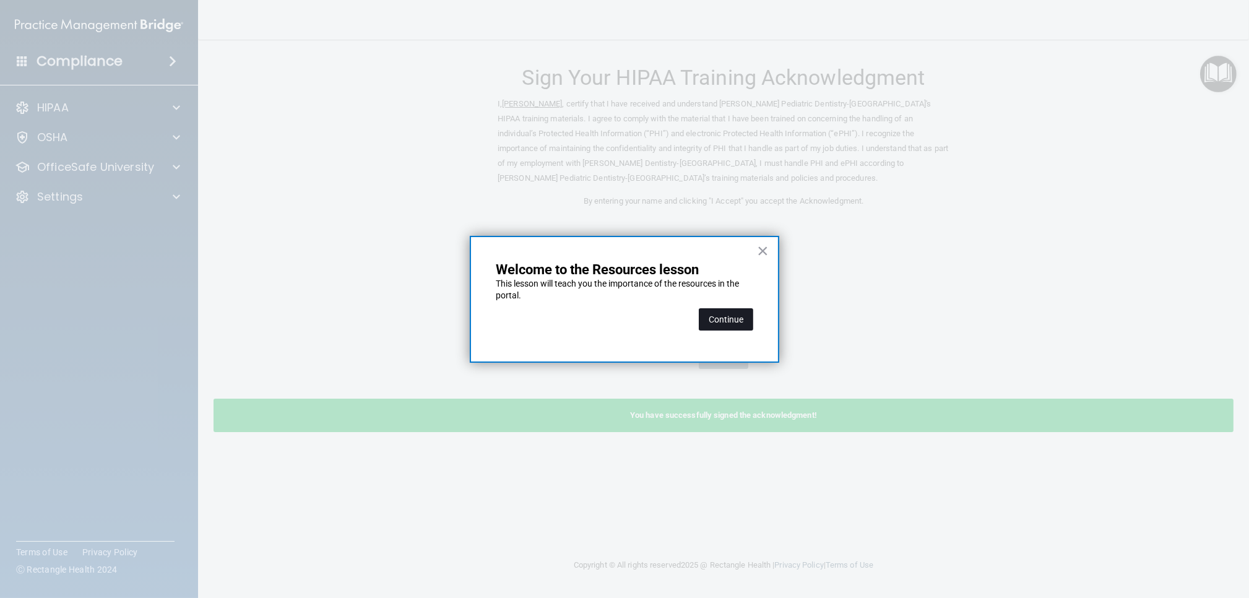
click at [704, 318] on button "Continue" at bounding box center [726, 319] width 54 height 22
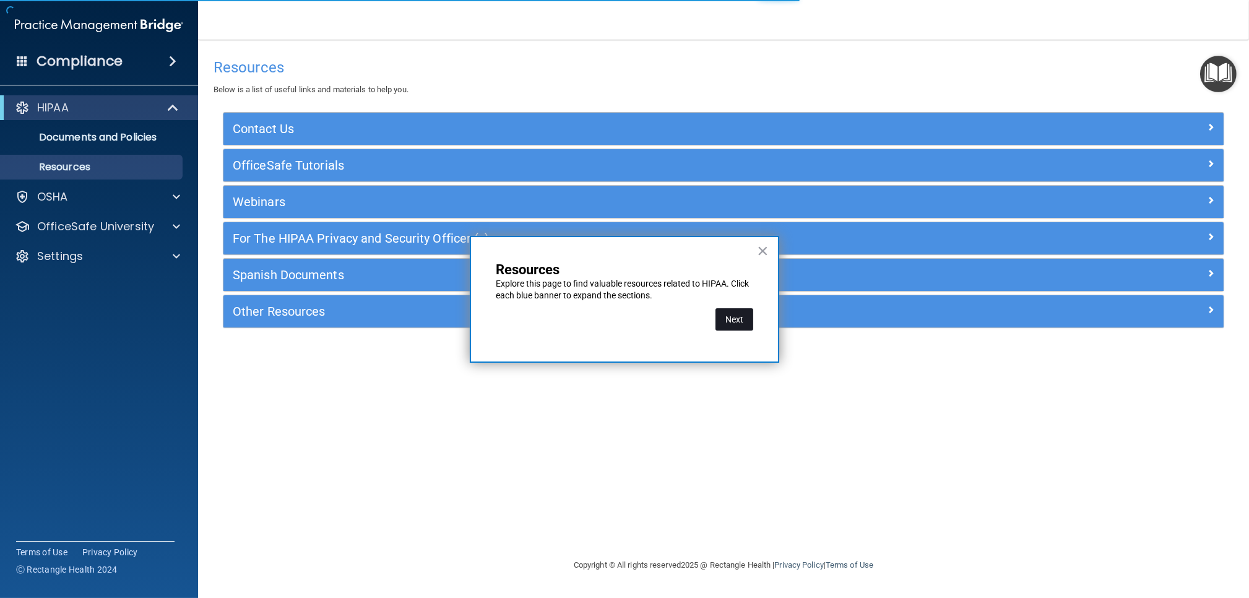
click at [735, 319] on button "Next" at bounding box center [734, 319] width 38 height 22
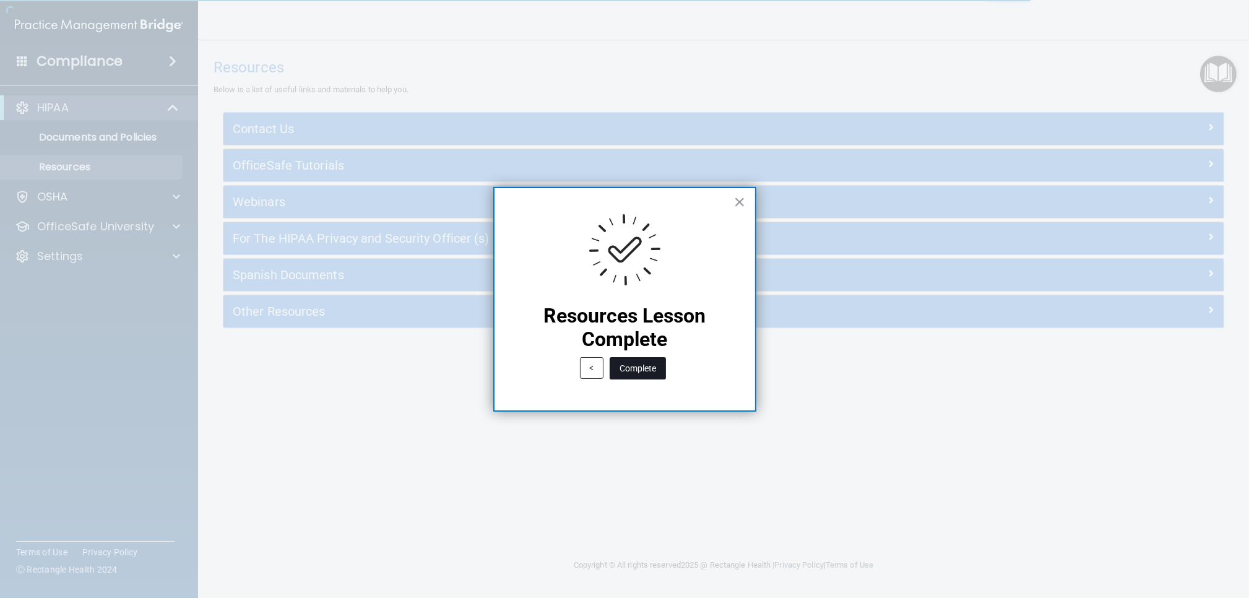
click at [629, 369] on button "Complete" at bounding box center [638, 368] width 56 height 22
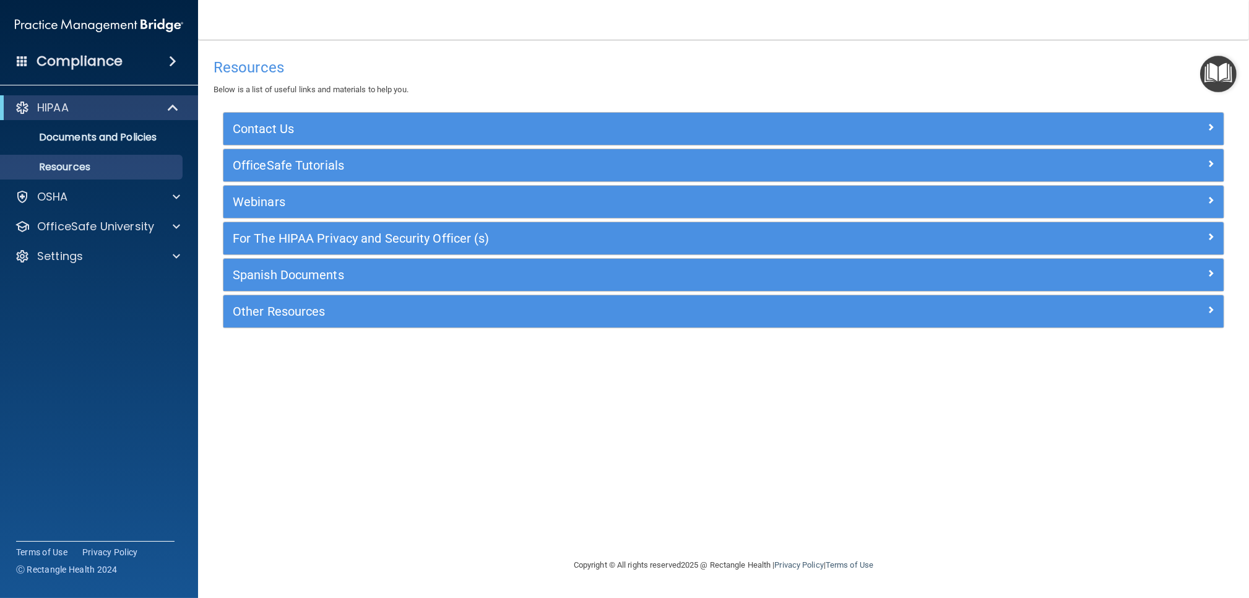
click at [1227, 74] on img "Open Resource Center" at bounding box center [1218, 74] width 37 height 37
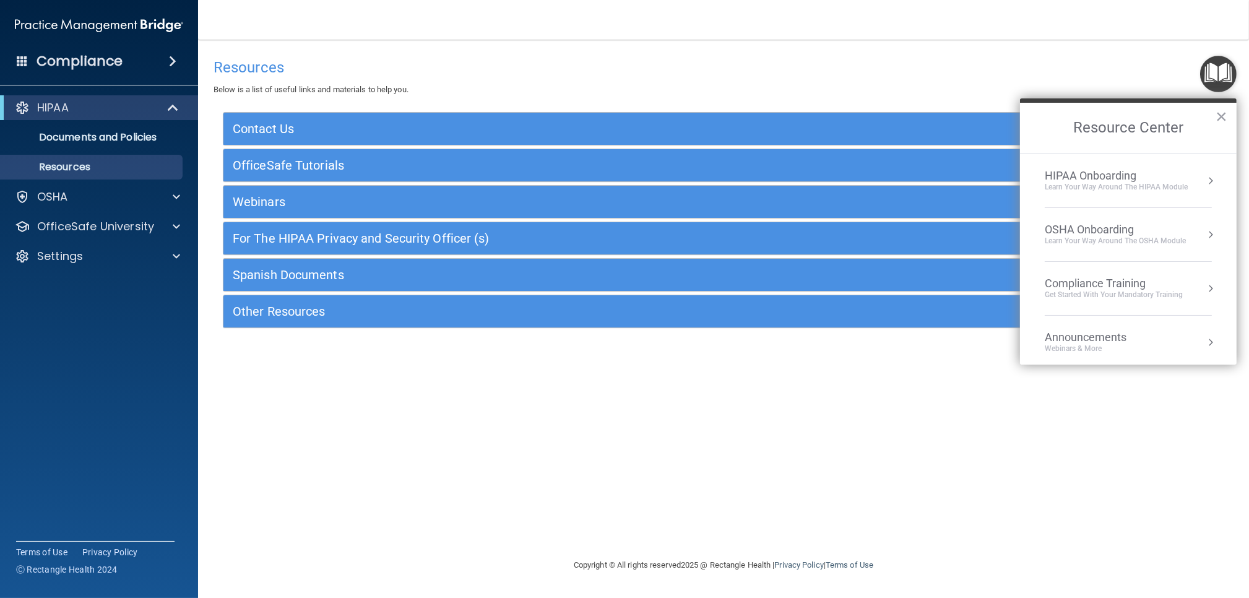
click at [1097, 183] on div "Learn Your Way around the HIPAA module" at bounding box center [1116, 187] width 143 height 11
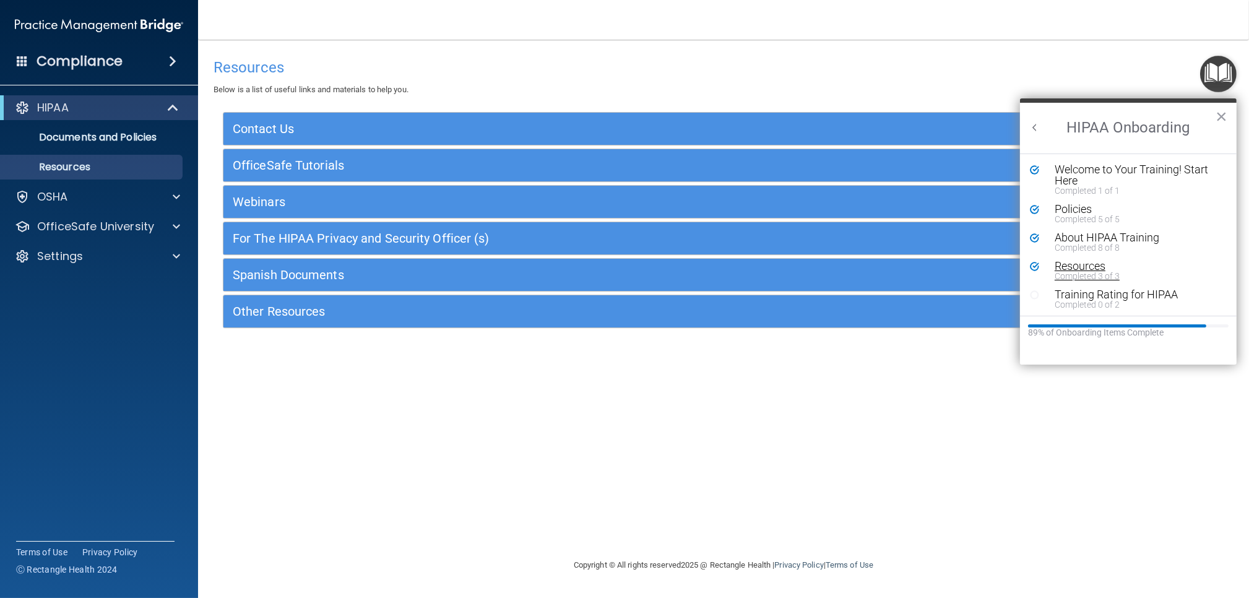
scroll to position [1, 0]
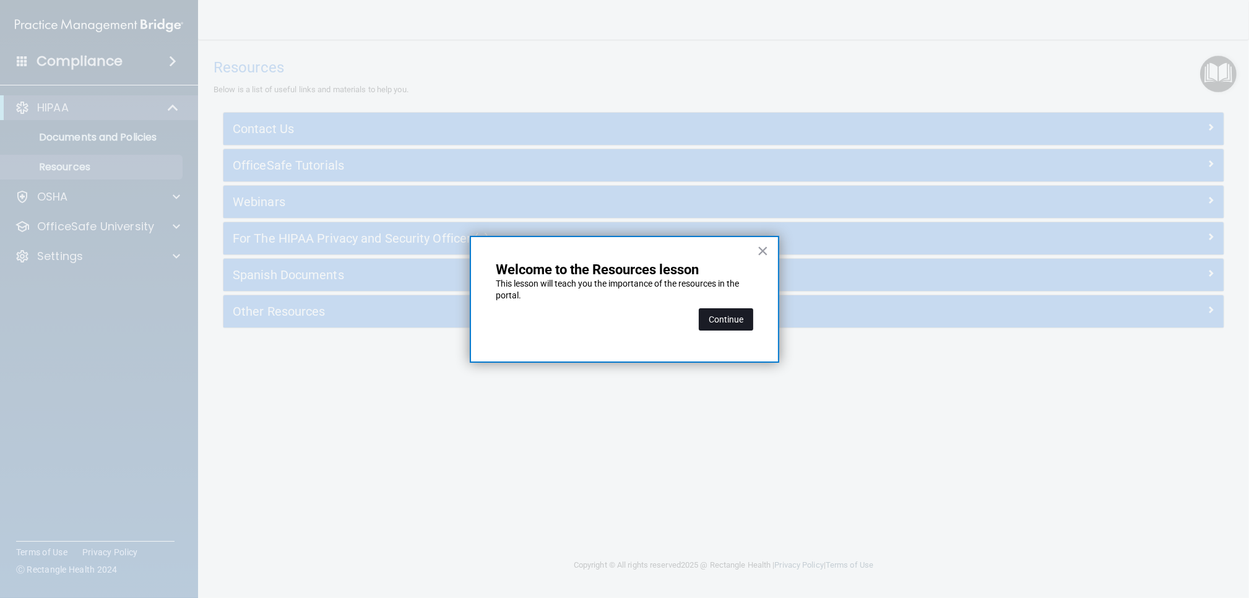
click at [732, 321] on button "Continue" at bounding box center [726, 319] width 54 height 22
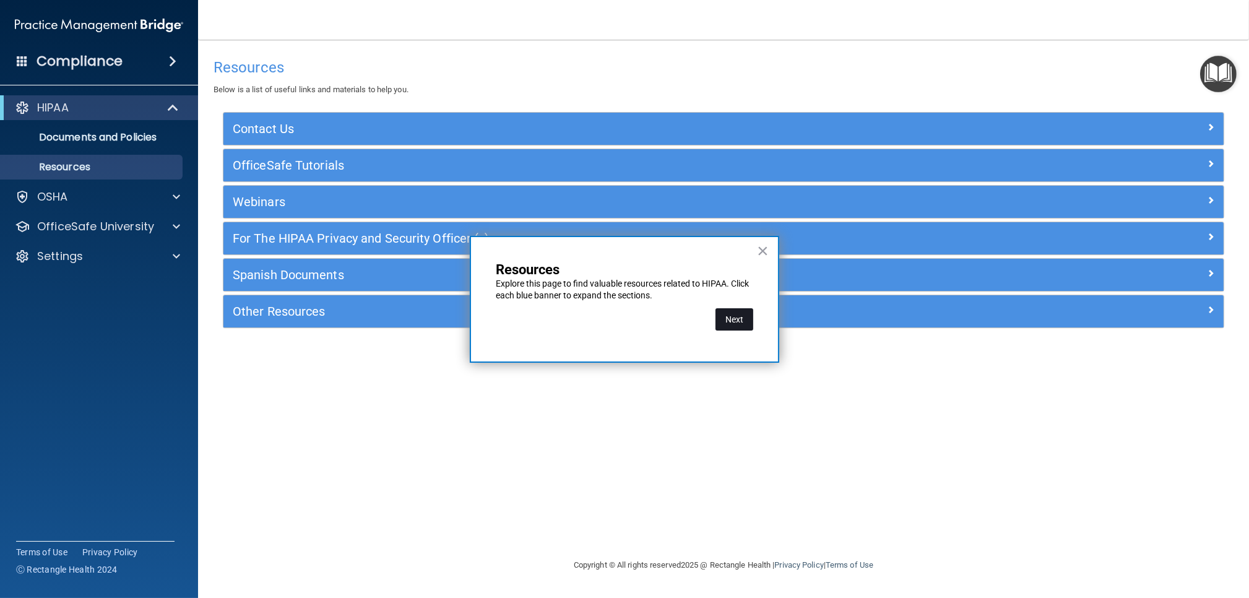
click at [746, 322] on button "Next" at bounding box center [734, 319] width 38 height 22
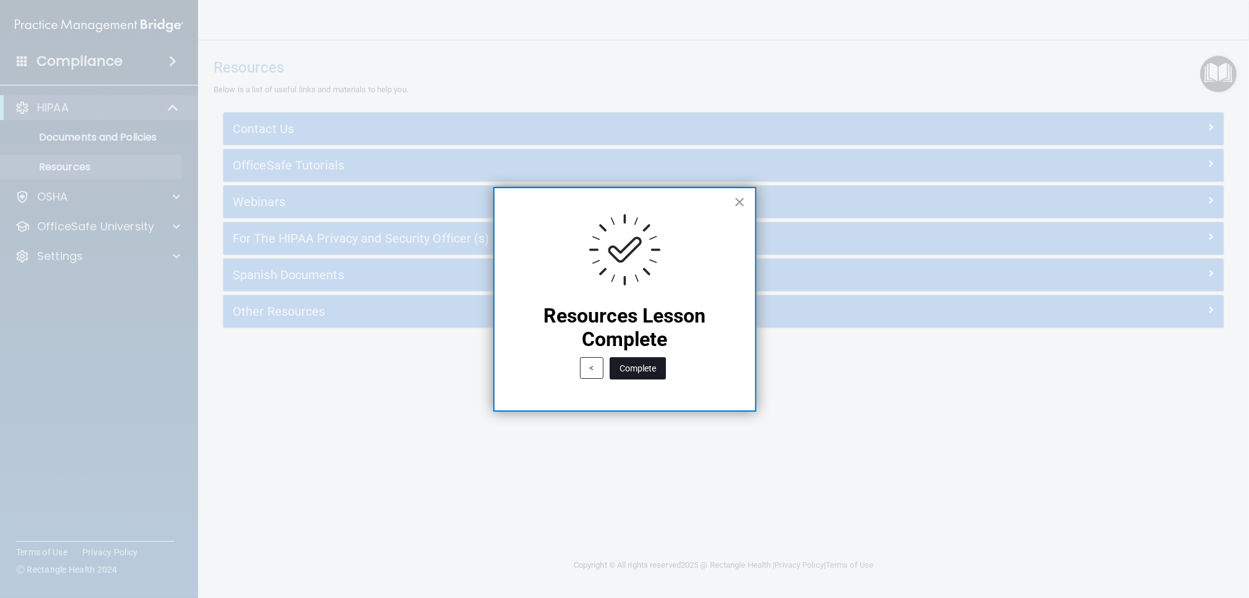
click at [653, 372] on button "Complete" at bounding box center [638, 368] width 56 height 22
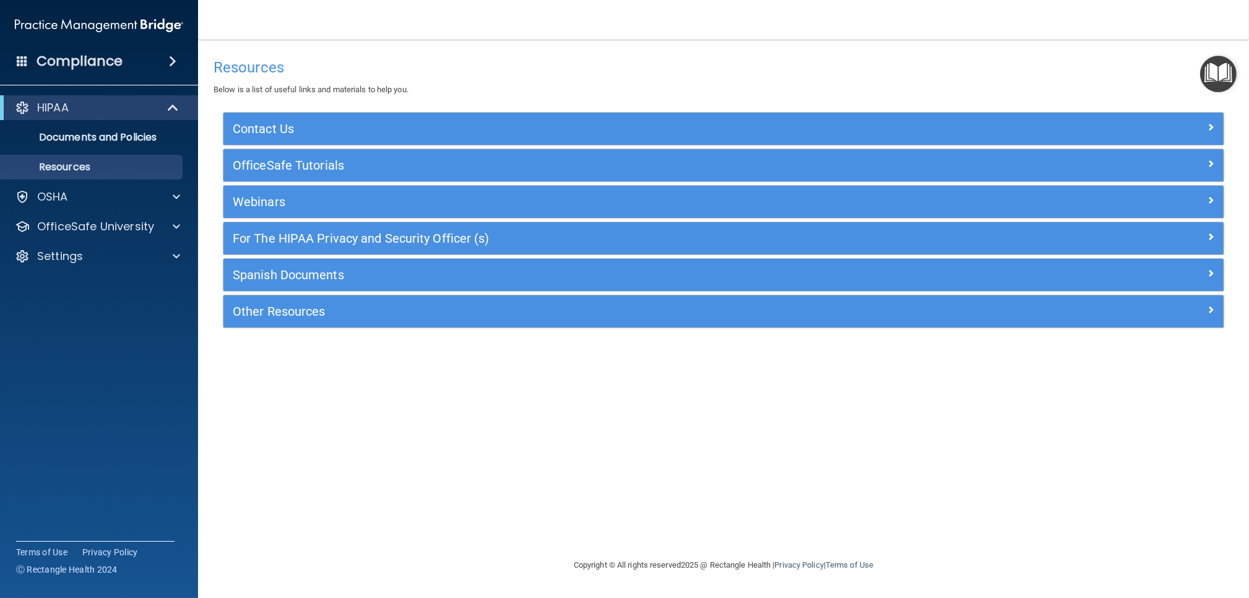
click at [1215, 80] on img "Open Resource Center" at bounding box center [1218, 74] width 37 height 37
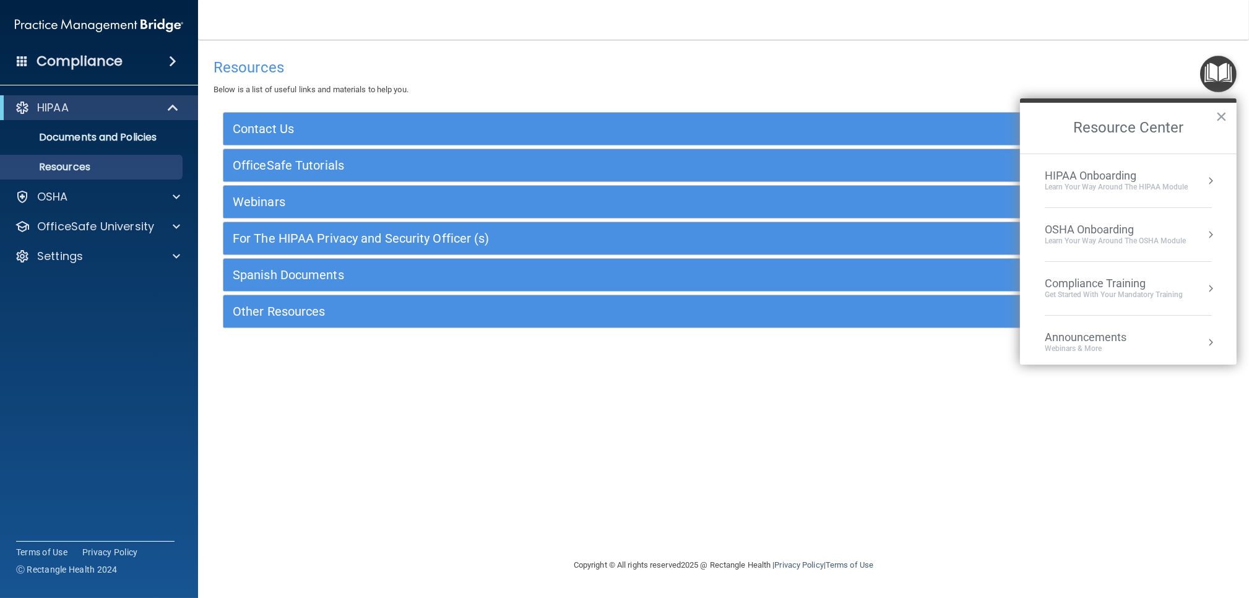
click at [1092, 184] on div "Learn Your Way around the HIPAA module" at bounding box center [1116, 187] width 143 height 11
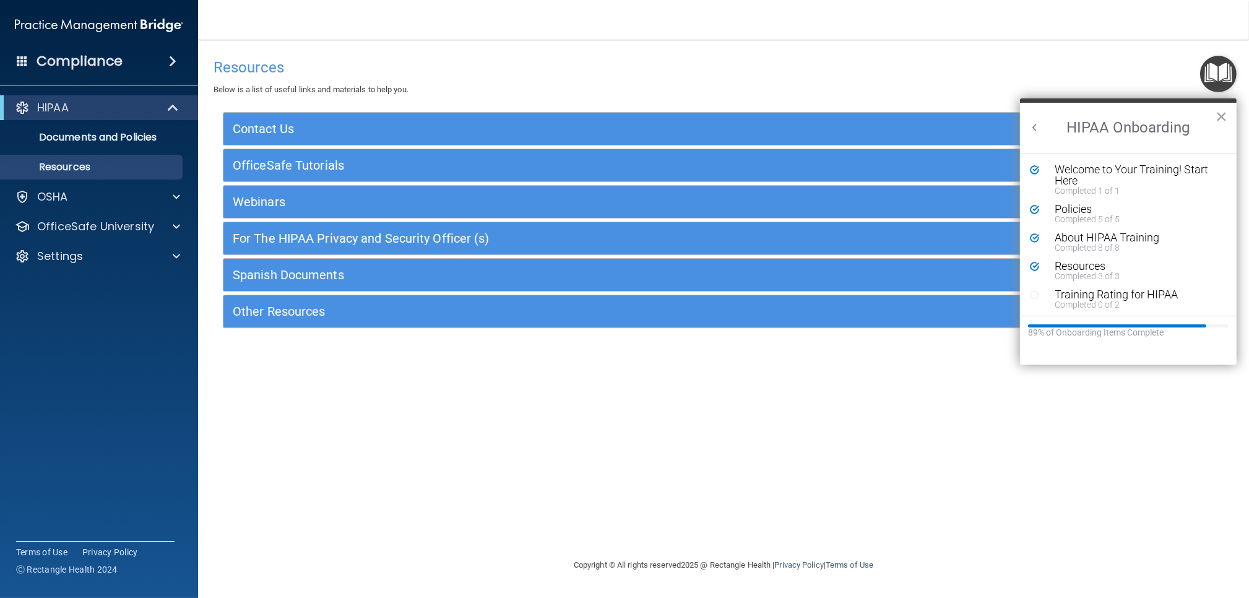
scroll to position [0, 0]
click at [1090, 294] on div "Training Rating for HIPAA" at bounding box center [1138, 294] width 166 height 11
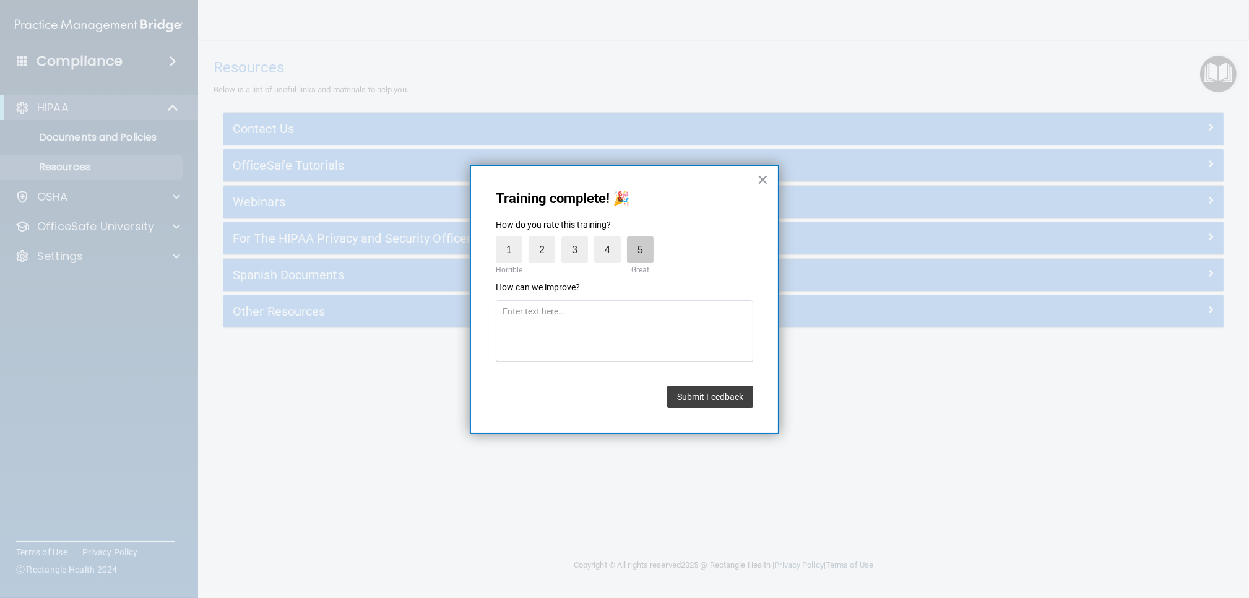
click at [637, 244] on label "5" at bounding box center [640, 249] width 27 height 27
click at [611, 240] on input "5" at bounding box center [611, 240] width 0 height 0
click at [736, 391] on button "Submit Feedback" at bounding box center [710, 397] width 86 height 22
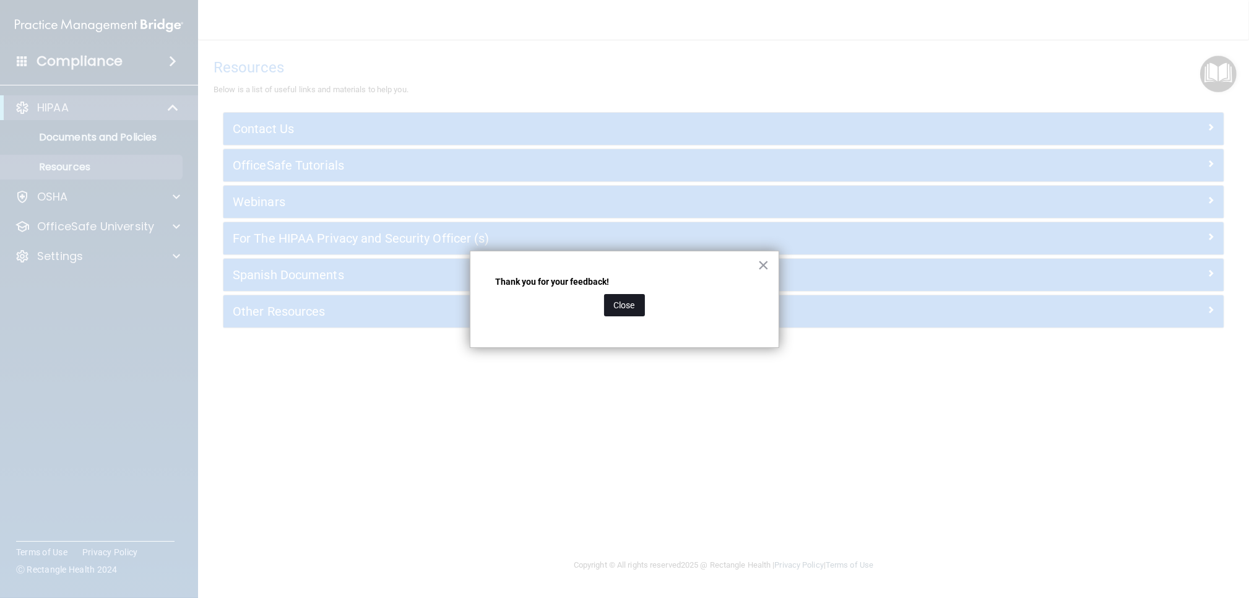
click at [604, 314] on button "Close" at bounding box center [624, 305] width 41 height 22
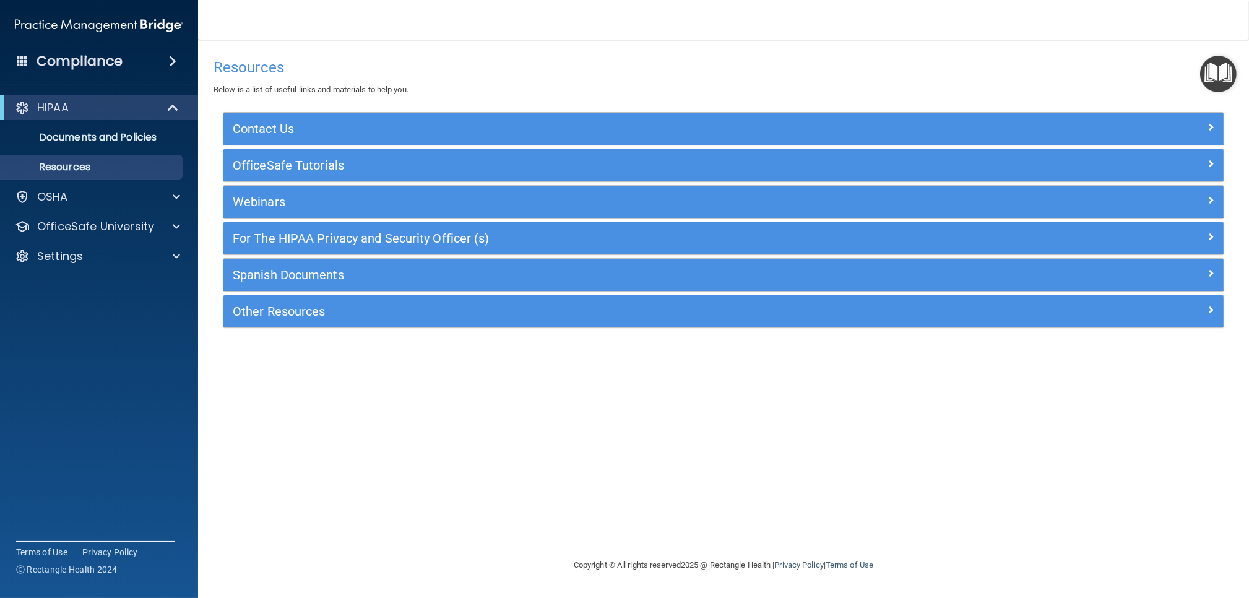
click at [1209, 75] on img "Open Resource Center" at bounding box center [1218, 74] width 37 height 37
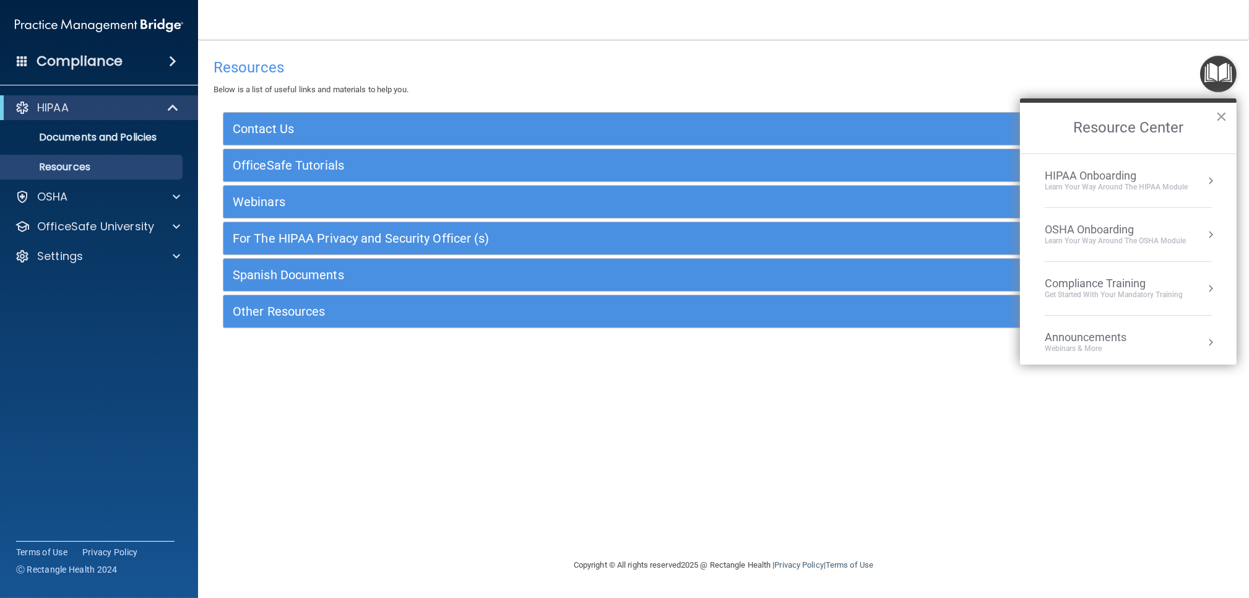
click at [1117, 178] on div "HIPAA Onboarding" at bounding box center [1116, 176] width 143 height 14
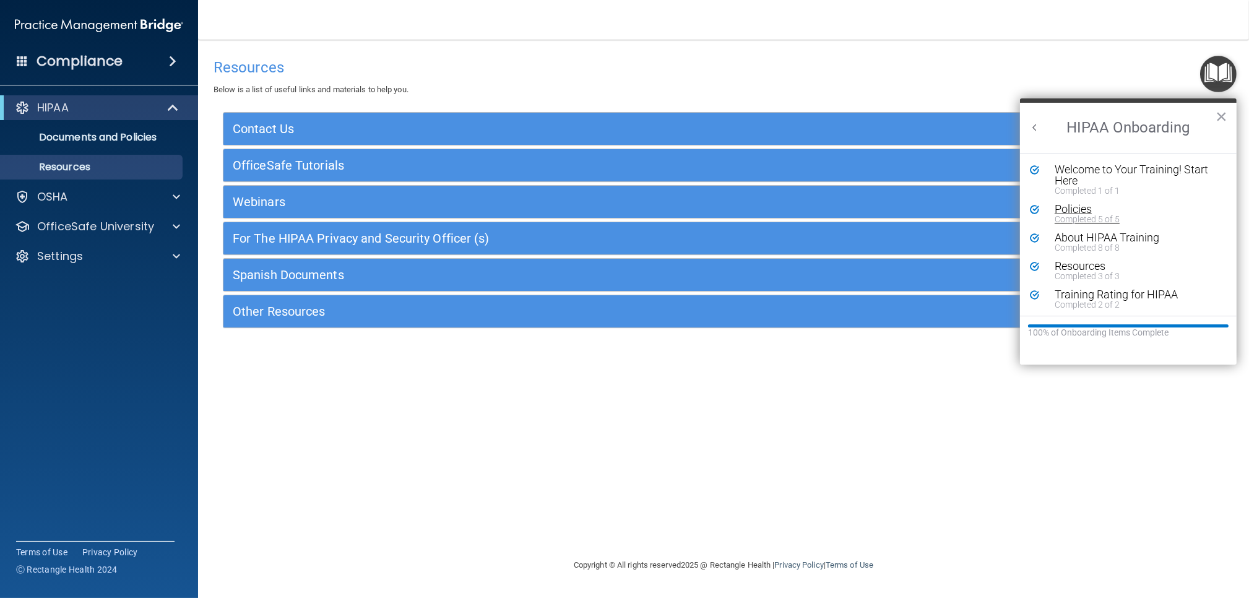
scroll to position [1, 0]
click at [80, 223] on p "OfficeSafe University" at bounding box center [95, 226] width 117 height 15
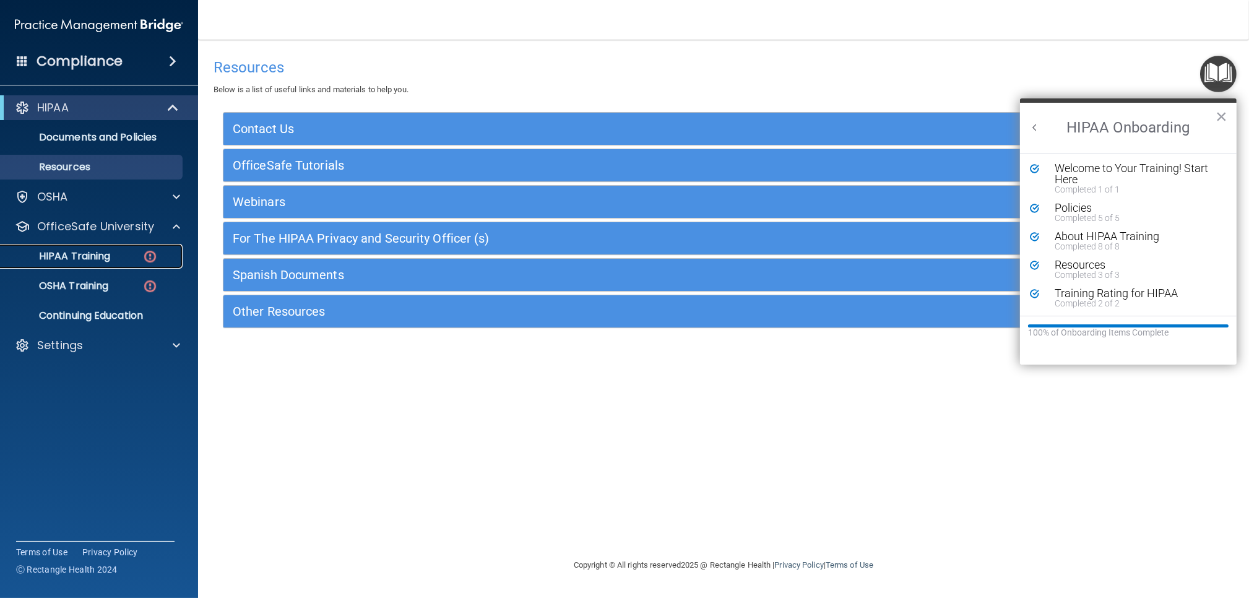
click at [74, 253] on p "HIPAA Training" at bounding box center [59, 256] width 102 height 12
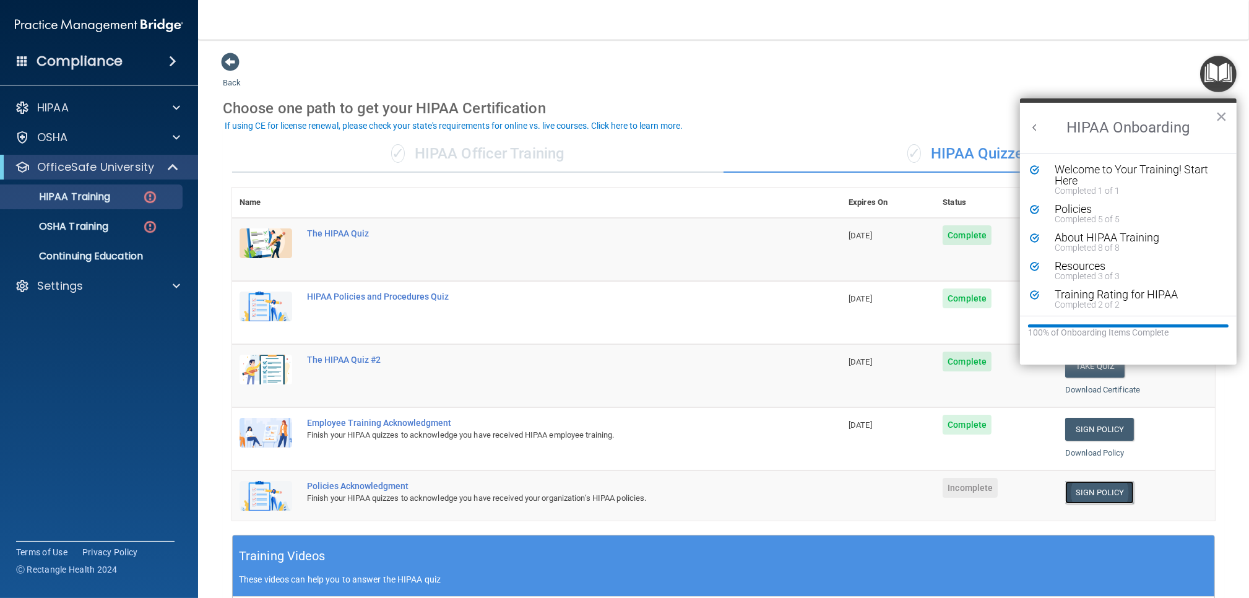
click at [1115, 499] on link "Sign Policy" at bounding box center [1099, 492] width 69 height 23
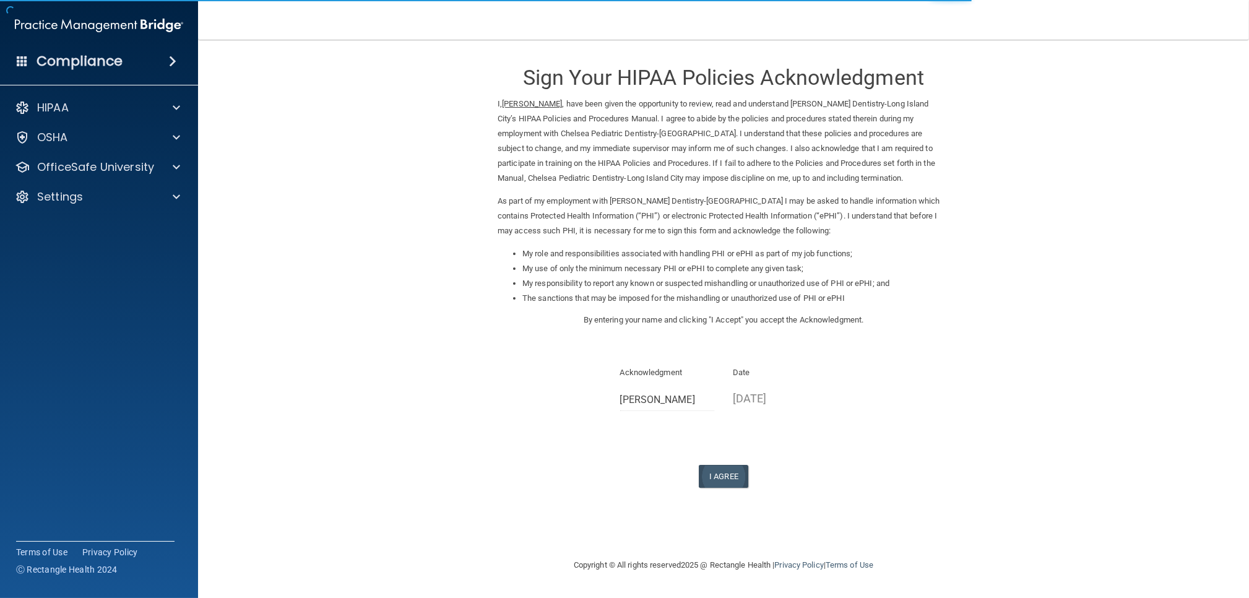
click at [720, 473] on button "I Agree" at bounding box center [724, 476] width 50 height 23
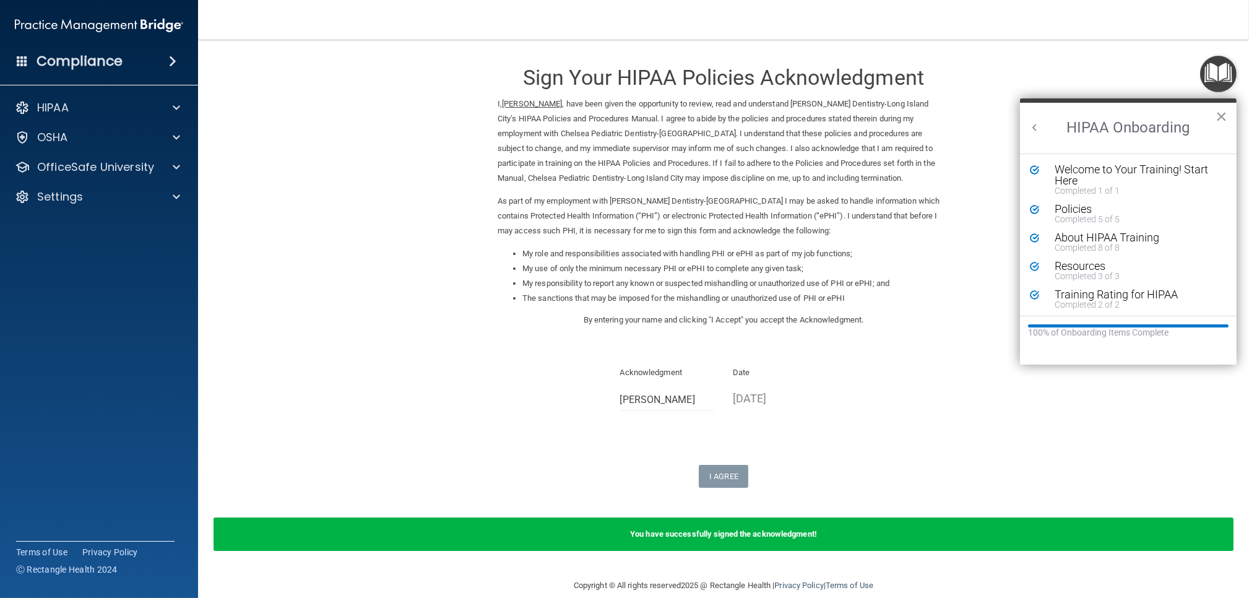
click at [1219, 119] on button "×" at bounding box center [1222, 116] width 12 height 20
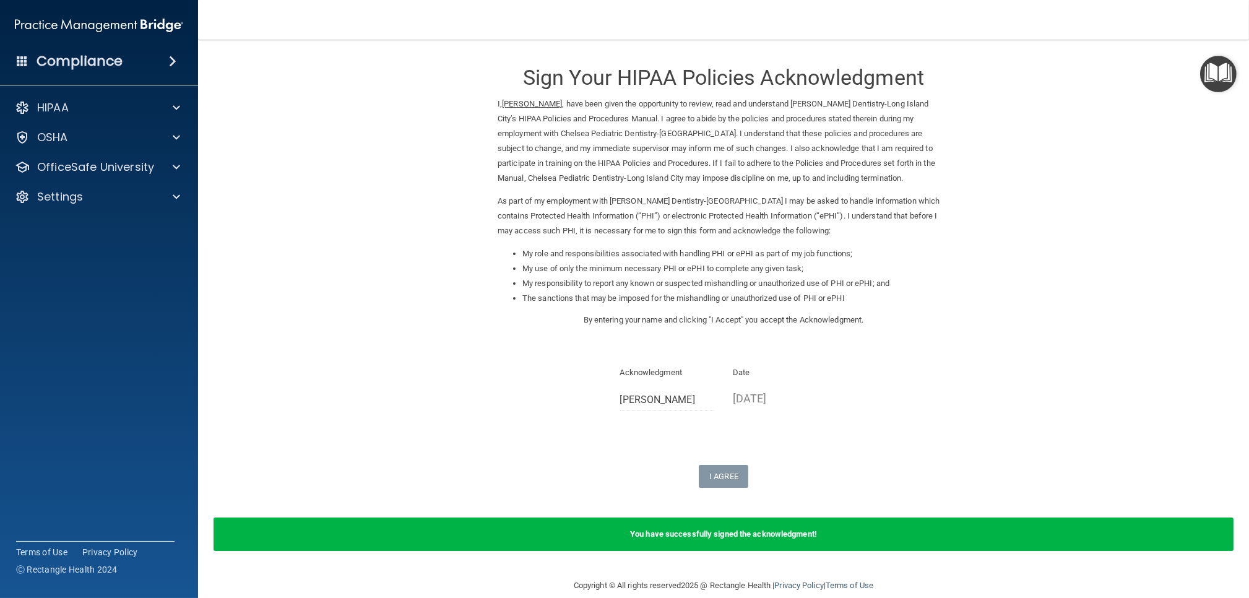
click at [1215, 80] on img "Open Resource Center" at bounding box center [1218, 74] width 37 height 37
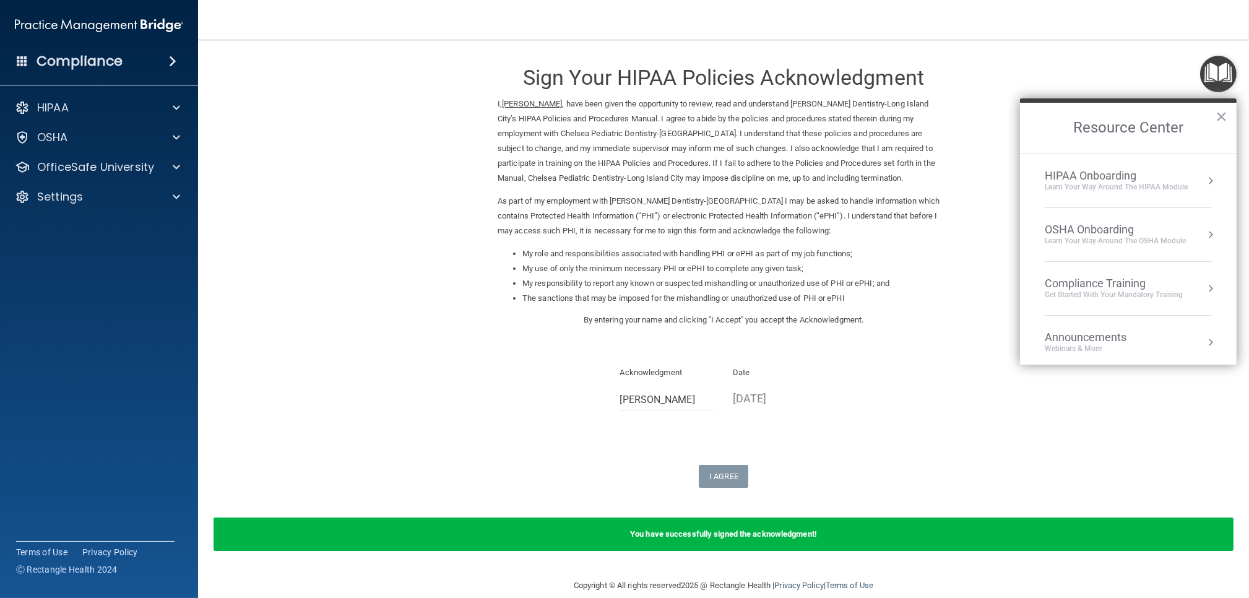
click at [1110, 187] on div "Learn Your Way around the HIPAA module" at bounding box center [1116, 187] width 143 height 11
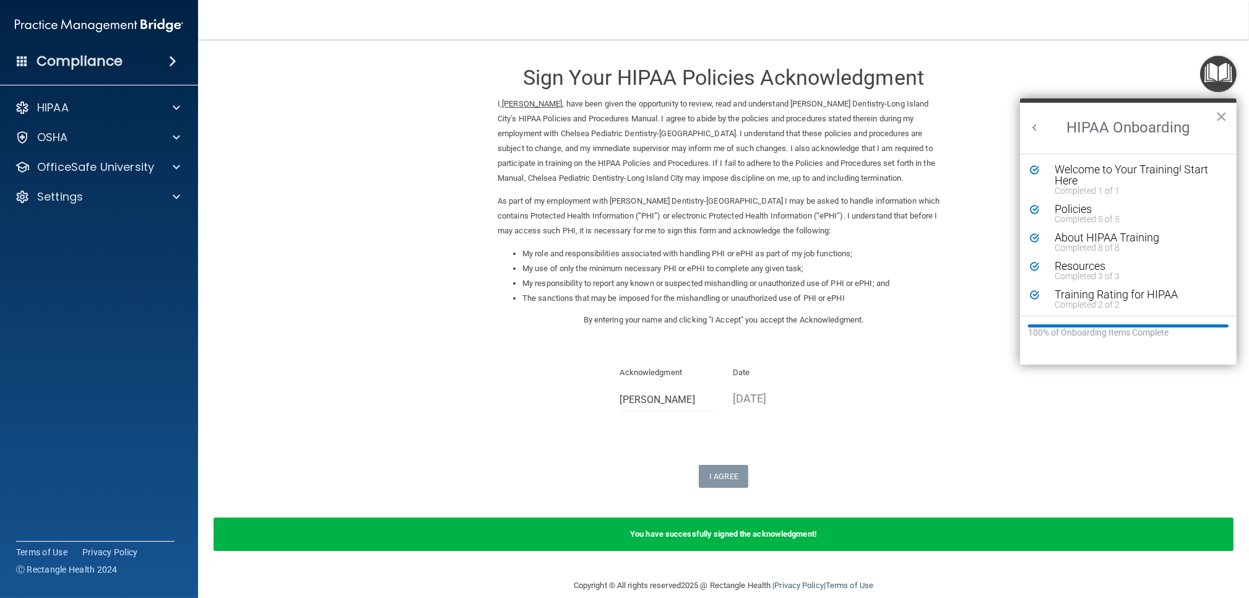
scroll to position [1, 0]
click at [1040, 131] on button "Back to Resource Center Home" at bounding box center [1035, 127] width 12 height 12
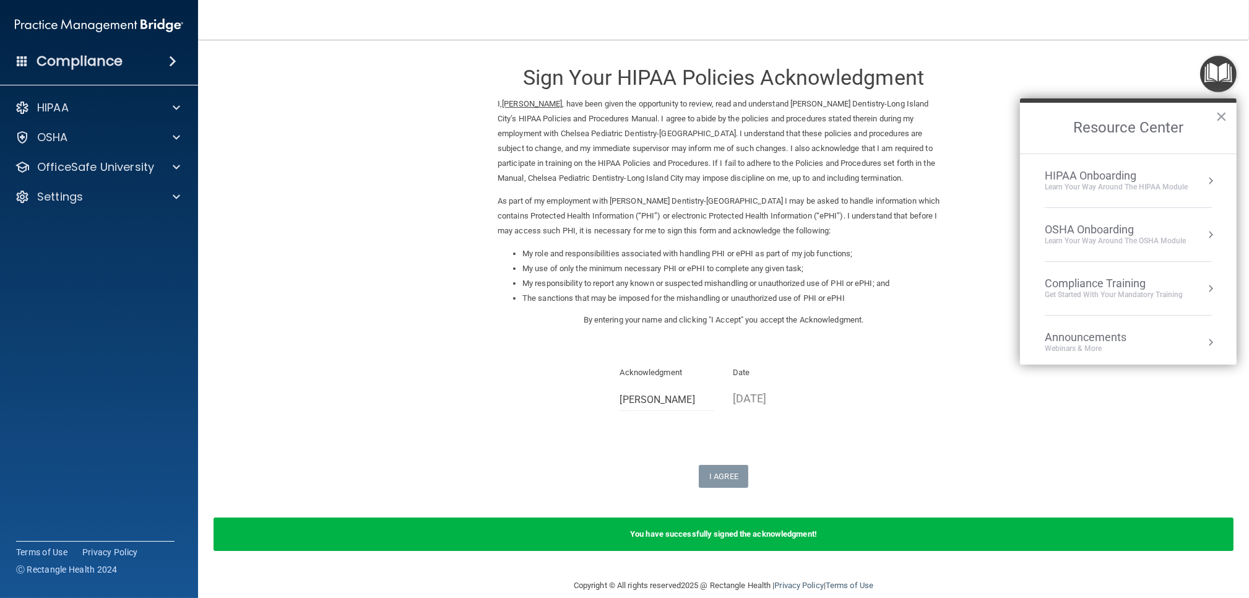
scroll to position [0, 0]
click at [1088, 233] on div "OSHA Onboarding" at bounding box center [1115, 230] width 141 height 14
click at [1032, 131] on button "Back to Resource Center Home" at bounding box center [1035, 127] width 12 height 12
click at [1071, 288] on div "Compliance Training" at bounding box center [1114, 284] width 138 height 14
click at [1096, 175] on div "HIPAA Training for Members" at bounding box center [1099, 174] width 138 height 11
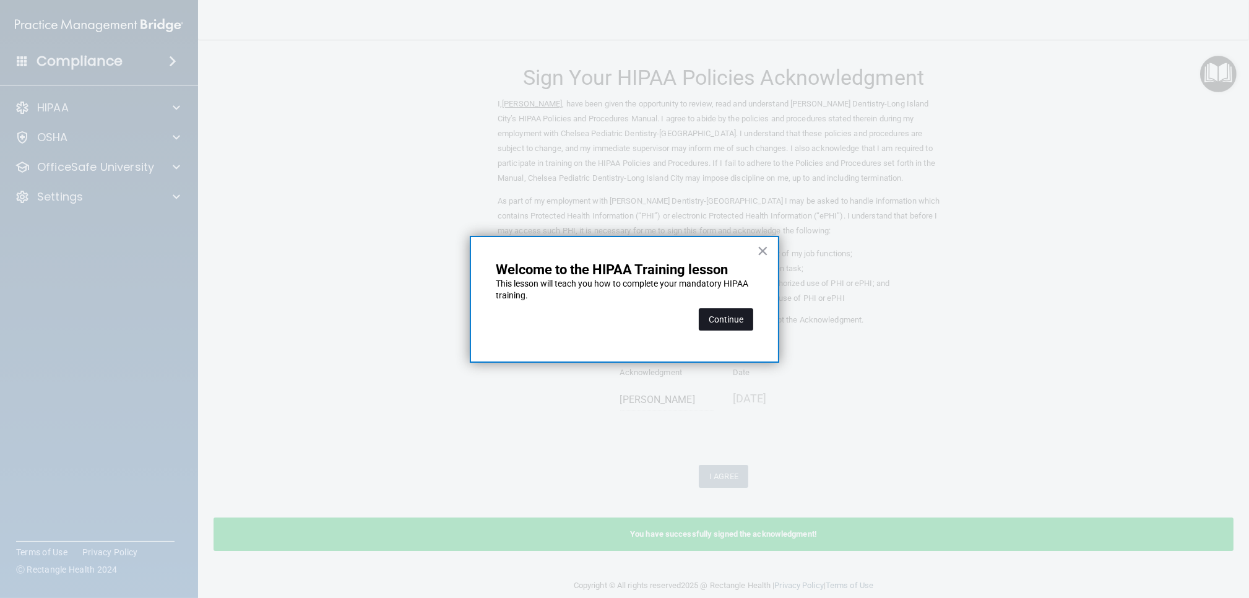
click at [718, 324] on button "Continue" at bounding box center [726, 319] width 54 height 22
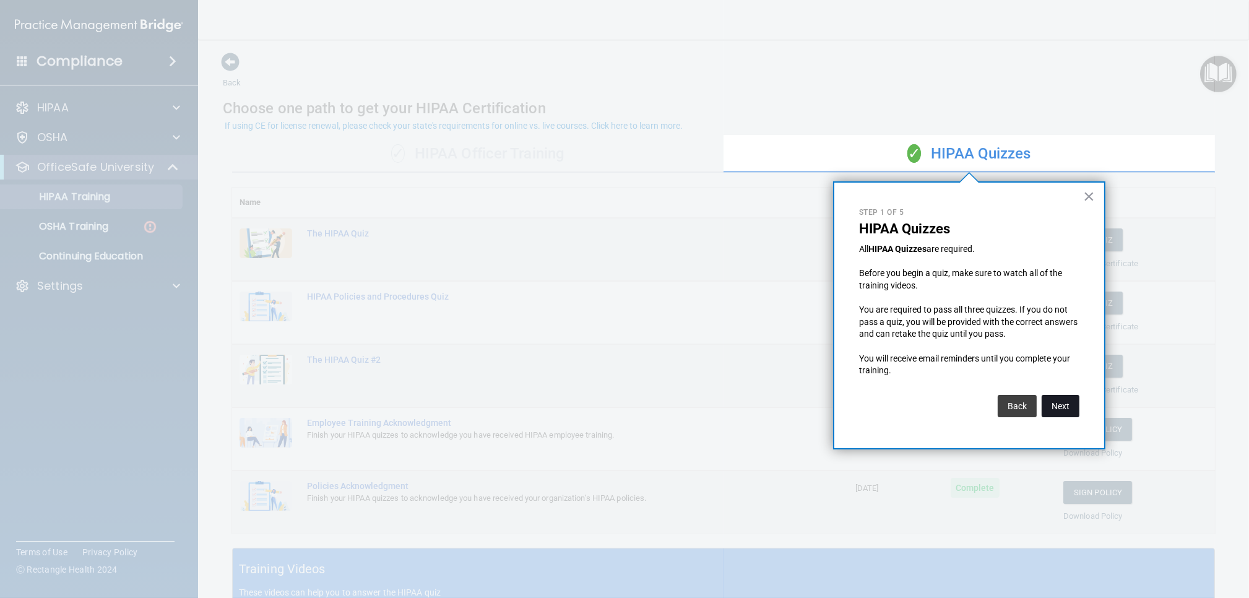
click at [1063, 407] on button "Next" at bounding box center [1061, 406] width 38 height 22
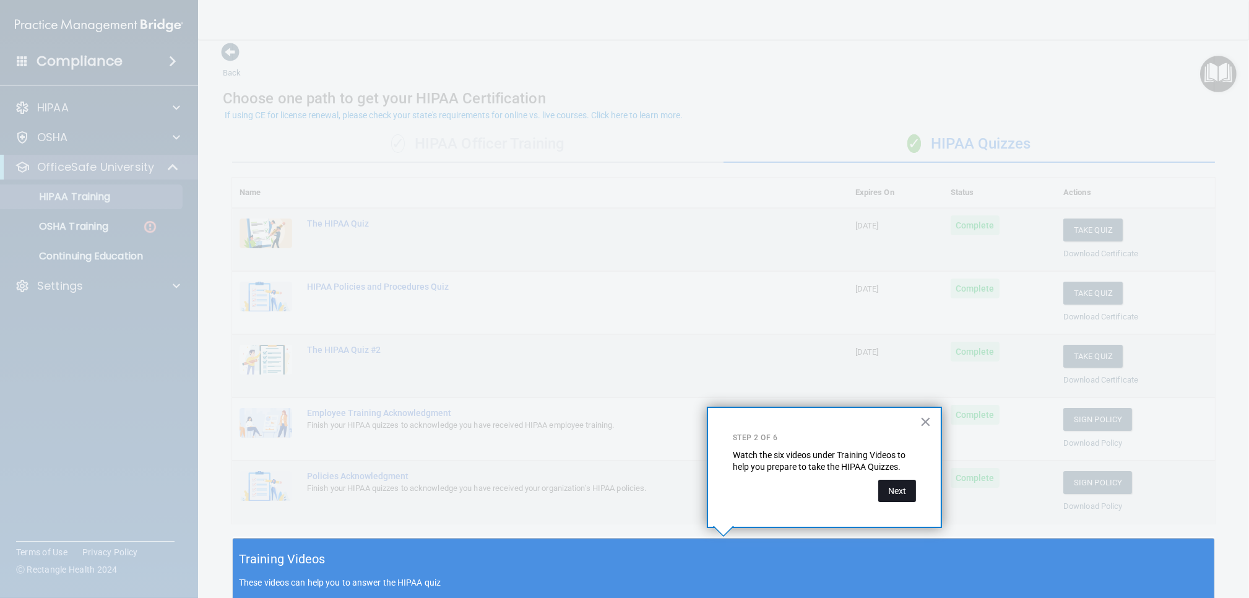
click at [904, 486] on button "Next" at bounding box center [897, 491] width 38 height 22
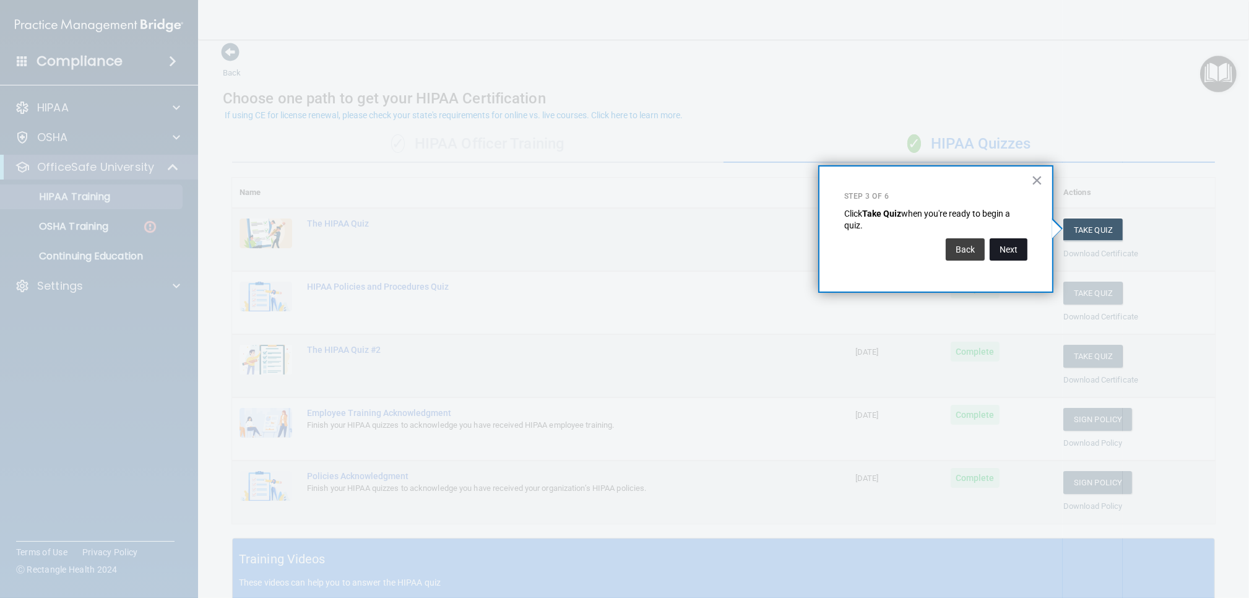
click at [1013, 243] on button "Next" at bounding box center [1009, 249] width 38 height 22
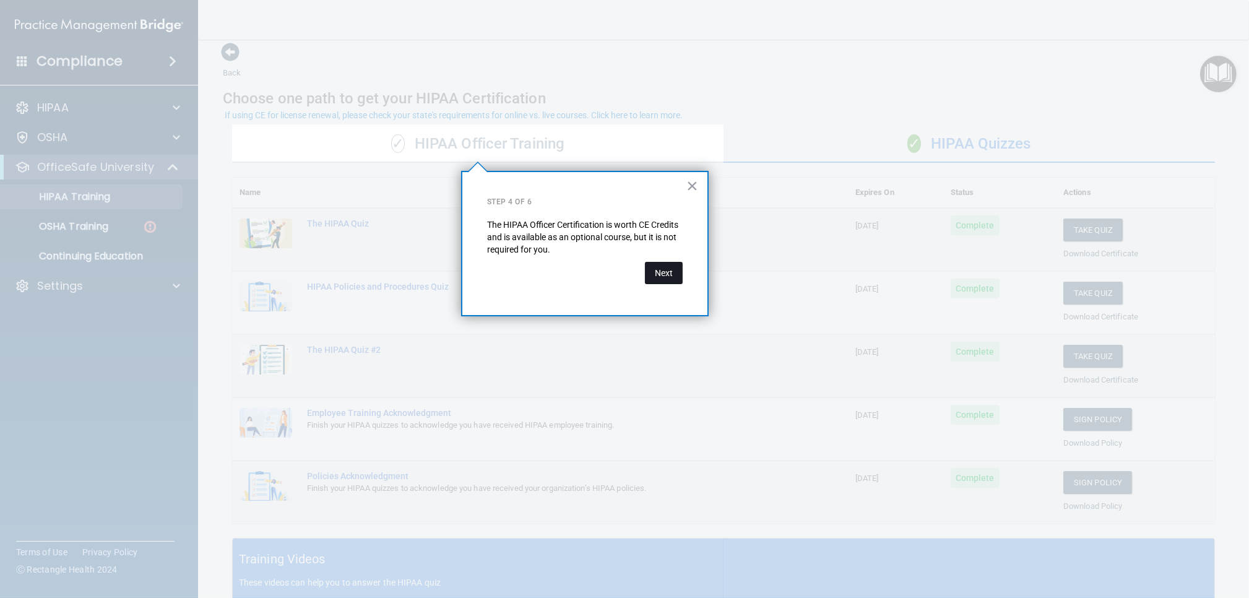
click at [666, 274] on button "Next" at bounding box center [664, 273] width 38 height 22
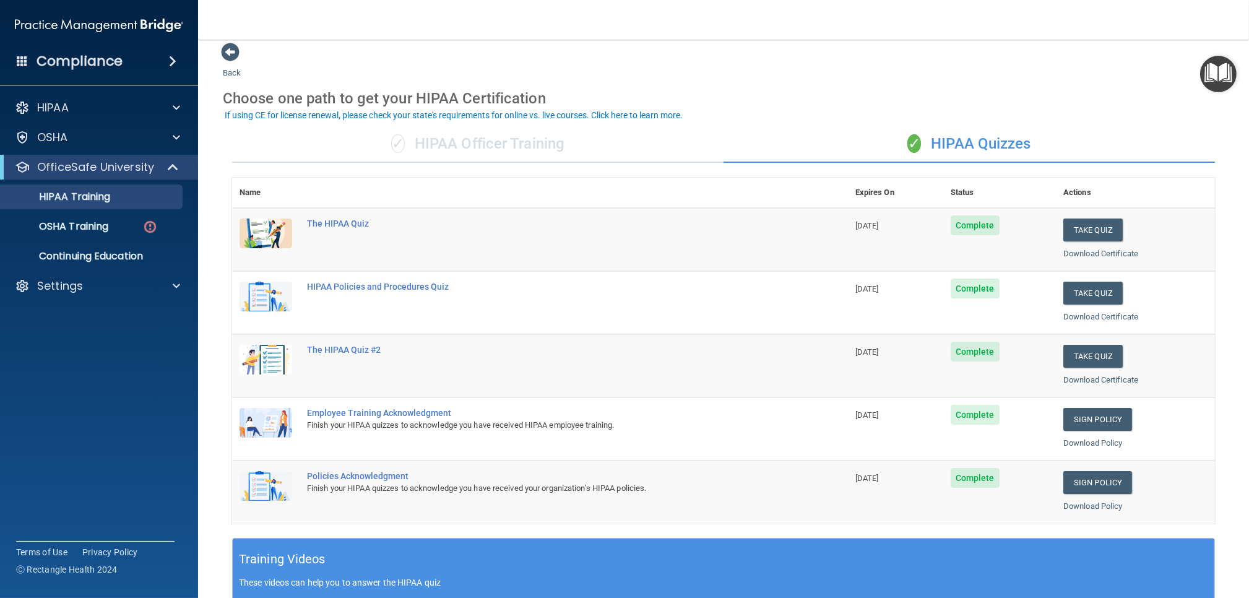
click at [1212, 75] on img "Open Resource Center" at bounding box center [1218, 74] width 37 height 37
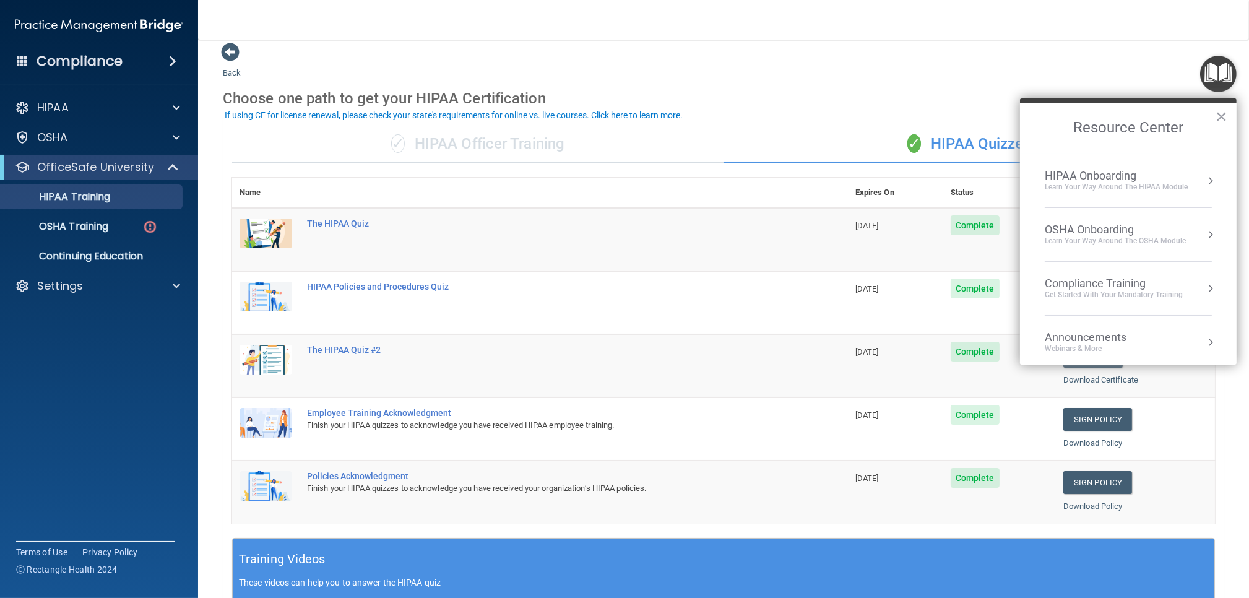
click at [1115, 279] on div "Compliance Training" at bounding box center [1114, 284] width 138 height 14
click at [1031, 126] on button "Back to Resource Center Home" at bounding box center [1035, 127] width 12 height 12
click at [1111, 236] on div "Learn your way around the OSHA module" at bounding box center [1115, 241] width 141 height 11
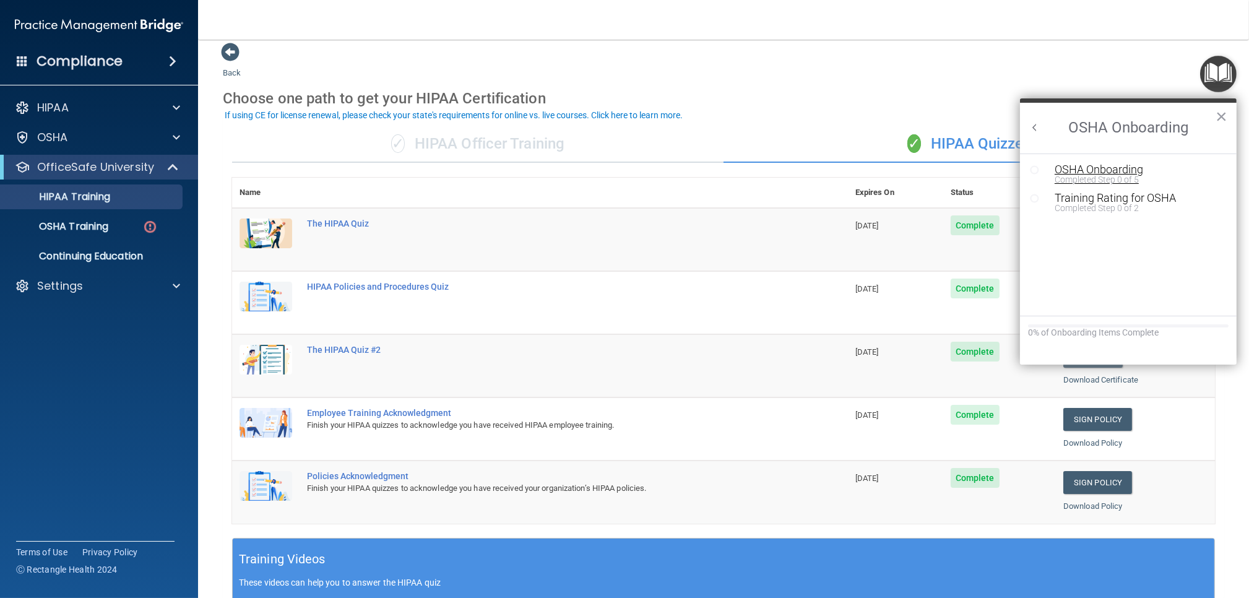
click at [1090, 175] on div "Completed Step 0 of 5" at bounding box center [1138, 179] width 166 height 9
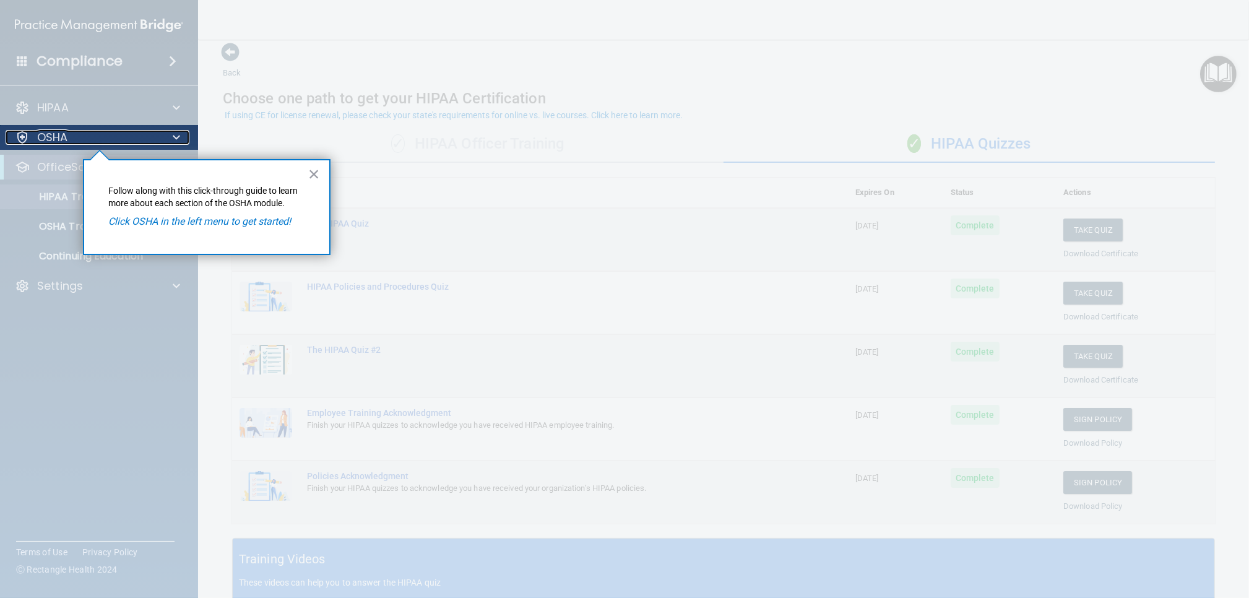
click at [175, 142] on span at bounding box center [176, 137] width 7 height 15
click at [171, 220] on em "Click OSHA in the left menu to get started!" at bounding box center [200, 221] width 183 height 12
click at [77, 137] on div "OSHA" at bounding box center [82, 137] width 153 height 15
click at [85, 136] on div "OSHA" at bounding box center [82, 137] width 153 height 15
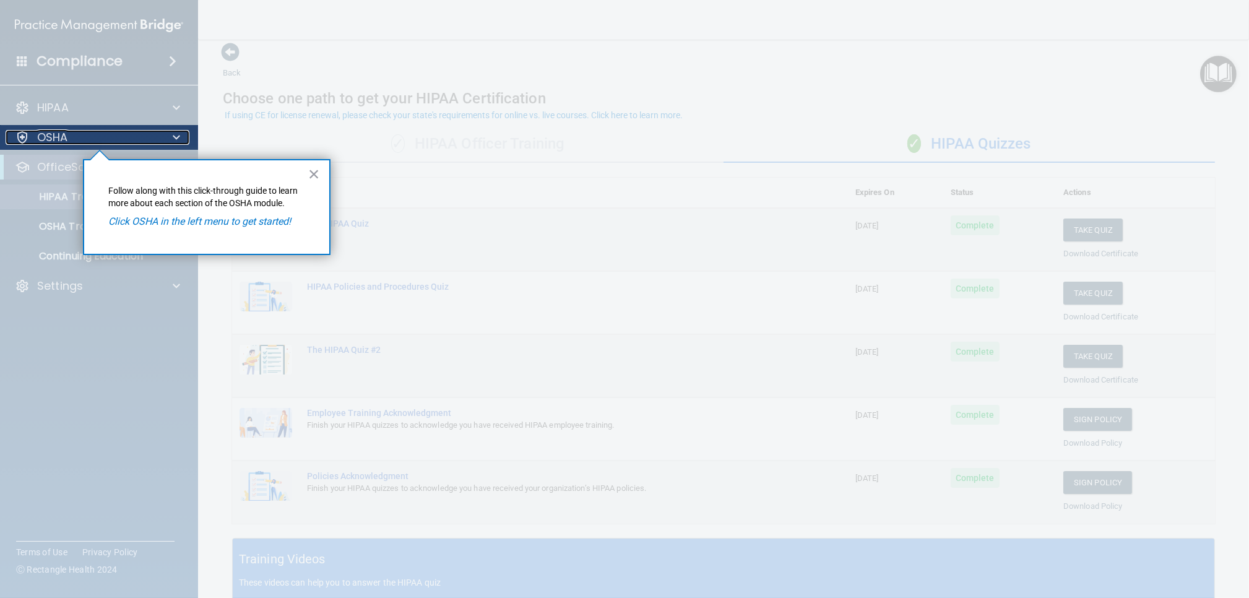
click at [69, 136] on div "OSHA" at bounding box center [82, 137] width 153 height 15
click at [313, 175] on button "×" at bounding box center [314, 174] width 12 height 20
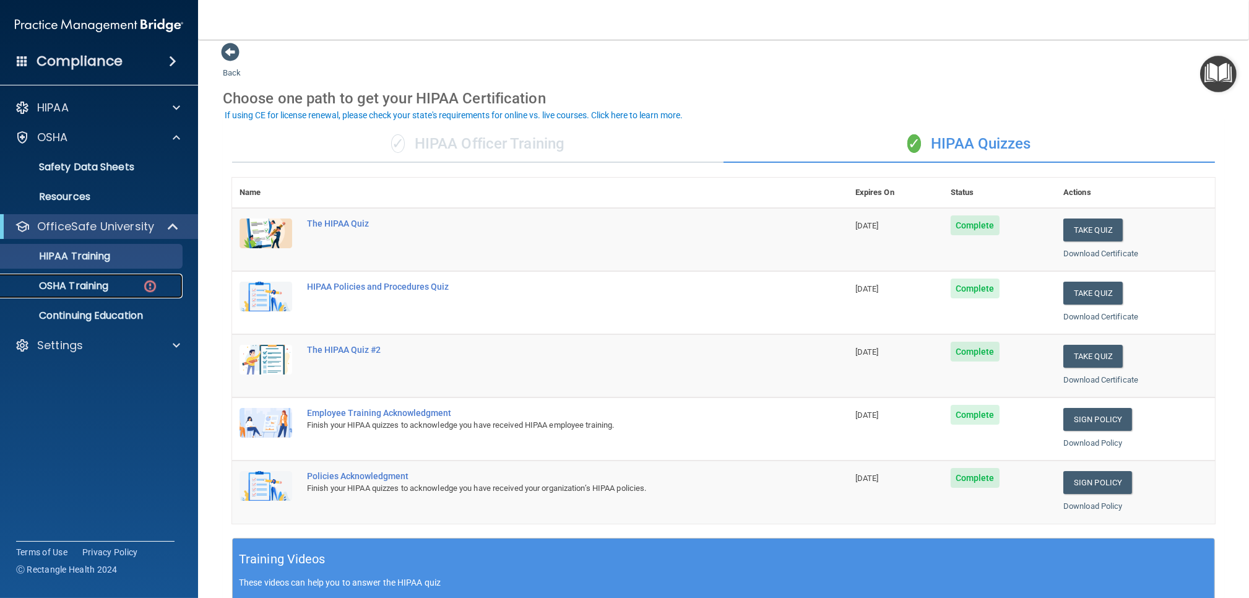
click at [140, 287] on div "OSHA Training" at bounding box center [92, 286] width 169 height 12
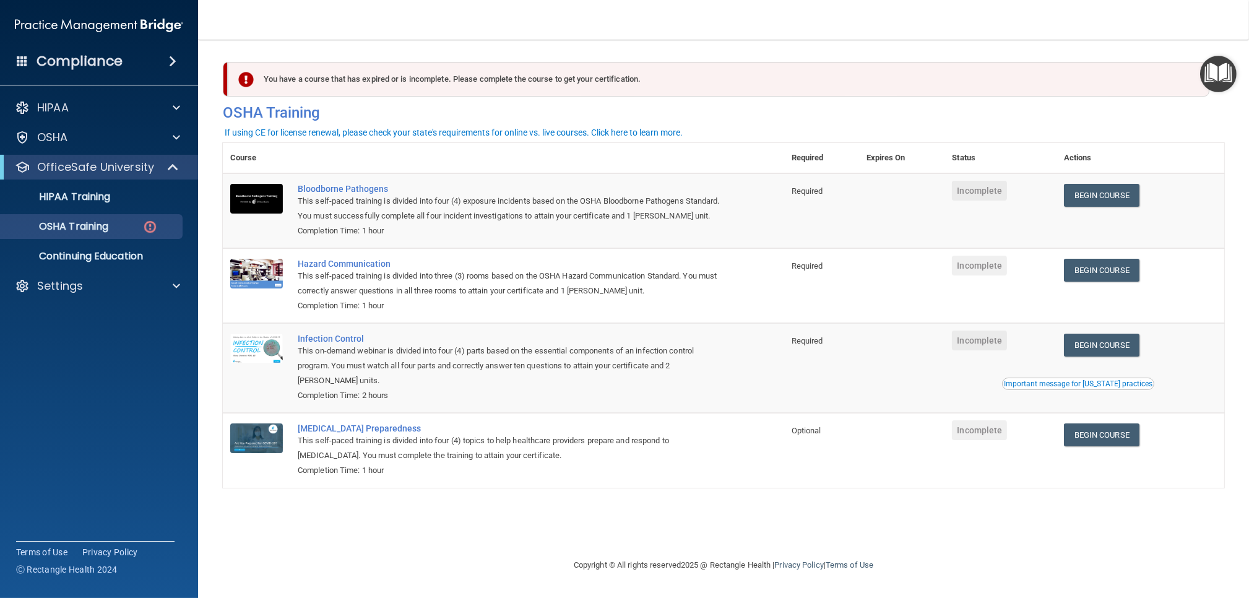
click at [1224, 82] on img "Open Resource Center" at bounding box center [1218, 74] width 37 height 37
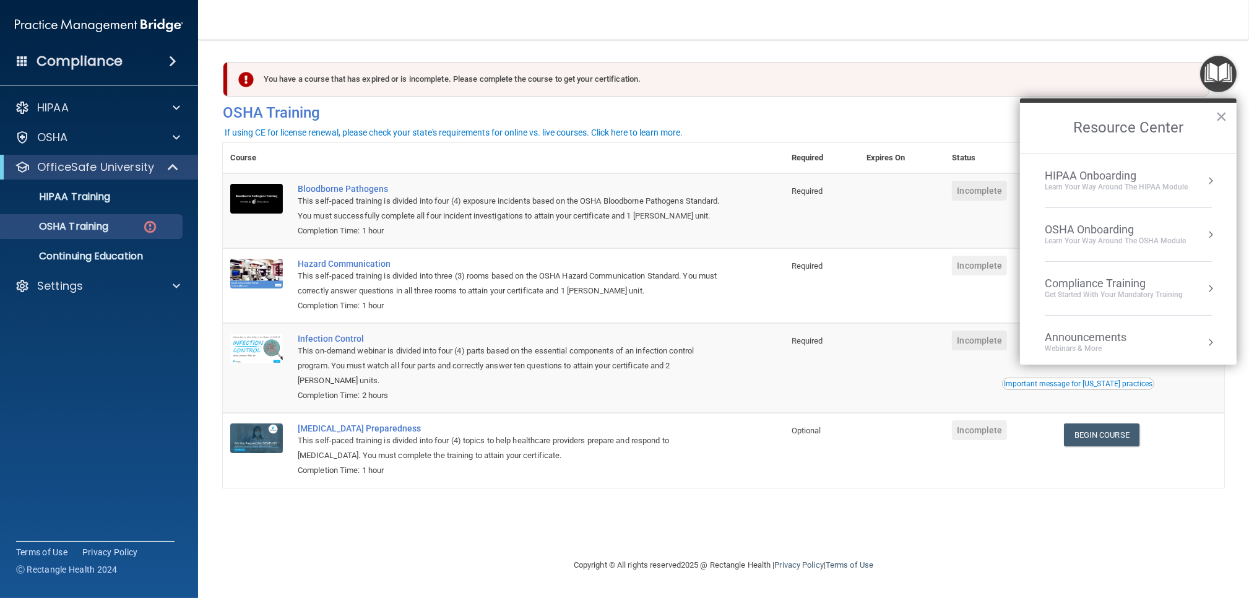
click at [1142, 227] on div "OSHA Onboarding" at bounding box center [1115, 230] width 141 height 14
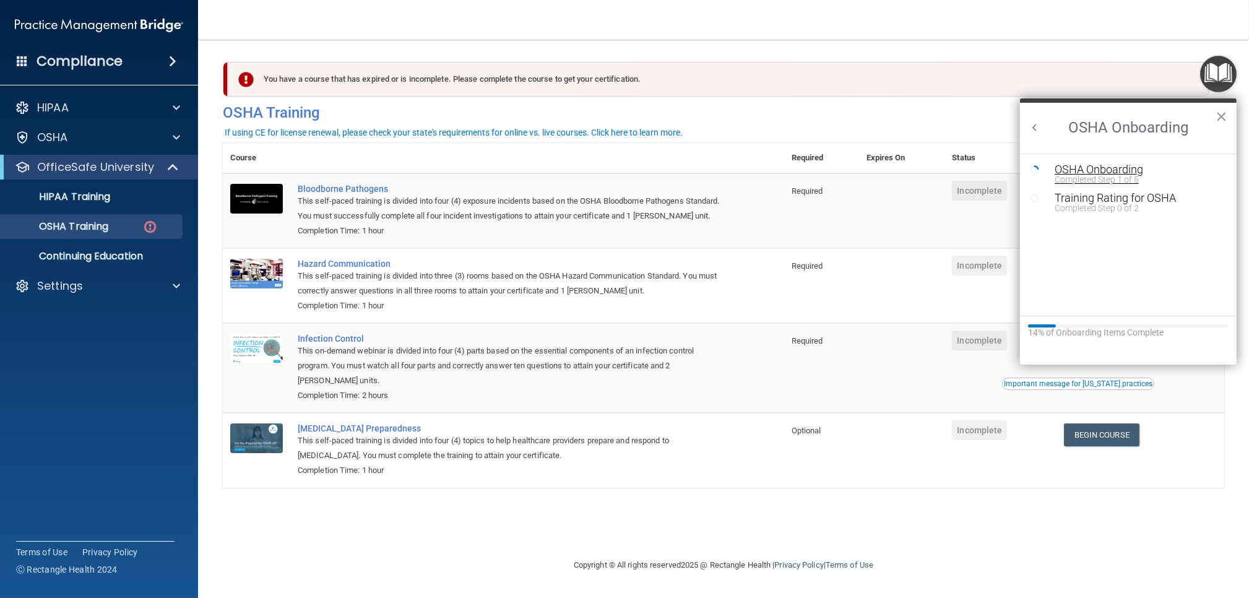
click at [1114, 175] on div "Completed Step 1 of 5" at bounding box center [1138, 179] width 166 height 9
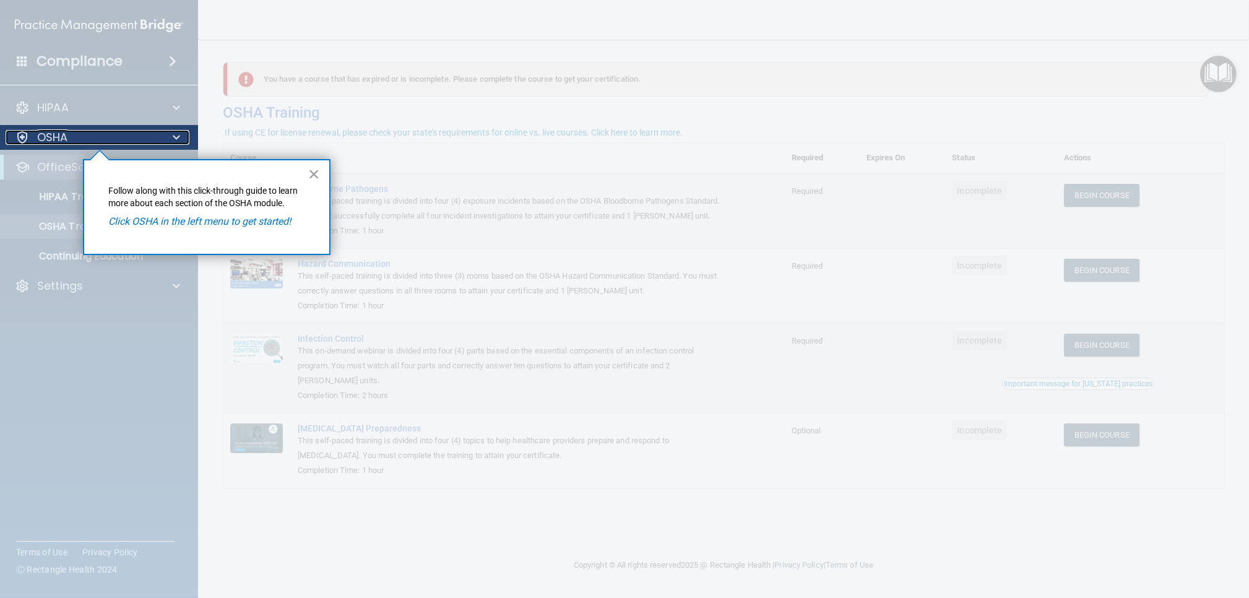
click at [42, 140] on p "OSHA" at bounding box center [52, 137] width 31 height 15
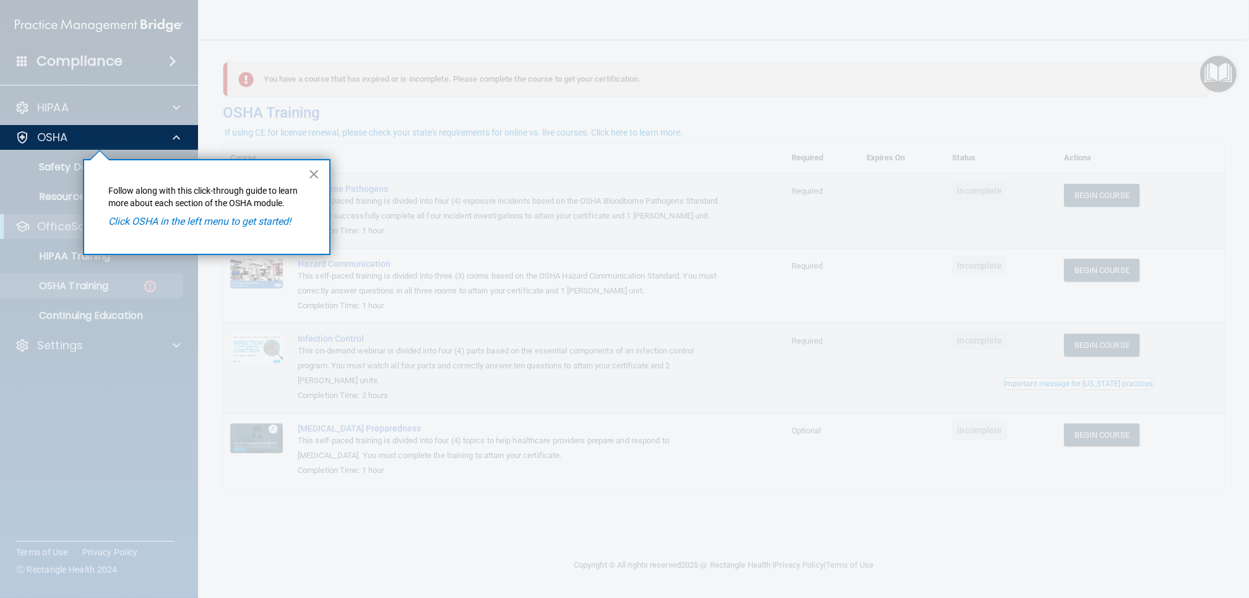
click at [54, 163] on div at bounding box center [99, 374] width 199 height 448
drag, startPoint x: 193, startPoint y: 222, endPoint x: 246, endPoint y: 205, distance: 55.8
click at [193, 221] on em "Click OSHA in the left menu to get started!" at bounding box center [200, 221] width 183 height 12
click at [314, 180] on button "×" at bounding box center [314, 174] width 12 height 20
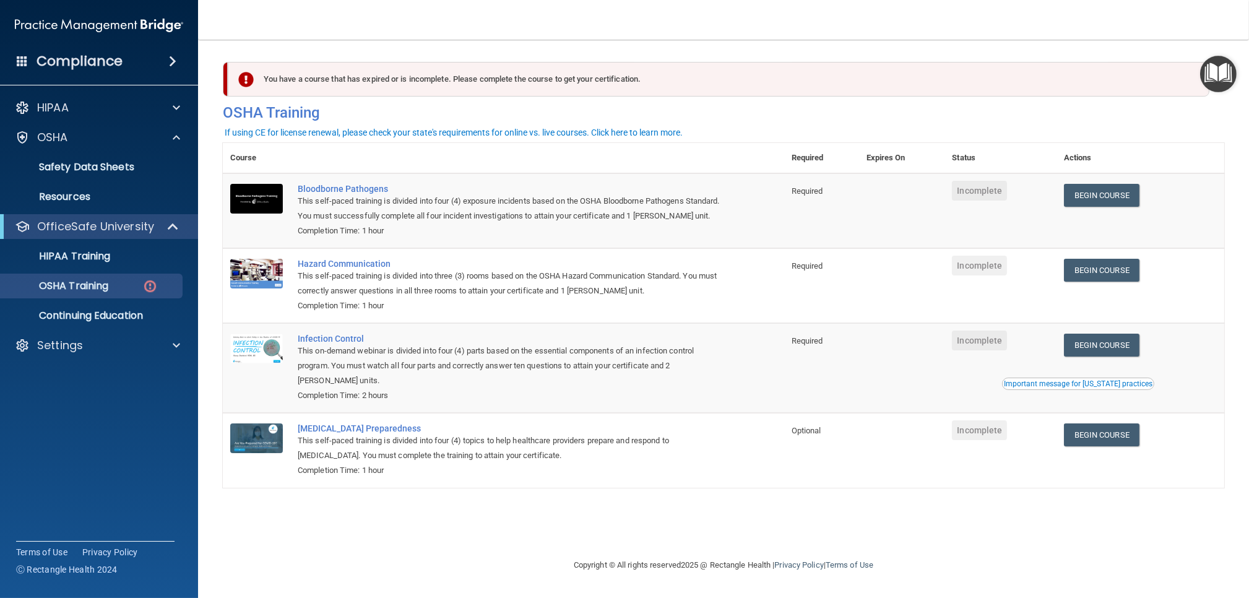
click at [1104, 182] on td "Begin Course Download Certificate" at bounding box center [1140, 210] width 168 height 75
click at [1106, 191] on link "Begin Course" at bounding box center [1102, 195] width 76 height 23
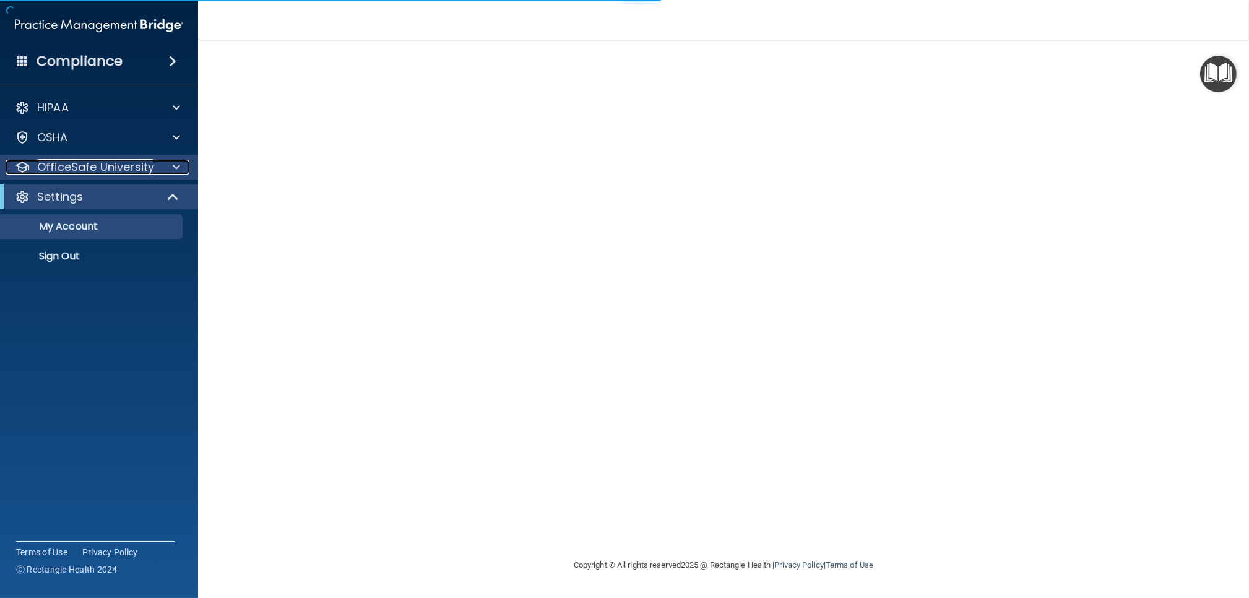
click at [67, 172] on p "OfficeSafe University" at bounding box center [95, 167] width 117 height 15
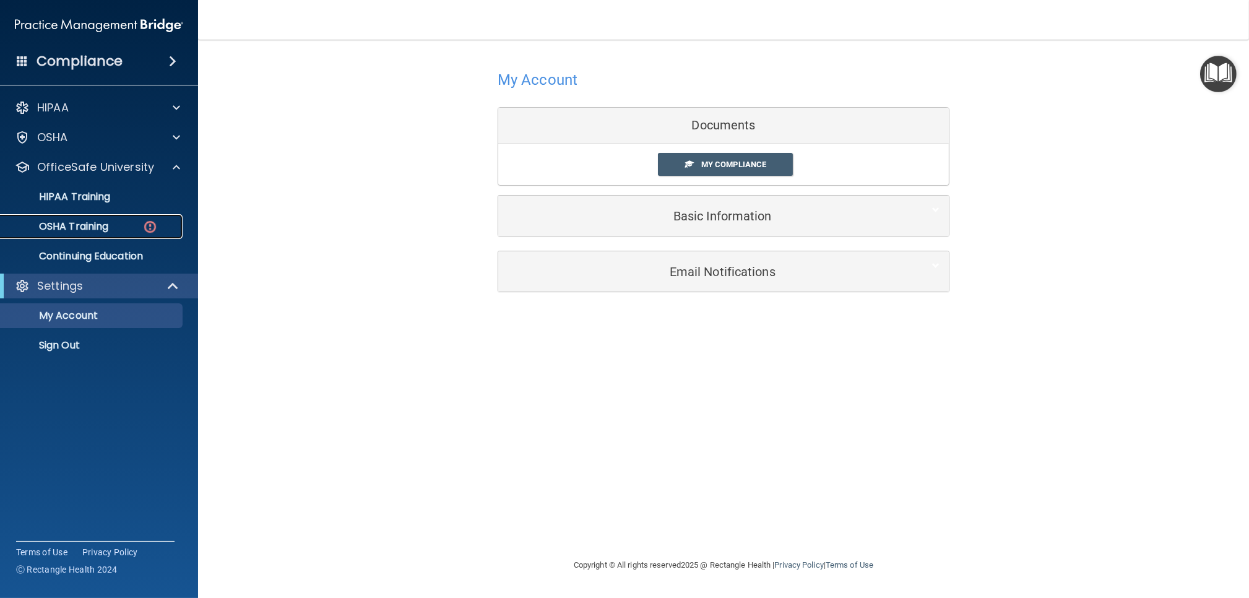
click at [80, 222] on p "OSHA Training" at bounding box center [58, 226] width 100 height 12
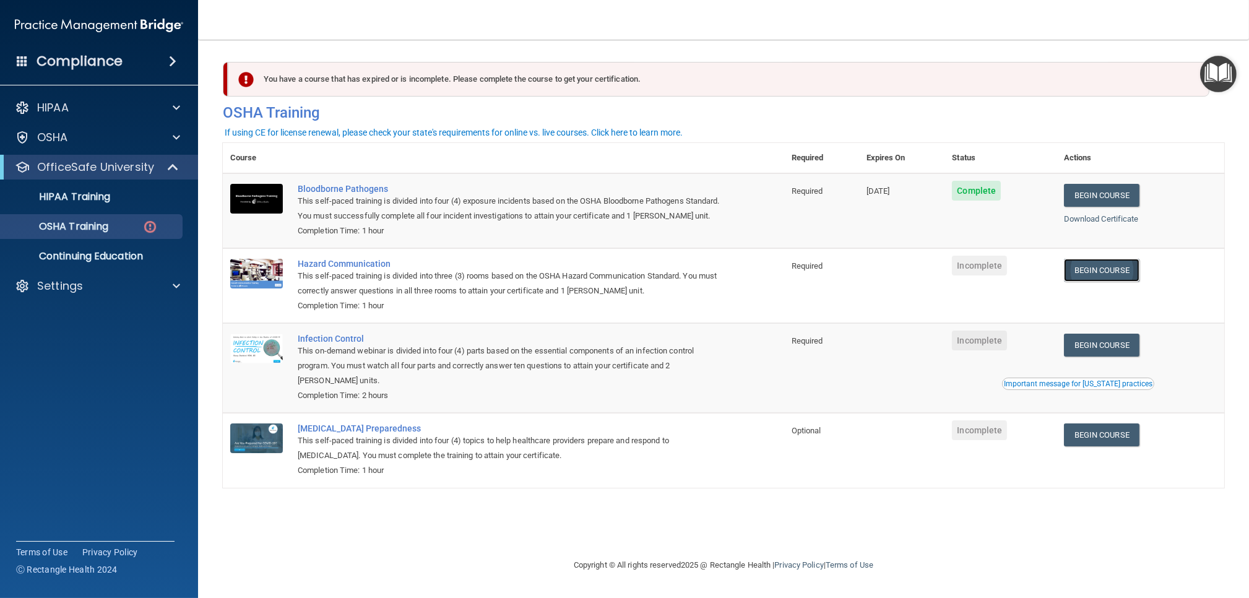
click at [1123, 282] on link "Begin Course" at bounding box center [1102, 270] width 76 height 23
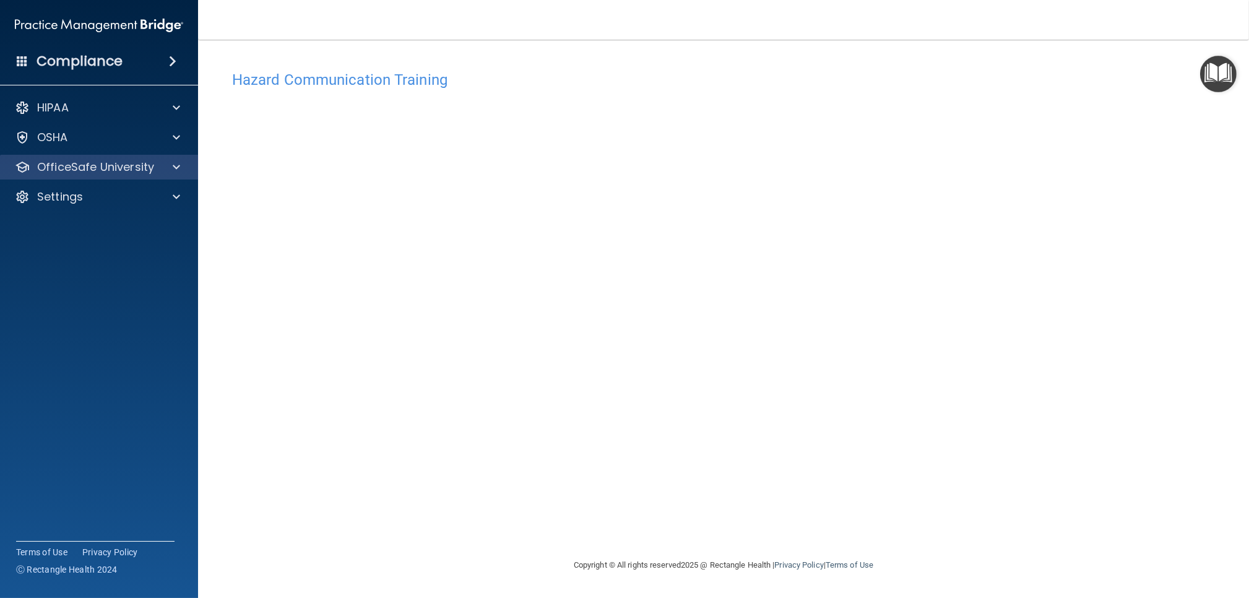
click at [66, 156] on div "OfficeSafe University" at bounding box center [99, 167] width 199 height 25
click at [79, 167] on p "OfficeSafe University" at bounding box center [95, 167] width 117 height 15
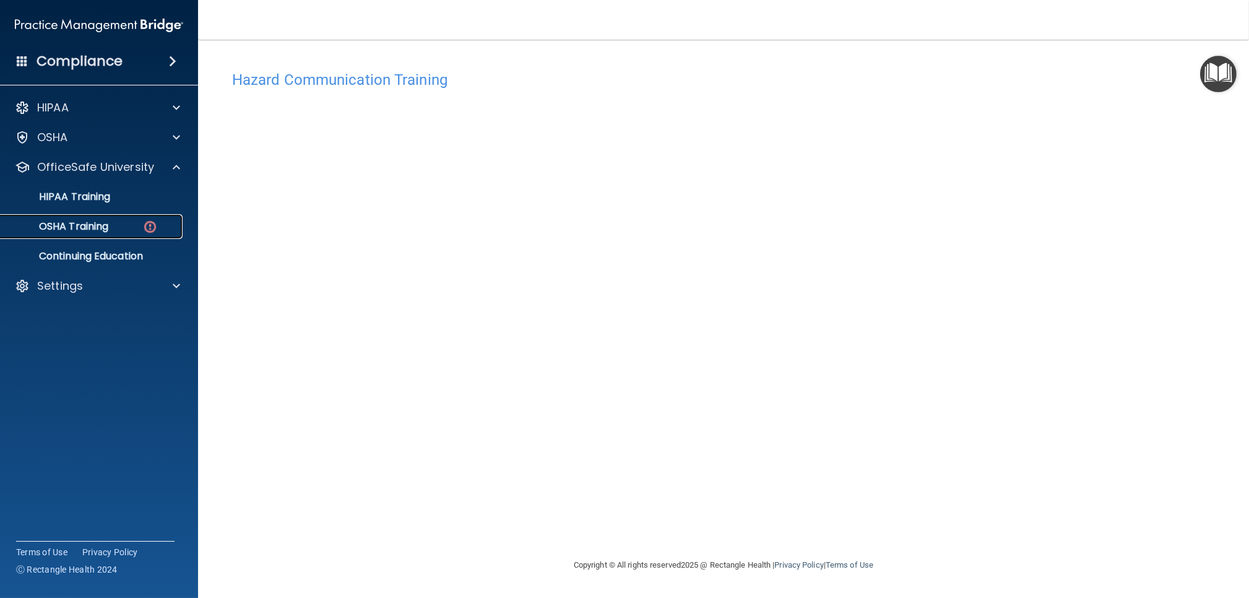
click at [83, 221] on p "OSHA Training" at bounding box center [58, 226] width 100 height 12
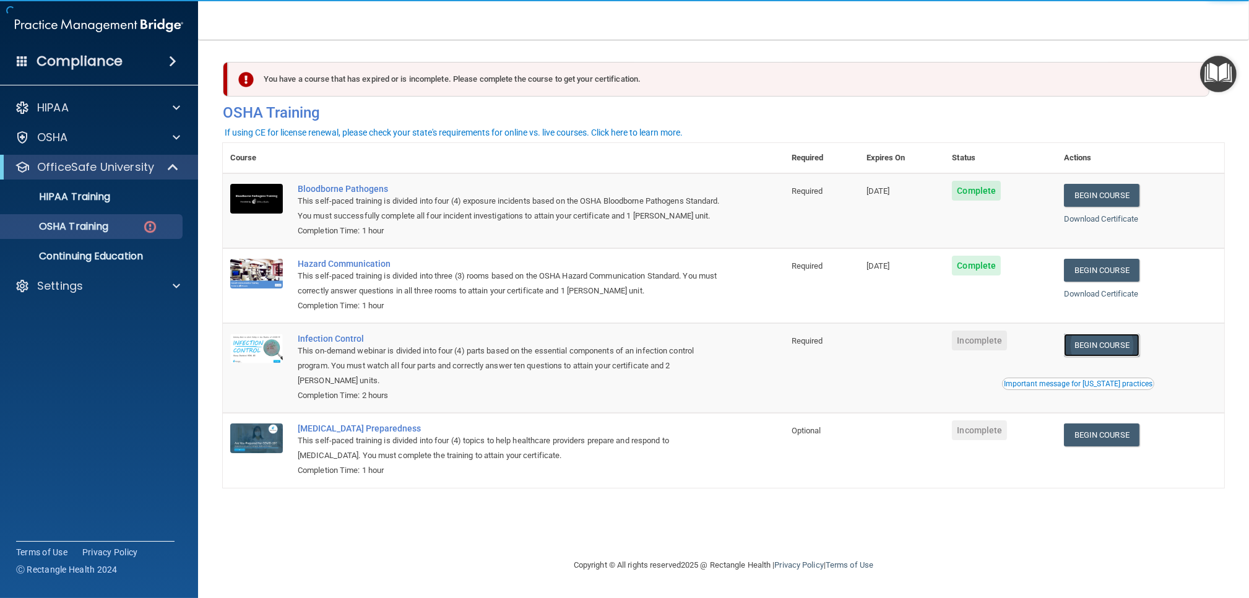
click at [1126, 356] on link "Begin Course" at bounding box center [1102, 345] width 76 height 23
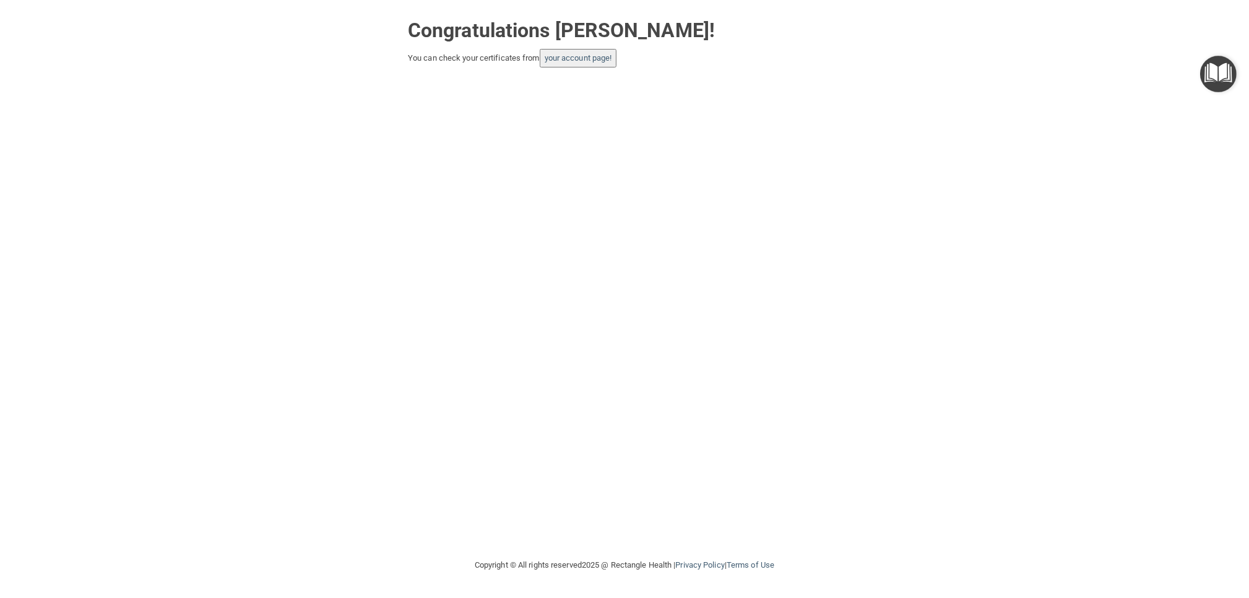
click at [592, 53] on button "your account page!" at bounding box center [578, 58] width 77 height 19
click at [592, 55] on link "your account page!" at bounding box center [578, 57] width 67 height 9
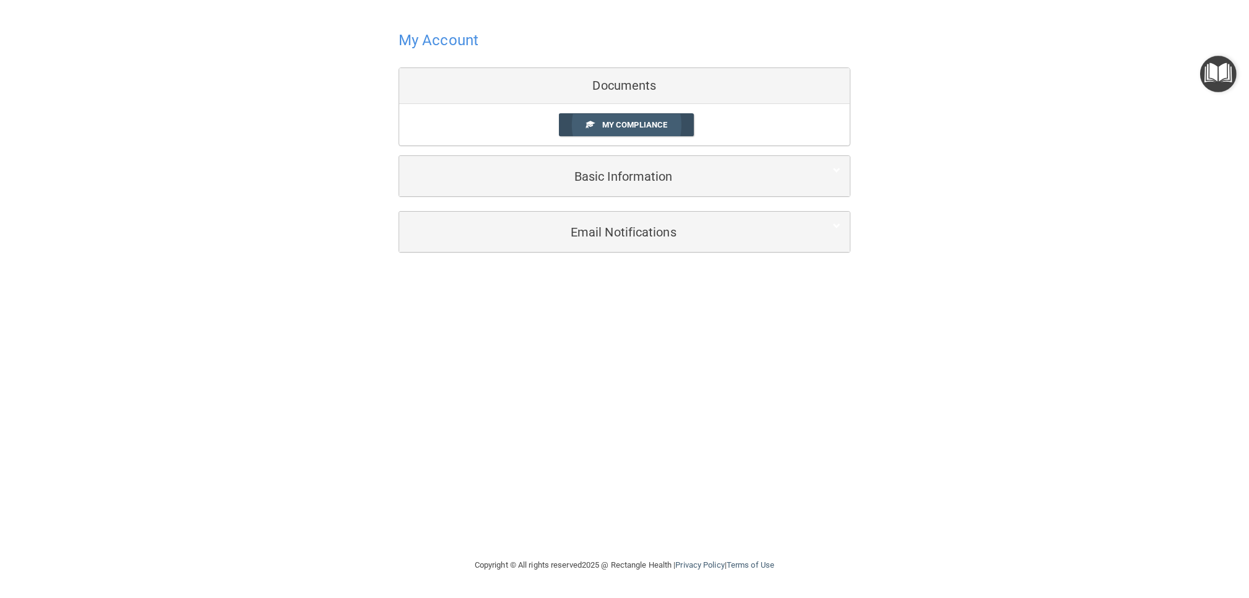
click at [654, 132] on link "My Compliance" at bounding box center [627, 124] width 136 height 23
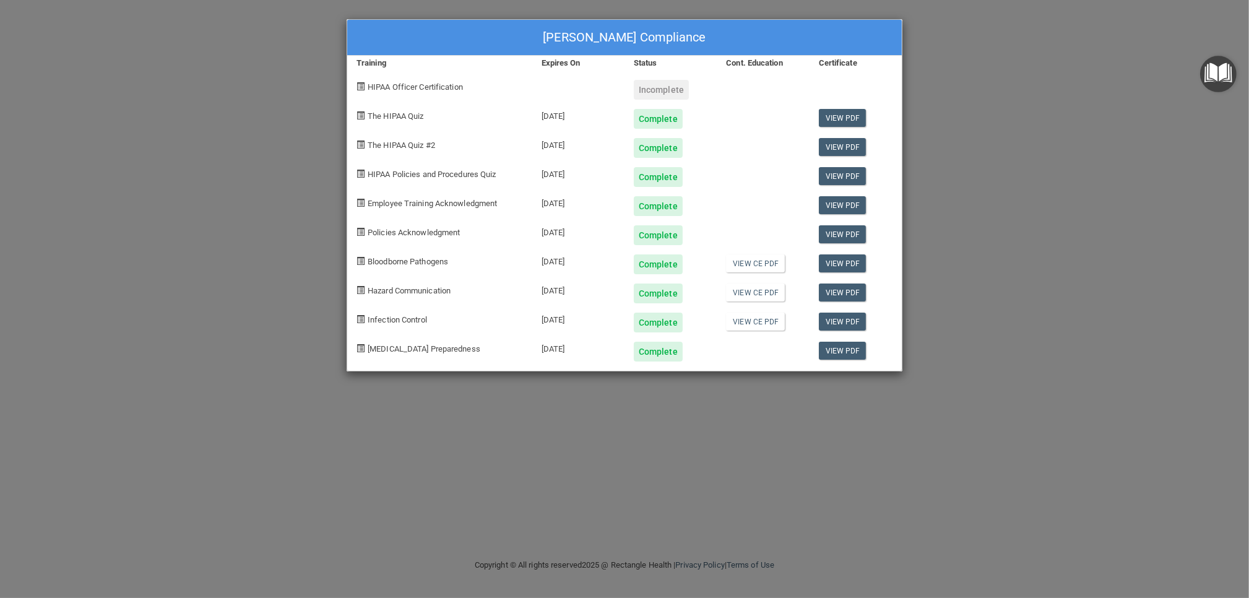
click at [394, 87] on span "HIPAA Officer Certification" at bounding box center [415, 86] width 95 height 9
click at [1051, 57] on div "[PERSON_NAME] Compliance Training Expires On Status Cont. Education Certificate…" at bounding box center [624, 299] width 1249 height 598
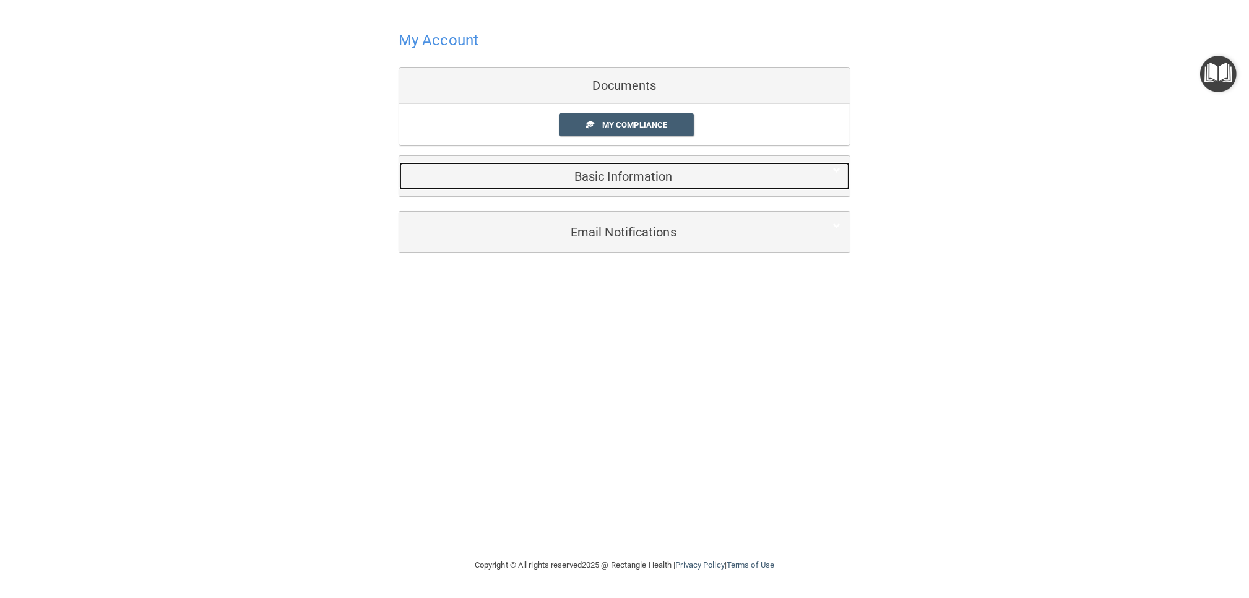
click at [592, 176] on h5 "Basic Information" at bounding box center [605, 177] width 394 height 14
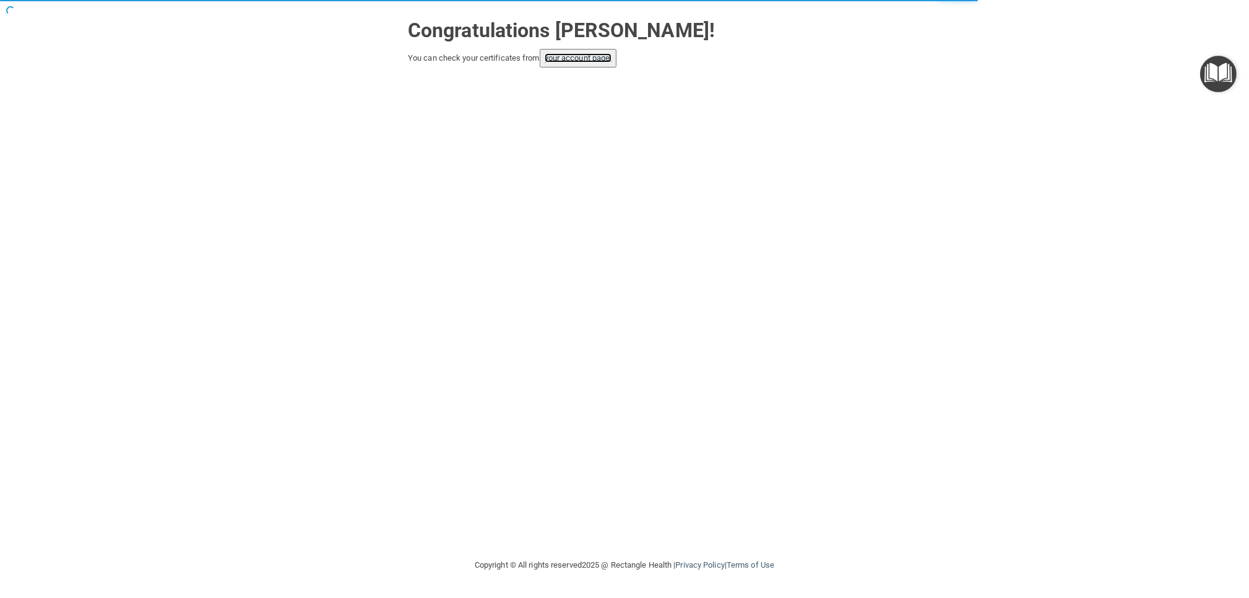
click at [606, 54] on link "your account page!" at bounding box center [578, 57] width 67 height 9
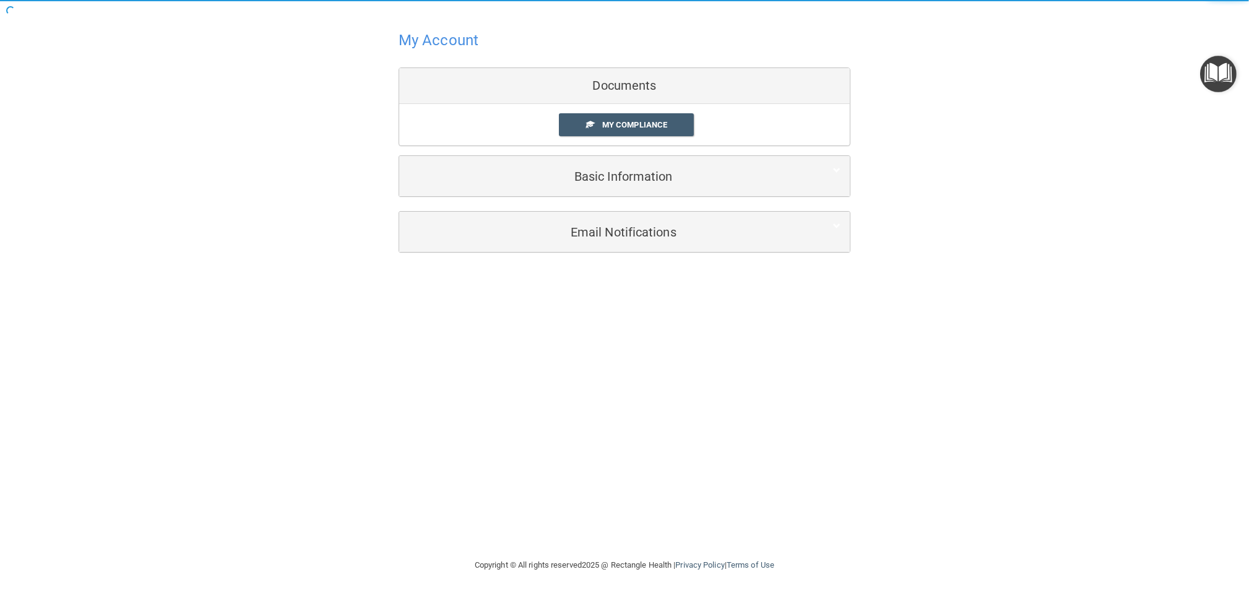
click at [1220, 72] on img "Open Resource Center" at bounding box center [1218, 74] width 37 height 37
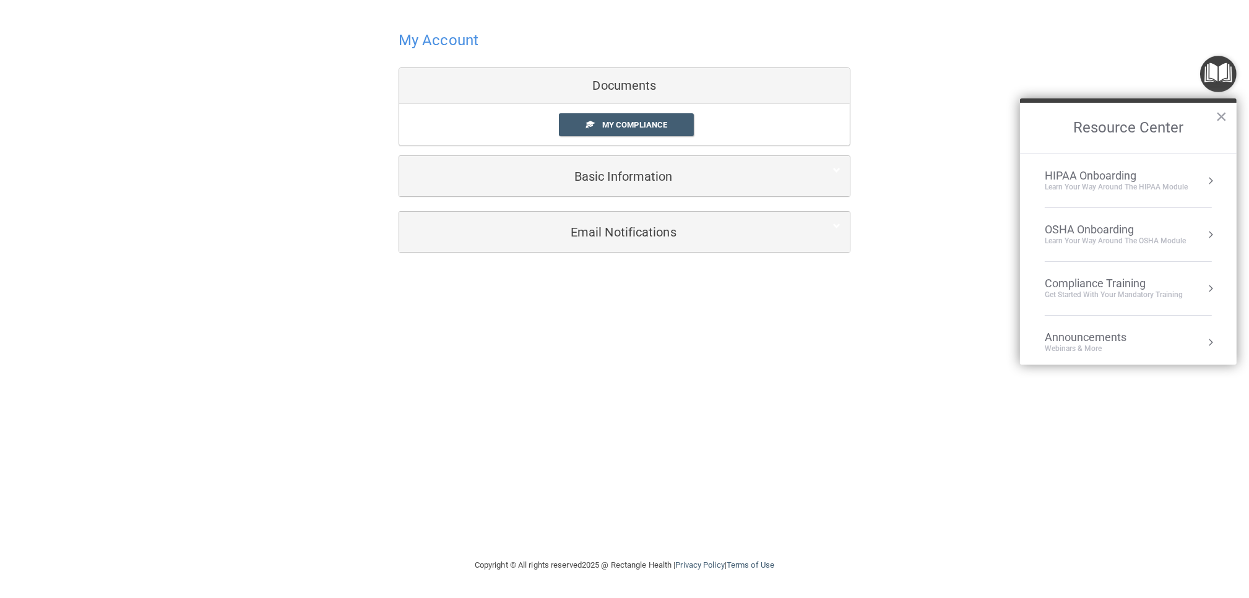
click at [1128, 173] on div "HIPAA Onboarding" at bounding box center [1116, 176] width 143 height 14
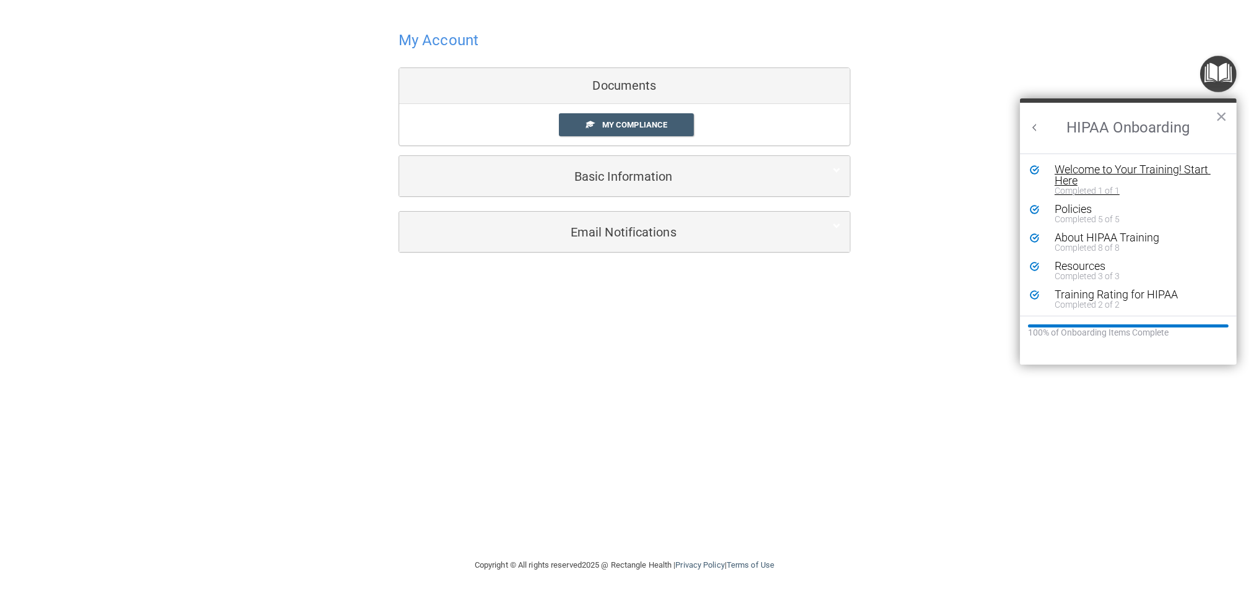
click at [1094, 173] on div "Welcome to Your Training! Start Here" at bounding box center [1138, 175] width 166 height 22
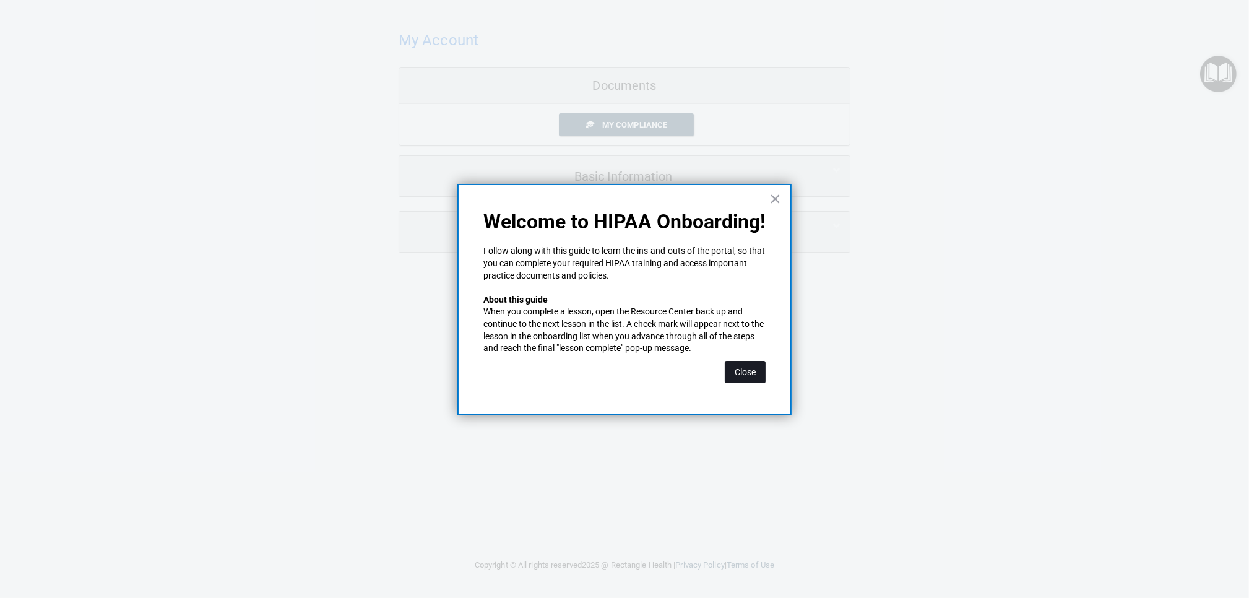
click at [753, 375] on button "Close" at bounding box center [745, 372] width 41 height 22
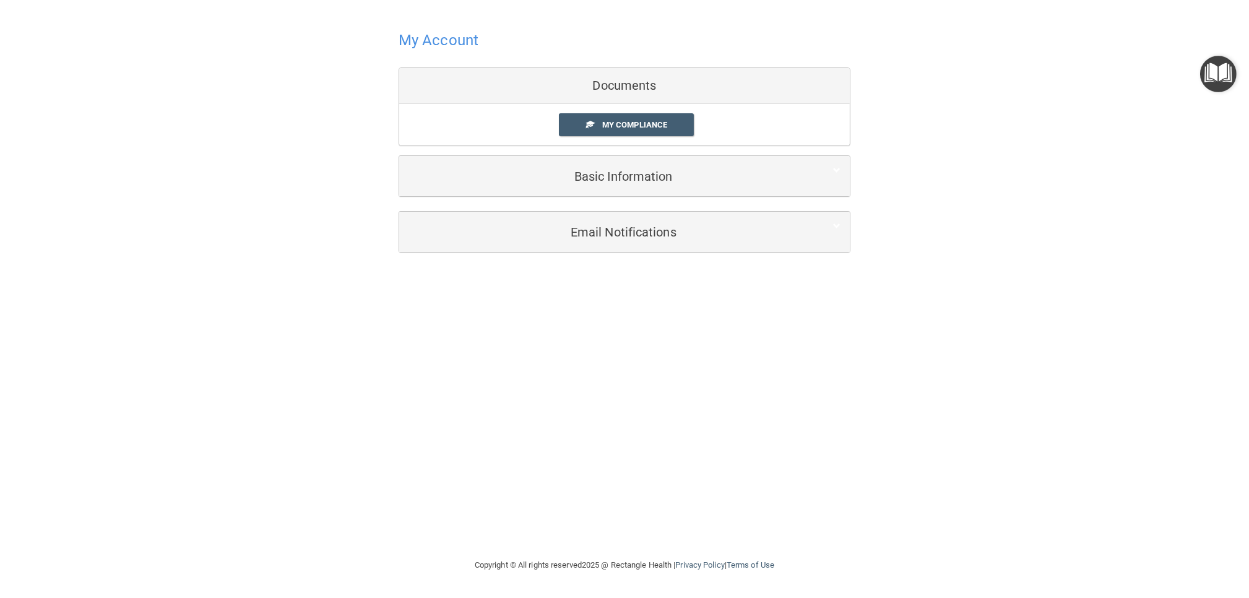
click at [1212, 81] on img "Open Resource Center" at bounding box center [1218, 74] width 37 height 37
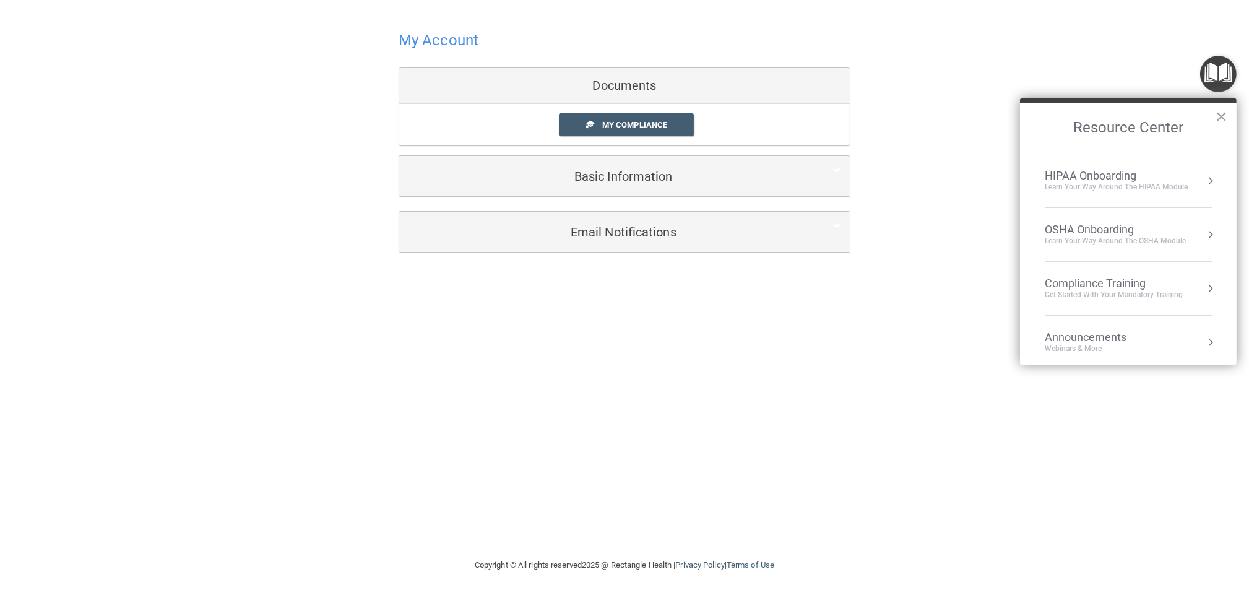
click at [1110, 191] on div "Learn Your Way around the HIPAA module" at bounding box center [1116, 187] width 143 height 11
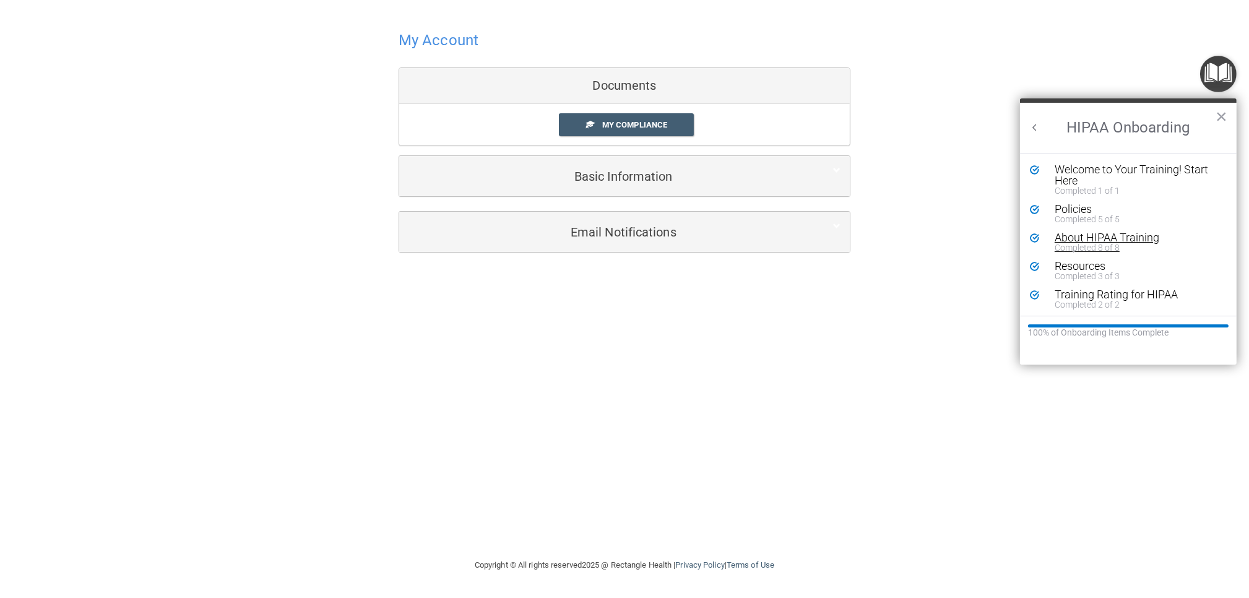
click at [1081, 243] on div "Completed 8 of 8" at bounding box center [1138, 247] width 166 height 9
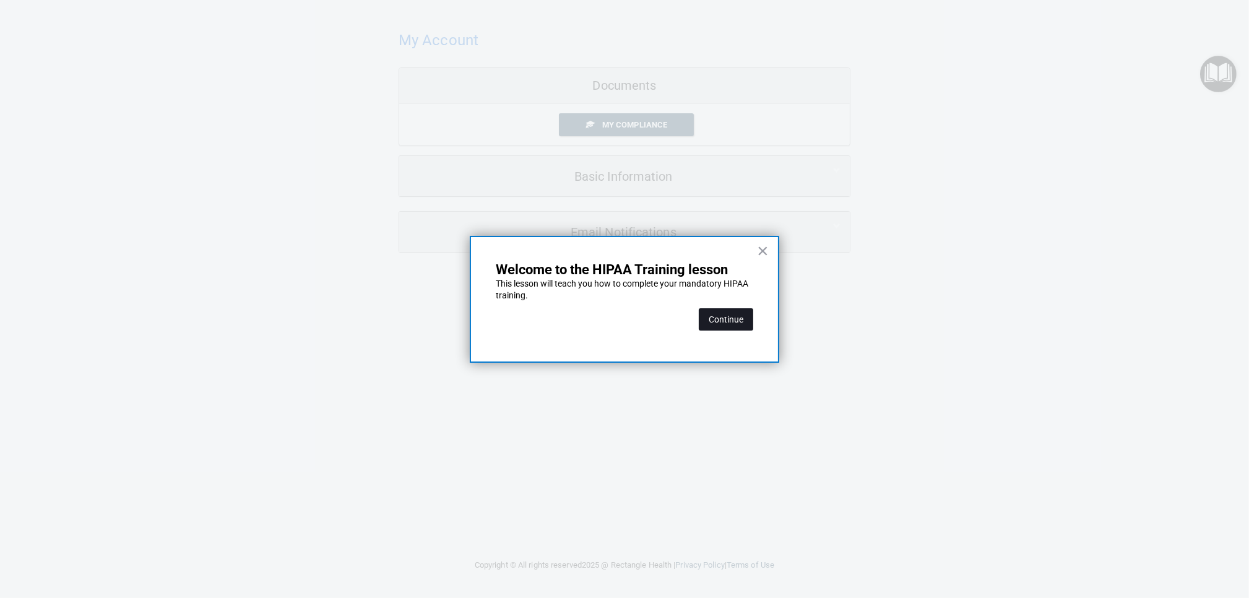
click at [738, 315] on button "Continue" at bounding box center [726, 319] width 54 height 22
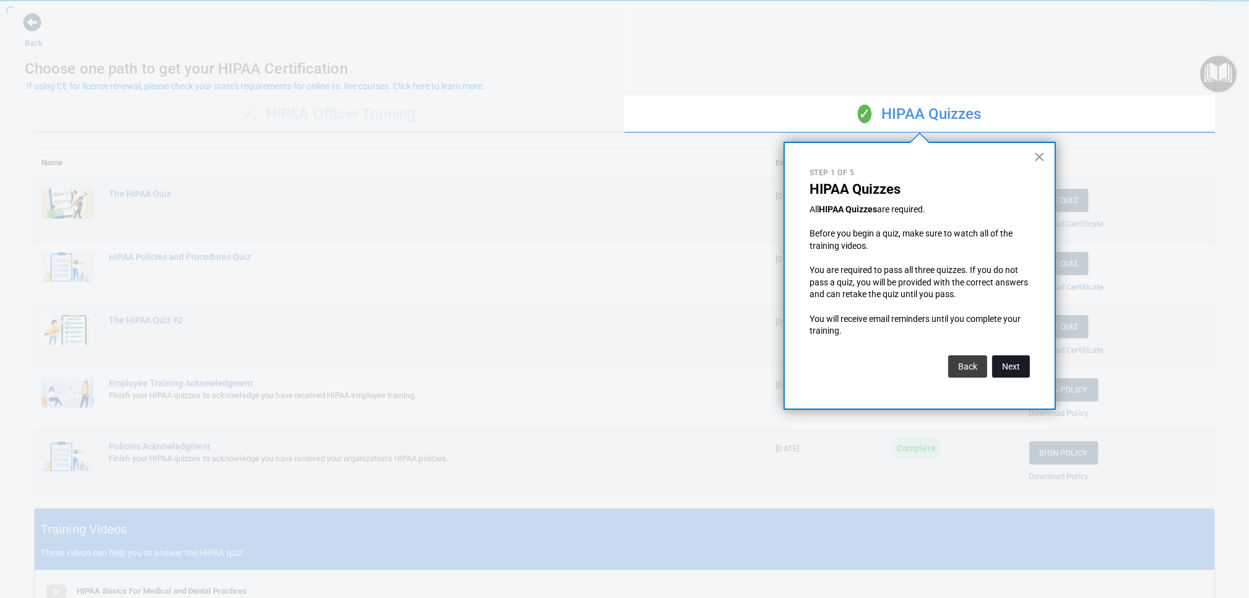
click at [1007, 361] on button "Next" at bounding box center [1011, 366] width 38 height 22
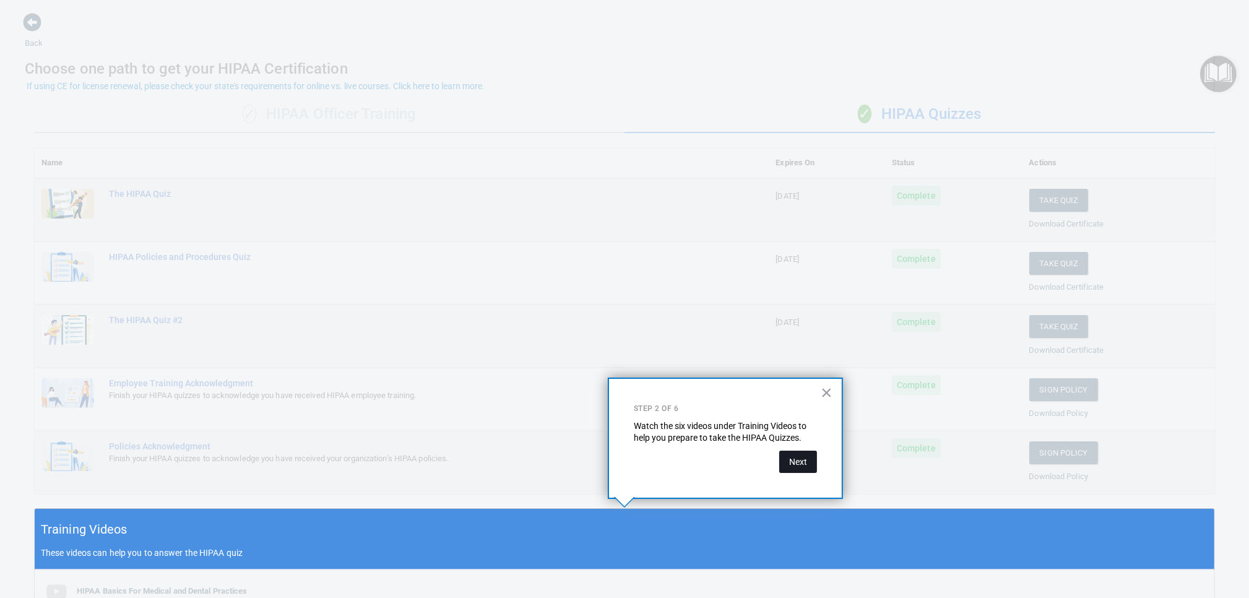
click at [808, 466] on button "Next" at bounding box center [798, 462] width 38 height 22
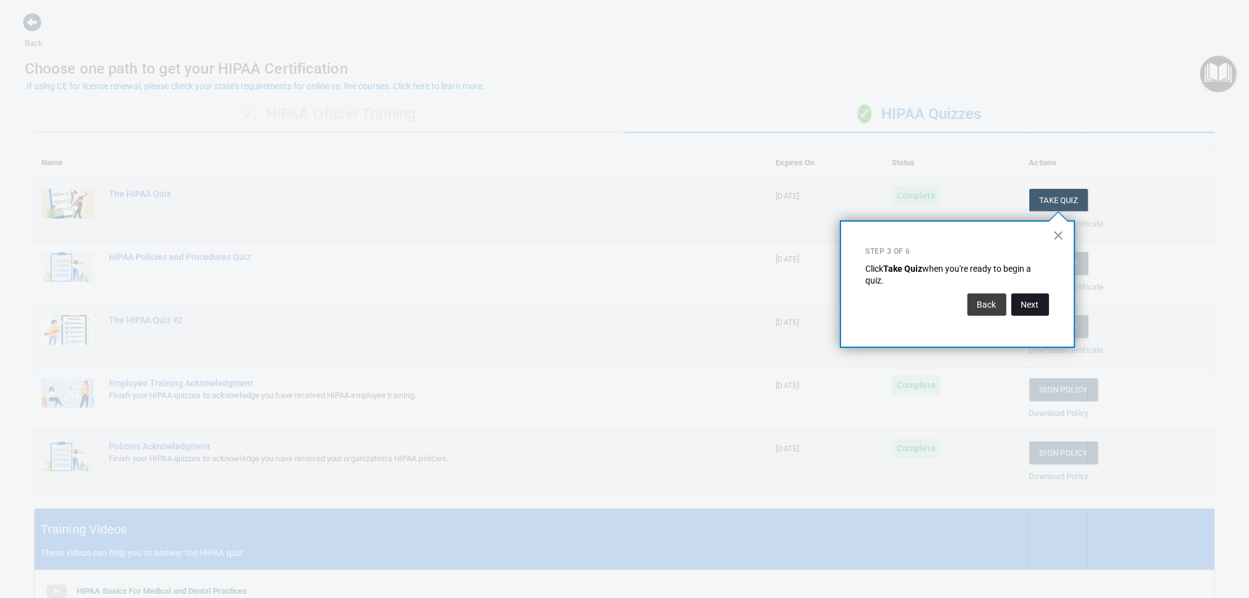
click at [1020, 305] on button "Next" at bounding box center [1030, 304] width 38 height 22
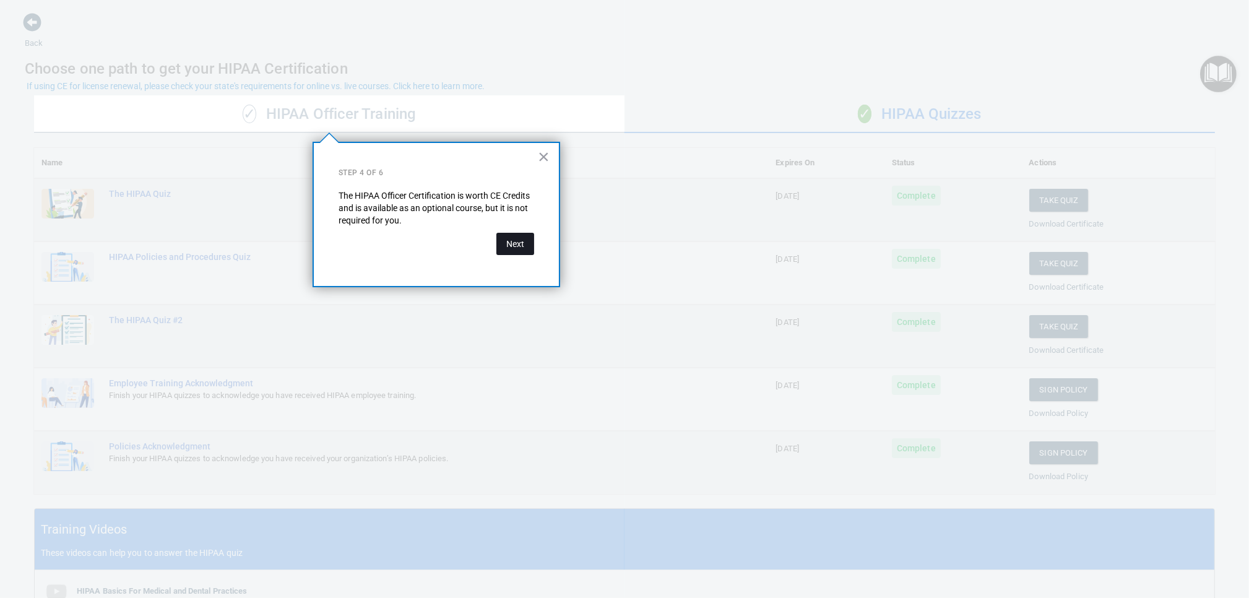
click at [518, 245] on button "Next" at bounding box center [515, 244] width 38 height 22
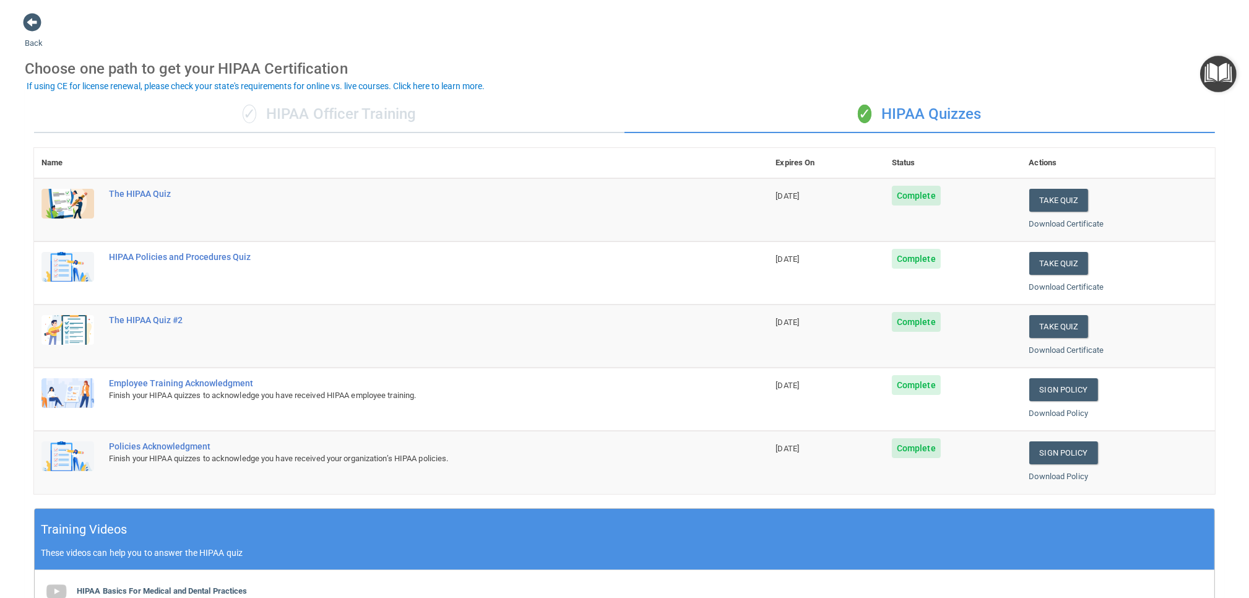
click at [400, 121] on div "✓ HIPAA Officer Training" at bounding box center [329, 114] width 590 height 37
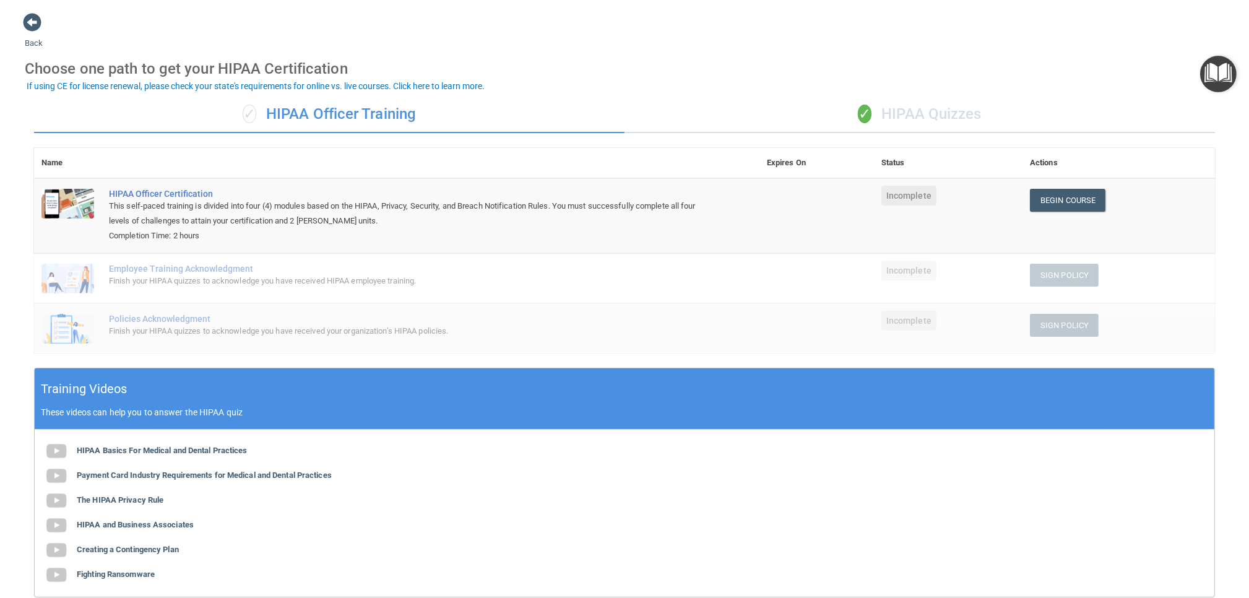
click at [829, 119] on div "✓ HIPAA Quizzes" at bounding box center [919, 114] width 590 height 37
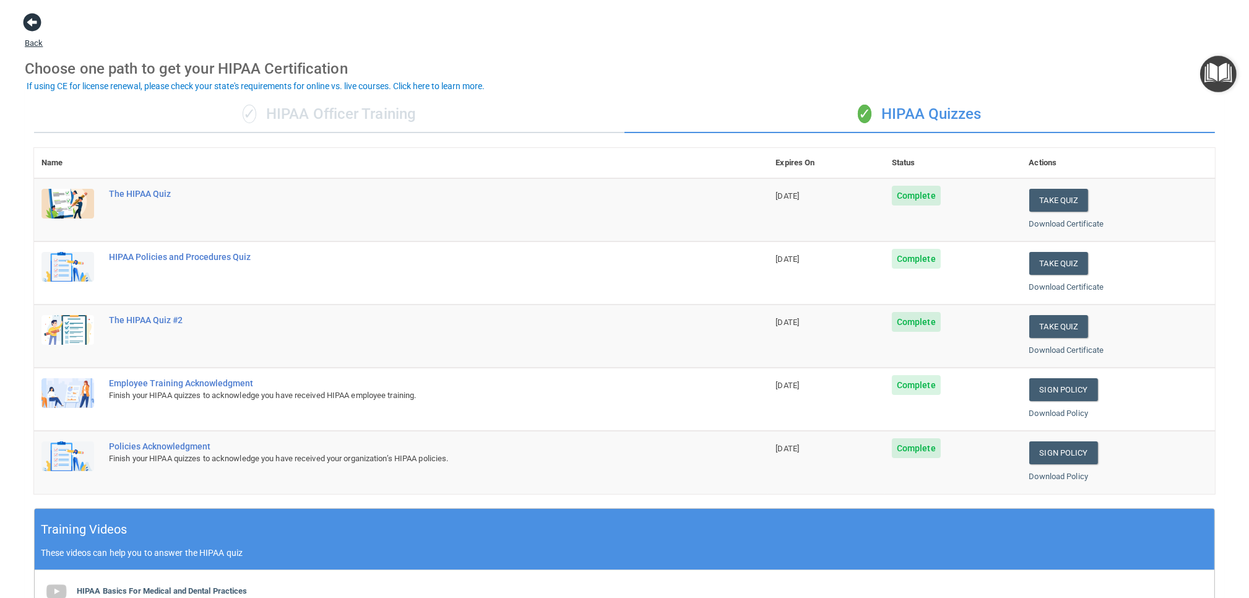
click at [27, 24] on span at bounding box center [32, 22] width 19 height 19
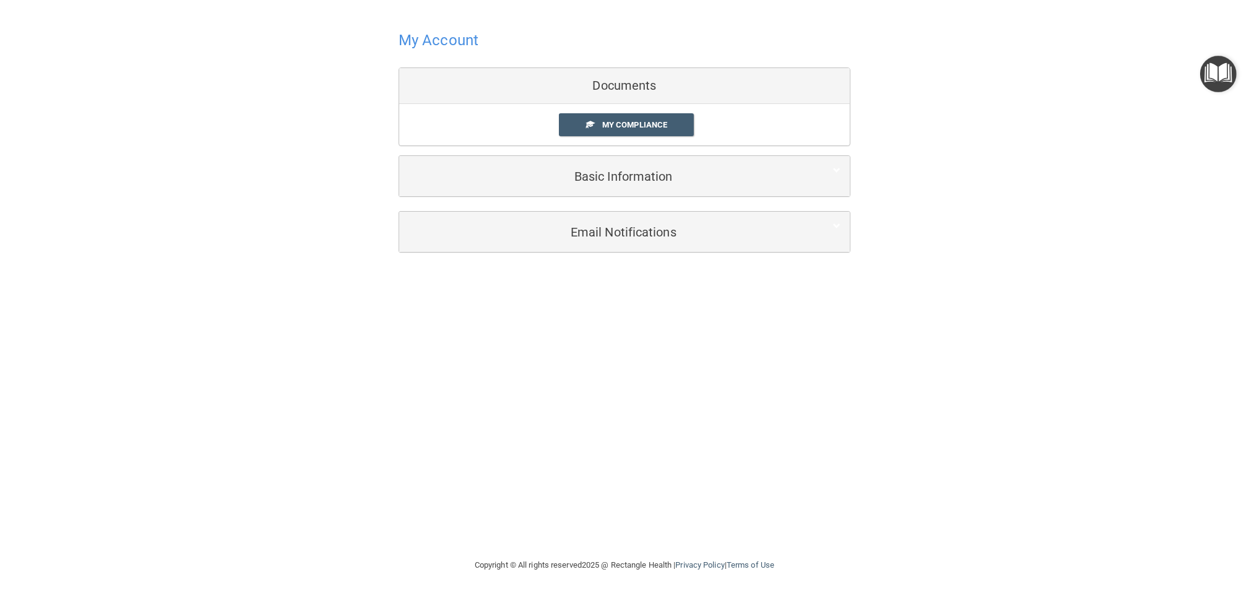
click at [1227, 76] on img "Open Resource Center" at bounding box center [1218, 74] width 37 height 37
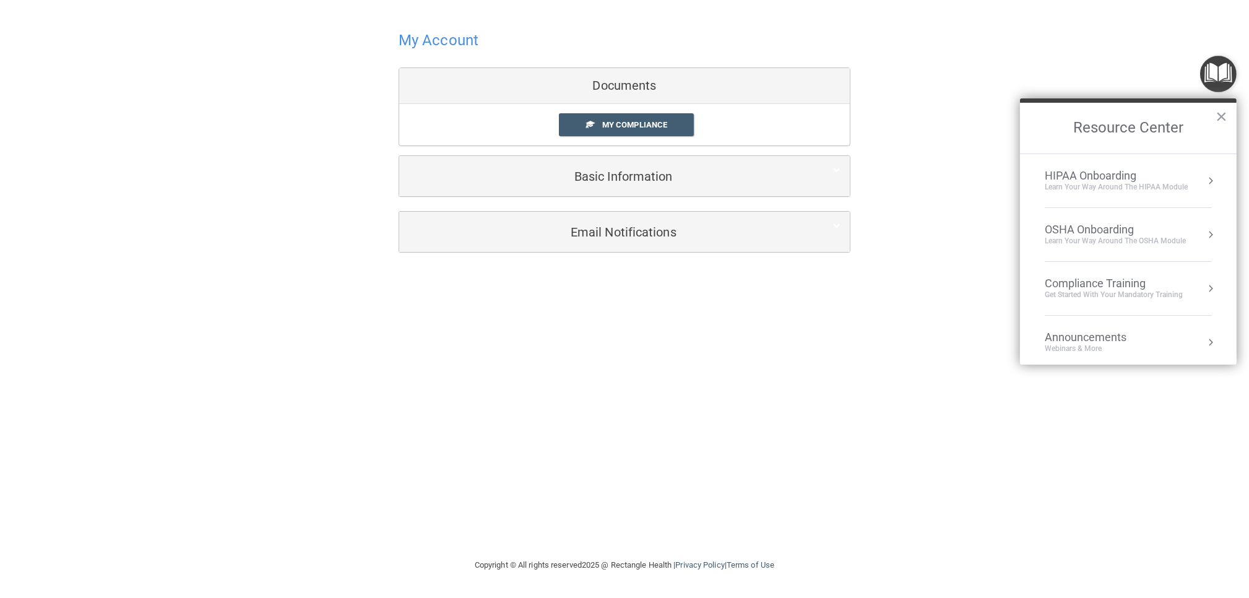
click at [1069, 191] on div "Learn Your Way around the HIPAA module" at bounding box center [1116, 187] width 143 height 11
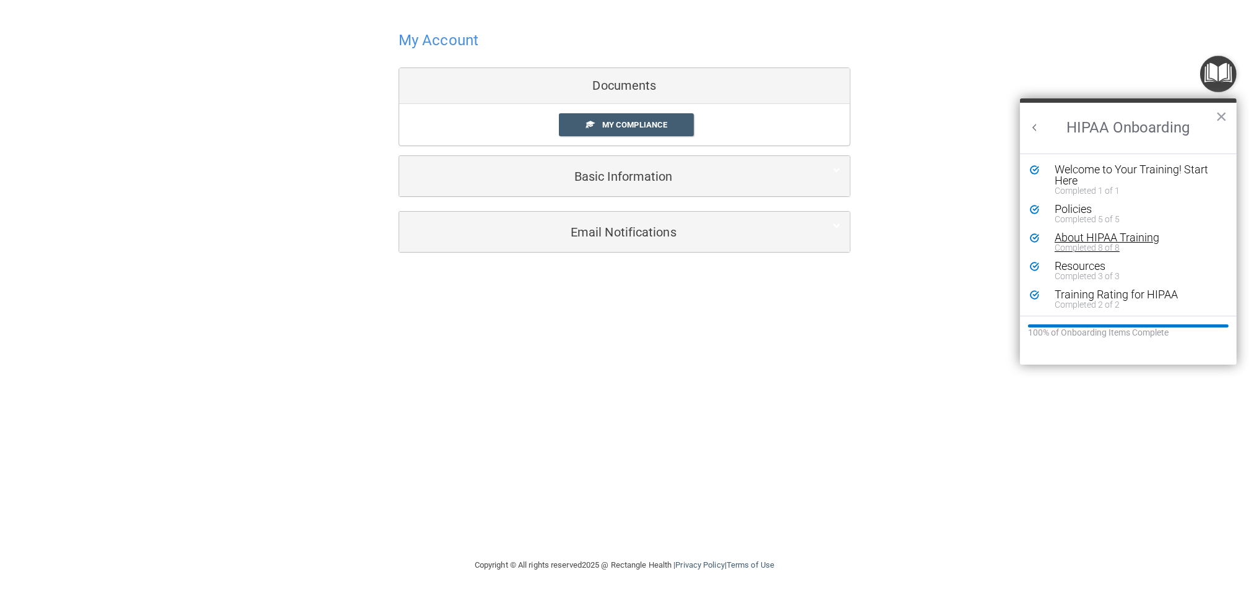
click at [1086, 236] on div "About HIPAA Training" at bounding box center [1138, 237] width 166 height 11
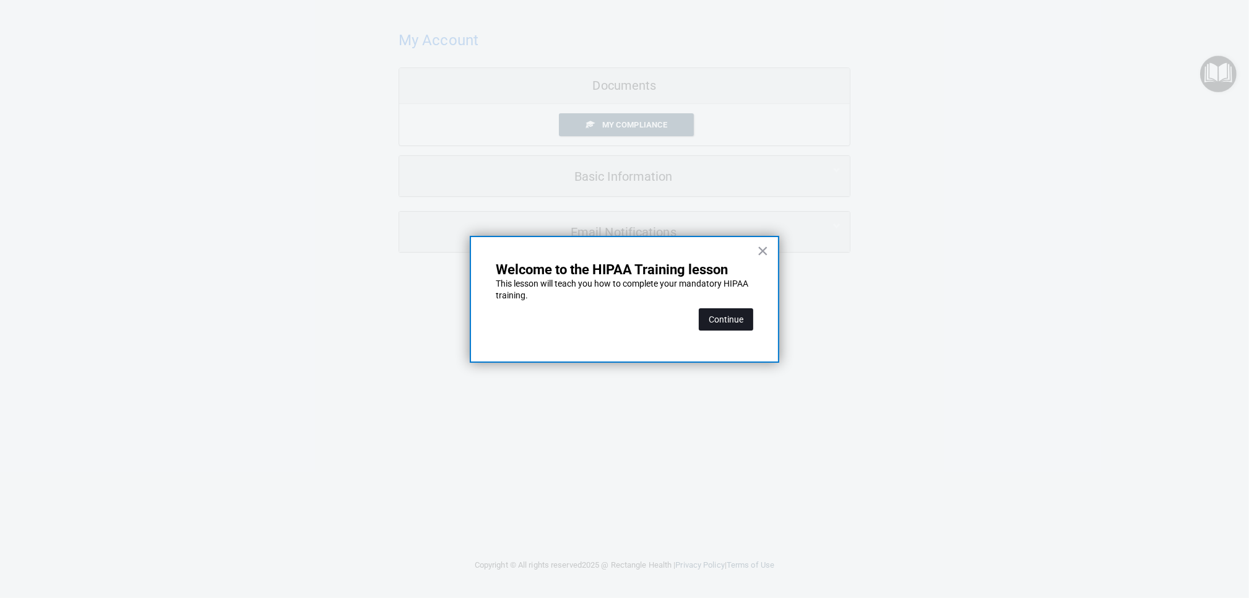
click at [735, 315] on button "Continue" at bounding box center [726, 319] width 54 height 22
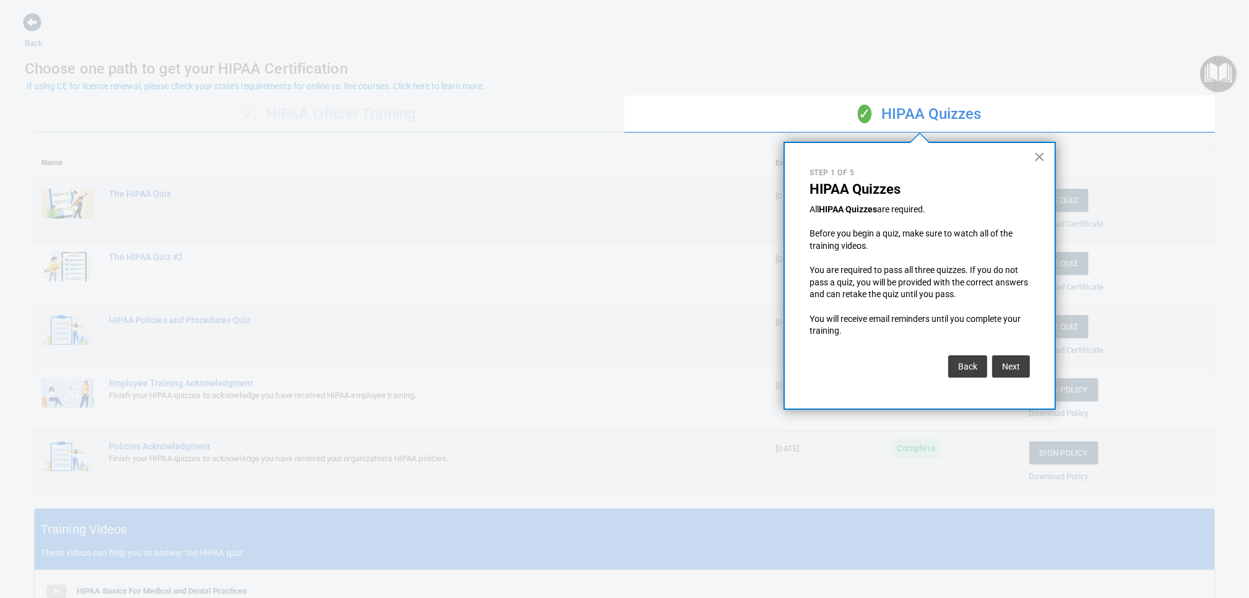
click at [1034, 158] on button "×" at bounding box center [1040, 157] width 12 height 20
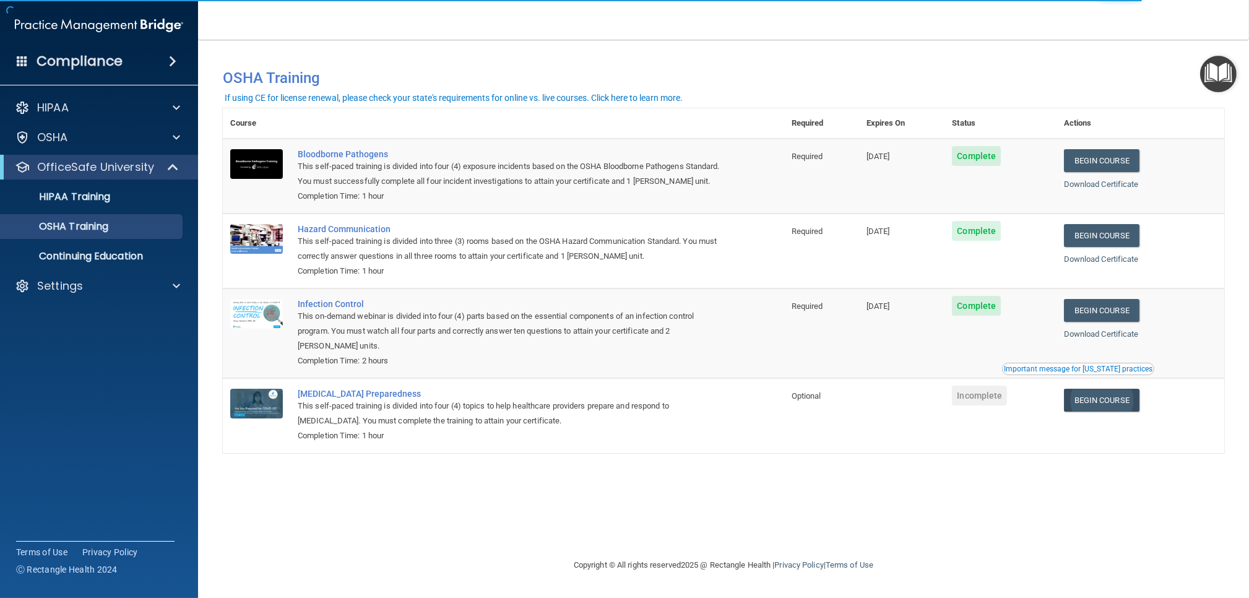
click at [1128, 400] on td "Begin Course Download Certificate" at bounding box center [1140, 415] width 168 height 74
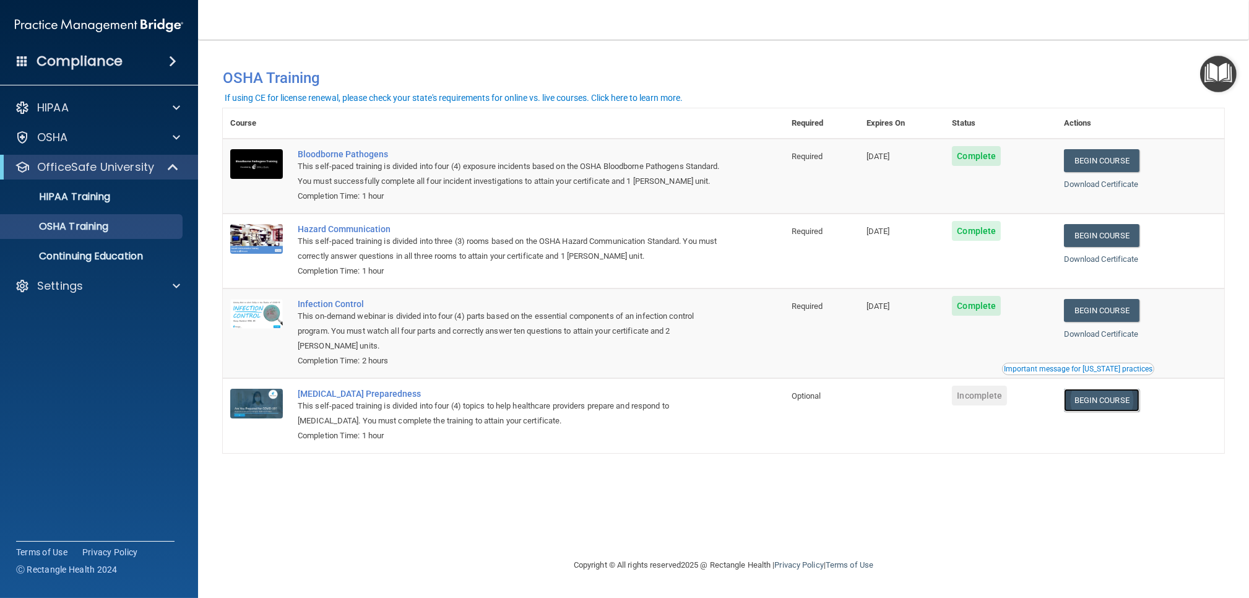
click at [1087, 412] on link "Begin Course" at bounding box center [1102, 400] width 76 height 23
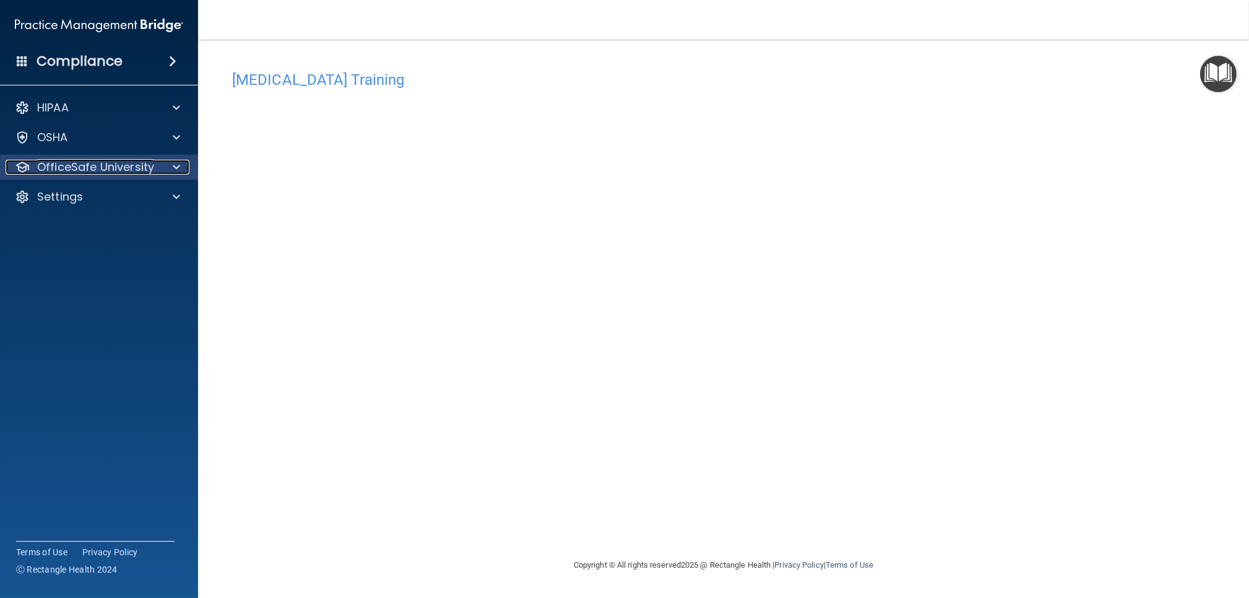
click at [114, 173] on p "OfficeSafe University" at bounding box center [95, 167] width 117 height 15
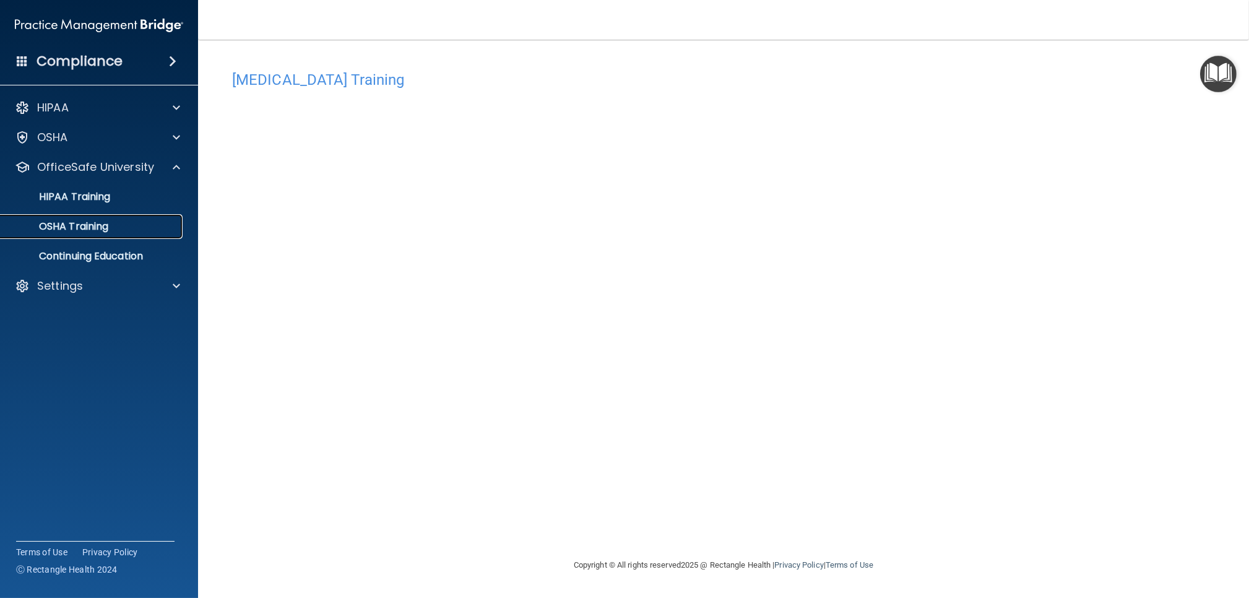
click at [97, 228] on p "OSHA Training" at bounding box center [58, 226] width 100 height 12
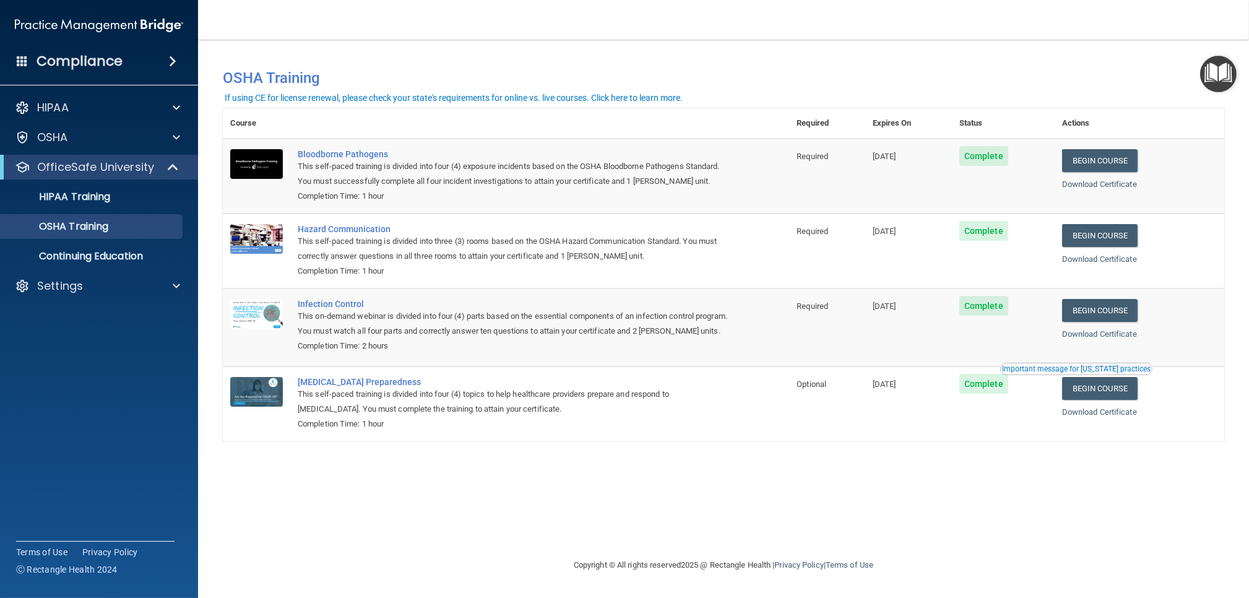
click at [1224, 71] on img "Open Resource Center" at bounding box center [1218, 74] width 37 height 37
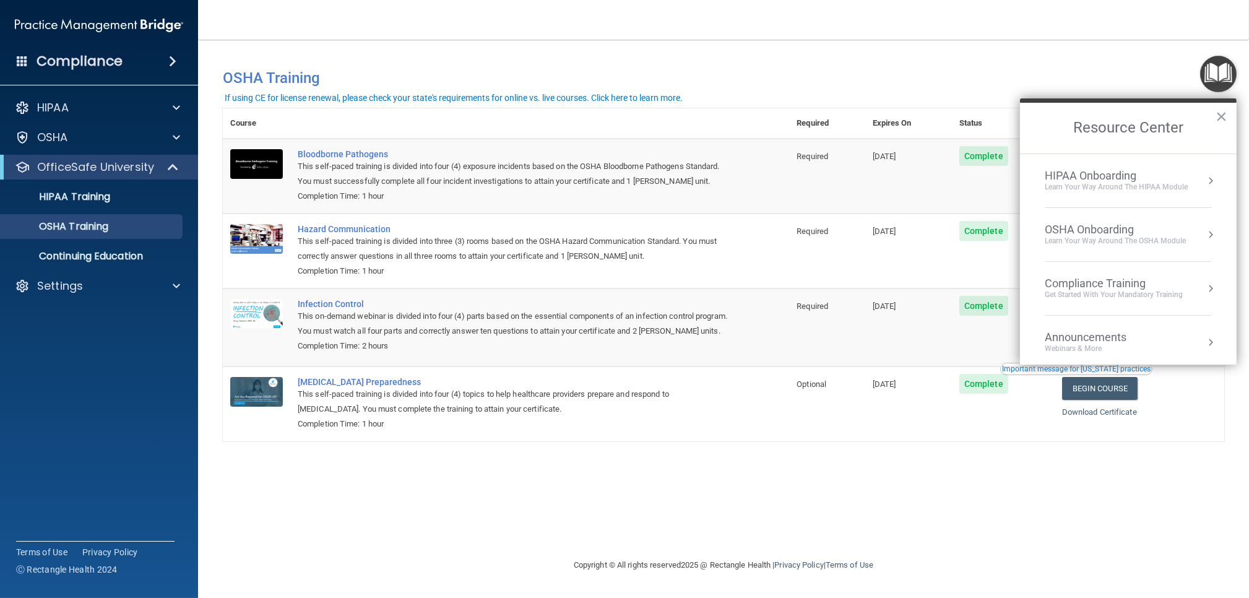
click at [1123, 236] on div "Learn your way around the OSHA module" at bounding box center [1115, 241] width 141 height 11
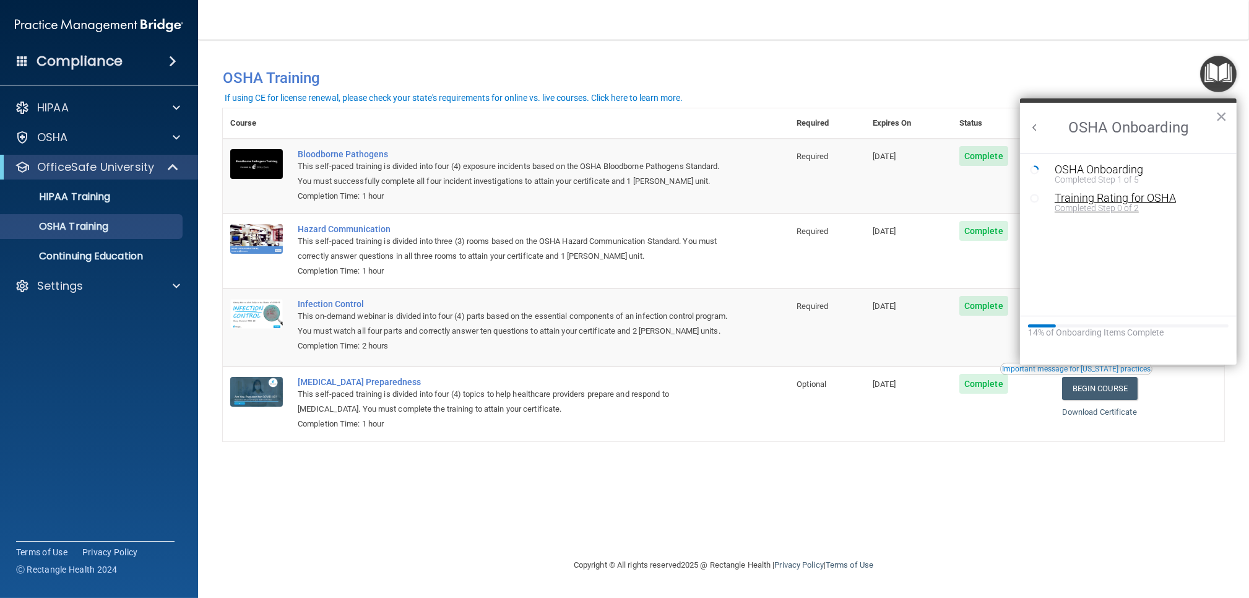
click at [1099, 197] on div "Training Rating for OSHA" at bounding box center [1138, 197] width 166 height 11
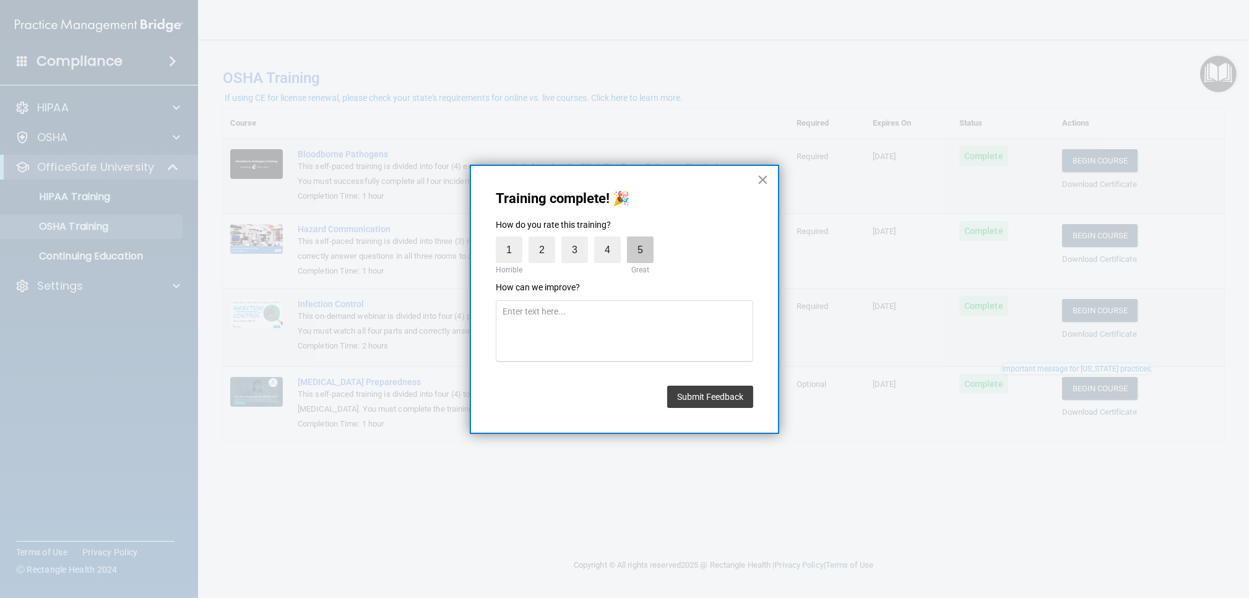
click at [646, 252] on label "5" at bounding box center [640, 249] width 27 height 27
click at [611, 240] on input "5" at bounding box center [611, 240] width 0 height 0
click at [737, 392] on button "Submit Feedback" at bounding box center [710, 397] width 86 height 22
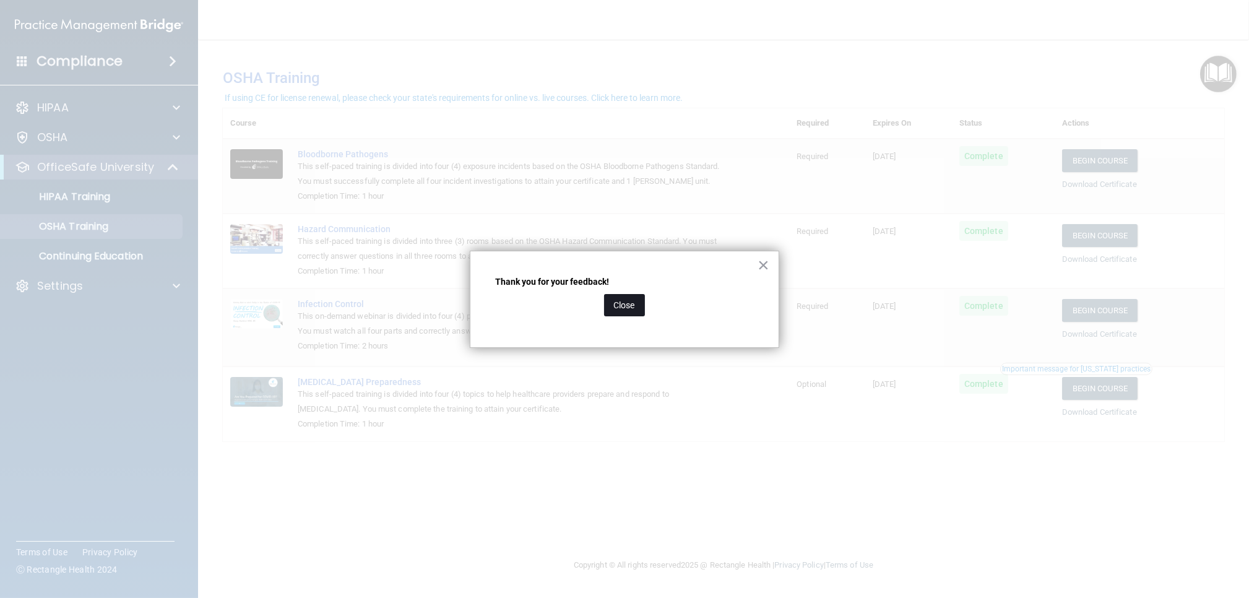
click at [618, 299] on button "Close" at bounding box center [624, 305] width 41 height 22
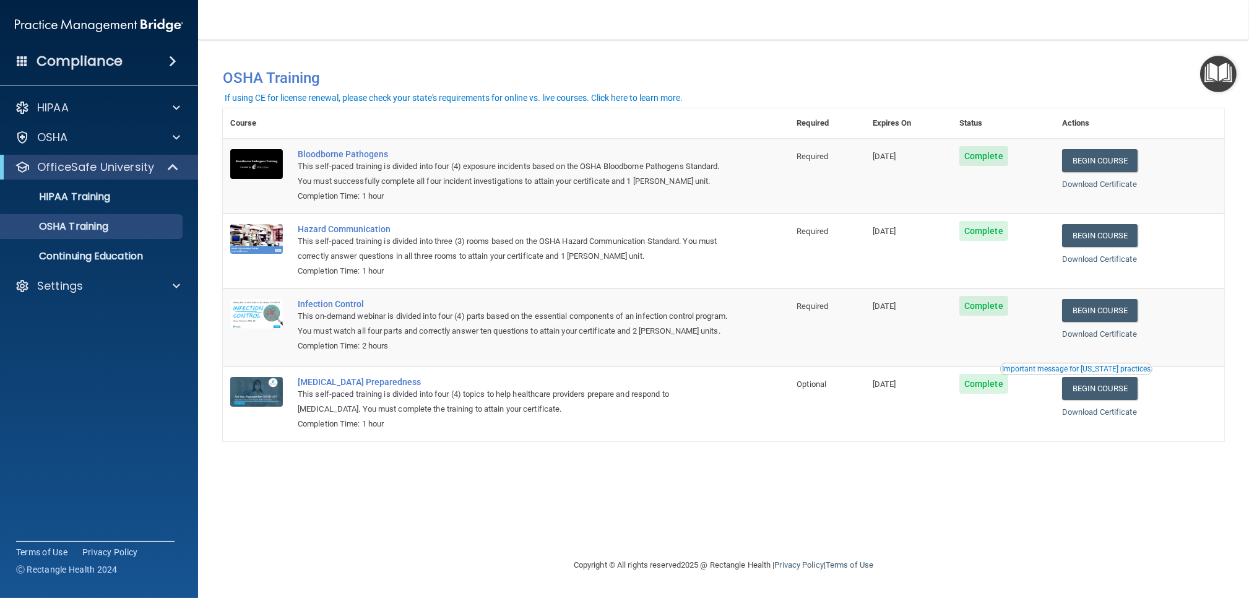
click at [1206, 74] on img "Open Resource Center" at bounding box center [1218, 74] width 37 height 37
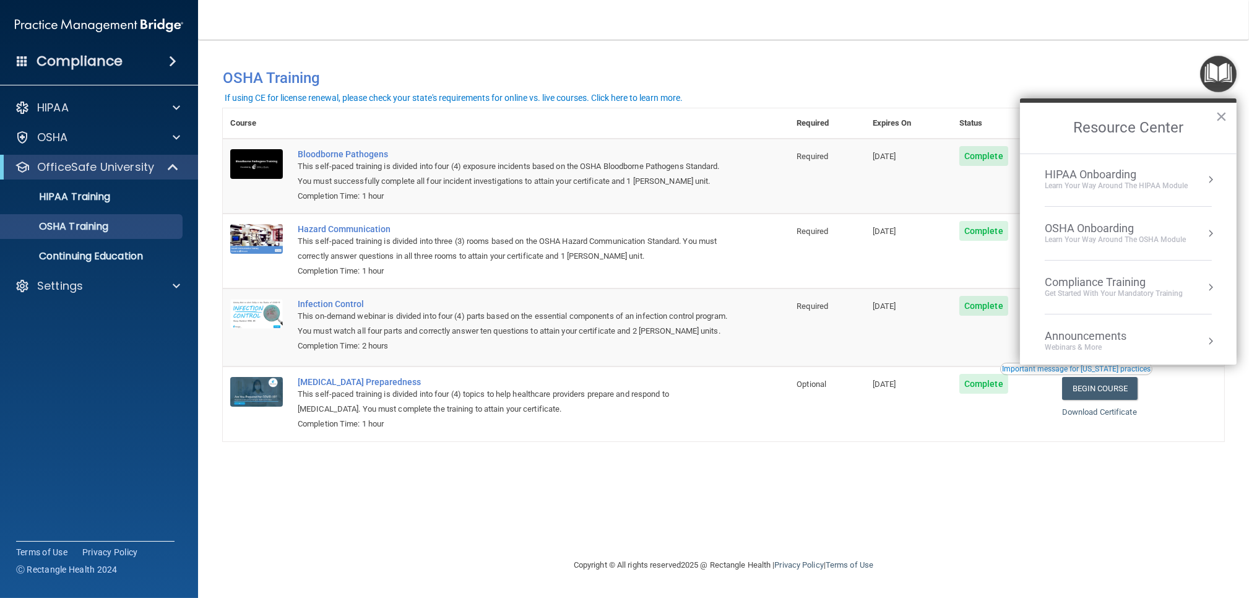
click at [1105, 236] on div "Learn your way around the OSHA module" at bounding box center [1115, 240] width 141 height 11
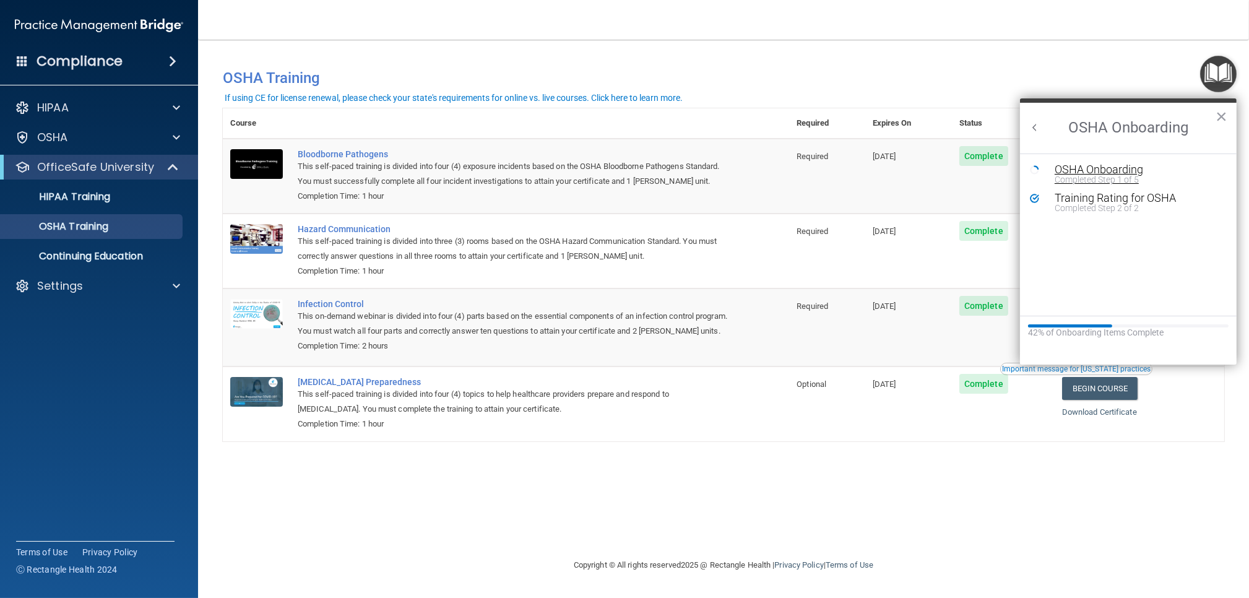
click at [1098, 165] on div "OSHA Onboarding" at bounding box center [1138, 169] width 166 height 11
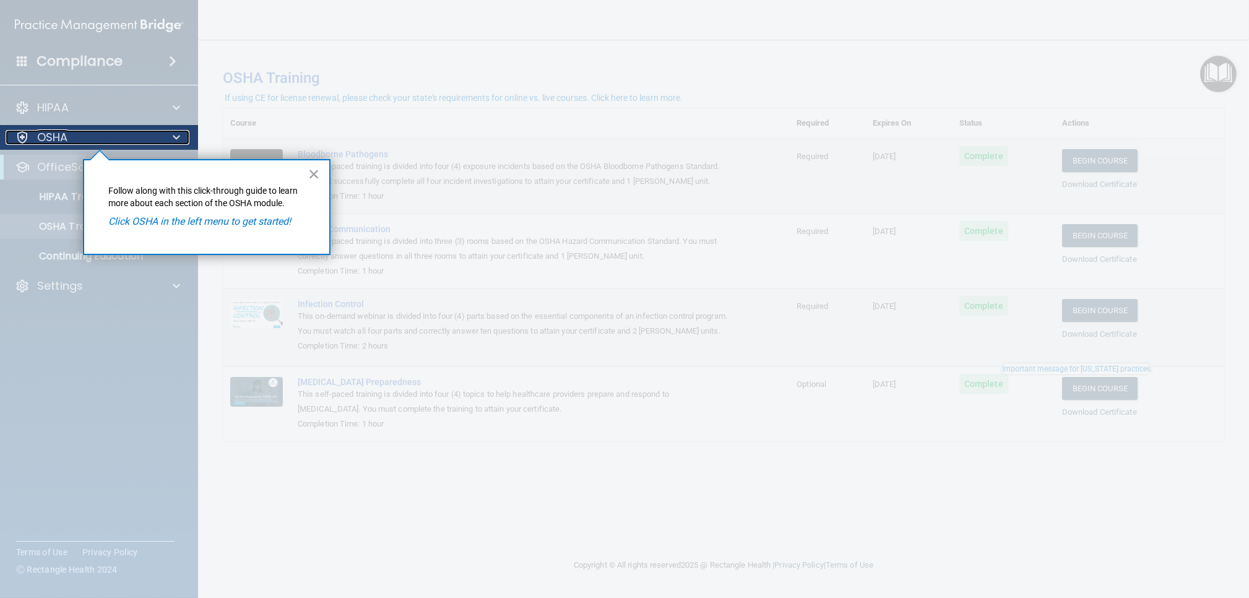
click at [61, 138] on p "OSHA" at bounding box center [52, 137] width 31 height 15
click at [183, 137] on div at bounding box center [174, 137] width 31 height 15
click at [176, 137] on span at bounding box center [176, 137] width 7 height 15
click at [222, 222] on em "Click OSHA in the left menu to get started!" at bounding box center [200, 221] width 183 height 12
click at [315, 175] on button "×" at bounding box center [314, 174] width 12 height 20
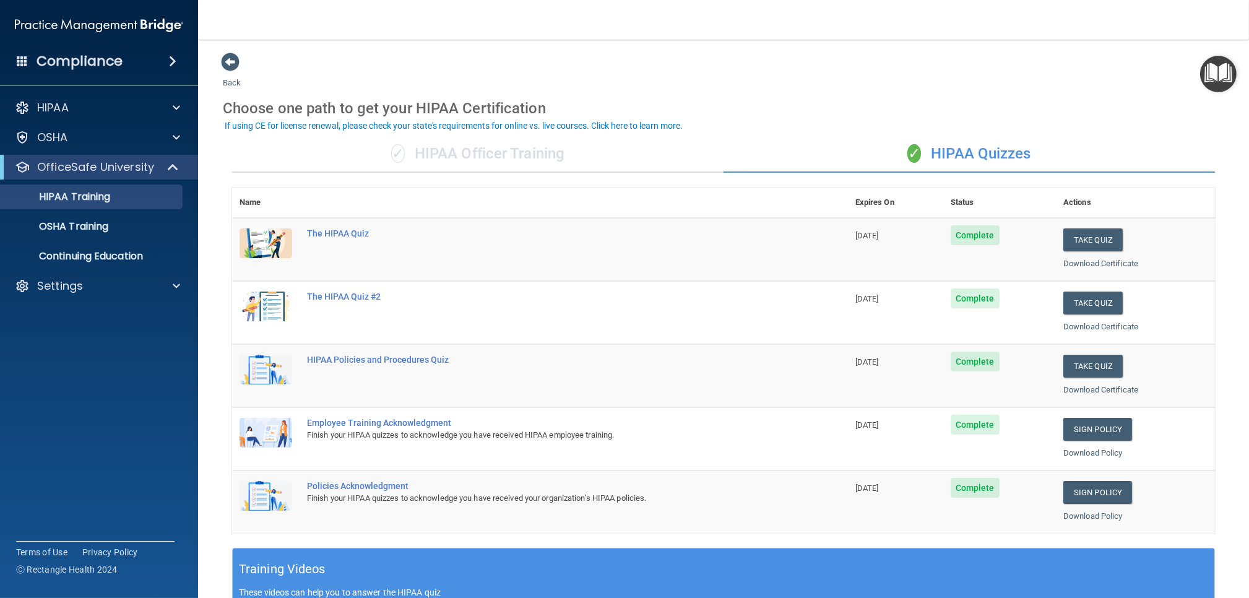
click at [113, 66] on h4 "Compliance" at bounding box center [80, 61] width 86 height 17
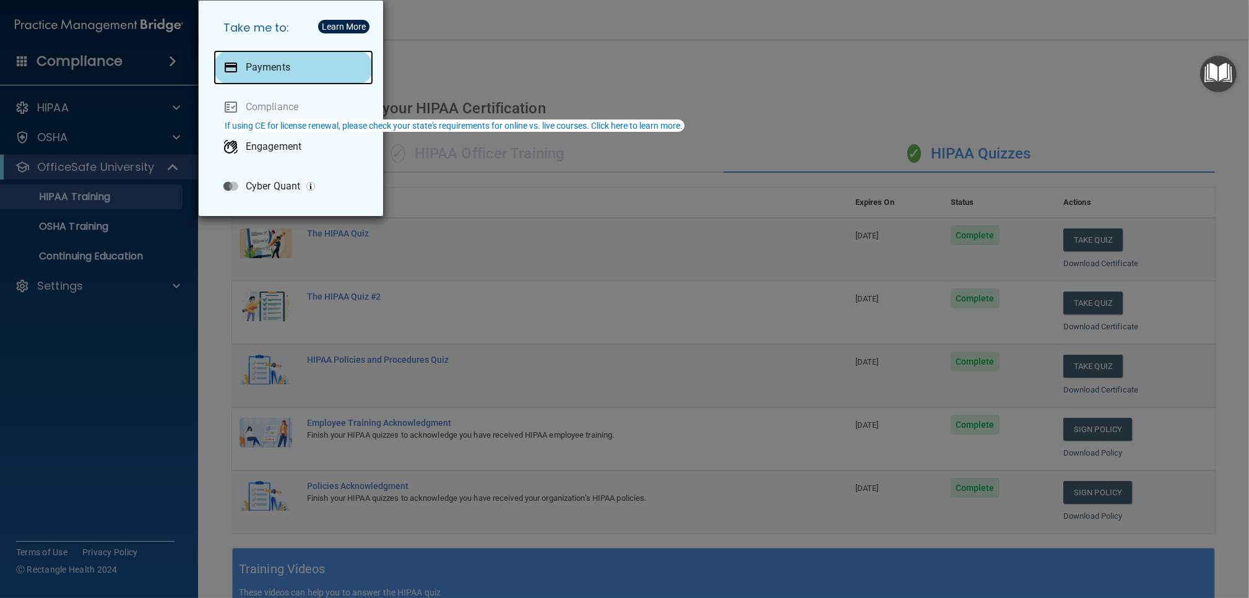
click at [249, 62] on p "Payments" at bounding box center [268, 67] width 45 height 12
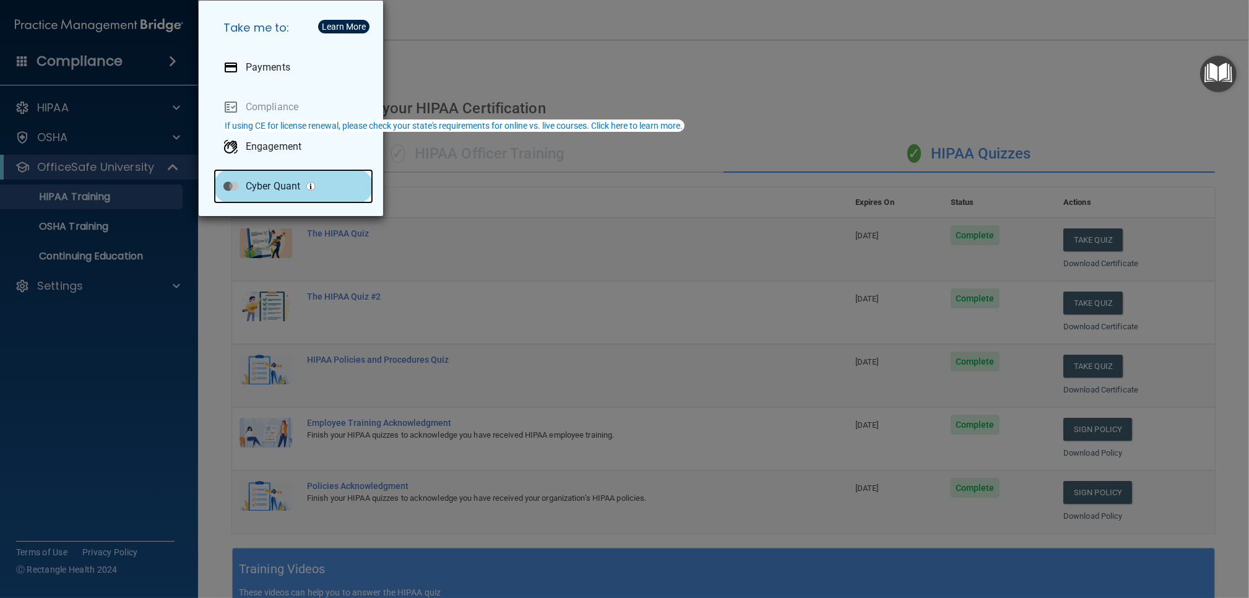
click at [277, 180] on p "Cyber Quant" at bounding box center [273, 186] width 54 height 12
click at [124, 113] on div "Take me to: Payments Compliance Engagement Cyber Quant" at bounding box center [624, 299] width 1249 height 598
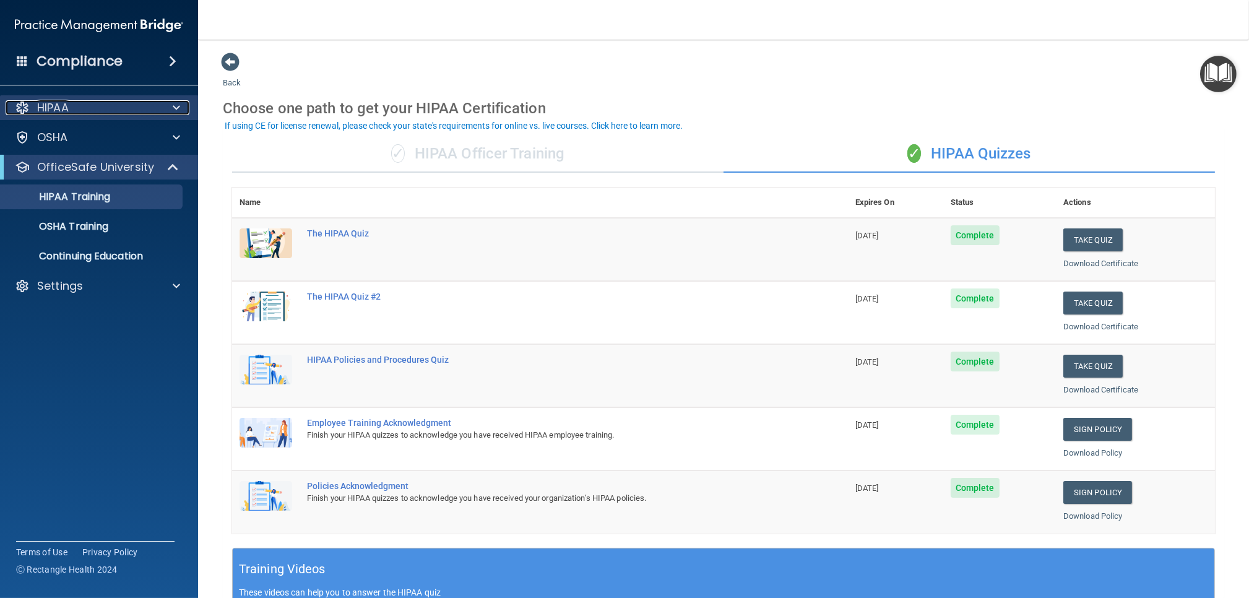
click at [77, 111] on div "HIPAA" at bounding box center [82, 107] width 153 height 15
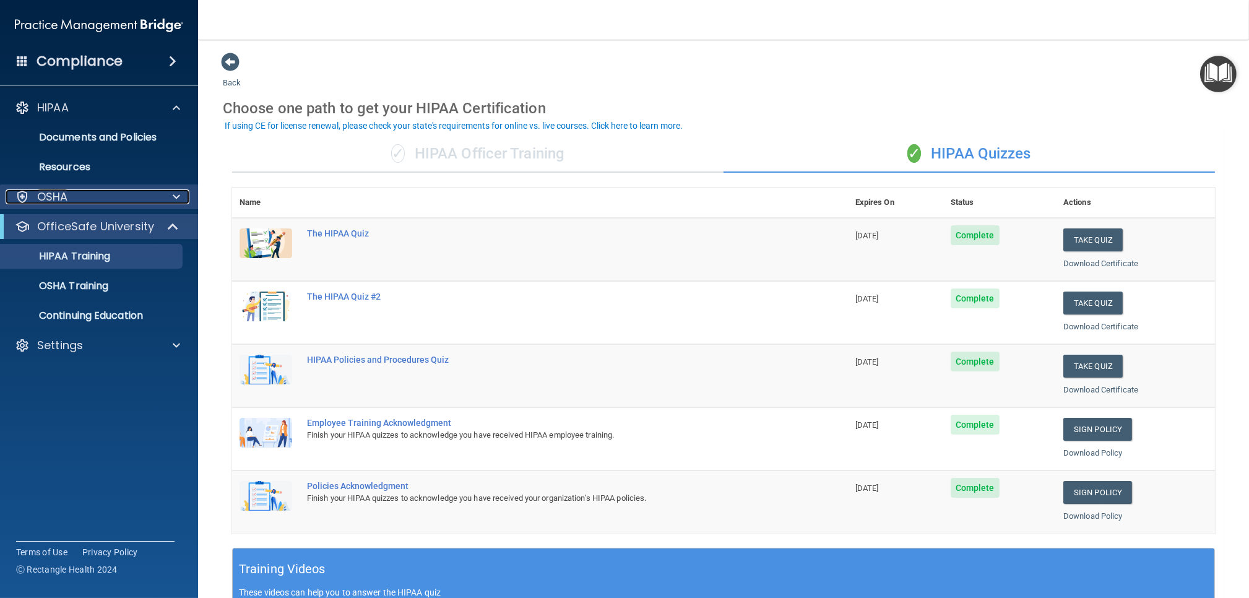
click at [82, 193] on div "OSHA" at bounding box center [82, 196] width 153 height 15
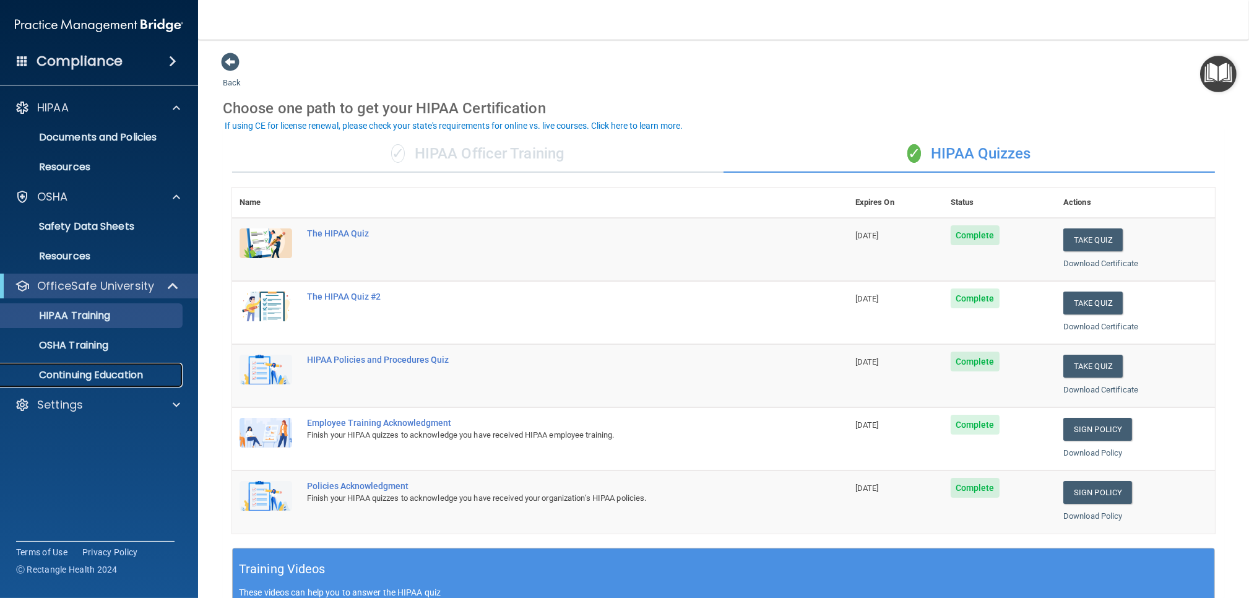
click at [61, 381] on p "Continuing Education" at bounding box center [92, 375] width 169 height 12
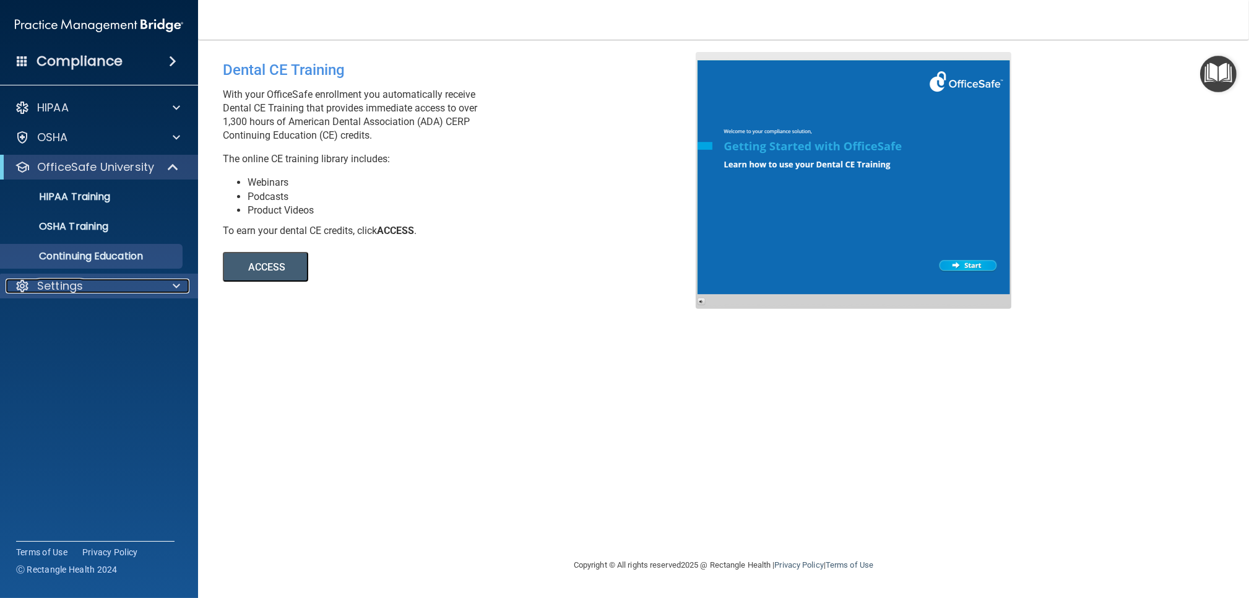
click at [104, 284] on div "Settings" at bounding box center [82, 286] width 153 height 15
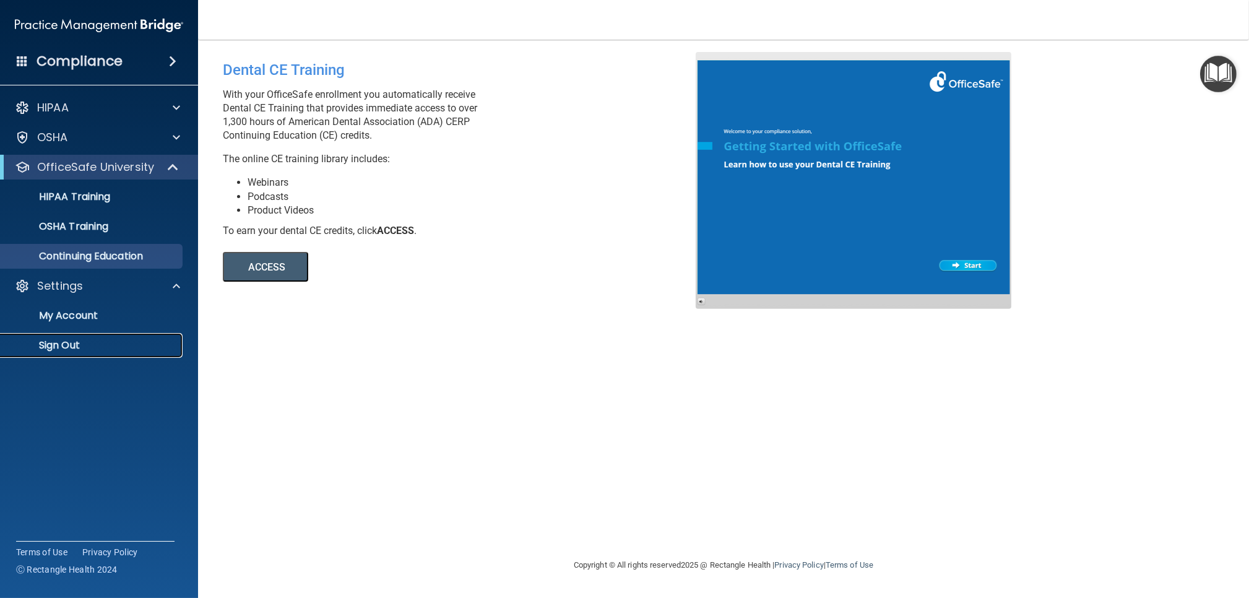
click at [85, 342] on p "Sign Out" at bounding box center [92, 345] width 169 height 12
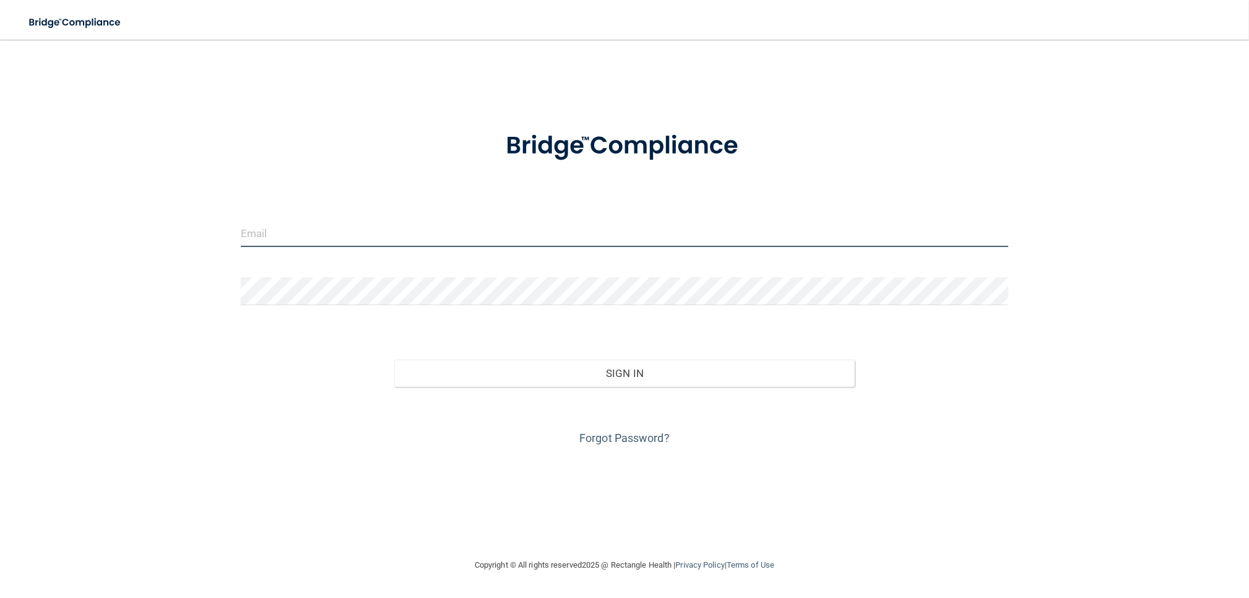
type input "[PERSON_NAME][EMAIL_ADDRESS][DOMAIN_NAME]"
